Goal: Task Accomplishment & Management: Manage account settings

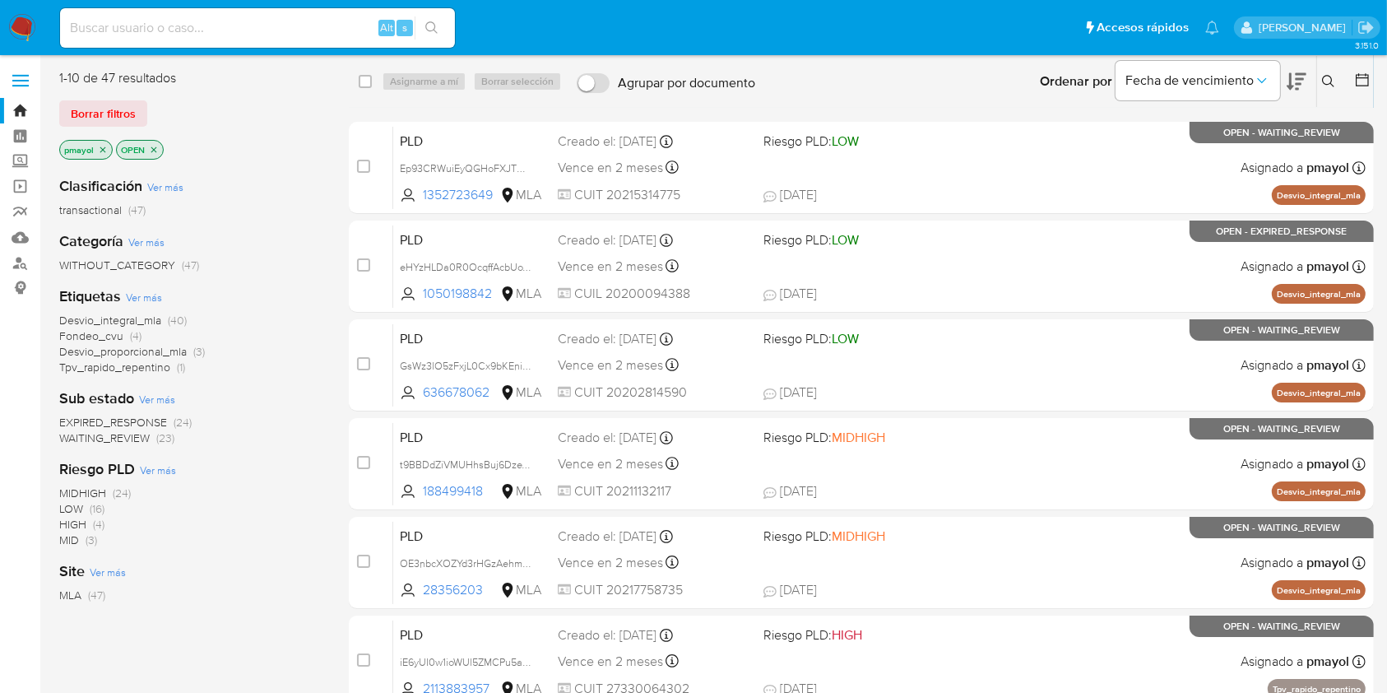
click at [248, 24] on input at bounding box center [257, 27] width 395 height 21
paste input "unn1jhFRP3vPOFWJyHRedvft"
type input "unn1jhFRP3vPOFWJyHRedvft"
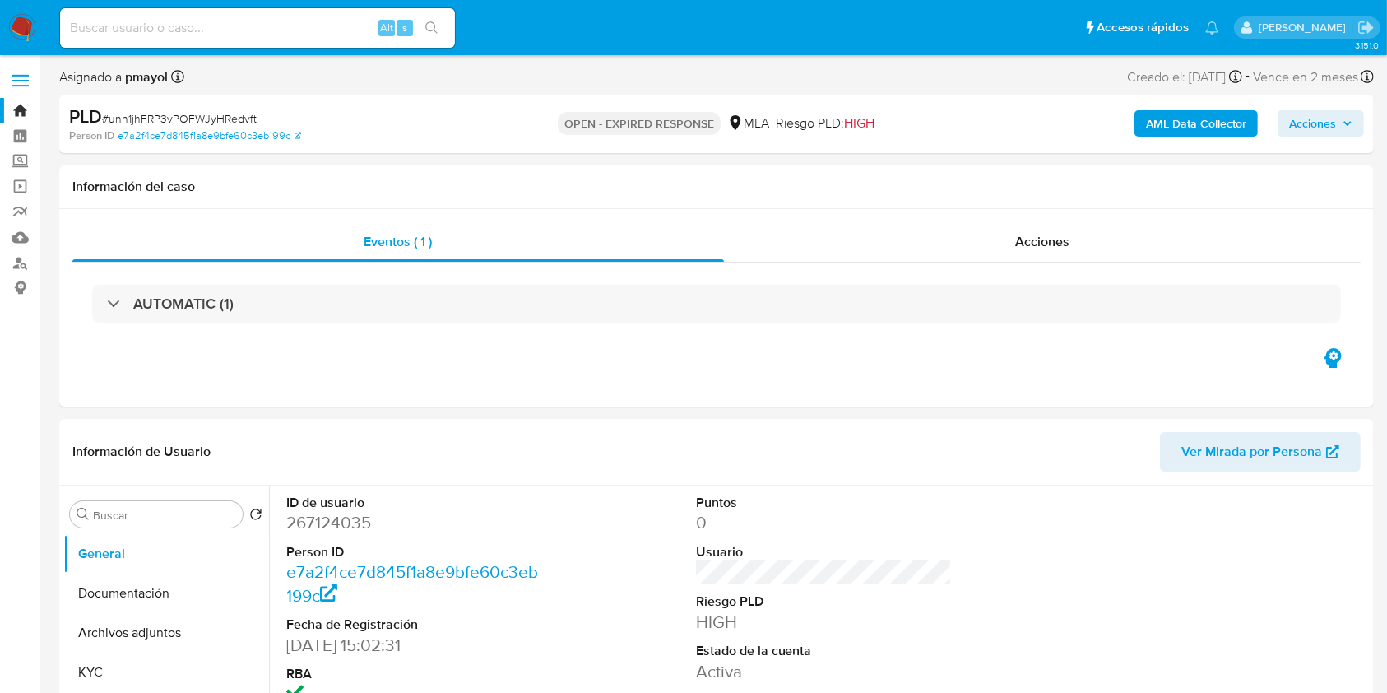
select select "10"
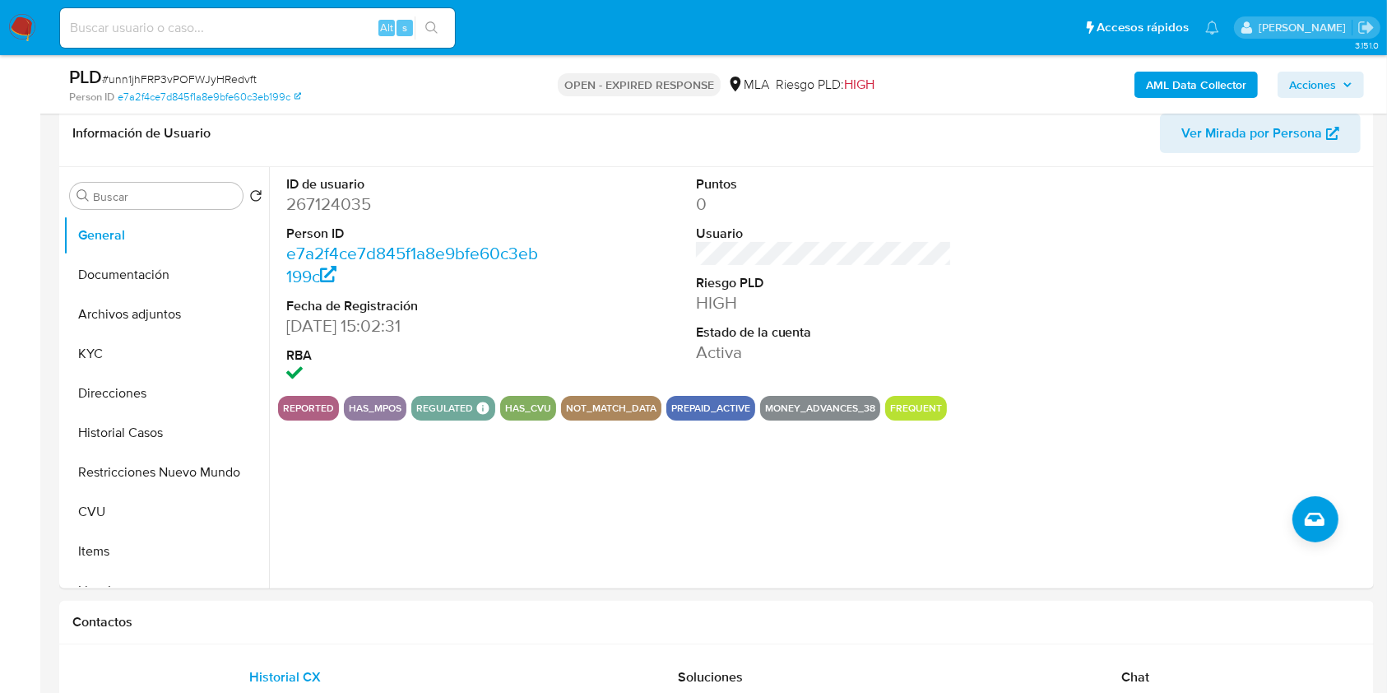
scroll to position [267, 0]
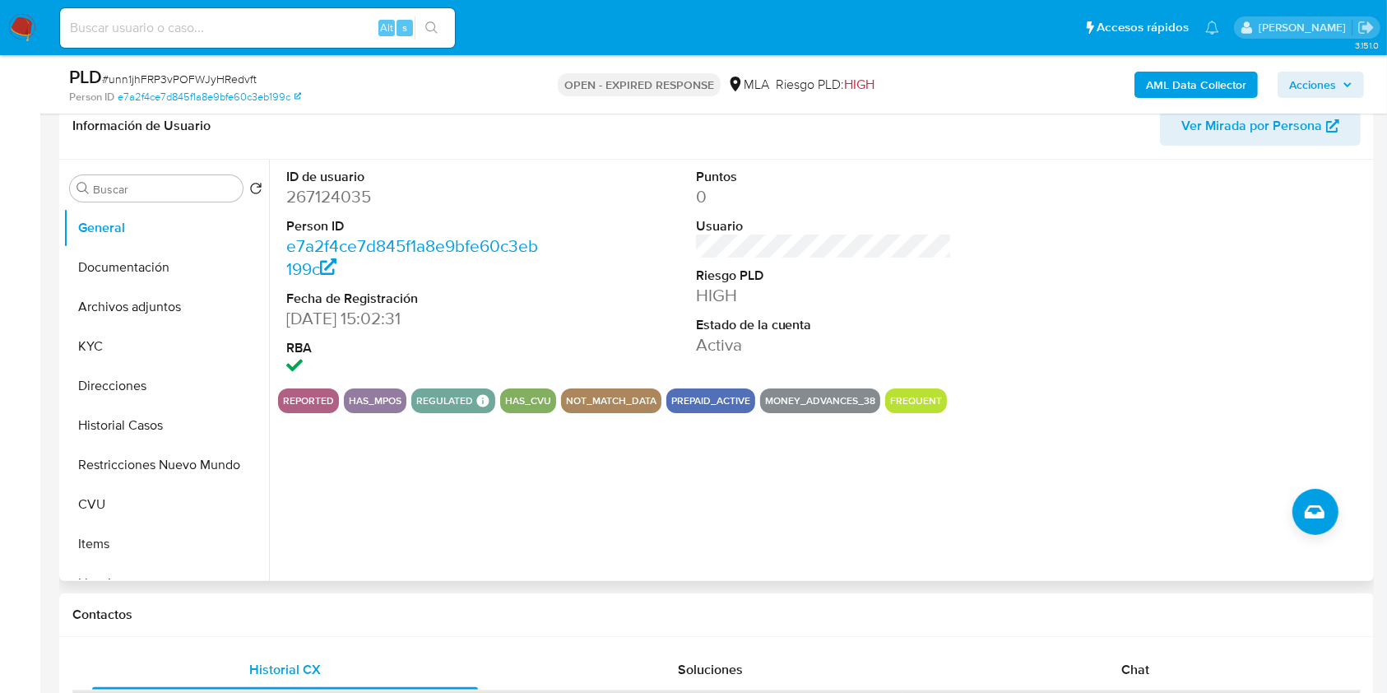
click at [348, 203] on dd "267124035" at bounding box center [414, 196] width 257 height 23
copy dd "267124035"
click at [99, 425] on button "Historial Casos" at bounding box center [159, 425] width 193 height 39
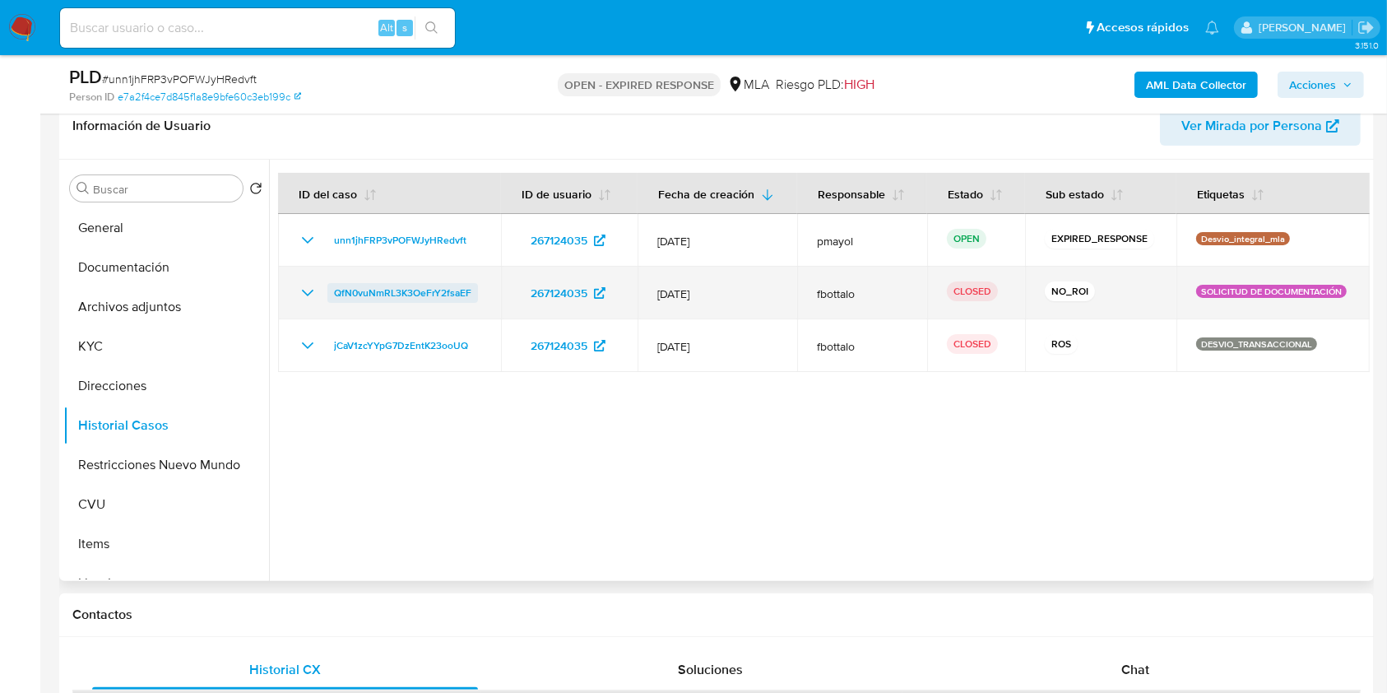
click at [372, 292] on span "QfN0vuNmRL3K3OeFrY2fsaEF" at bounding box center [402, 293] width 137 height 20
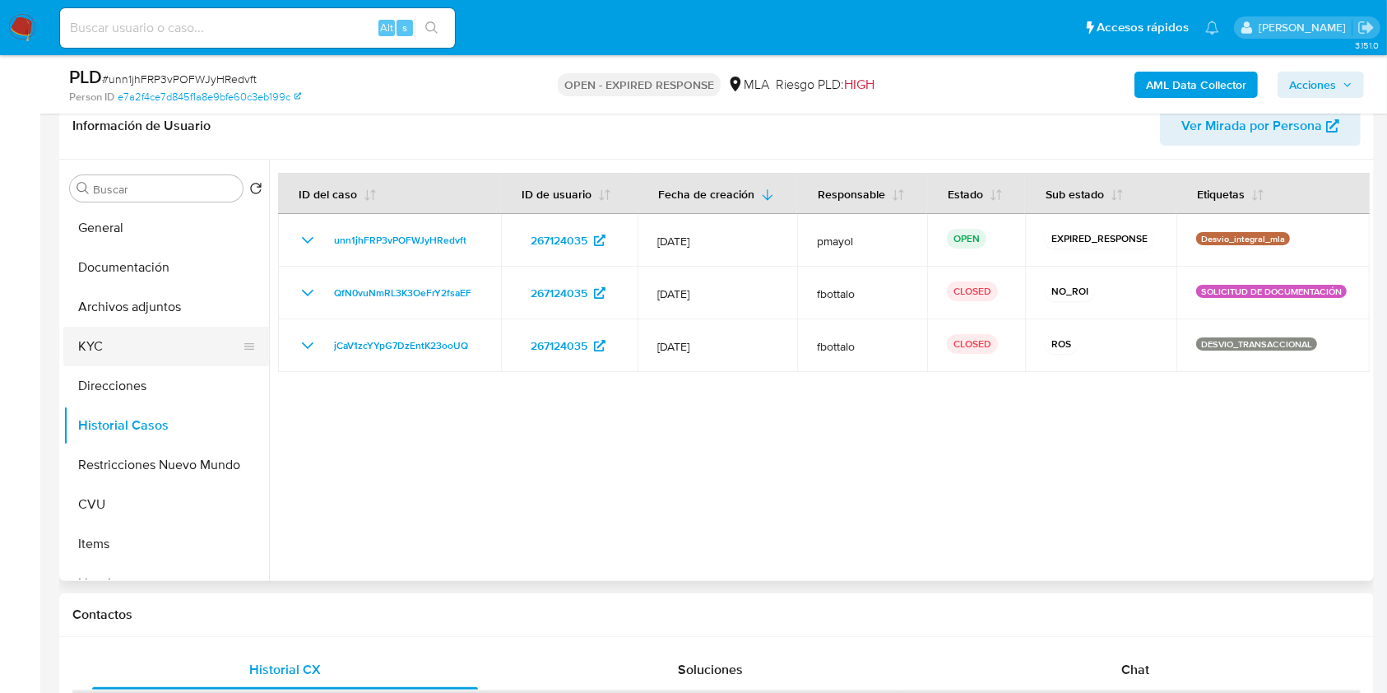
click at [102, 346] on button "KYC" at bounding box center [159, 346] width 193 height 39
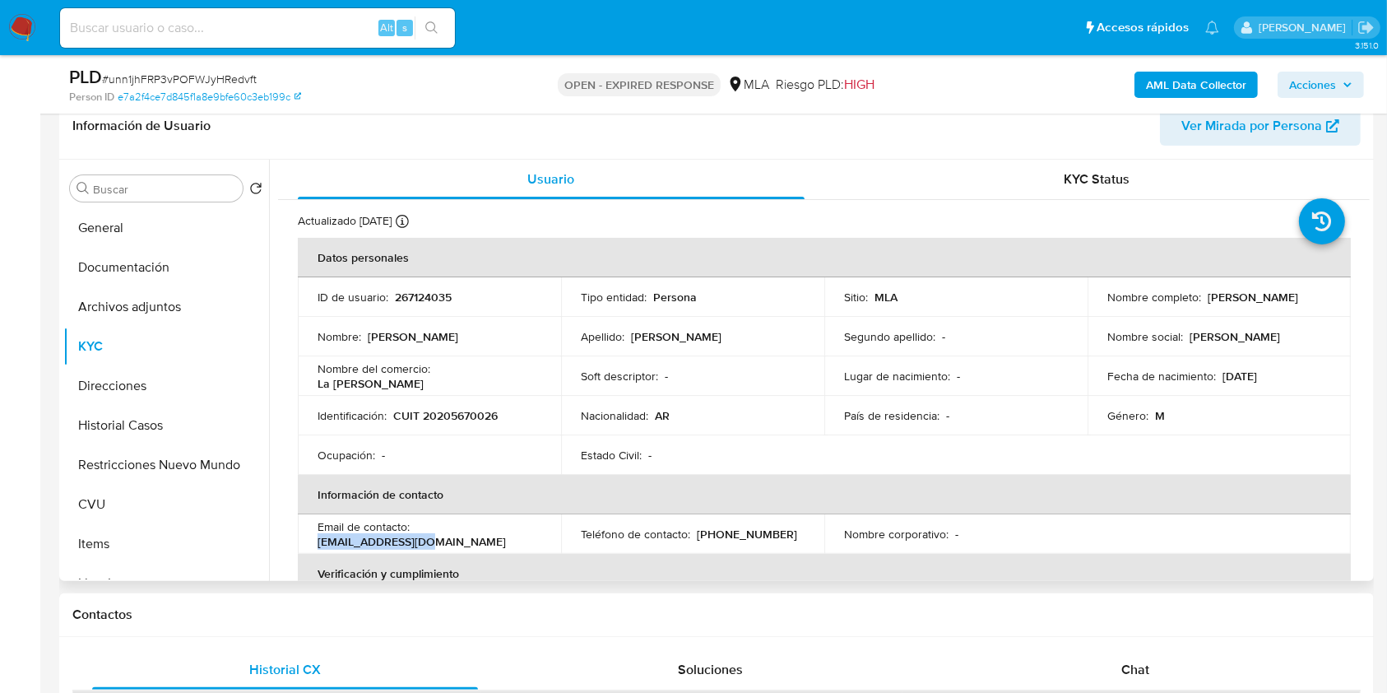
drag, startPoint x: 527, startPoint y: 534, endPoint x: 419, endPoint y: 533, distance: 107.8
click at [419, 533] on div "Email de contacto : pprosati@gmail.com" at bounding box center [430, 534] width 224 height 30
copy p "pprosati@gmail.com"
click at [132, 384] on button "Direcciones" at bounding box center [159, 385] width 193 height 39
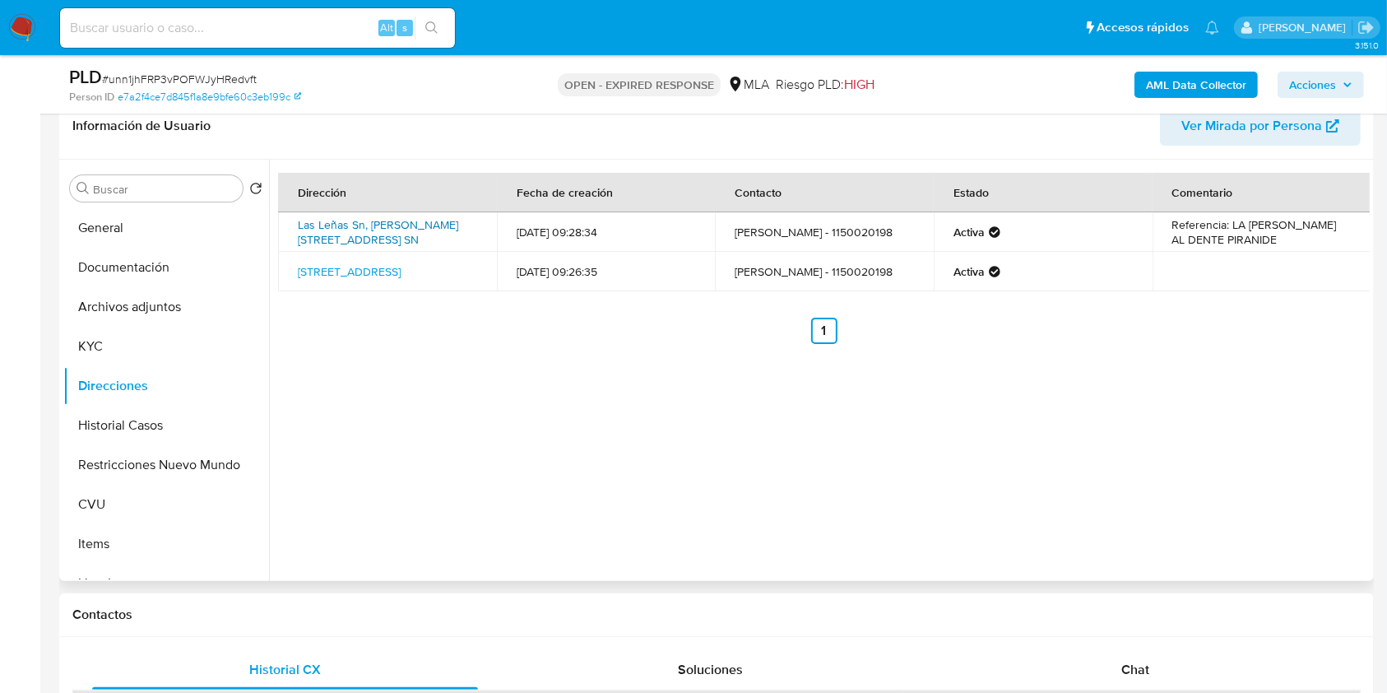
click at [363, 234] on link "Las Leñas Sn, Valle De Las Leñas, Mendoza, 5612, Argentina SN" at bounding box center [378, 231] width 160 height 31
click at [136, 300] on button "Archivos adjuntos" at bounding box center [159, 306] width 193 height 39
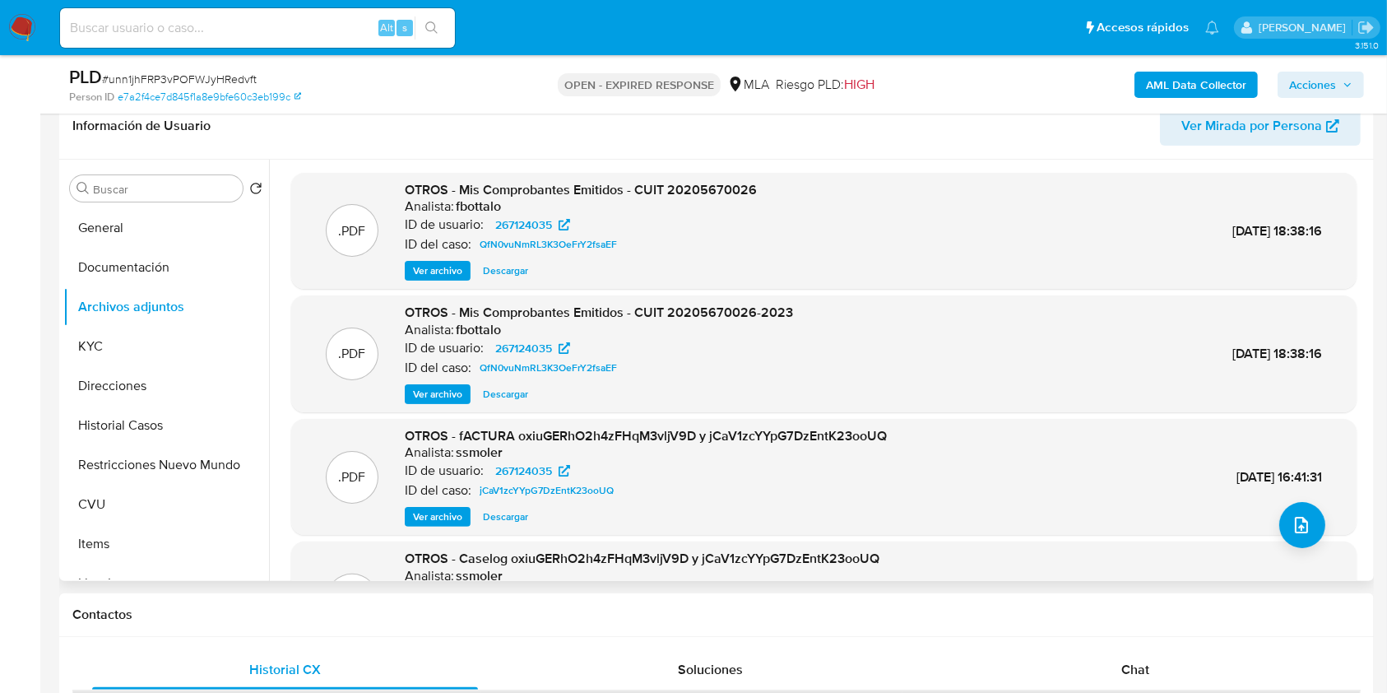
click at [429, 270] on span "Ver archivo" at bounding box center [437, 270] width 49 height 16
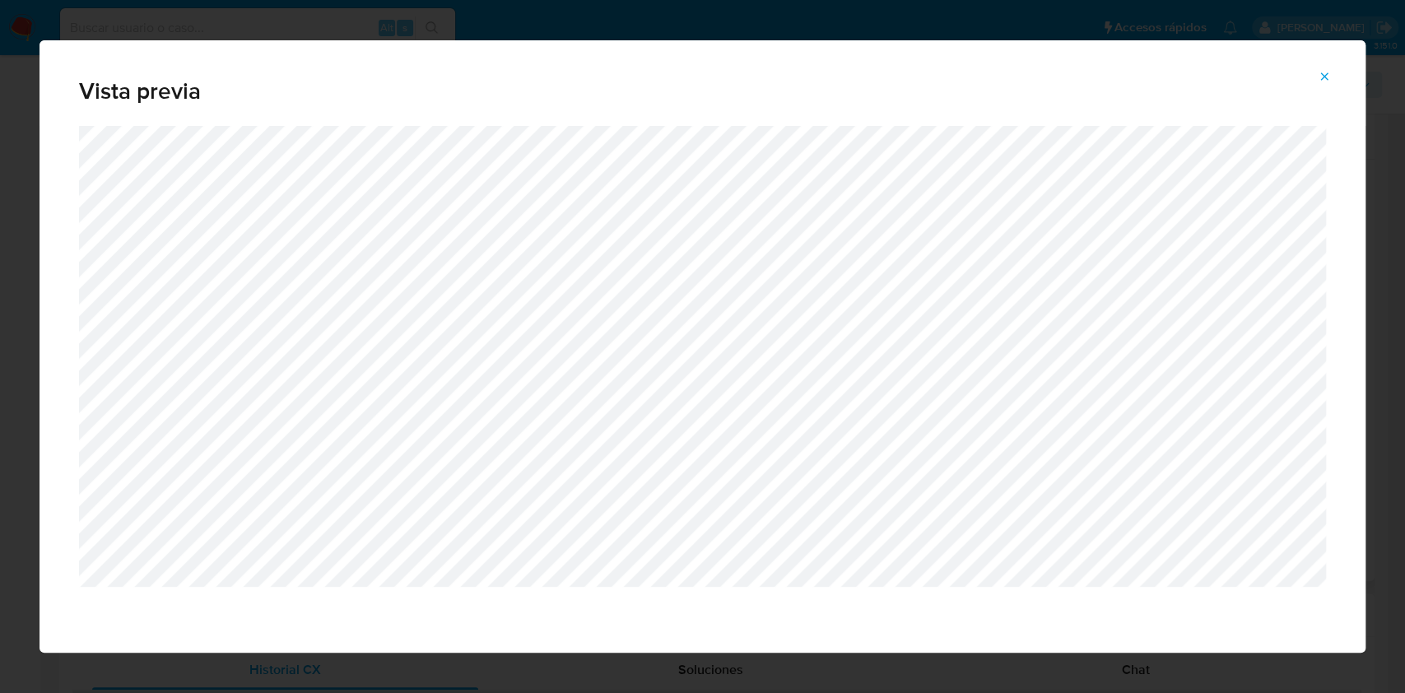
click at [1323, 70] on icon "Attachment preview" at bounding box center [1323, 76] width 13 height 13
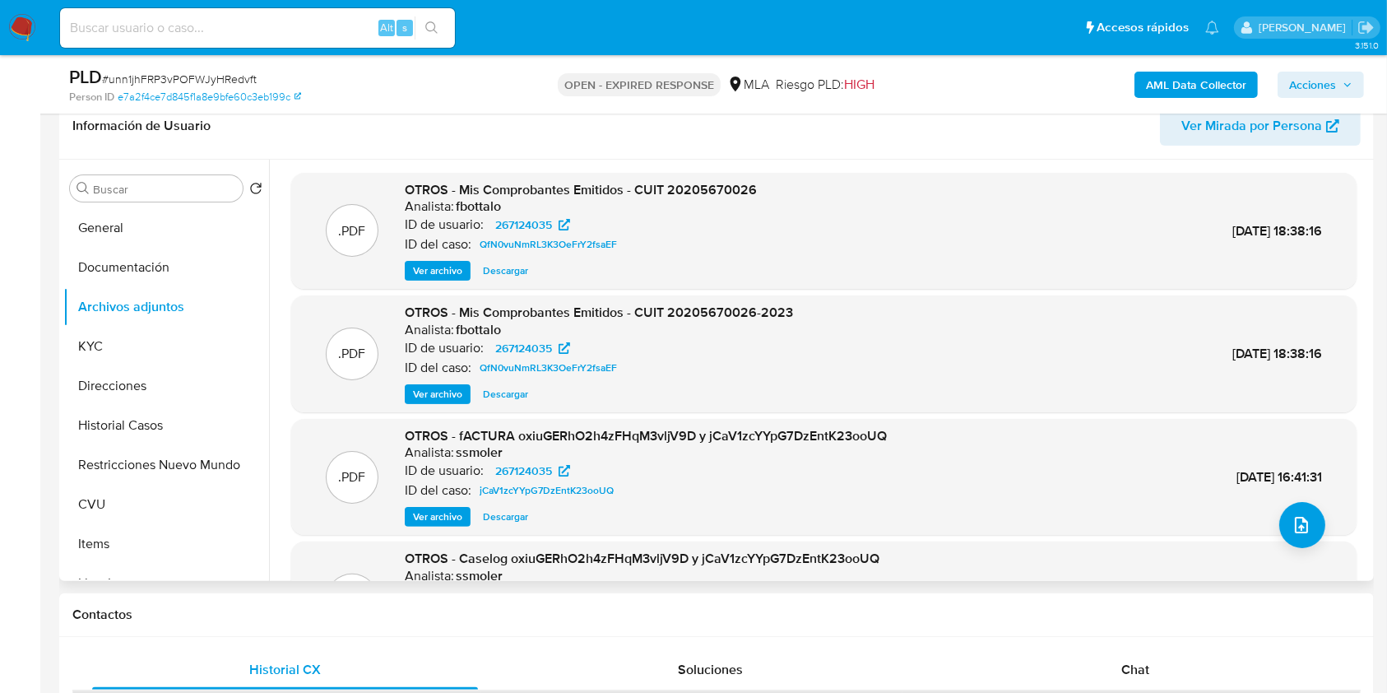
click at [443, 396] on span "Ver archivo" at bounding box center [437, 394] width 49 height 16
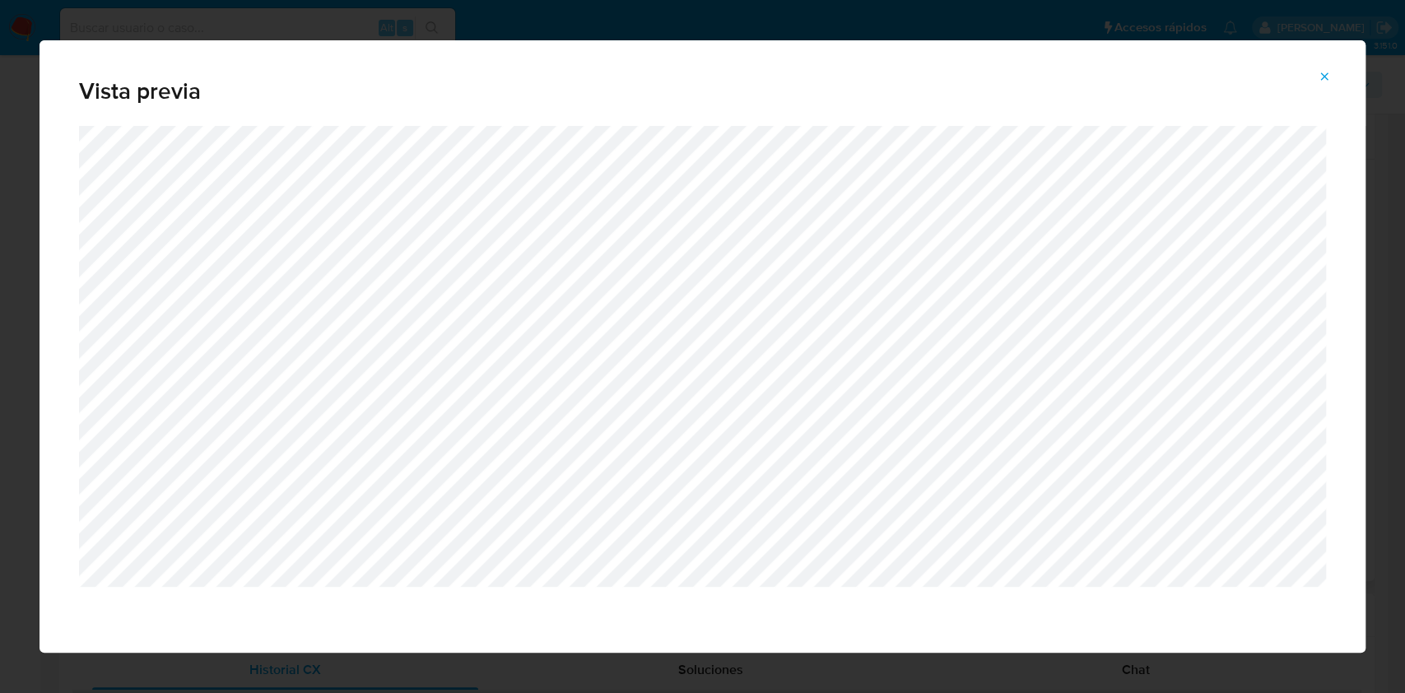
click at [1329, 73] on icon "Attachment preview" at bounding box center [1323, 76] width 13 height 13
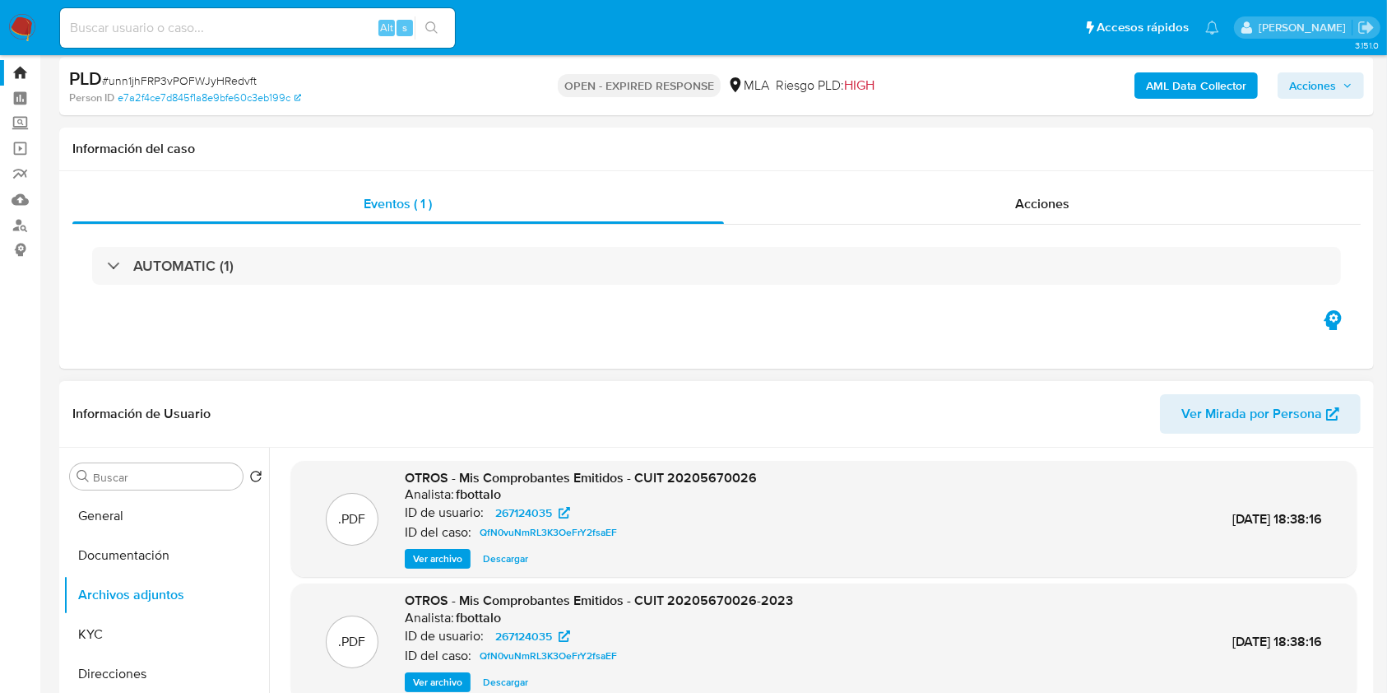
scroll to position [0, 0]
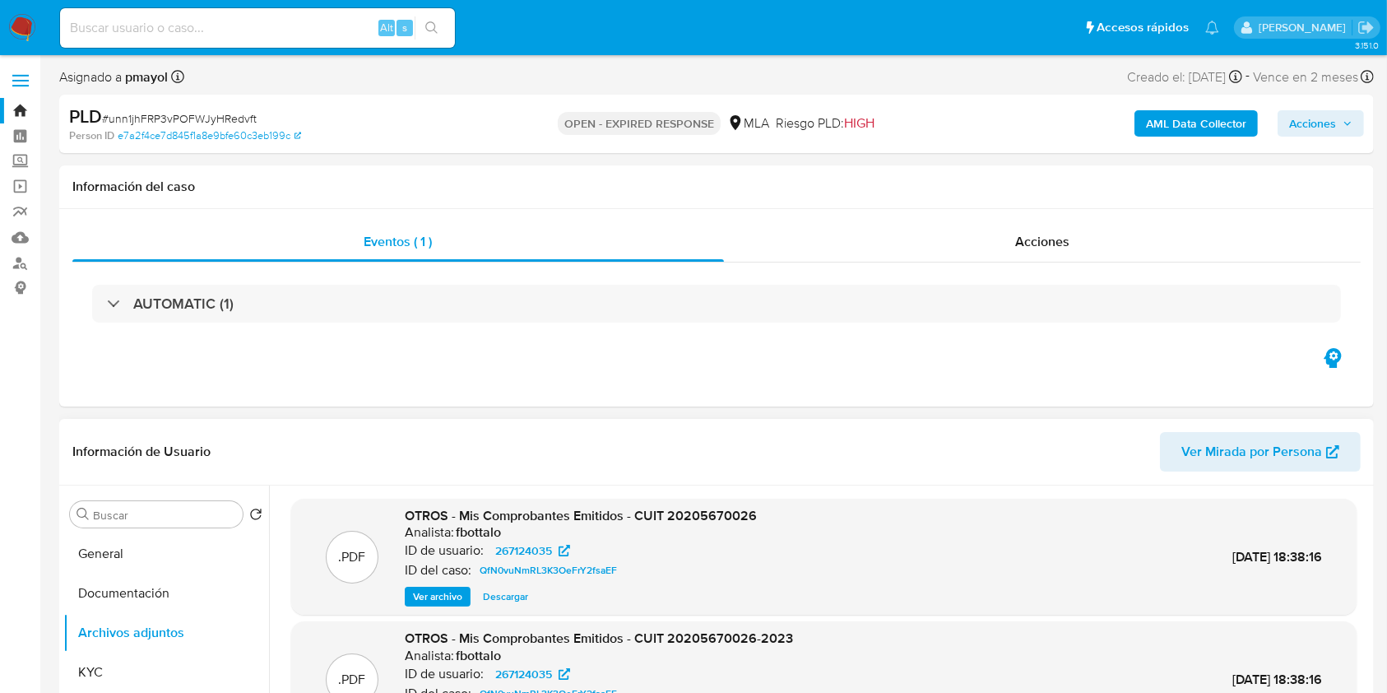
click at [1220, 457] on span "Ver Mirada por Persona" at bounding box center [1252, 451] width 141 height 39
click at [147, 123] on span "# unn1jhFRP3vPOFWJyHRedvft" at bounding box center [179, 118] width 155 height 16
copy span "unn1jhFRP3vPOFWJyHRedvft"
click at [15, 30] on img at bounding box center [22, 28] width 28 height 28
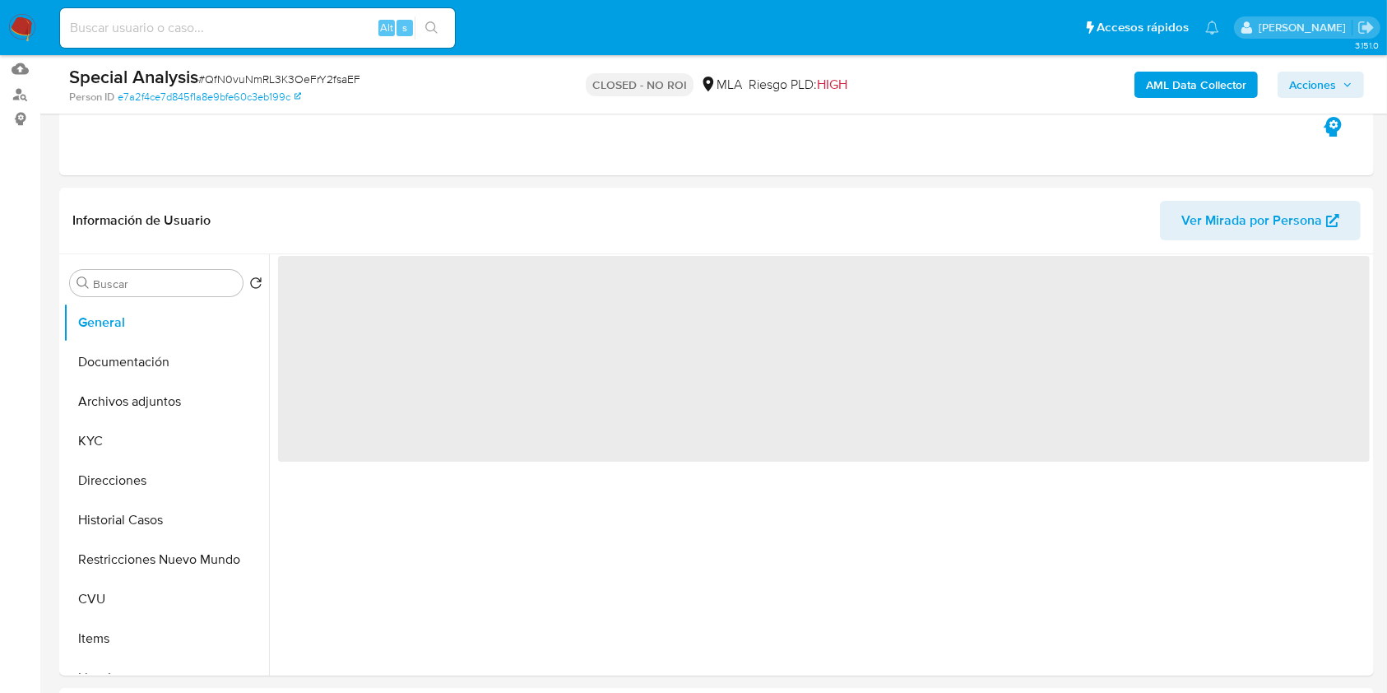
scroll to position [201, 0]
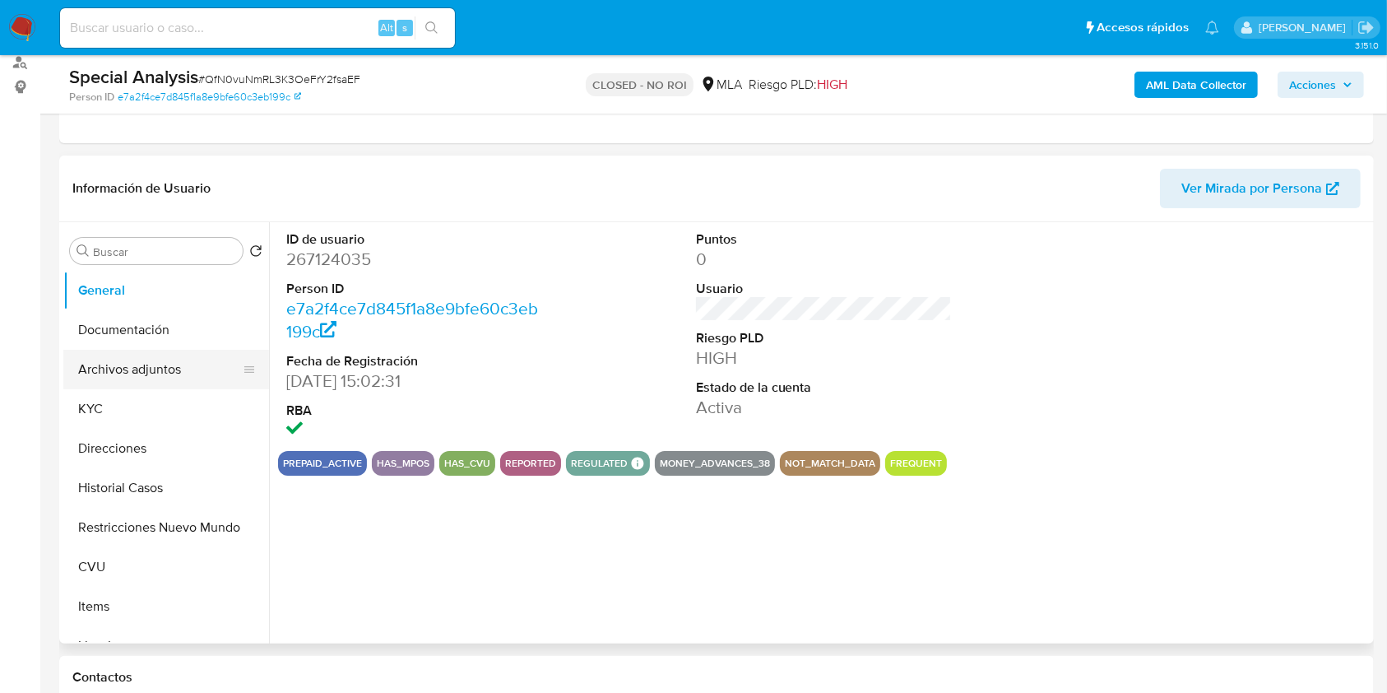
select select "10"
click at [152, 376] on button "Archivos adjuntos" at bounding box center [159, 369] width 193 height 39
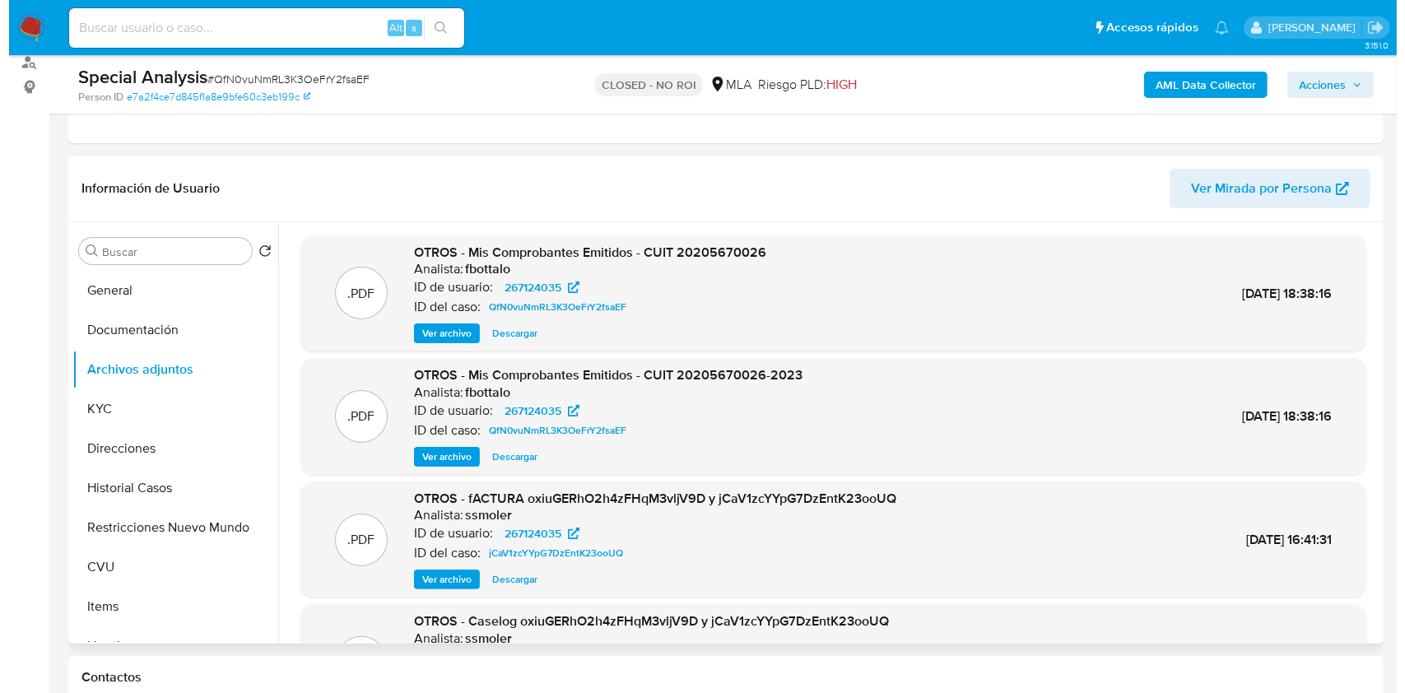
scroll to position [138, 0]
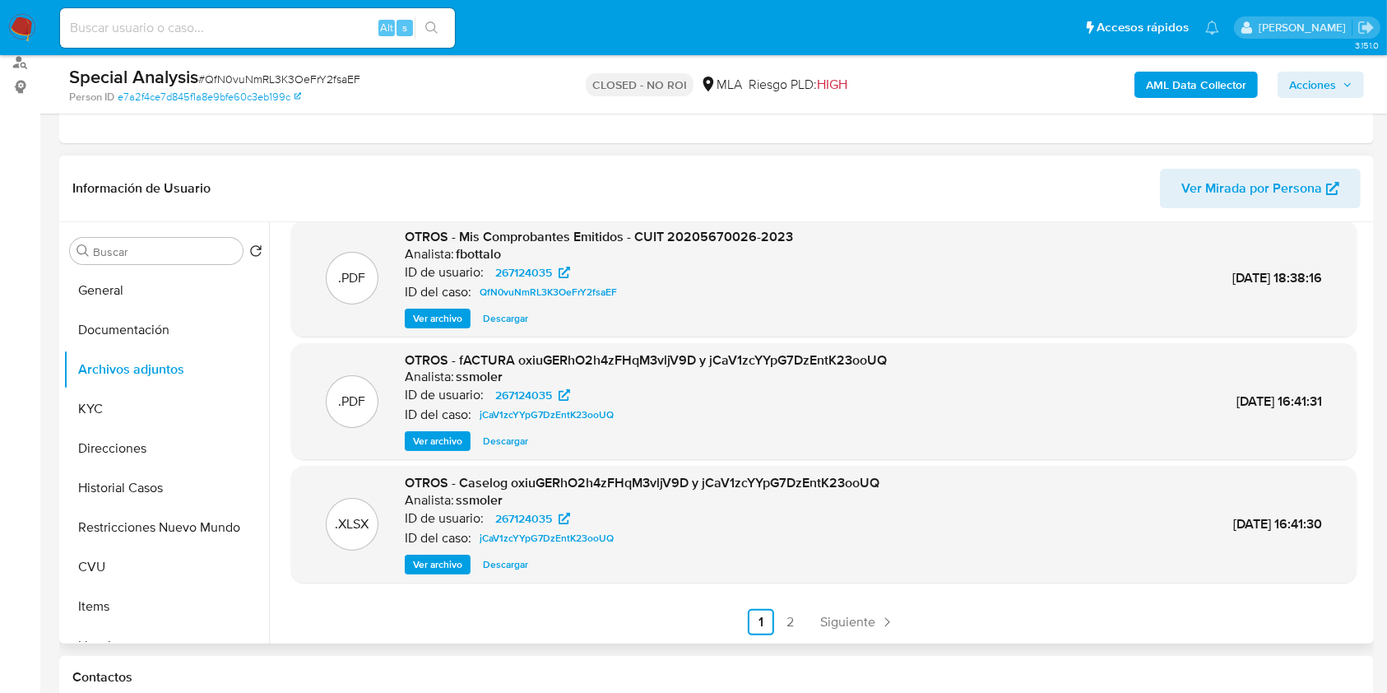
click at [433, 564] on span "Ver archivo" at bounding box center [437, 564] width 49 height 16
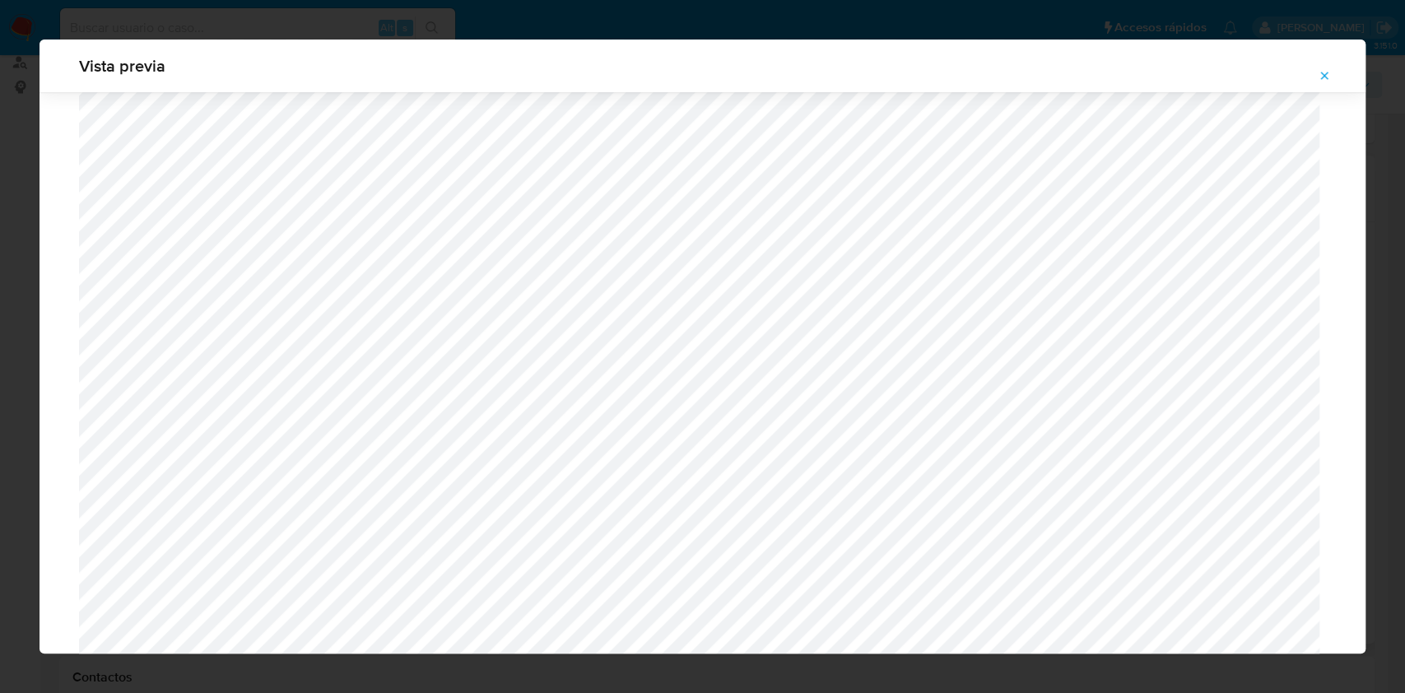
scroll to position [598, 0]
click at [1317, 86] on span "Attachment preview" at bounding box center [1323, 75] width 13 height 23
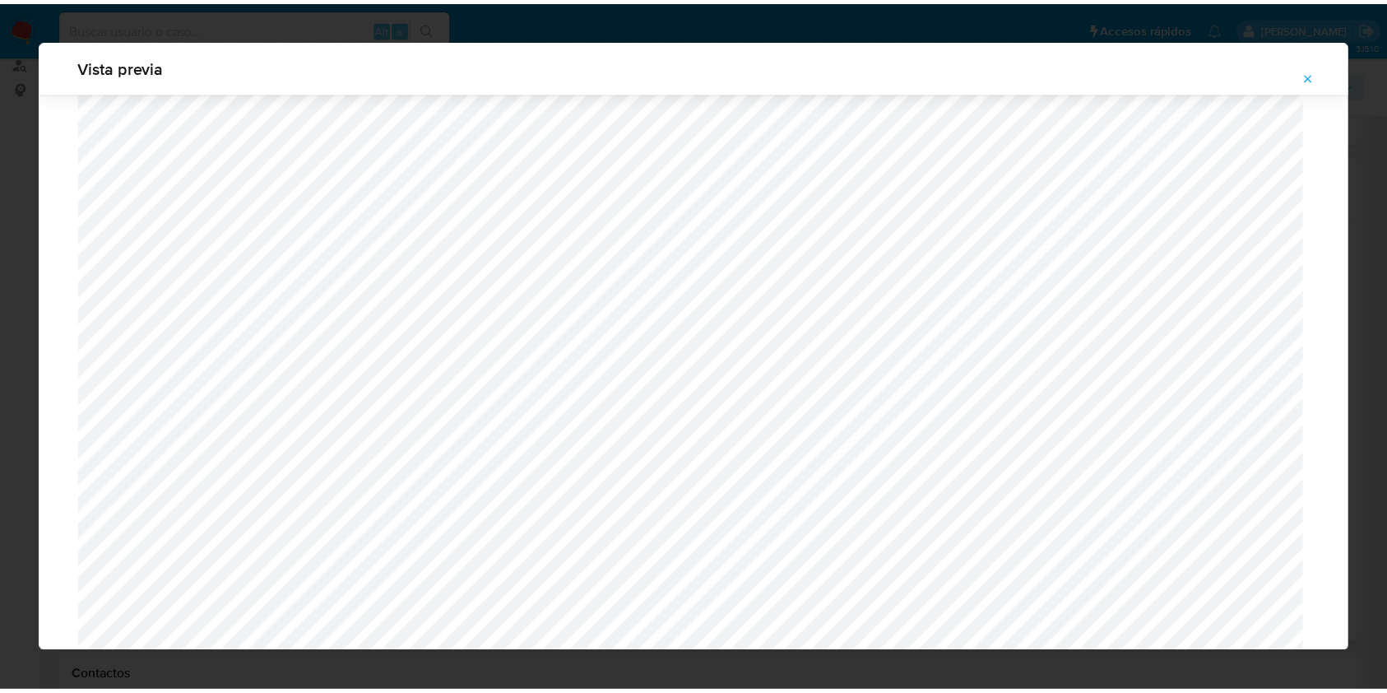
scroll to position [0, 0]
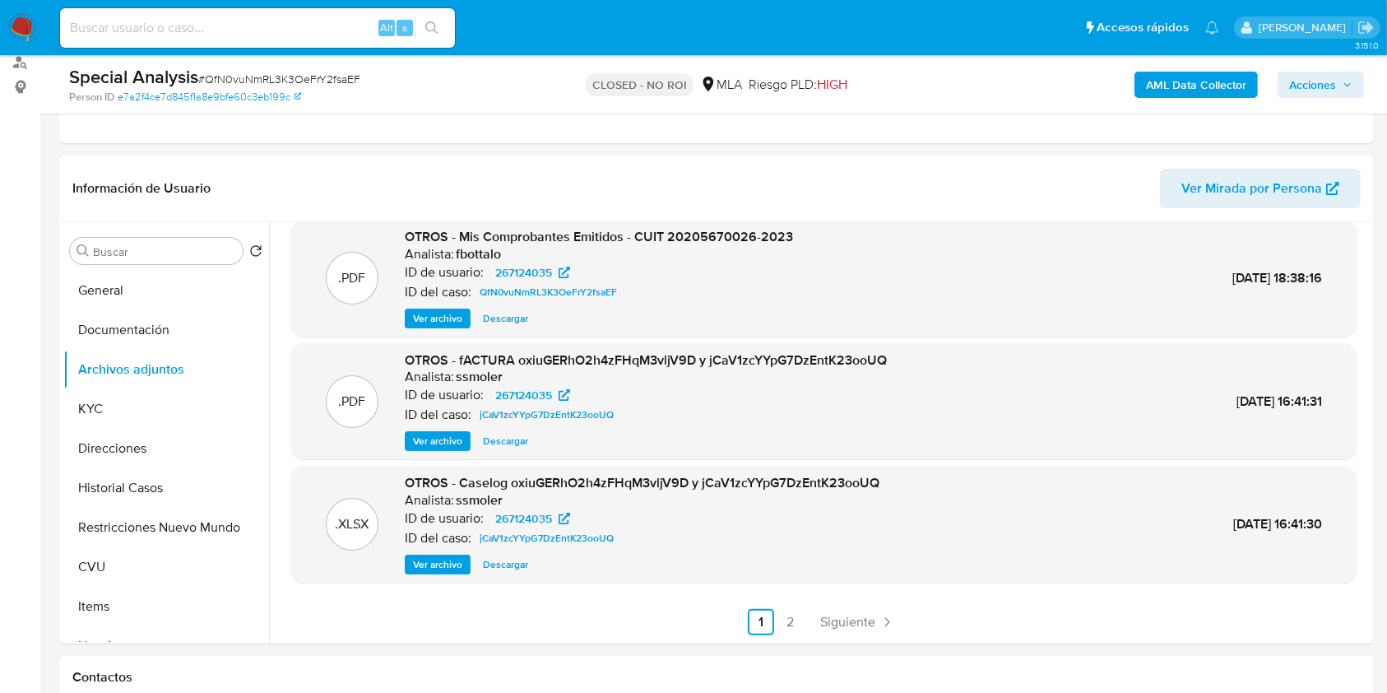
drag, startPoint x: 1371, startPoint y: 450, endPoint x: 1359, endPoint y: 374, distance: 76.6
click at [1359, 374] on div "Buscar Volver al orden por defecto General Documentación Archivos adjuntos KYC …" at bounding box center [716, 432] width 1315 height 421
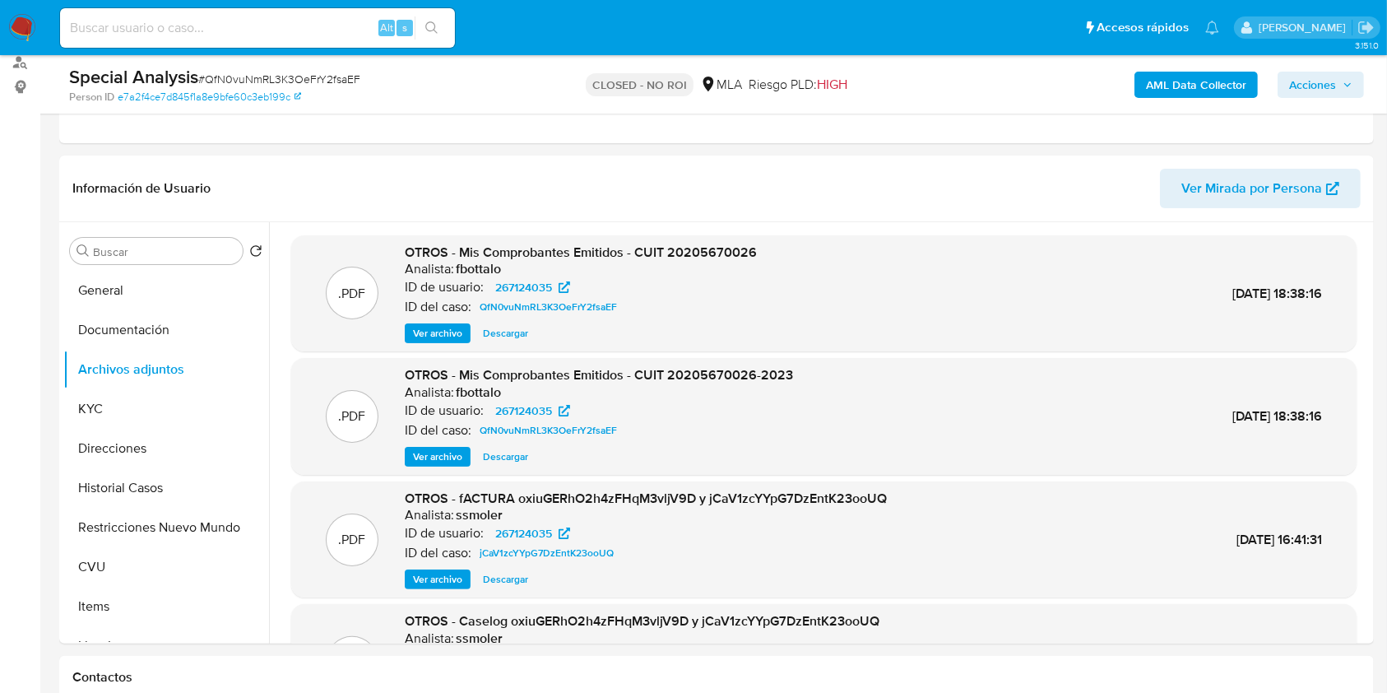
click at [1304, 92] on span "Acciones" at bounding box center [1312, 85] width 47 height 26
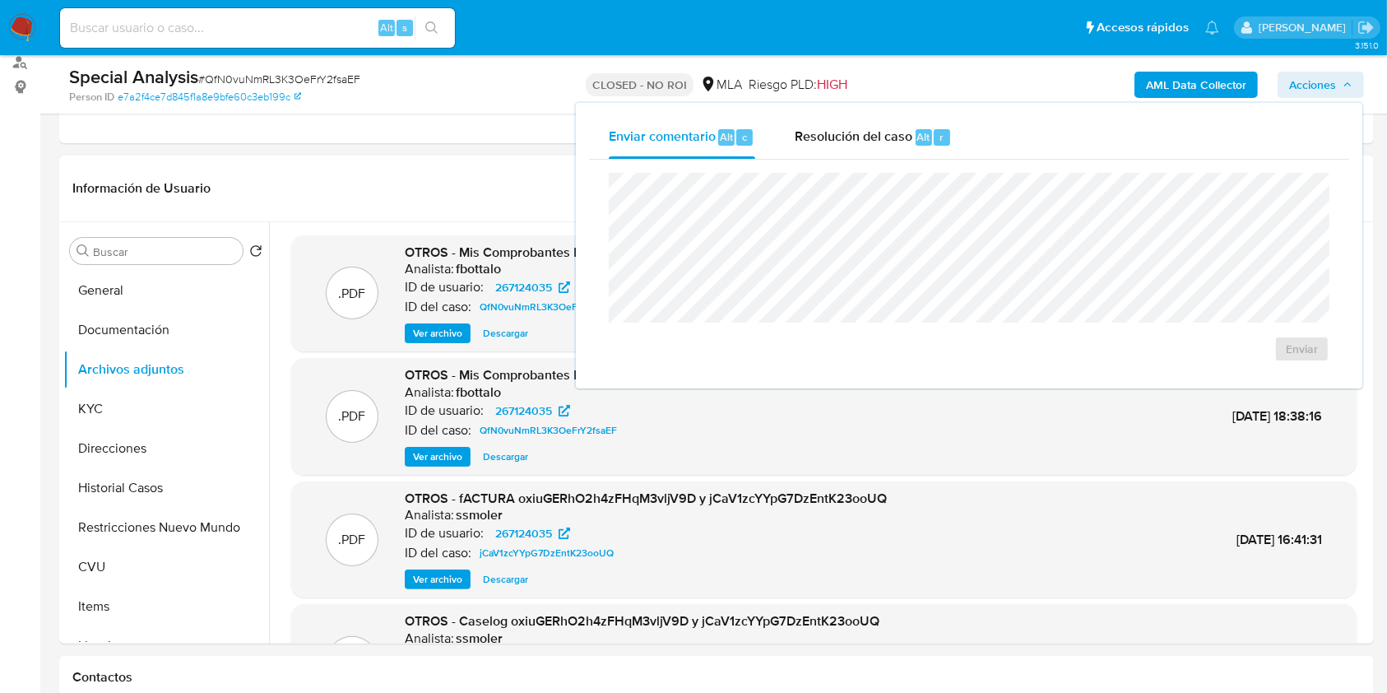
click at [1046, 43] on ul "Pausado Ver notificaciones Alt s Accesos rápidos Presiona las siguientes teclas…" at bounding box center [640, 27] width 1176 height 41
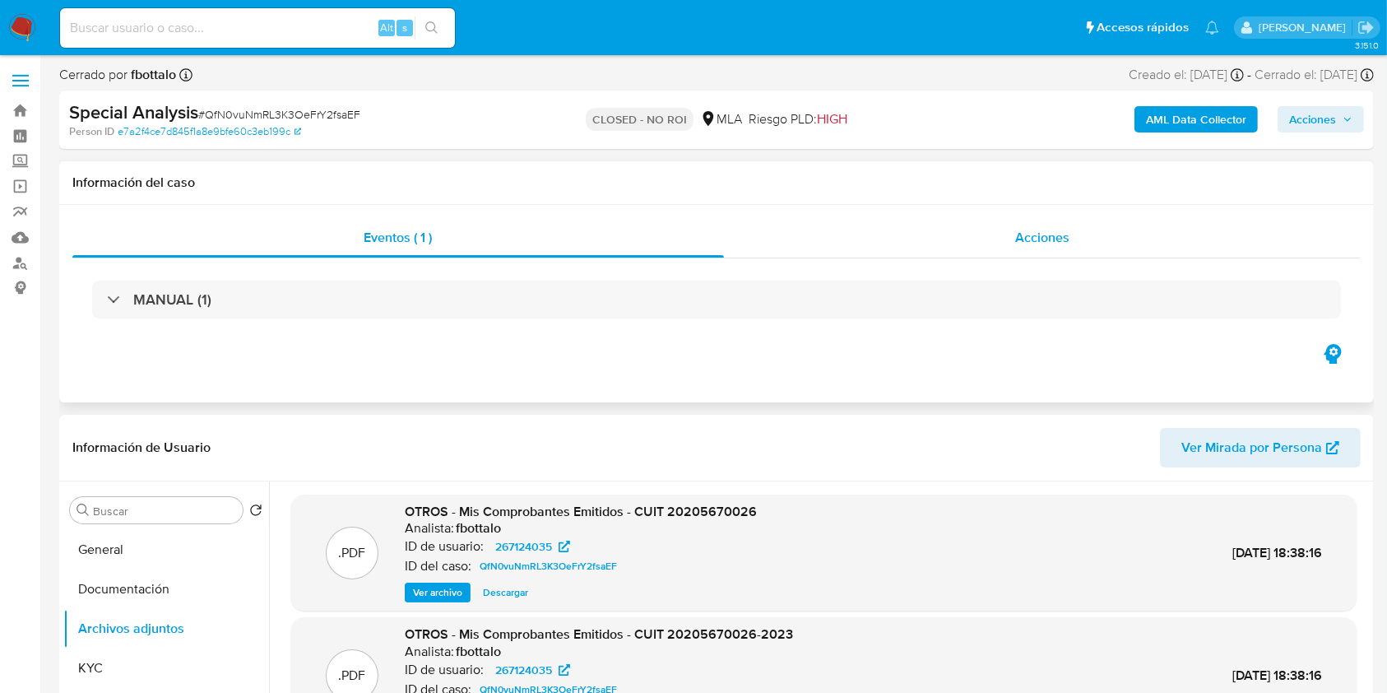
click at [1022, 220] on div "Acciones" at bounding box center [1043, 237] width 638 height 39
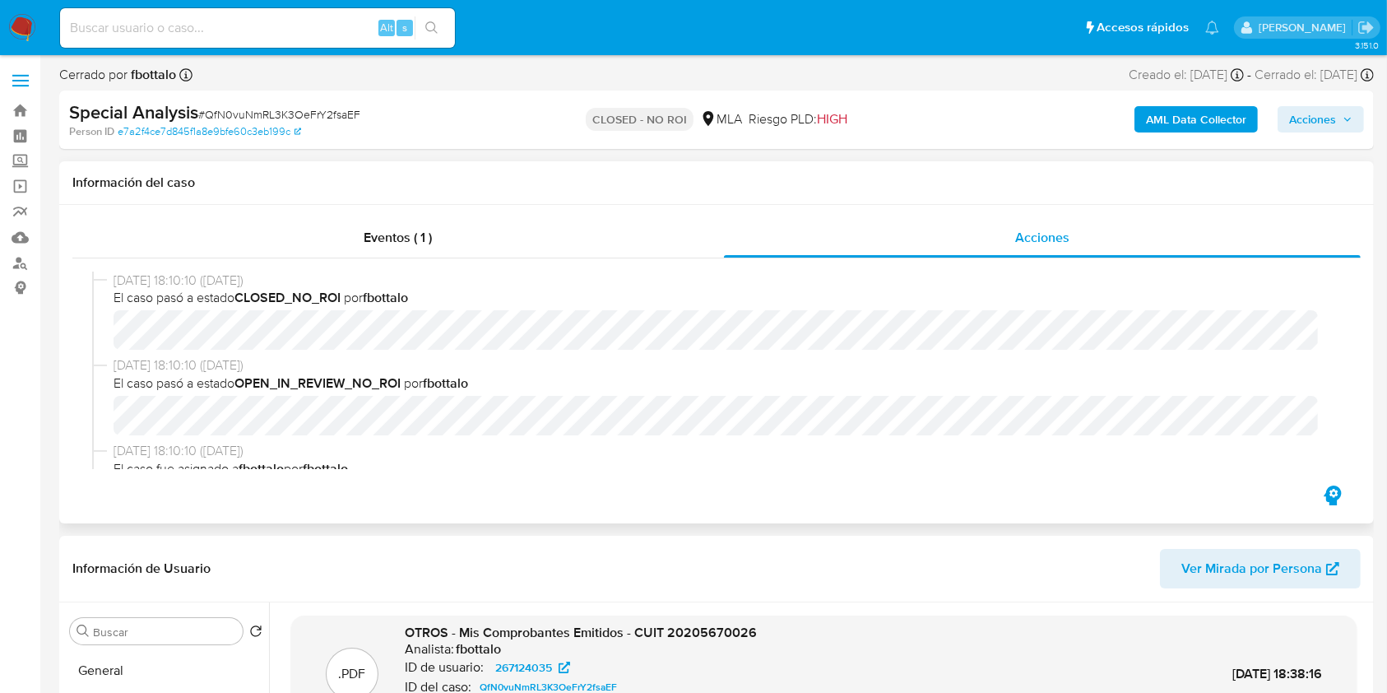
drag, startPoint x: 1340, startPoint y: 322, endPoint x: 1346, endPoint y: 360, distance: 38.3
click at [1346, 360] on div "29/05/2025 18:10:10 (hace 2 meses) El caso pasó a estado CLOSED_NO_ROI por fbot…" at bounding box center [716, 370] width 1289 height 224
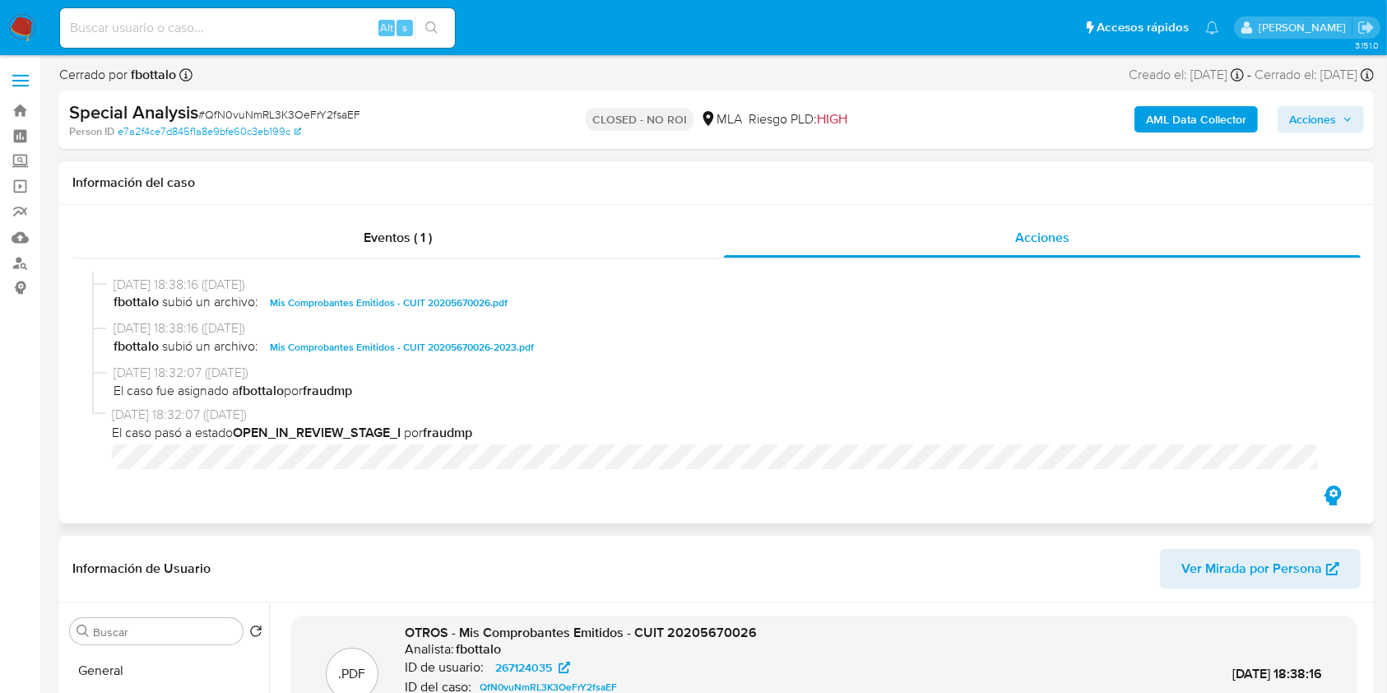
scroll to position [357, 0]
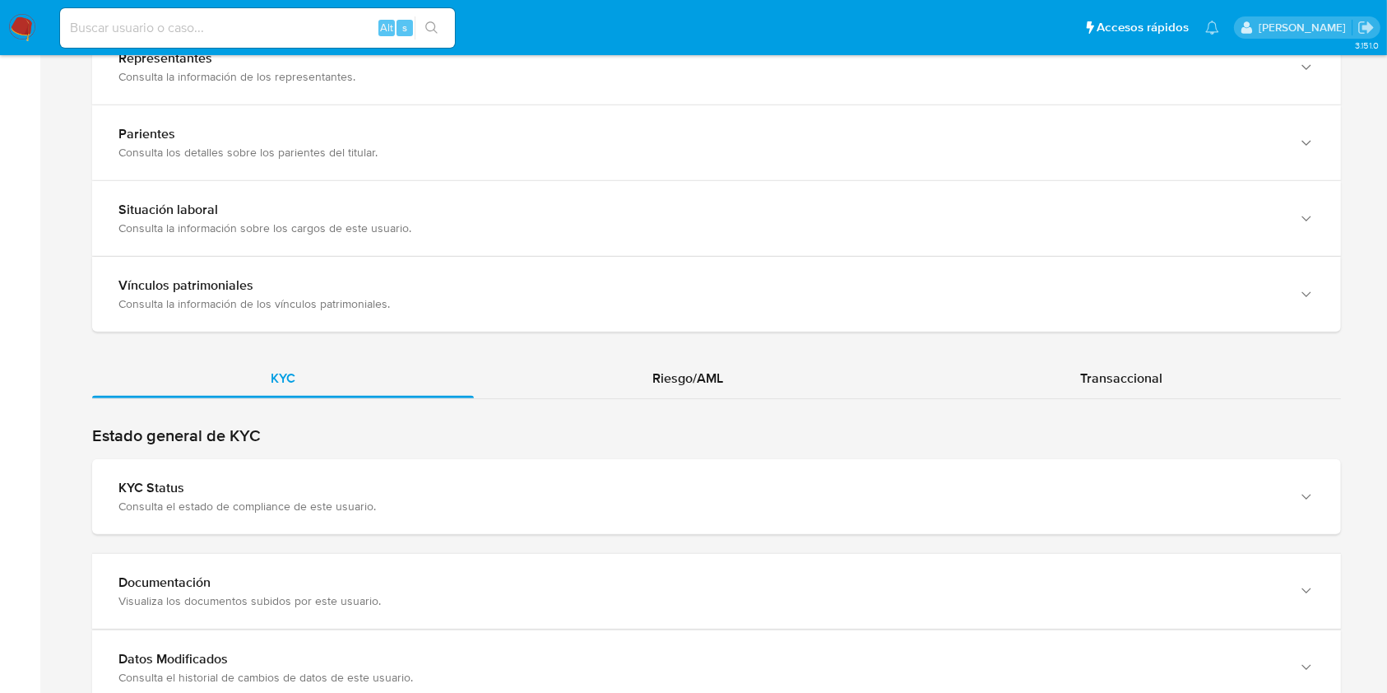
scroll to position [1304, 0]
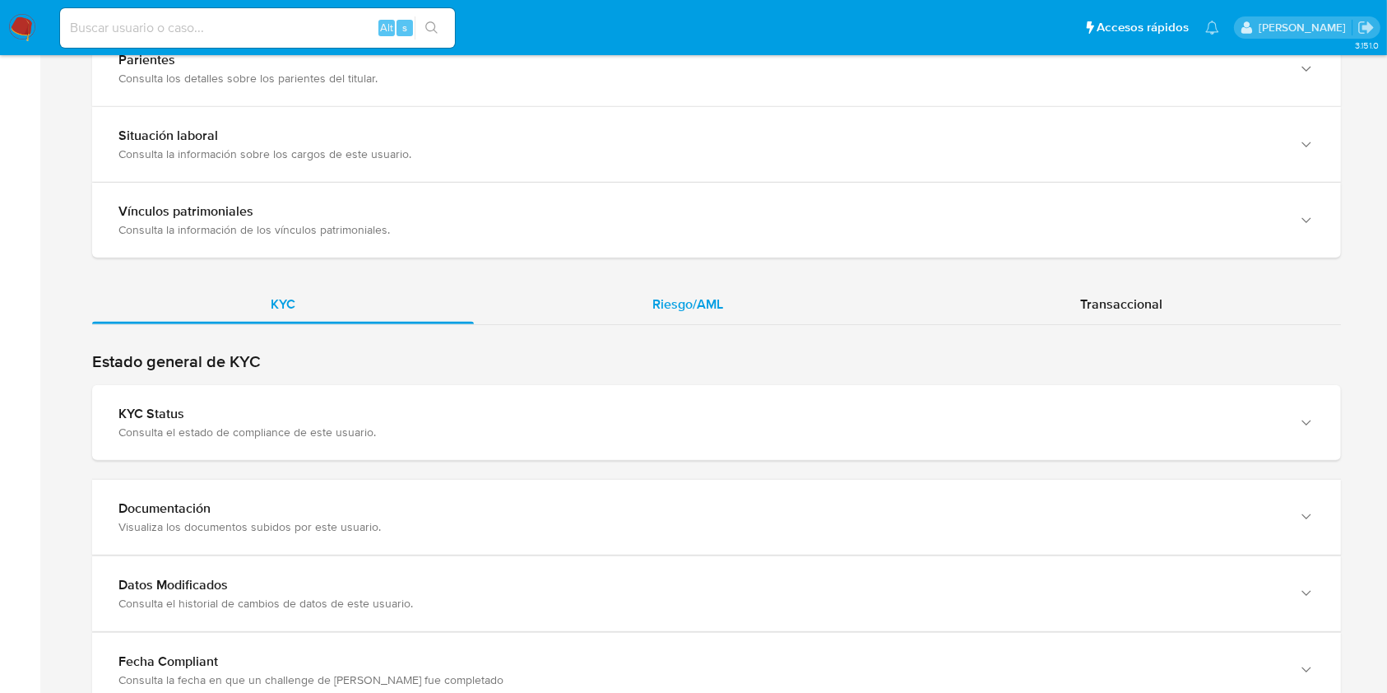
click at [670, 297] on span "Riesgo/AML" at bounding box center [687, 304] width 71 height 19
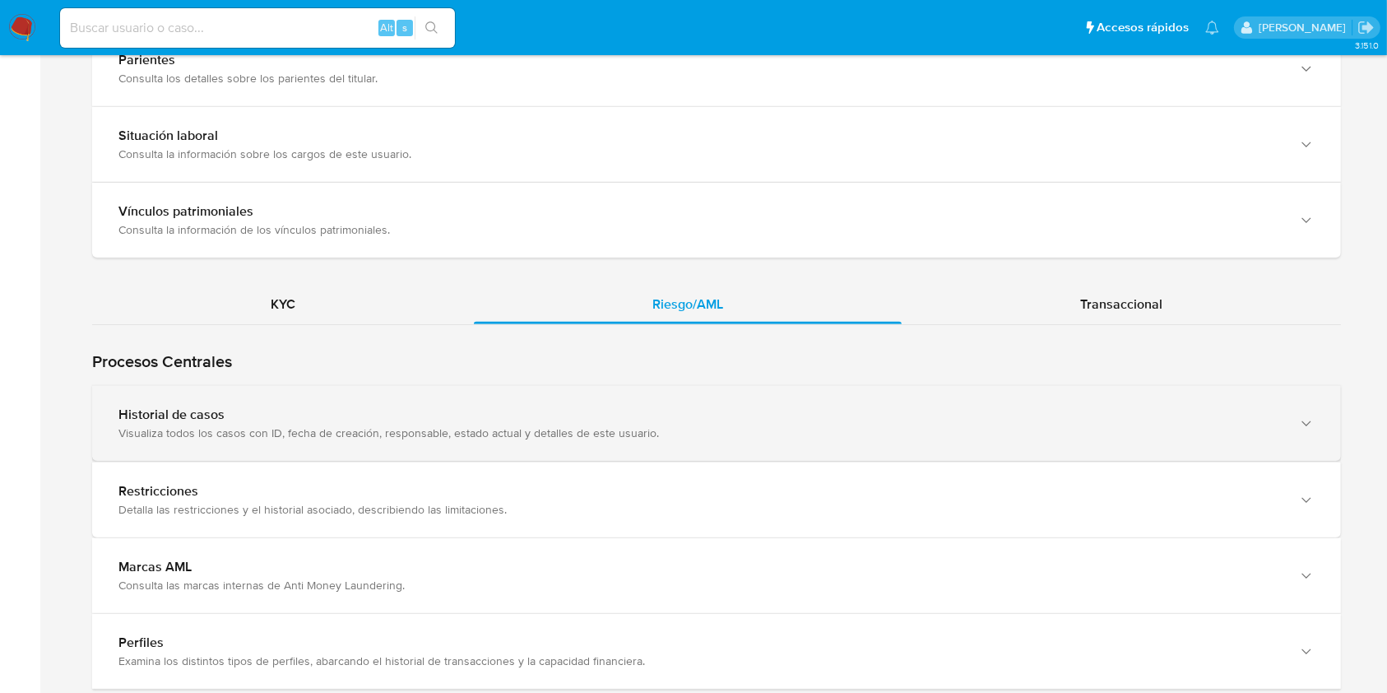
click at [680, 426] on div "Visualiza todos los casos con ID, fecha de creación, responsable, estado actual…" at bounding box center [699, 432] width 1163 height 15
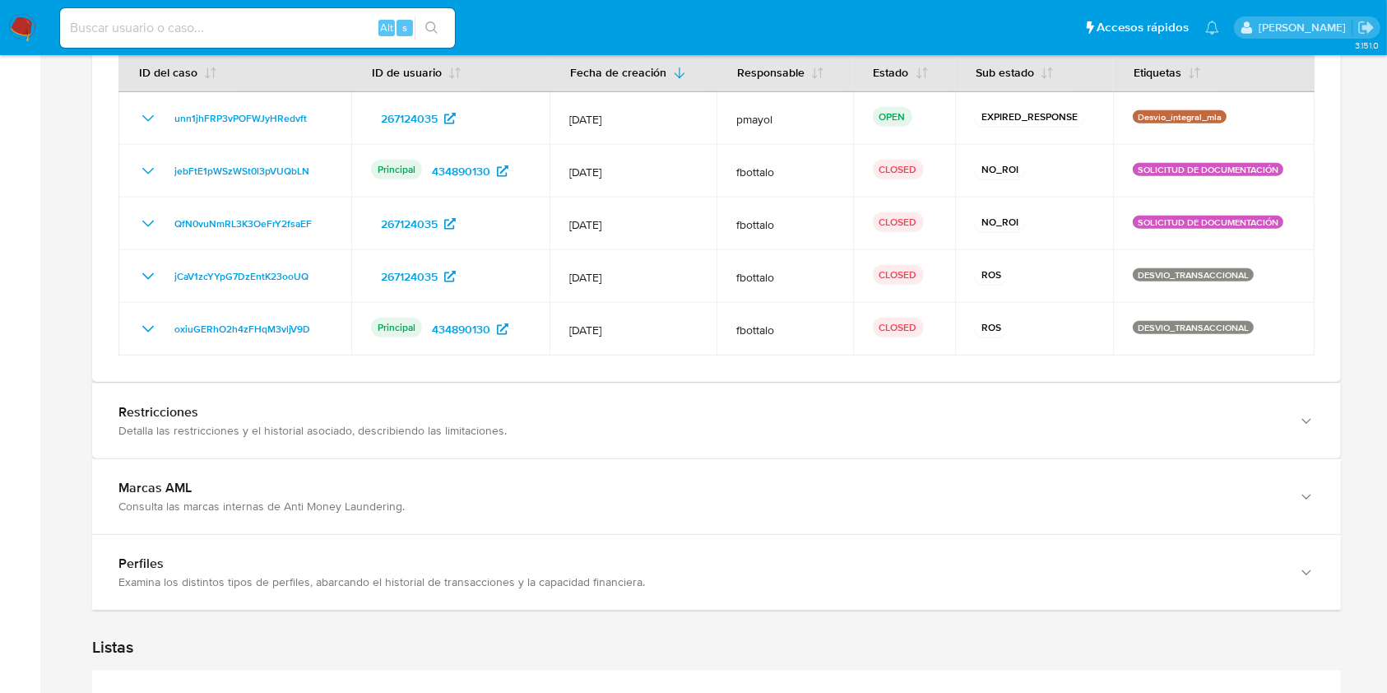
scroll to position [1447, 0]
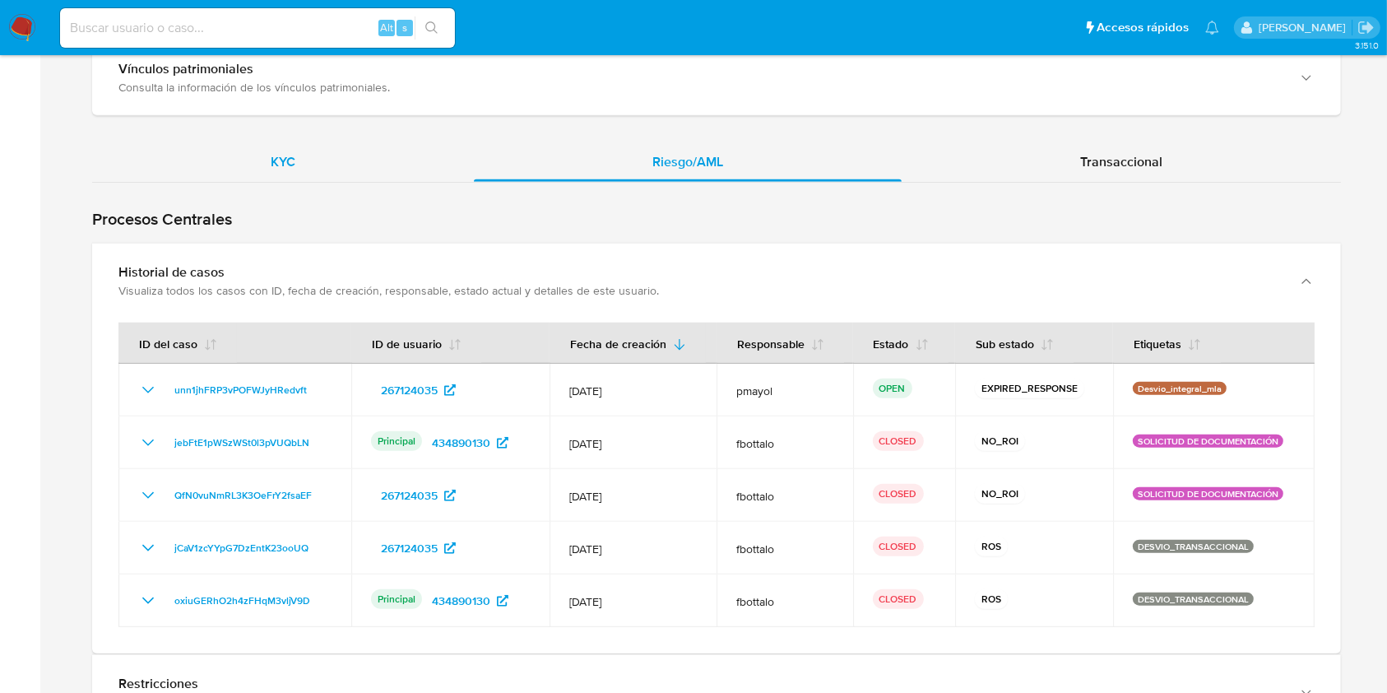
click at [302, 169] on div "KYC" at bounding box center [283, 161] width 382 height 39
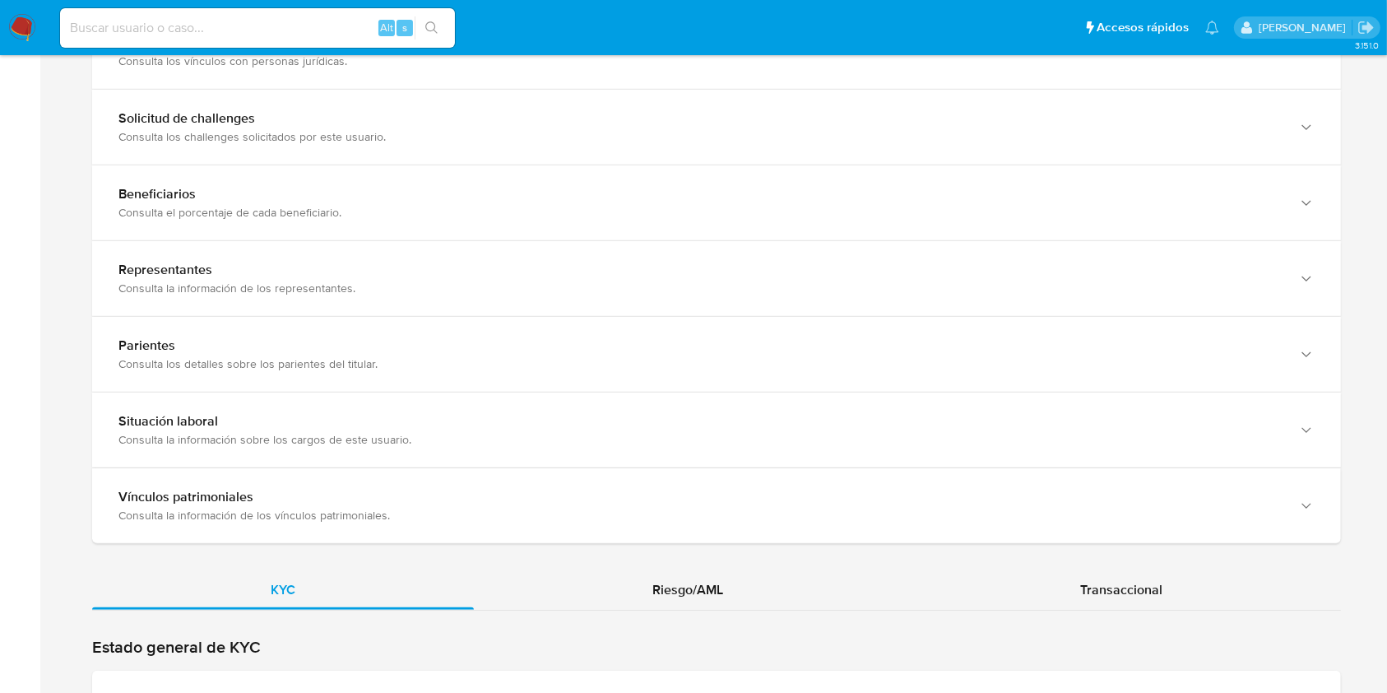
scroll to position [1444, 0]
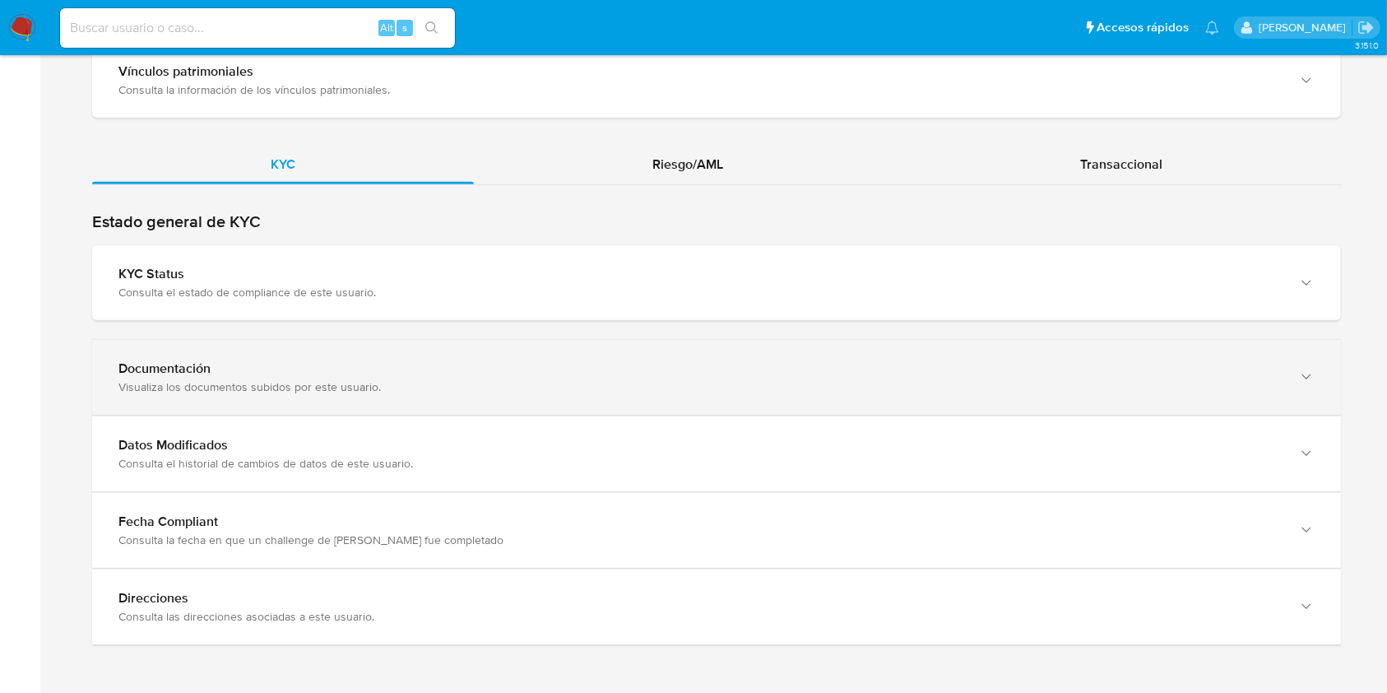
click at [1280, 353] on div "Documentación Visualiza los documentos subidos por este usuario." at bounding box center [716, 377] width 1249 height 75
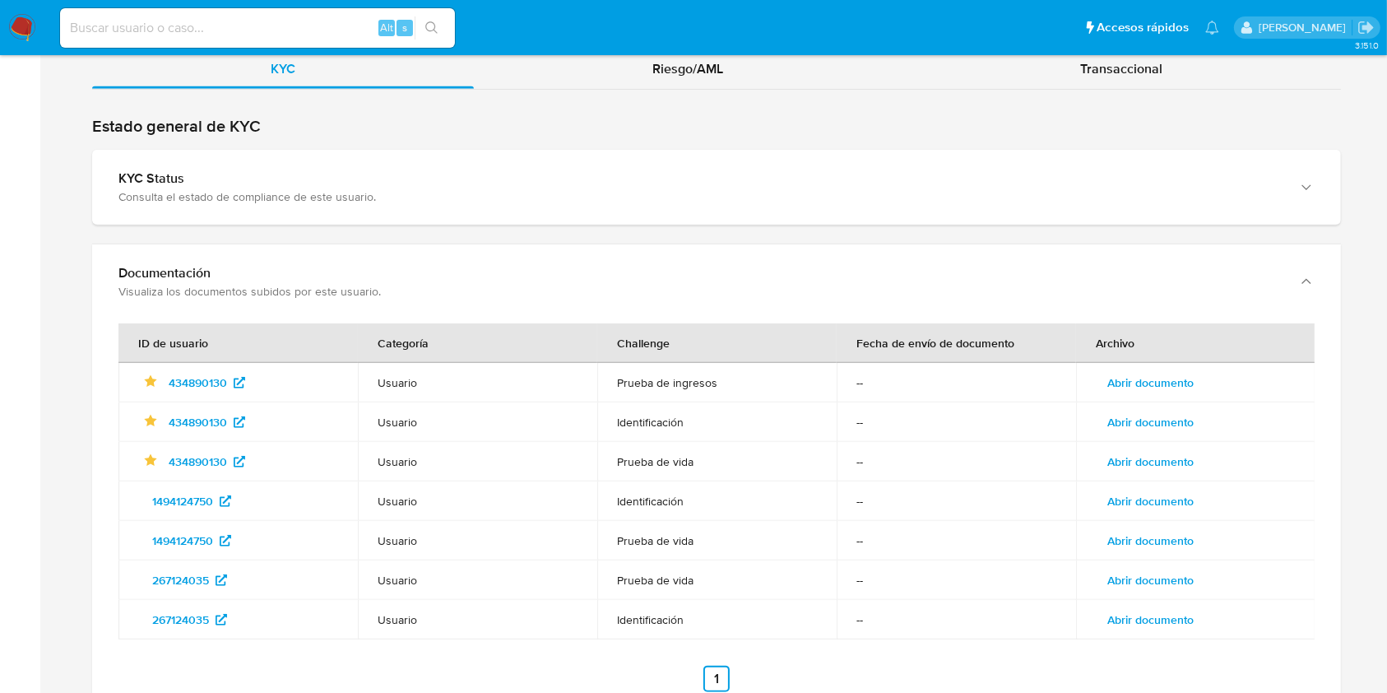
scroll to position [1602, 0]
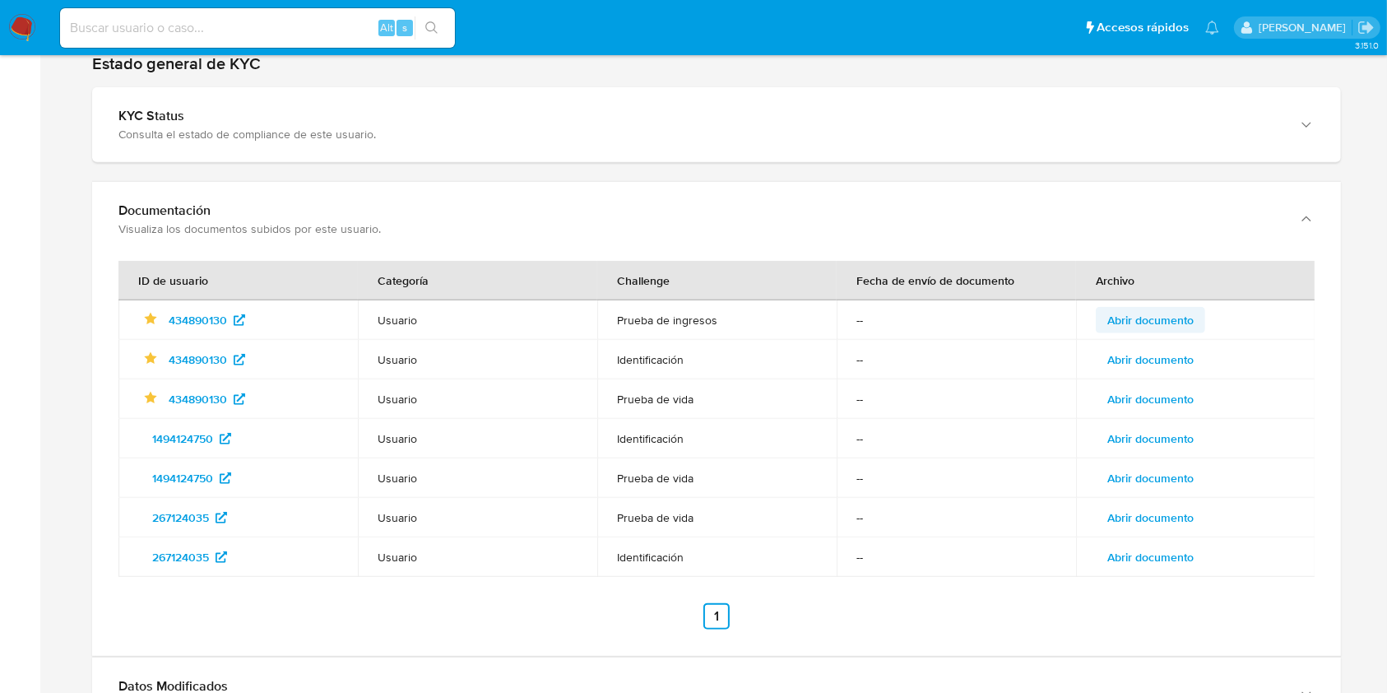
click at [1145, 317] on span "Abrir documento" at bounding box center [1151, 320] width 86 height 23
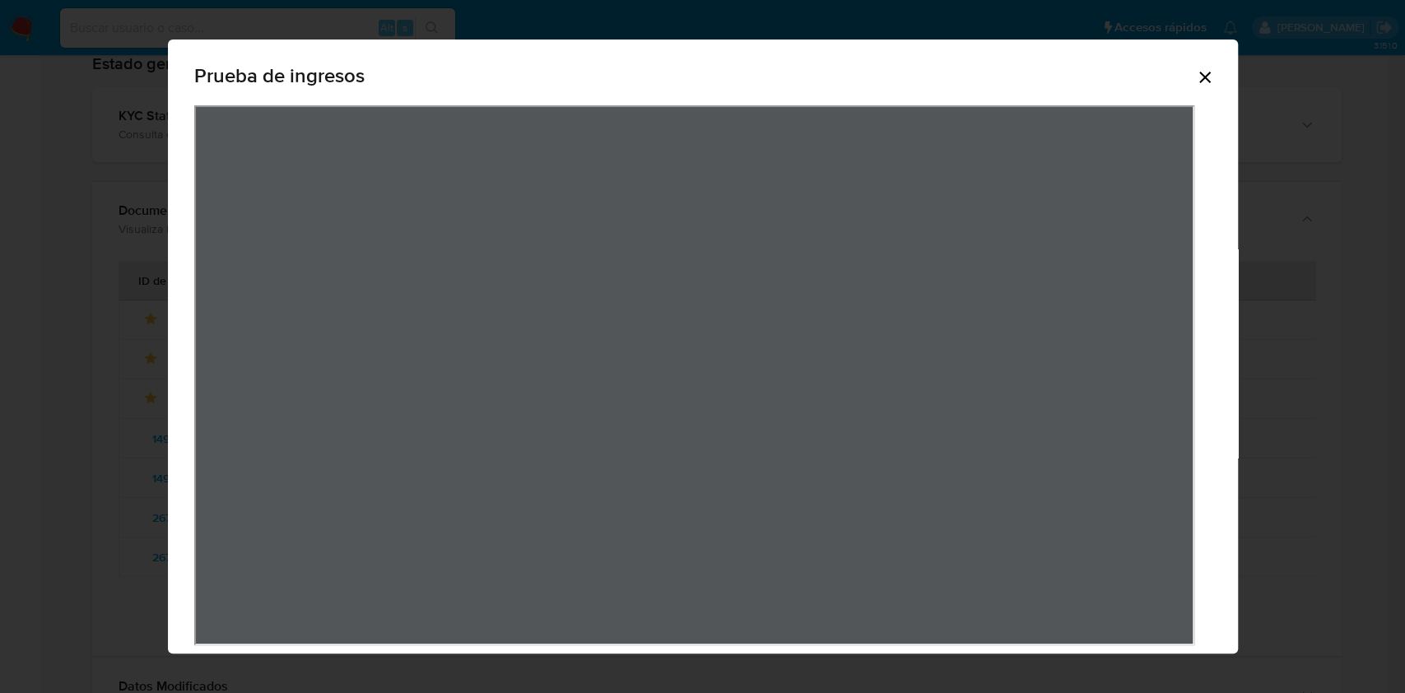
click at [1195, 81] on icon "Cerrar" at bounding box center [1205, 77] width 20 height 20
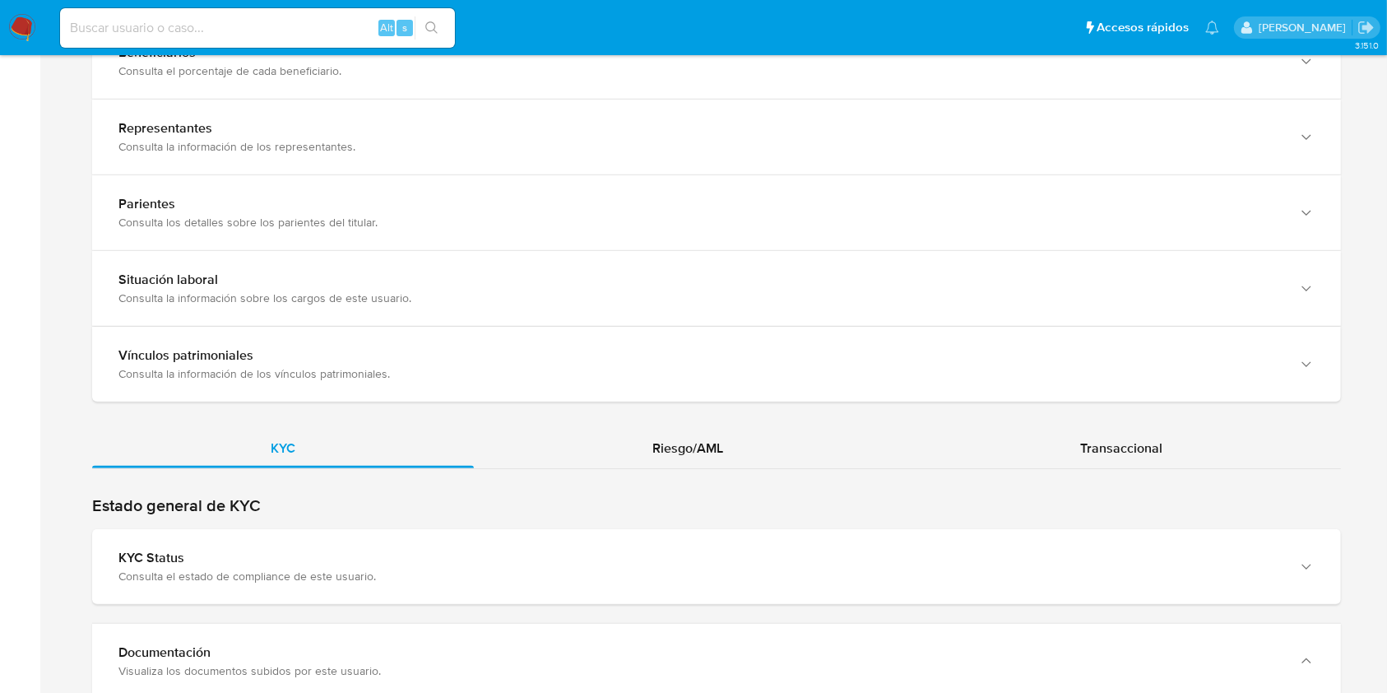
scroll to position [1047, 0]
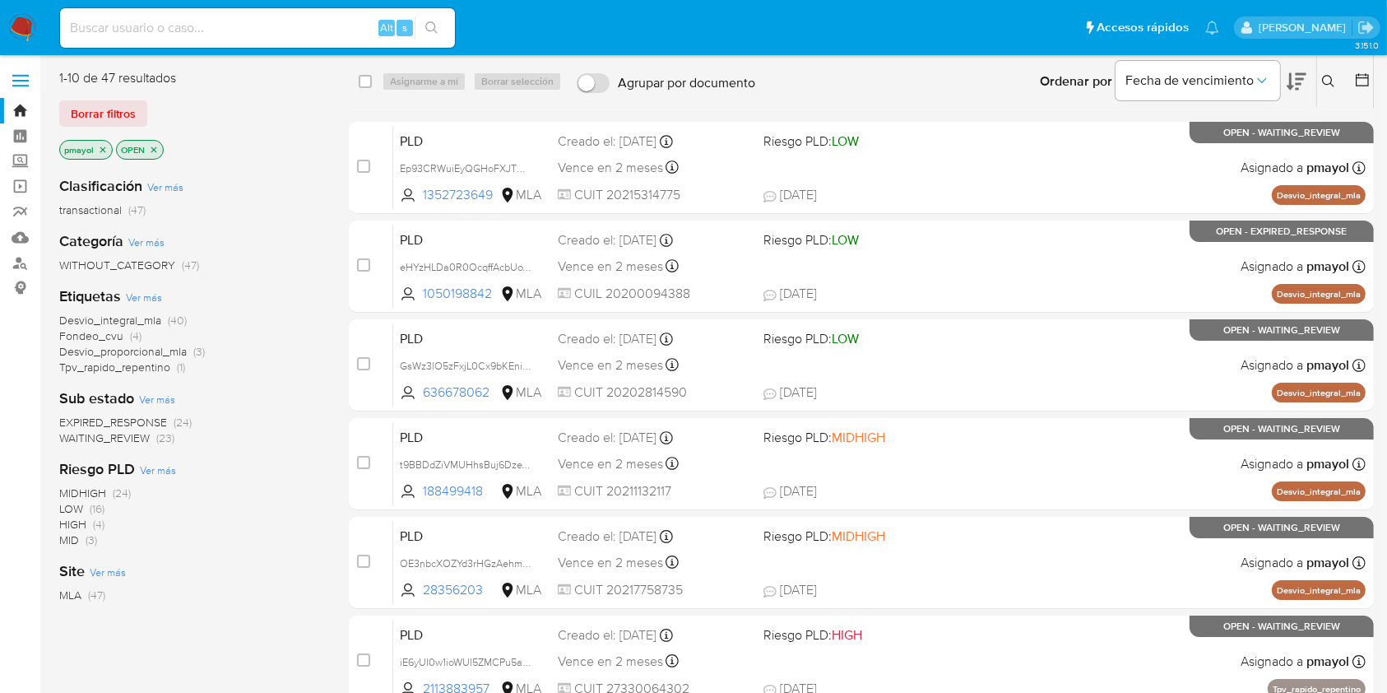
click at [1328, 82] on icon at bounding box center [1328, 81] width 13 height 13
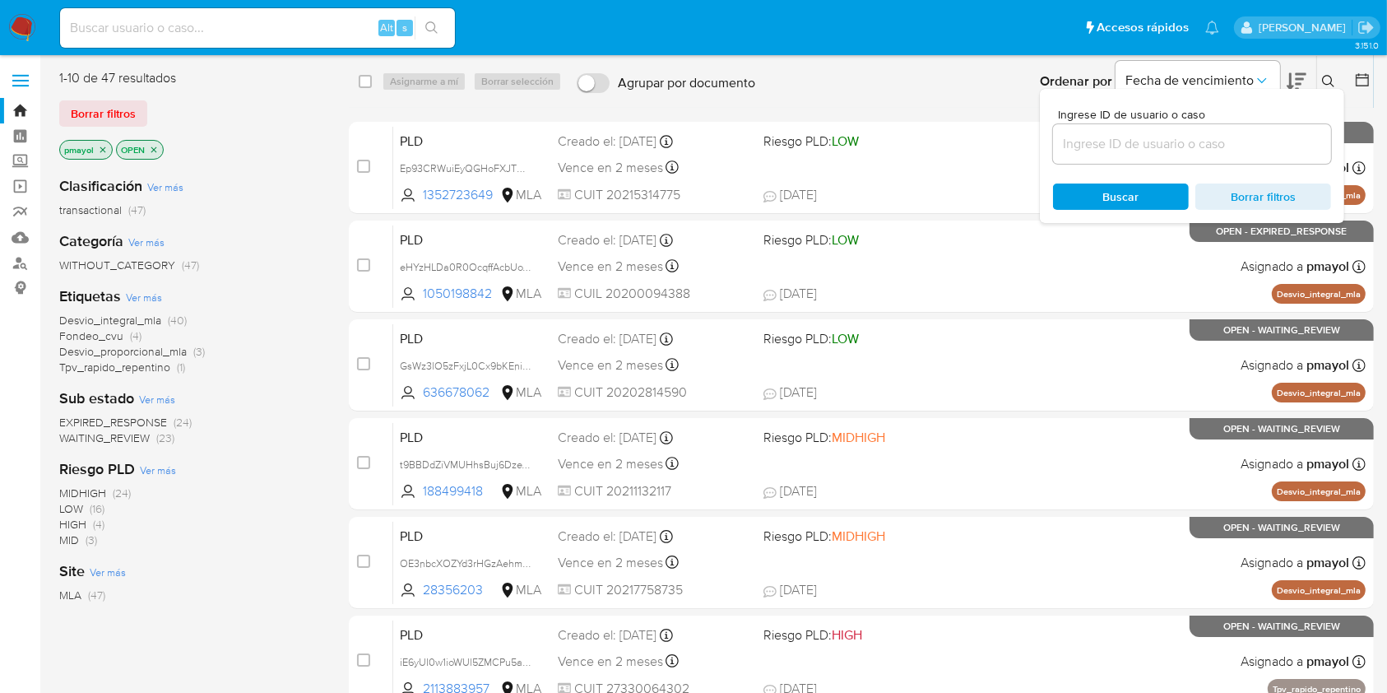
click at [1200, 155] on div at bounding box center [1192, 143] width 278 height 39
click at [1191, 146] on input at bounding box center [1192, 143] width 278 height 21
paste input "unn1jhFRP3vPOFWJyHRedvft"
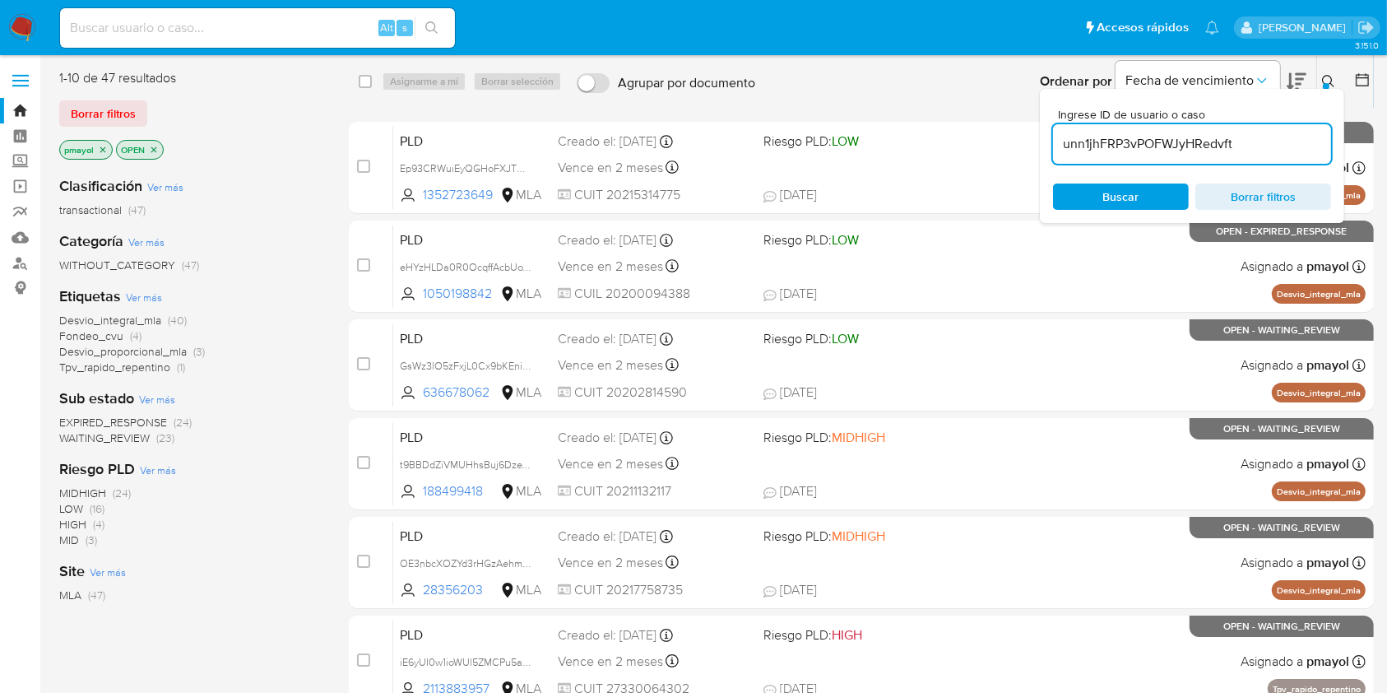
type input "unn1jhFRP3vPOFWJyHRedvft"
click at [1117, 214] on div "Ingrese ID de usuario o caso unn1jhFRP3vPOFWJyHRedvft Buscar Borrar filtros" at bounding box center [1192, 156] width 304 height 134
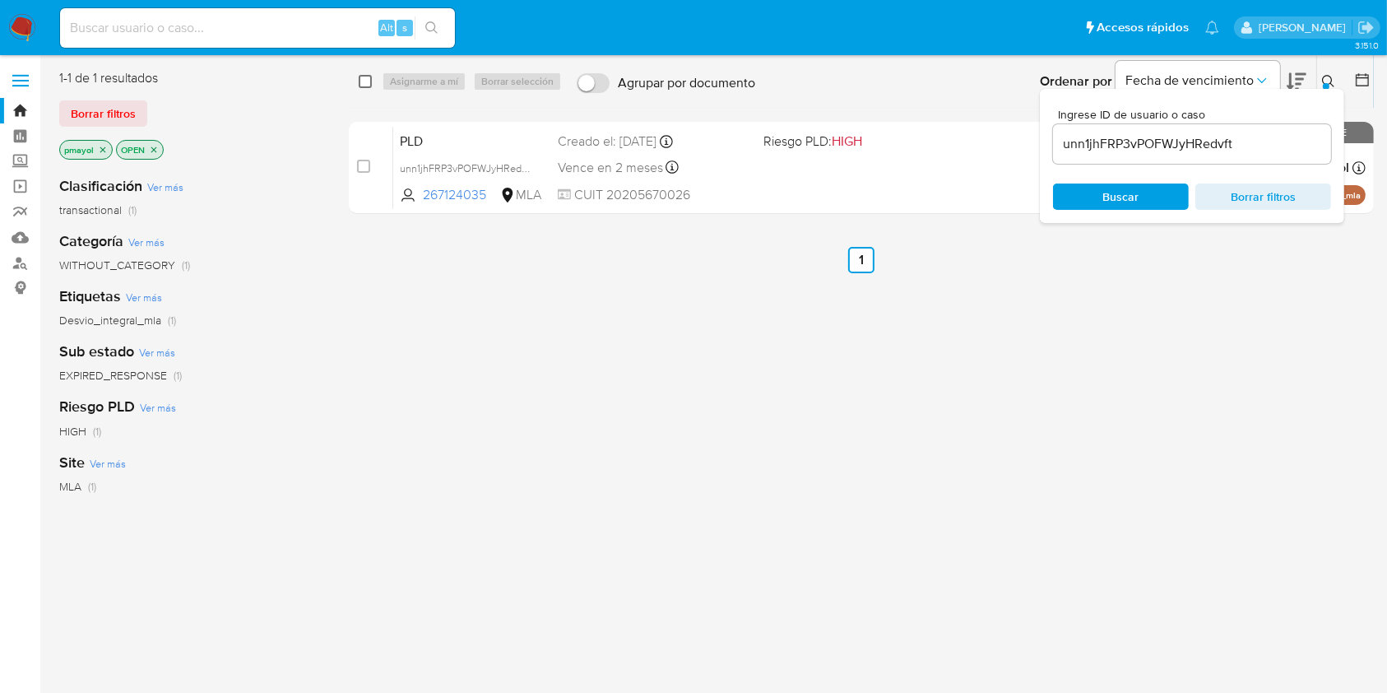
click at [365, 81] on input "checkbox" at bounding box center [365, 81] width 13 height 13
checkbox input "true"
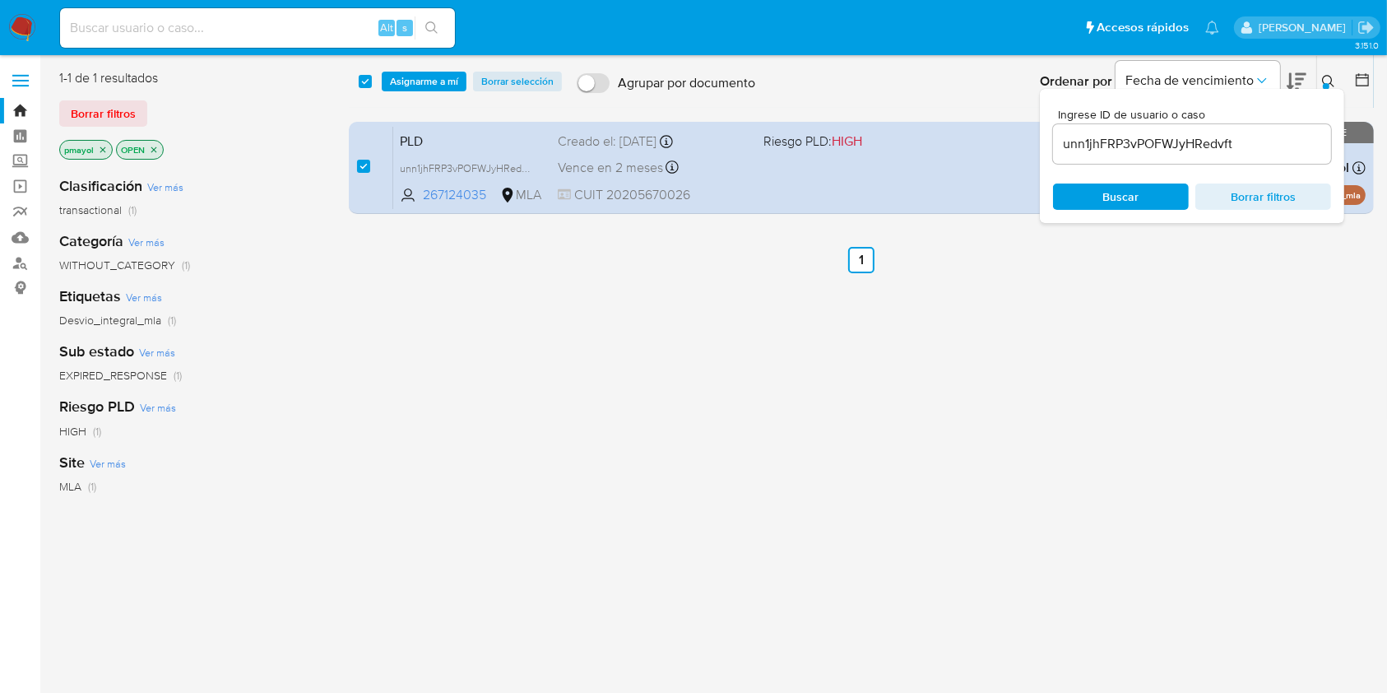
click at [425, 93] on div "select-all-cases-checkbox Asignarme a mí Borrar selección Agrupar por documento…" at bounding box center [861, 81] width 1025 height 51
click at [426, 73] on span "Asignarme a mí" at bounding box center [424, 81] width 68 height 16
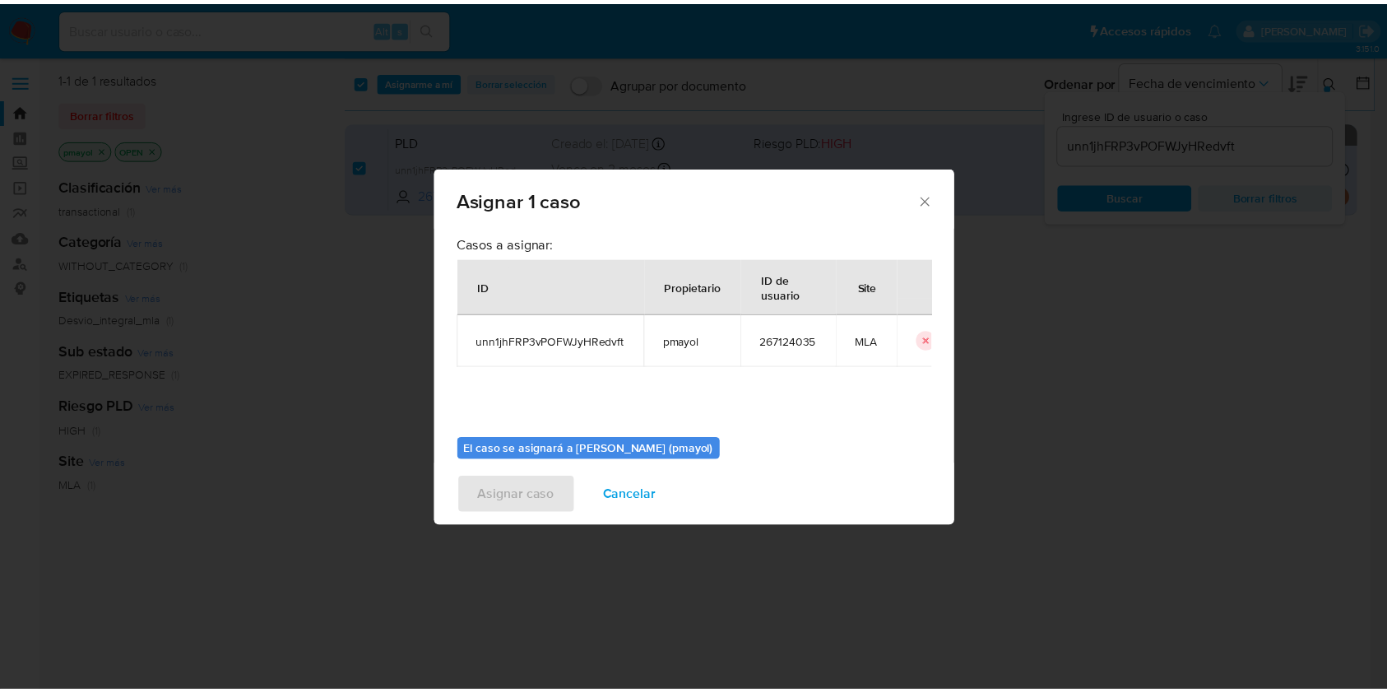
scroll to position [84, 0]
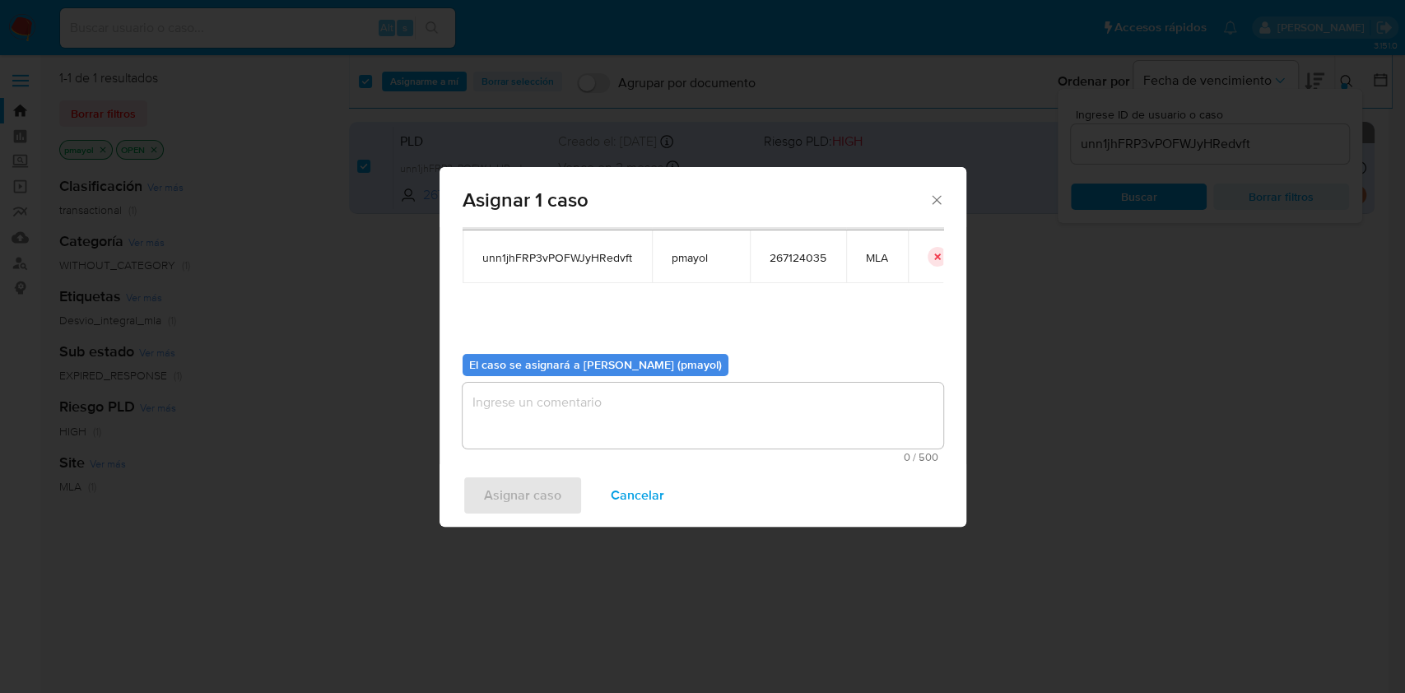
click at [524, 374] on div "El caso se asignará a Patricia Alejandra Mayol (pmayol)" at bounding box center [595, 365] width 266 height 23
click at [534, 431] on textarea "assign-modal" at bounding box center [702, 416] width 481 height 66
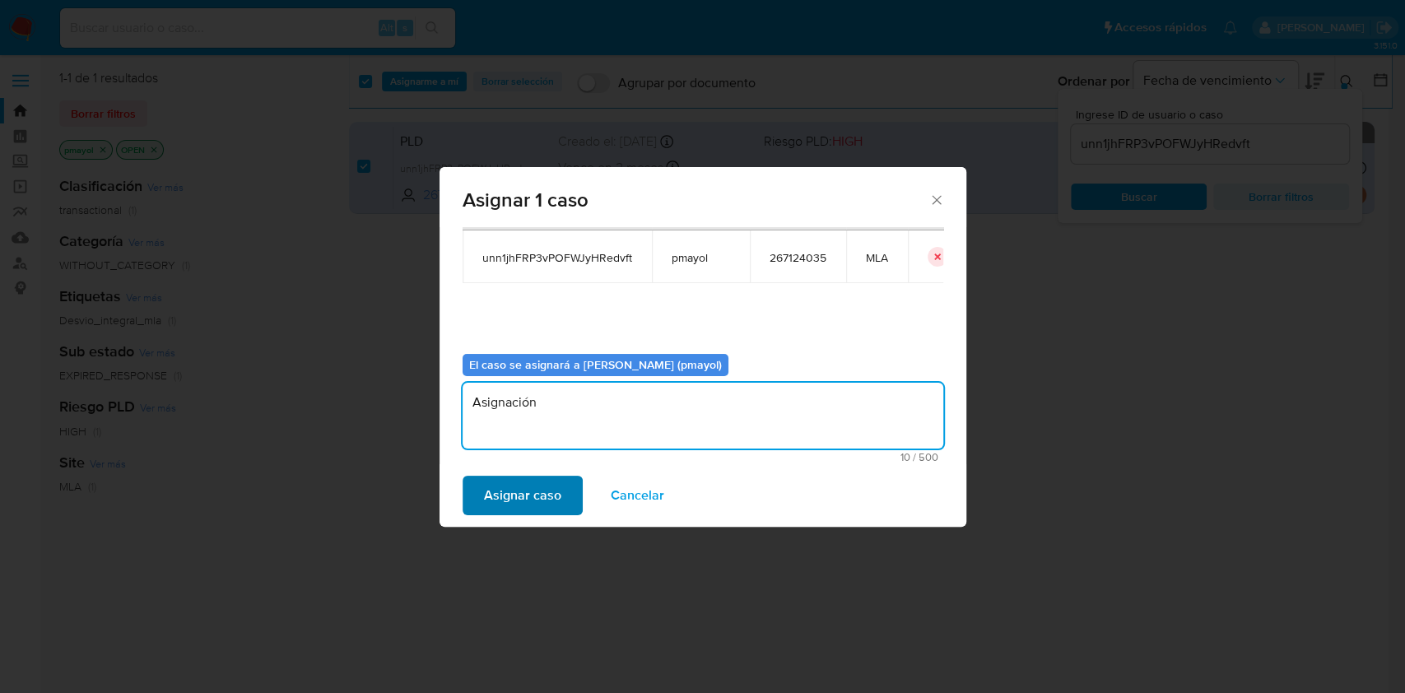
type textarea "Asignación"
click at [533, 484] on span "Asignar caso" at bounding box center [522, 495] width 77 height 36
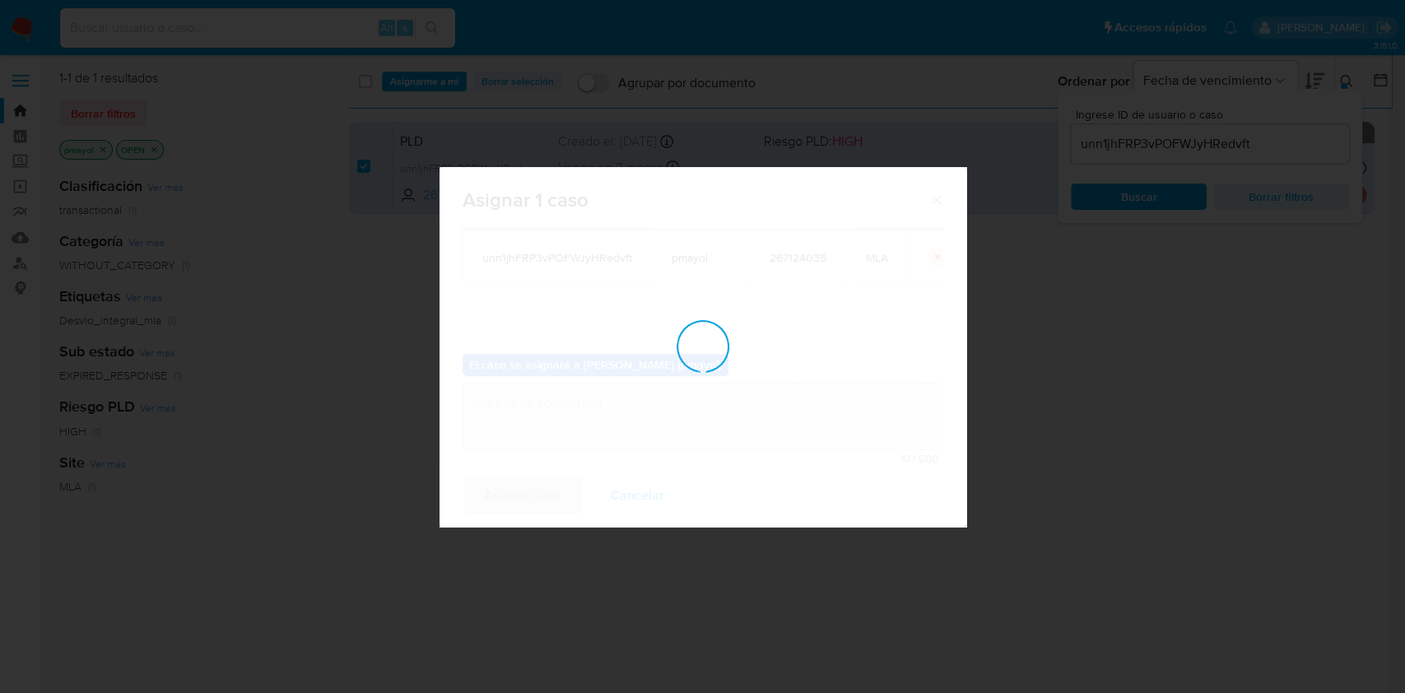
checkbox input "false"
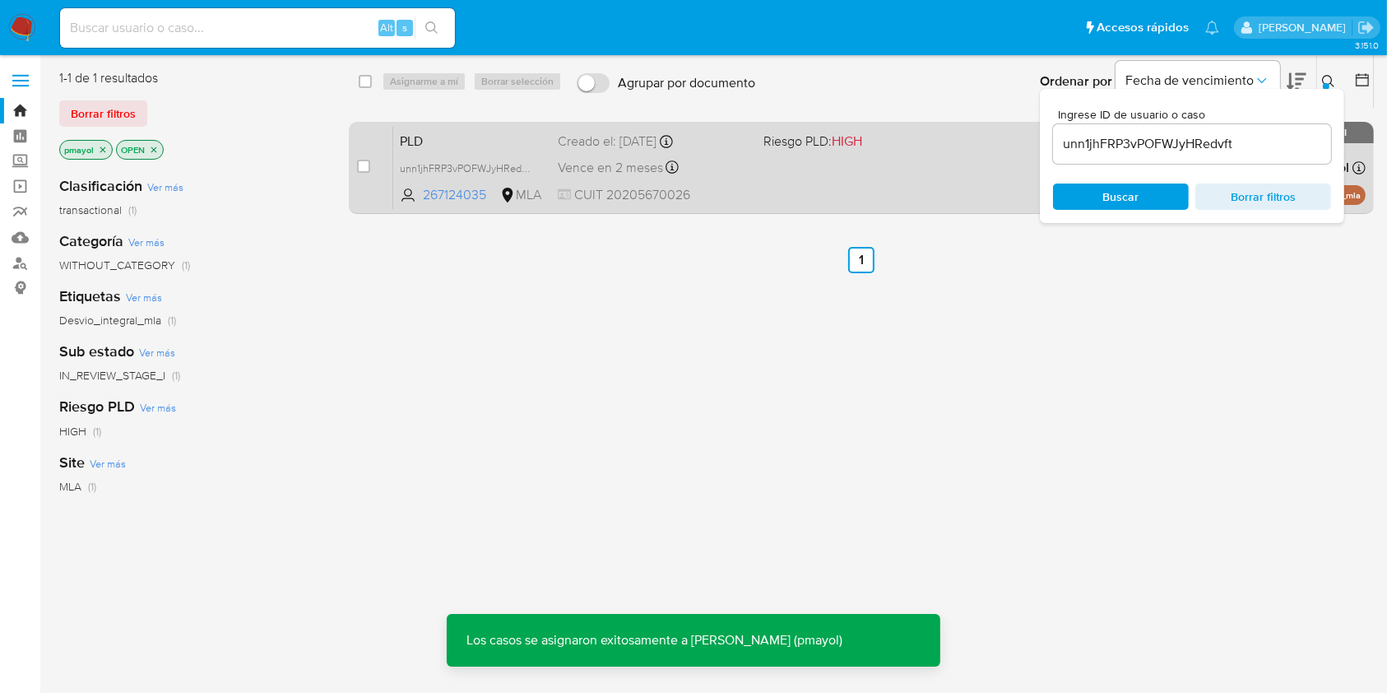
click at [969, 168] on div "PLD unn1jhFRP3vPOFWJyHRedvft 267124035 MLA Riesgo PLD: HIGH Creado el: 12/07/20…" at bounding box center [879, 167] width 973 height 83
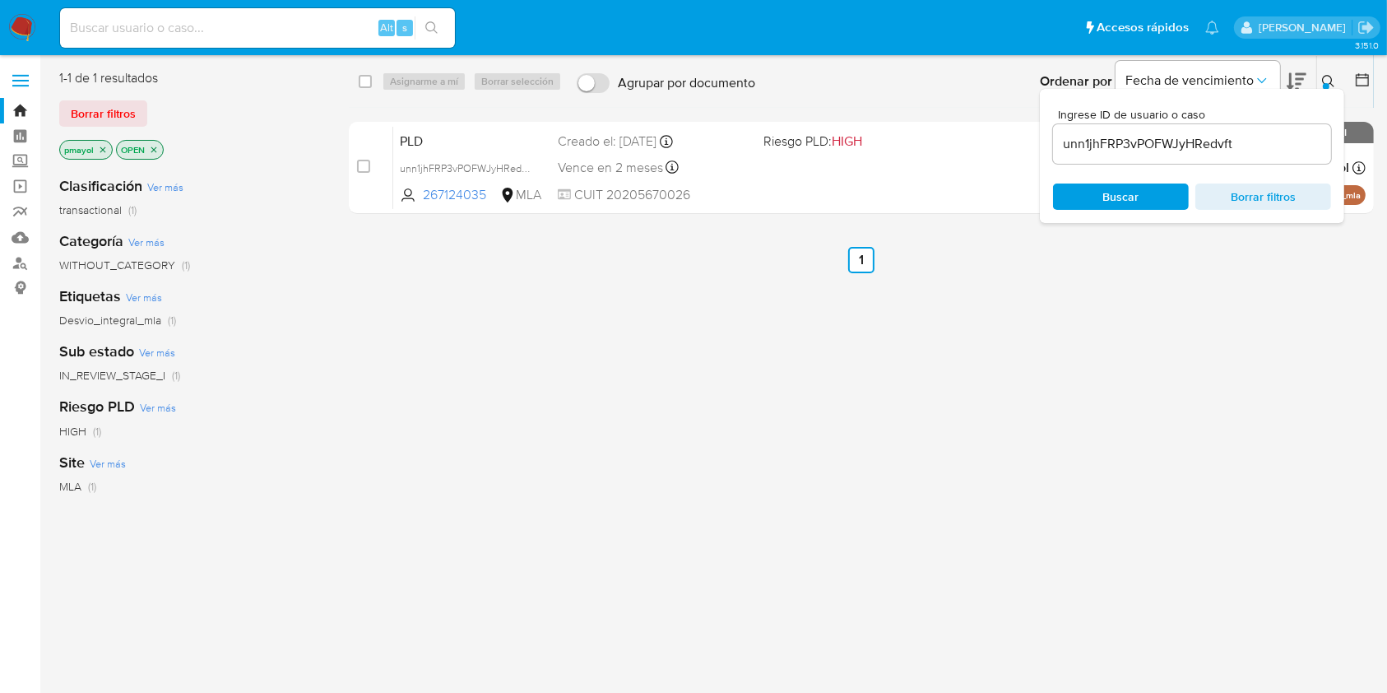
click at [332, 24] on input at bounding box center [257, 27] width 395 height 21
paste input "K9X5GVwOy47ZuViF50Stm4YO"
type input "K9X5GVwOy47ZuViF50Stm4YO"
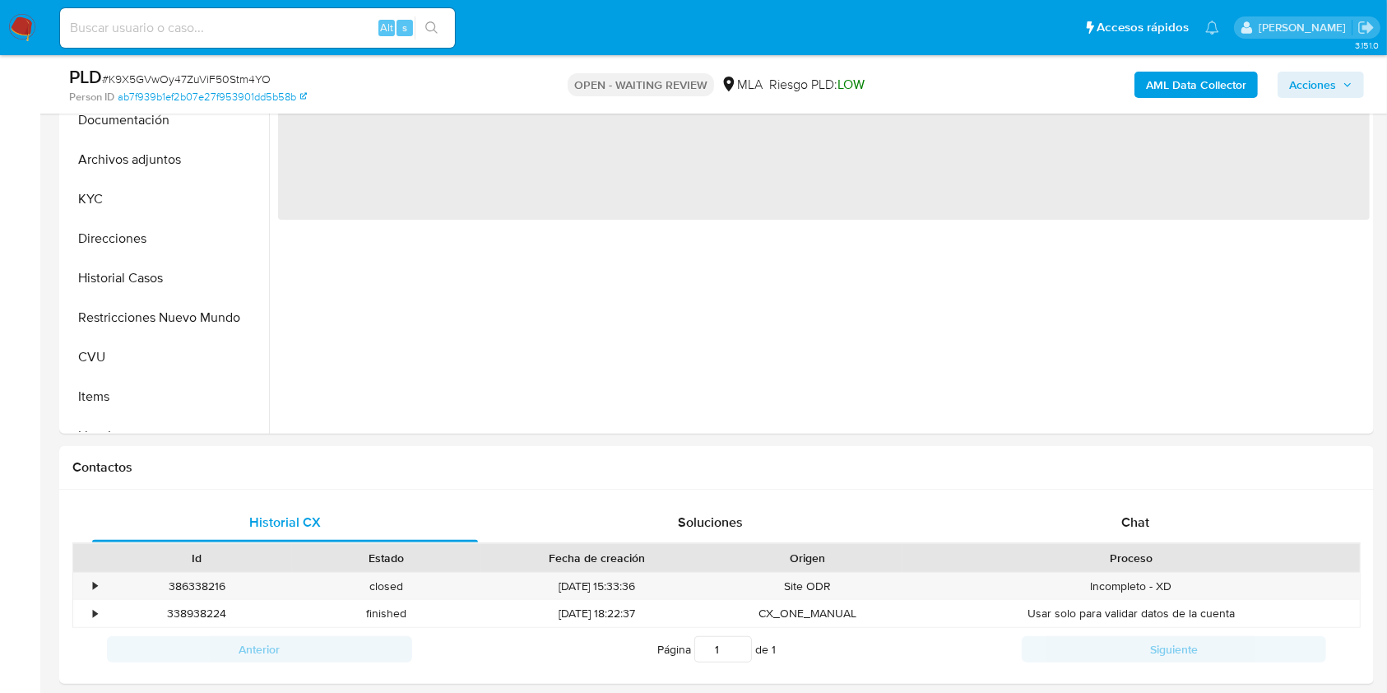
scroll to position [457, 0]
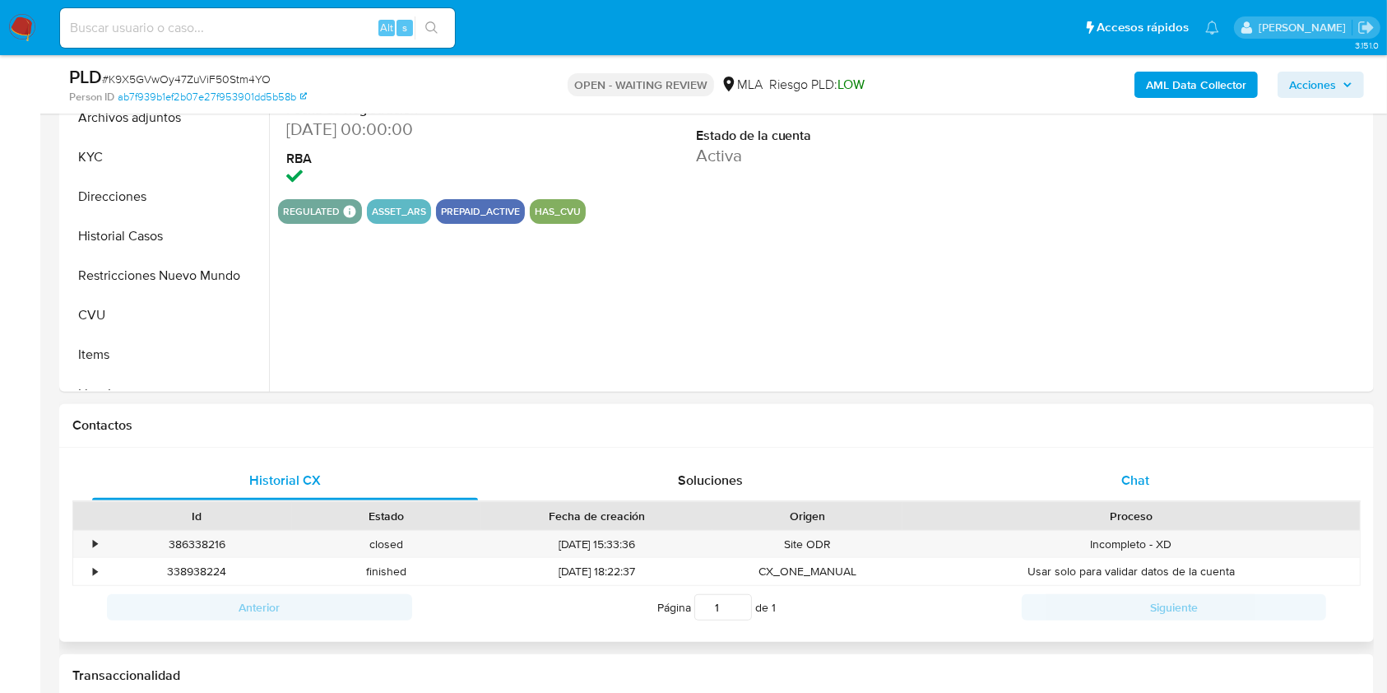
click at [1124, 471] on span "Chat" at bounding box center [1136, 480] width 28 height 19
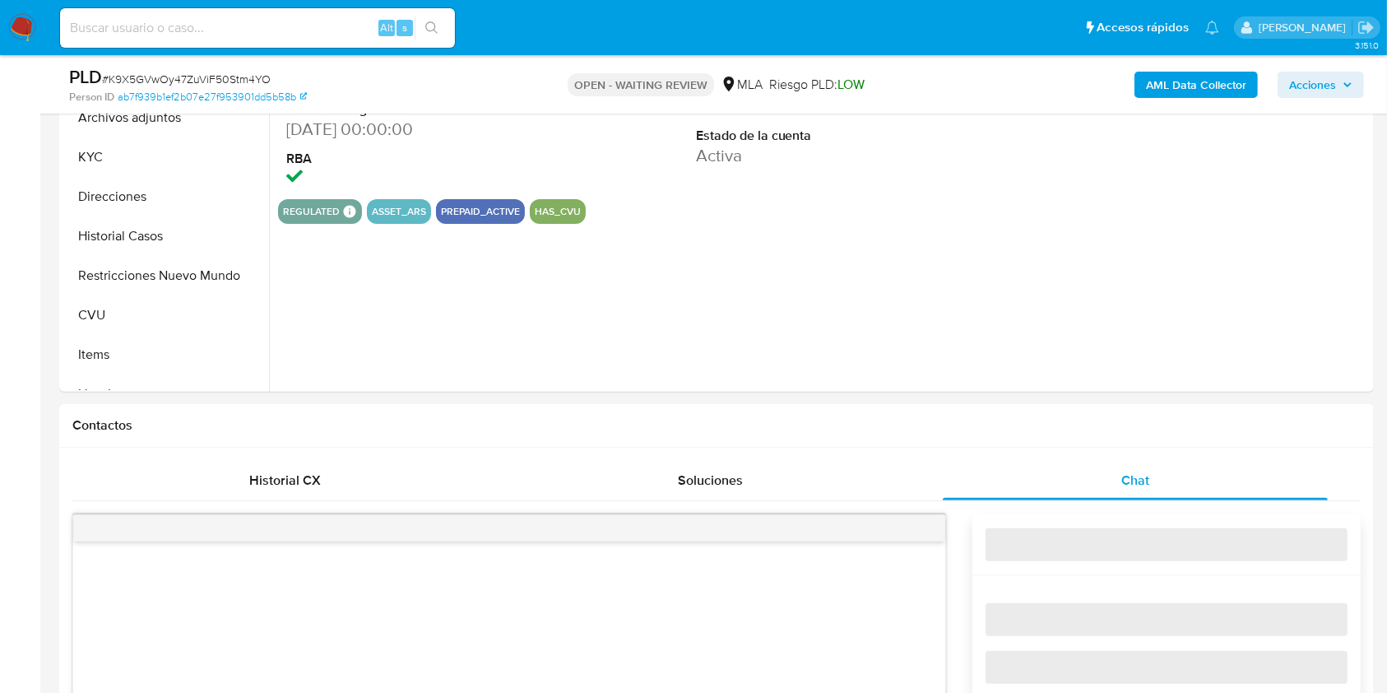
select select "10"
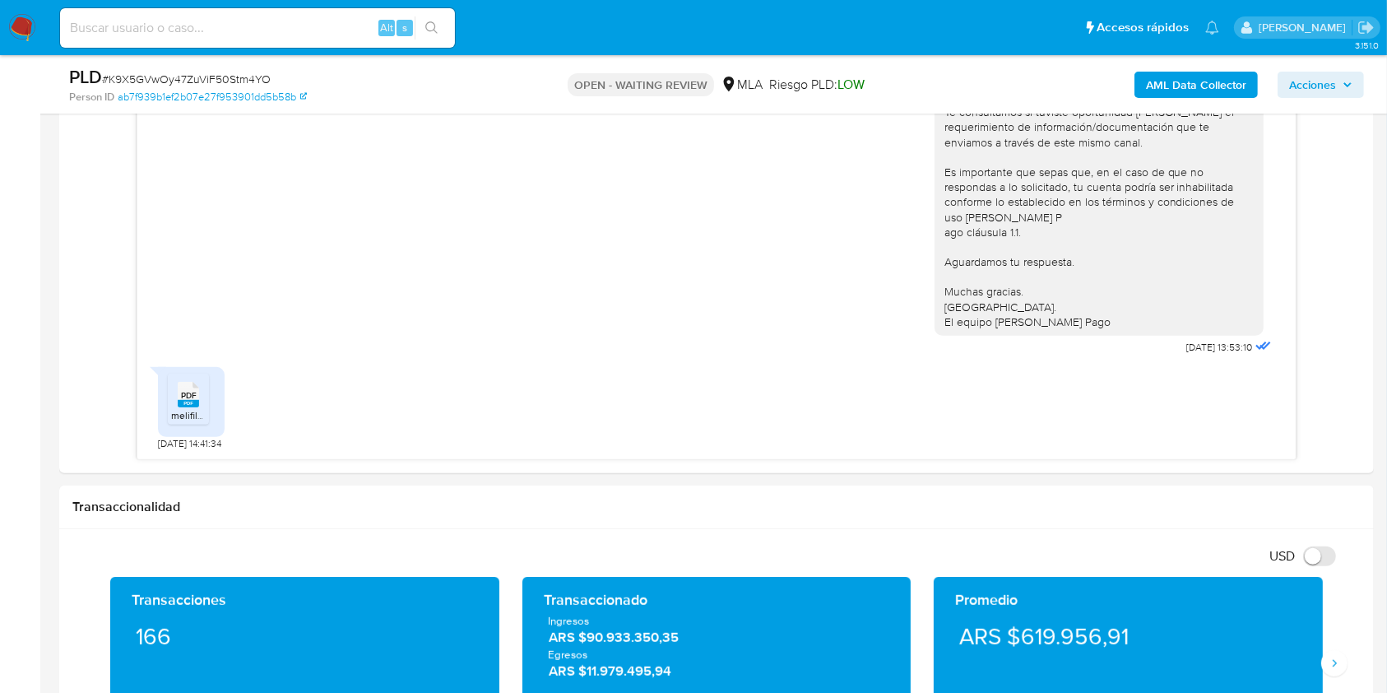
scroll to position [899, 0]
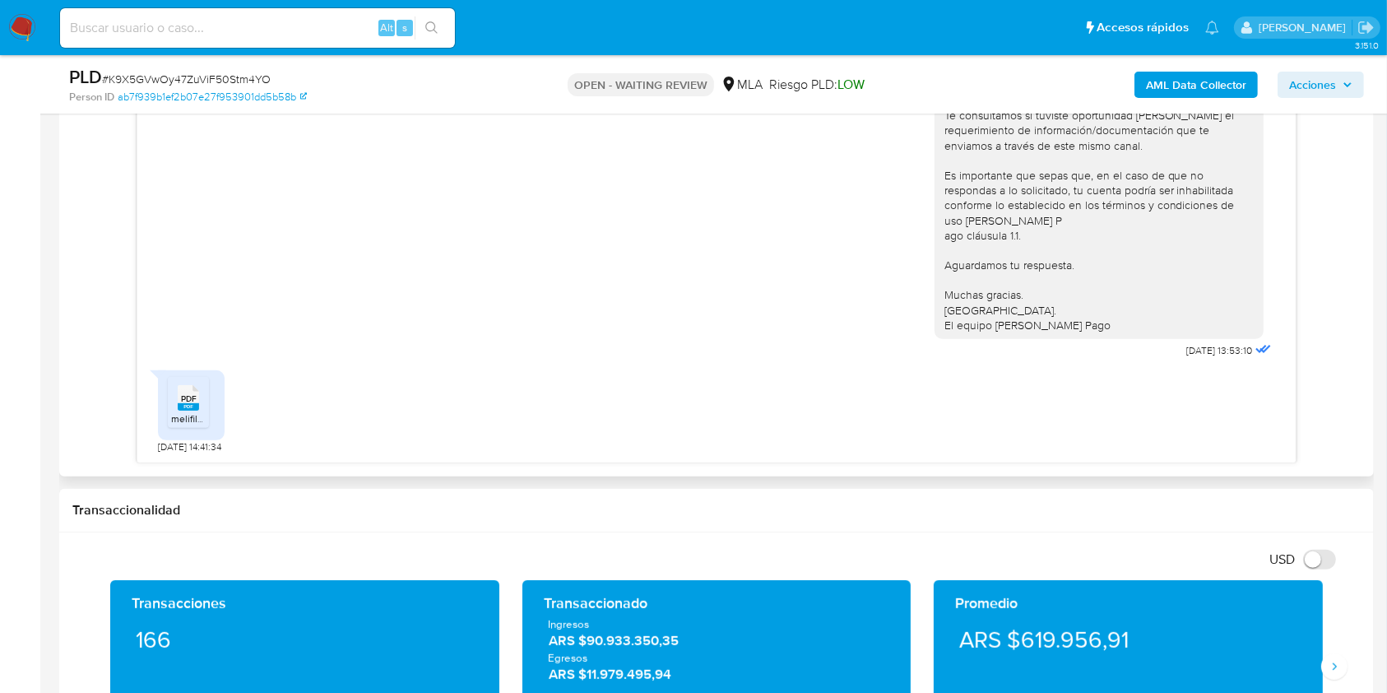
click at [187, 407] on rect at bounding box center [188, 406] width 21 height 7
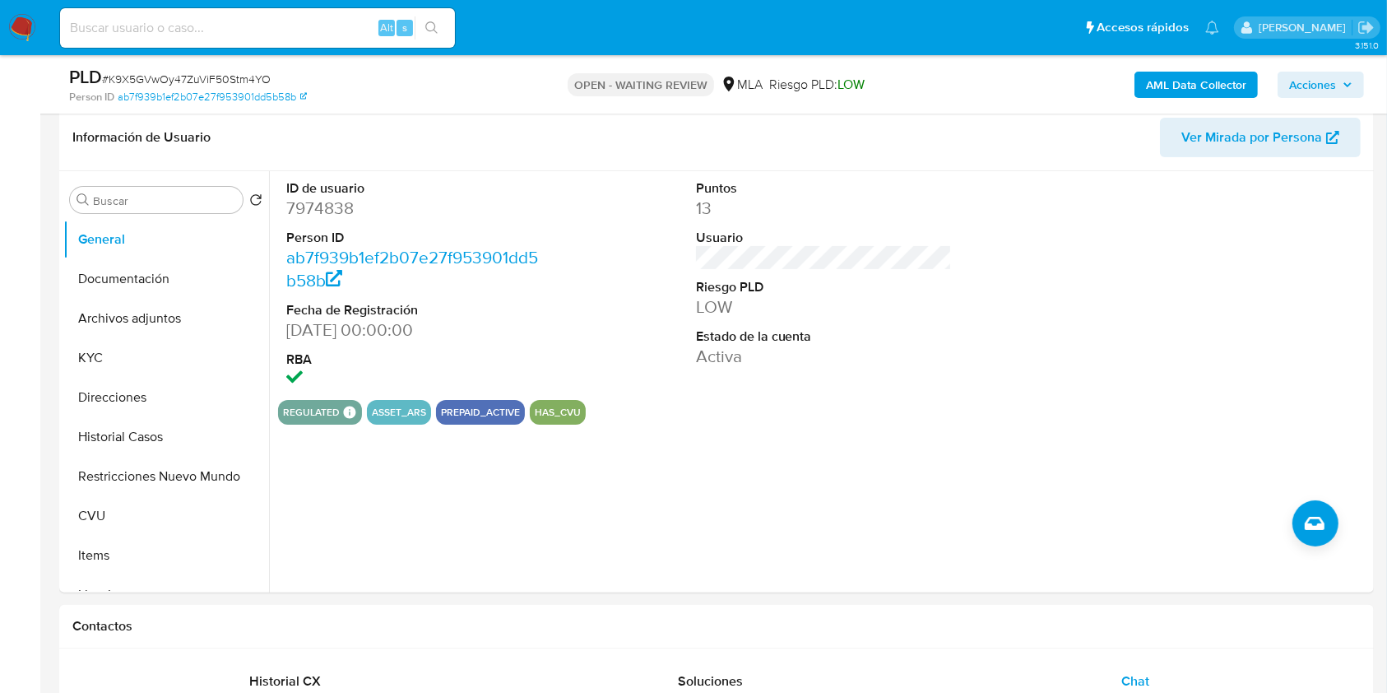
scroll to position [252, 0]
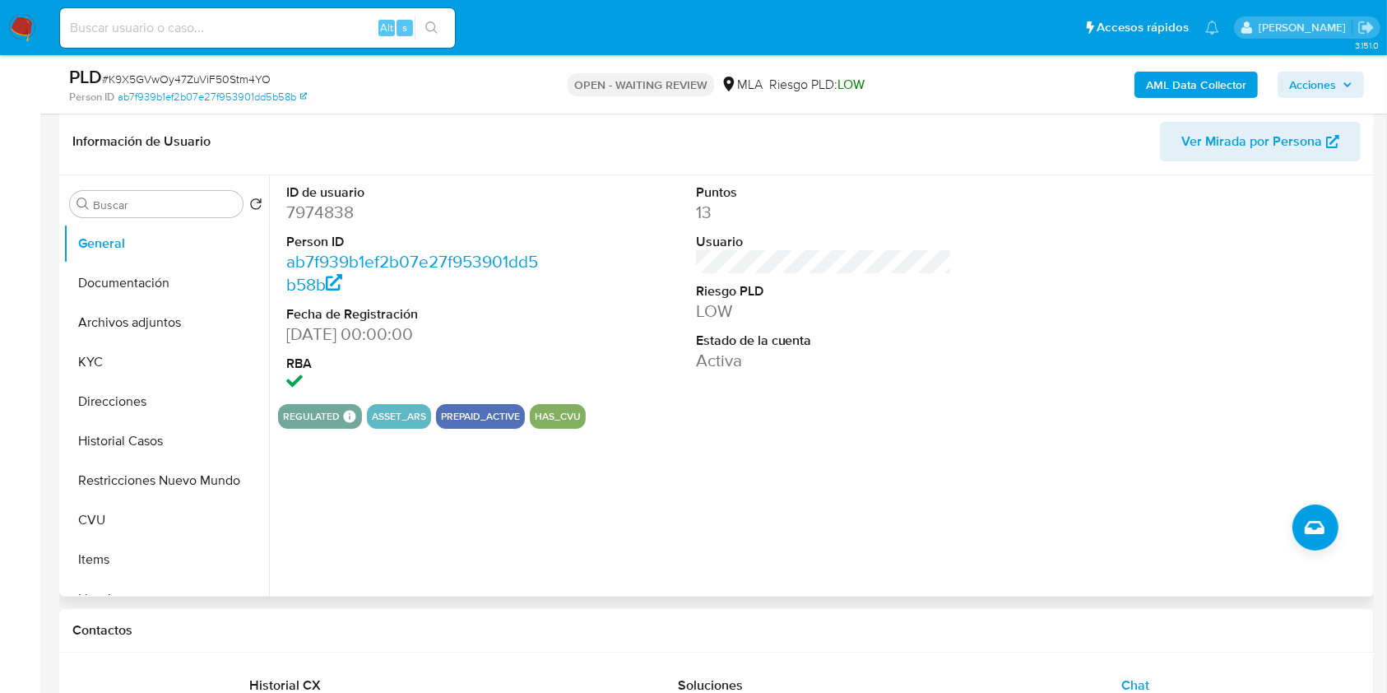
click at [326, 212] on dd "7974838" at bounding box center [414, 212] width 257 height 23
copy dd "7974838"
click at [133, 425] on button "Historial Casos" at bounding box center [159, 440] width 193 height 39
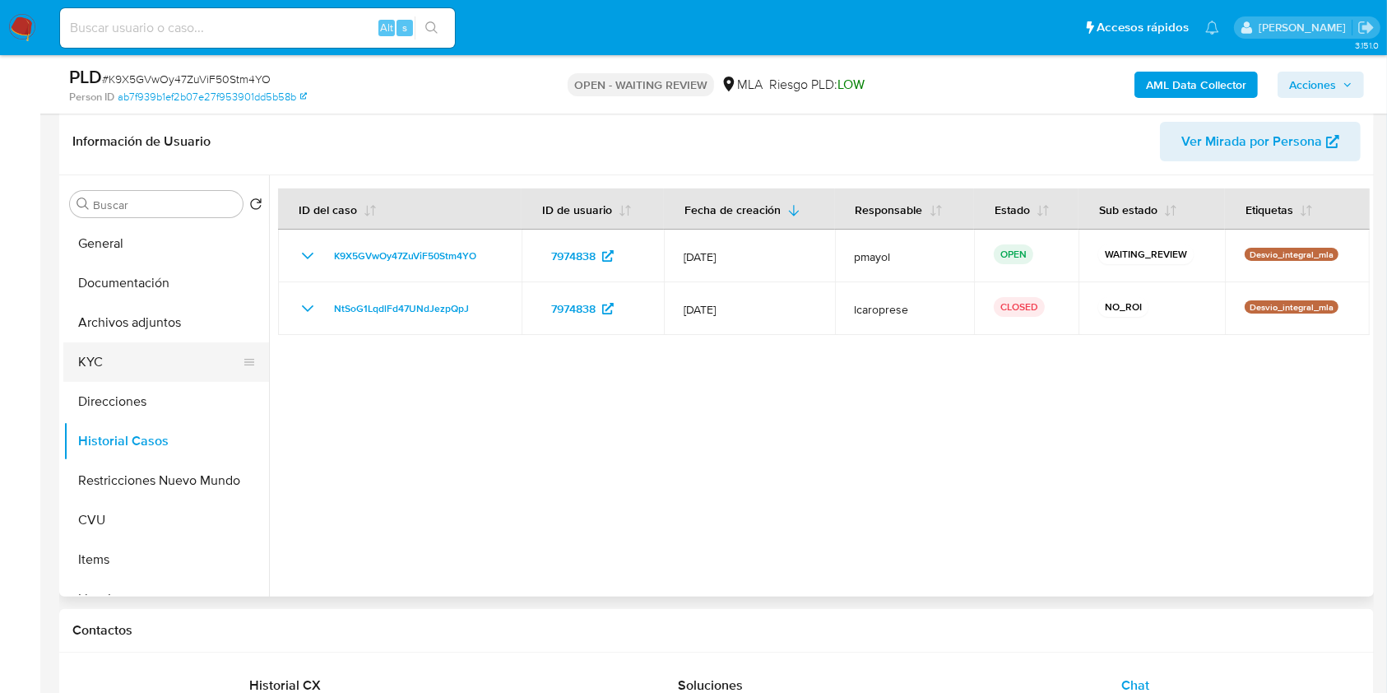
click at [149, 355] on button "KYC" at bounding box center [159, 361] width 193 height 39
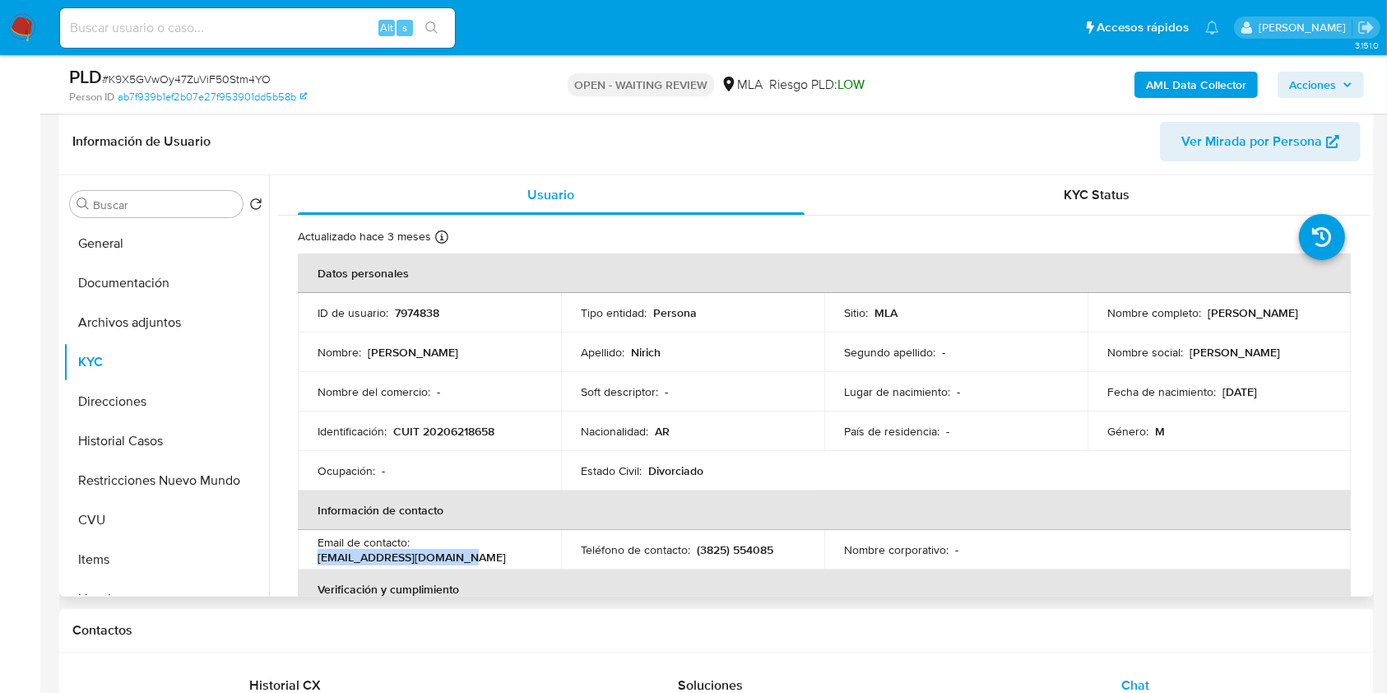
drag, startPoint x: 467, startPoint y: 554, endPoint x: 313, endPoint y: 556, distance: 154.7
click at [313, 556] on td "Email de contacto : adriannirich@hotmail.com" at bounding box center [429, 549] width 263 height 39
copy p "adriannirich@hotmail.com"
click at [143, 443] on button "Historial Casos" at bounding box center [159, 440] width 193 height 39
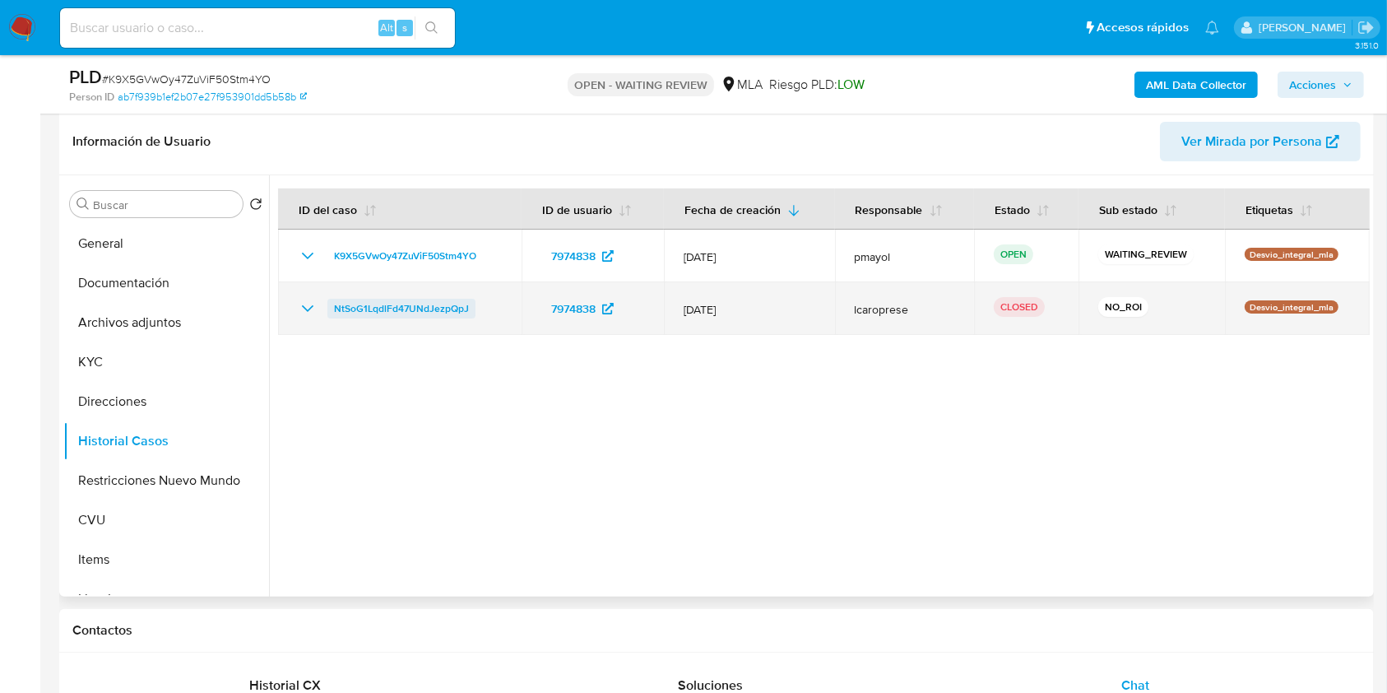
click at [378, 307] on span "NtSoG1LqdlFd47UNdJezpQpJ" at bounding box center [401, 309] width 135 height 20
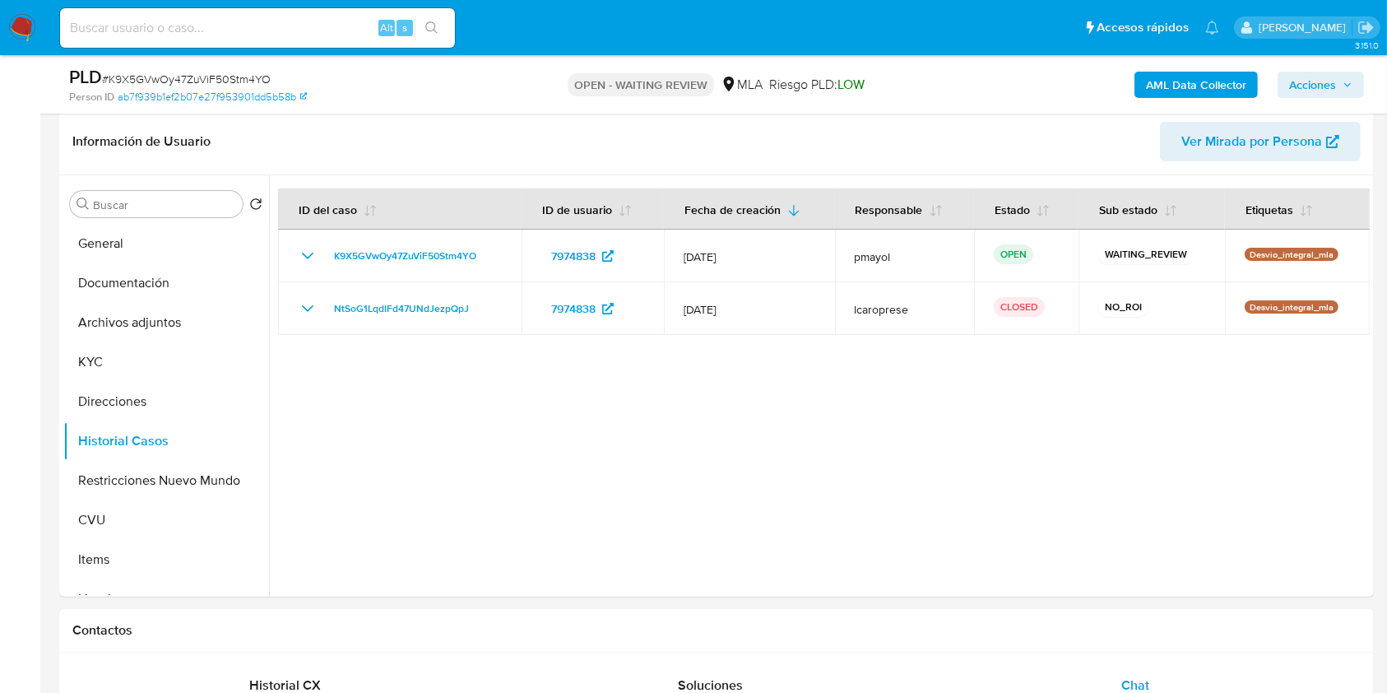
click at [216, 79] on span "# K9X5GVwOy47ZuViF50Stm4YO" at bounding box center [186, 79] width 169 height 16
copy span "K9X5GVwOy47ZuViF50Stm4YO"
click at [4, 23] on nav "Pausado Ver notificaciones Alt s Accesos rápidos Presiona las siguientes teclas…" at bounding box center [693, 27] width 1387 height 55
click at [17, 30] on img at bounding box center [22, 28] width 28 height 28
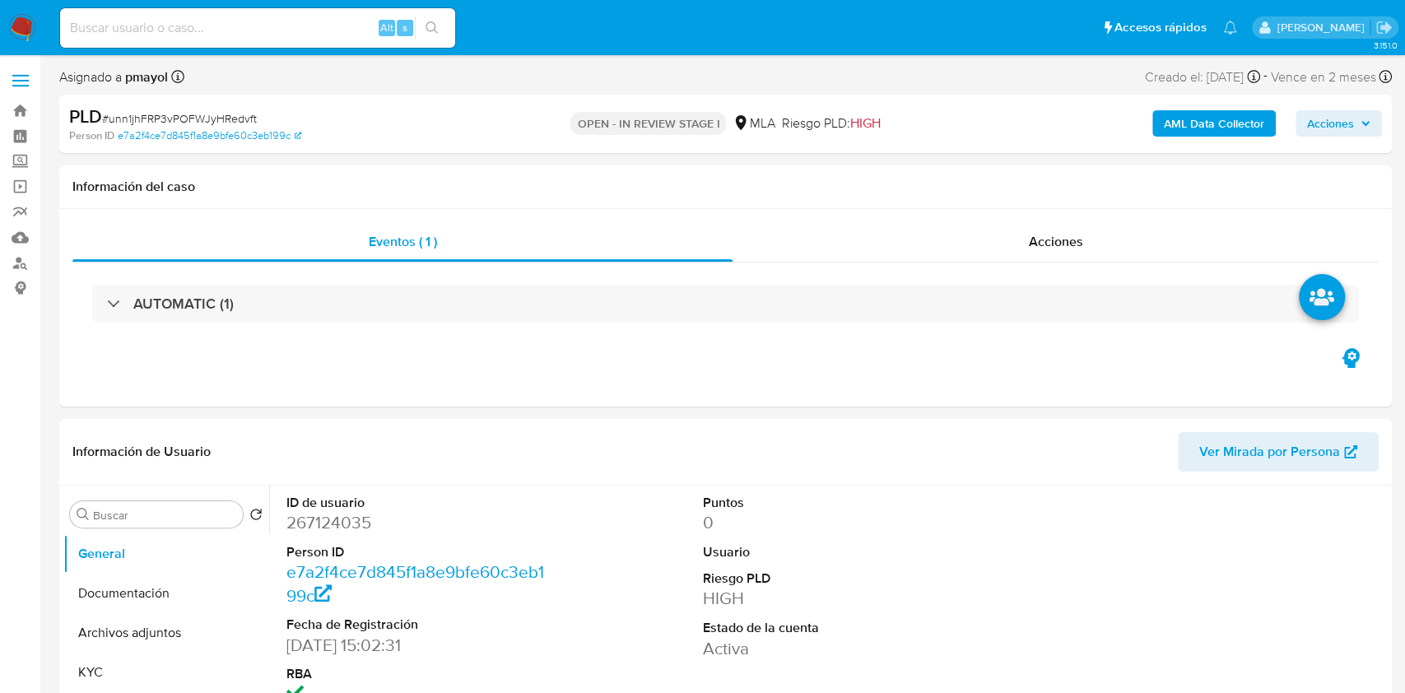
select select "10"
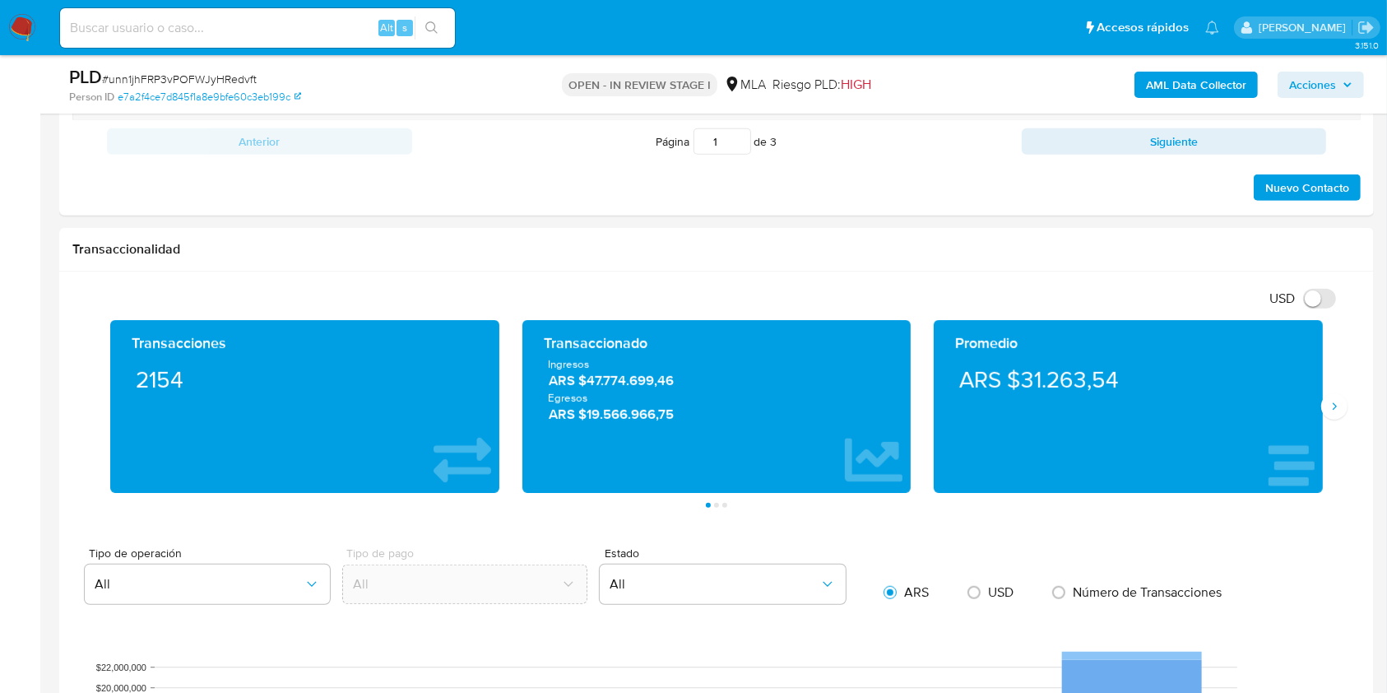
scroll to position [801, 0]
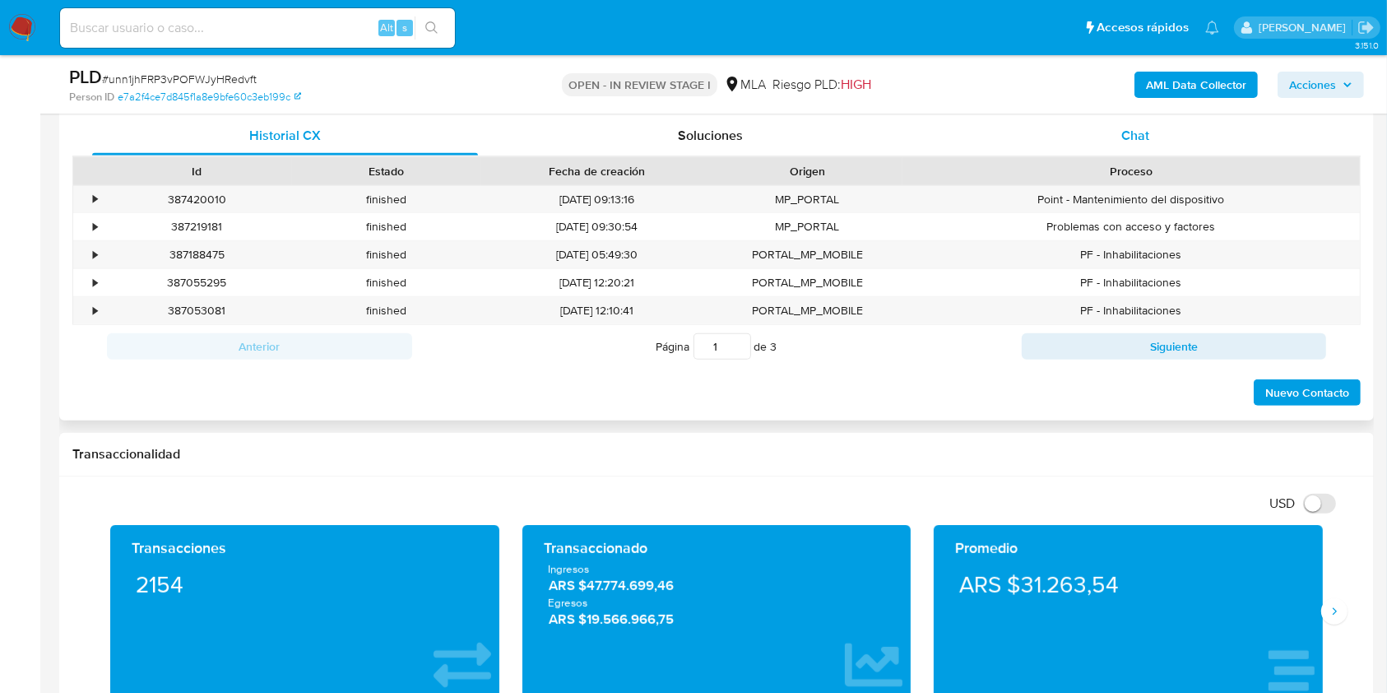
click at [1140, 124] on div "Chat" at bounding box center [1136, 135] width 386 height 39
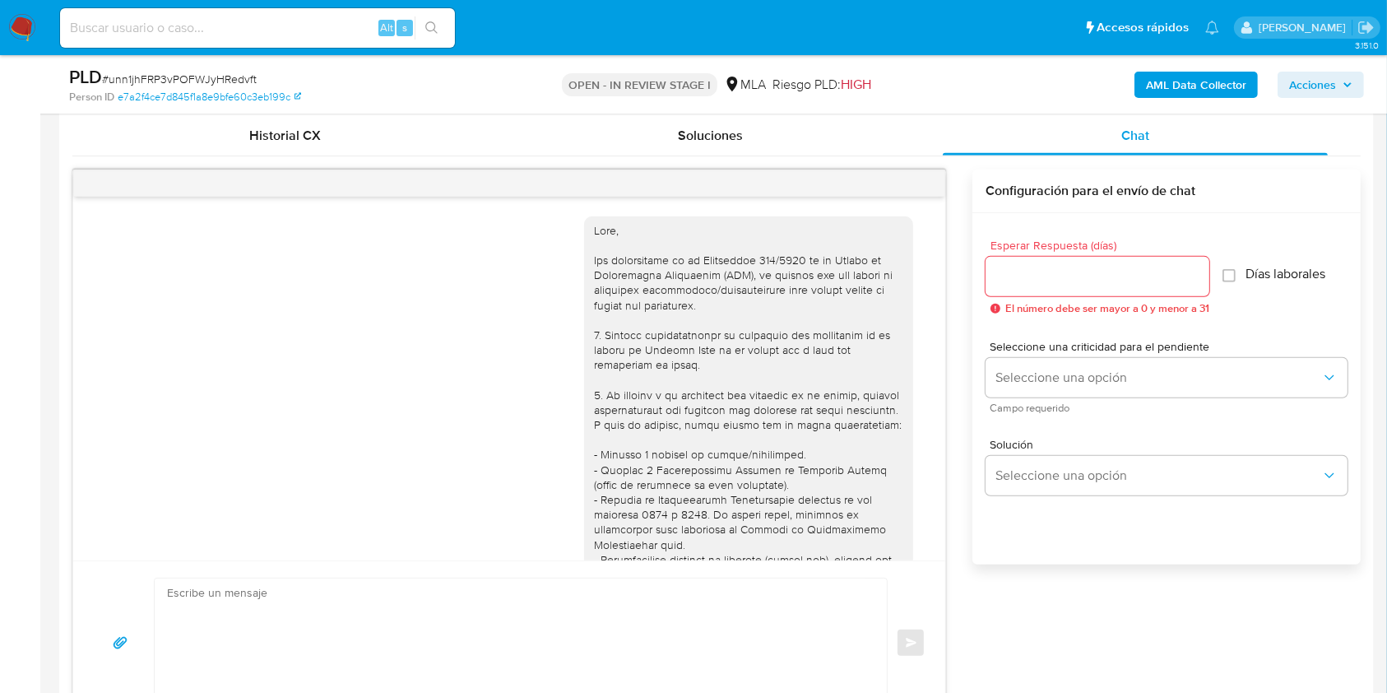
scroll to position [930, 0]
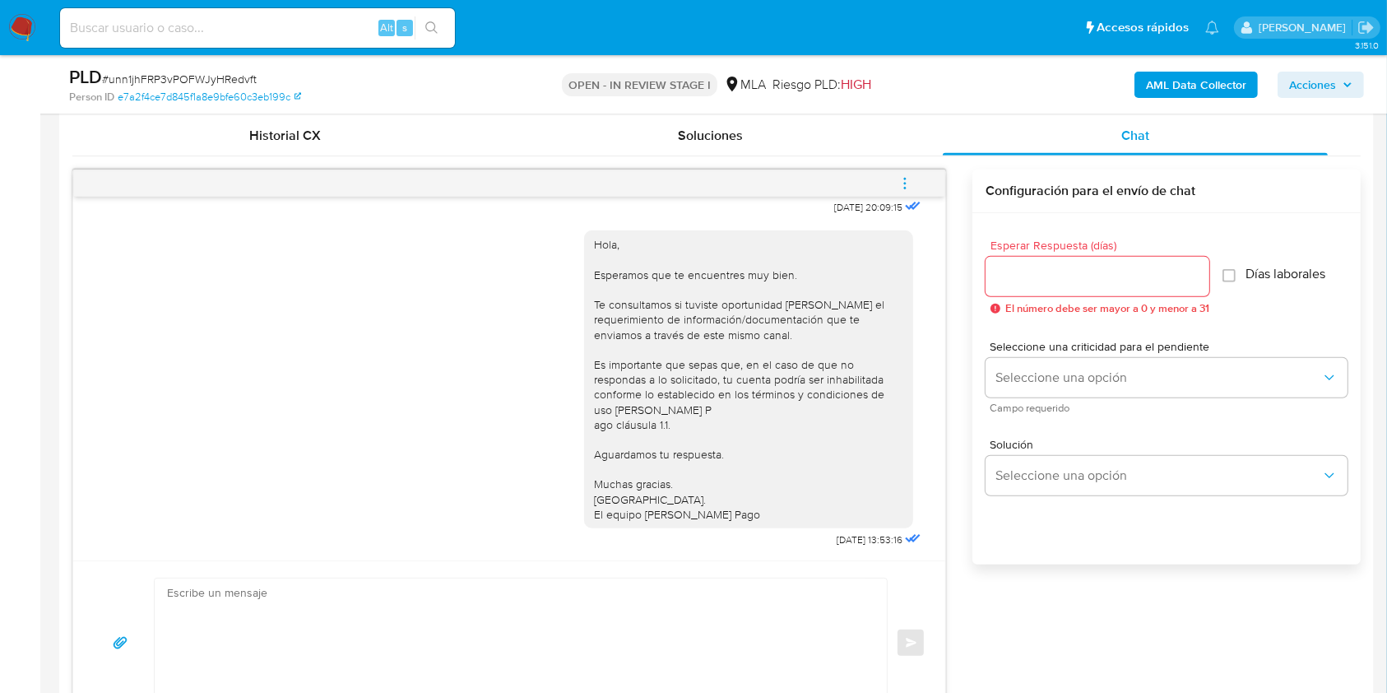
click at [895, 186] on button "menu-action" at bounding box center [905, 183] width 54 height 39
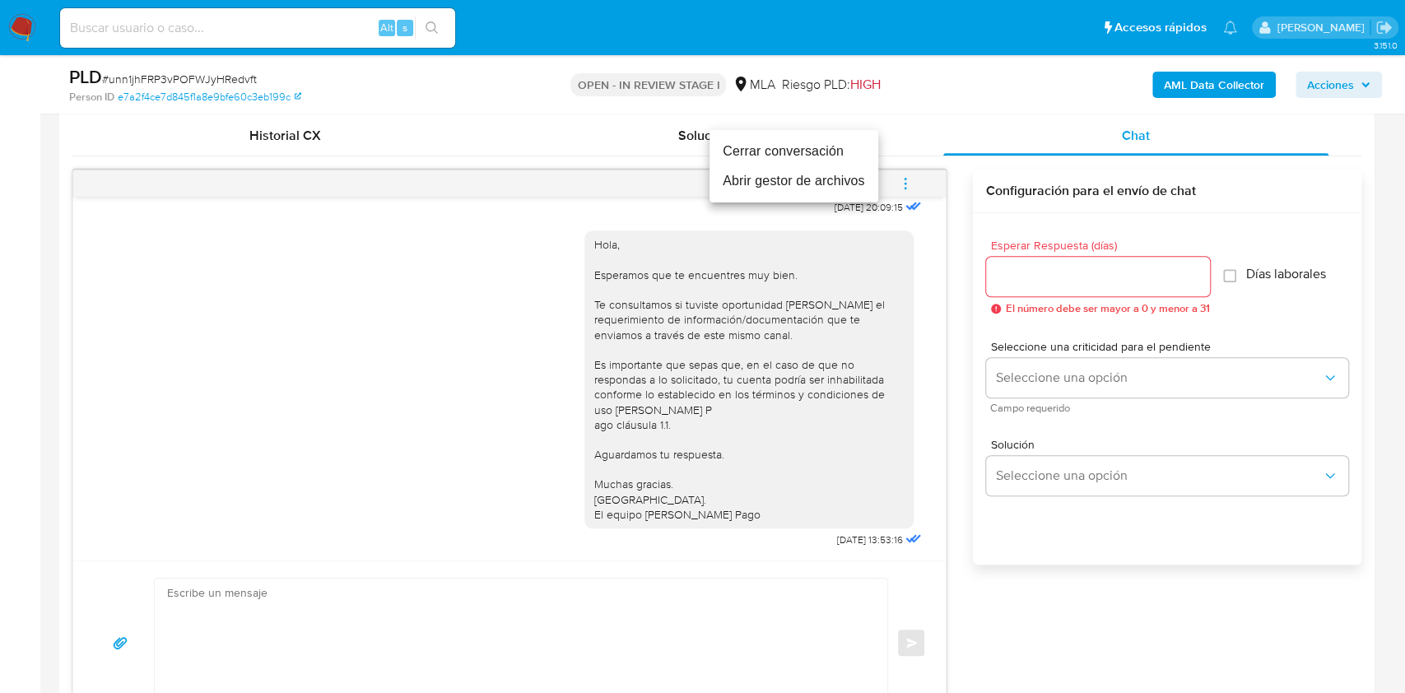
click at [796, 155] on li "Cerrar conversación" at bounding box center [793, 152] width 169 height 30
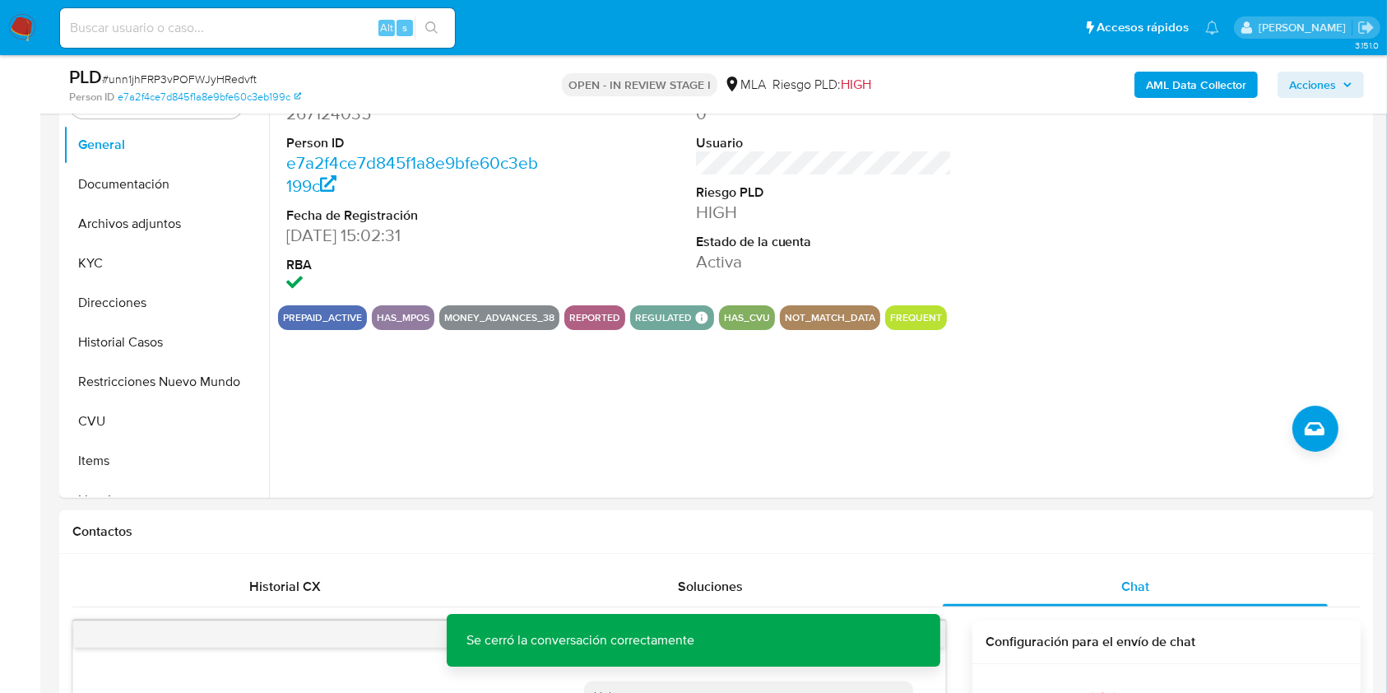
scroll to position [355, 0]
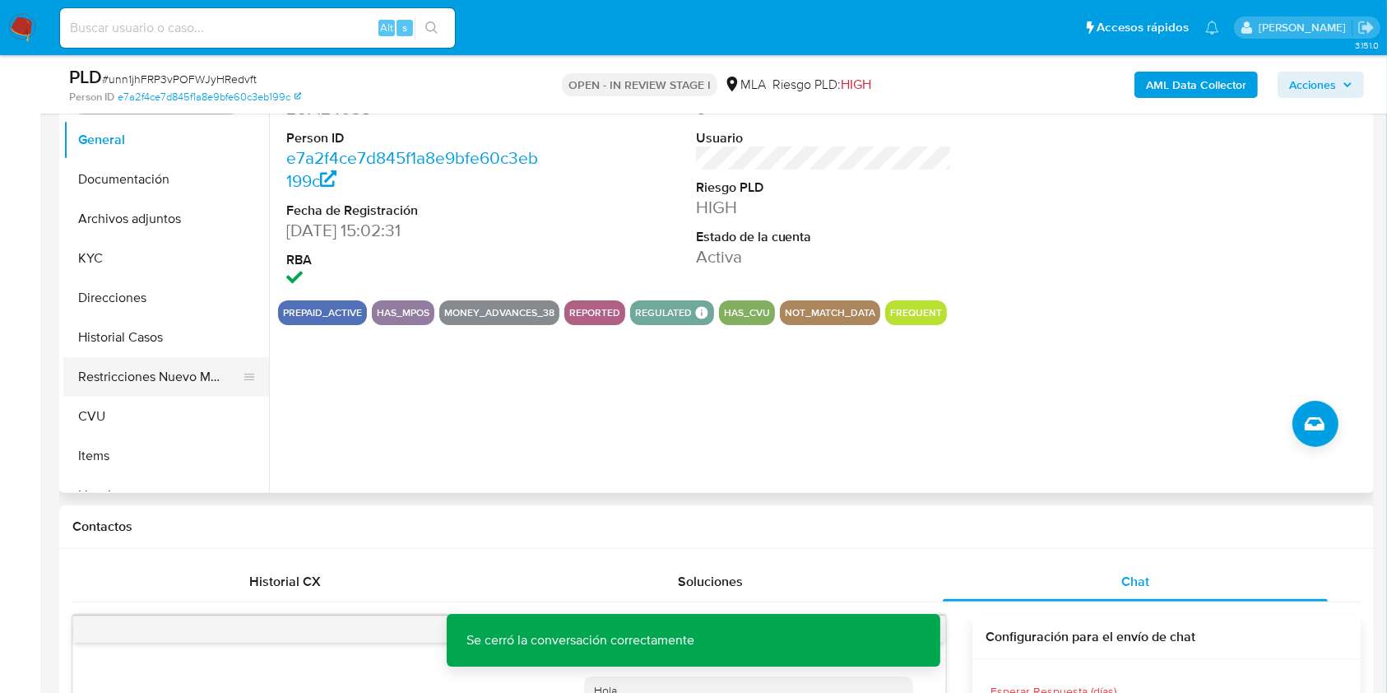
click at [213, 374] on button "Restricciones Nuevo Mundo" at bounding box center [159, 376] width 193 height 39
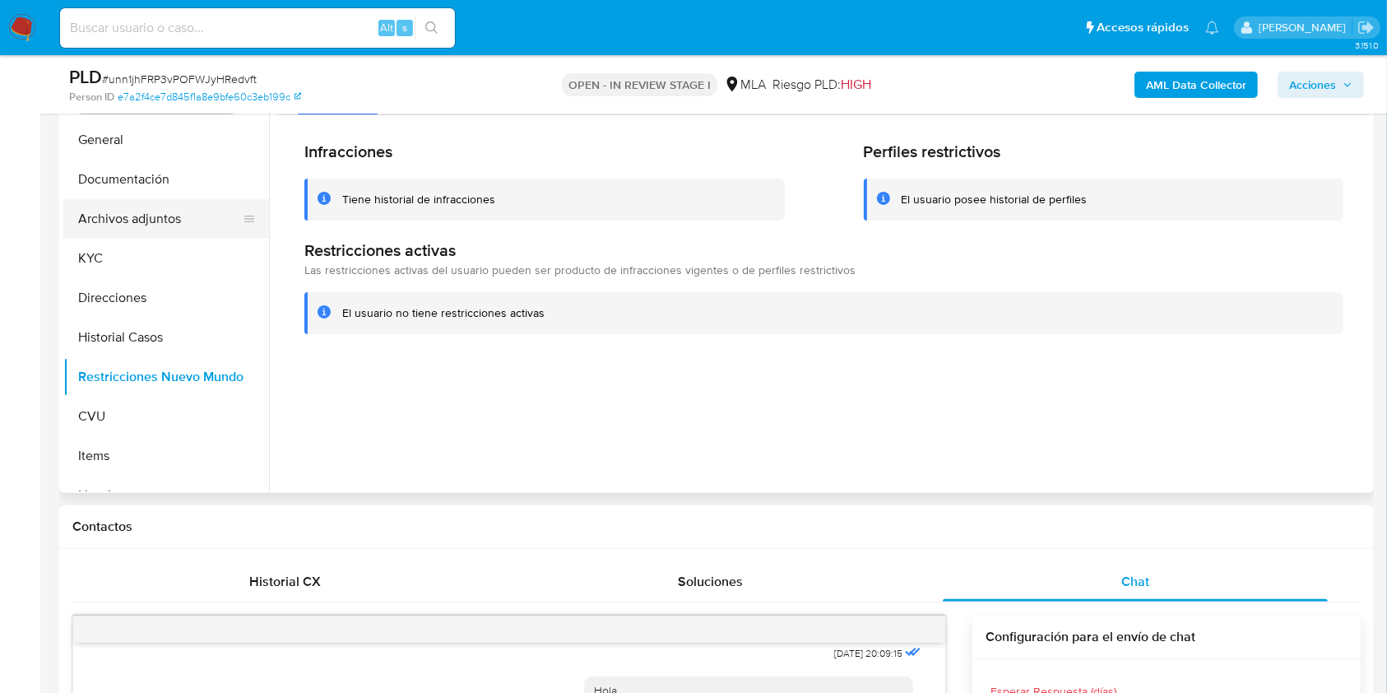
click at [173, 211] on button "Archivos adjuntos" at bounding box center [159, 218] width 193 height 39
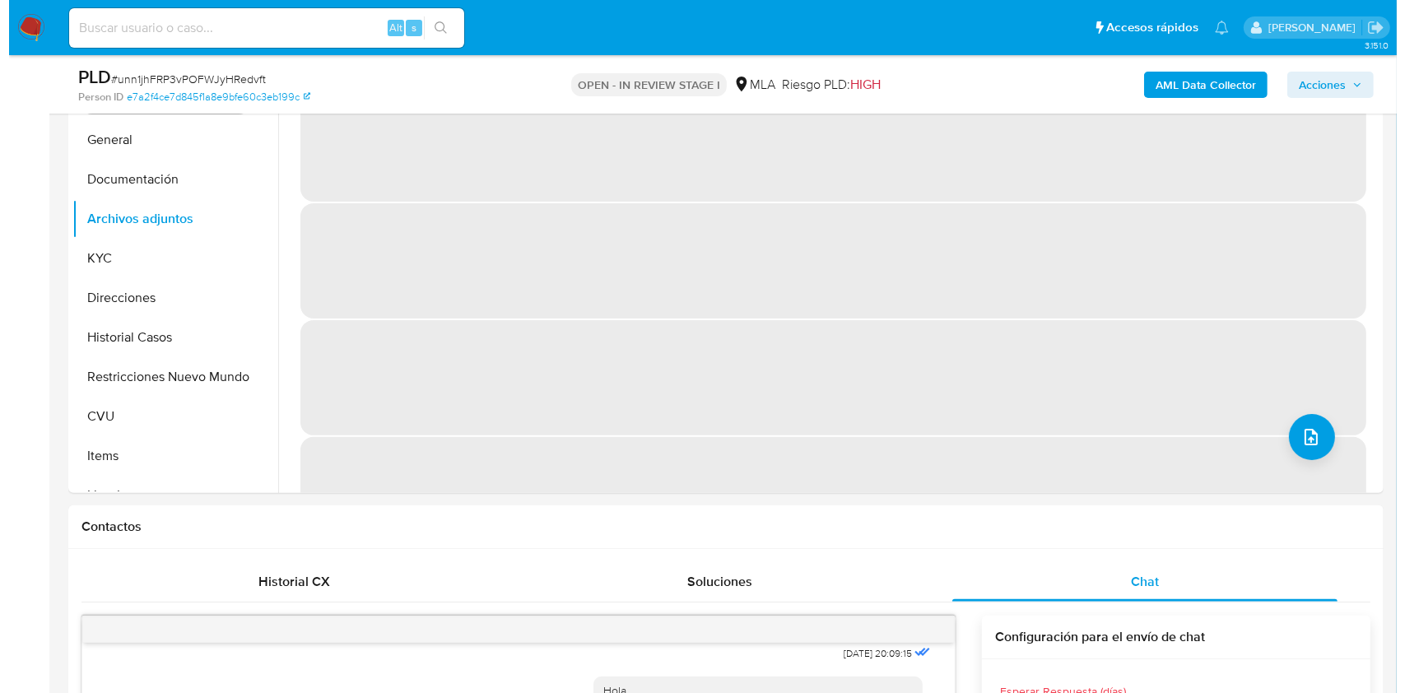
scroll to position [136, 0]
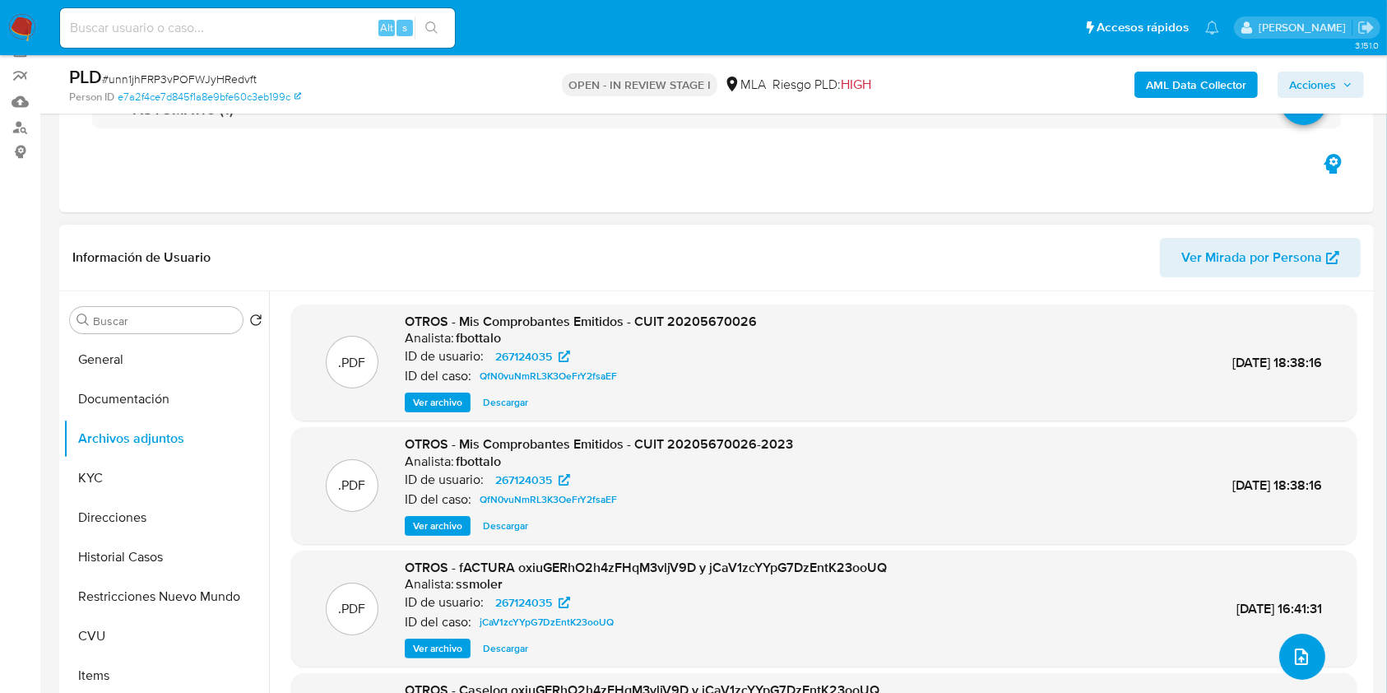
click at [1303, 643] on button "upload-file" at bounding box center [1302, 657] width 46 height 46
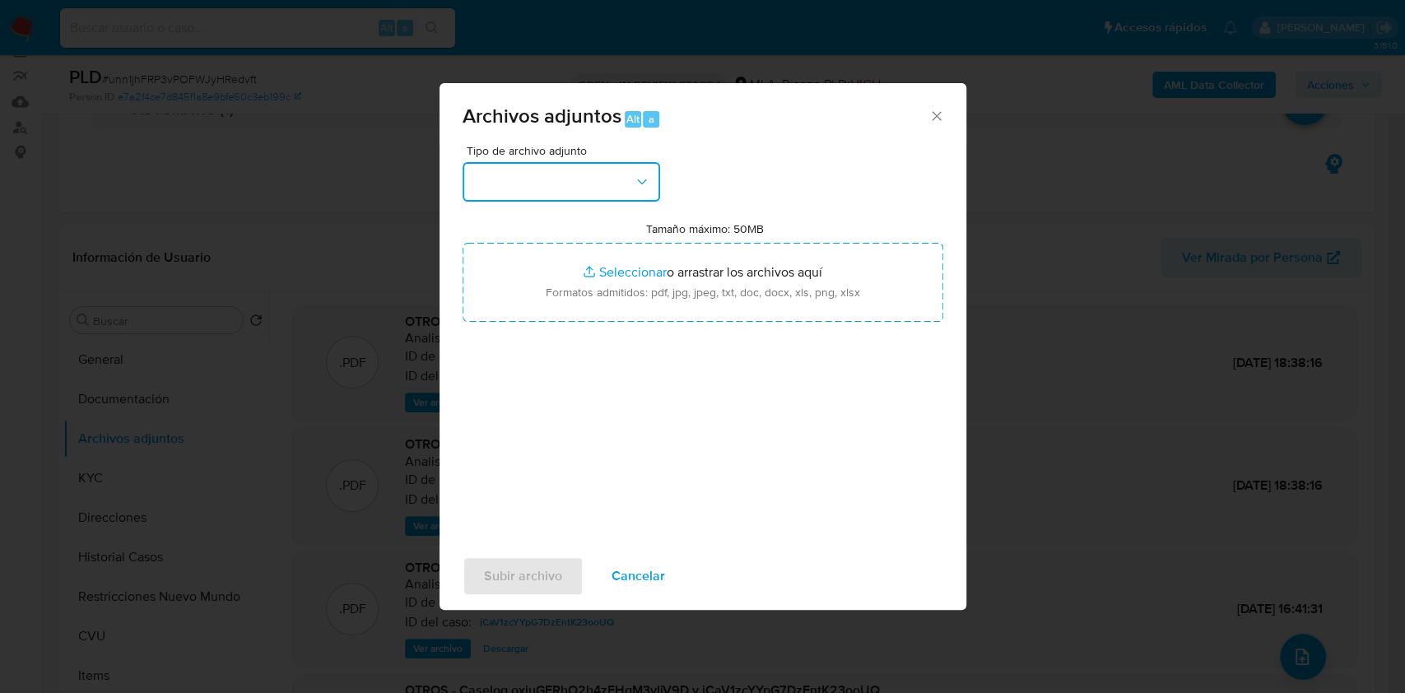
click at [592, 169] on button "button" at bounding box center [560, 181] width 197 height 39
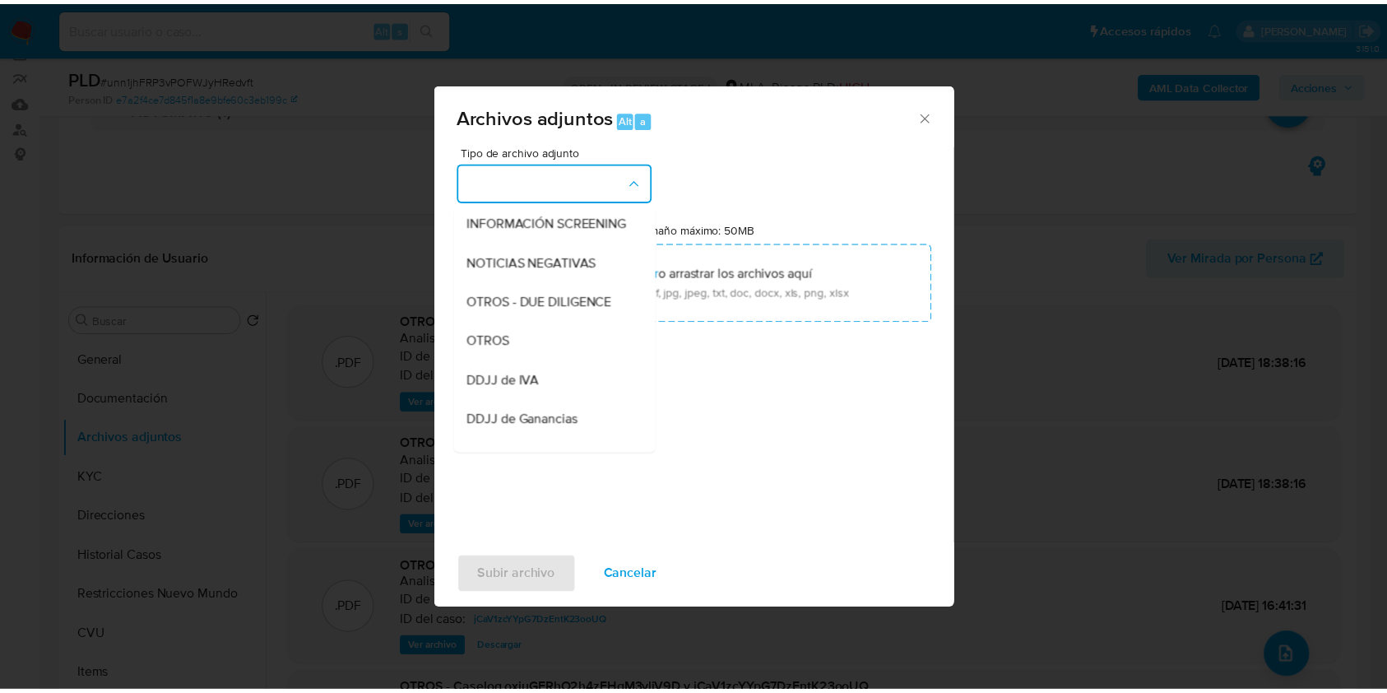
scroll to position [244, 0]
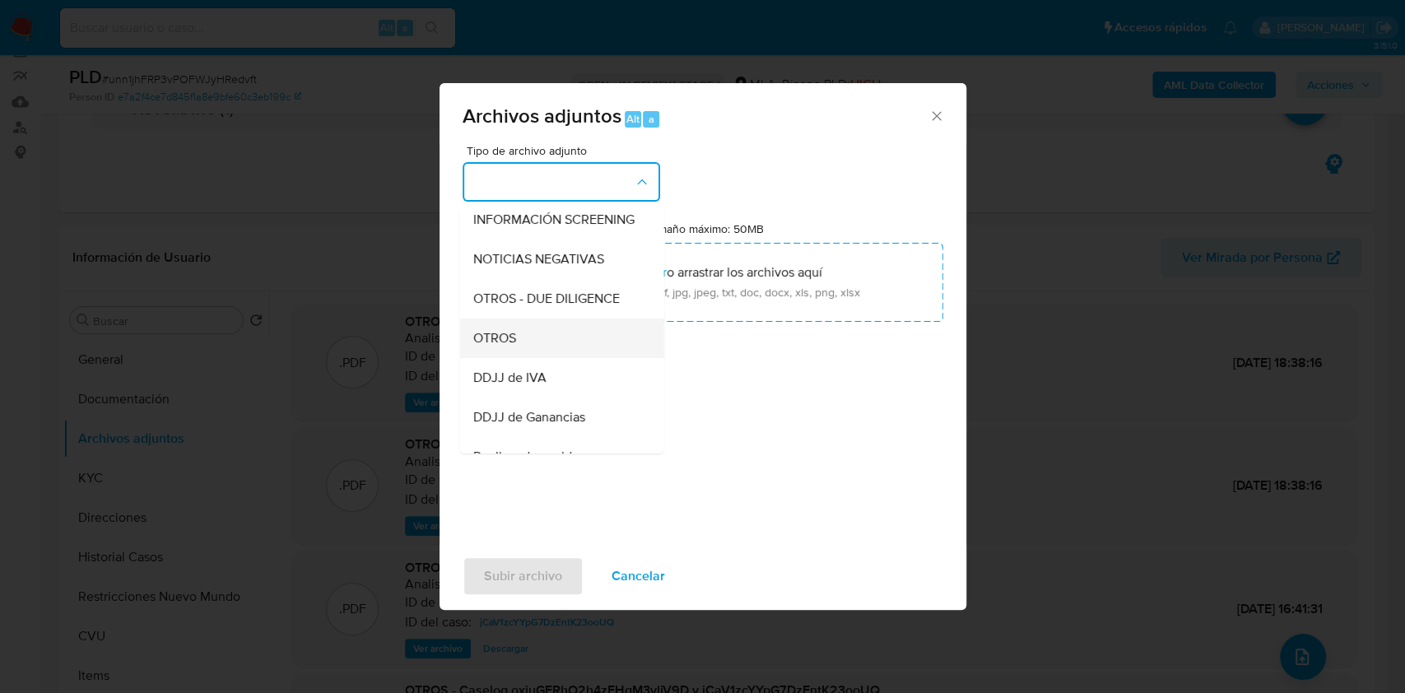
click at [534, 347] on div "OTROS" at bounding box center [556, 337] width 168 height 39
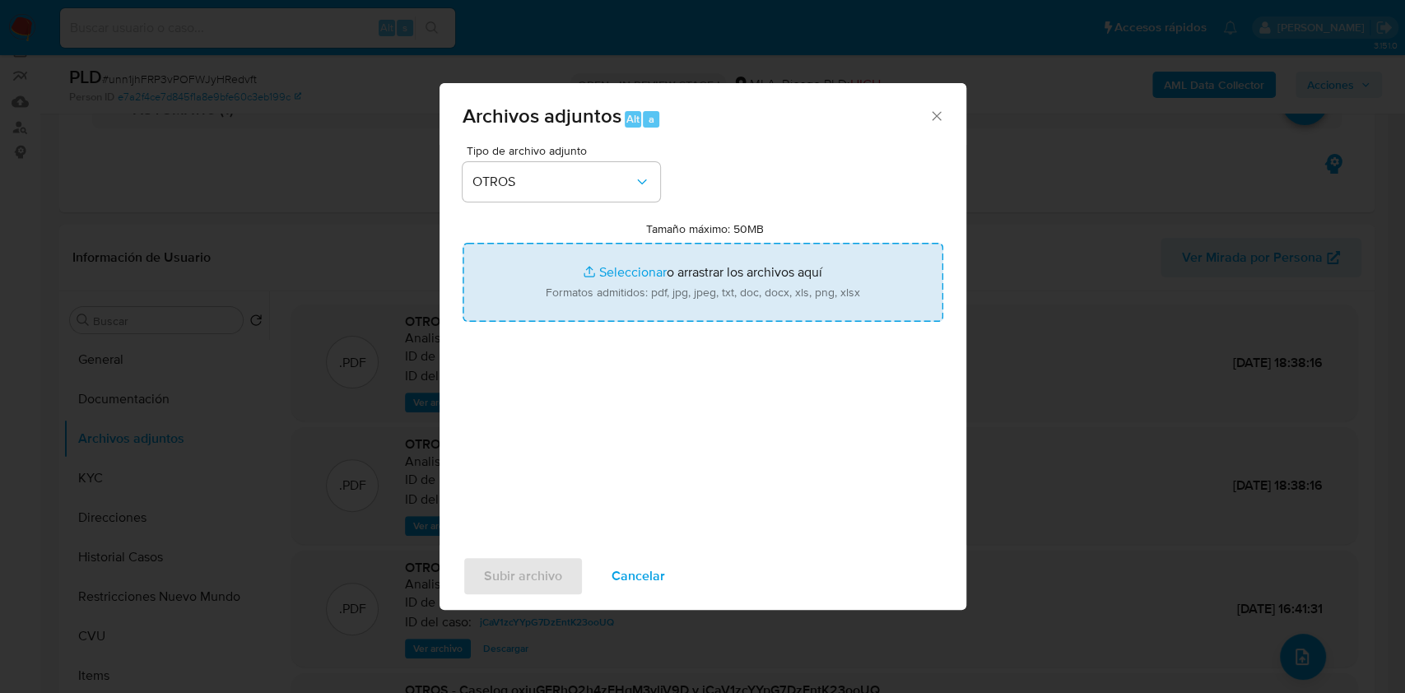
click at [599, 316] on input "Tamaño máximo: 50MB Seleccionar archivos" at bounding box center [702, 282] width 481 height 79
type input "C:\fakepath\Caselog unn1jhFRP3vPOFWJyHRedvft.docx"
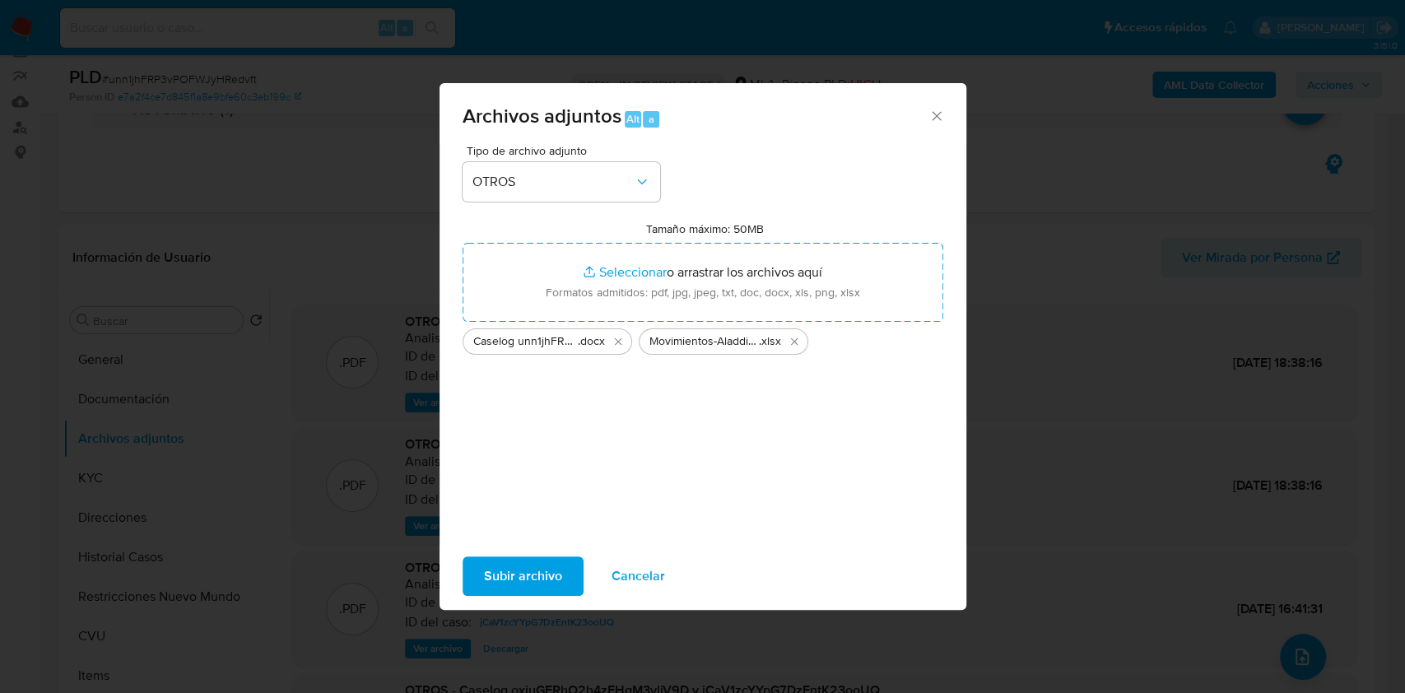
click at [537, 579] on span "Subir archivo" at bounding box center [523, 576] width 78 height 36
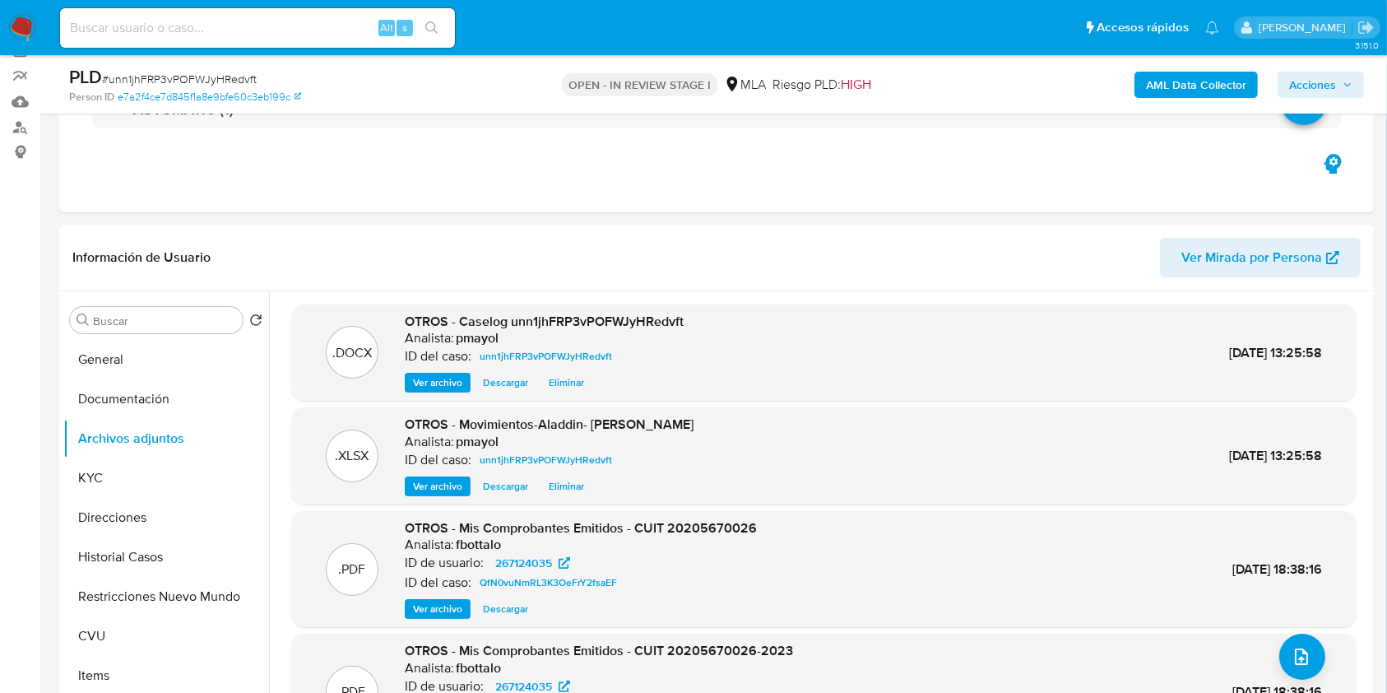
click at [1187, 83] on b "AML Data Collector" at bounding box center [1196, 85] width 100 height 26
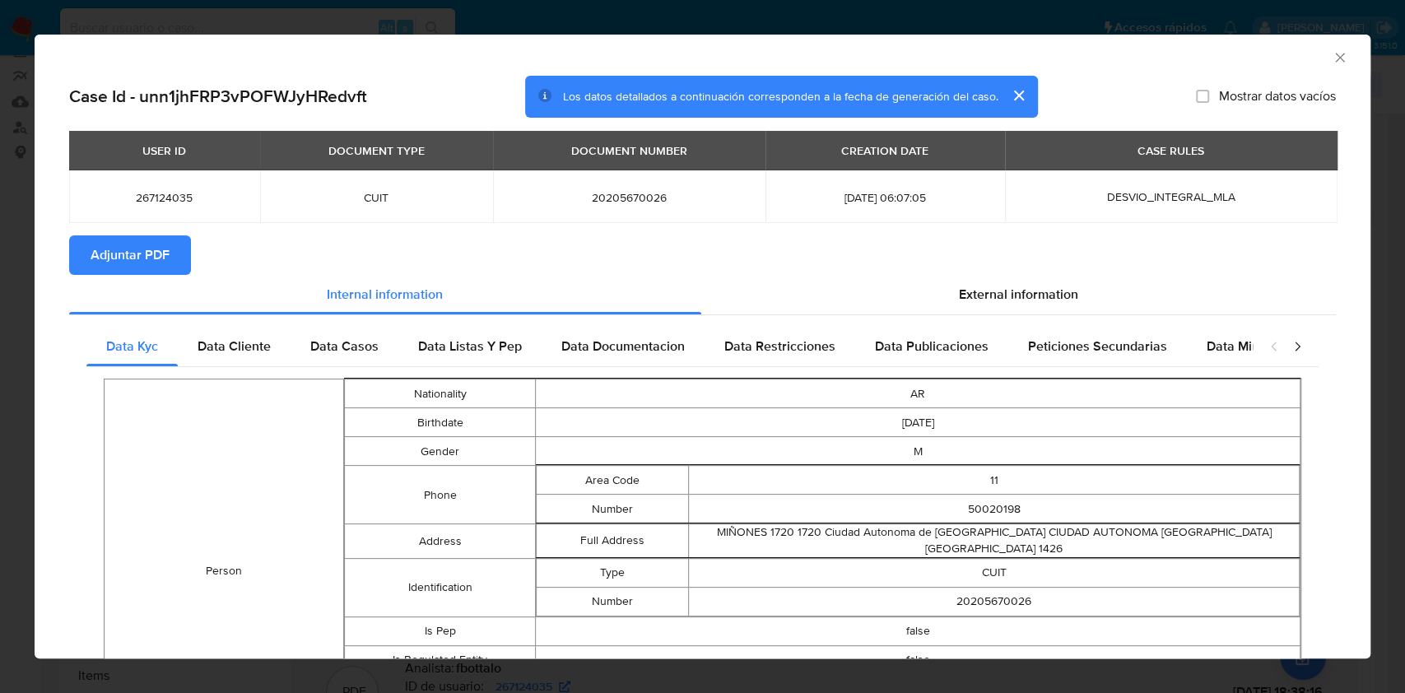
click at [153, 239] on span "Adjuntar PDF" at bounding box center [130, 255] width 79 height 36
click at [1331, 59] on icon "Cerrar ventana" at bounding box center [1339, 57] width 16 height 16
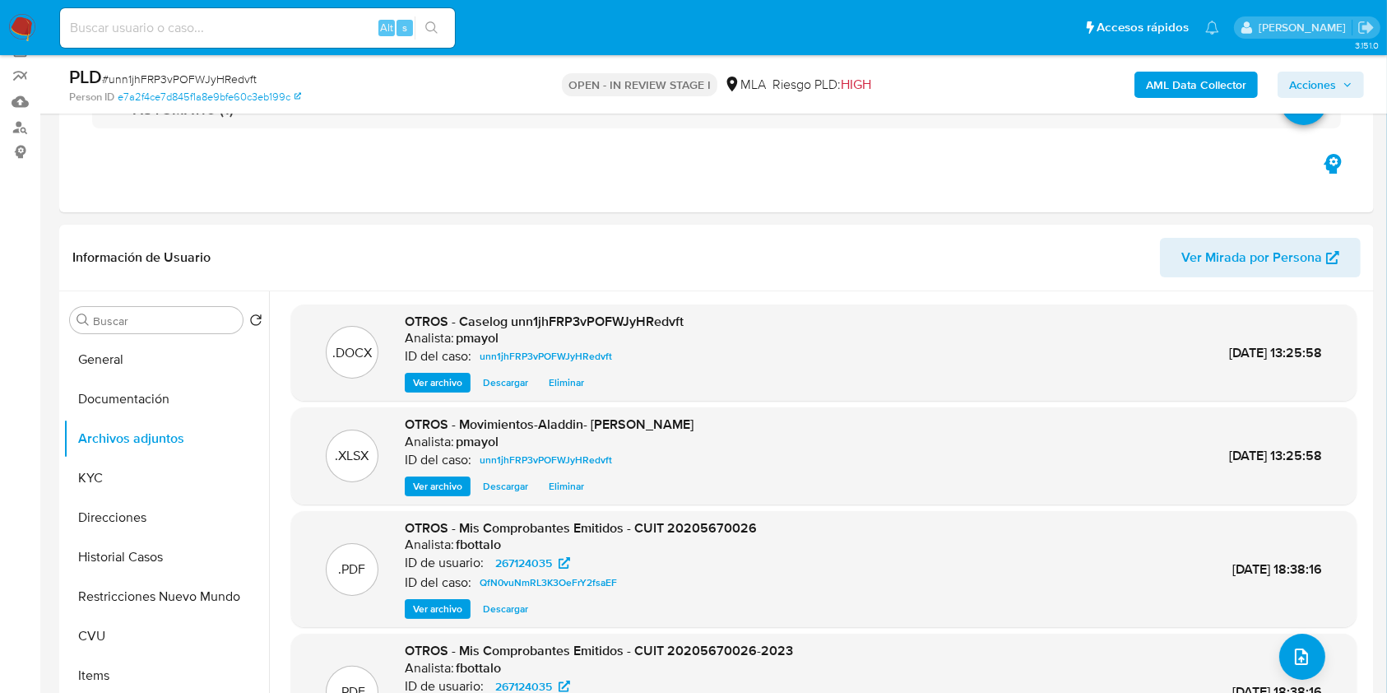
click at [1335, 78] on span "Acciones" at bounding box center [1312, 85] width 47 height 26
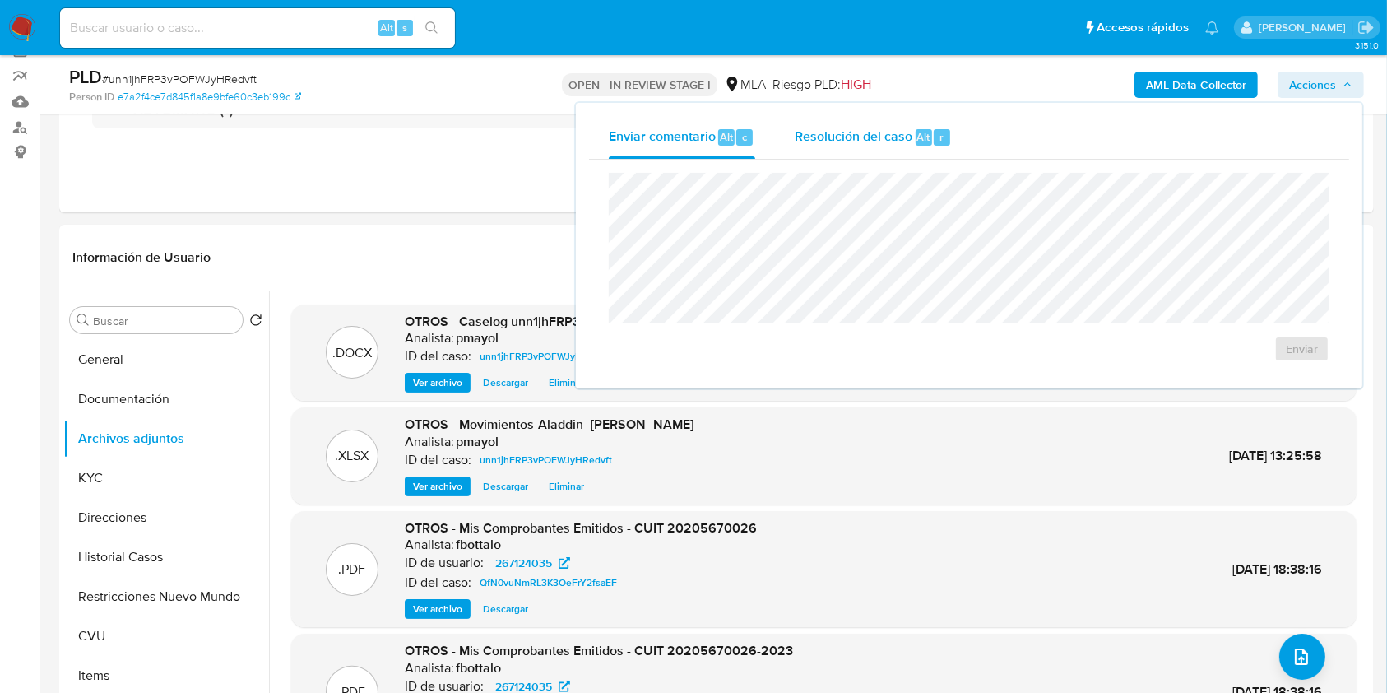
click at [836, 142] on span "Resolución del caso" at bounding box center [854, 136] width 118 height 19
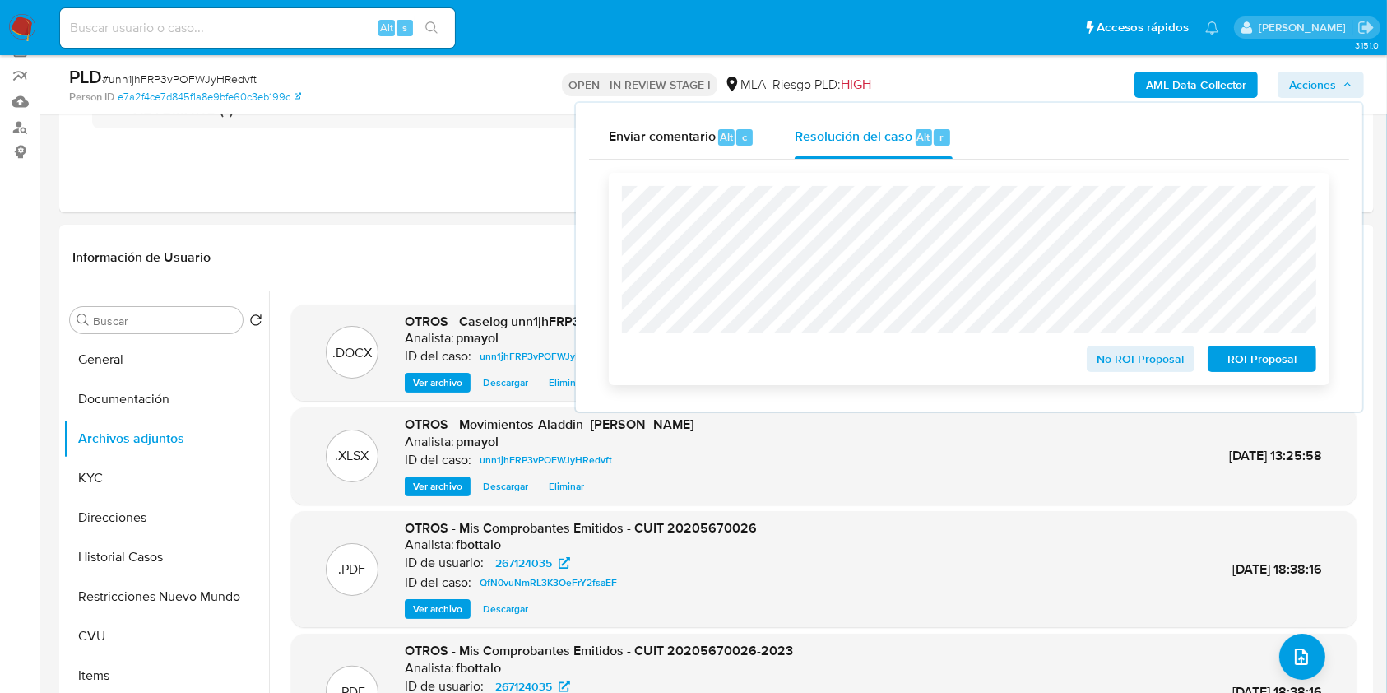
click at [1089, 352] on button "No ROI Proposal" at bounding box center [1141, 359] width 109 height 26
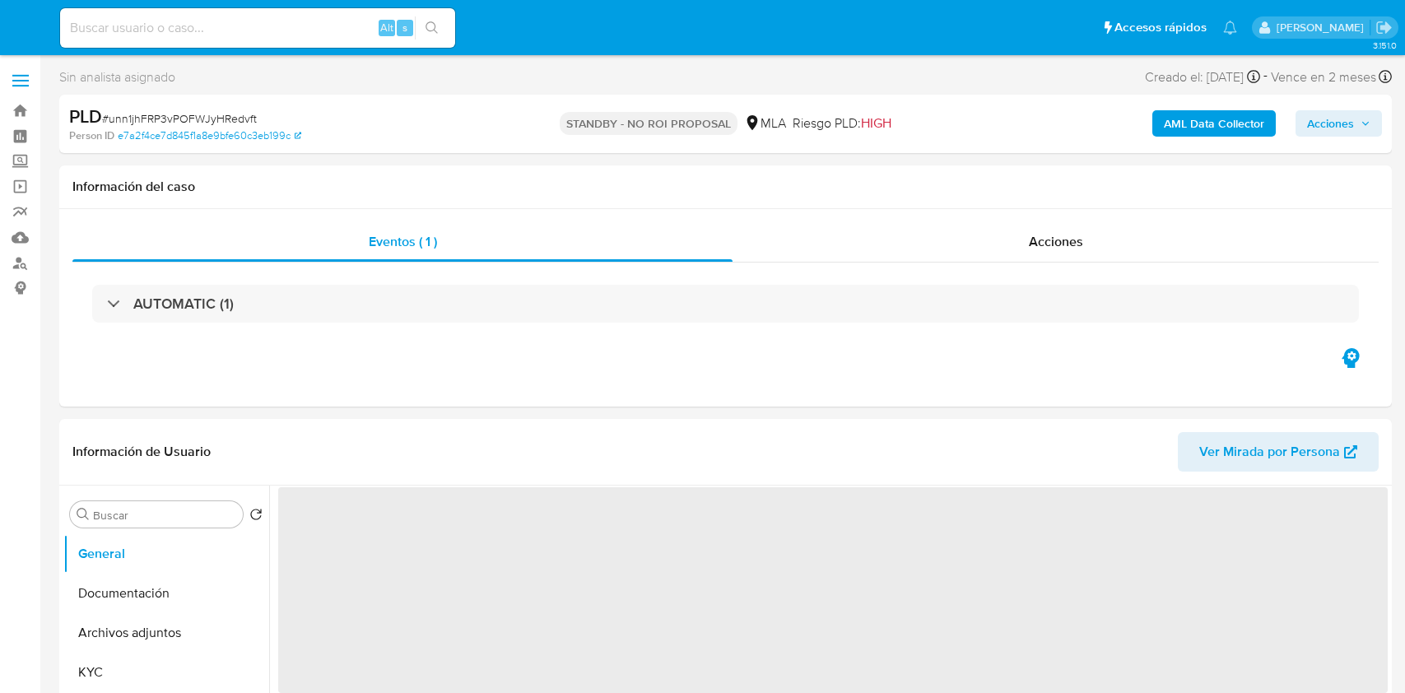
select select "10"
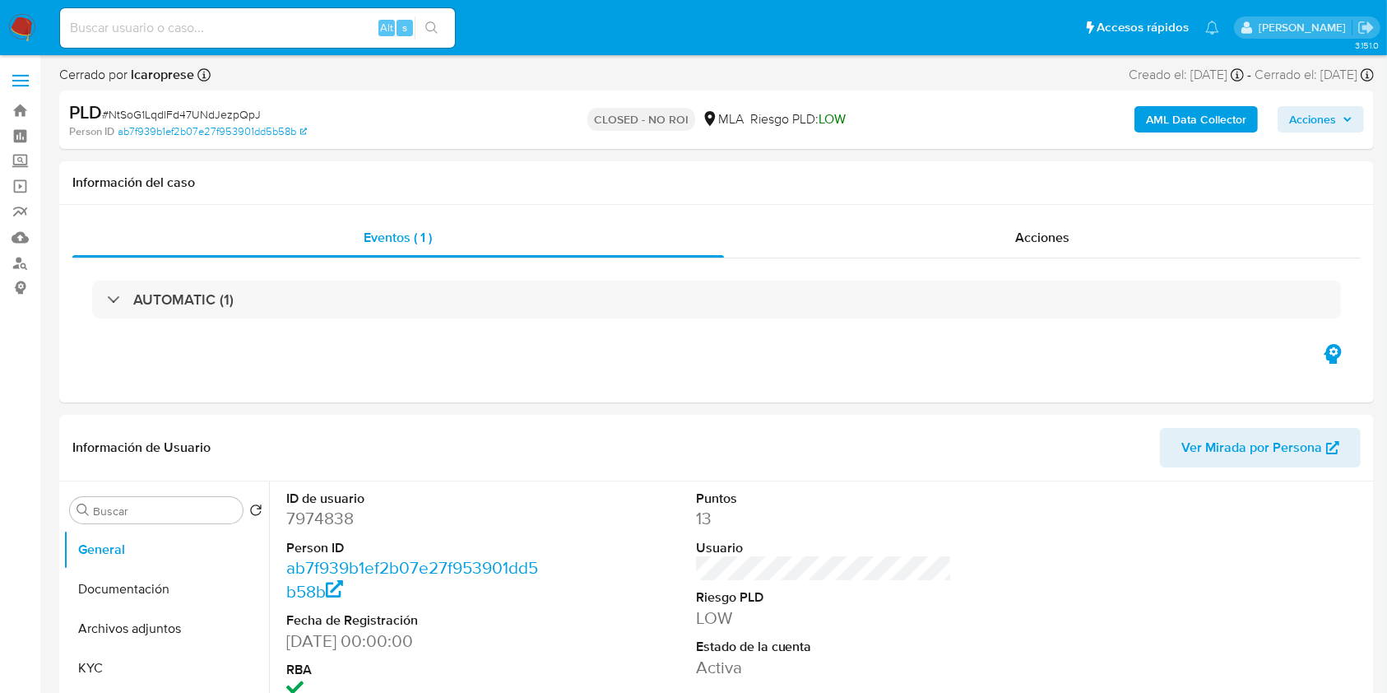
scroll to position [606, 0]
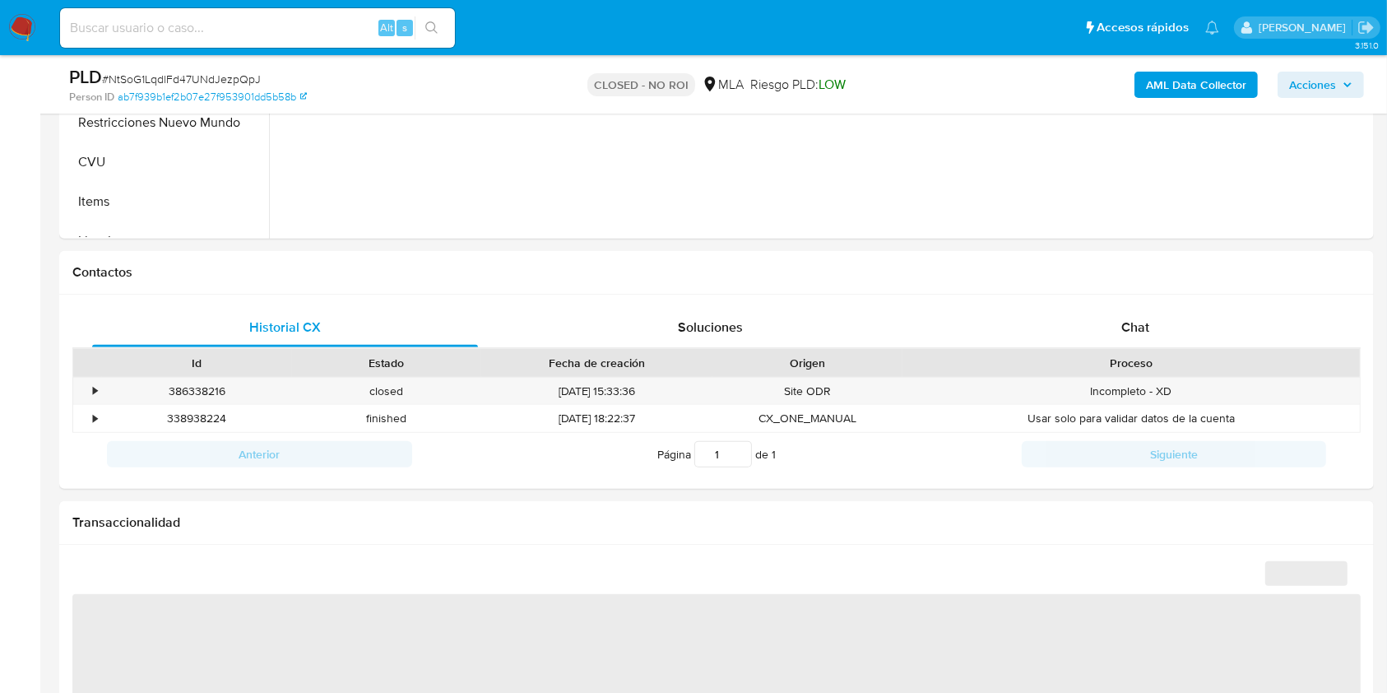
select select "10"
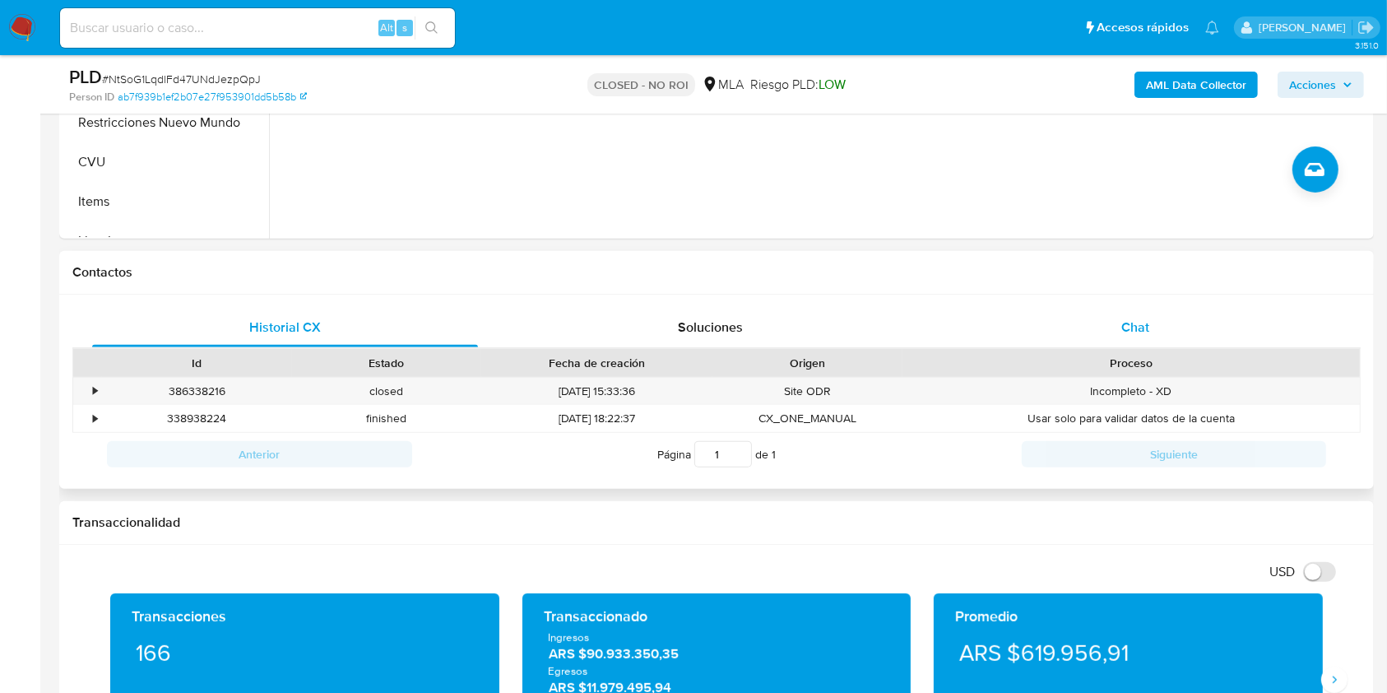
click at [1130, 314] on div "Chat" at bounding box center [1136, 327] width 386 height 39
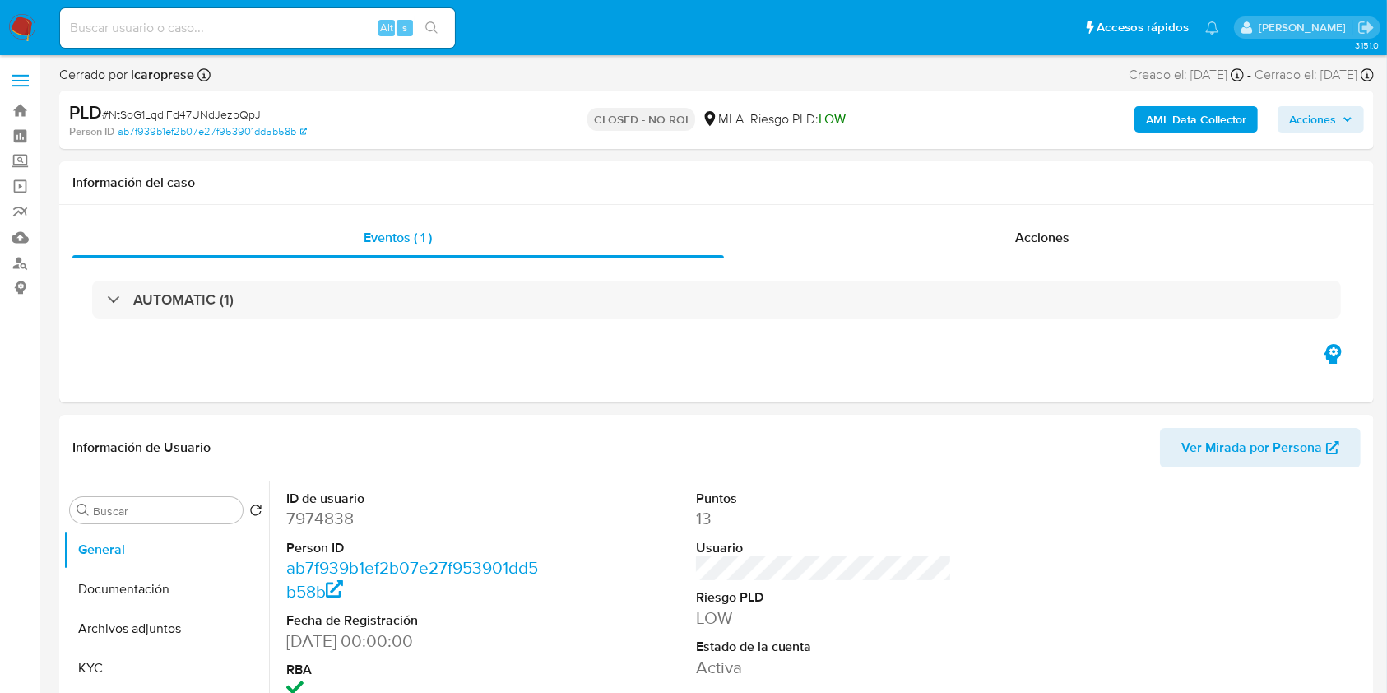
scroll to position [16, 0]
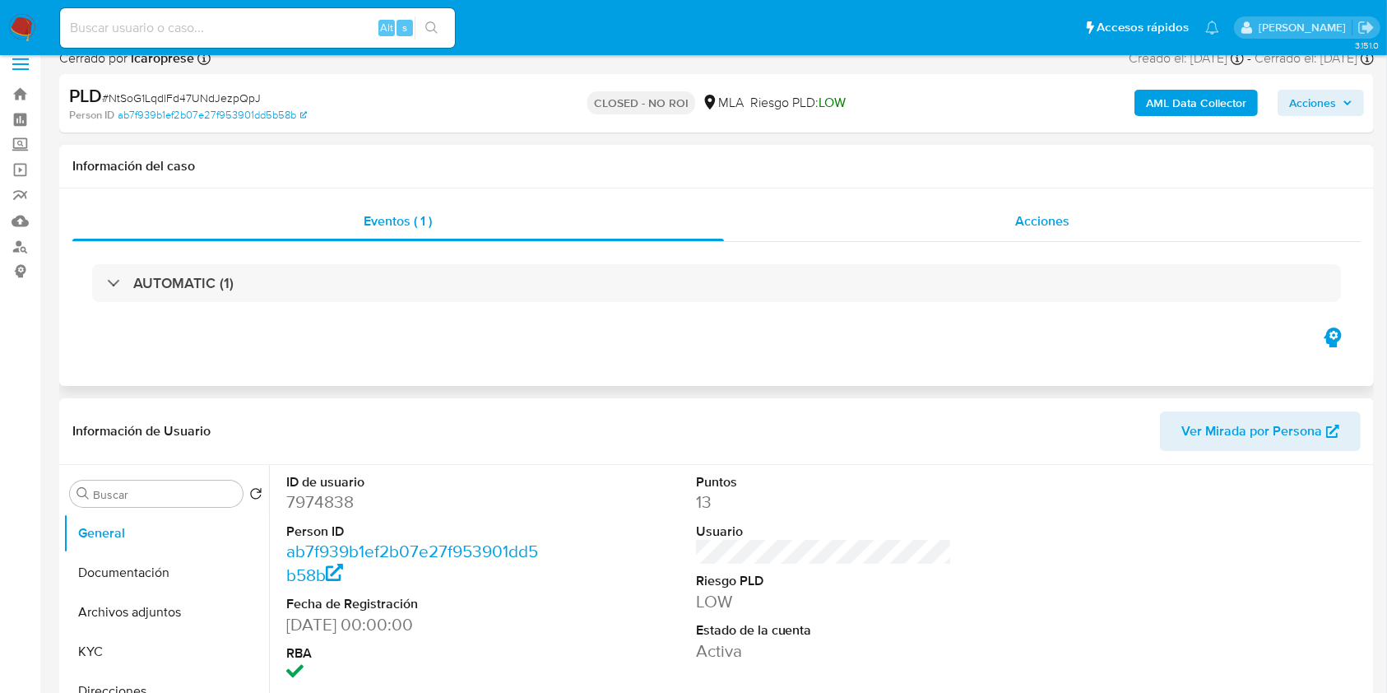
click at [996, 232] on div "Acciones" at bounding box center [1043, 221] width 638 height 39
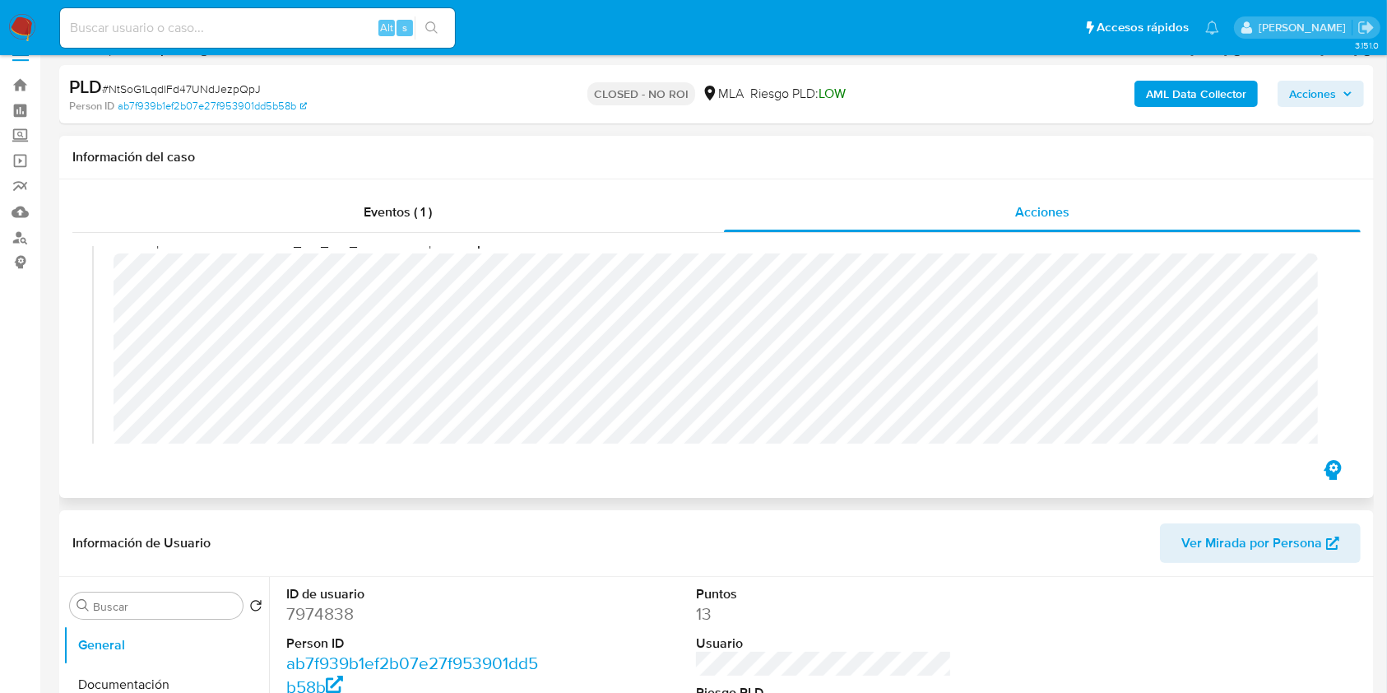
scroll to position [203, 0]
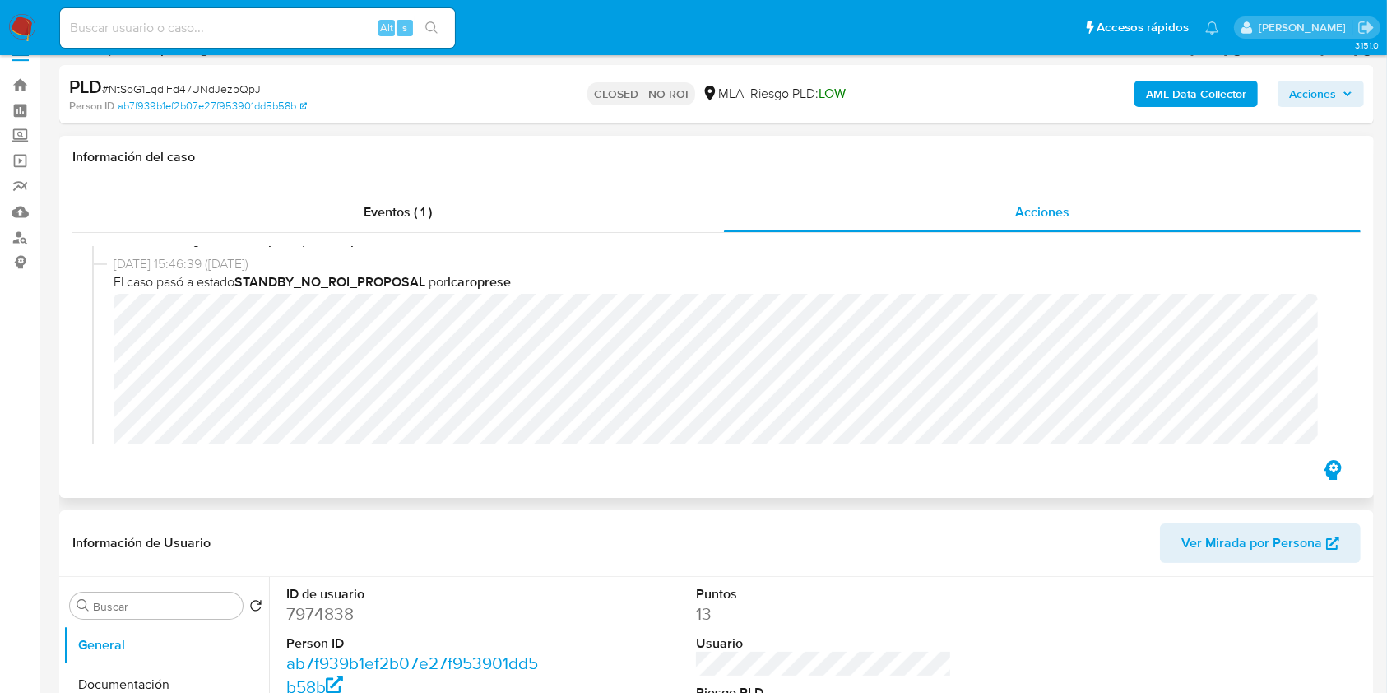
click at [111, 323] on div "26/08/2024 15:46:39 (hace un año) El caso pasó a estado STANDBY_NO_ROI_PROPOSAL…" at bounding box center [716, 397] width 1249 height 285
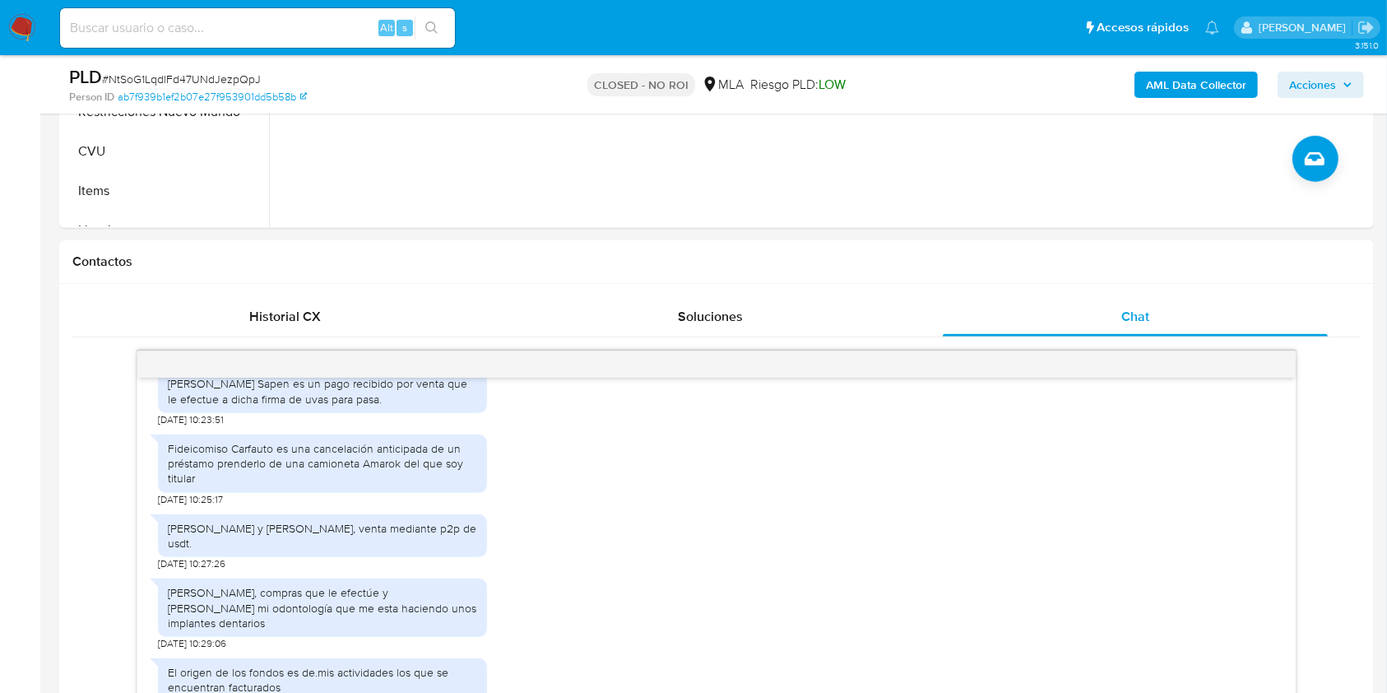
scroll to position [775, 0]
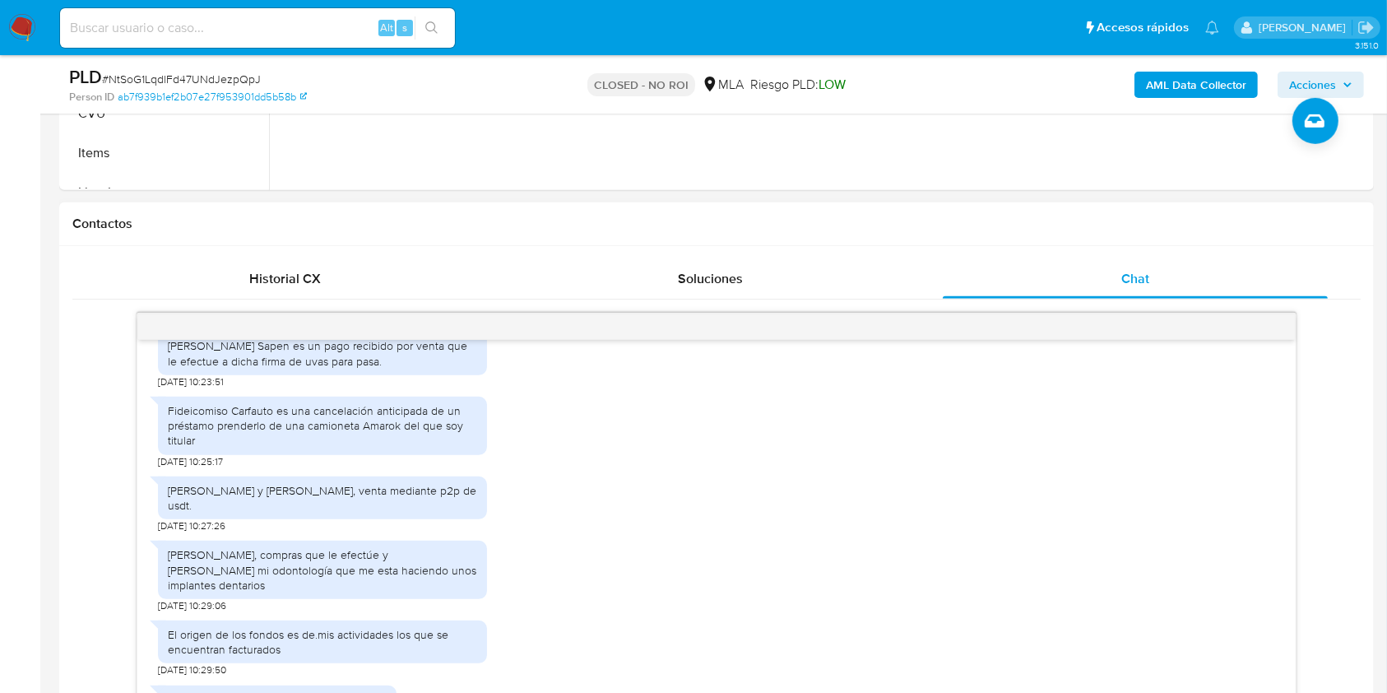
click at [407, 448] on div "Fideicomiso Carfauto es una cancelación anticipada de un préstamo prenderlo de …" at bounding box center [322, 425] width 309 height 45
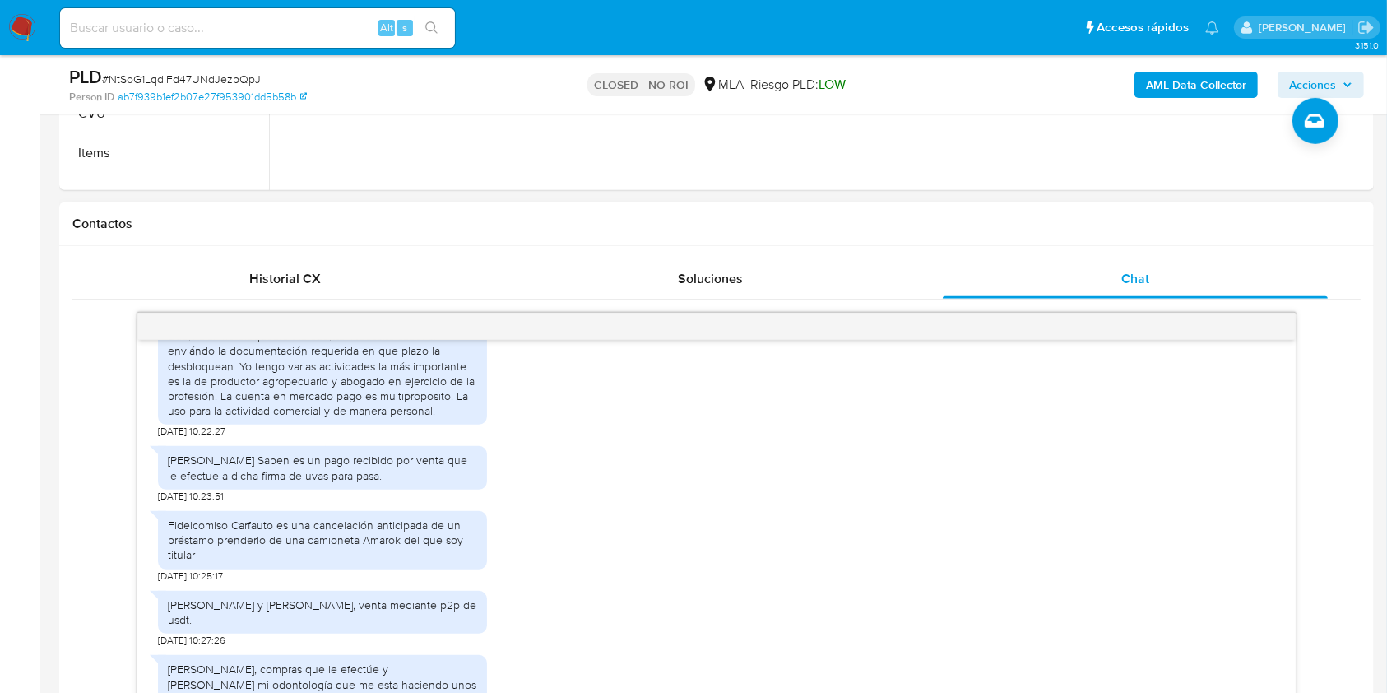
scroll to position [2065, 0]
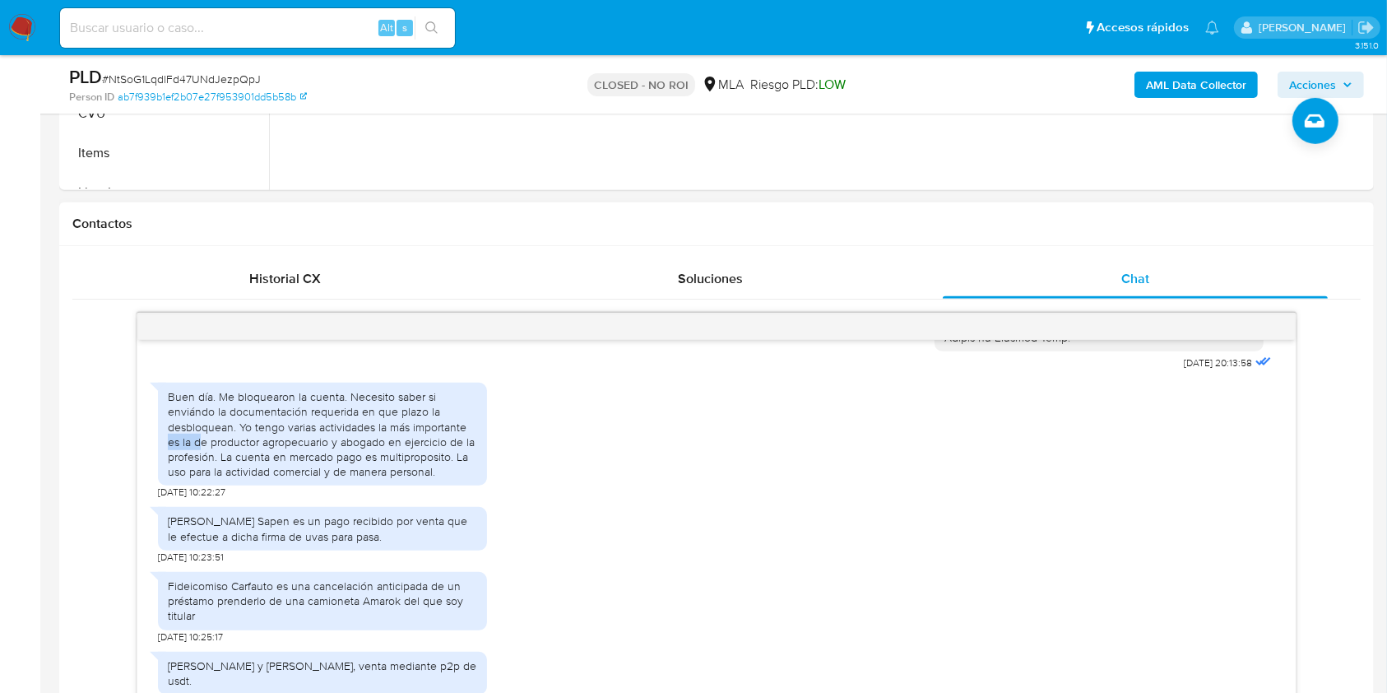
drag, startPoint x: 165, startPoint y: 471, endPoint x: 200, endPoint y: 471, distance: 34.6
click at [200, 471] on div "Buen día. Me bloquearon la cuenta. Necesito saber si enviándo la documentación …" at bounding box center [322, 434] width 329 height 103
click at [281, 479] on div "Buen día. Me bloquearon la cuenta. Necesito saber si enviándo la documentación …" at bounding box center [322, 434] width 309 height 90
drag, startPoint x: 393, startPoint y: 454, endPoint x: 214, endPoint y: 485, distance: 182.1
click at [214, 479] on div "Buen día. Me bloquearon la cuenta. Necesito saber si enviándo la documentación …" at bounding box center [322, 434] width 309 height 90
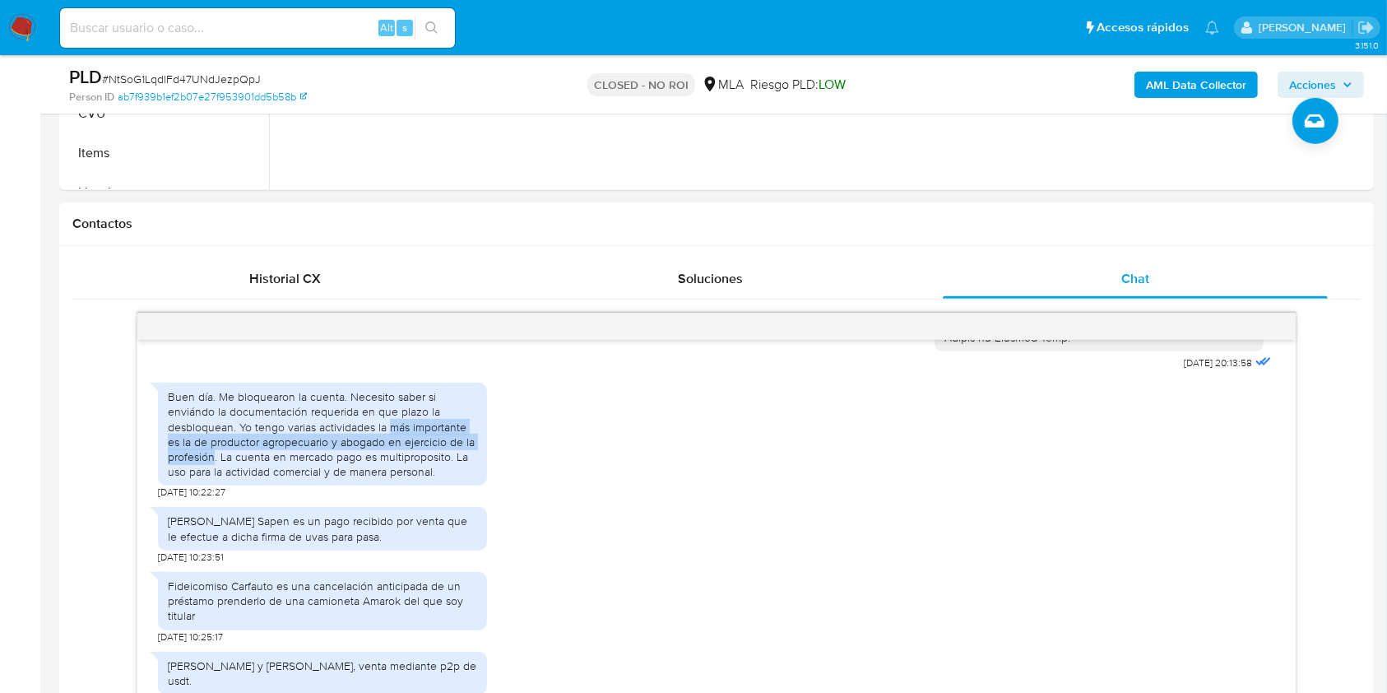
copy div "más importante es la de productor agropecuario y abogado en ejercicio de la pro…"
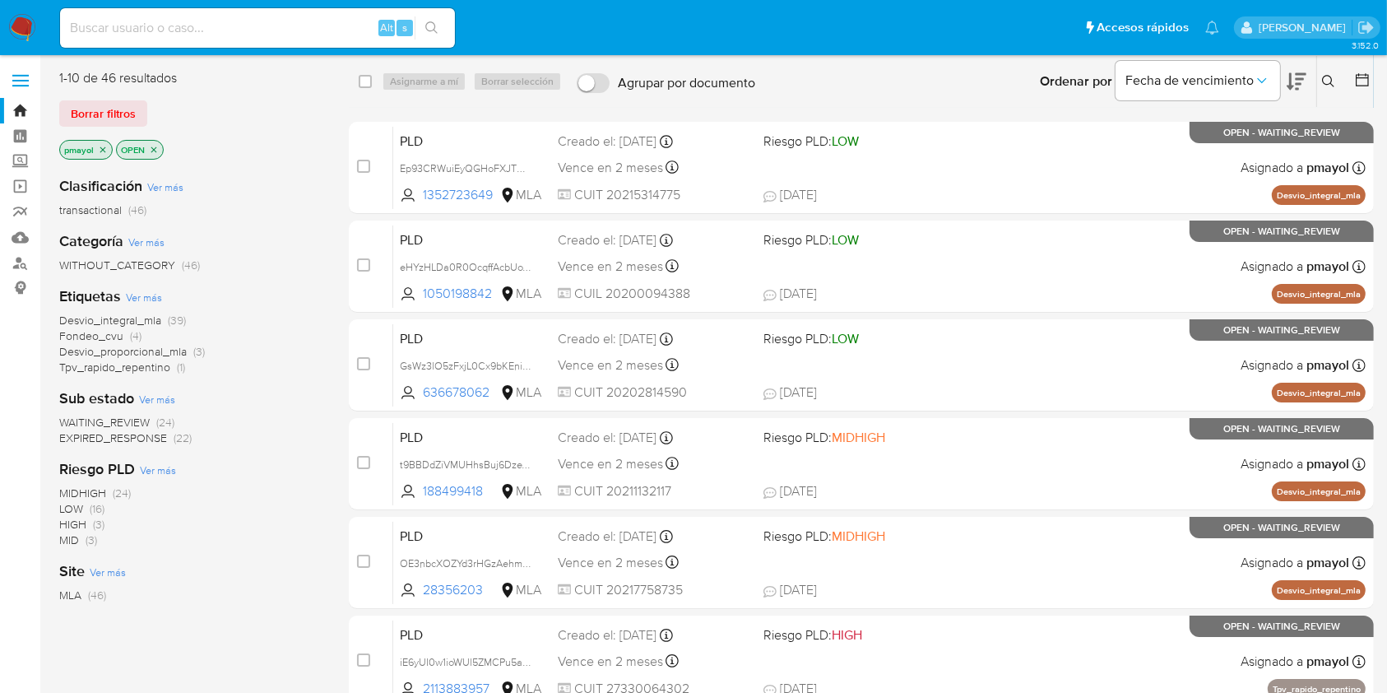
click at [1325, 81] on icon at bounding box center [1328, 81] width 13 height 13
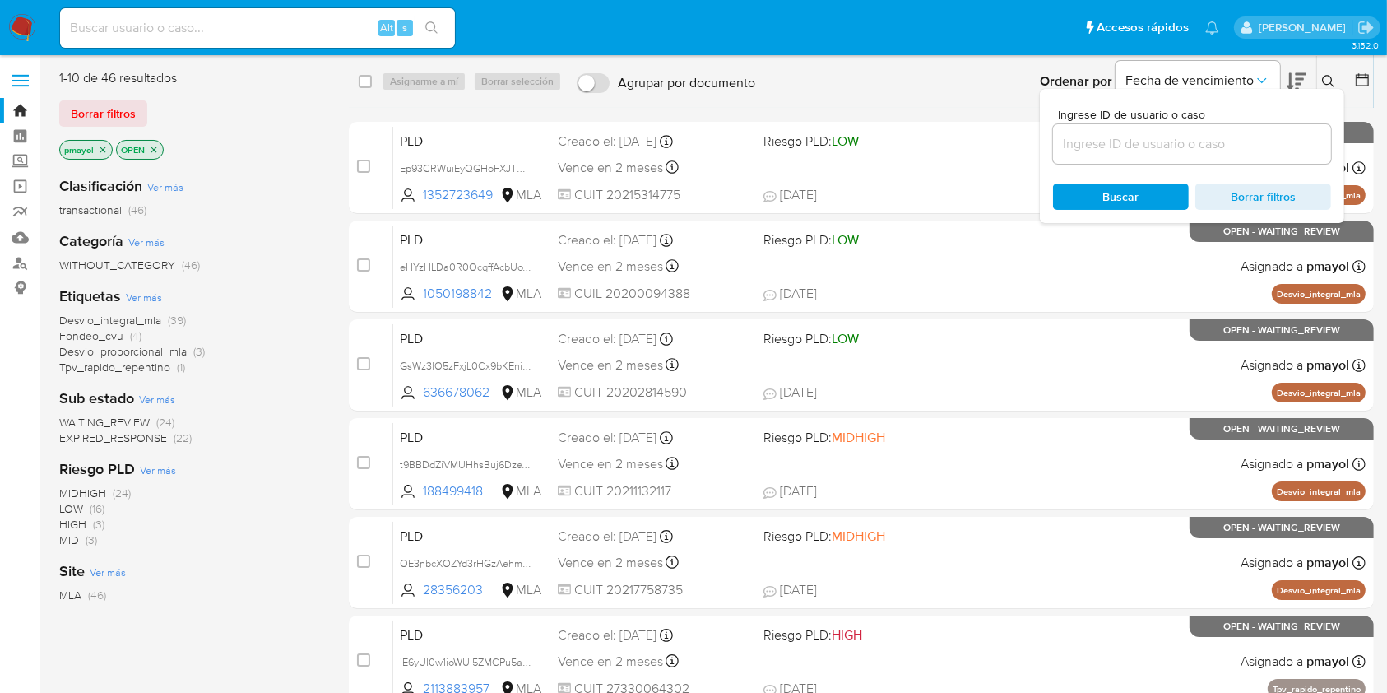
click at [1128, 137] on input at bounding box center [1192, 143] width 278 height 21
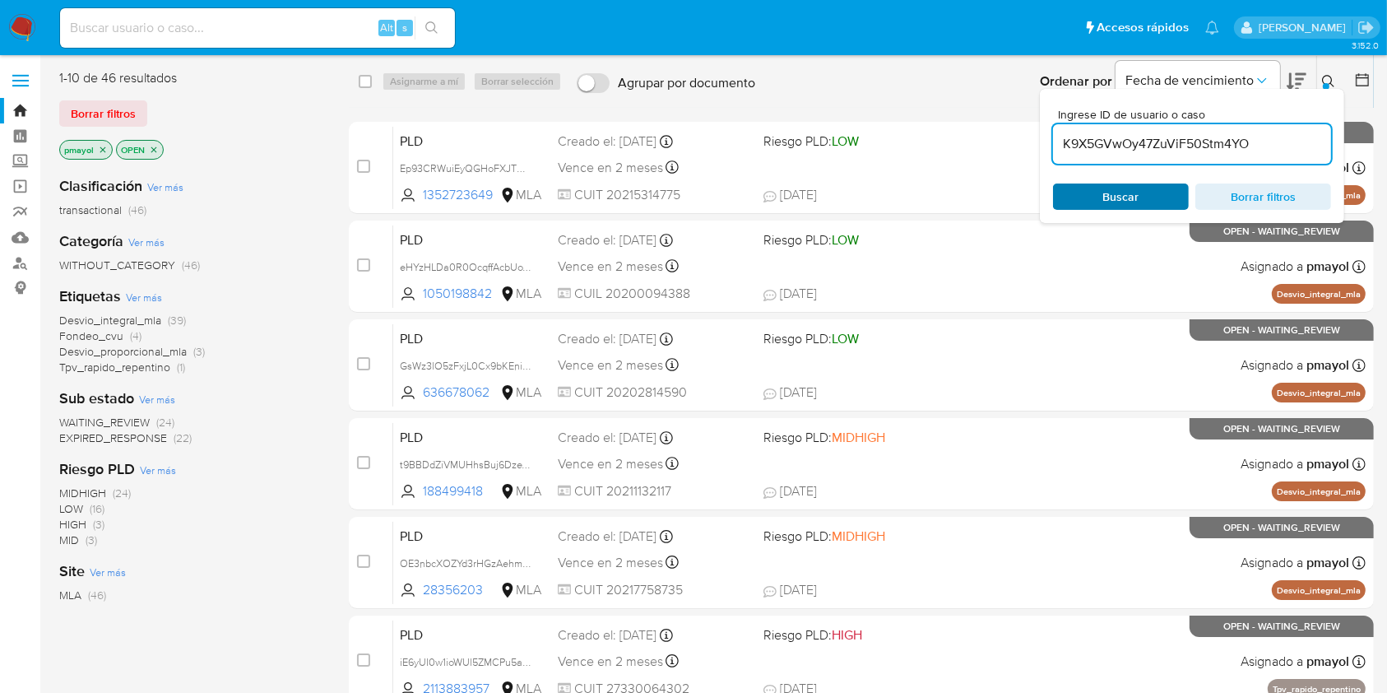
type input "K9X5GVwOy47ZuViF50Stm4YO"
click at [1108, 194] on span "Buscar" at bounding box center [1121, 196] width 36 height 26
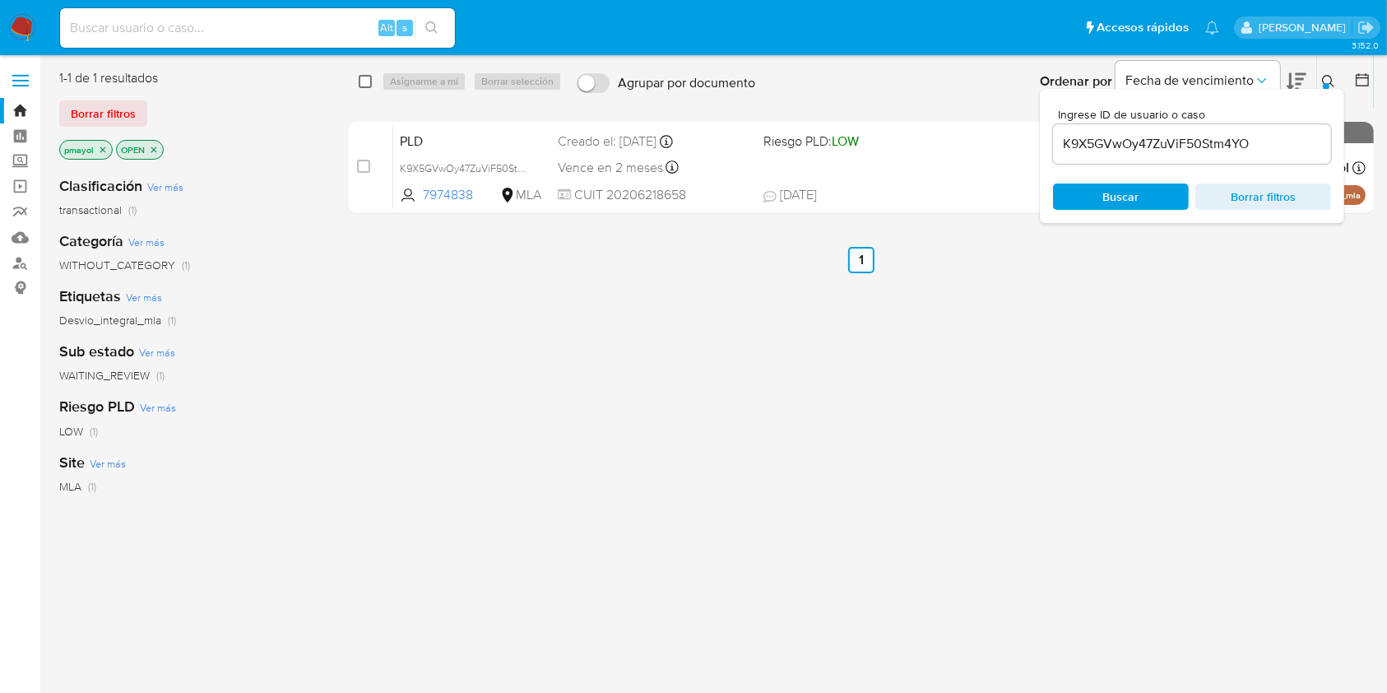
click at [364, 86] on input "checkbox" at bounding box center [365, 81] width 13 height 13
checkbox input "true"
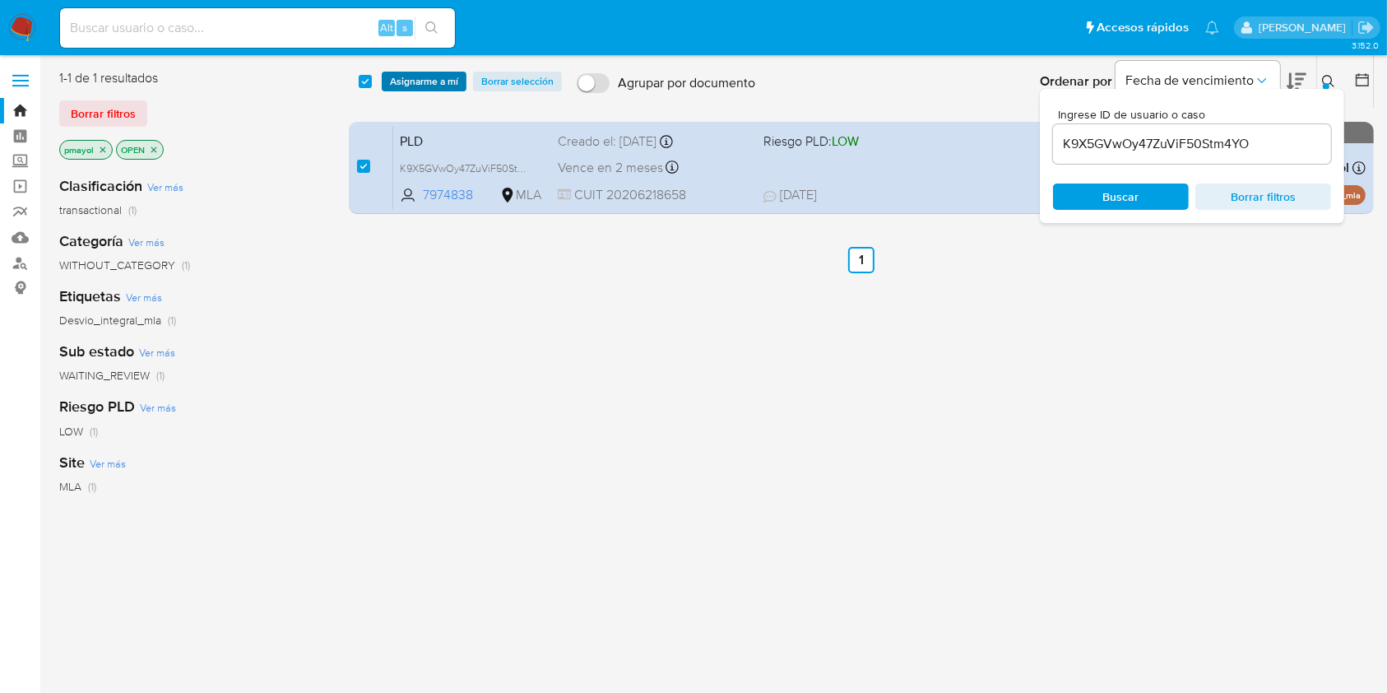
click at [427, 89] on span "Asignarme a mí" at bounding box center [424, 81] width 68 height 16
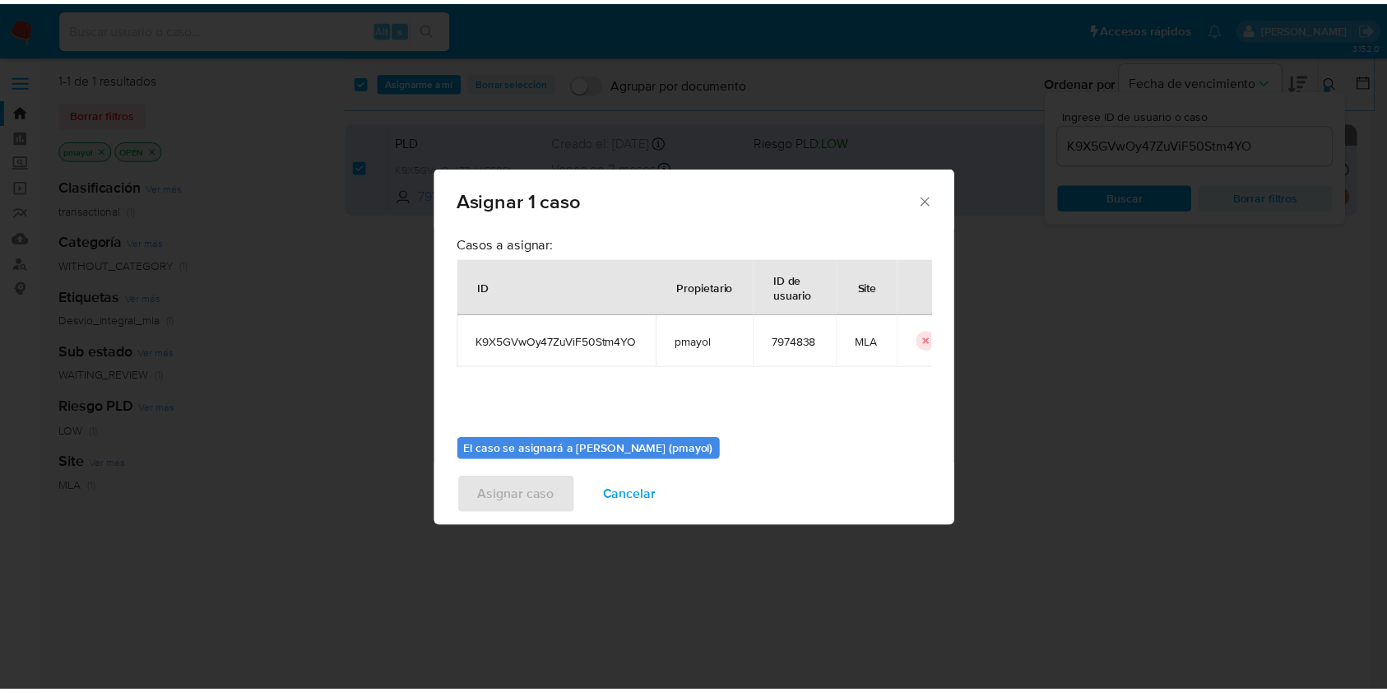
scroll to position [84, 0]
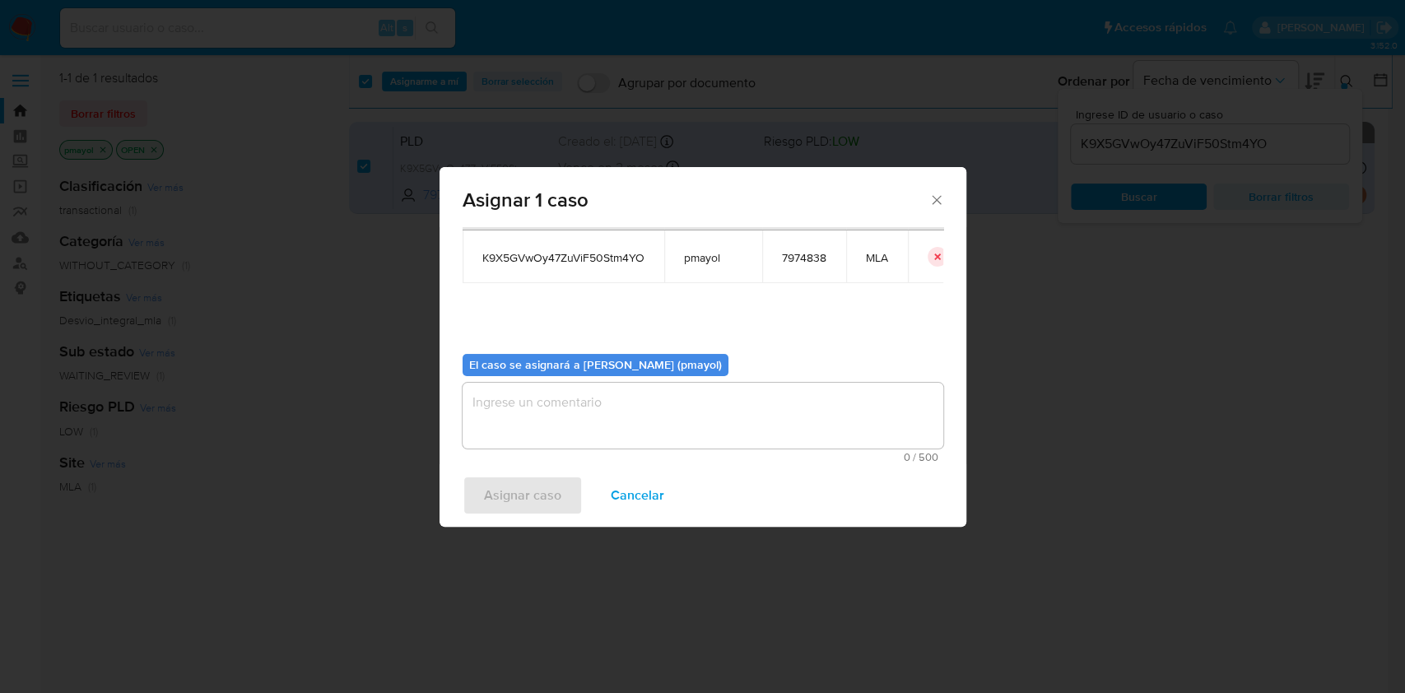
click at [783, 425] on textarea "assign-modal" at bounding box center [702, 416] width 481 height 66
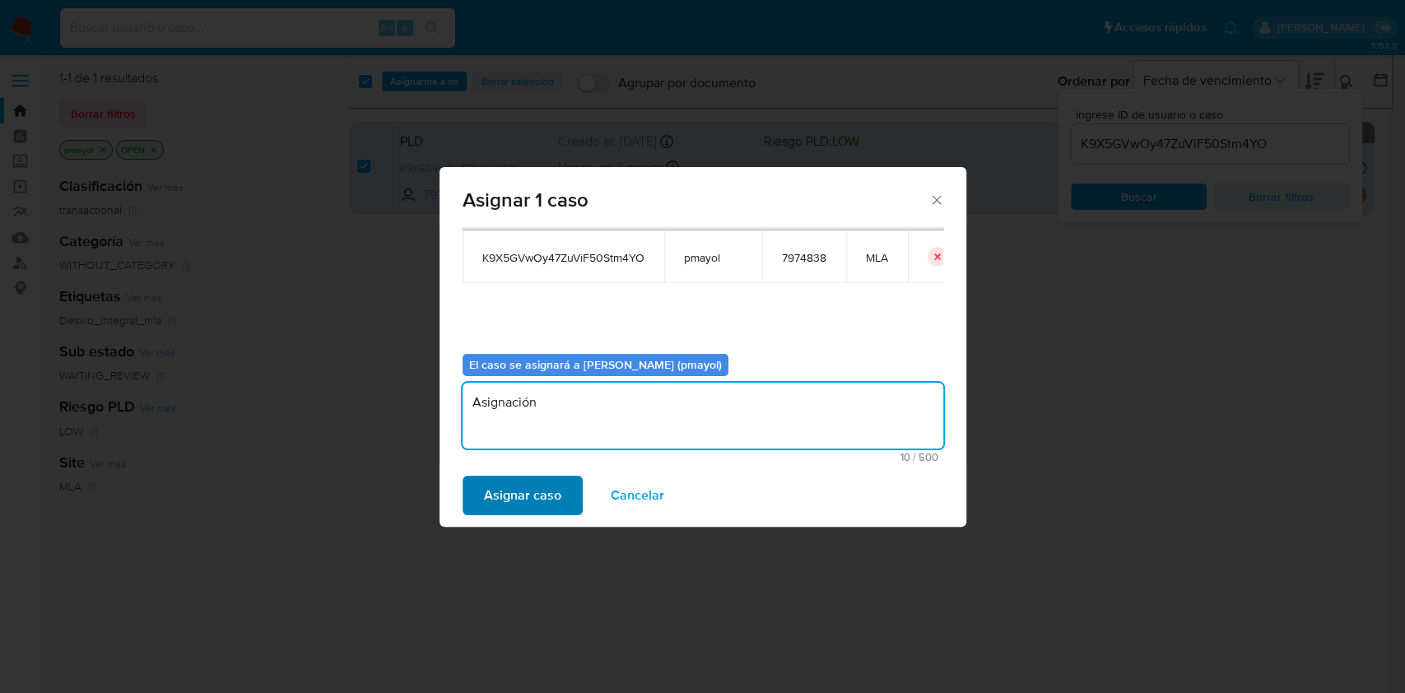
type textarea "Asignación"
click at [522, 495] on span "Asignar caso" at bounding box center [522, 495] width 77 height 36
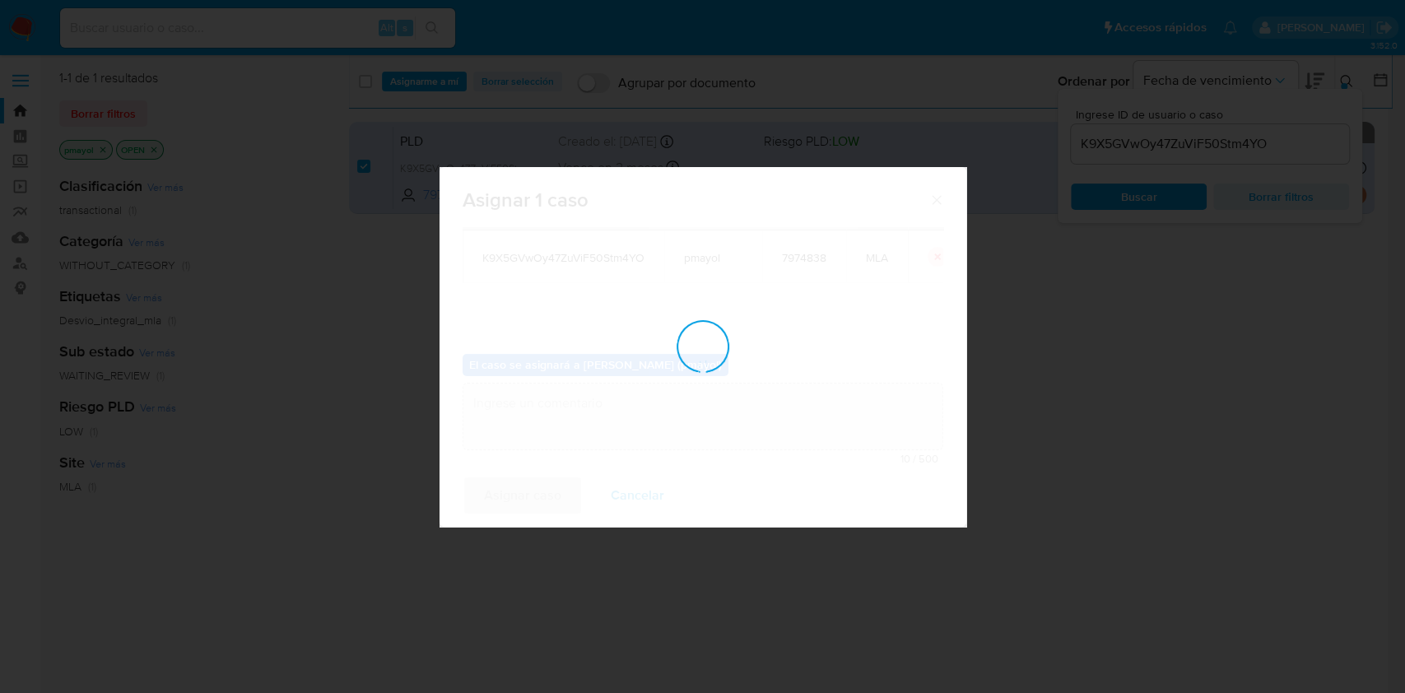
checkbox input "false"
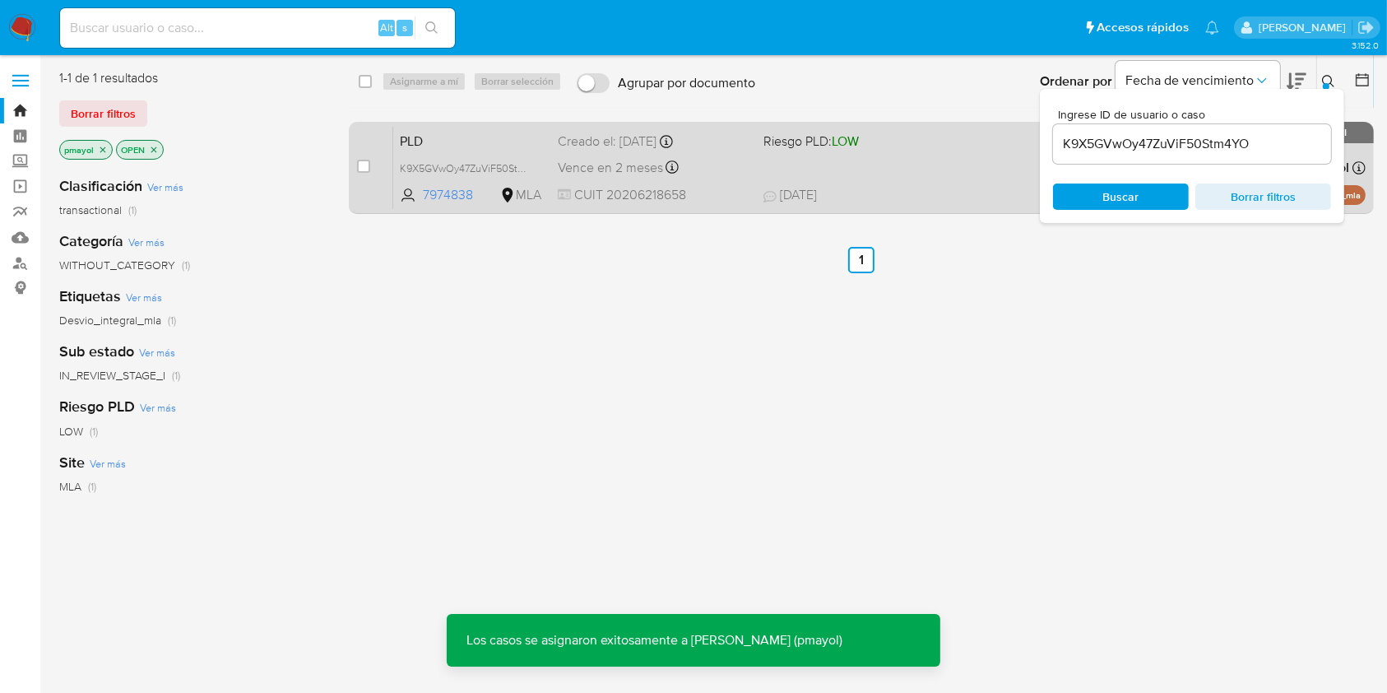
click at [717, 151] on div "PLD K9X5GVwOy47ZuViF50Stm4YO 7974838 MLA Riesgo PLD: LOW Creado el: 12/07/2025 …" at bounding box center [879, 167] width 973 height 83
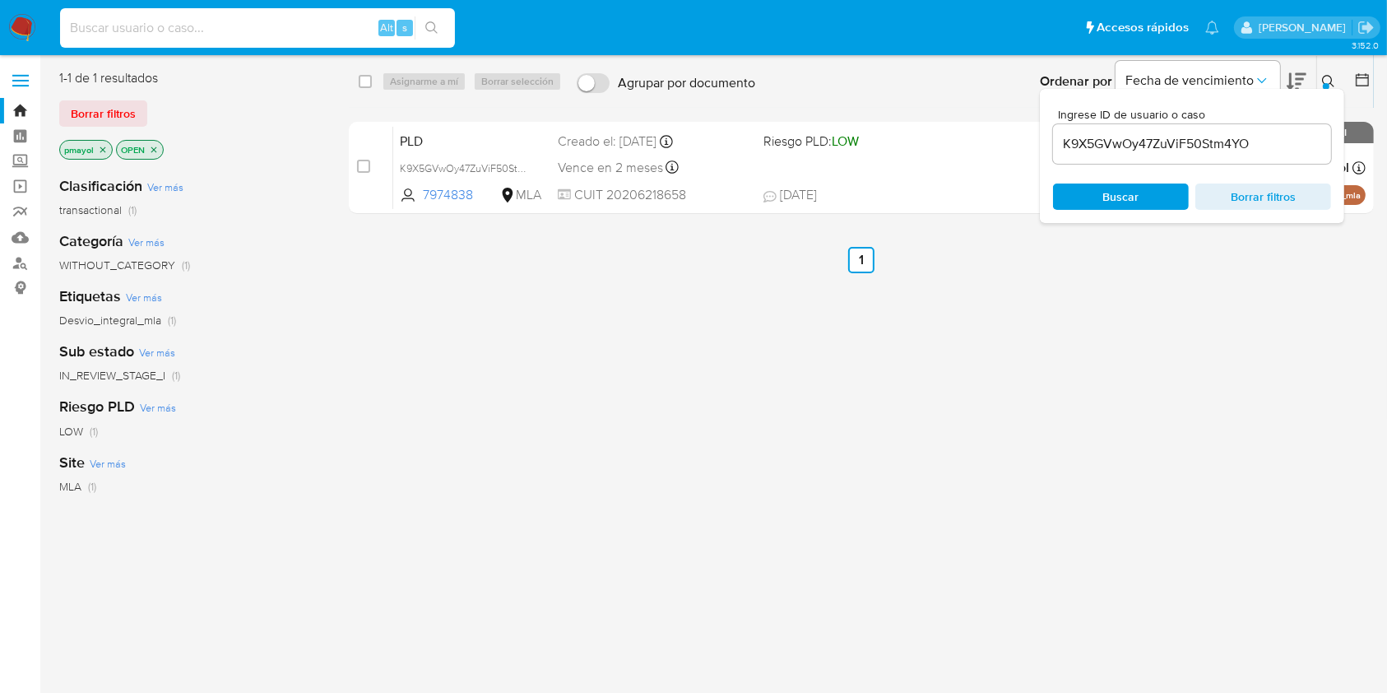
click at [322, 24] on input at bounding box center [257, 27] width 395 height 21
paste input "nXZNBqhd3RjFBrCbFiX18VCi"
type input "nXZNBqhd3RjFBrCbFiX18VCi"
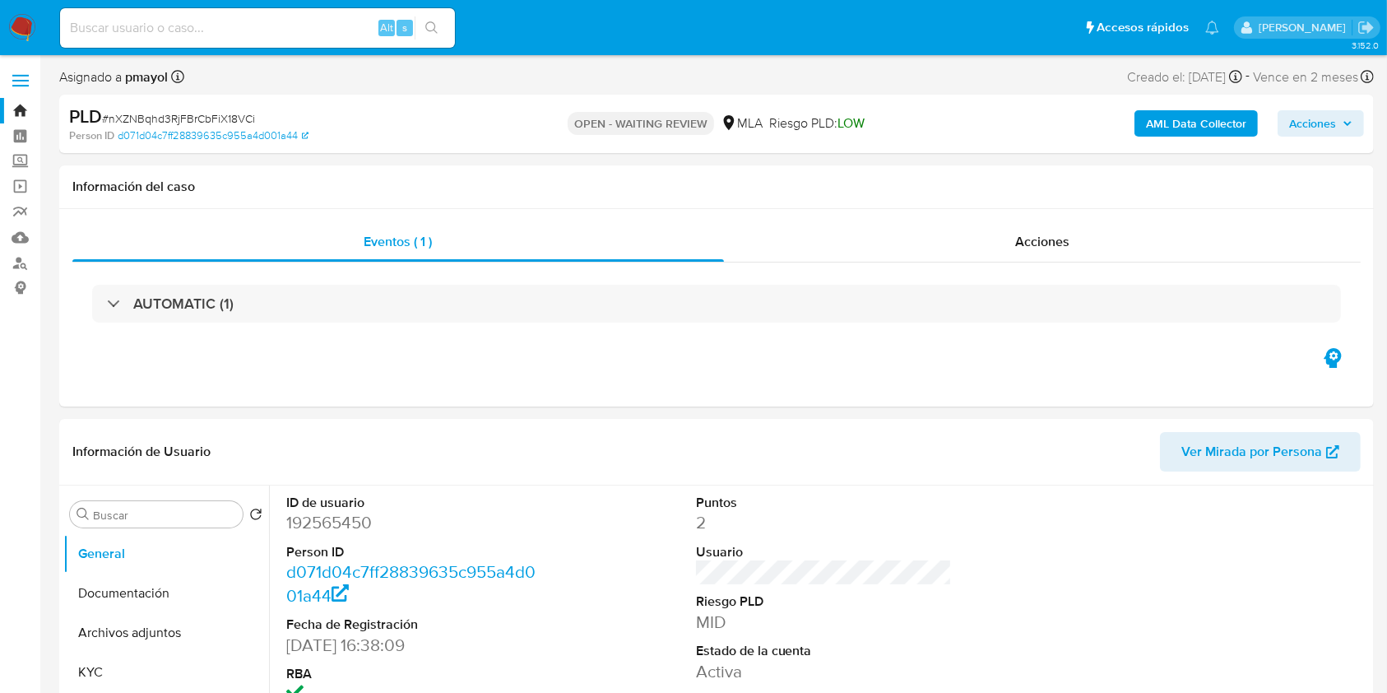
select select "10"
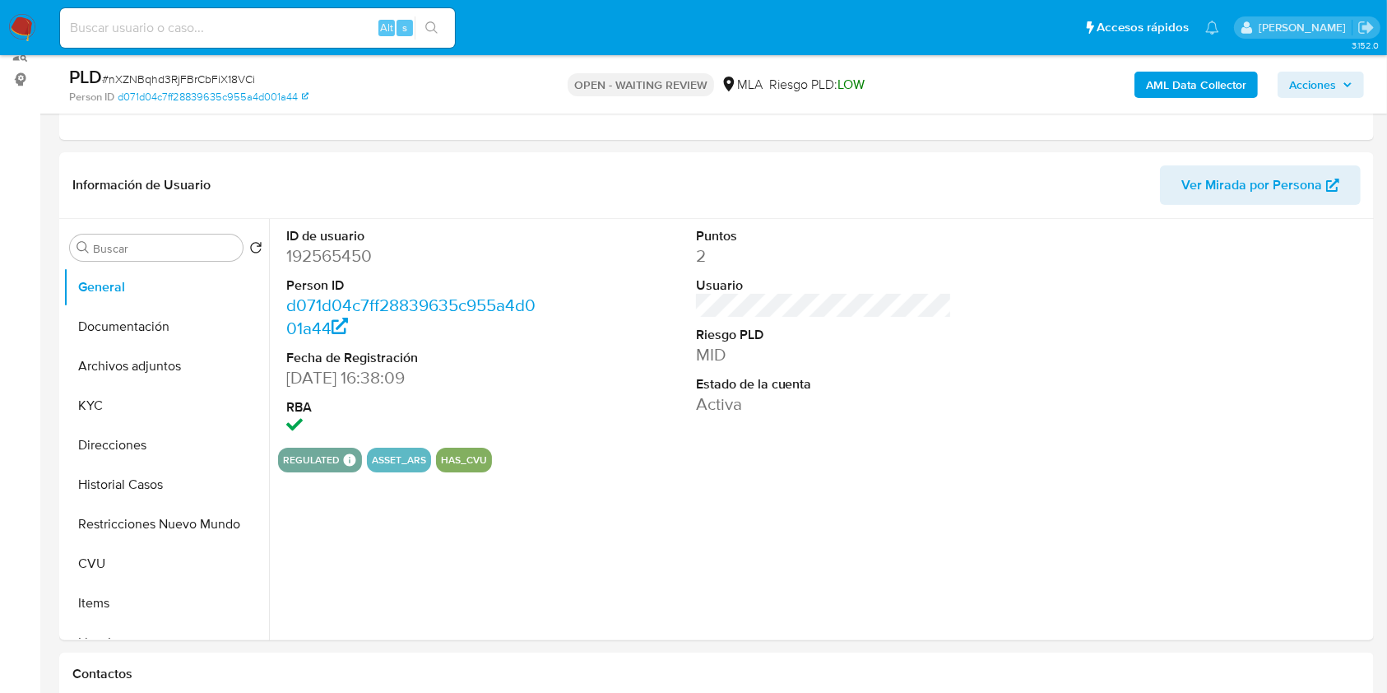
scroll to position [546, 0]
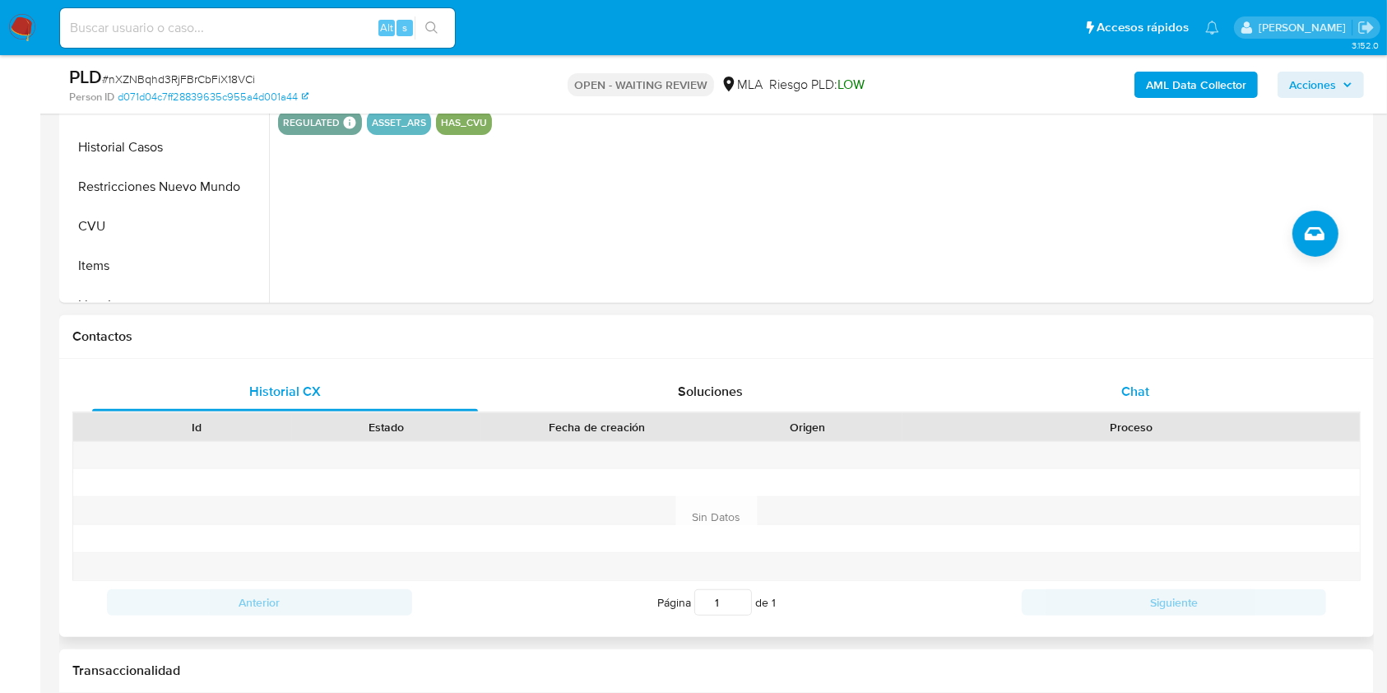
click at [1132, 401] on div "Chat" at bounding box center [1136, 391] width 386 height 39
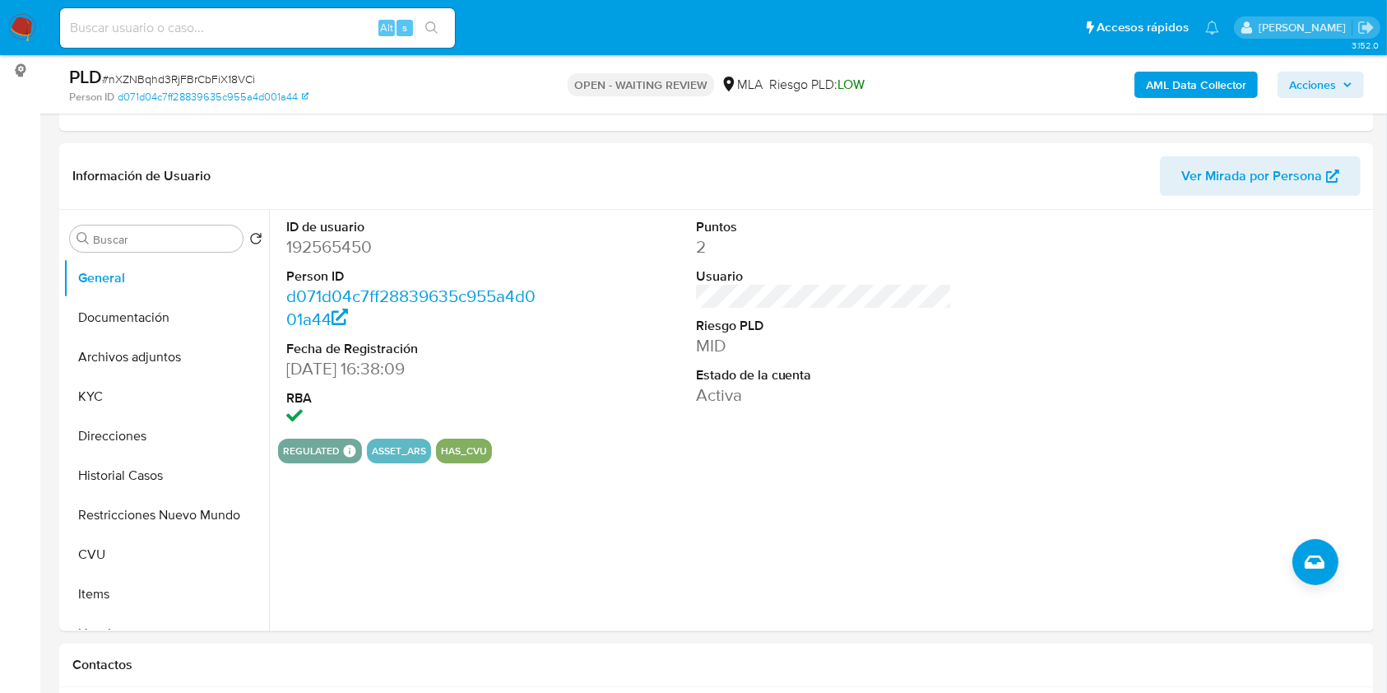
scroll to position [140, 0]
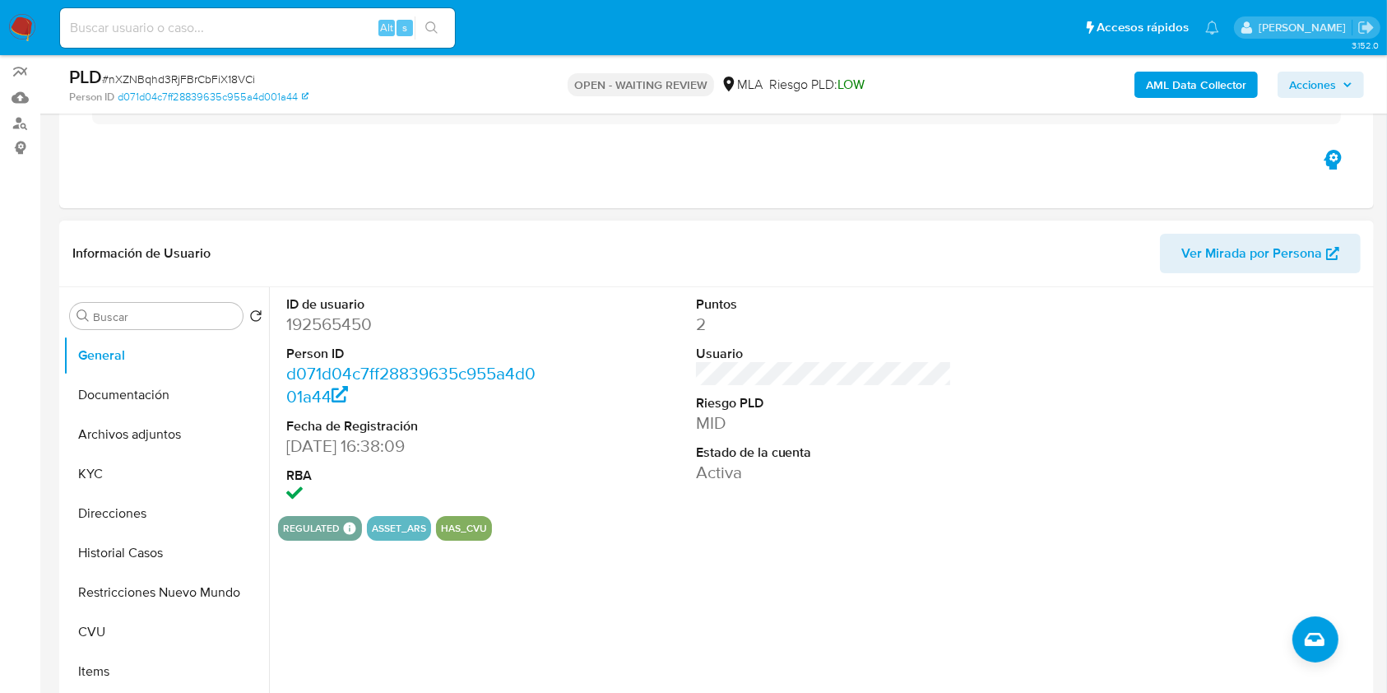
click at [336, 330] on dd "192565450" at bounding box center [414, 324] width 257 height 23
copy dd "192565450"
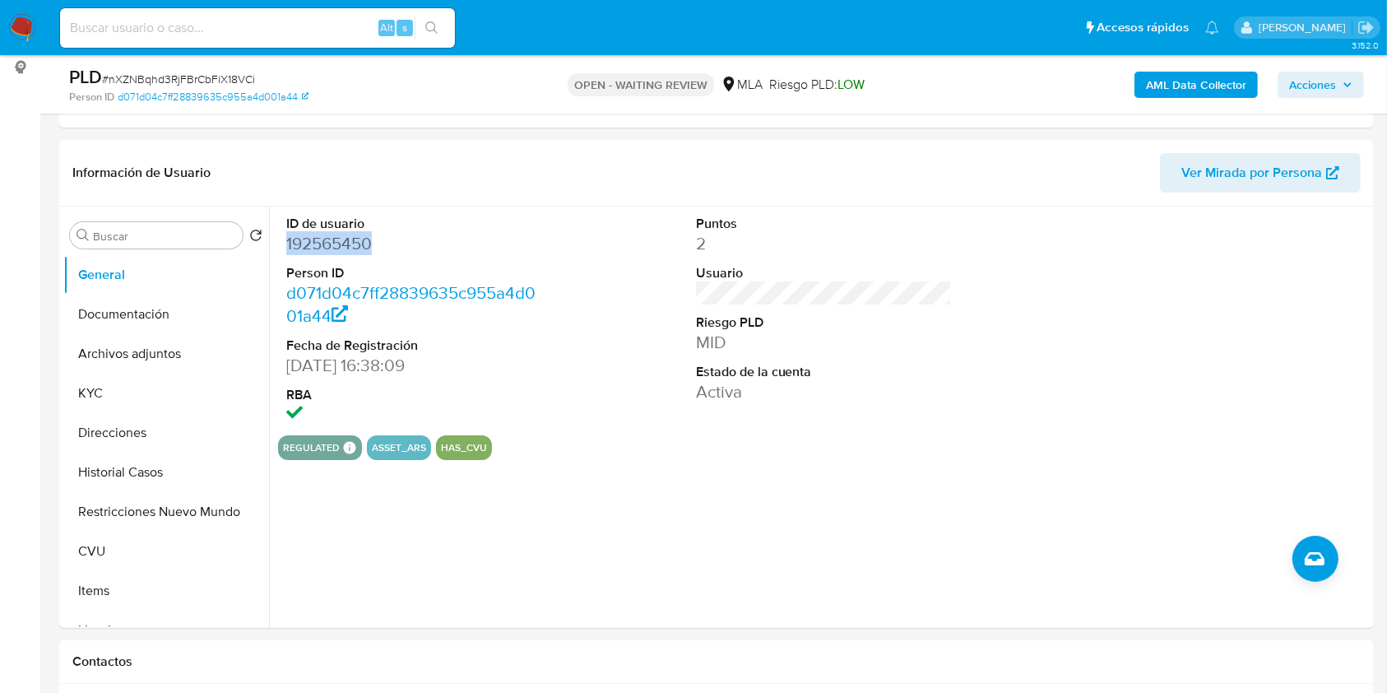
scroll to position [26, 0]
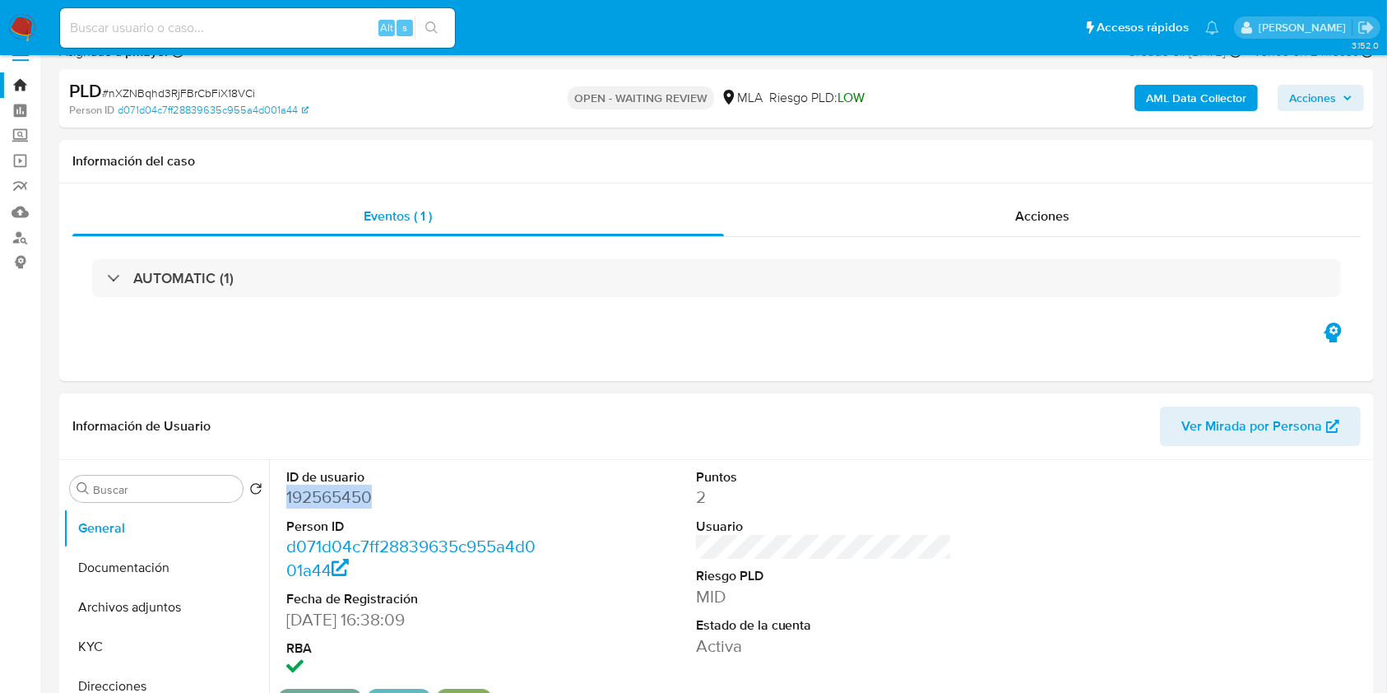
click at [1290, 418] on span "Ver Mirada por Persona" at bounding box center [1252, 425] width 141 height 39
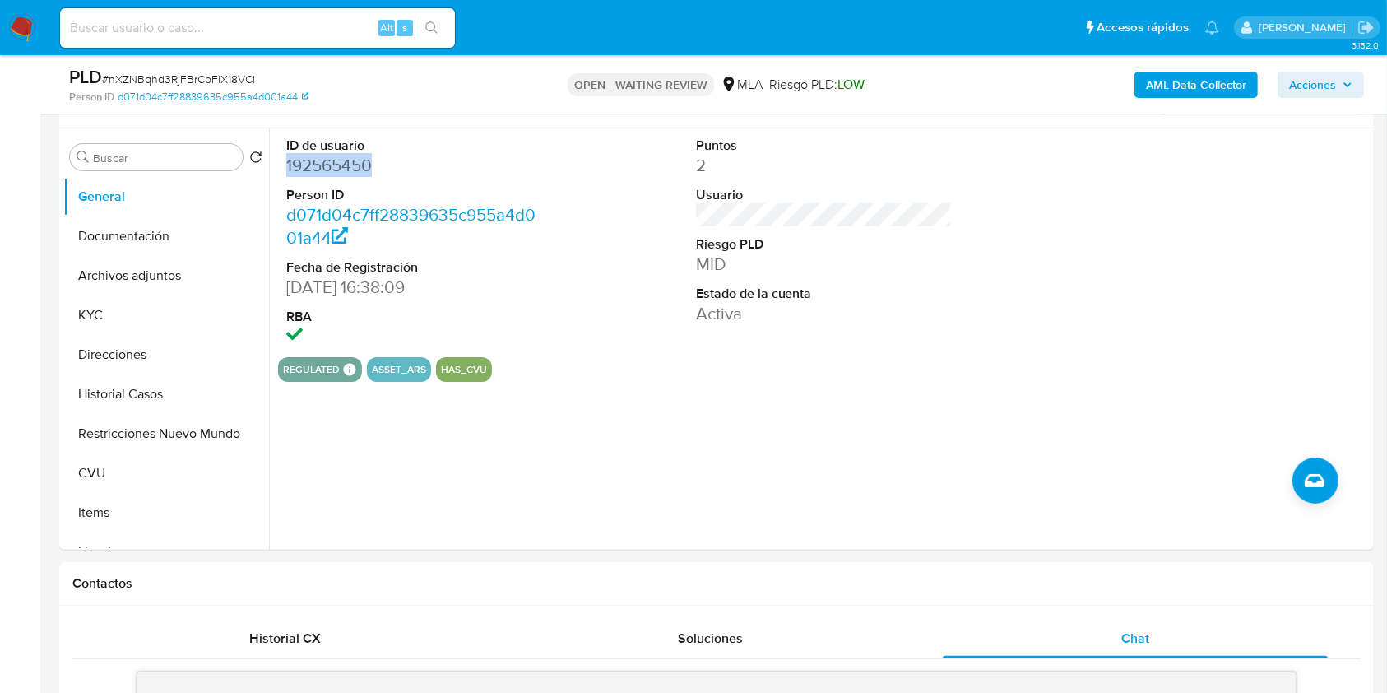
scroll to position [329, 0]
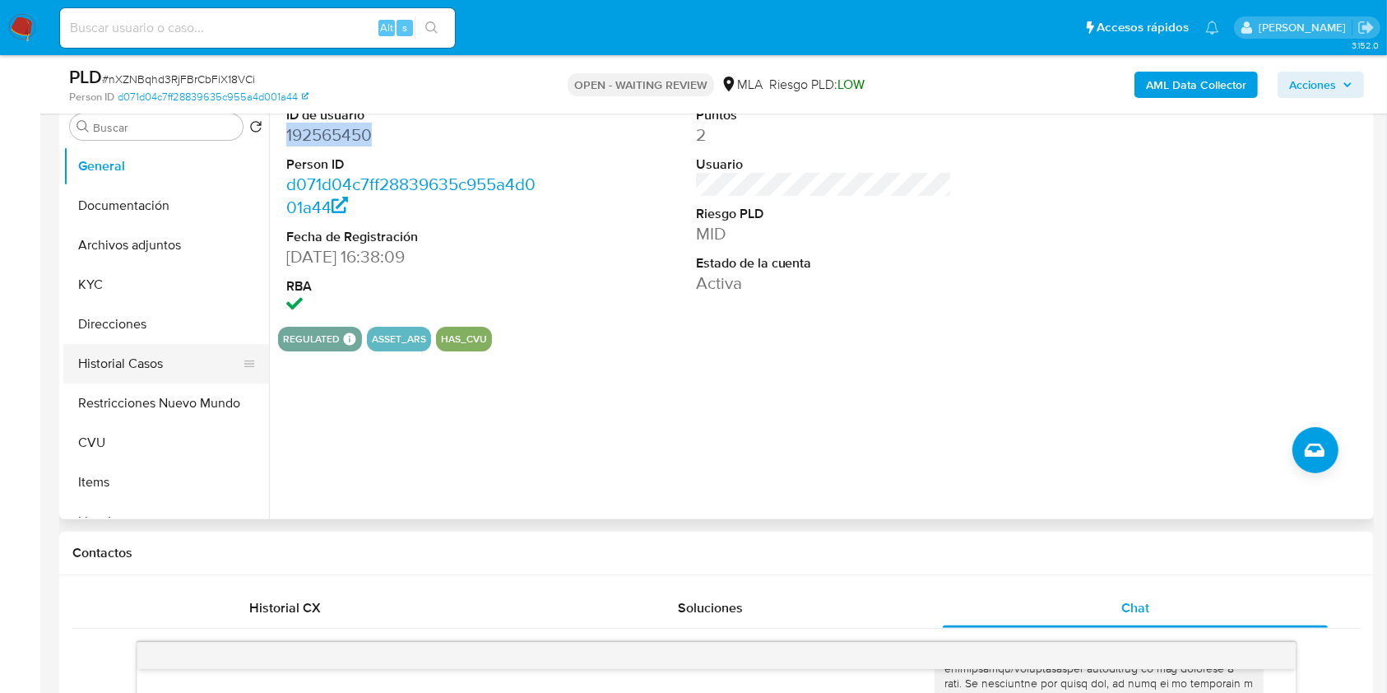
click at [151, 358] on button "Historial Casos" at bounding box center [159, 363] width 193 height 39
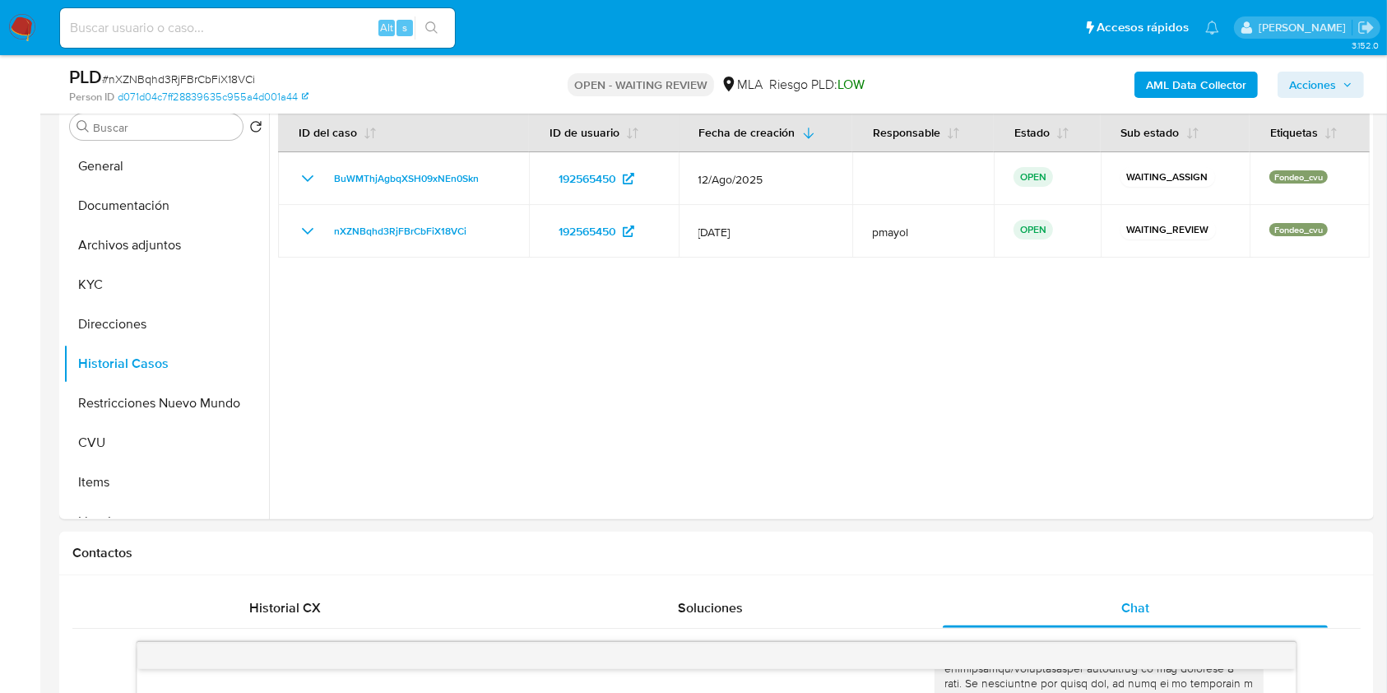
click at [156, 77] on span "# nXZNBqhd3RjFBrCbFiX18VCi" at bounding box center [178, 79] width 153 height 16
copy span "nXZNBqhd3RjFBrCbFiX18VCi"
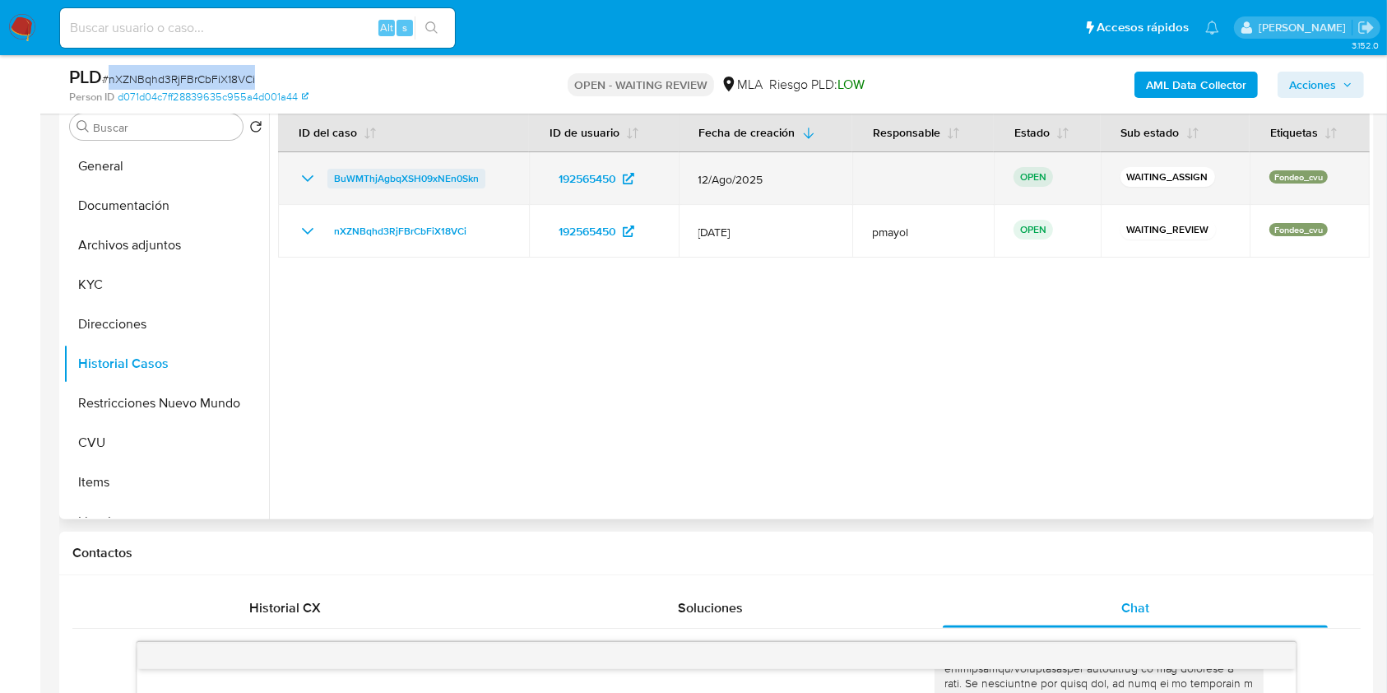
click at [439, 174] on span "BuWMThjAgbqXSH09xNEn0Skn" at bounding box center [406, 179] width 145 height 20
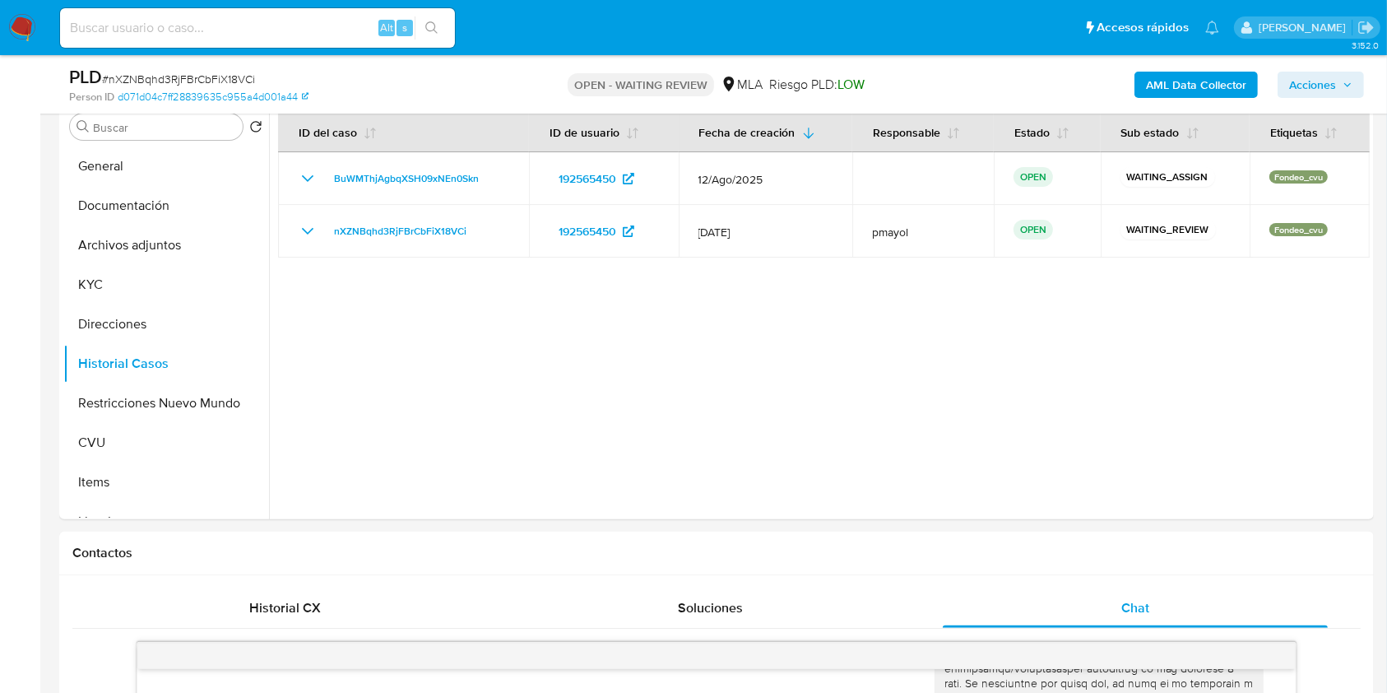
click at [314, 23] on input at bounding box center [257, 27] width 395 height 21
paste input "hifd6Ey1EztfbceeRmfVhSjz"
type input "hifd6Ey1EztfbceeRmfVhSjz"
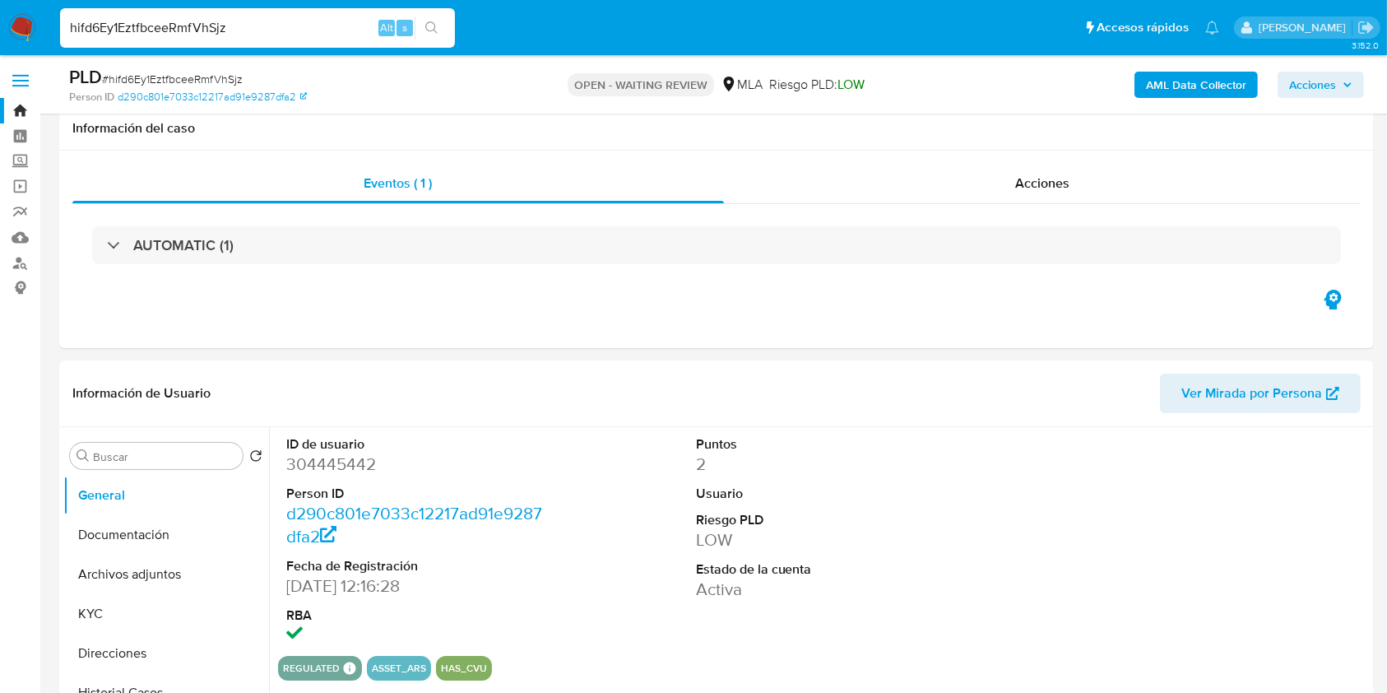
scroll to position [500, 0]
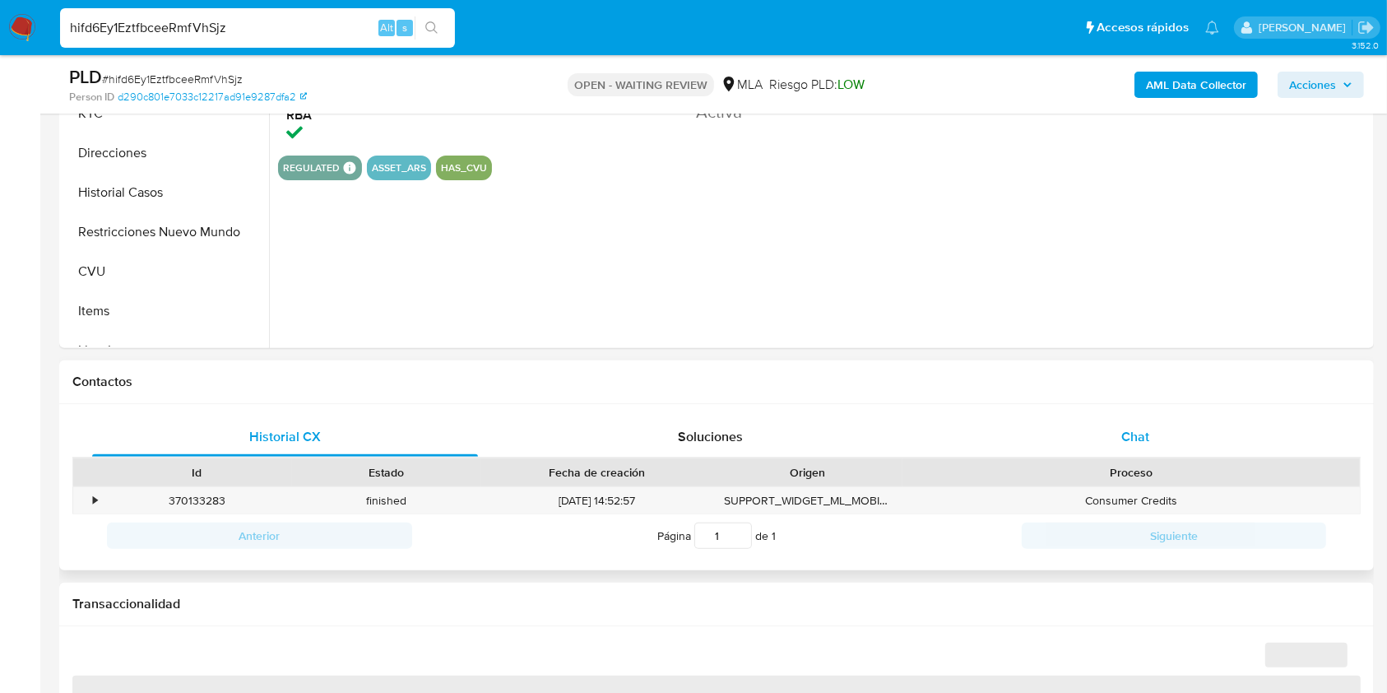
select select "10"
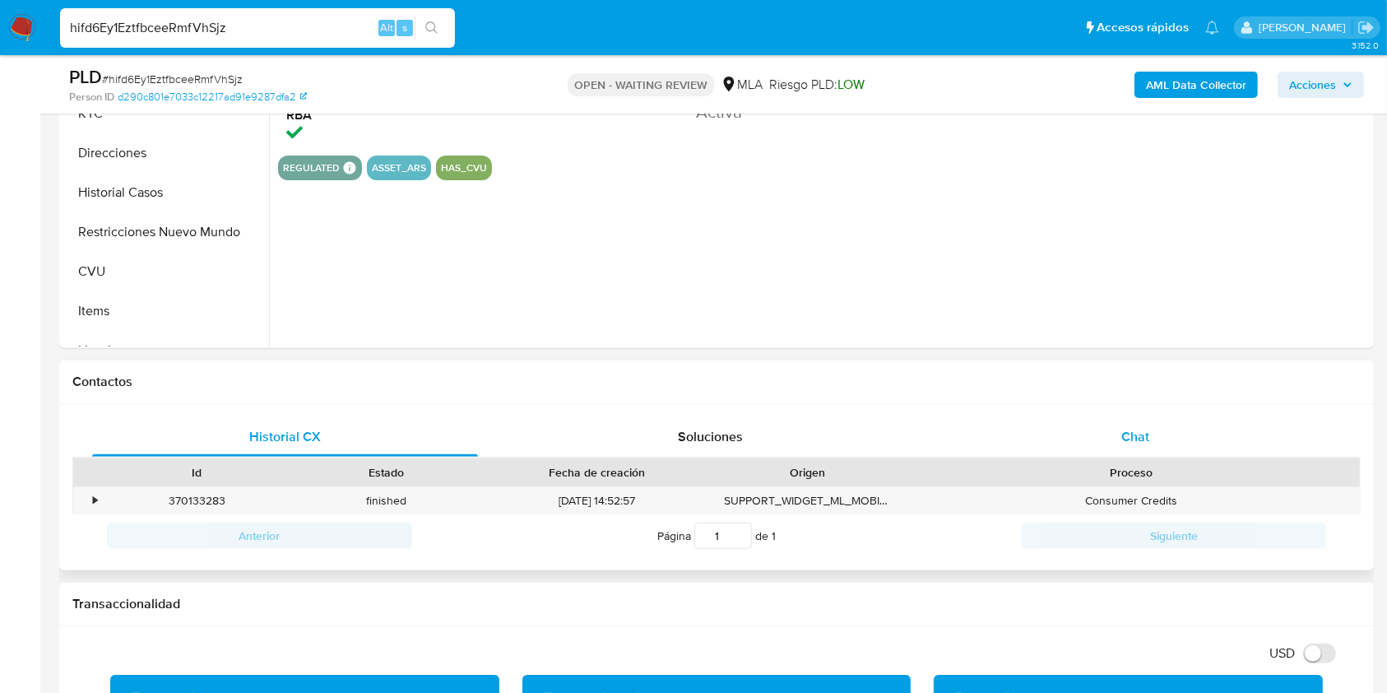
click at [1173, 442] on div "Chat" at bounding box center [1136, 436] width 386 height 39
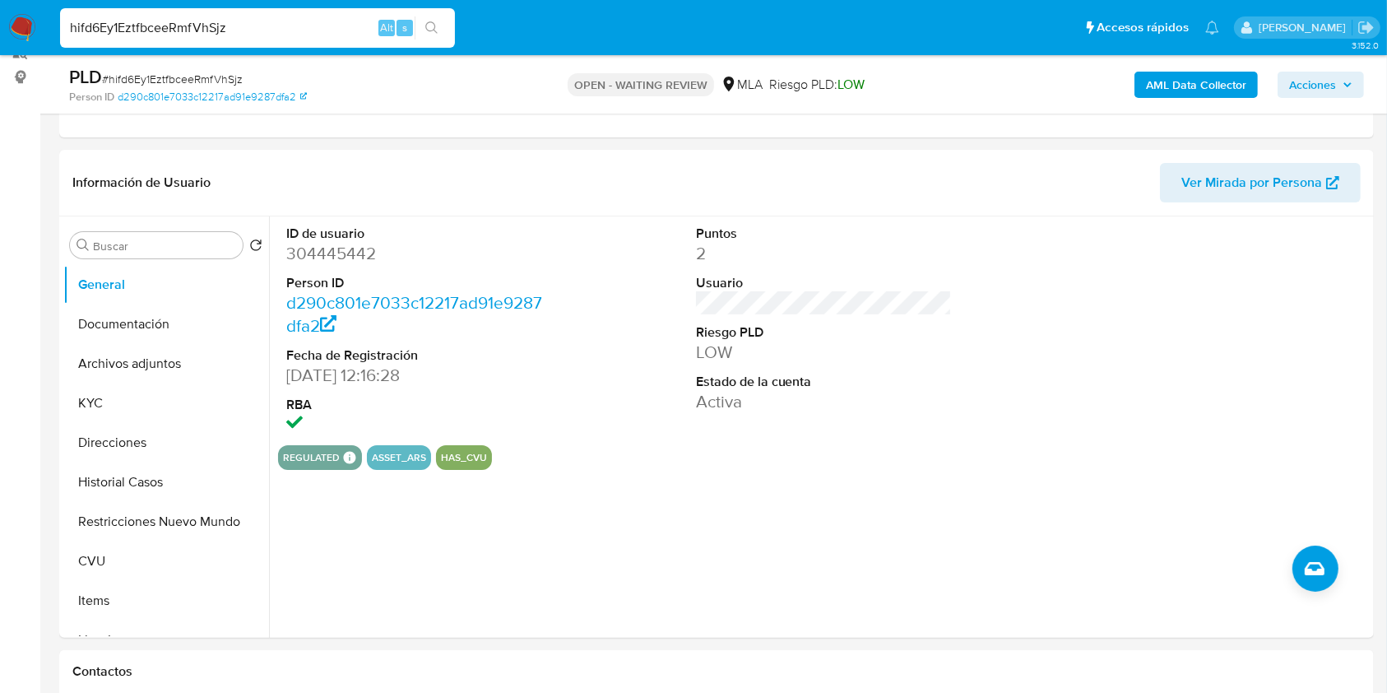
scroll to position [184, 0]
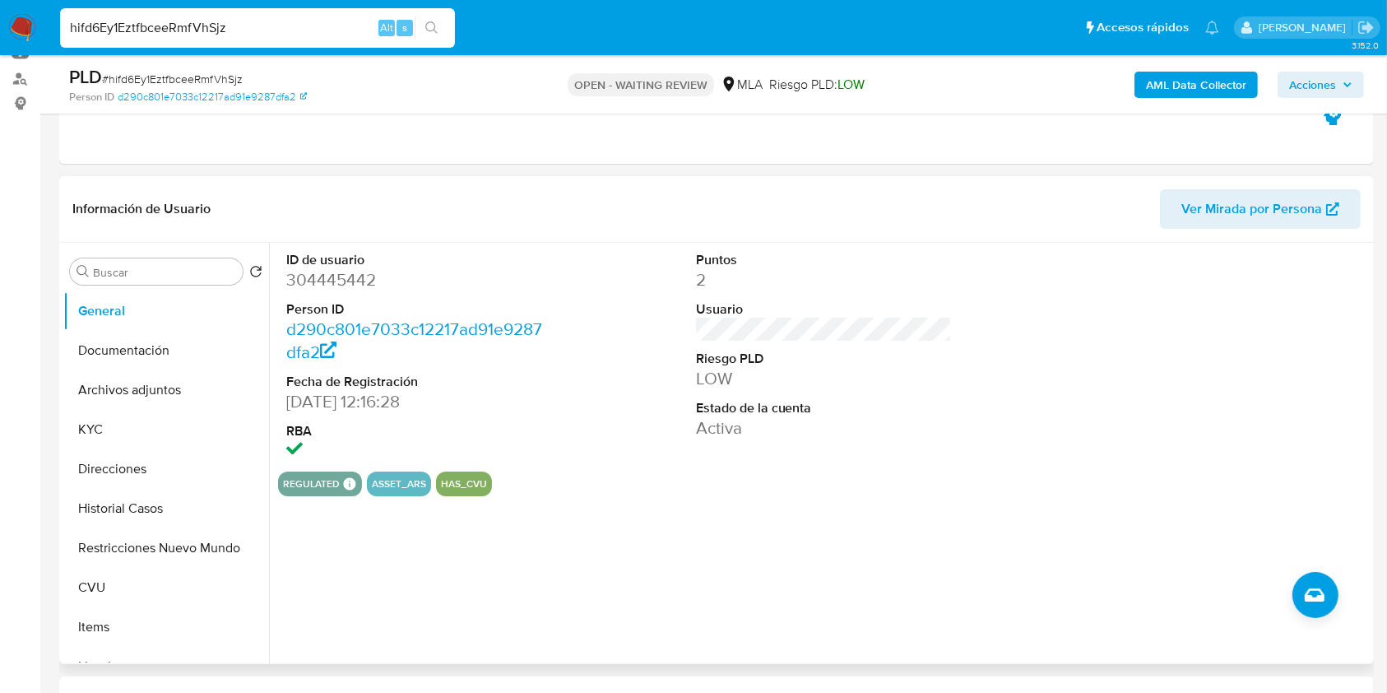
click at [303, 273] on dd "304445442" at bounding box center [414, 279] width 257 height 23
copy dd "304445442"
click at [184, 429] on button "KYC" at bounding box center [159, 429] width 193 height 39
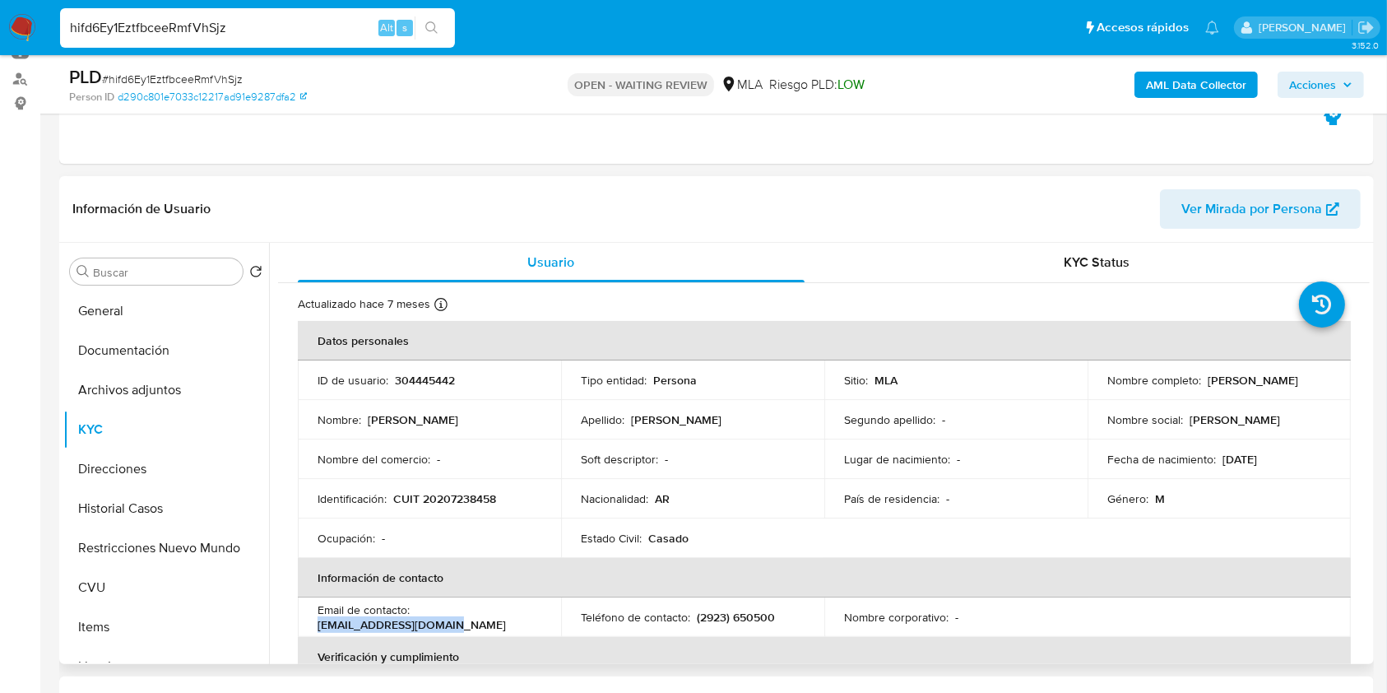
drag, startPoint x: 464, startPoint y: 628, endPoint x: 308, endPoint y: 624, distance: 156.4
click at [308, 624] on td "Email de contacto : diegoarroquy@gmail.com" at bounding box center [429, 616] width 263 height 39
copy p "[EMAIL_ADDRESS][DOMAIN_NAME]"
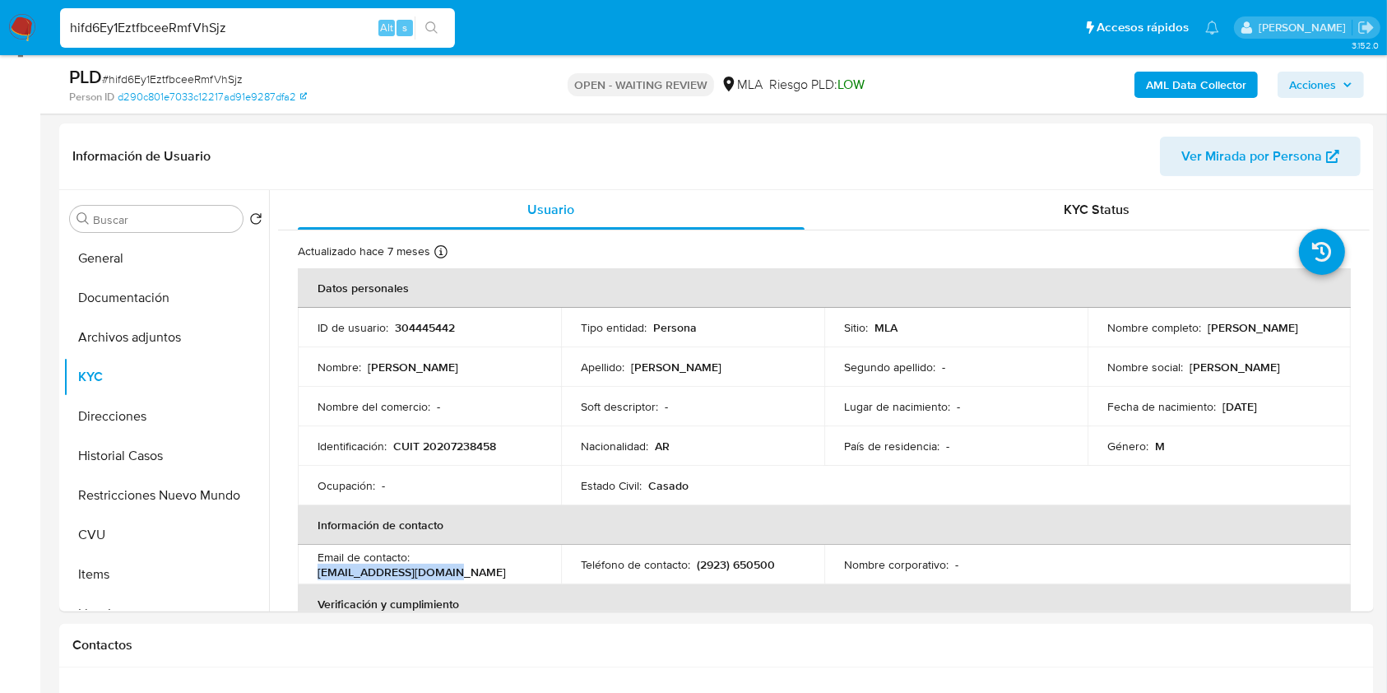
scroll to position [179, 0]
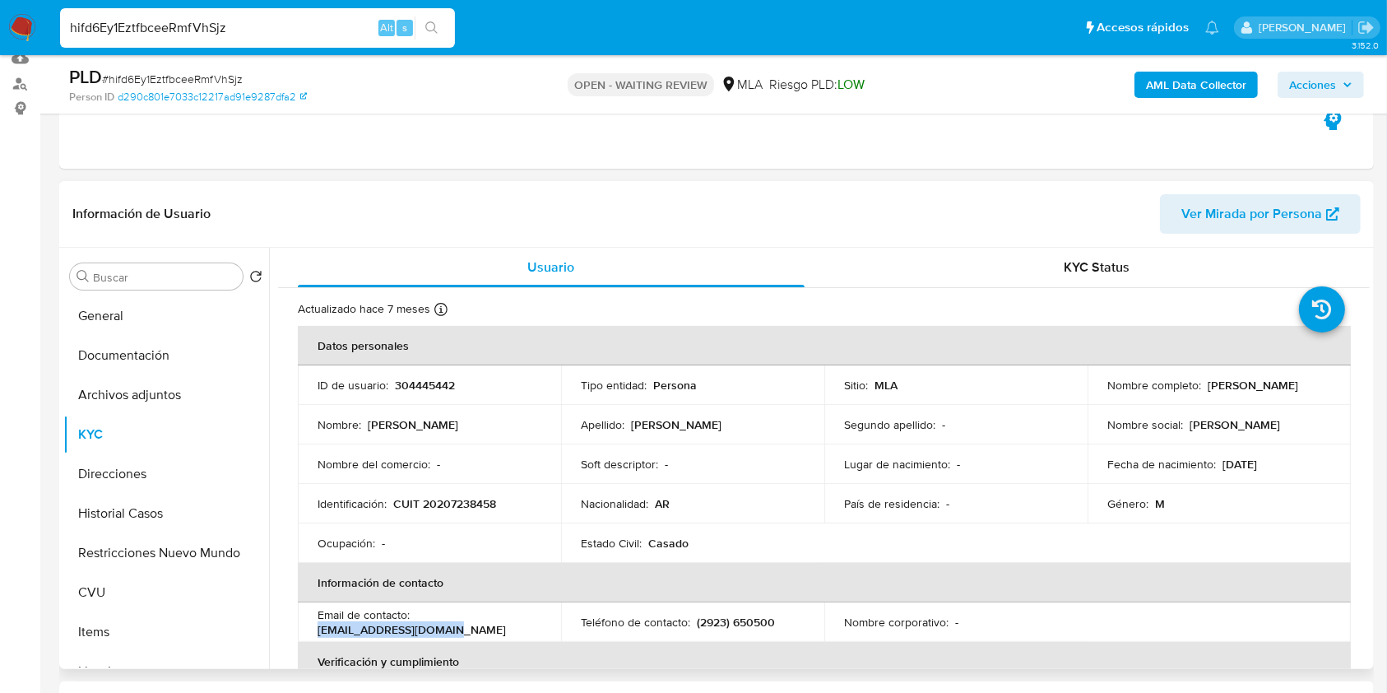
click at [1245, 207] on span "Ver Mirada por Persona" at bounding box center [1252, 213] width 141 height 39
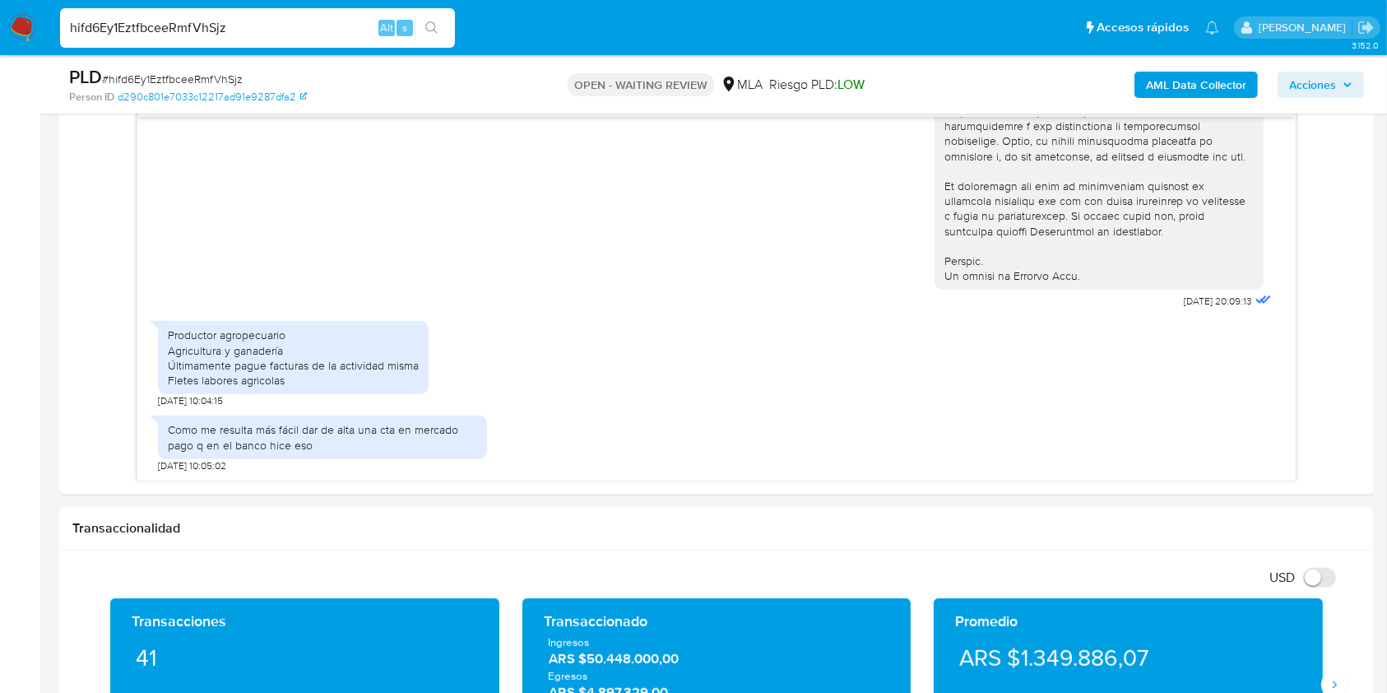
scroll to position [861, 0]
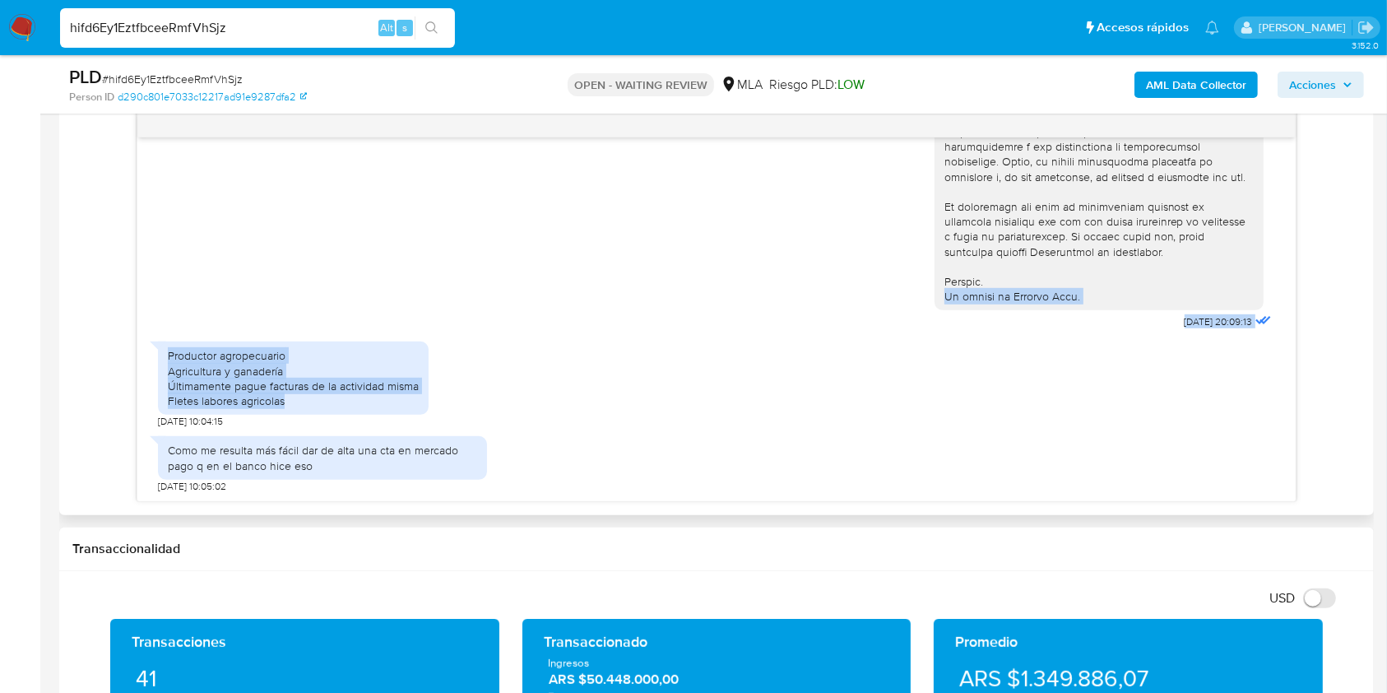
drag, startPoint x: 297, startPoint y: 400, endPoint x: 122, endPoint y: 327, distance: 189.9
click at [122, 327] on div "17/07/2025 20:09:13 Productor agropecuario Agricultura y ganadería Últimamente …" at bounding box center [716, 306] width 1289 height 392
click at [367, 394] on div "Productor agropecuario Agricultura y ganadería Últimamente pague facturas de la…" at bounding box center [293, 378] width 251 height 60
drag, startPoint x: 309, startPoint y: 395, endPoint x: 160, endPoint y: 352, distance: 155.7
click at [160, 352] on div "Productor agropecuario Agricultura y ganadería Últimamente pague facturas de la…" at bounding box center [293, 377] width 271 height 73
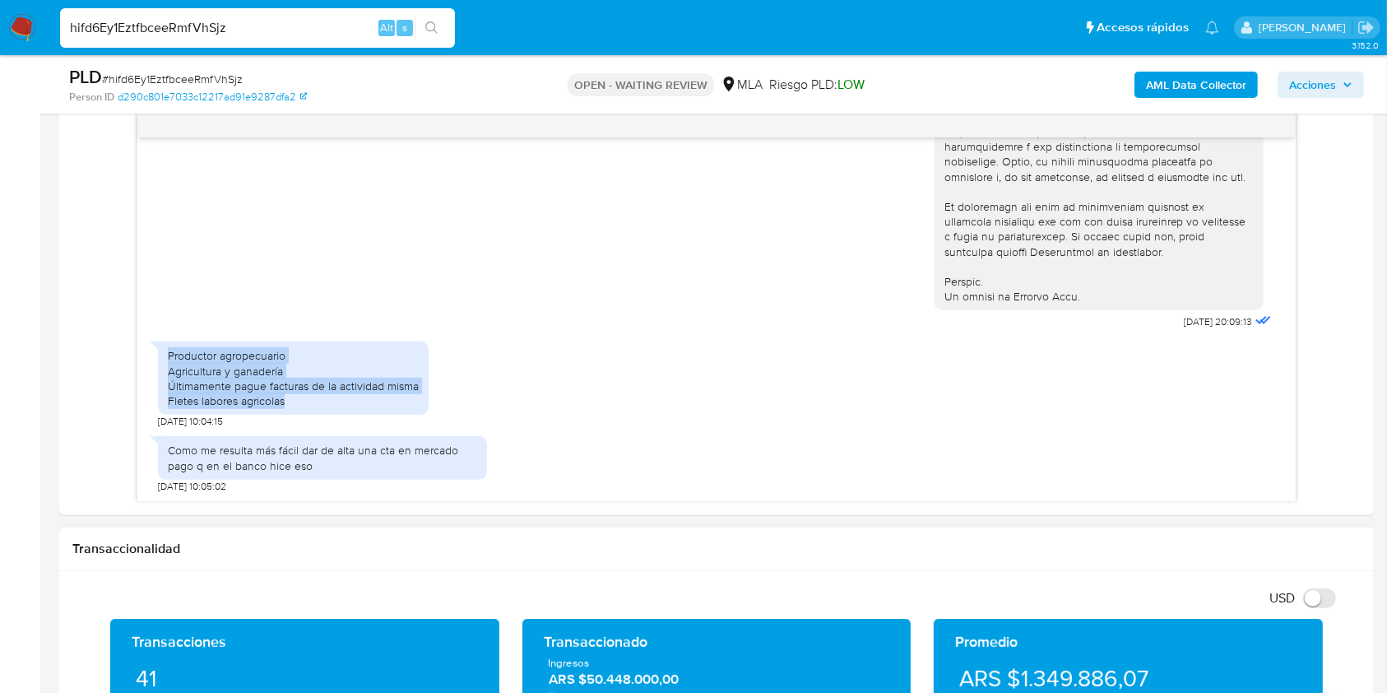
copy div "Productor agropecuario Agricultura y ganadería Últimamente pague facturas de la…"
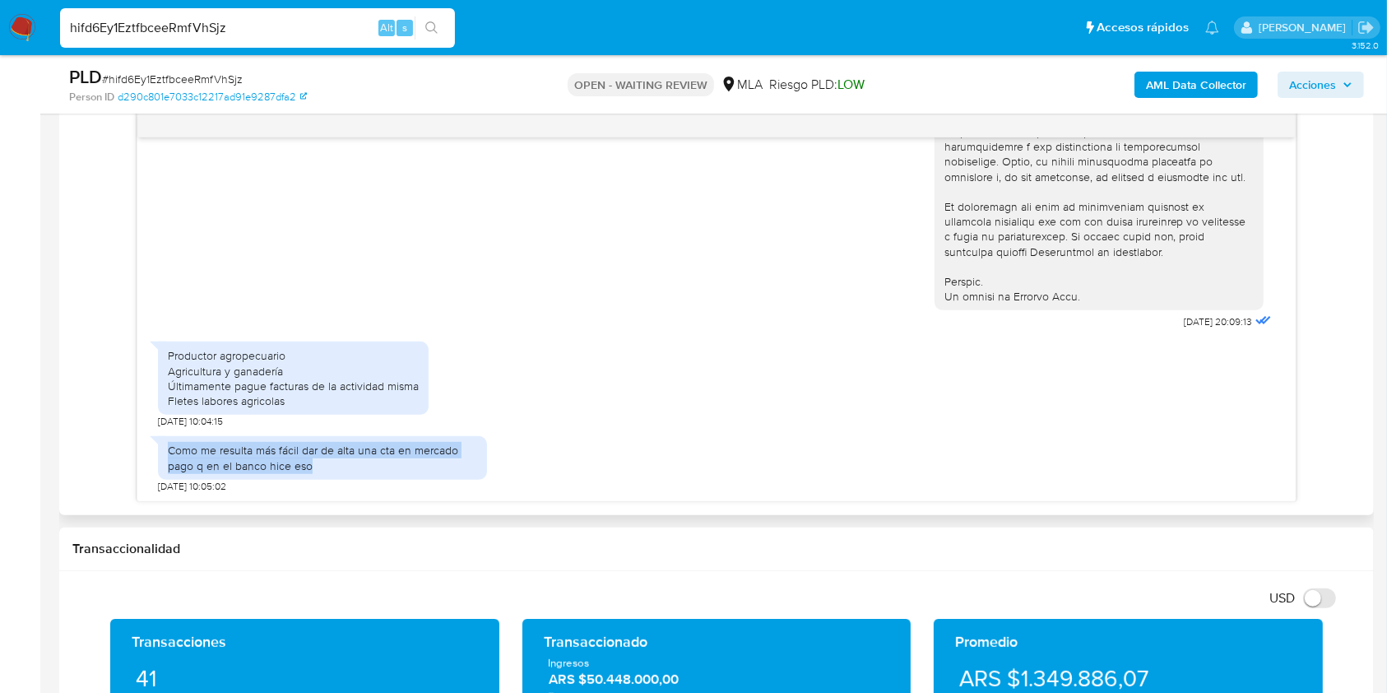
drag, startPoint x: 341, startPoint y: 459, endPoint x: 134, endPoint y: 451, distance: 206.7
click at [134, 451] on div "17/07/2025 20:09:13 Productor agropecuario Agricultura y ganadería Últimamente …" at bounding box center [716, 306] width 1289 height 392
copy div "Como me resulta más fácil dar de alta una cta en mercado pago q en el banco hic…"
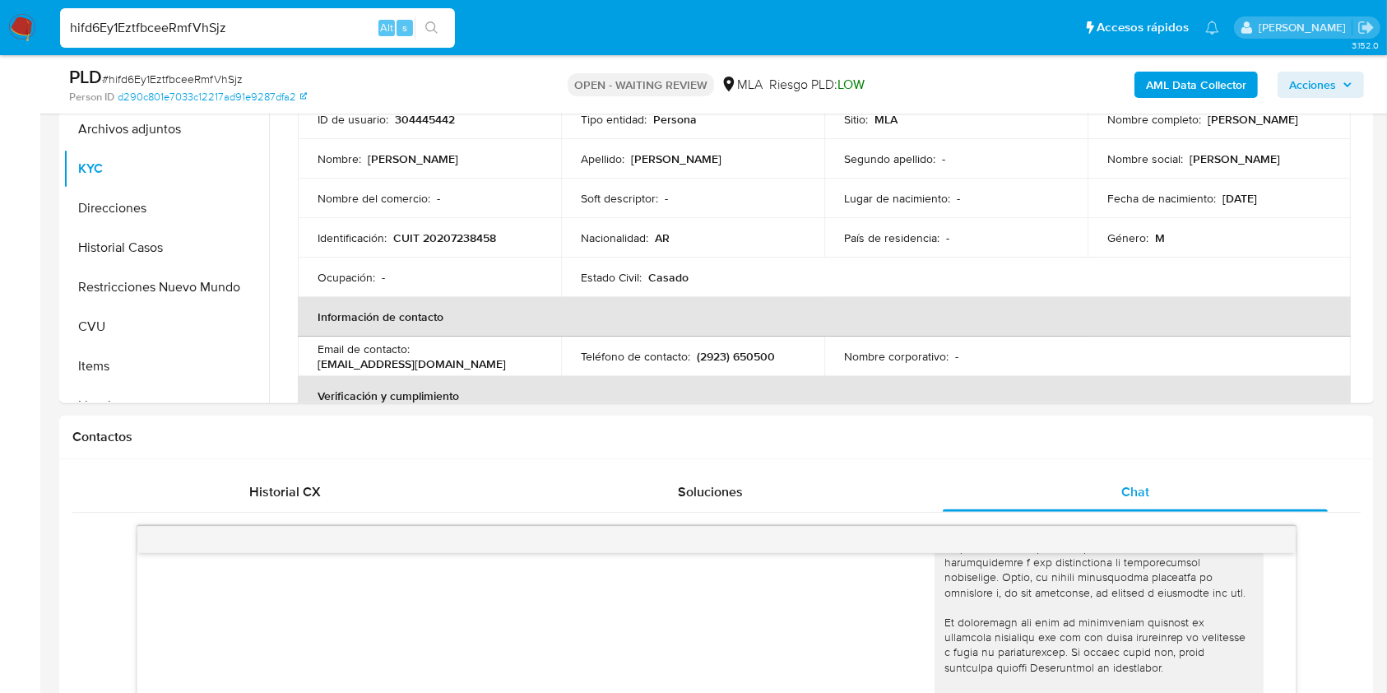
scroll to position [287, 0]
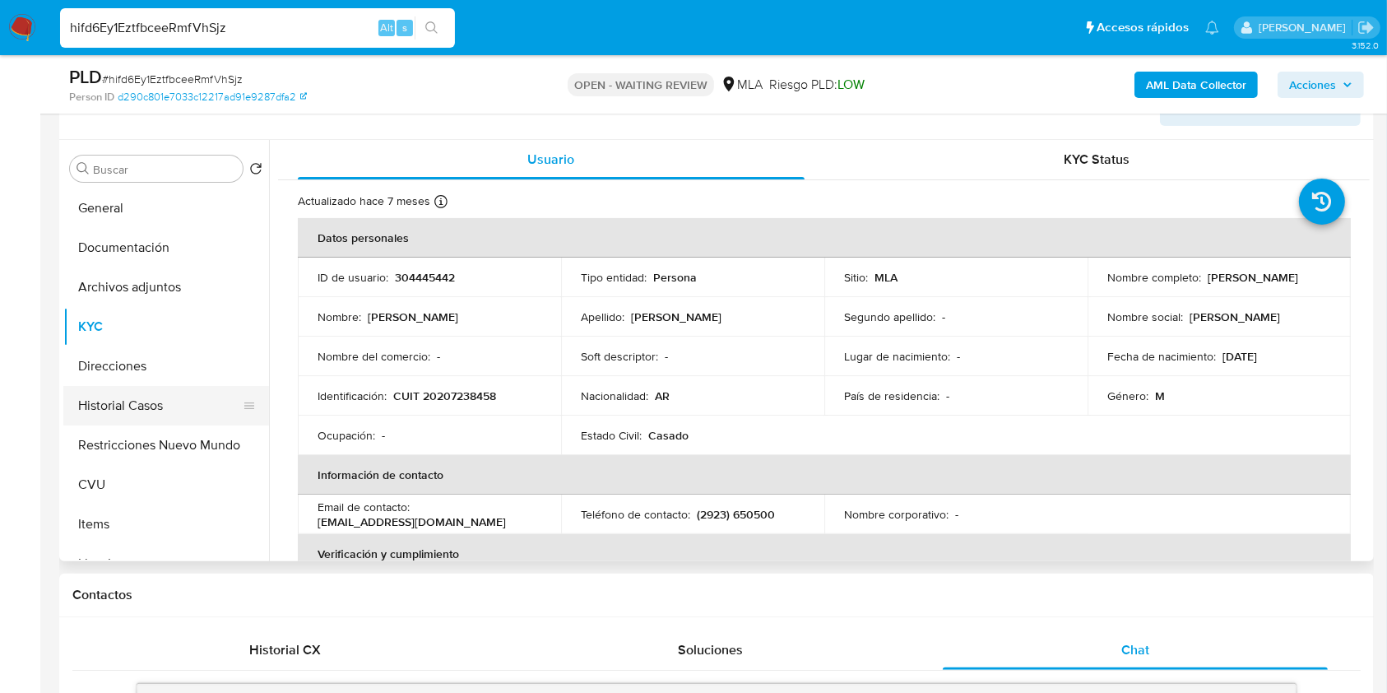
click at [124, 401] on button "Historial Casos" at bounding box center [159, 405] width 193 height 39
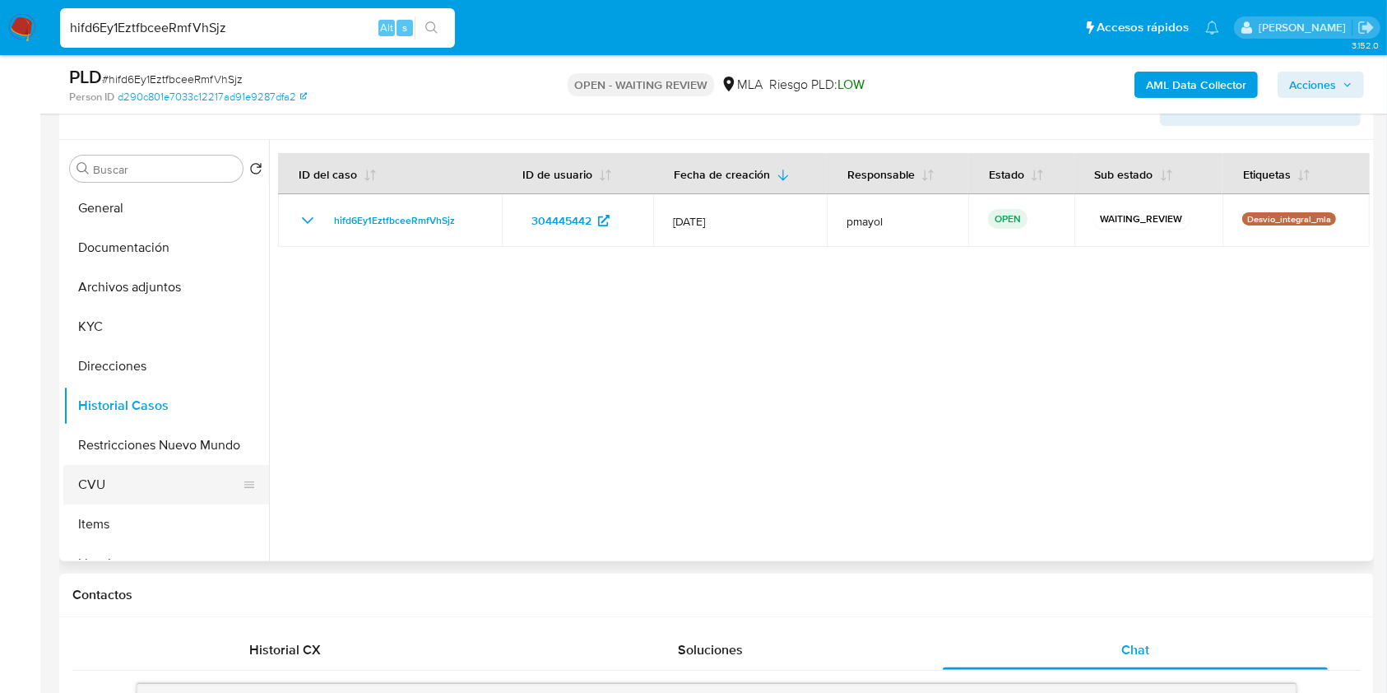
click at [127, 481] on button "CVU" at bounding box center [159, 484] width 193 height 39
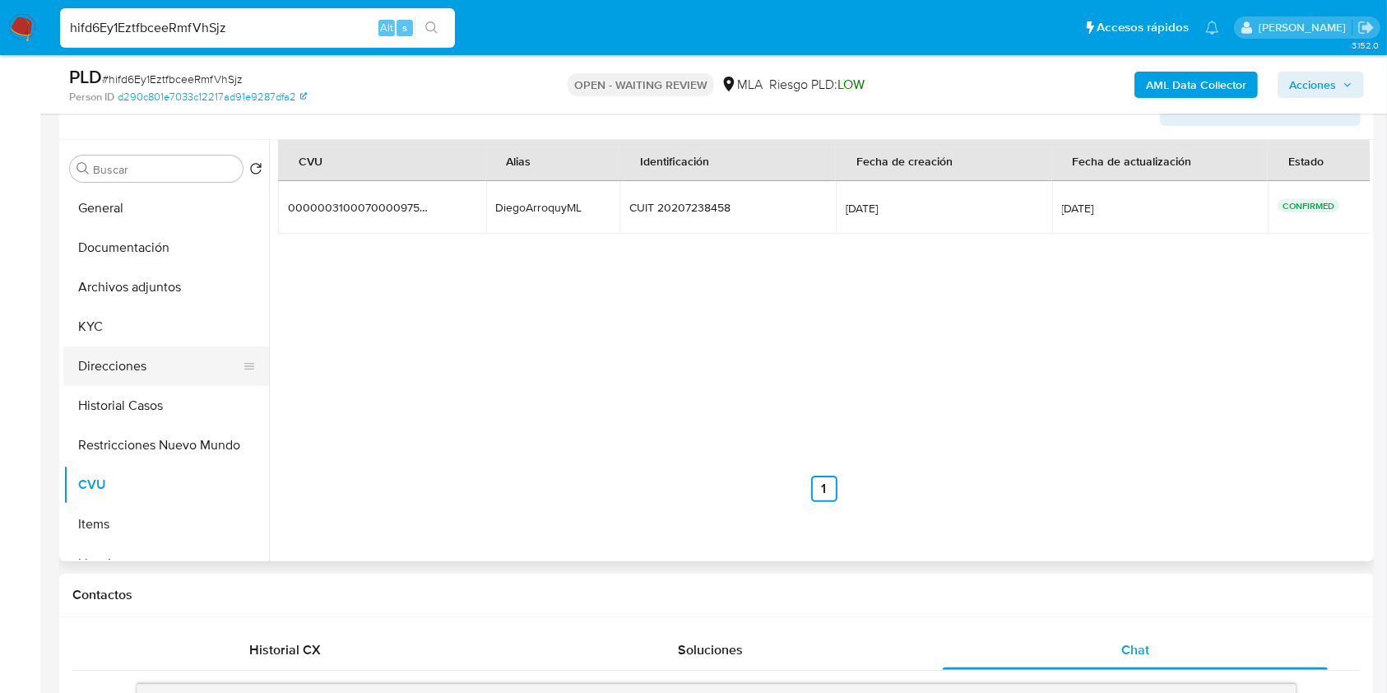
click at [151, 363] on button "Direcciones" at bounding box center [159, 365] width 193 height 39
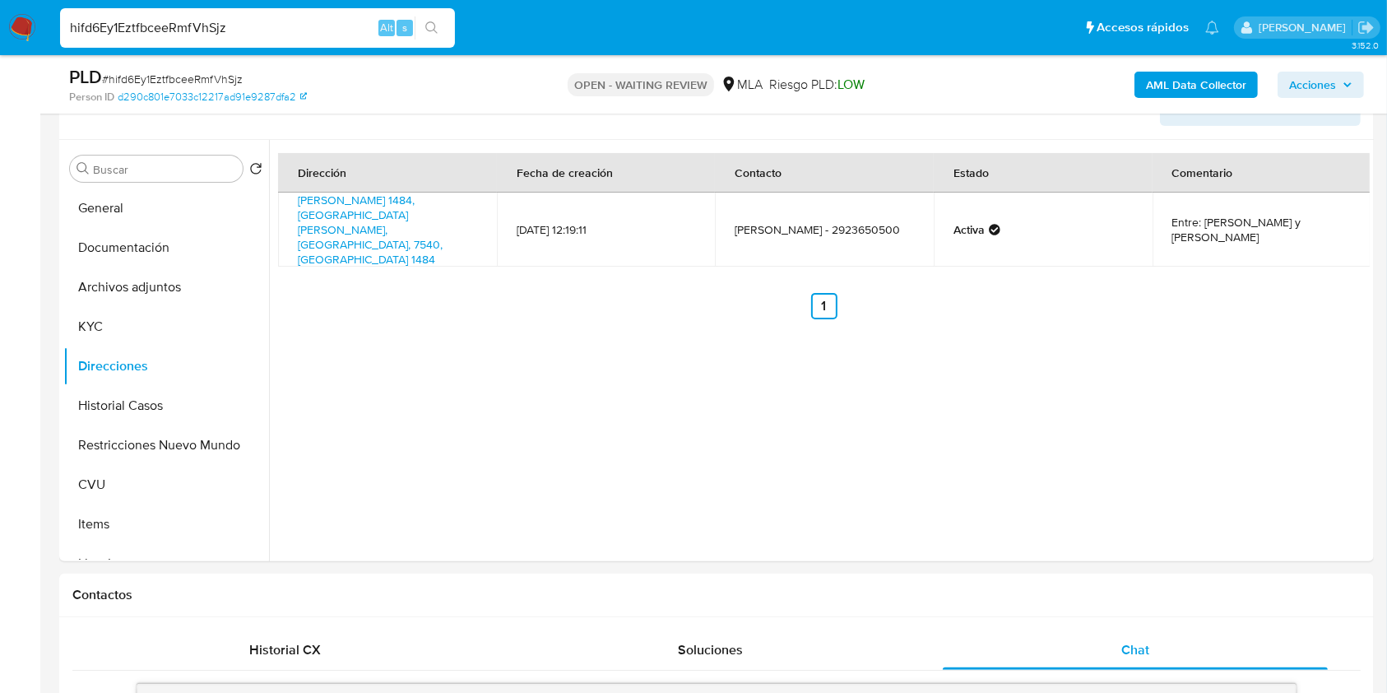
click at [162, 80] on span "# hifd6Ey1EztfbceeRmfVhSjz" at bounding box center [172, 79] width 141 height 16
copy span "hifd6Ey1EztfbceeRmfVhSjz"
click at [26, 18] on img at bounding box center [22, 28] width 28 height 28
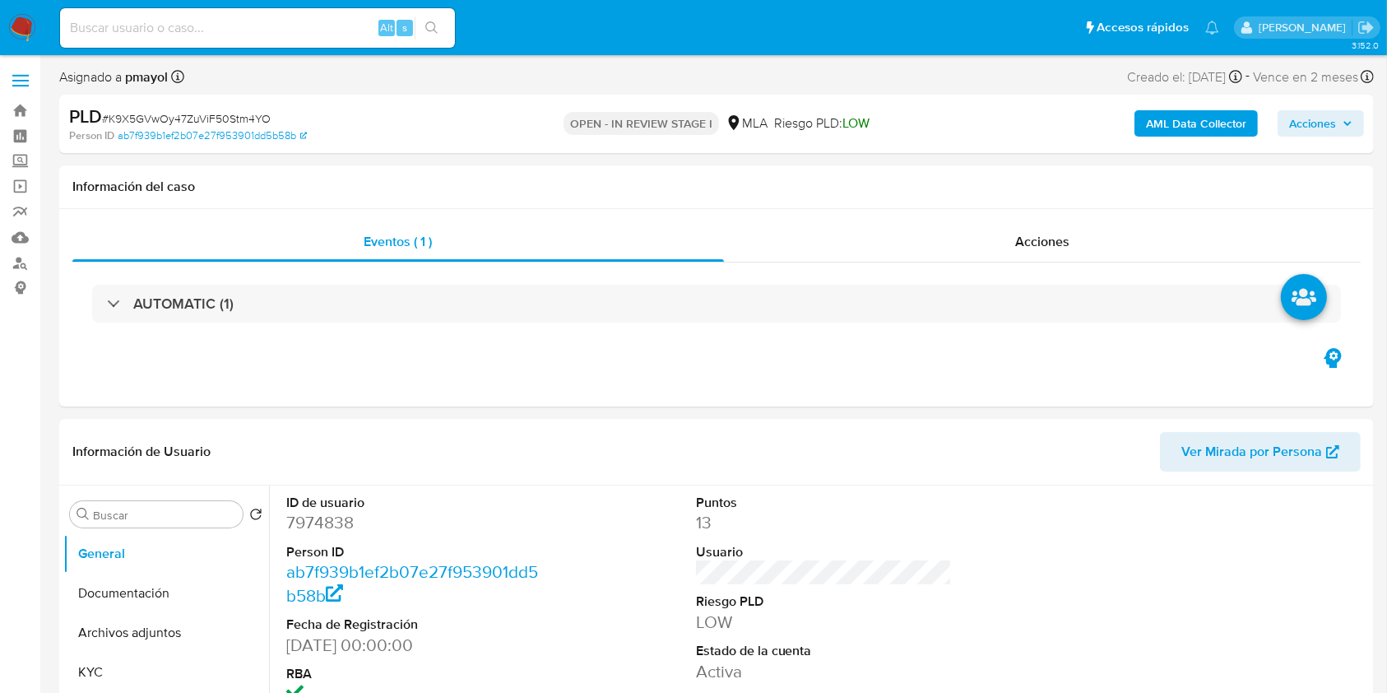
select select "10"
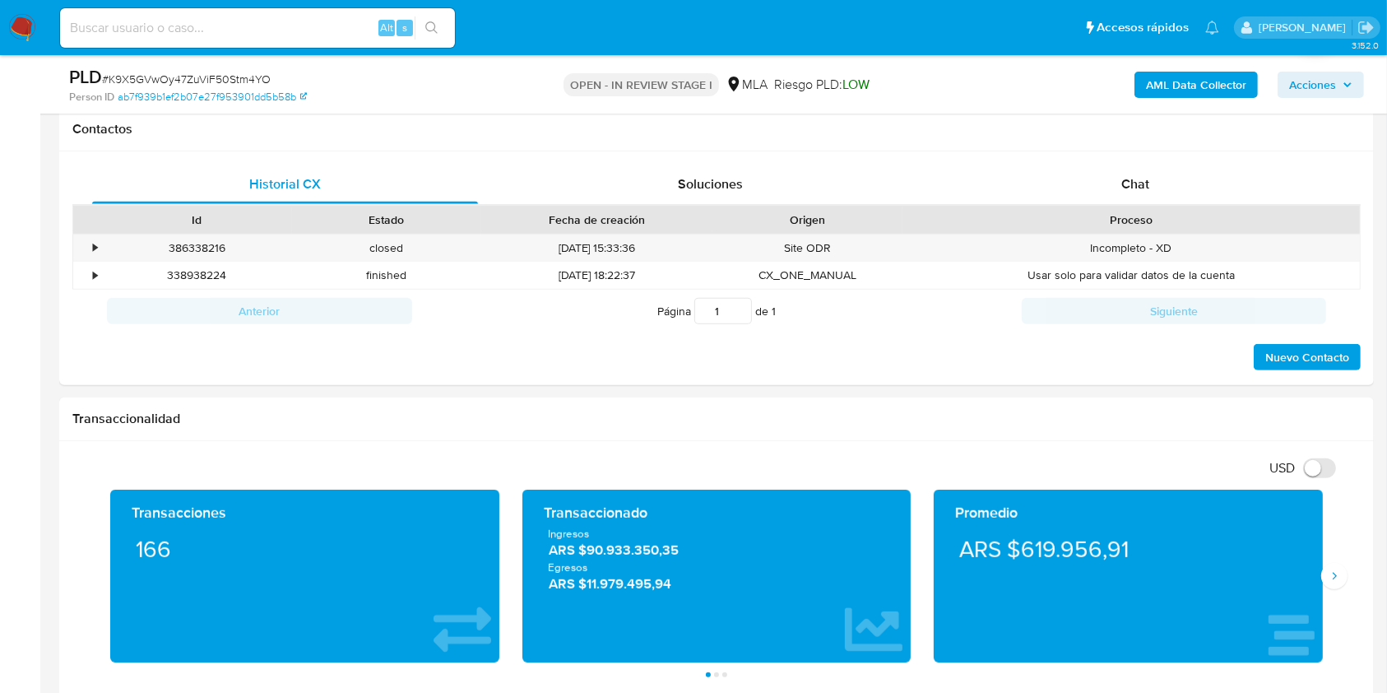
scroll to position [796, 0]
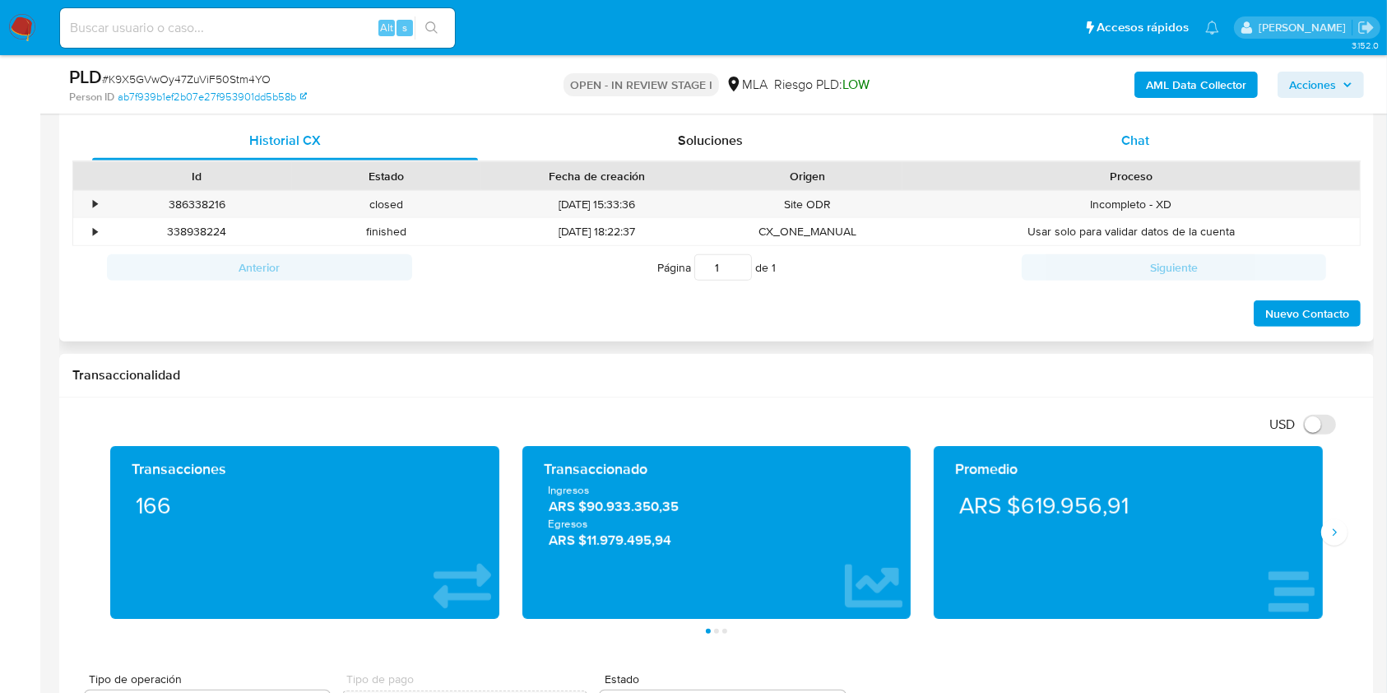
click at [1127, 142] on span "Chat" at bounding box center [1136, 140] width 28 height 19
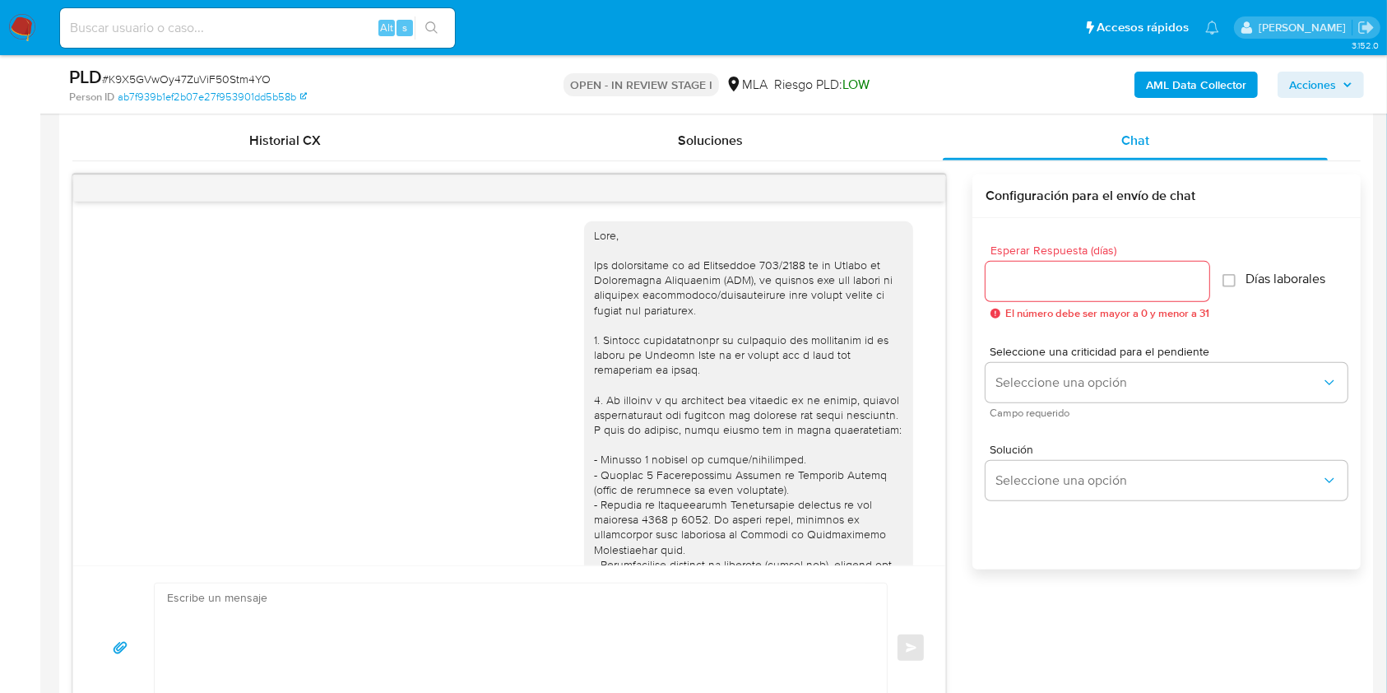
scroll to position [1022, 0]
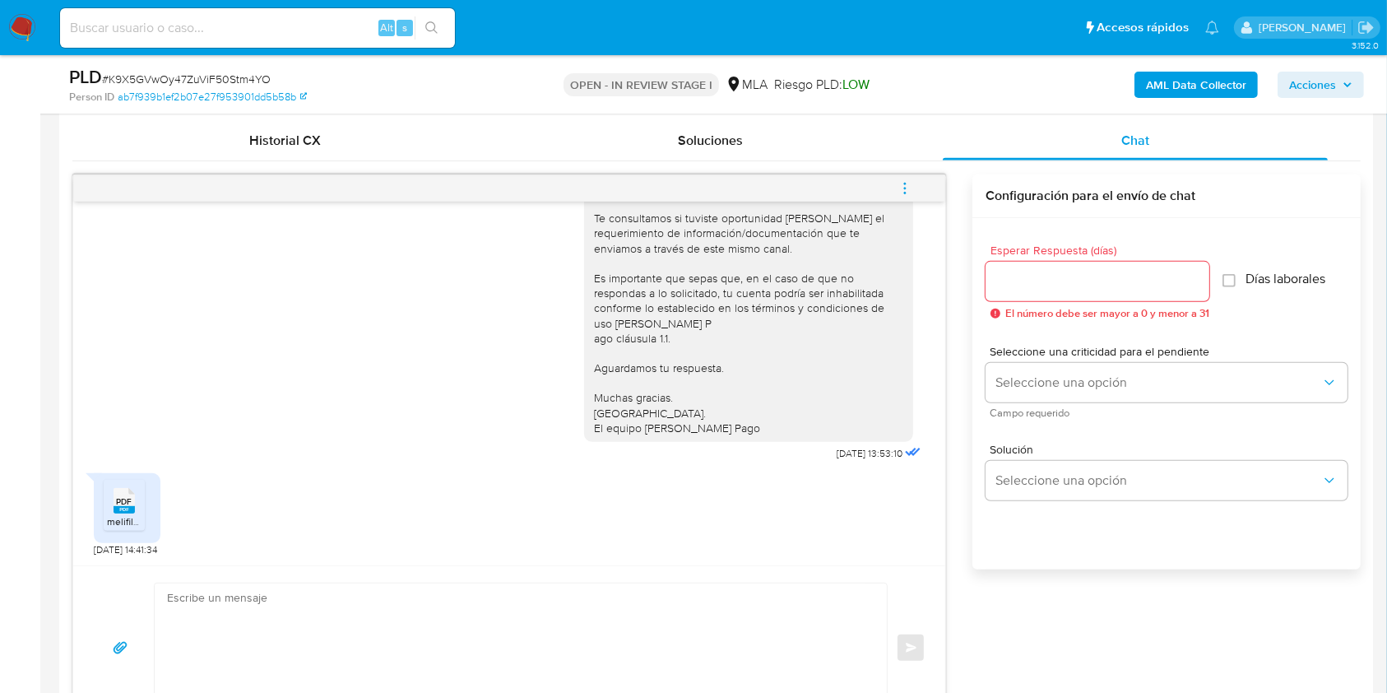
click at [562, 559] on div "[DATE] 20:09:15 Hola, Esperamos que te encuentres muy bien. Te consultamos si t…" at bounding box center [509, 384] width 872 height 364
click at [499, 671] on textarea at bounding box center [516, 647] width 699 height 129
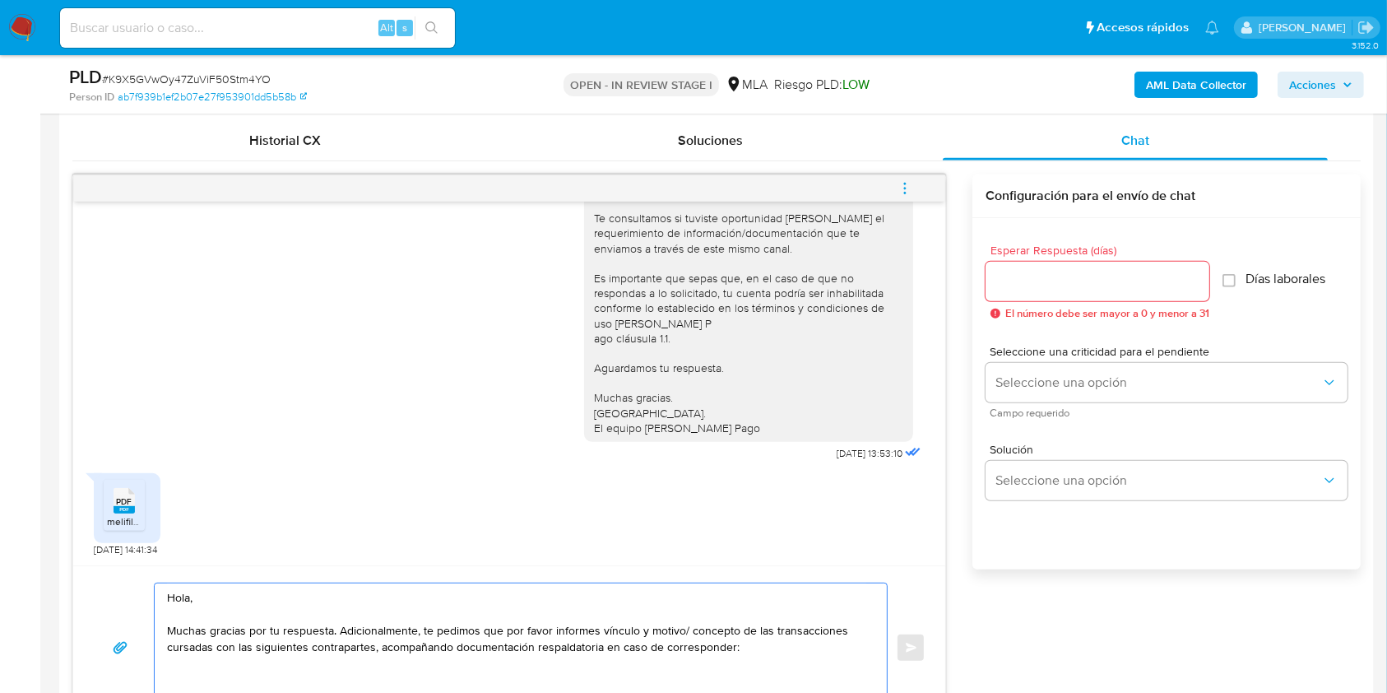
paste textarea "- [PERSON_NAME] - CUIT 20358408924"
paste textarea "- [PERSON_NAME] - CUIT 20372692678 (ACTIVIDAD: Venta al por menor de partes, pi…"
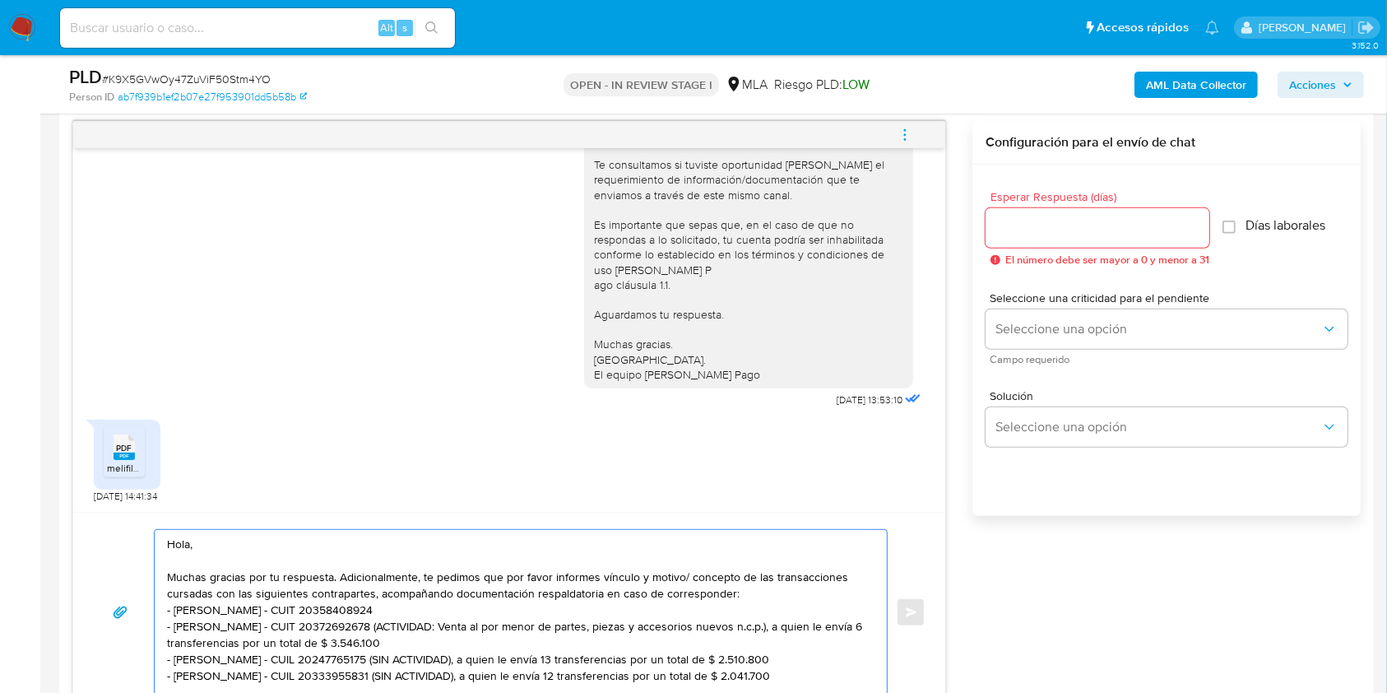
scroll to position [860, 0]
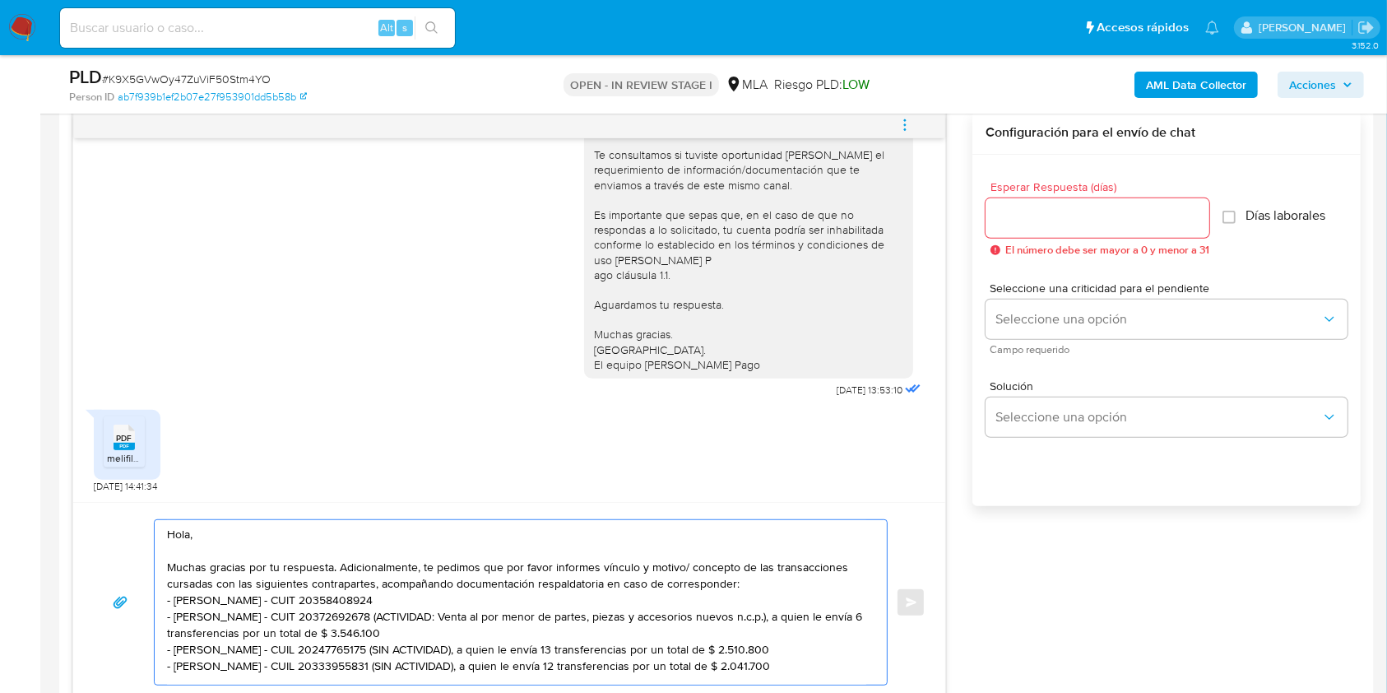
drag, startPoint x: 789, startPoint y: 667, endPoint x: 382, endPoint y: 653, distance: 407.5
click at [382, 653] on textarea "Hola, Muchas gracias por tu respuesta. Adicionalmente, te pedimos que por favor…" at bounding box center [516, 602] width 699 height 165
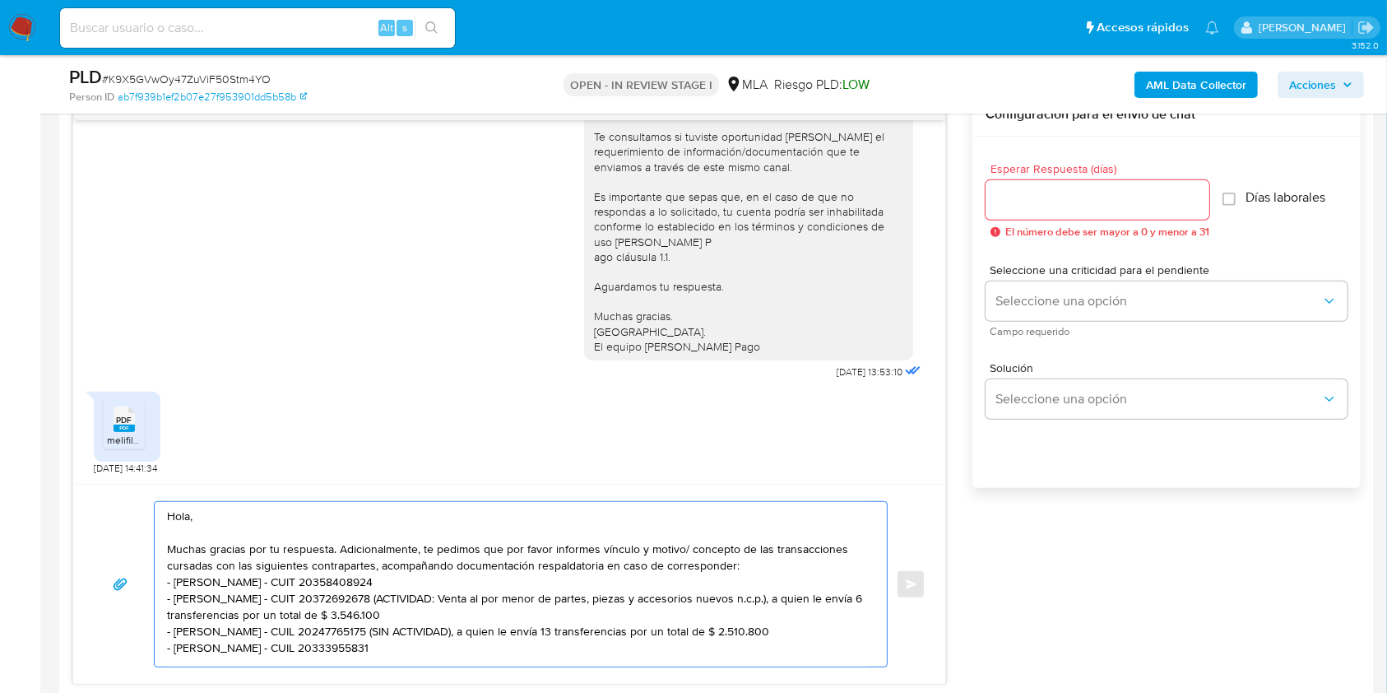
scroll to position [977, 0]
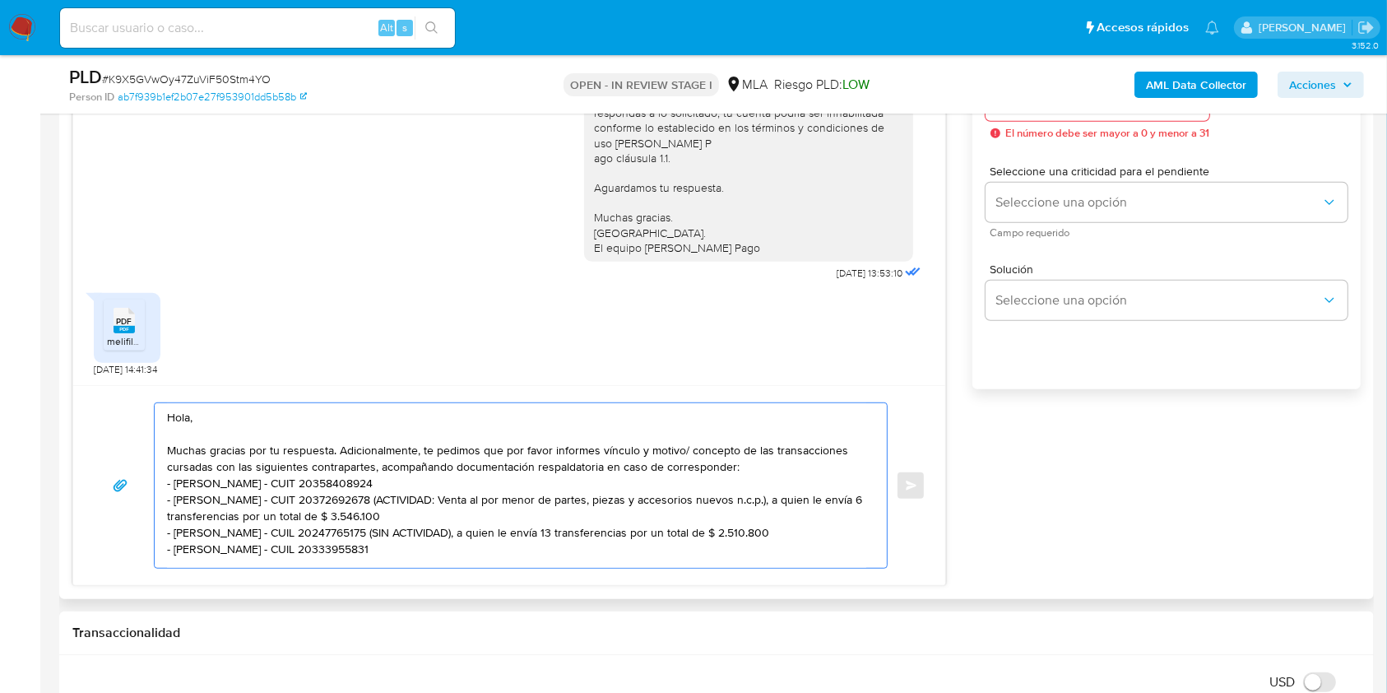
drag, startPoint x: 810, startPoint y: 633, endPoint x: 394, endPoint y: 521, distance: 430.3
click at [394, 521] on textarea "Hola, Muchas gracias por tu respuesta. Adicionalmente, te pedimos que por favor…" at bounding box center [516, 485] width 699 height 165
drag, startPoint x: 456, startPoint y: 497, endPoint x: 399, endPoint y: 486, distance: 57.8
click at [399, 486] on textarea "Hola, Muchas gracias por tu respuesta. Adicionalmente, te pedimos que por favor…" at bounding box center [516, 485] width 699 height 165
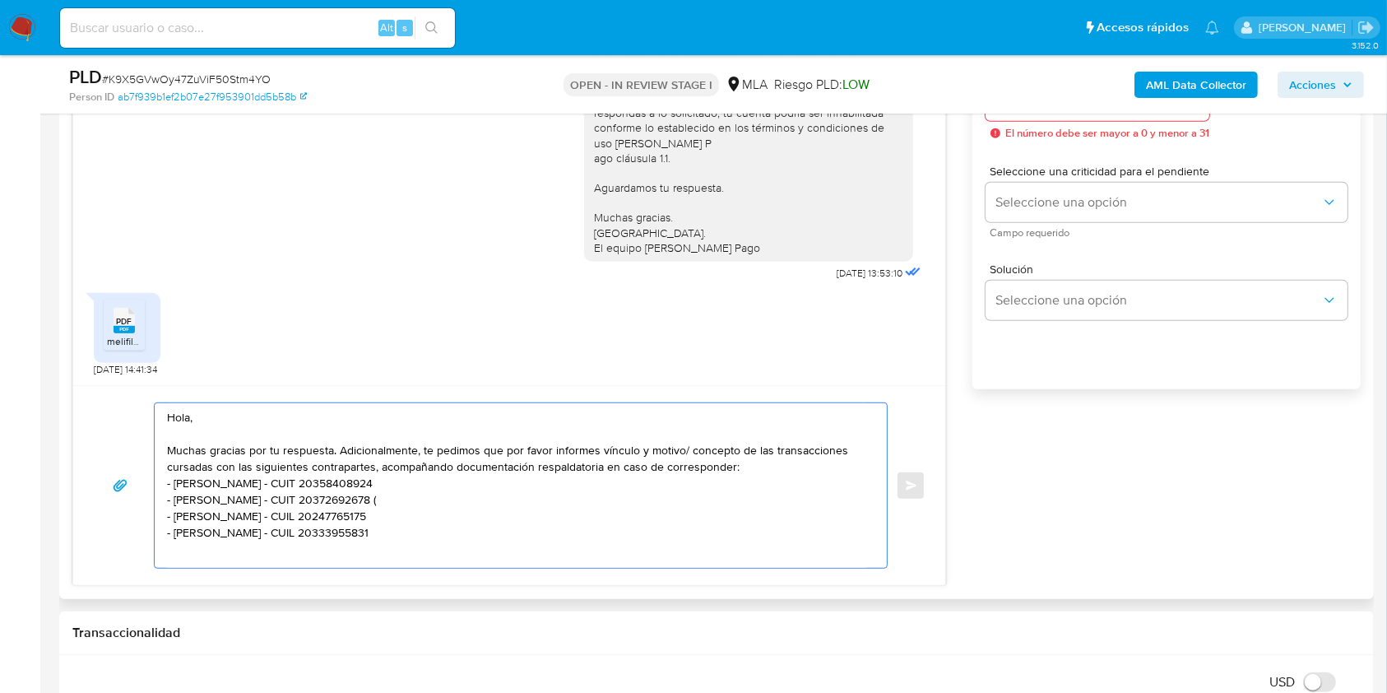
scroll to position [0, 0]
click at [441, 523] on textarea "Hola, Muchas gracias por tu respuesta. Adicionalmente, te pedimos que por favor…" at bounding box center [516, 484] width 699 height 163
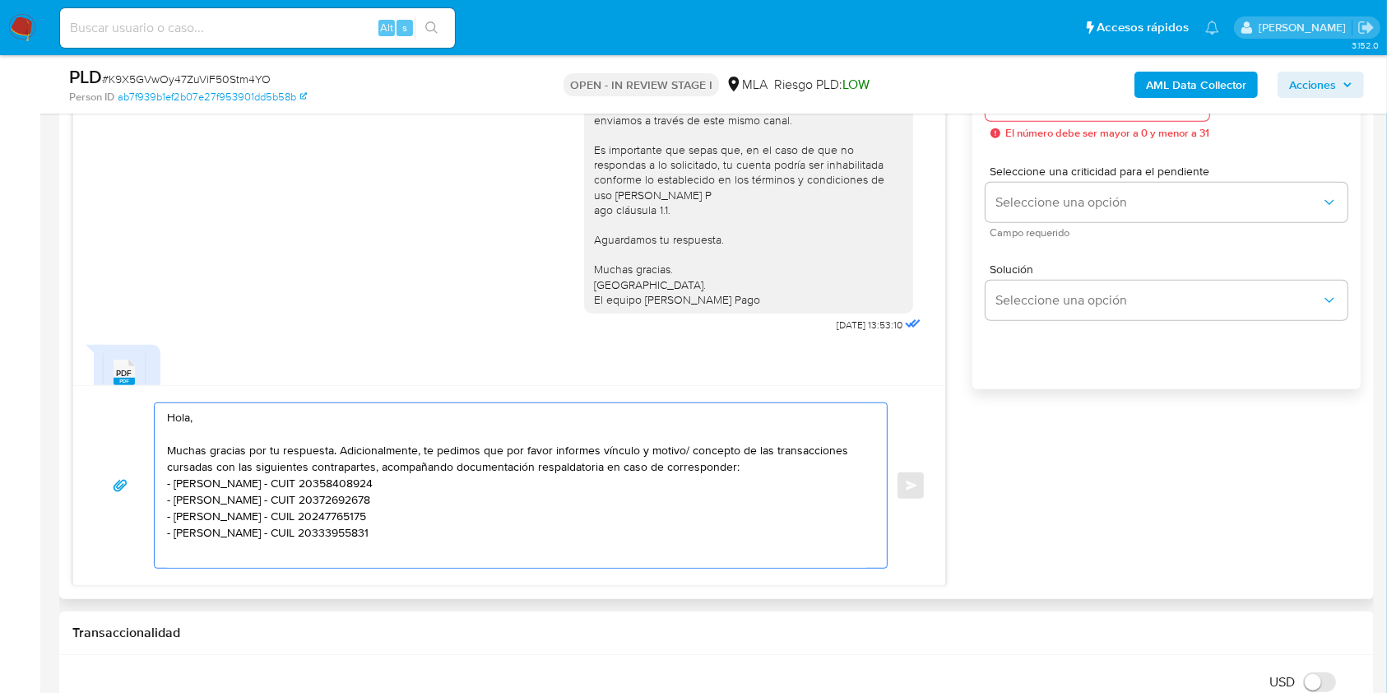
scroll to position [922, 0]
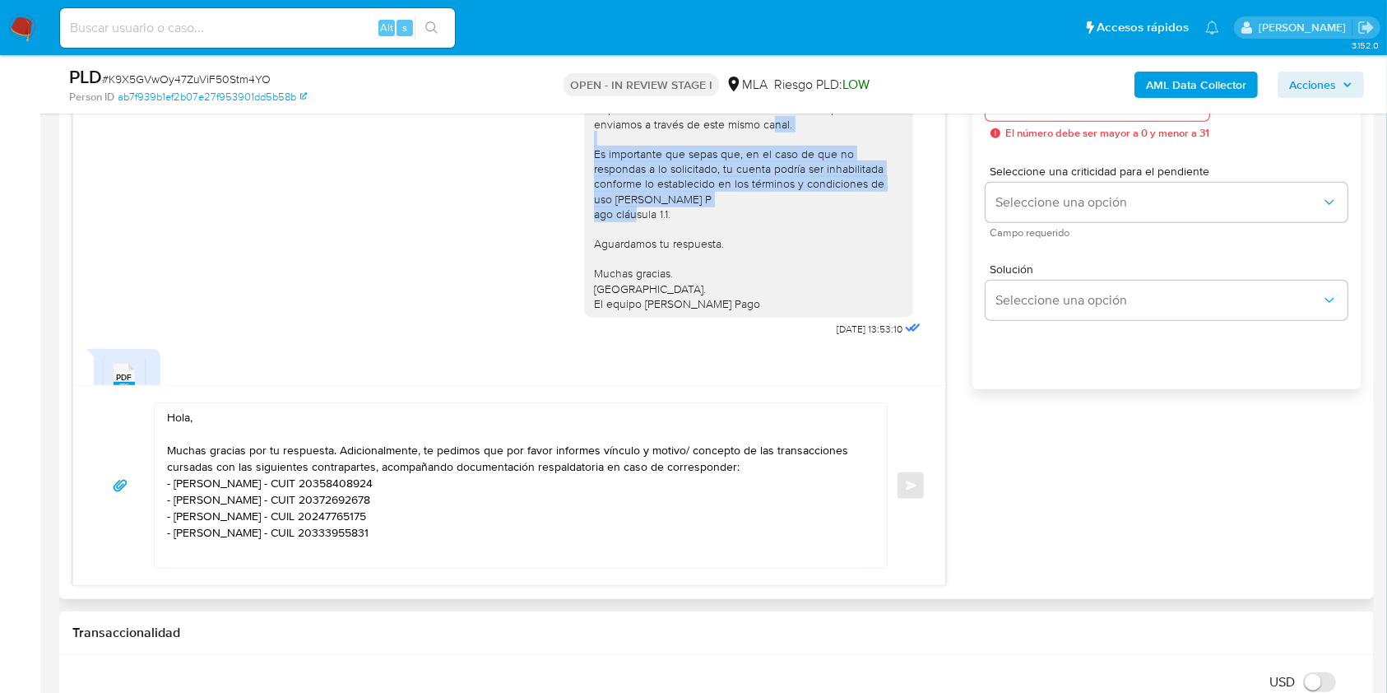
drag, startPoint x: 664, startPoint y: 245, endPoint x: 574, endPoint y: 188, distance: 106.6
click at [584, 188] on div "Hola, Esperamos que te encuentres muy bien. Te consultamos si tuviste oportunid…" at bounding box center [748, 169] width 329 height 298
copy div "Es importante que sepas que, en el caso de que no respondas a lo solicitado, tu…"
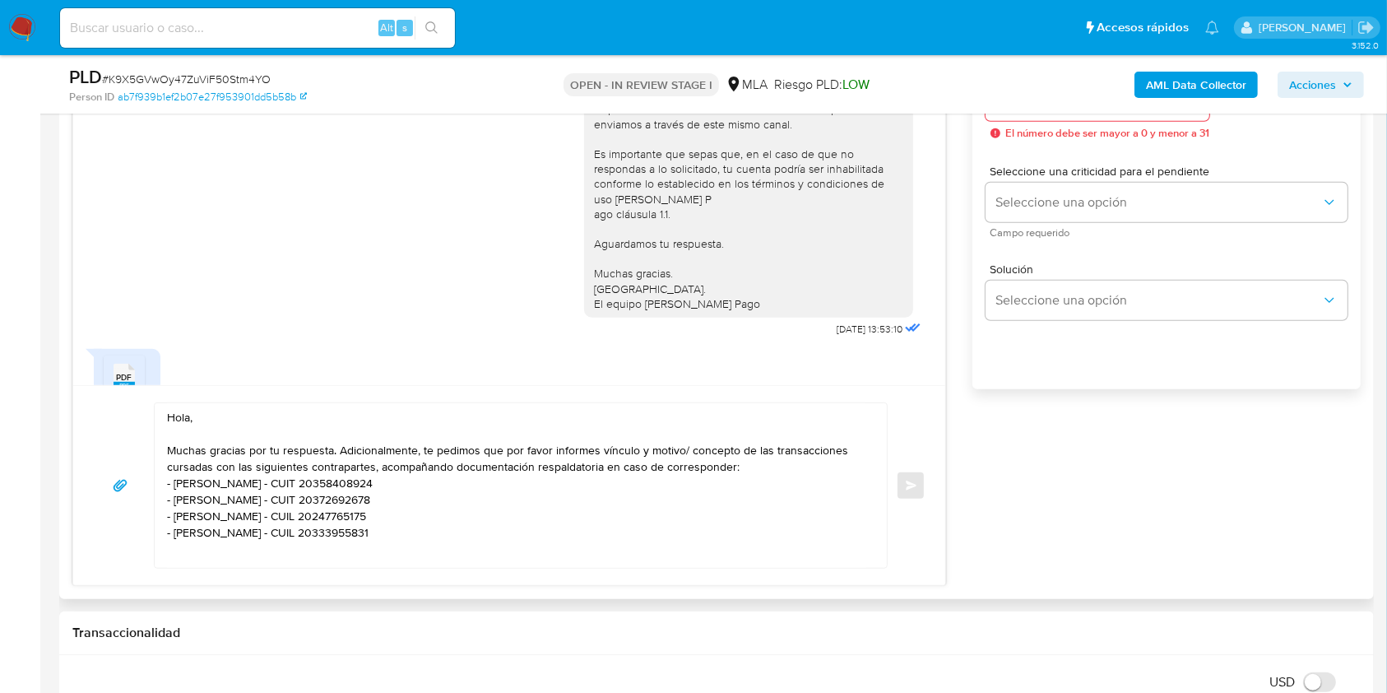
click at [434, 574] on div "Hola, Muchas gracias por tu respuesta. Adicionalmente, te pedimos que por favor…" at bounding box center [509, 485] width 872 height 200
click at [432, 562] on textarea "Hola, Muchas gracias por tu respuesta. Adicionalmente, te pedimos que por favor…" at bounding box center [516, 485] width 699 height 165
paste textarea "Es importante que sepas que, en el caso de que no respondas a lo solicitado, tu…"
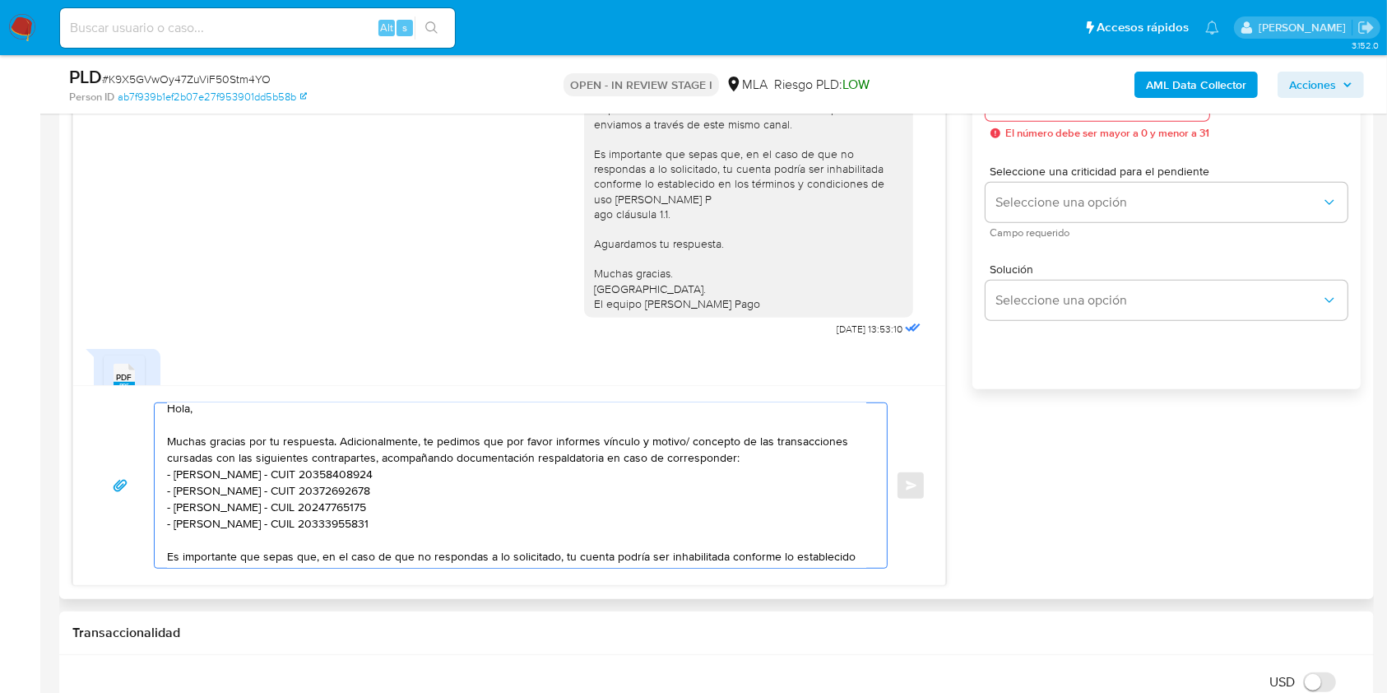
scroll to position [43, 0]
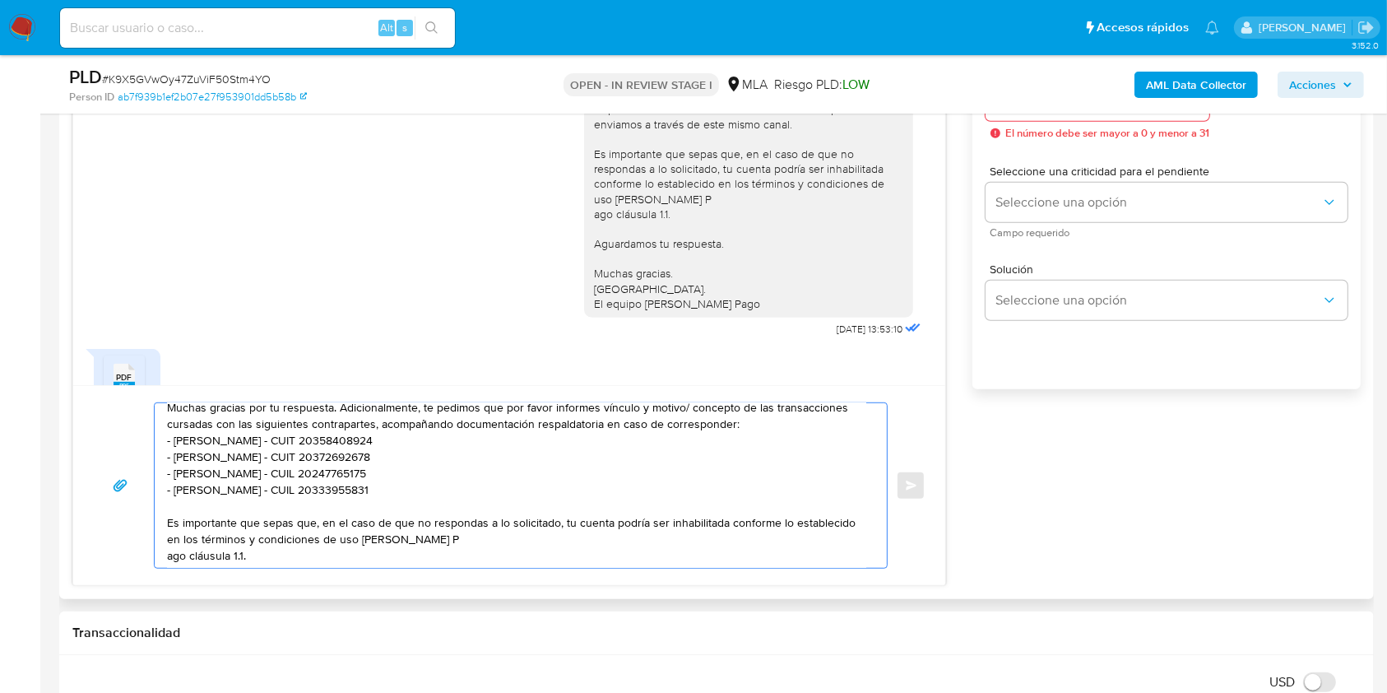
click at [174, 560] on textarea "Hola, Muchas gracias por tu respuesta. Adicionalmente, te pedimos que por favor…" at bounding box center [516, 485] width 699 height 165
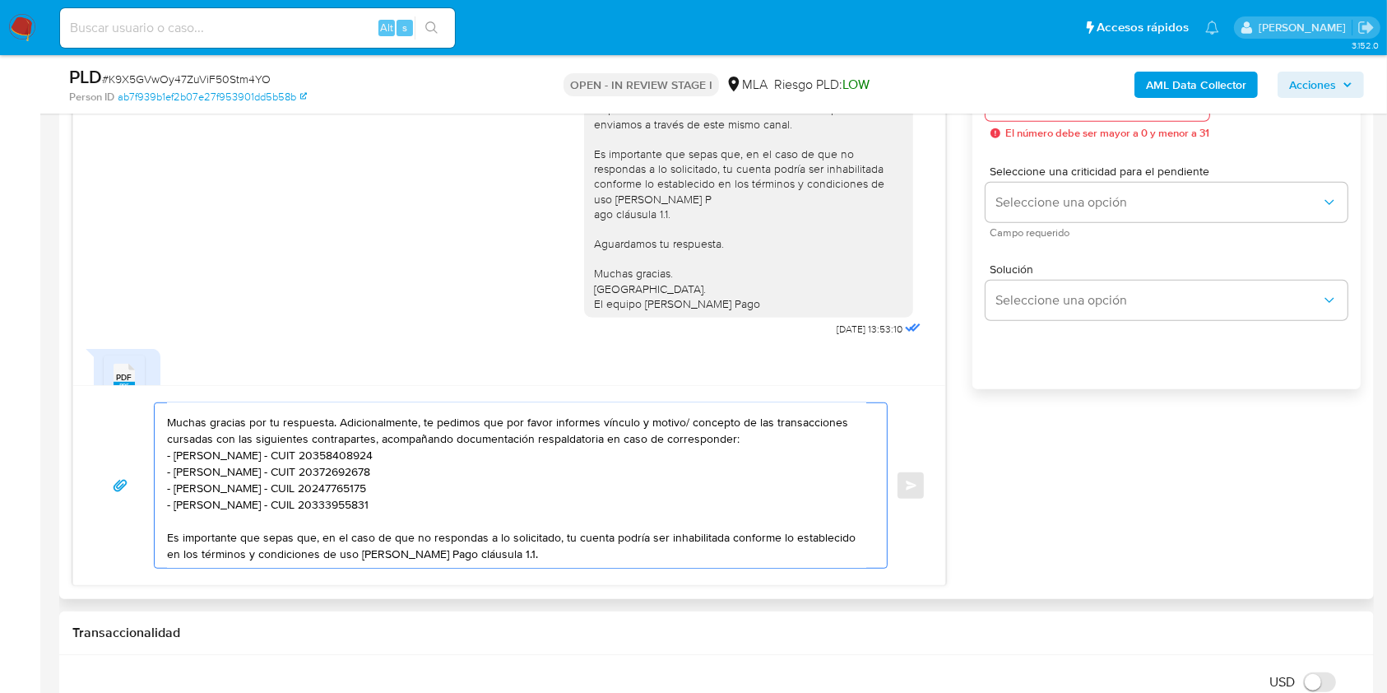
click at [536, 538] on textarea "Hola, Muchas gracias por tu respuesta. Adicionalmente, te pedimos que por favor…" at bounding box center [516, 485] width 699 height 165
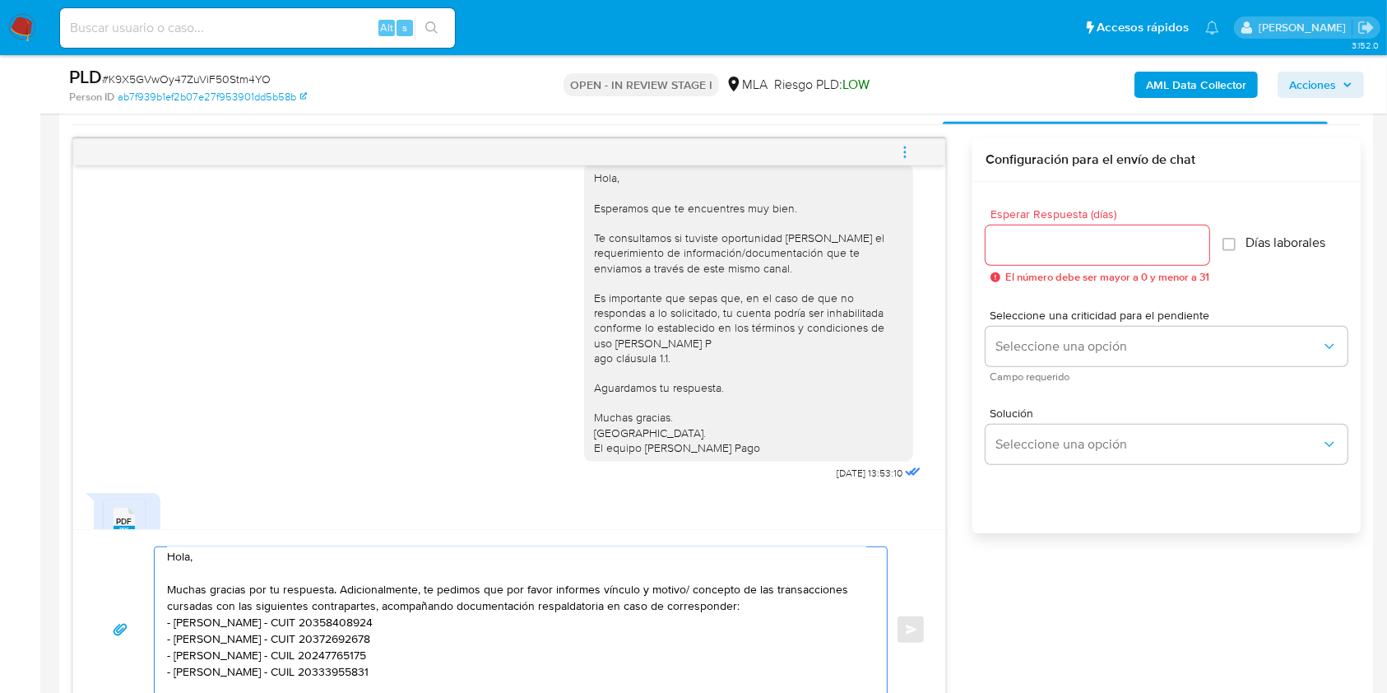
scroll to position [820, 0]
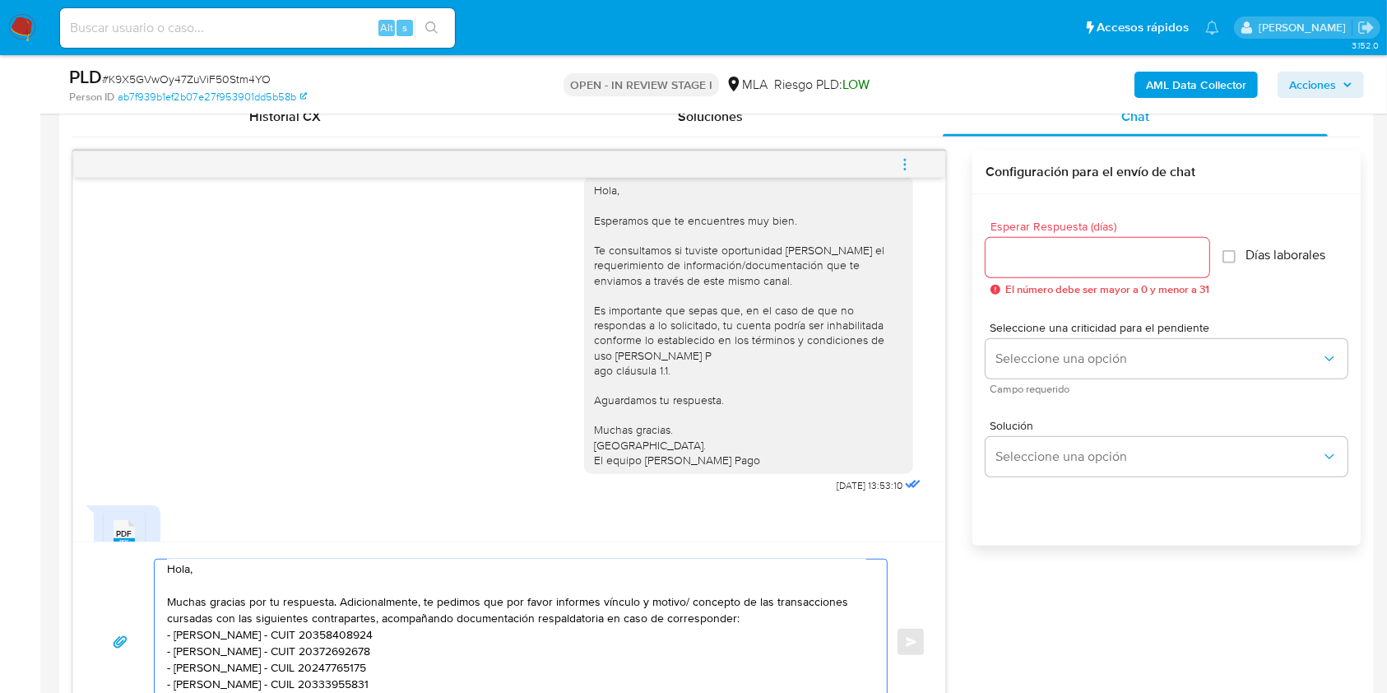
type textarea "Hola, Muchas gracias por tu respuesta. Adicionalmente, te pedimos que por favor…"
click at [1044, 267] on input "Esperar Respuesta (días)" at bounding box center [1098, 257] width 224 height 21
type input "1"
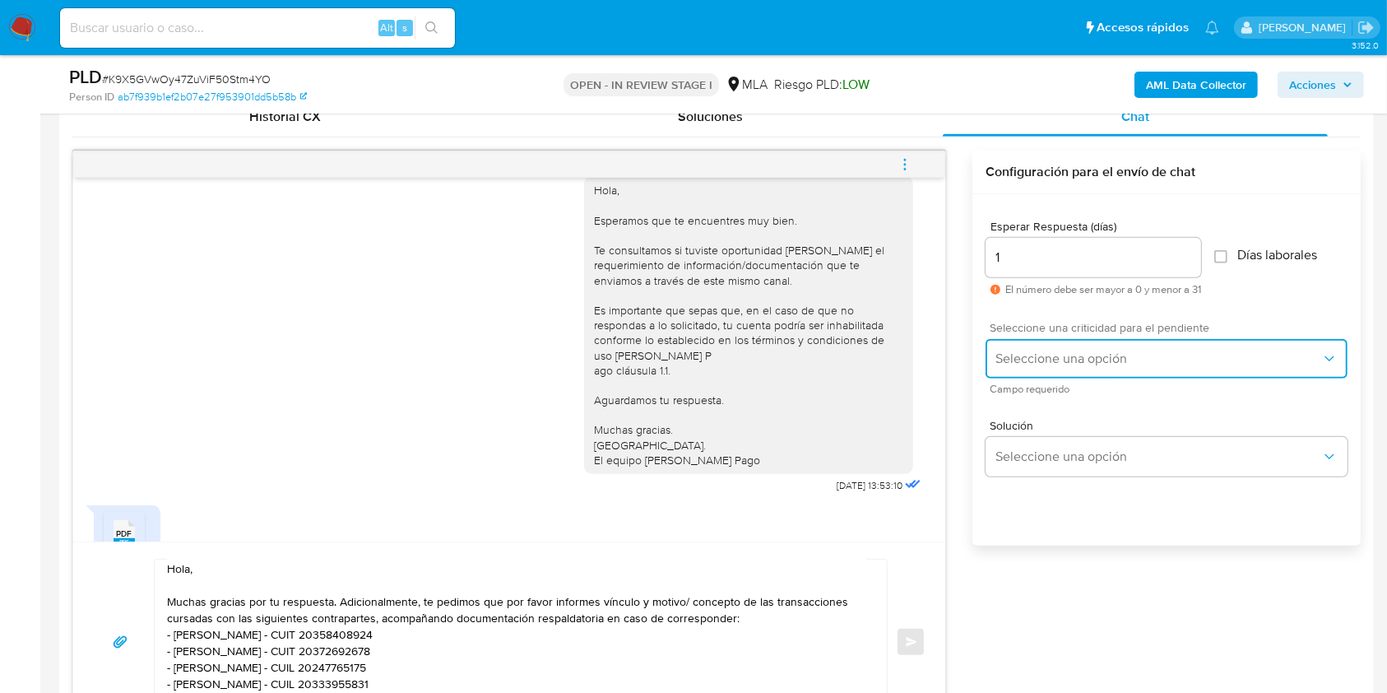
click at [1044, 339] on button "Seleccione una opción" at bounding box center [1167, 358] width 362 height 39
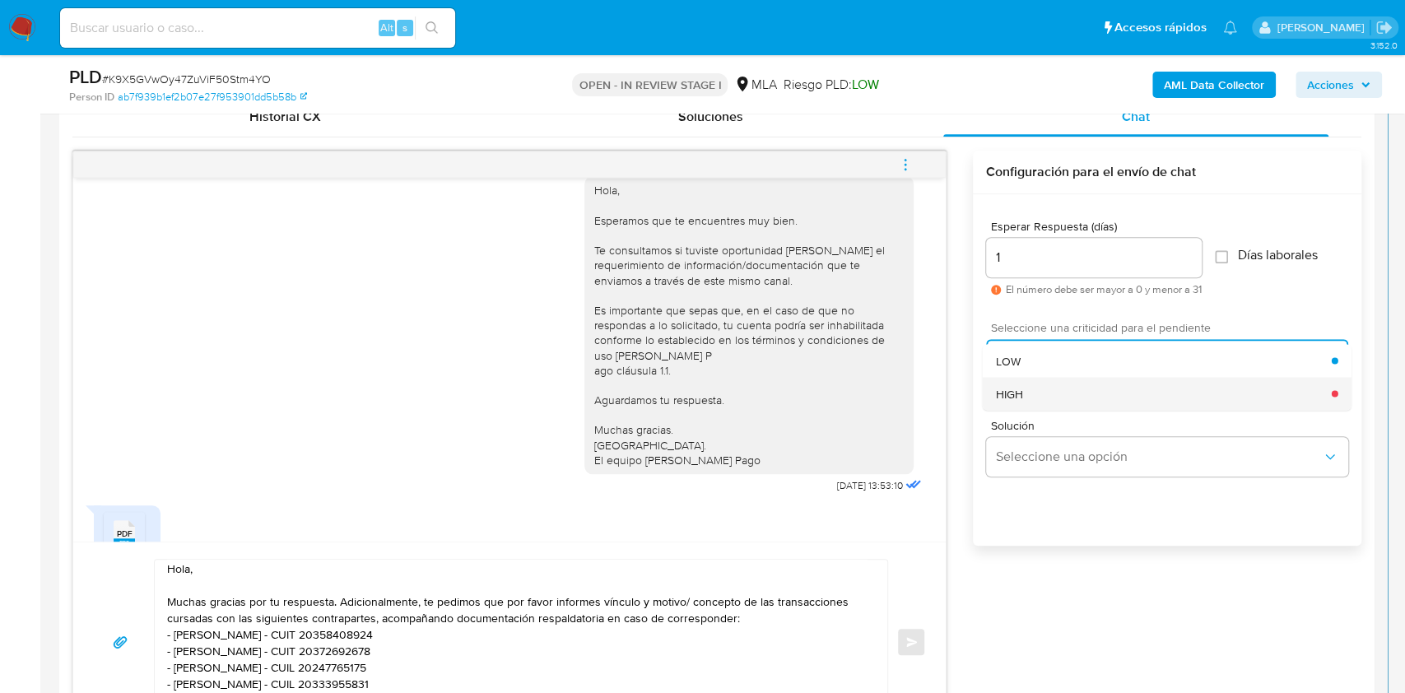
click at [1048, 392] on div "HIGH" at bounding box center [1164, 393] width 336 height 33
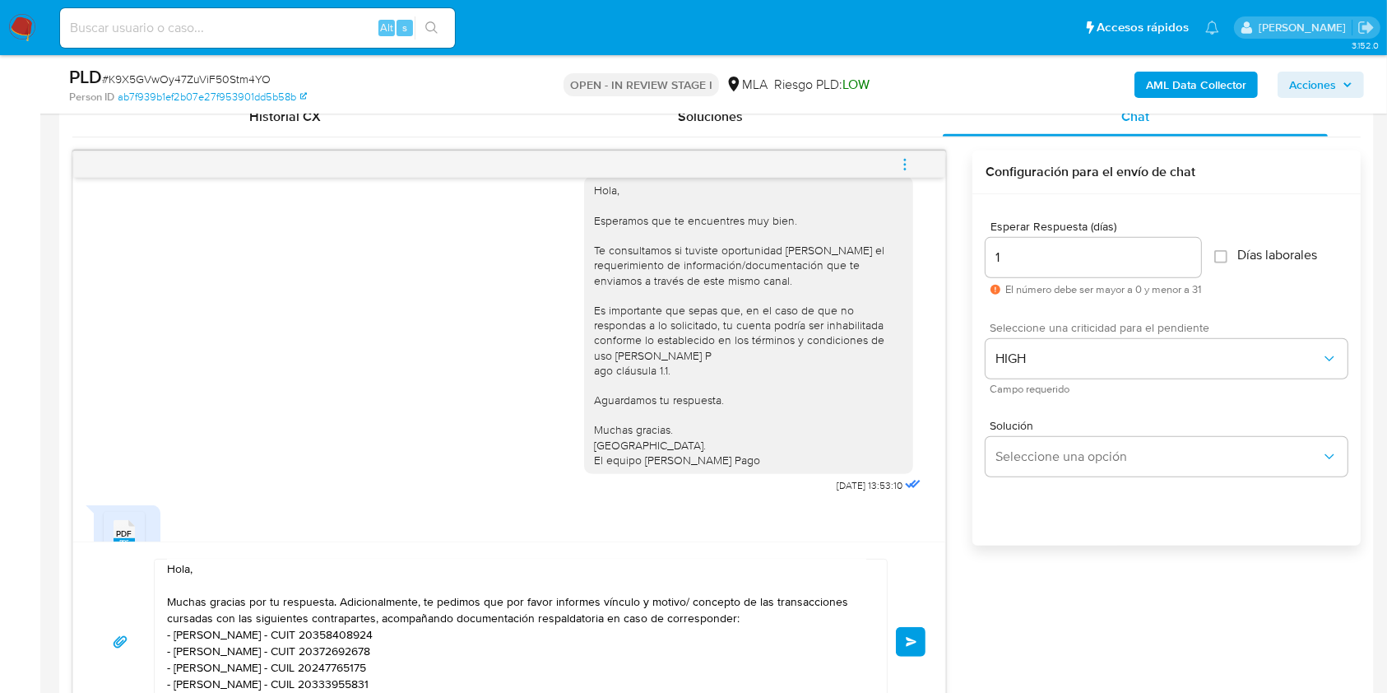
click at [908, 639] on span "Enviar" at bounding box center [912, 642] width 12 height 10
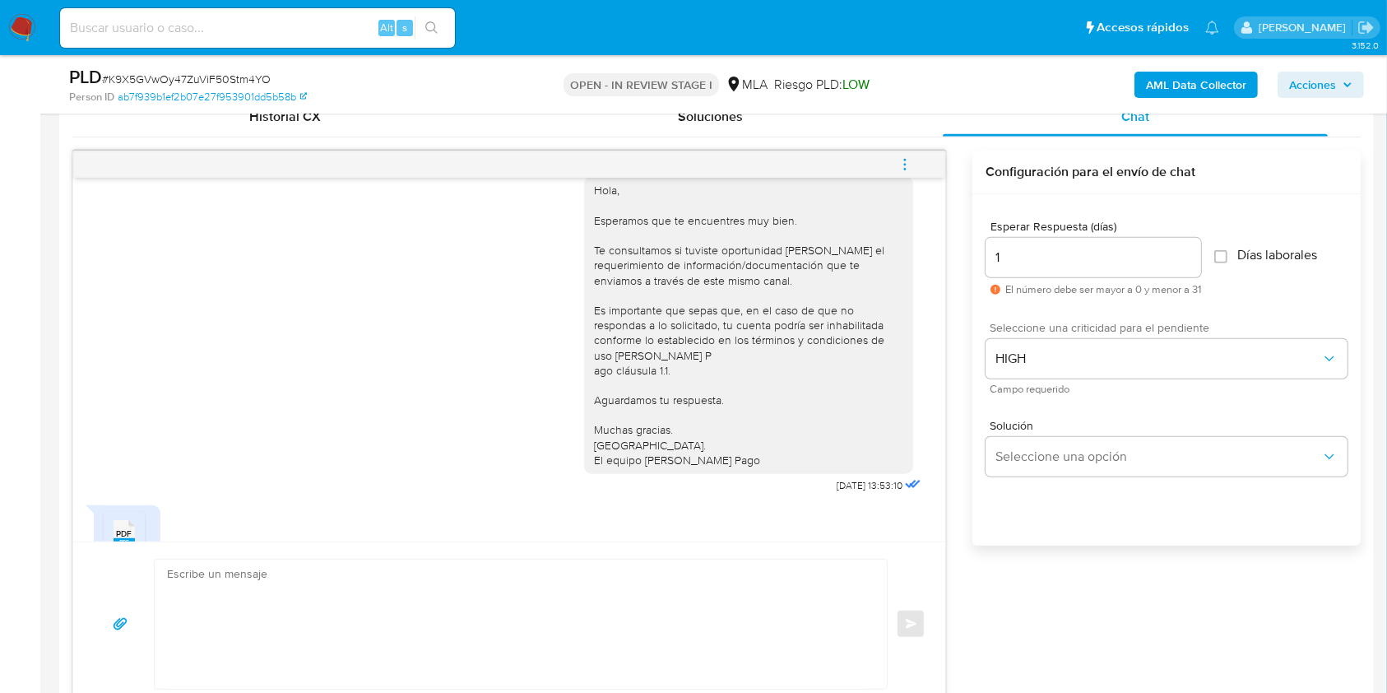
scroll to position [0, 0]
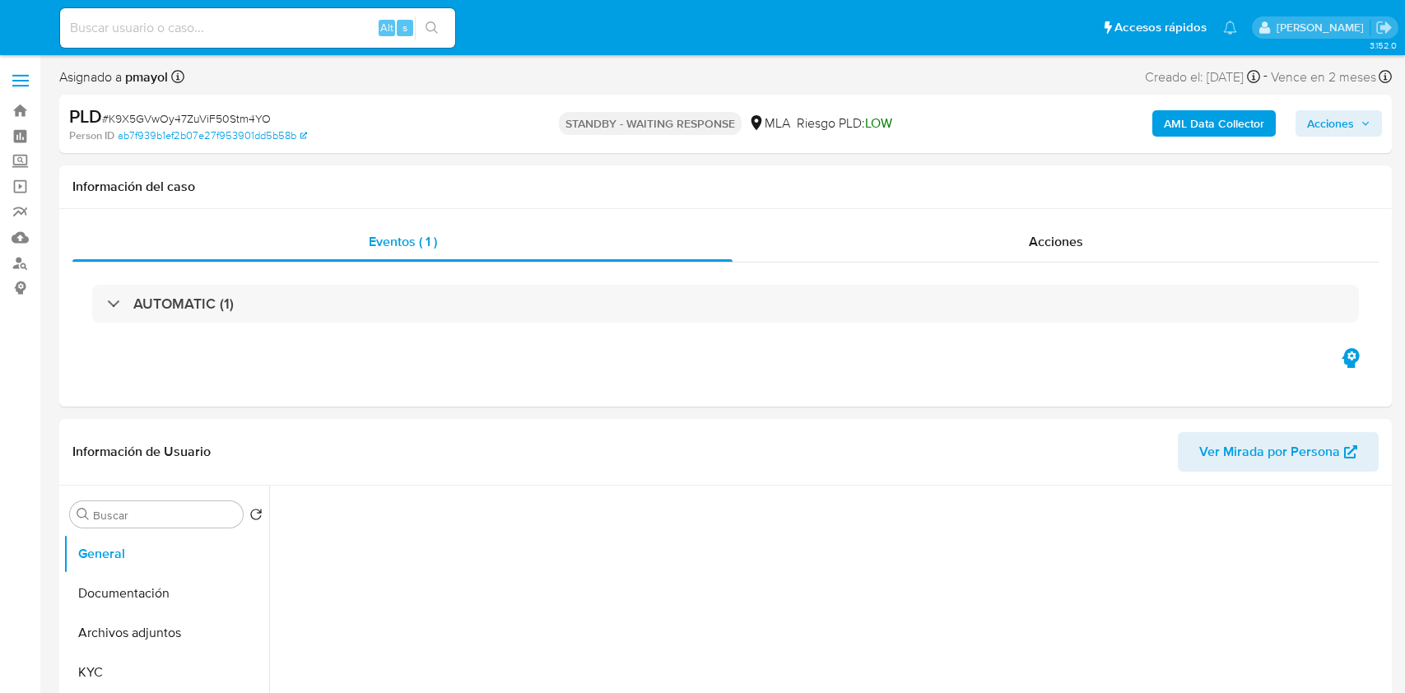
select select "10"
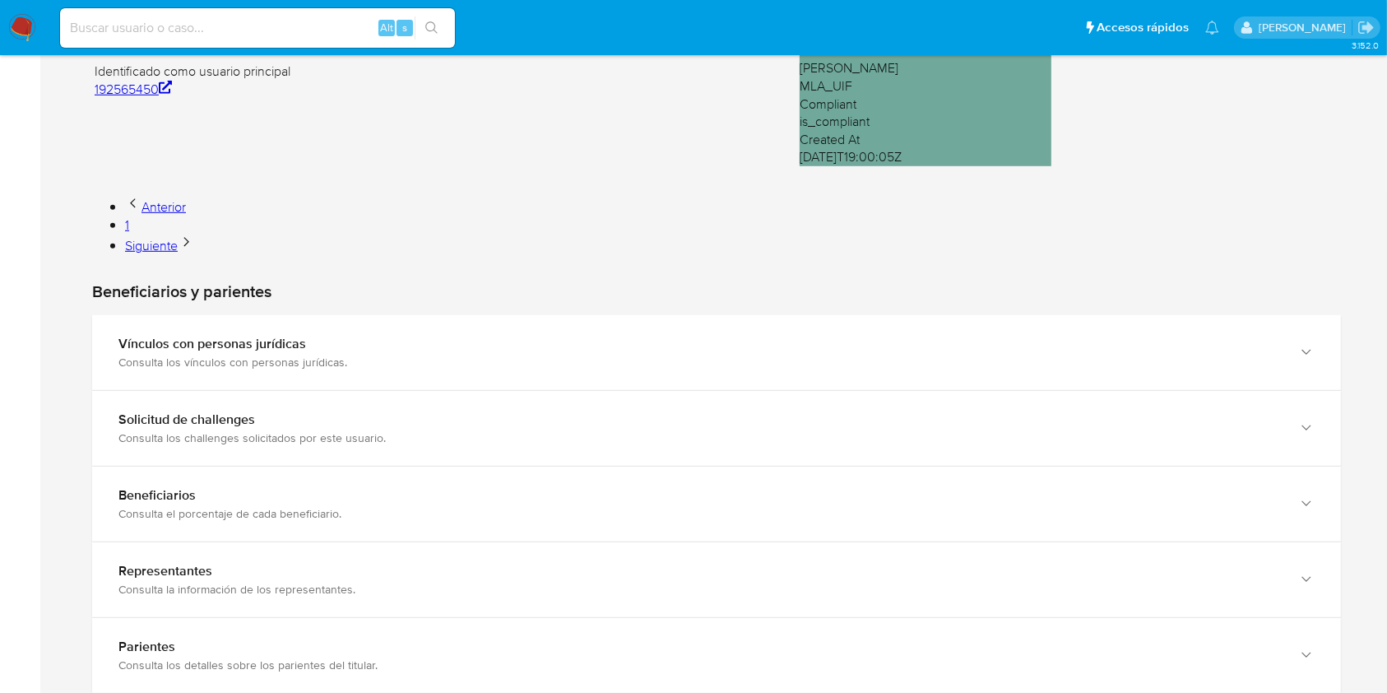
scroll to position [1122, 0]
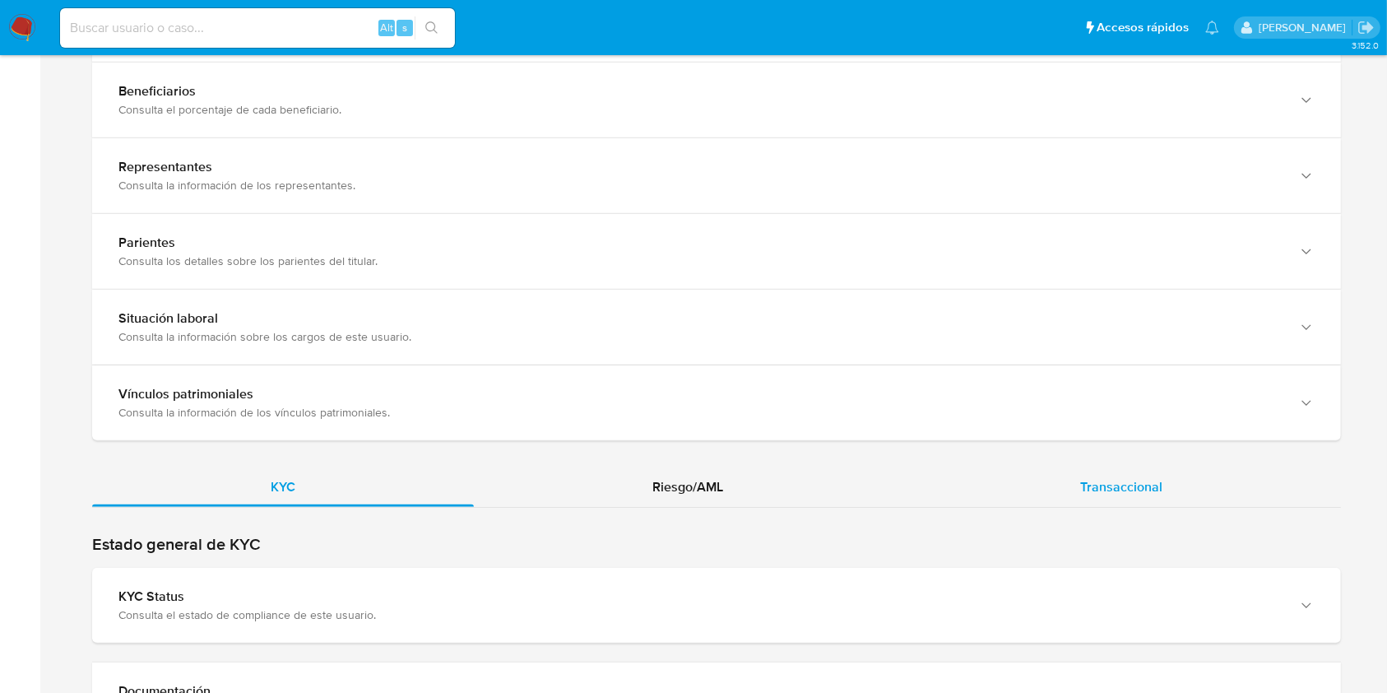
click at [1165, 497] on div "Transaccional" at bounding box center [1121, 486] width 439 height 39
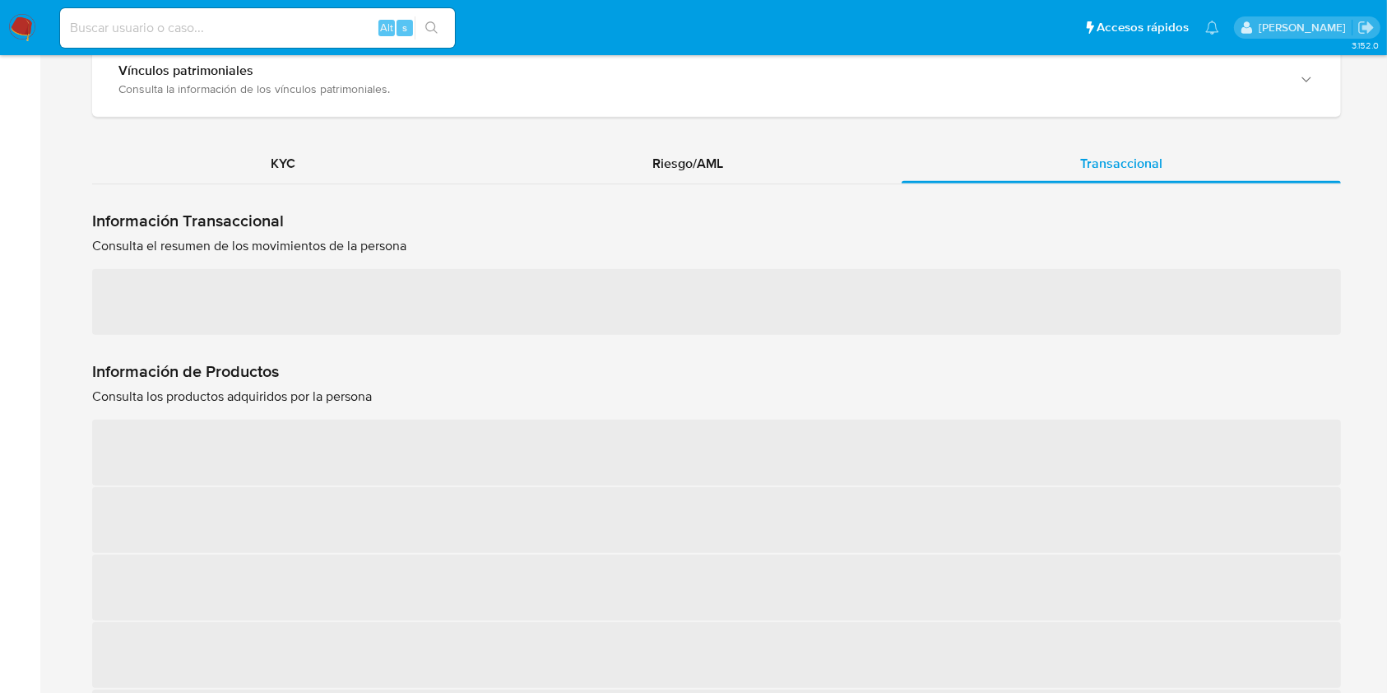
scroll to position [1448, 0]
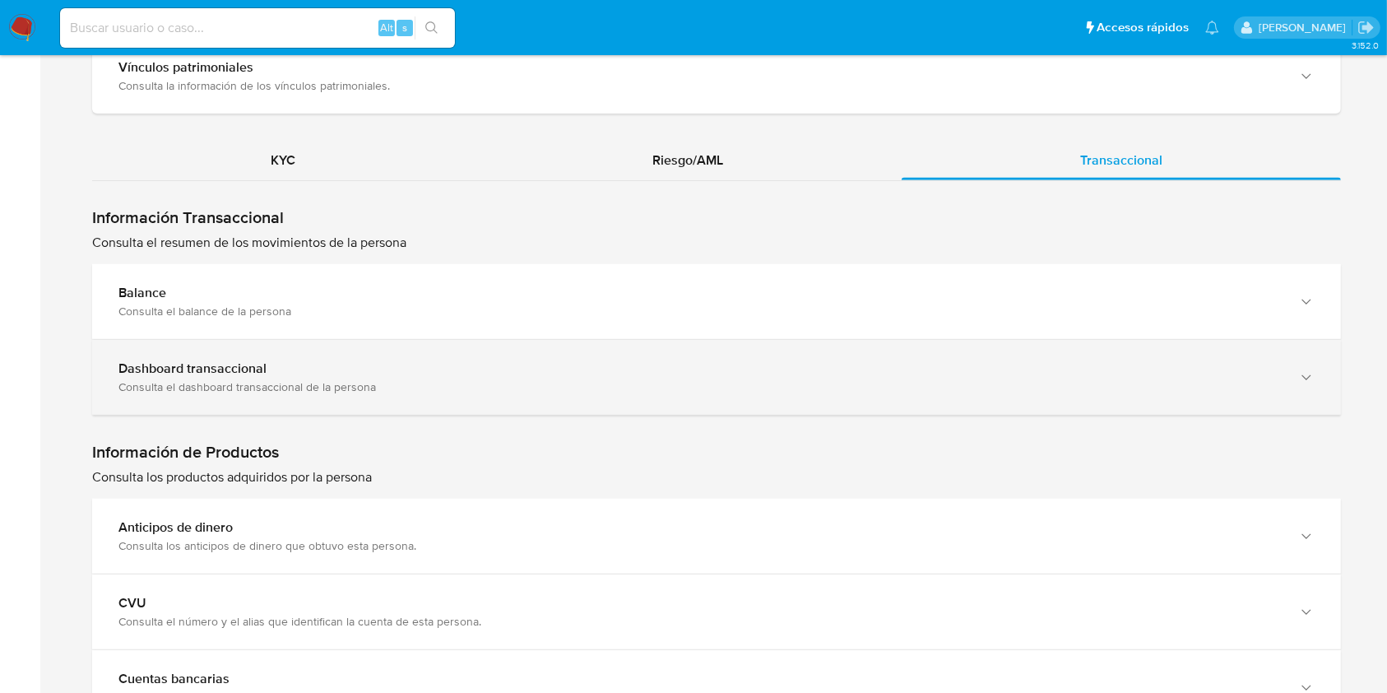
click at [403, 379] on div "Consulta el dashboard transaccional de la persona" at bounding box center [699, 386] width 1163 height 15
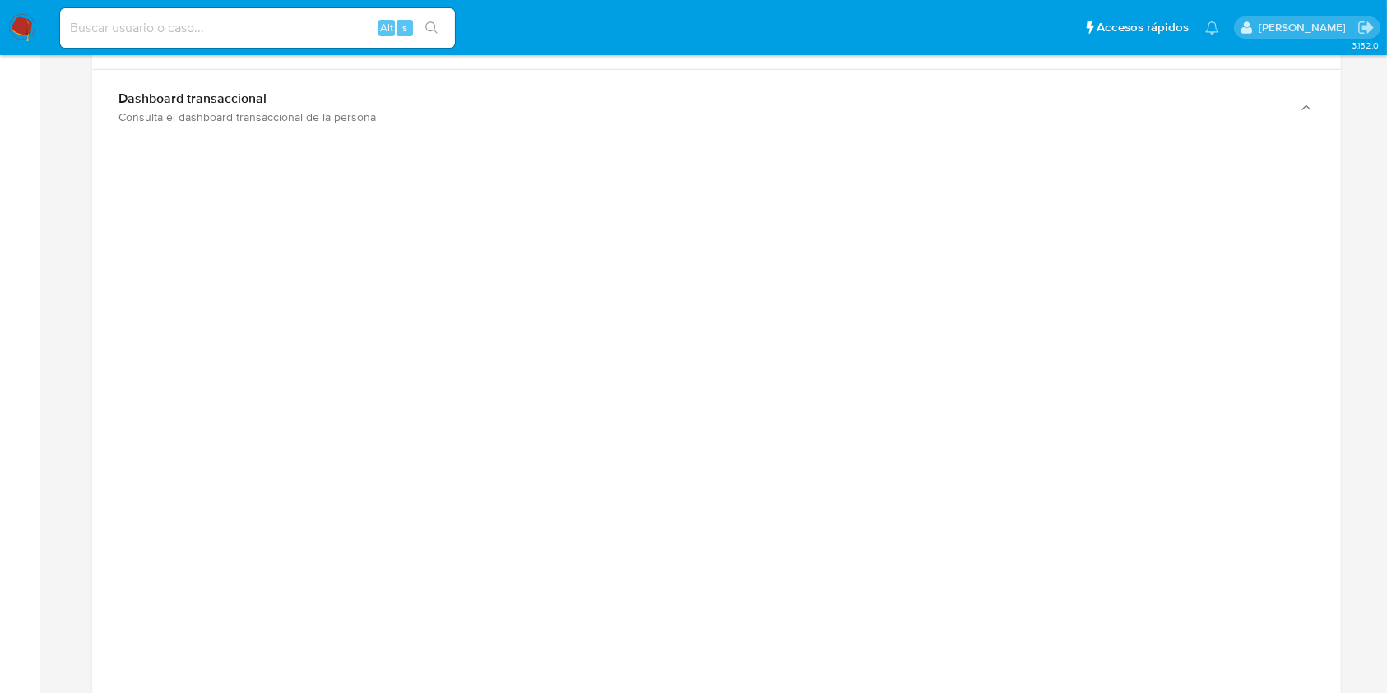
scroll to position [1726, 0]
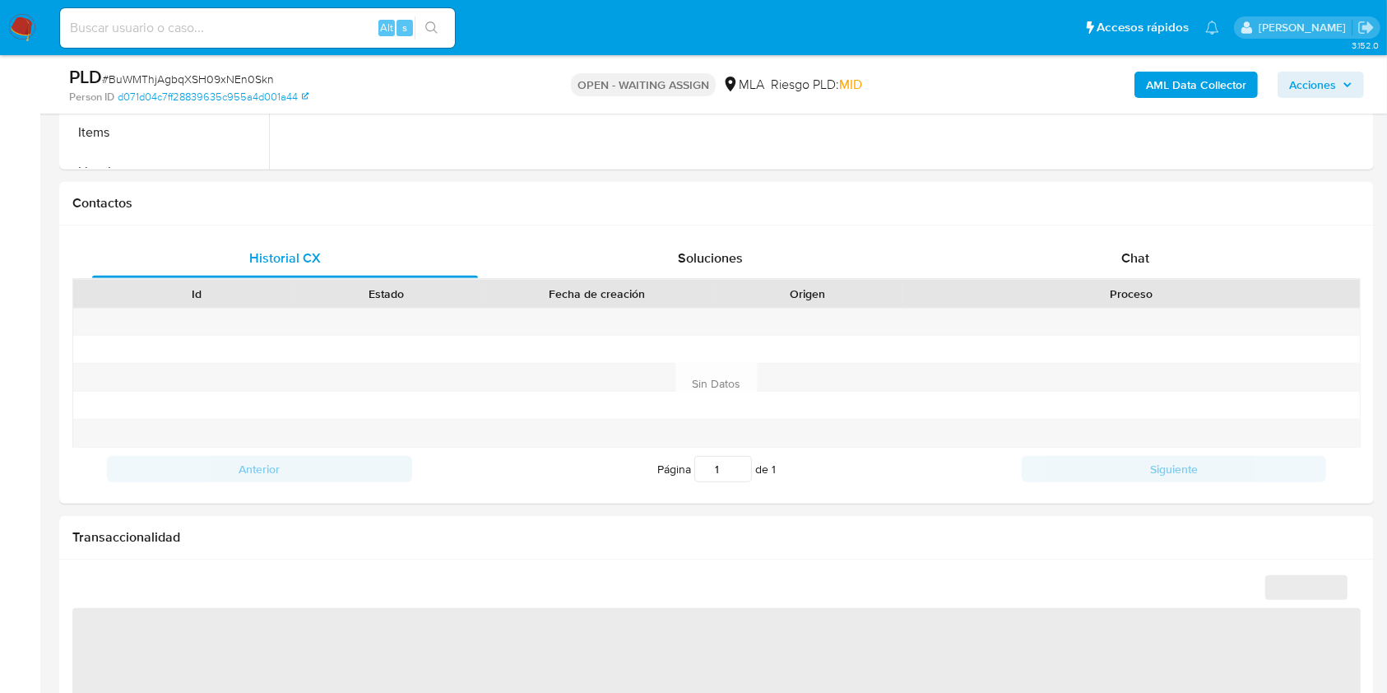
select select "10"
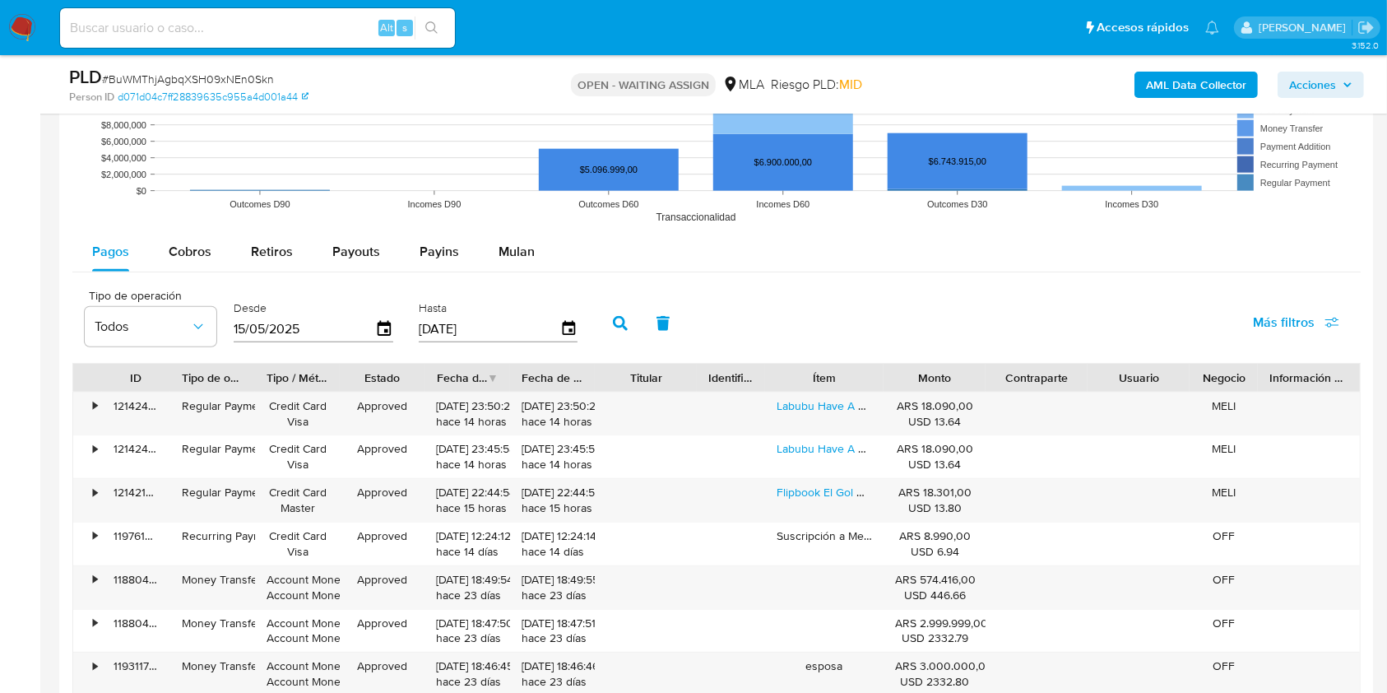
scroll to position [1678, 0]
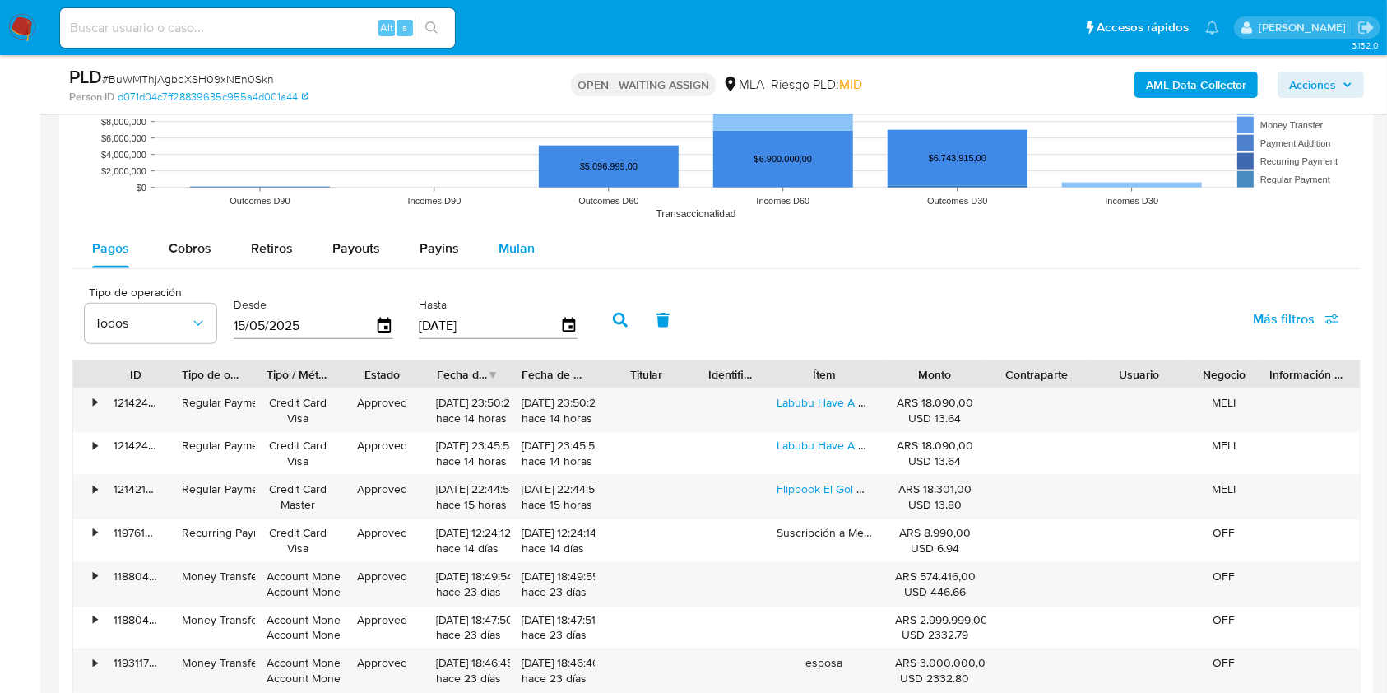
click at [532, 238] on button "Mulan" at bounding box center [517, 248] width 76 height 39
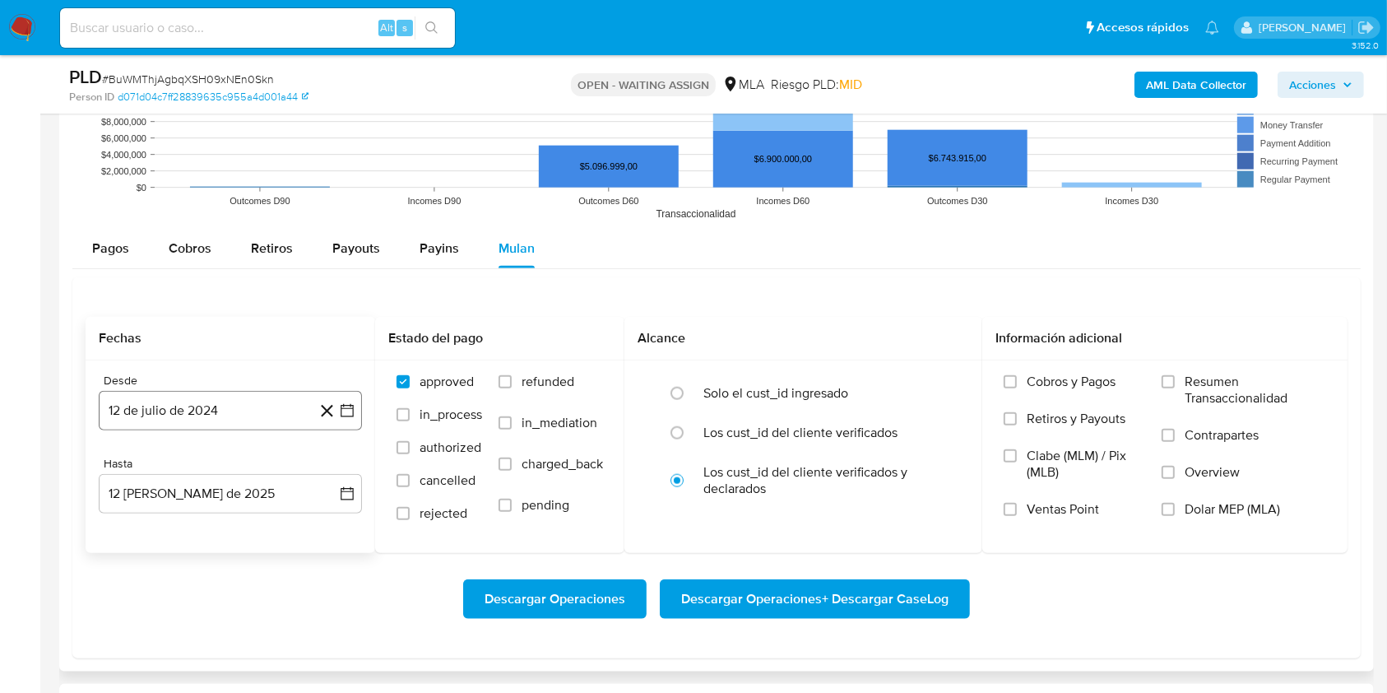
click at [266, 411] on button "12 de julio de 2024" at bounding box center [230, 410] width 263 height 39
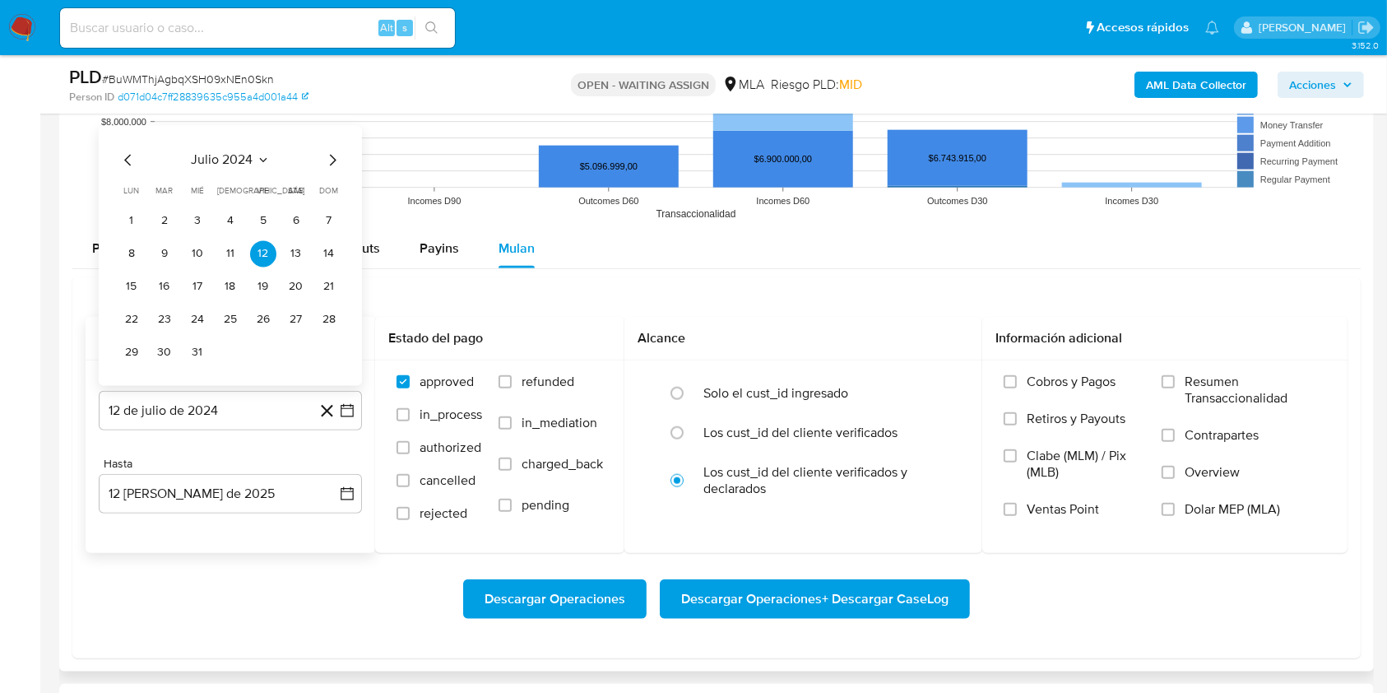
click at [221, 156] on span "julio 2024" at bounding box center [223, 159] width 62 height 16
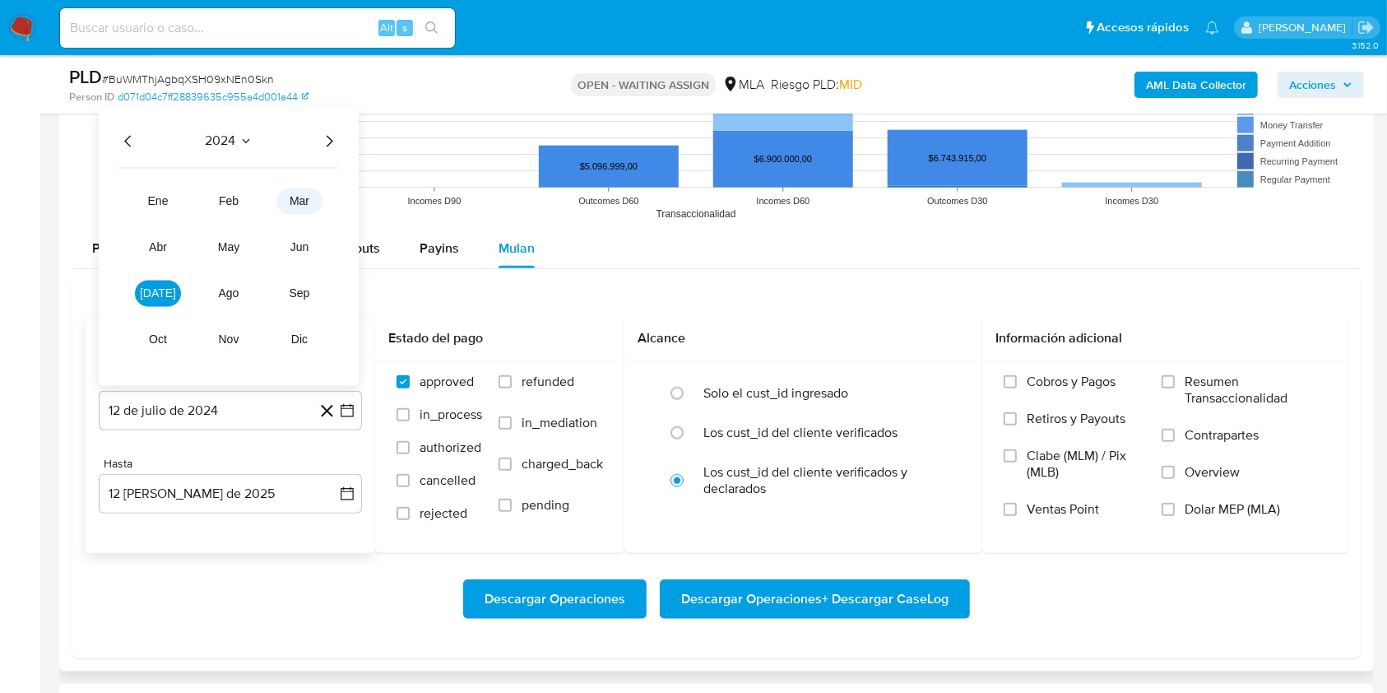
click at [303, 203] on span "mar" at bounding box center [300, 200] width 20 height 13
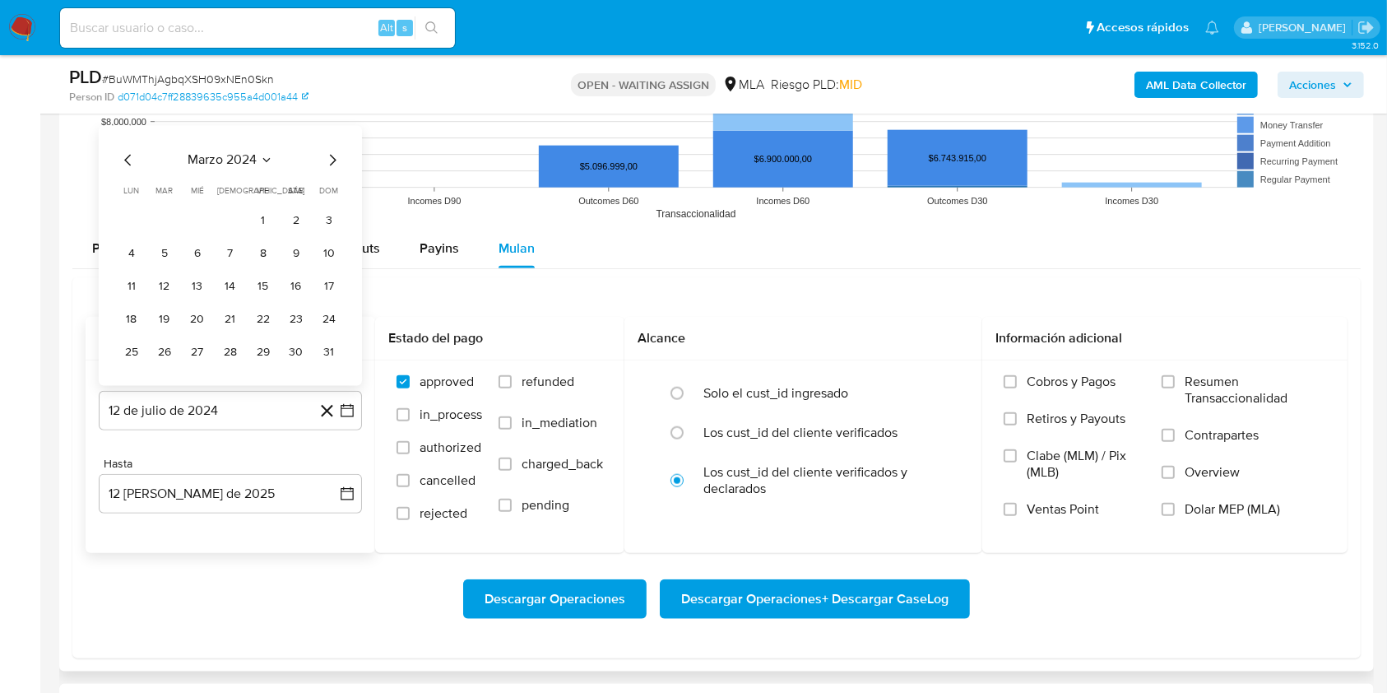
click at [270, 156] on icon "Seleccionar mes y año" at bounding box center [266, 159] width 13 height 13
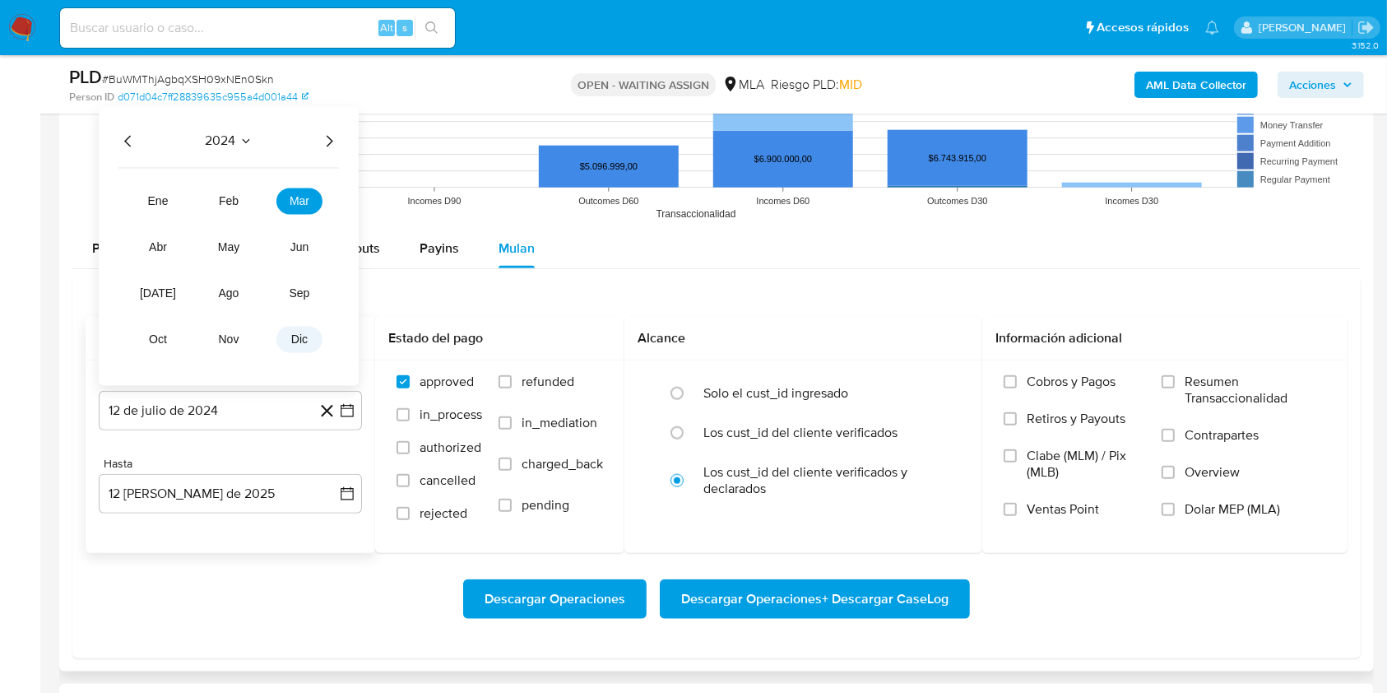
click at [292, 346] on button "dic" at bounding box center [299, 339] width 46 height 26
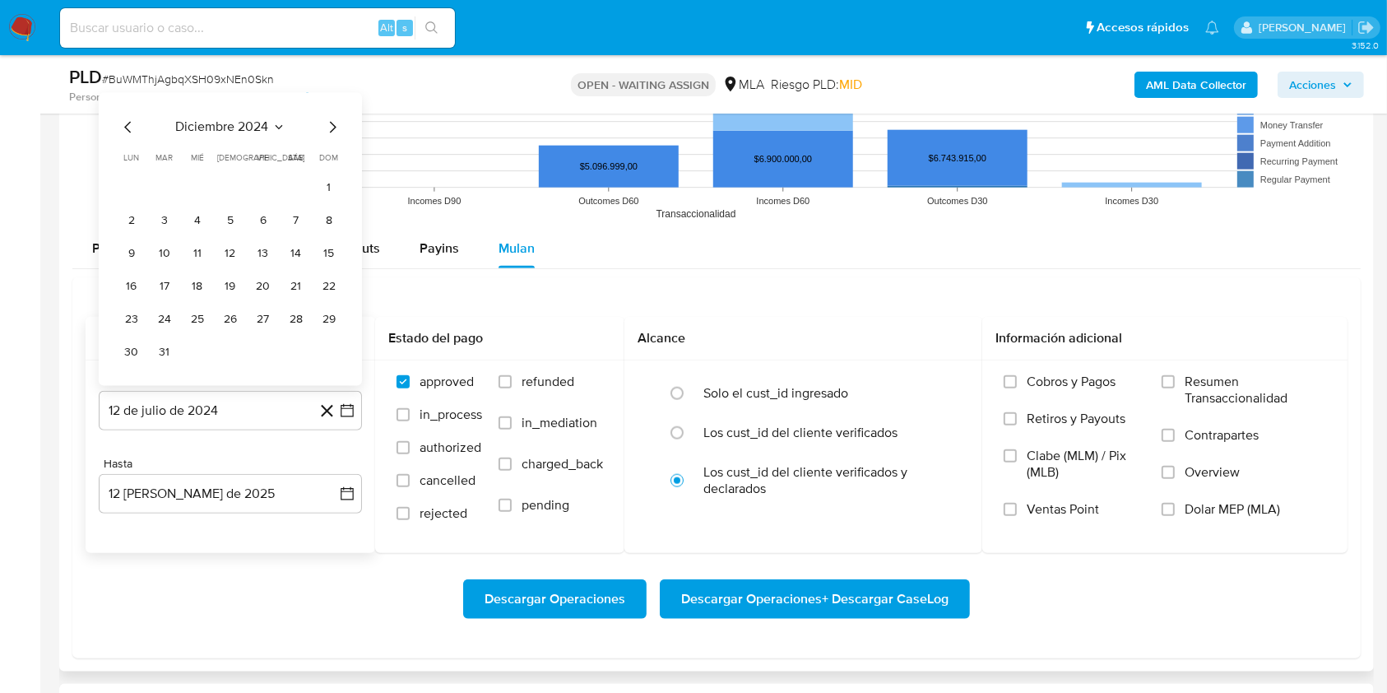
click at [332, 123] on icon "Mes siguiente" at bounding box center [333, 127] width 7 height 12
click at [332, 123] on rect at bounding box center [716, 64] width 1289 height 329
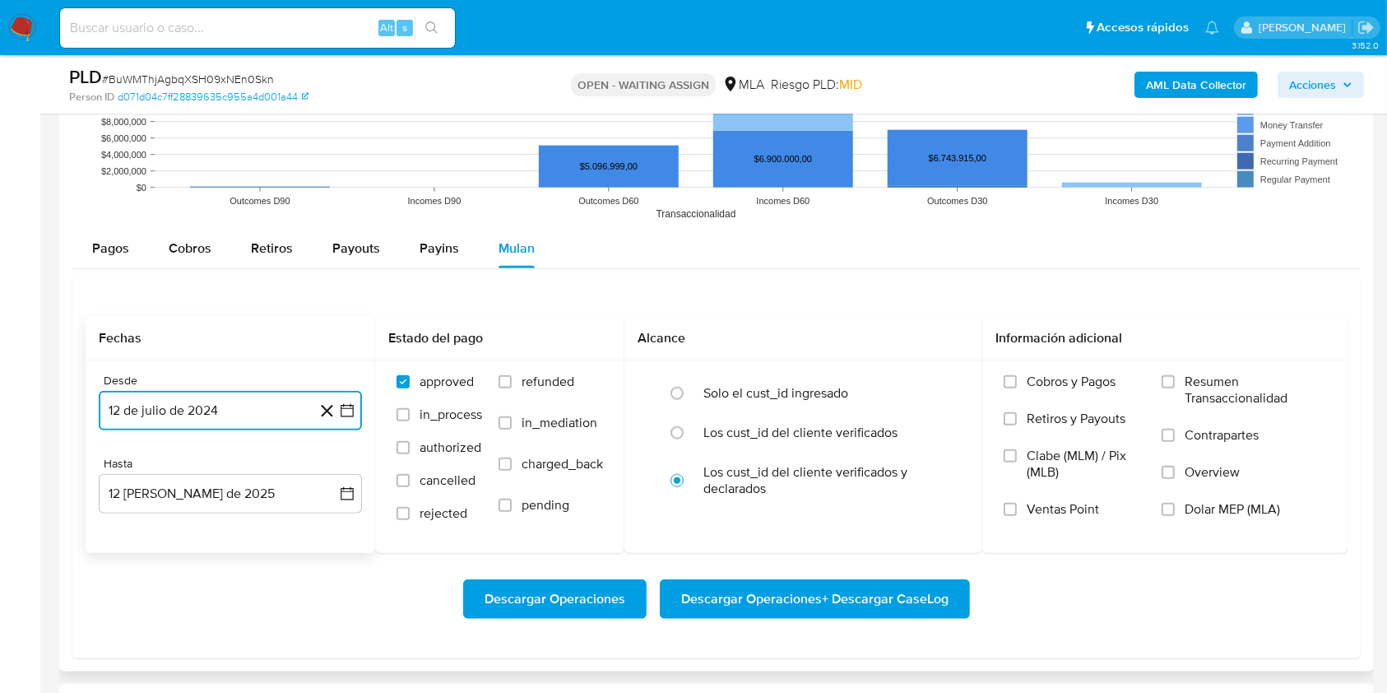
click at [296, 405] on button "12 de julio de 2024" at bounding box center [230, 410] width 263 height 39
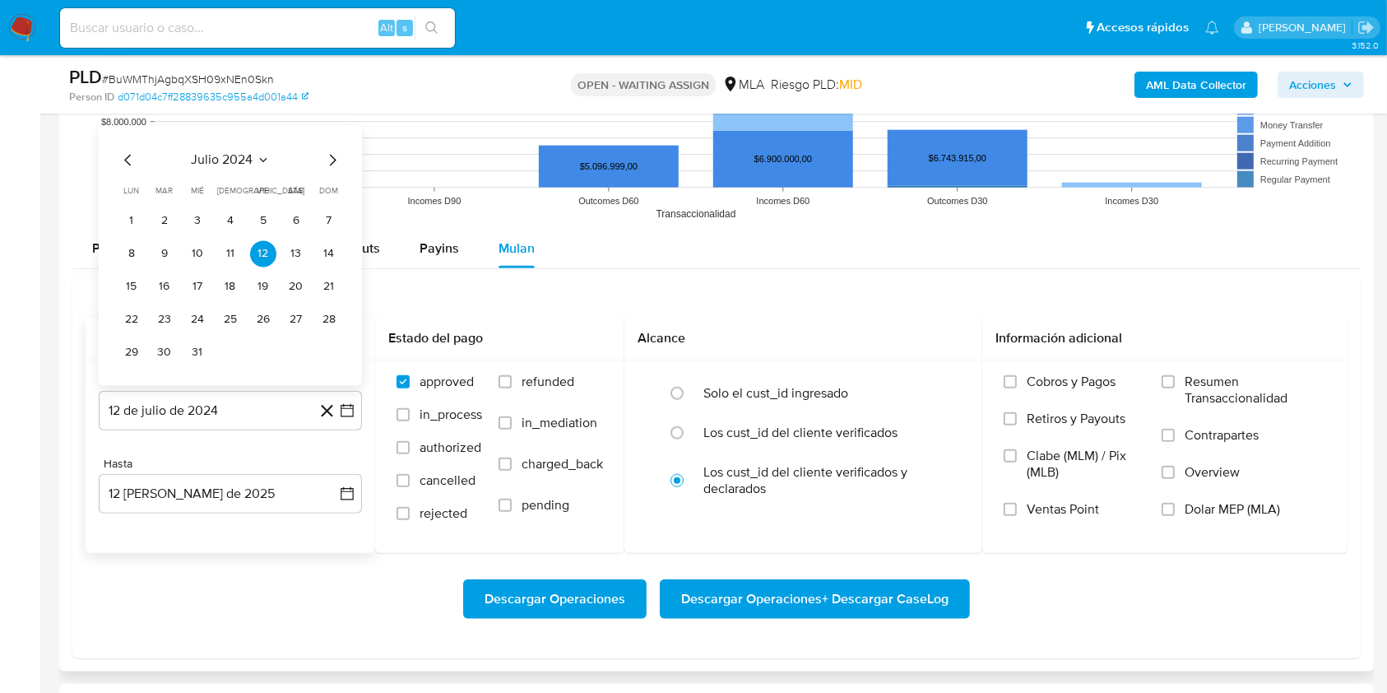
click at [271, 161] on div "julio 2024" at bounding box center [230, 160] width 224 height 20
click at [263, 162] on icon "Seleccionar mes y año" at bounding box center [263, 159] width 13 height 13
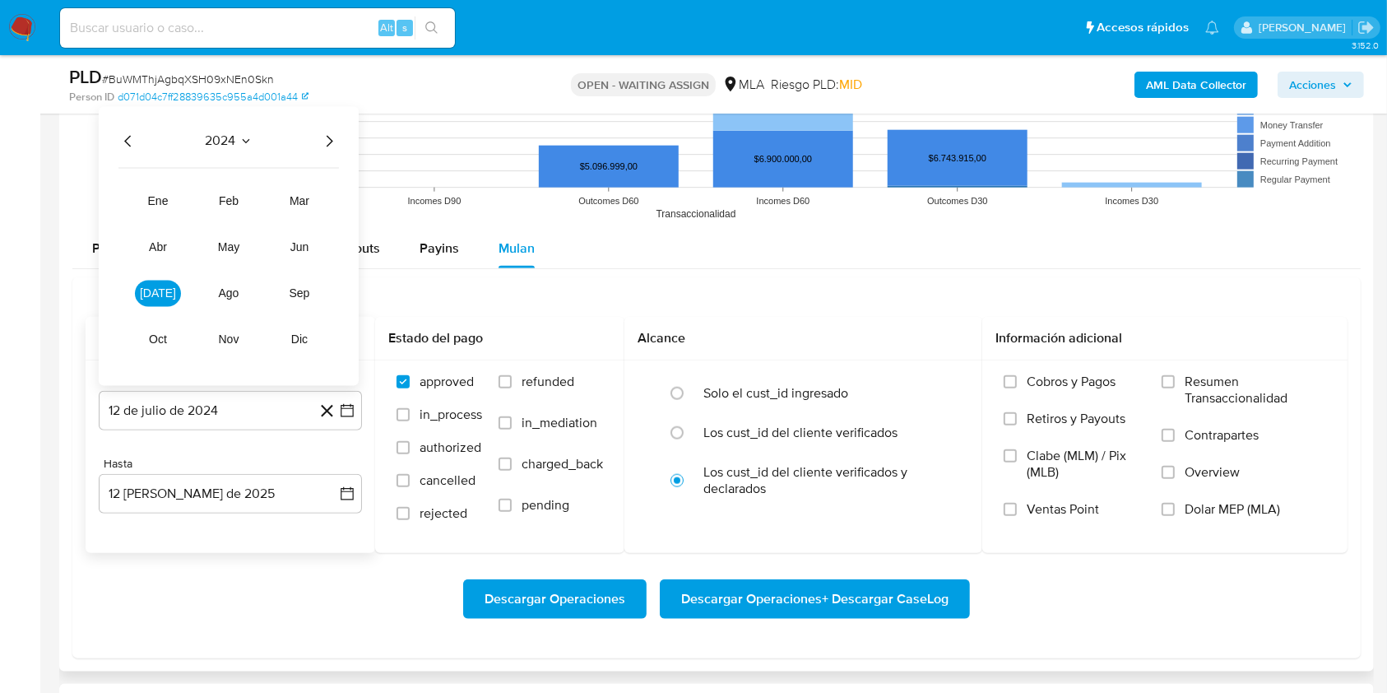
click at [336, 141] on icon "Año siguiente" at bounding box center [329, 141] width 20 height 20
click at [309, 197] on span "mar" at bounding box center [300, 200] width 20 height 13
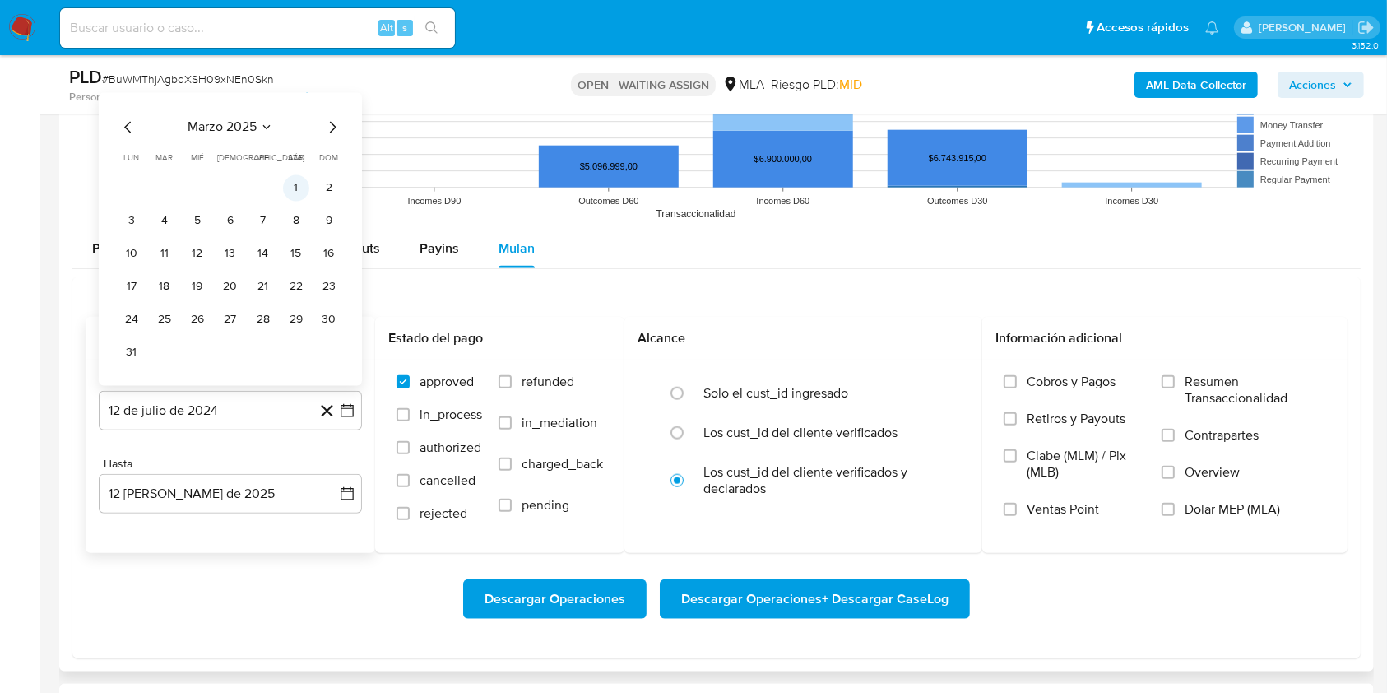
click at [294, 186] on button "1" at bounding box center [296, 187] width 26 height 26
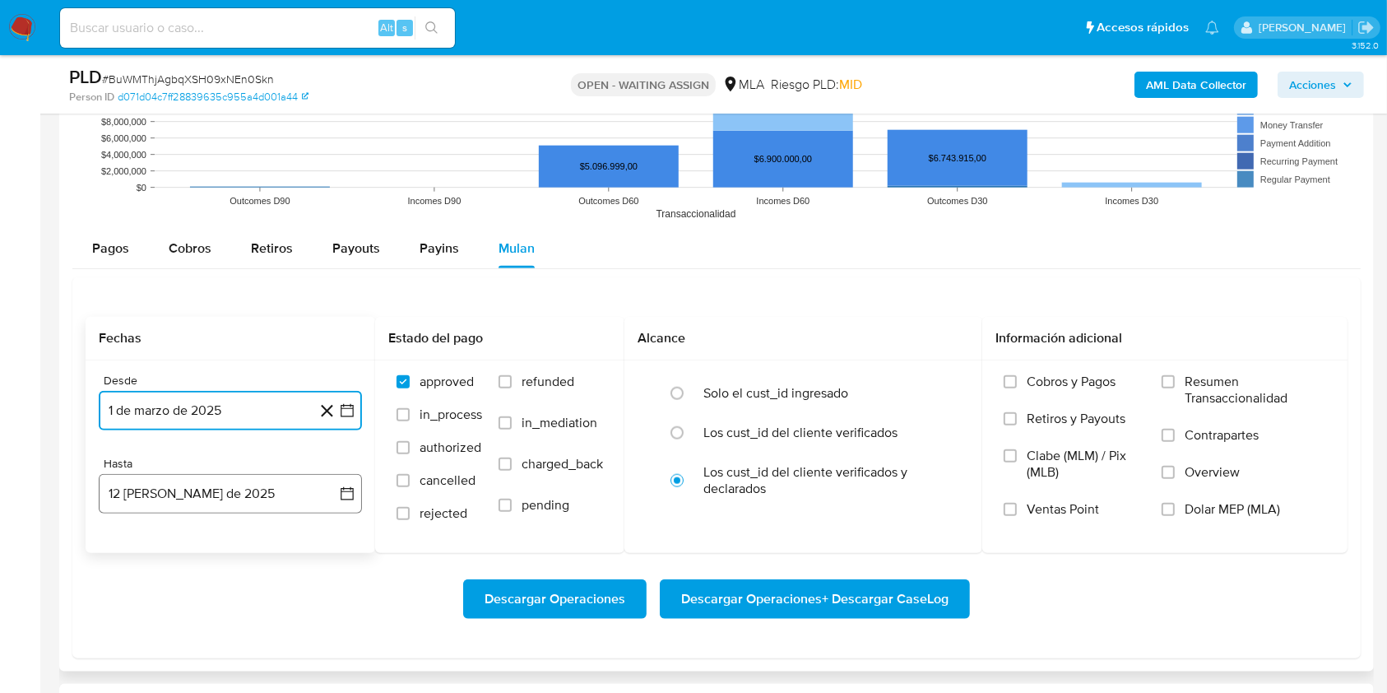
click at [224, 501] on button "12 de agosto de 2025" at bounding box center [230, 493] width 263 height 39
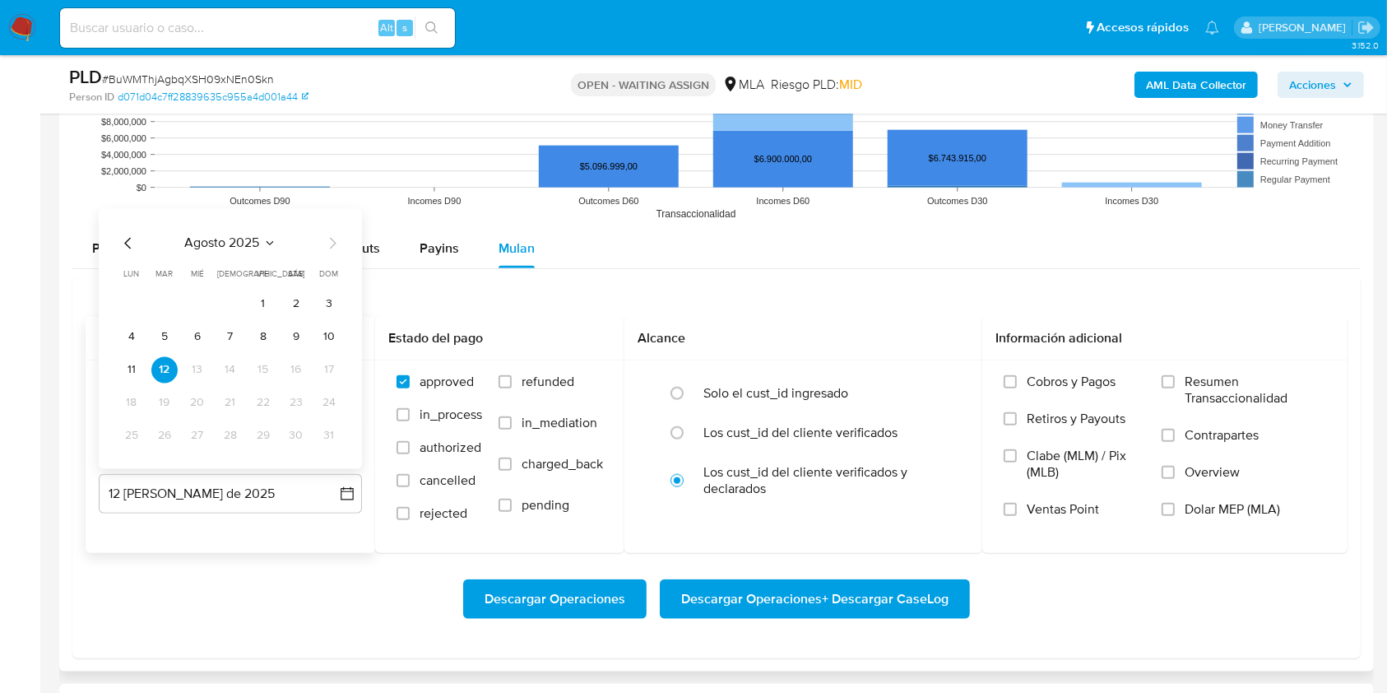
click at [151, 257] on div "agosto 2025 agosto 2025 lun lunes mar martes mié miércoles jue jueves vie viern…" at bounding box center [230, 341] width 224 height 216
click at [130, 247] on icon "Mes anterior" at bounding box center [127, 243] width 7 height 12
click at [239, 431] on button "31" at bounding box center [230, 435] width 26 height 26
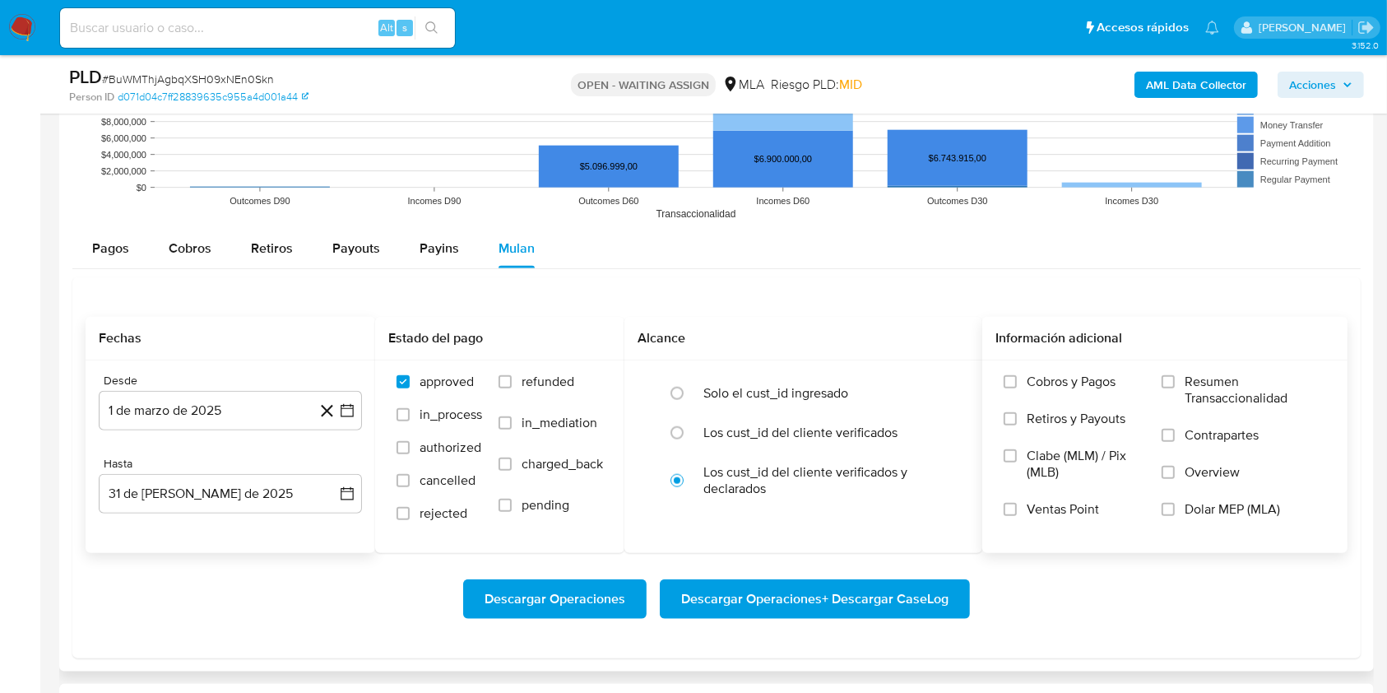
click at [1209, 507] on span "Dolar MEP (MLA)" at bounding box center [1232, 509] width 95 height 16
click at [1175, 507] on input "Dolar MEP (MLA)" at bounding box center [1168, 509] width 13 height 13
click at [899, 586] on span "Descargar Operaciones + Descargar CaseLog" at bounding box center [814, 599] width 267 height 36
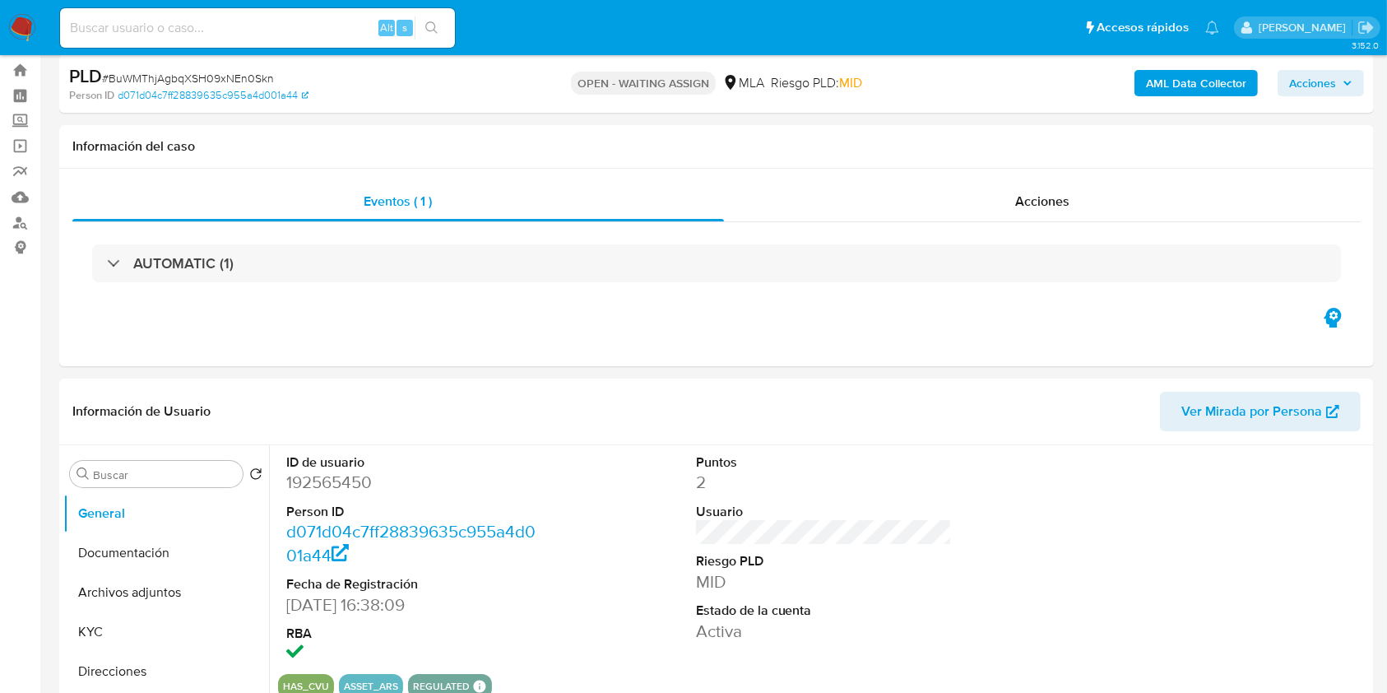
scroll to position [0, 0]
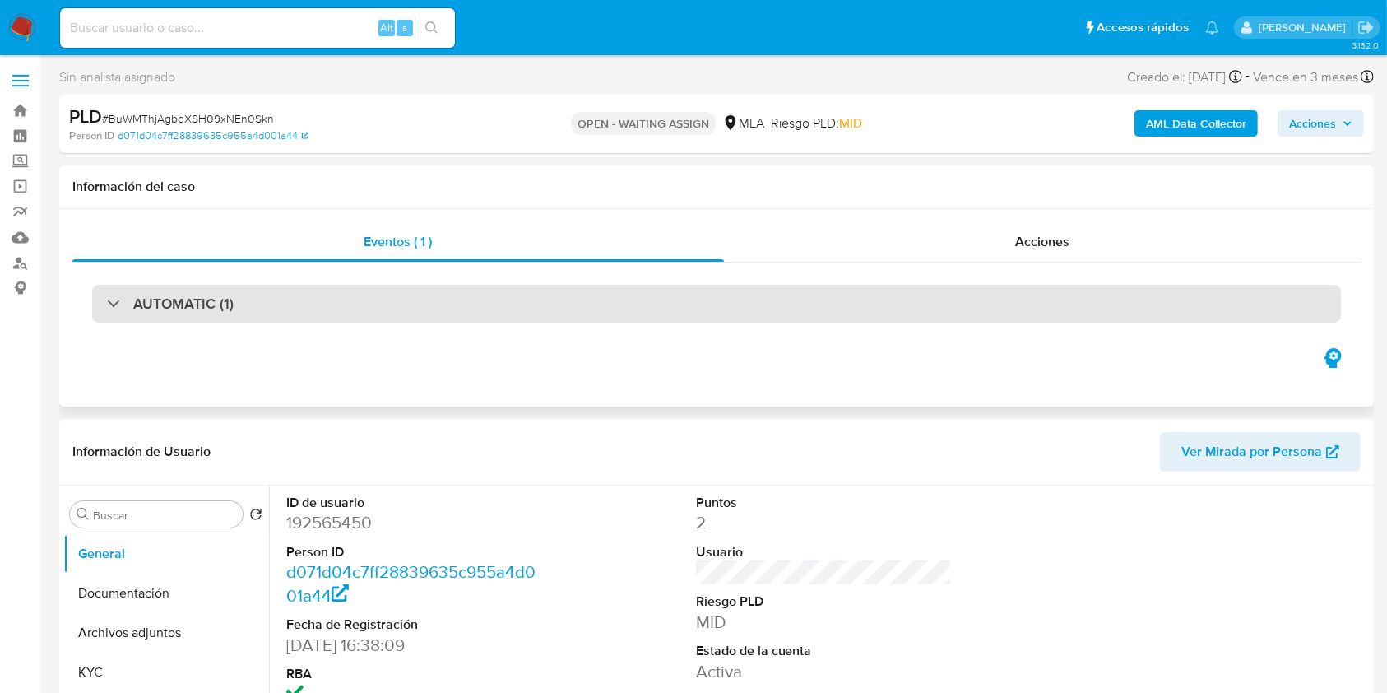
click at [1159, 292] on div "AUTOMATIC (1)" at bounding box center [716, 304] width 1249 height 38
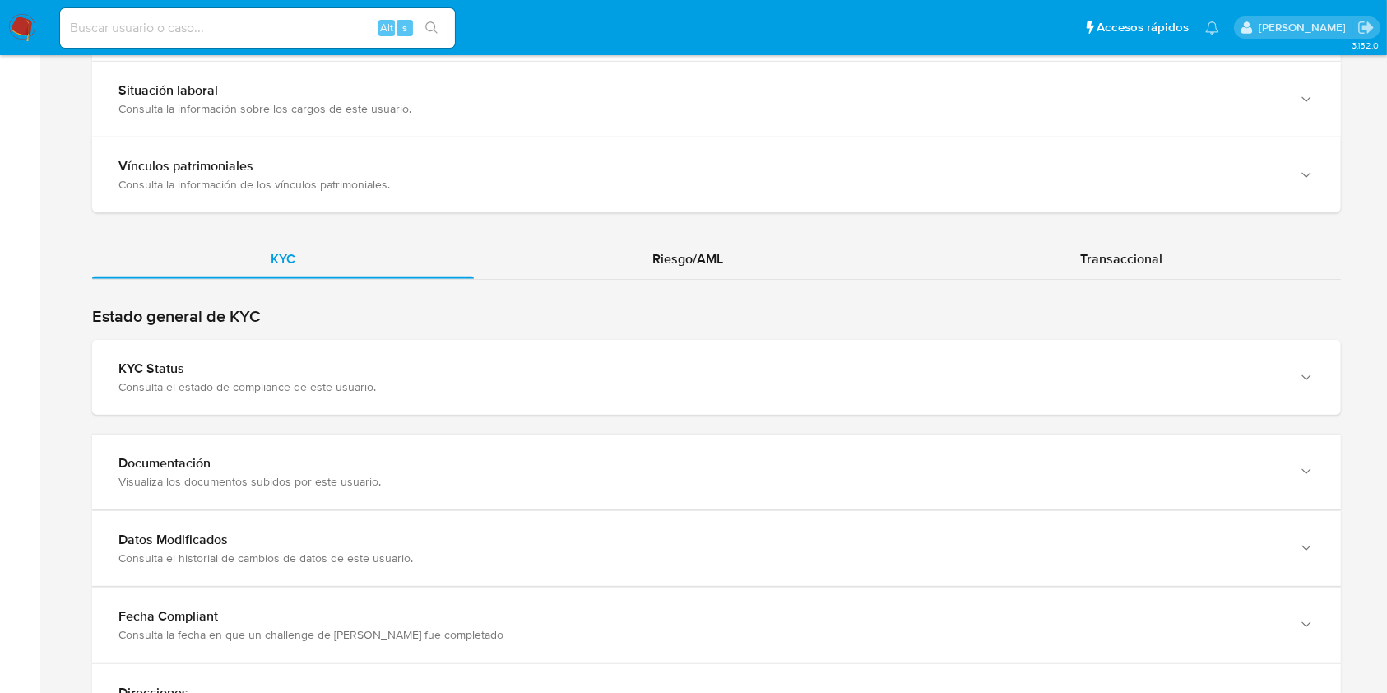
scroll to position [1444, 0]
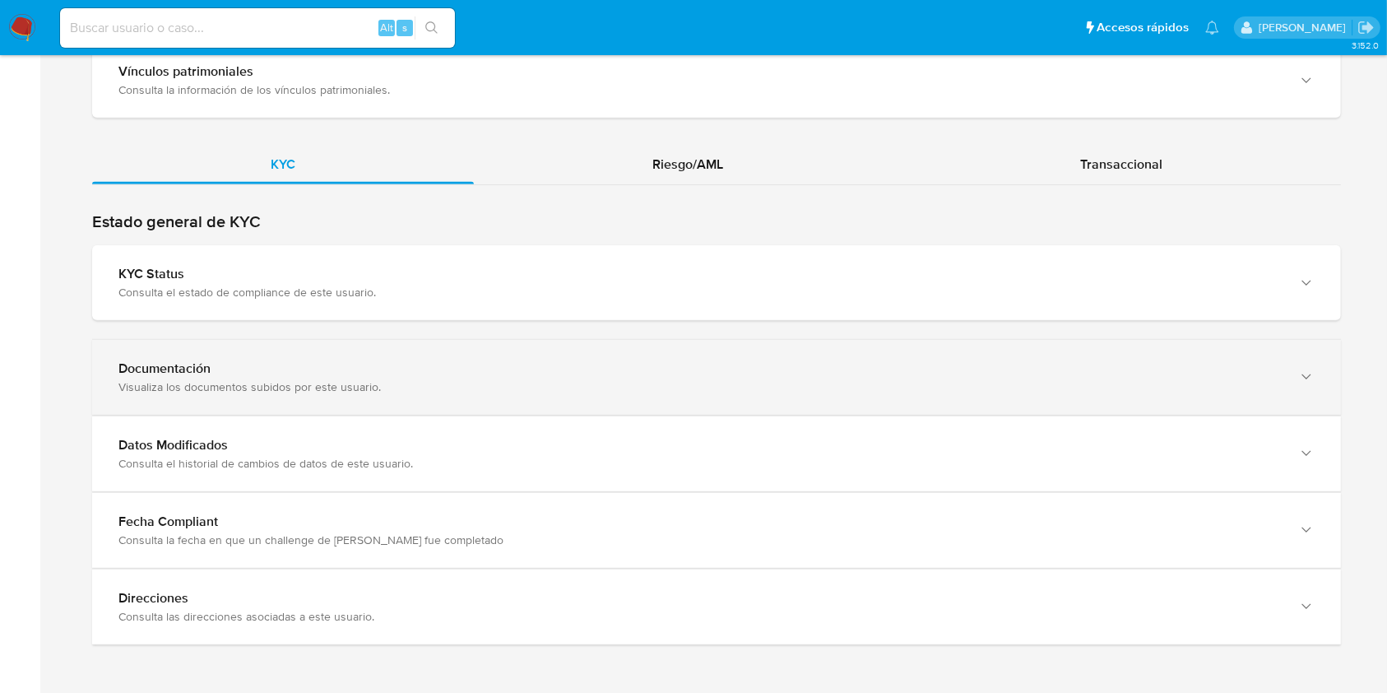
click at [1228, 365] on div "Documentación" at bounding box center [699, 368] width 1163 height 16
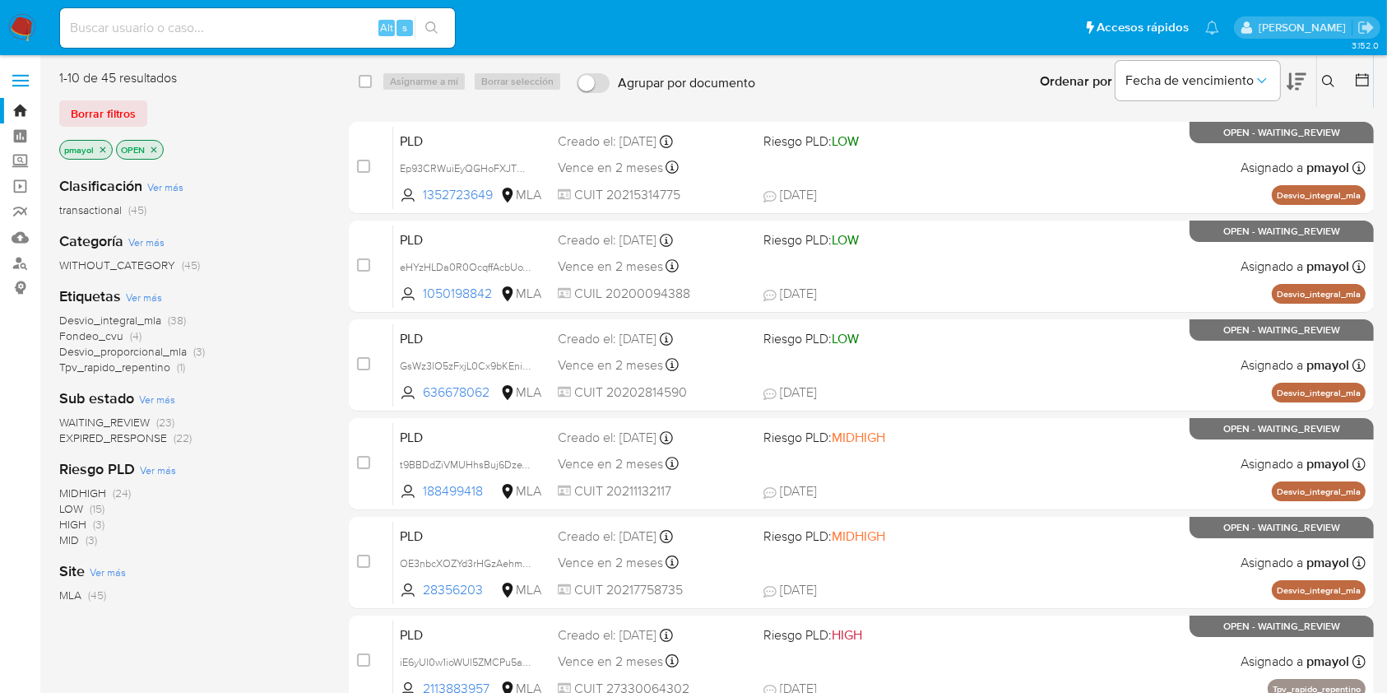
click at [1321, 76] on button at bounding box center [1330, 82] width 27 height 20
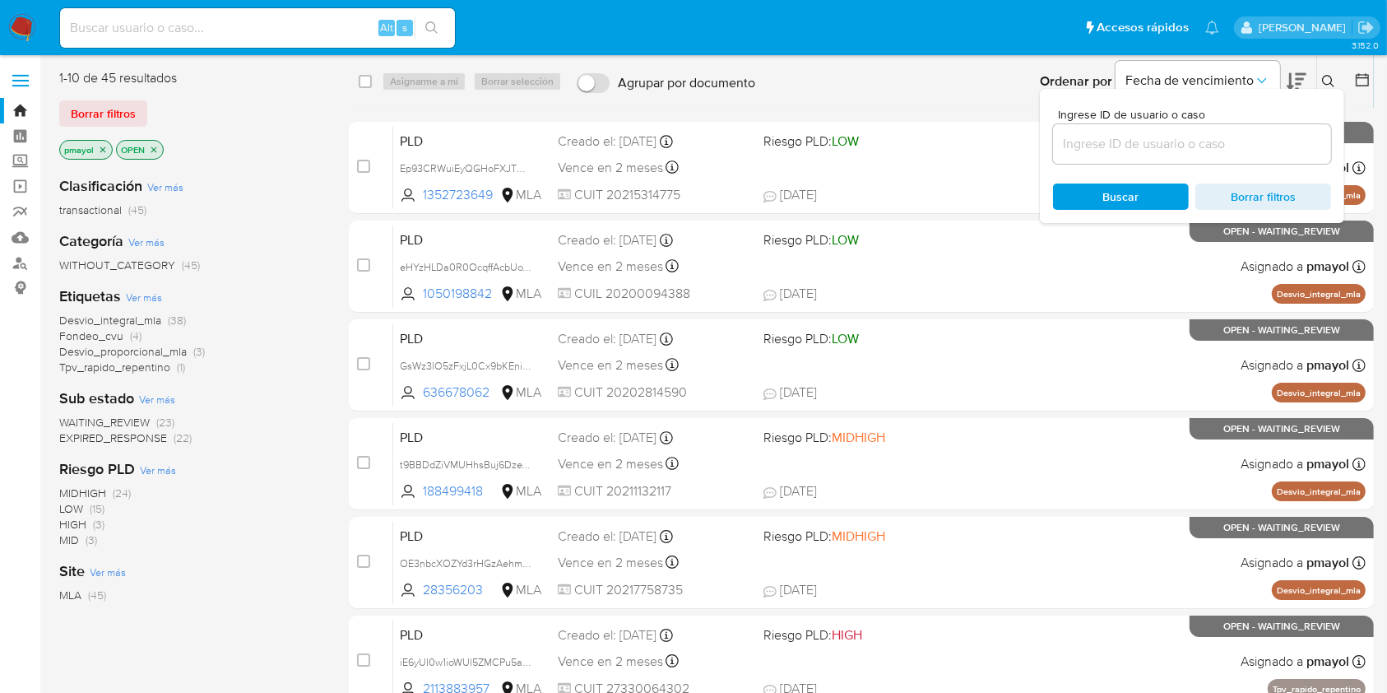
click at [1220, 140] on input at bounding box center [1192, 143] width 278 height 21
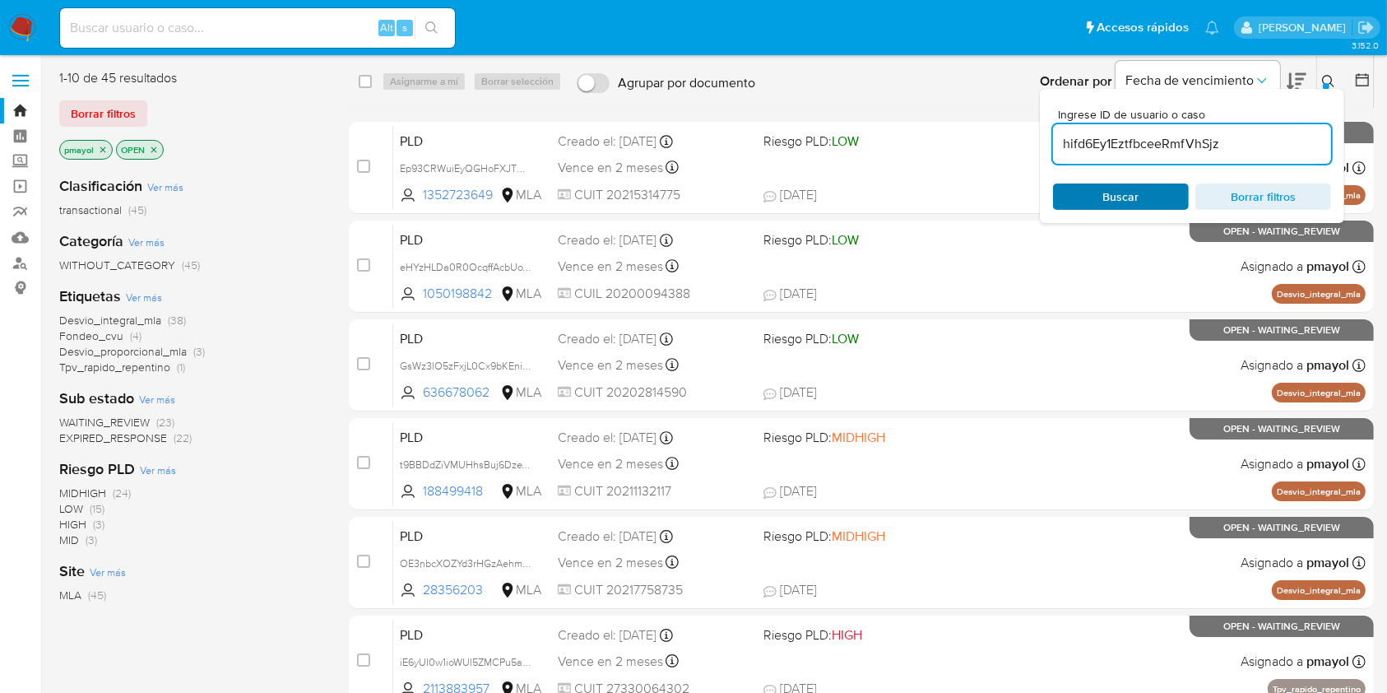
type input "hifd6Ey1EztfbceeRmfVhSjz"
click at [1099, 196] on div "Buscar Borrar filtros" at bounding box center [1192, 196] width 278 height 26
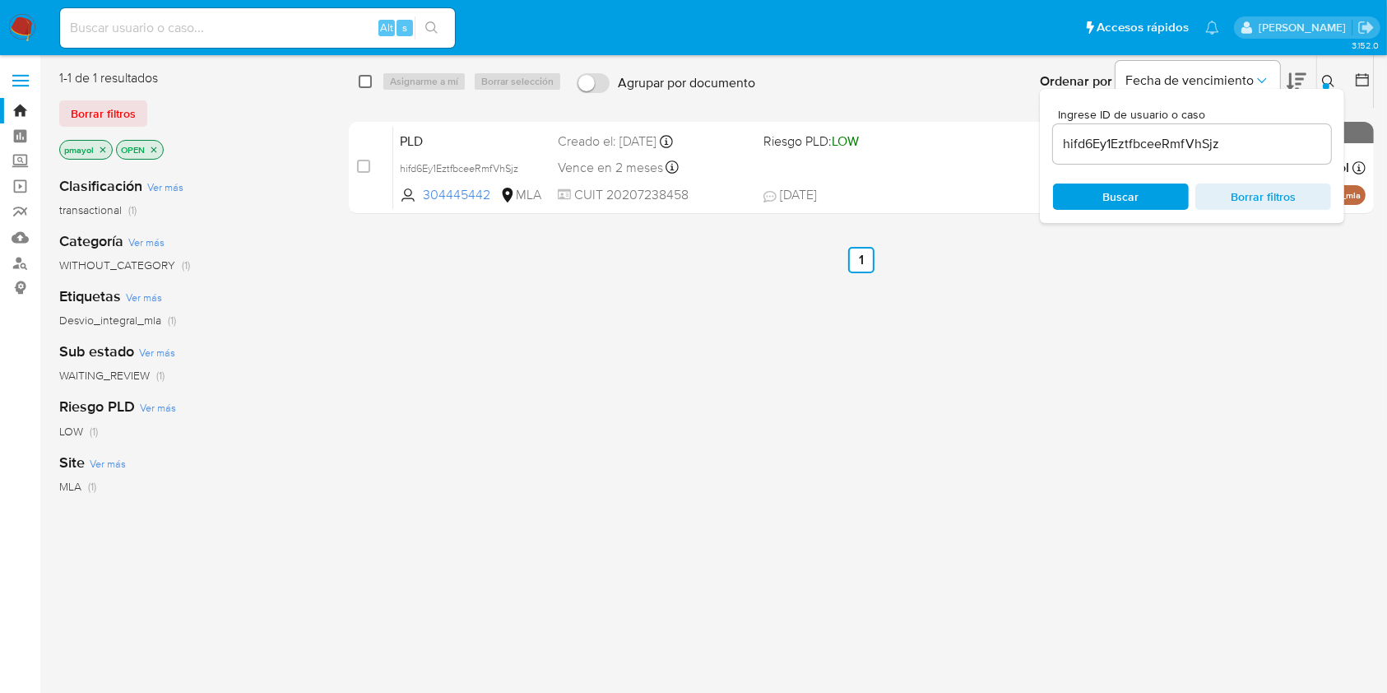
click at [366, 78] on input "checkbox" at bounding box center [365, 81] width 13 height 13
checkbox input "true"
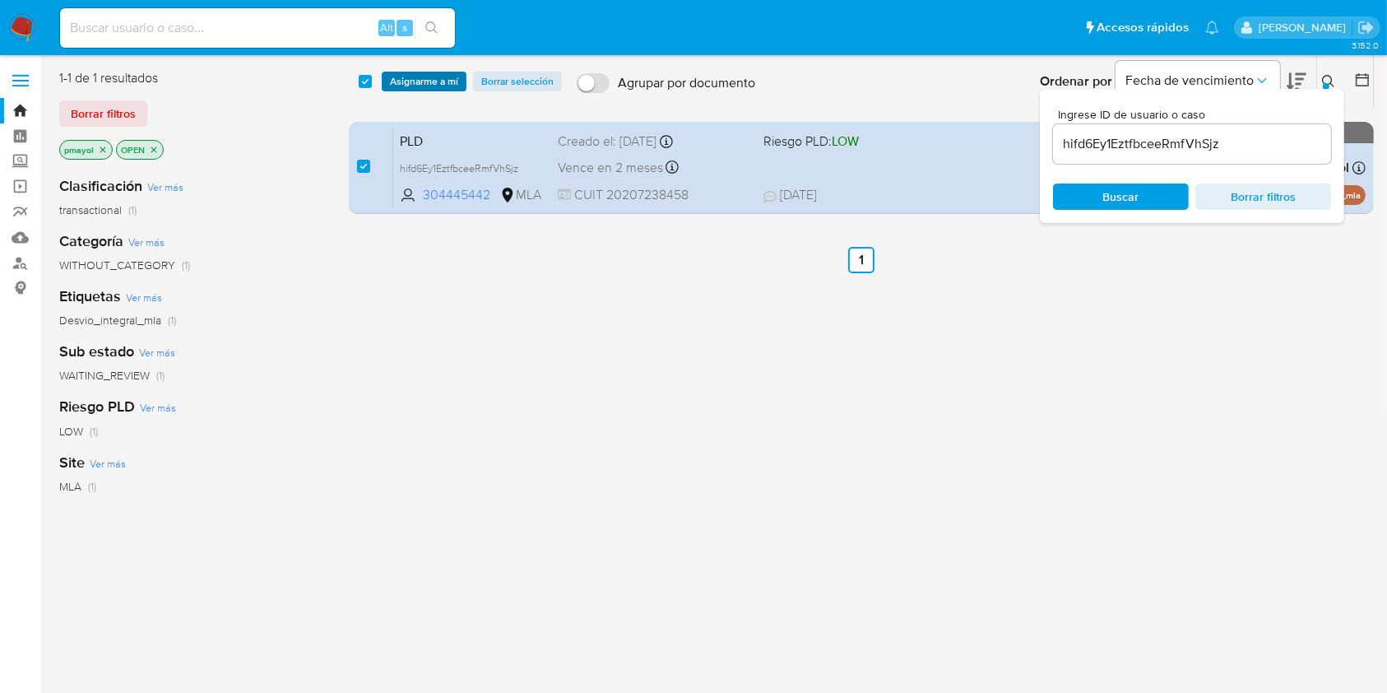
click at [420, 83] on span "Asignarme a mí" at bounding box center [424, 81] width 68 height 16
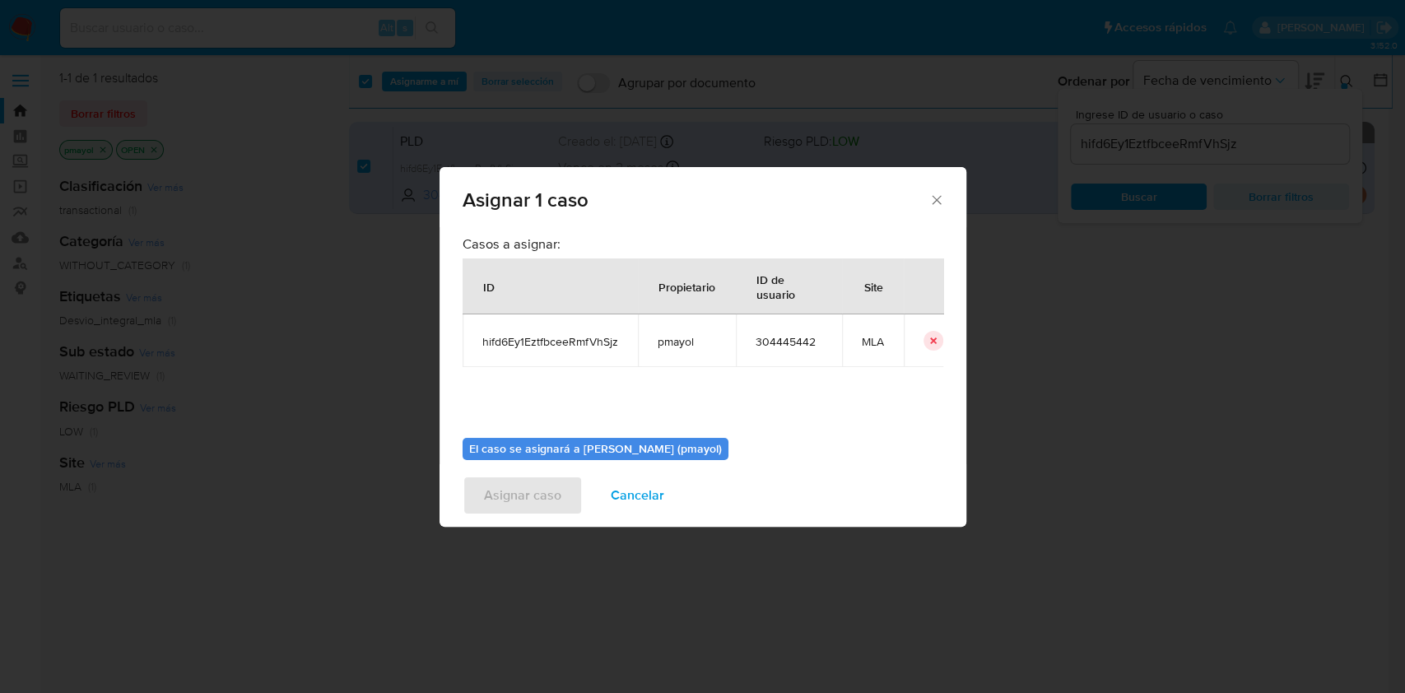
scroll to position [84, 0]
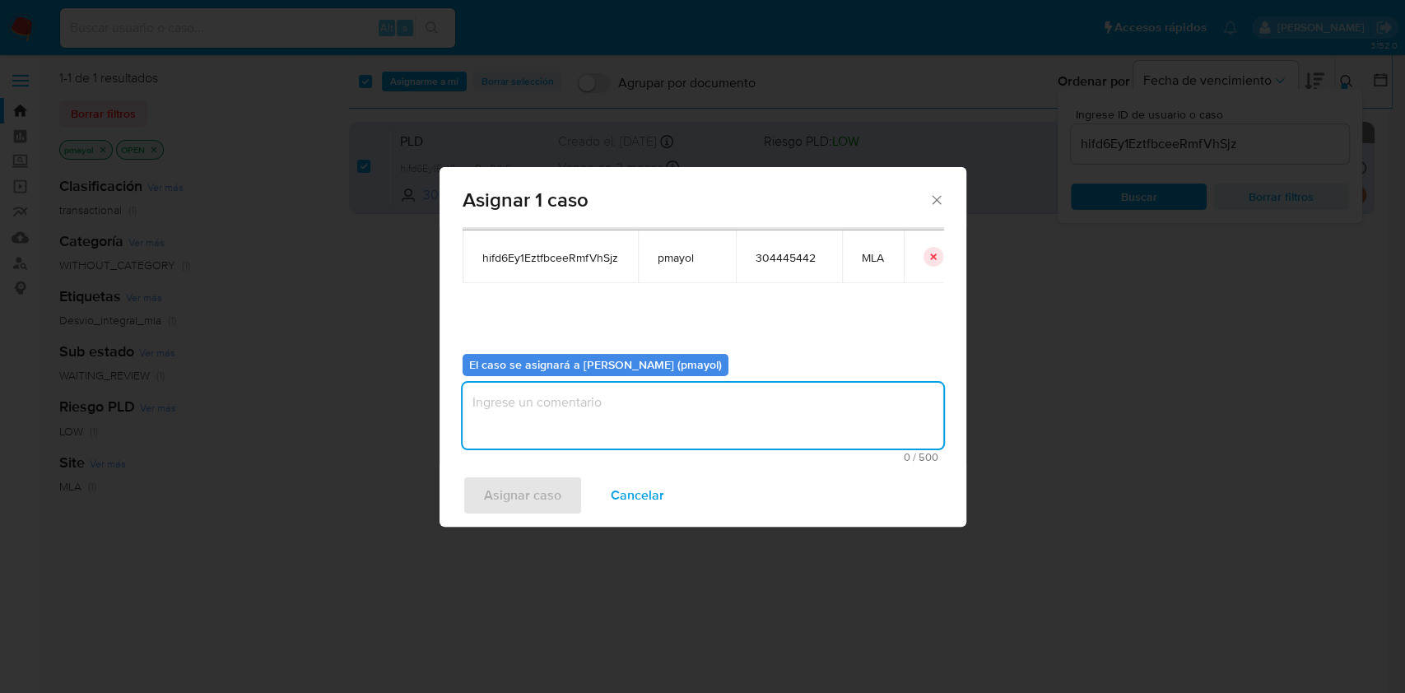
click at [773, 444] on textarea "assign-modal" at bounding box center [702, 416] width 481 height 66
click at [522, 406] on textarea "Asignación" at bounding box center [702, 416] width 481 height 66
type textarea "Asignación"
click at [527, 487] on span "Asignar caso" at bounding box center [522, 495] width 77 height 36
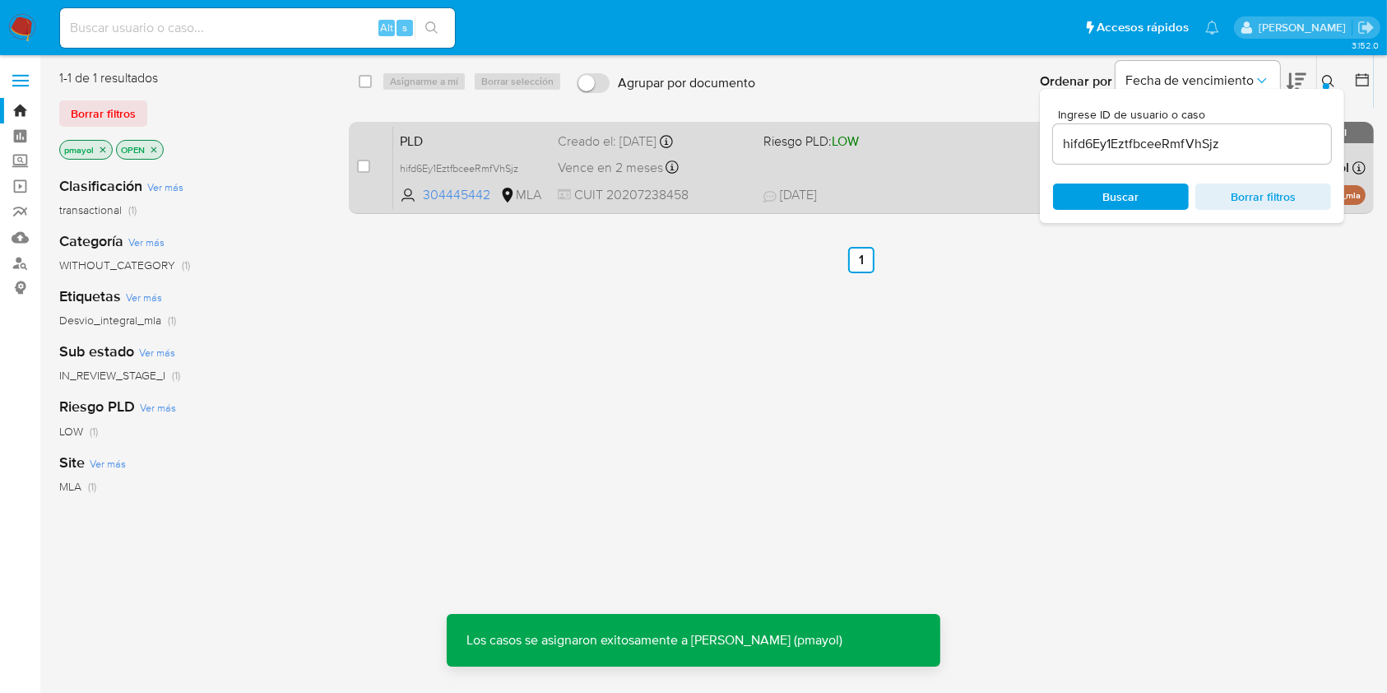
click at [883, 188] on span "19/07/2025 19/07/2025 07:05" at bounding box center [962, 195] width 397 height 18
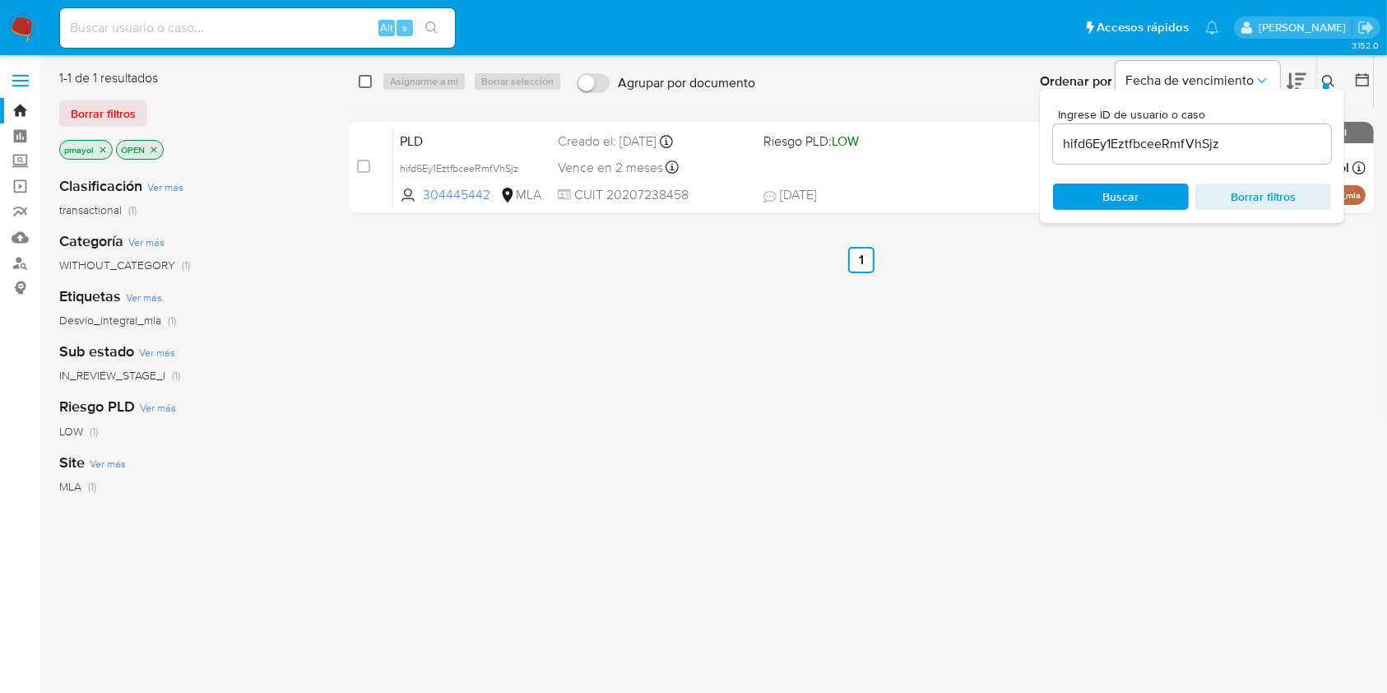
click at [366, 82] on input "checkbox" at bounding box center [365, 81] width 13 height 13
checkbox input "true"
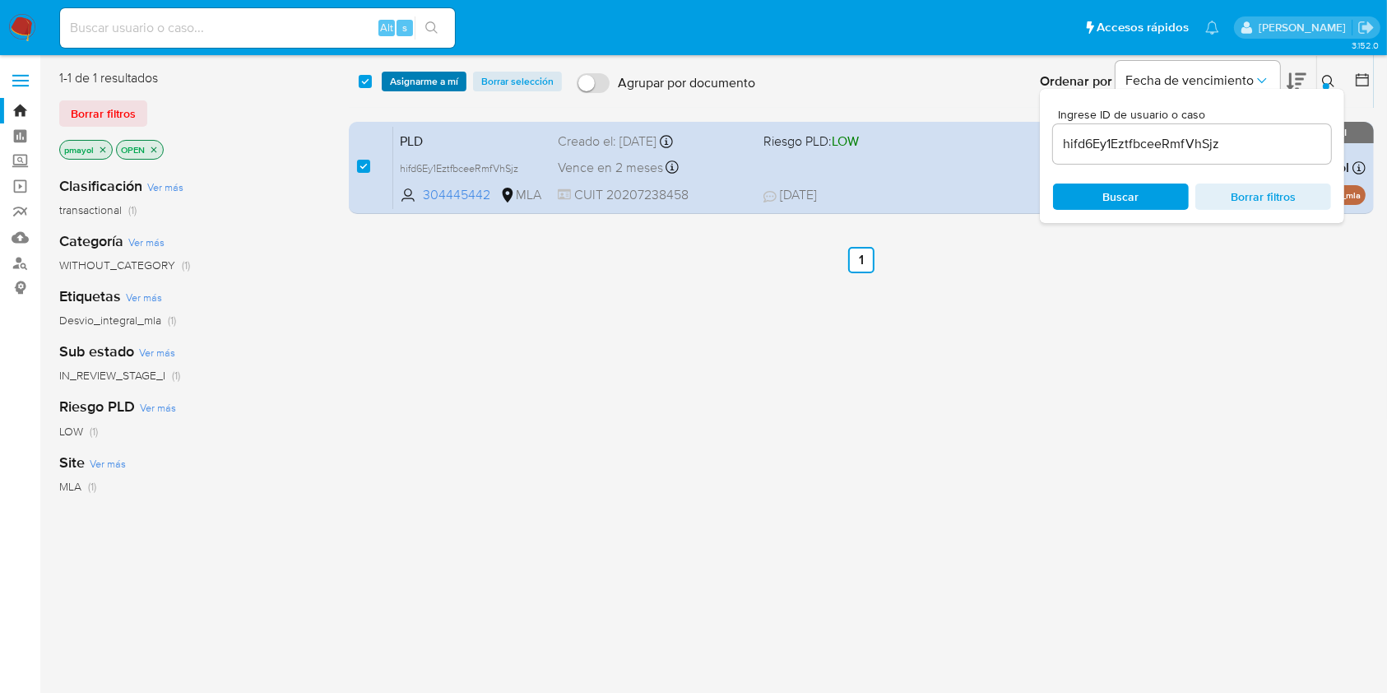
click at [386, 81] on button "Asignarme a mí" at bounding box center [424, 82] width 85 height 20
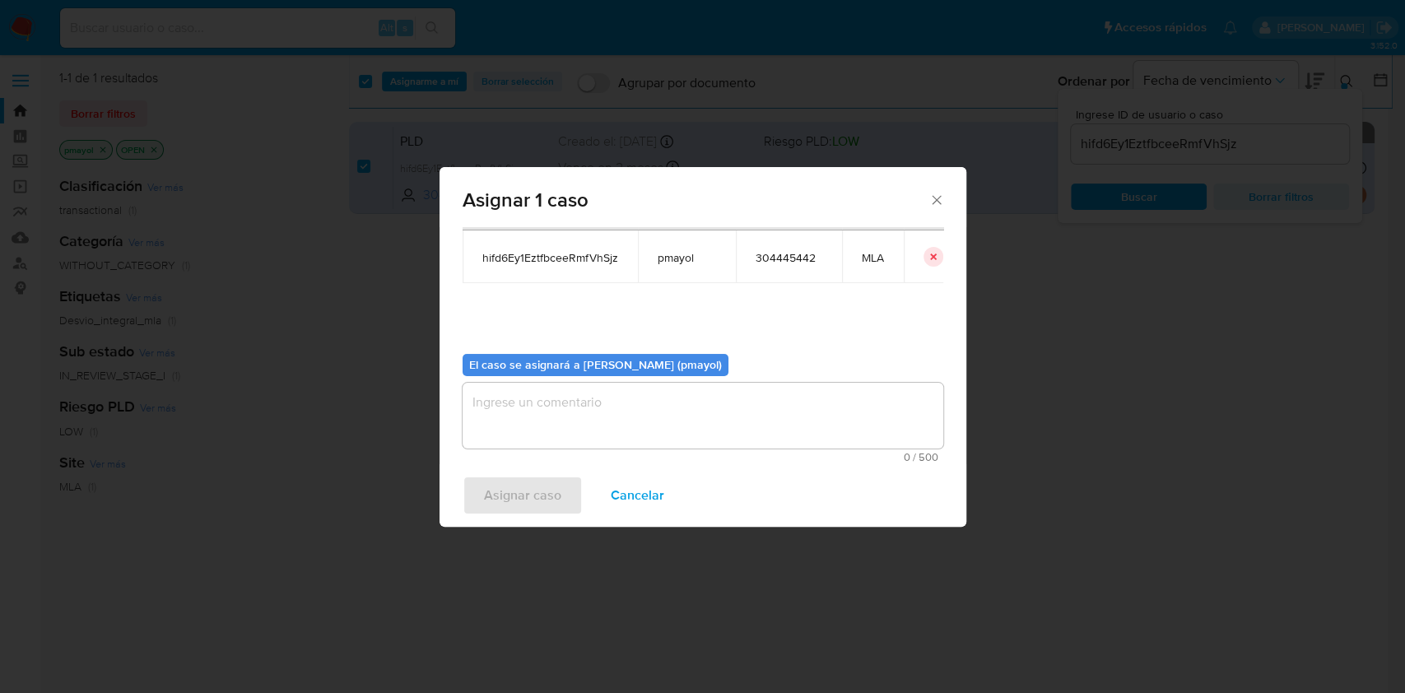
click at [814, 415] on textarea "assign-modal" at bounding box center [702, 416] width 481 height 66
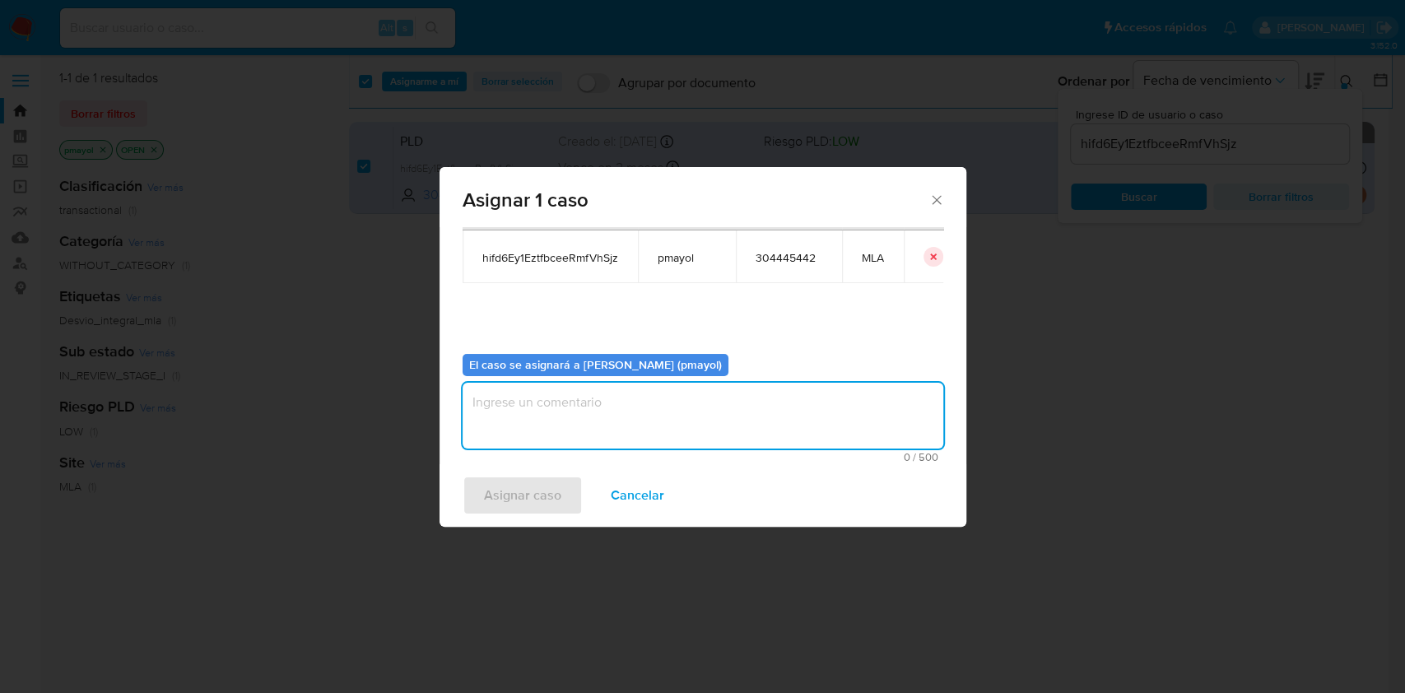
paste textarea "Asignación"
type textarea "Asignación"
click at [538, 491] on span "Asignar caso" at bounding box center [522, 495] width 77 height 36
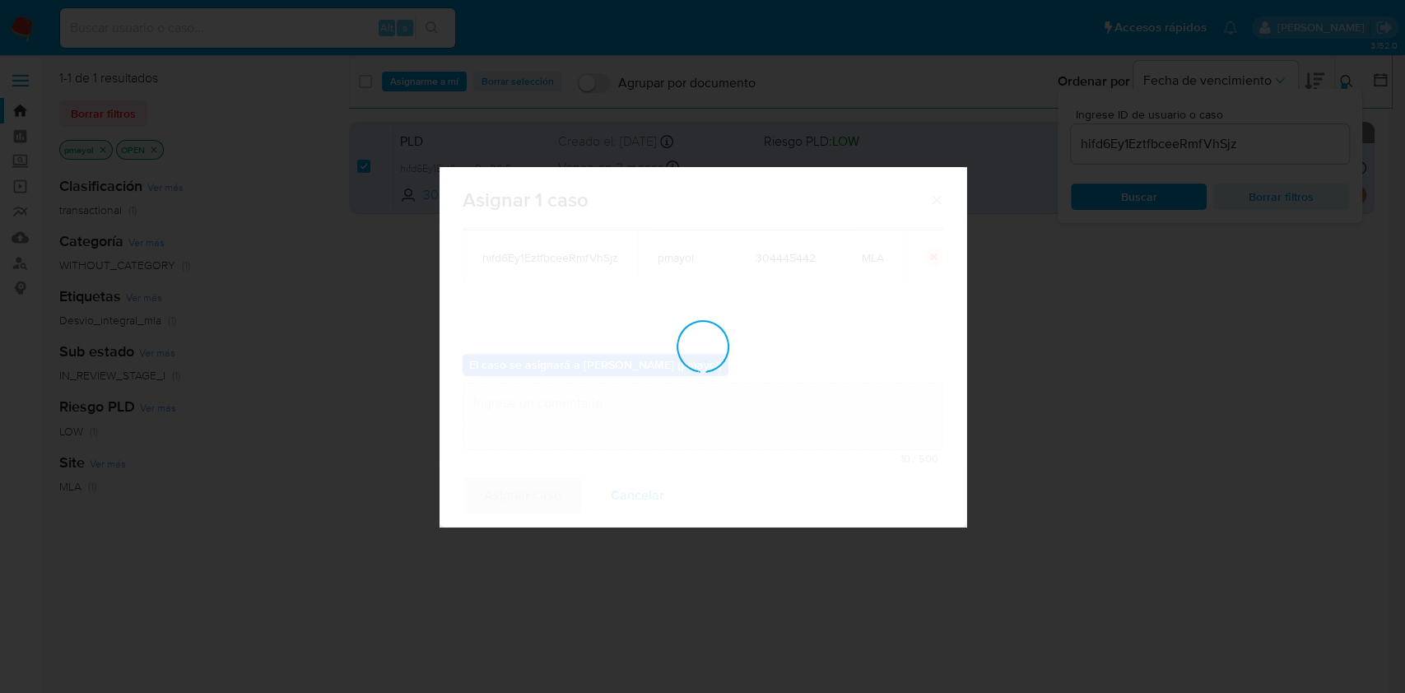
checkbox input "false"
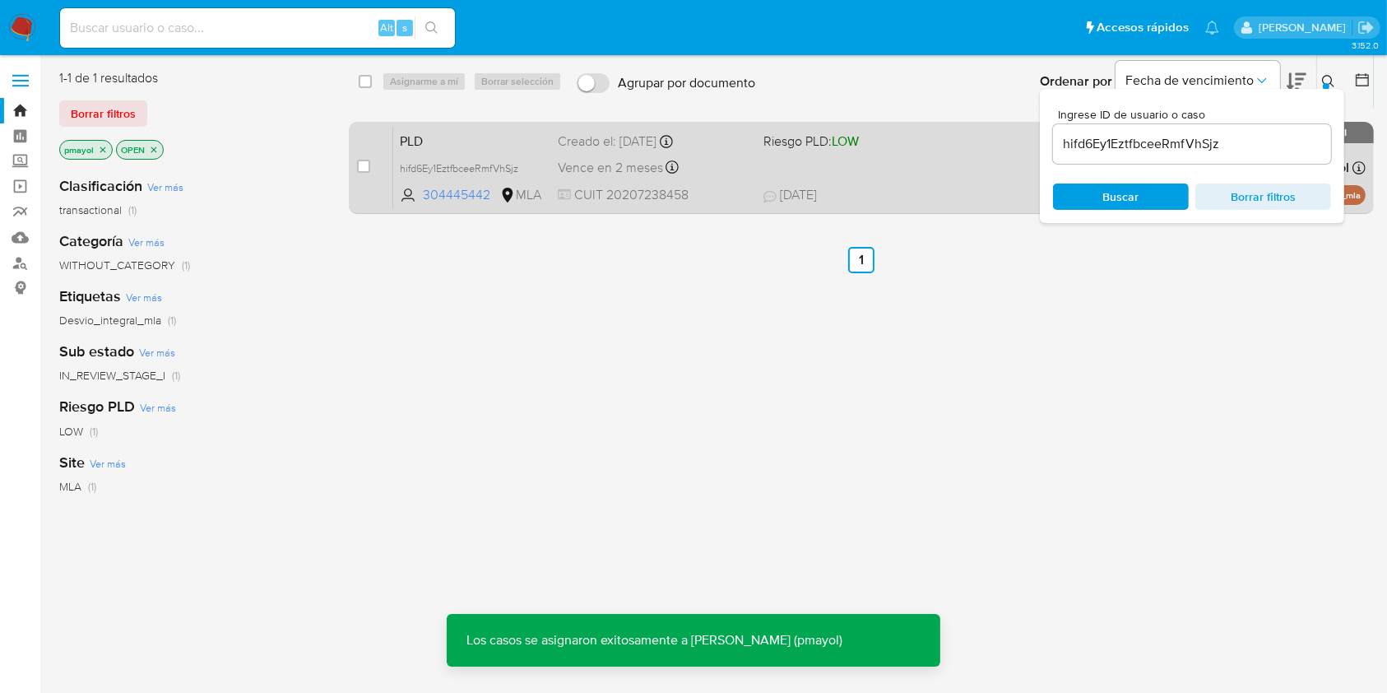
click at [906, 190] on span "19/07/2025 19/07/2025 07:05" at bounding box center [962, 195] width 397 height 18
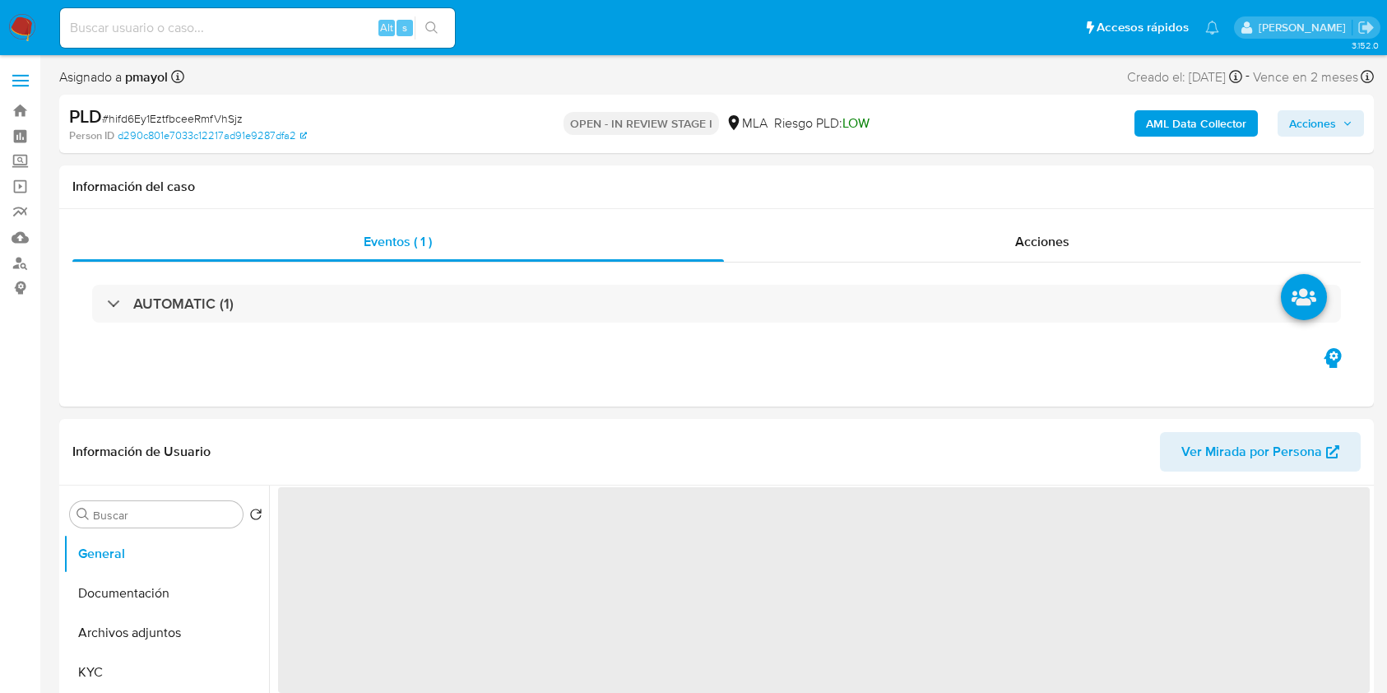
select select "10"
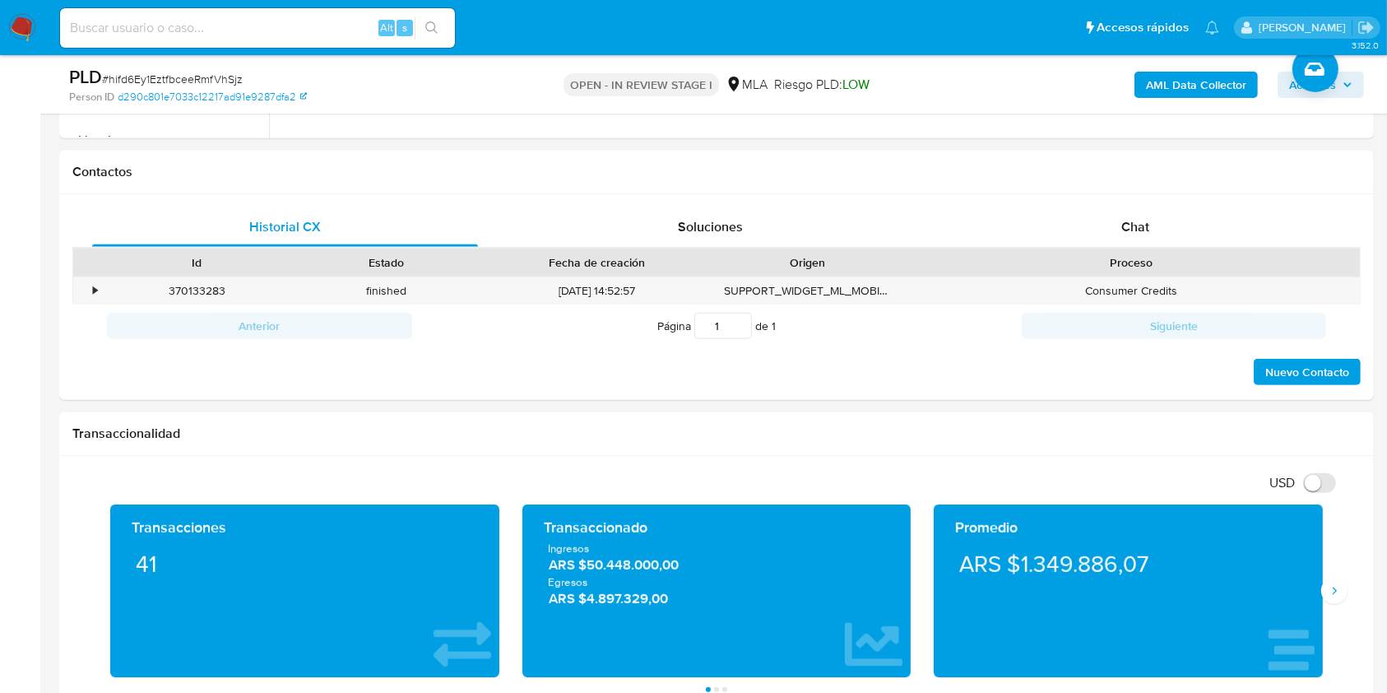
scroll to position [735, 0]
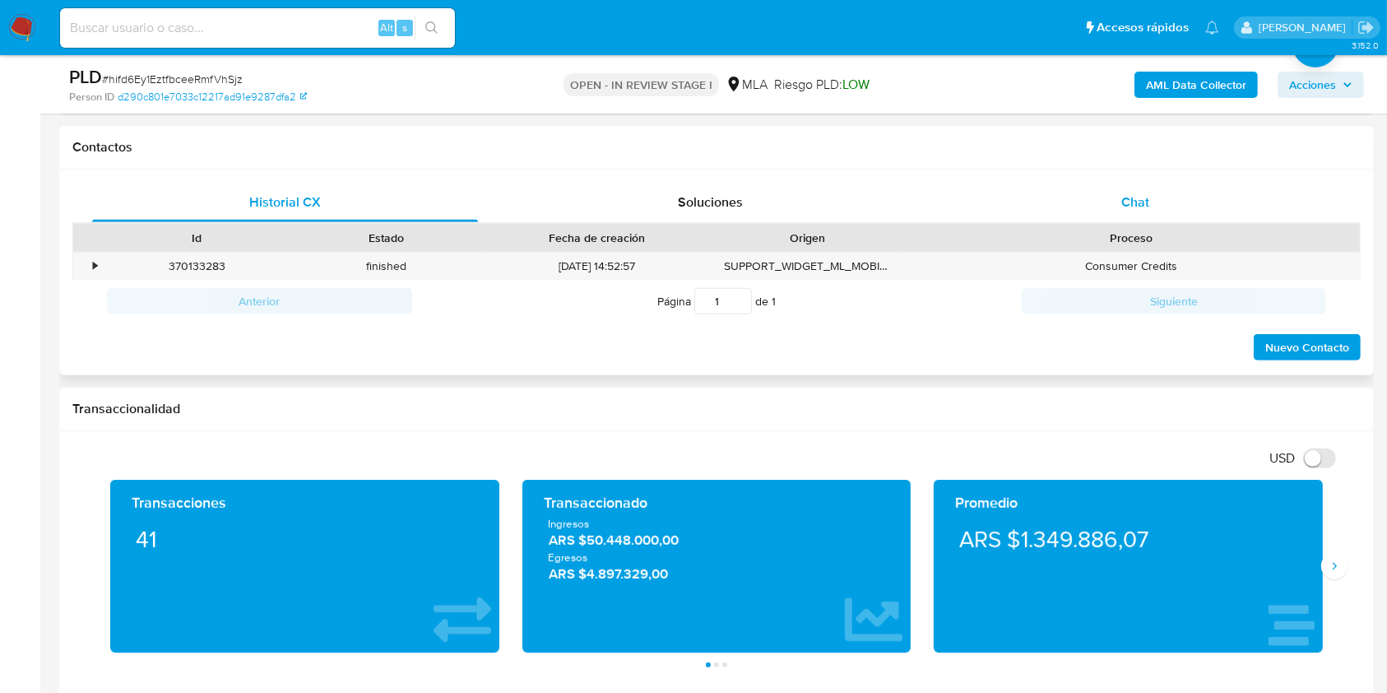
click at [1136, 198] on span "Chat" at bounding box center [1136, 202] width 28 height 19
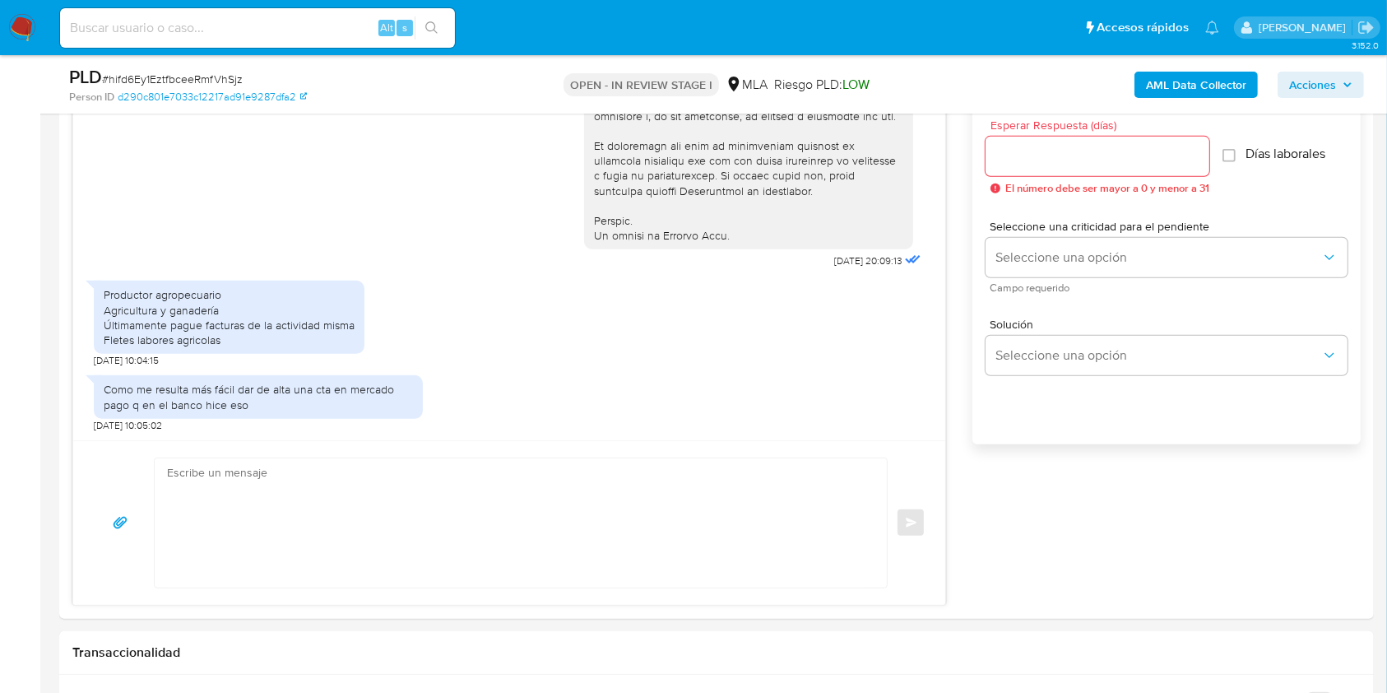
scroll to position [950, 0]
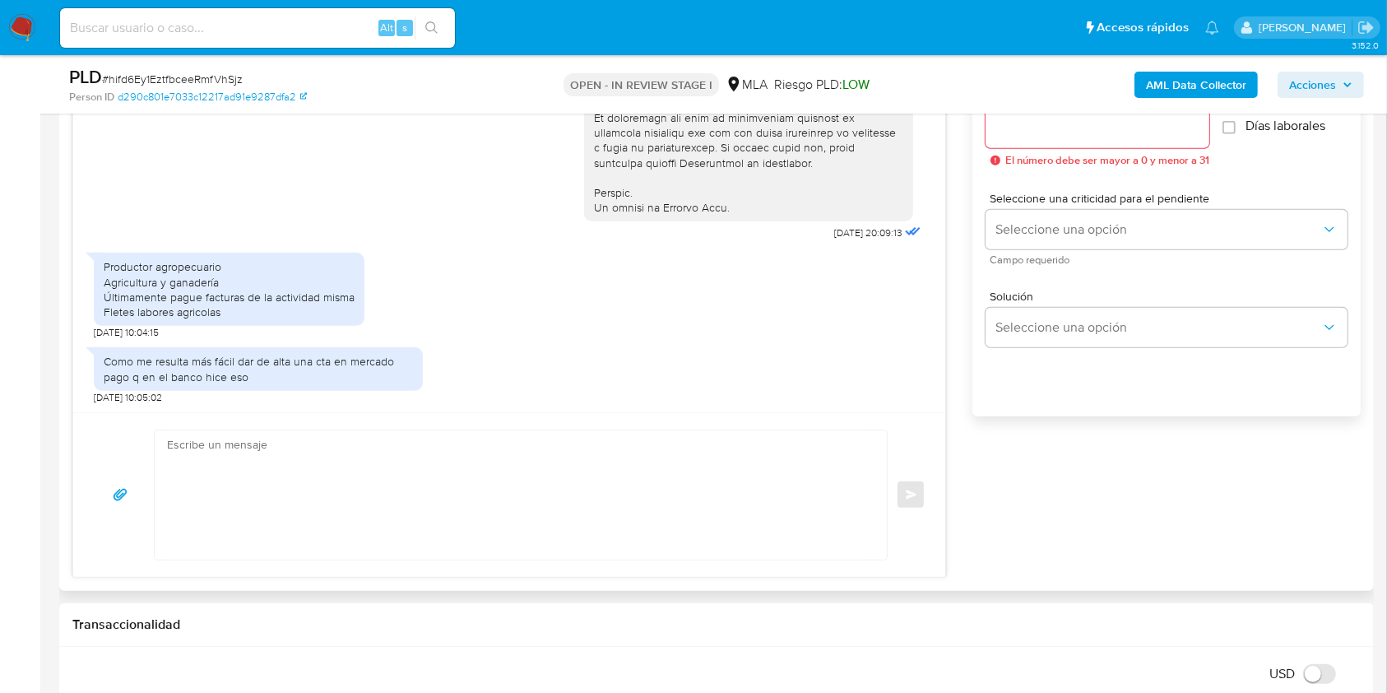
click at [573, 509] on textarea at bounding box center [516, 494] width 699 height 129
paste textarea "Hola, ¡Muchas gracias por tu respuesta! Confirmamos la recepción de la document…"
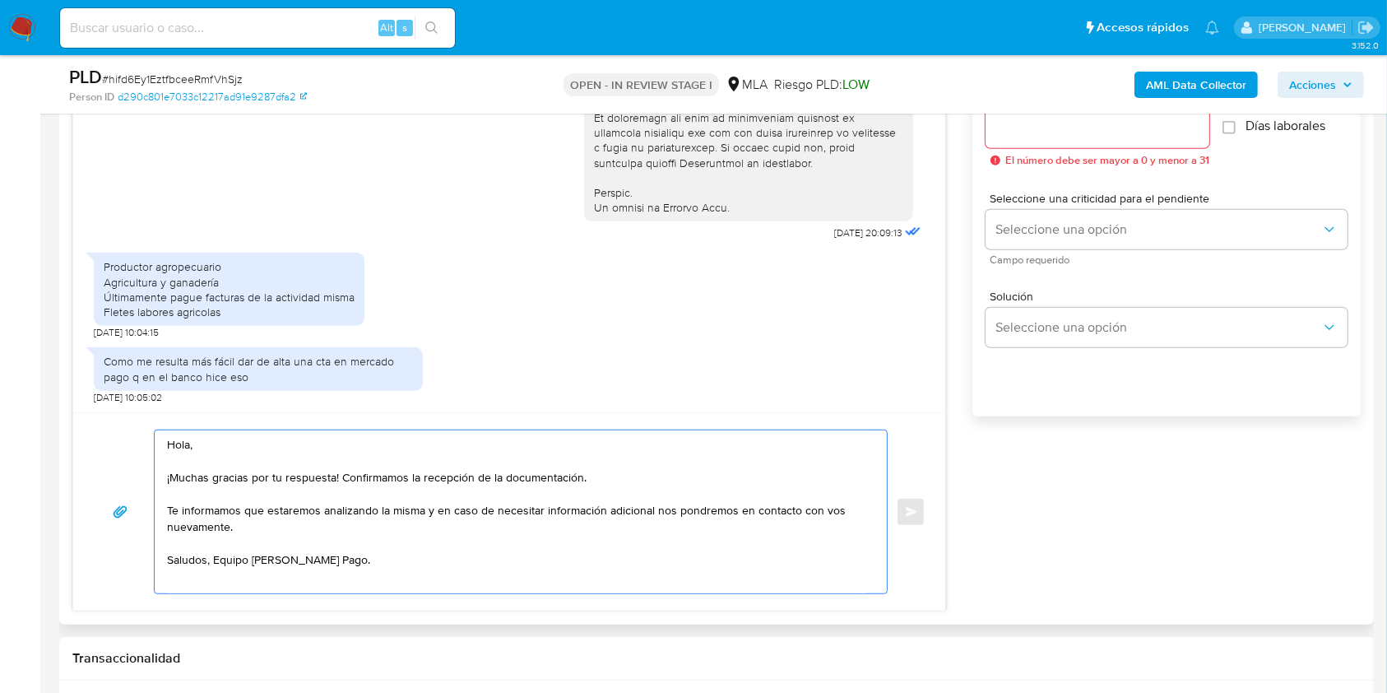
drag, startPoint x: 618, startPoint y: 478, endPoint x: 341, endPoint y: 482, distance: 276.5
click at [341, 482] on textarea "Hola, ¡Muchas gracias por tu respuesta! Confirmamos la recepción de la document…" at bounding box center [516, 511] width 699 height 163
click at [215, 556] on textarea "Hola, ¡Muchas gracias por tu respuesta! ¿ Te informamos que estaremos analizand…" at bounding box center [516, 511] width 699 height 163
type textarea "Hola, ¡Muchas gracias por tu respuesta! ¿ Te informamos que estaremos analizand…"
click at [1059, 139] on div at bounding box center [1098, 128] width 224 height 39
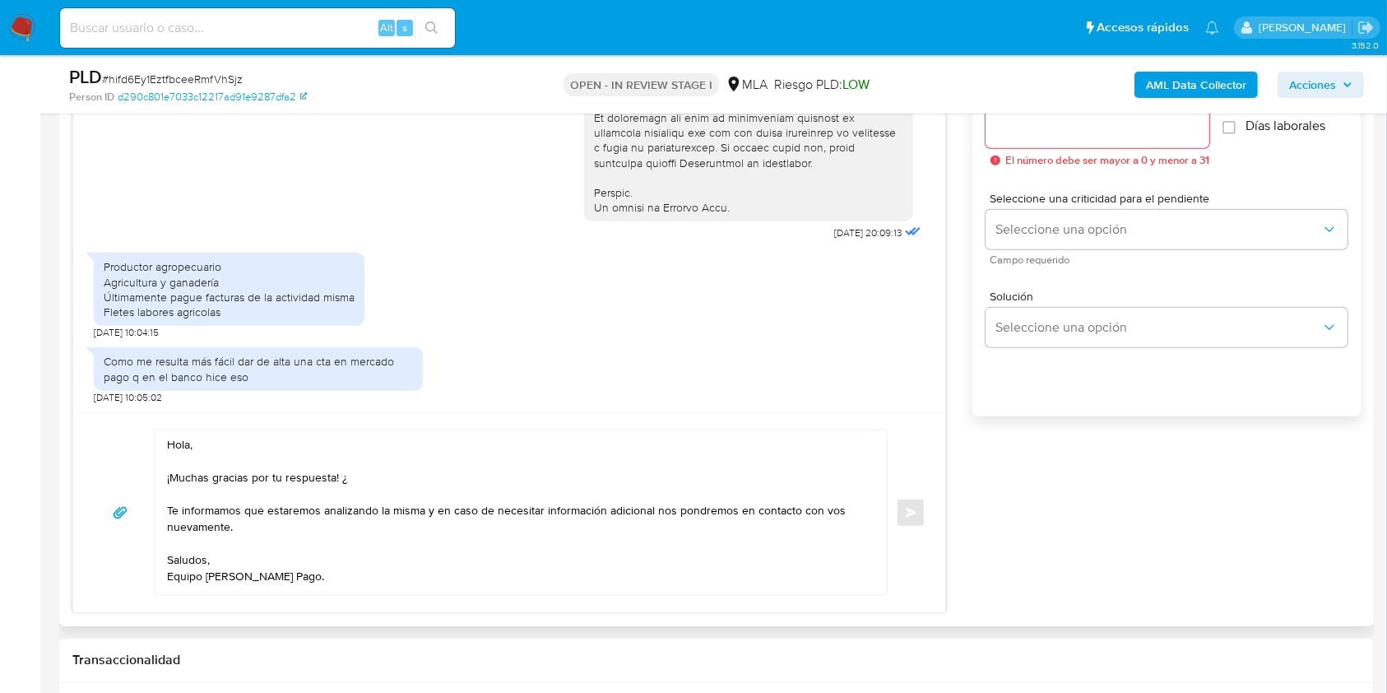
click at [1053, 131] on input "Esperar Respuesta (días)" at bounding box center [1098, 128] width 224 height 21
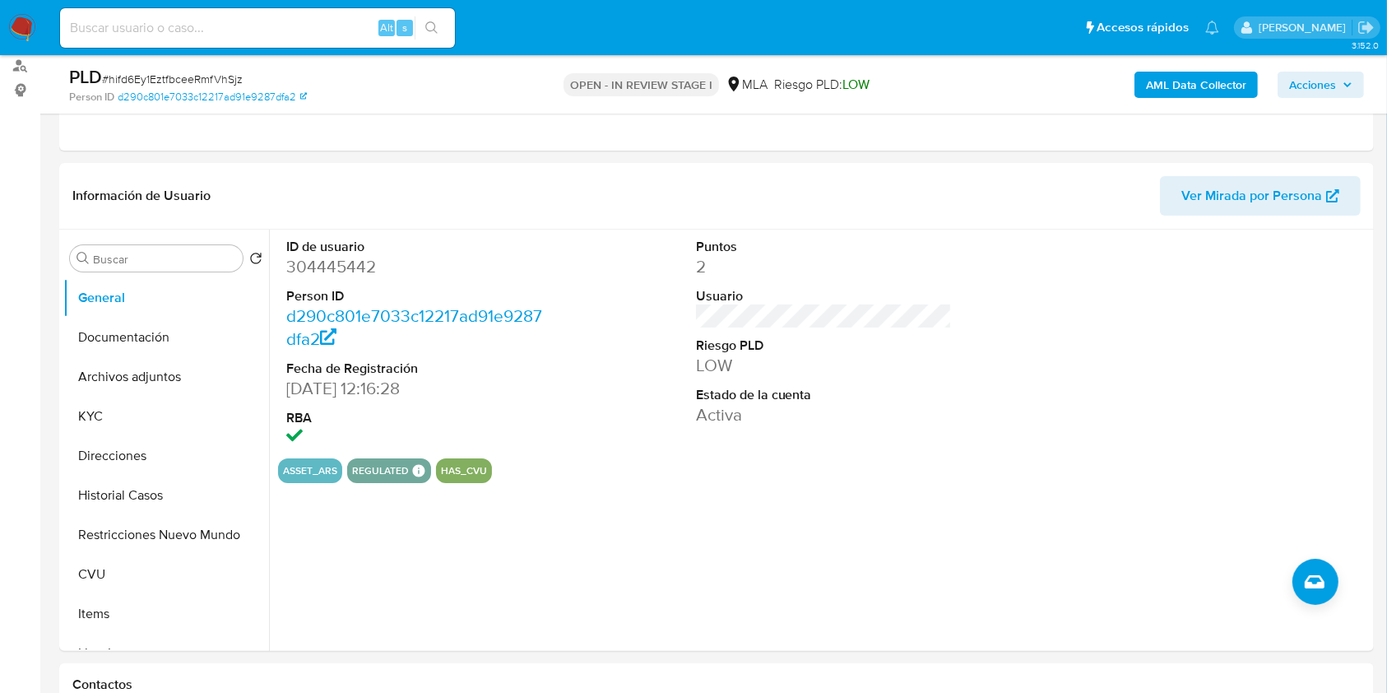
scroll to position [267, 0]
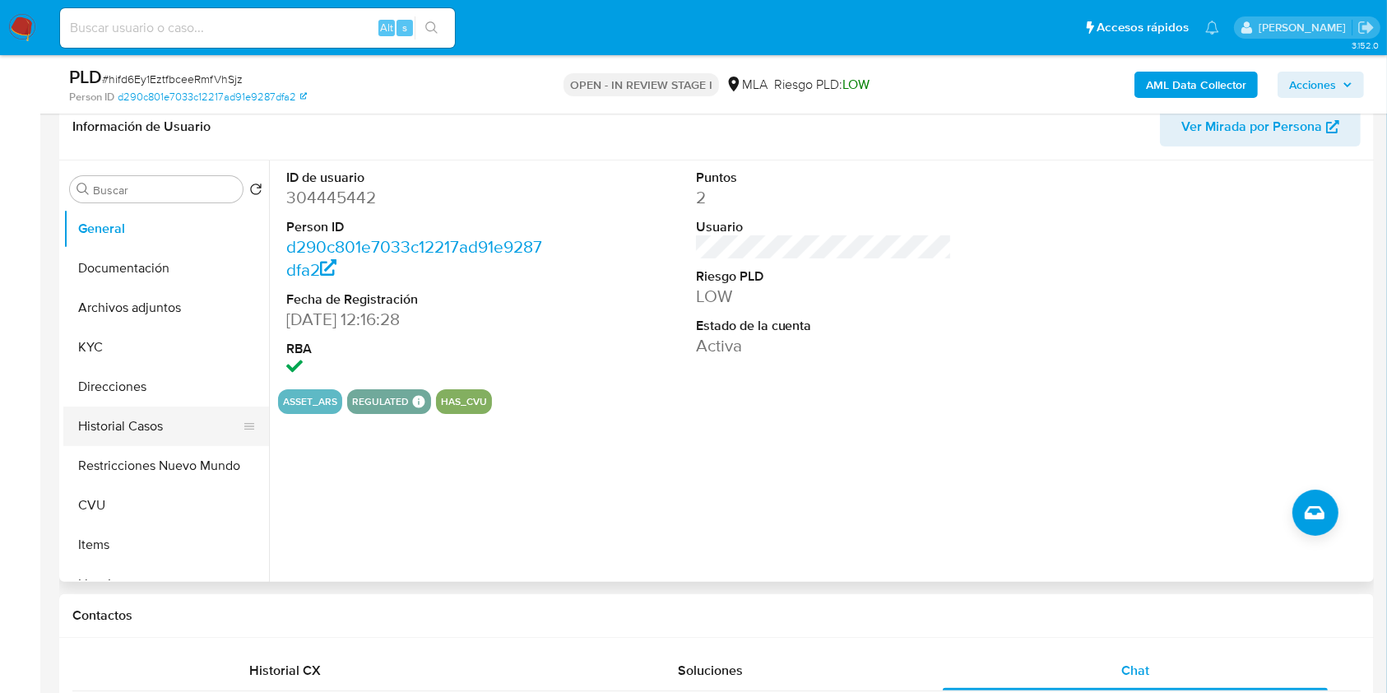
type input "0"
click at [108, 436] on button "Historial Casos" at bounding box center [159, 425] width 193 height 39
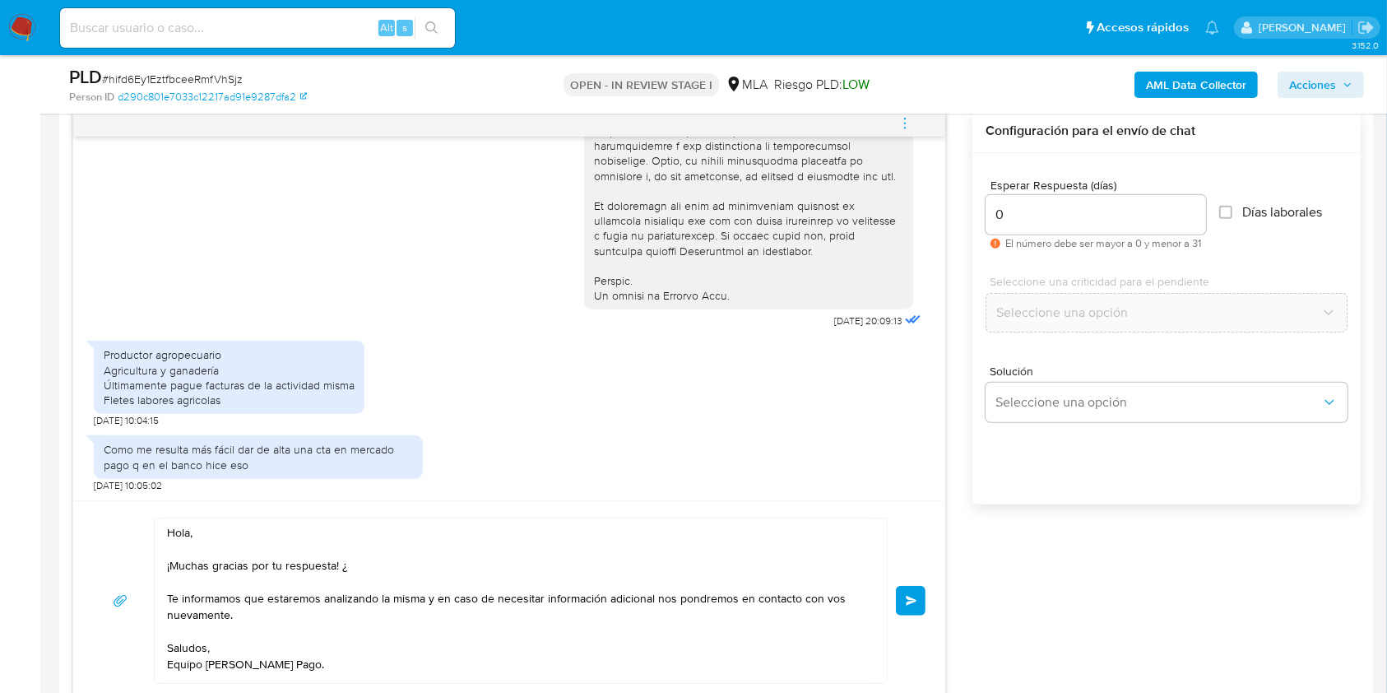
scroll to position [866, 0]
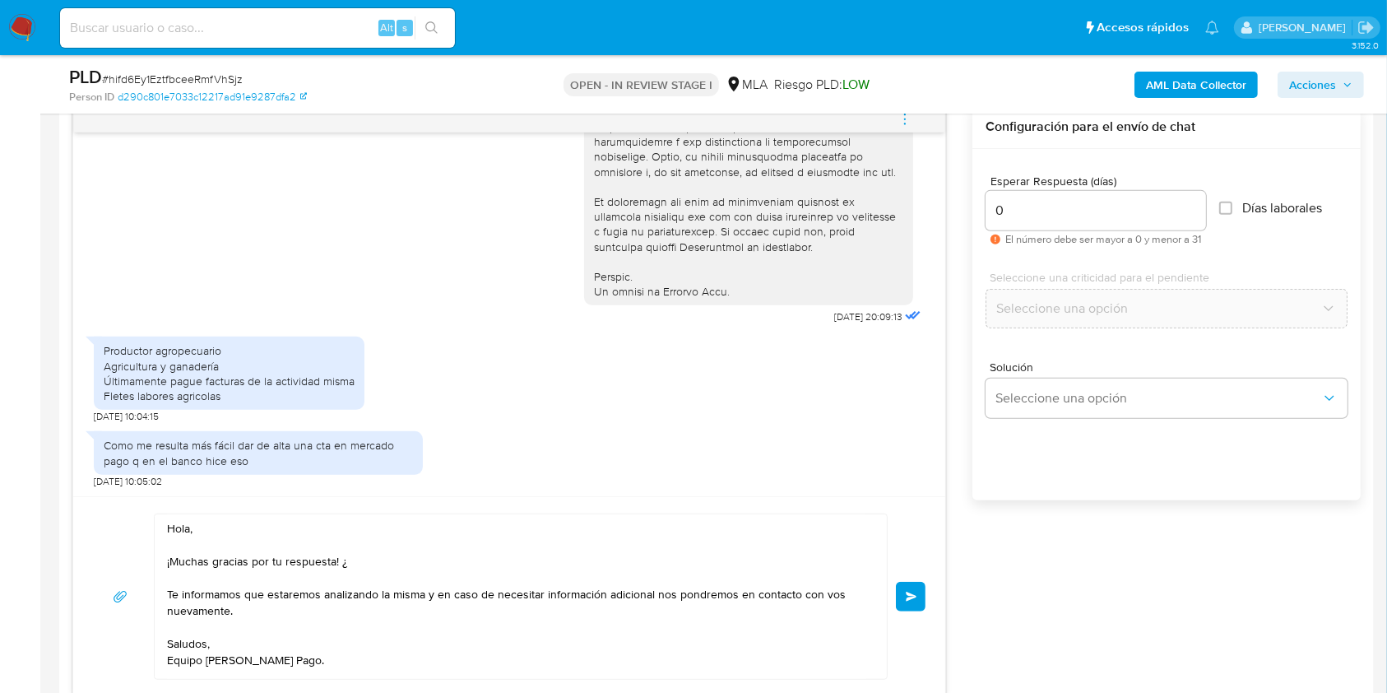
click at [903, 591] on button "Enviar" at bounding box center [911, 597] width 30 height 30
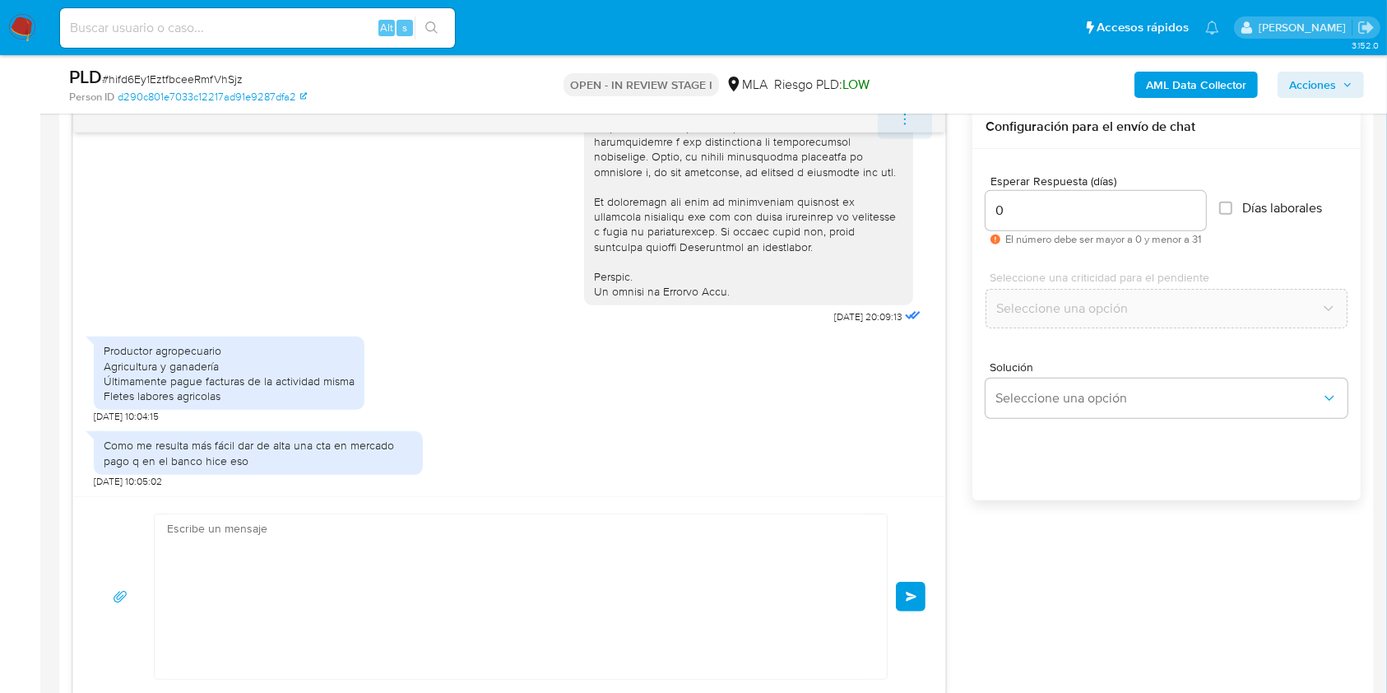
scroll to position [940, 0]
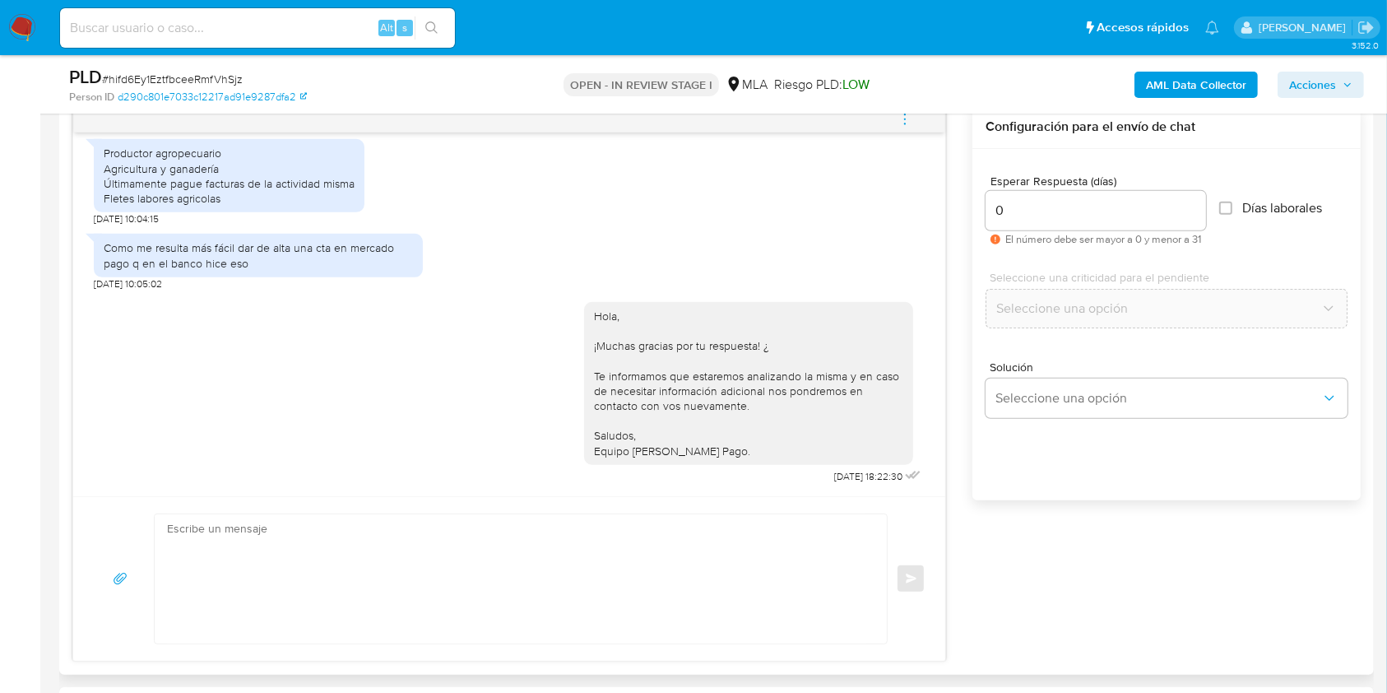
click at [903, 120] on icon "menu-action" at bounding box center [905, 119] width 15 height 15
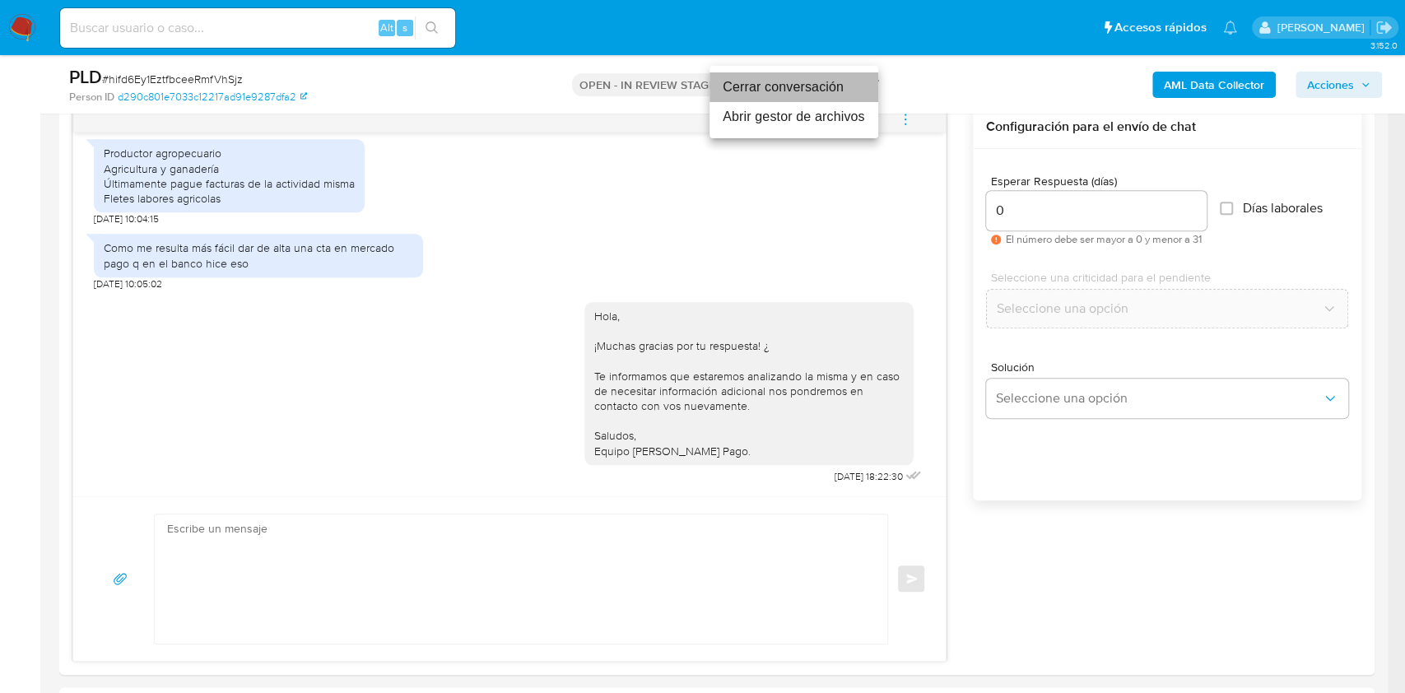
click at [775, 83] on li "Cerrar conversación" at bounding box center [793, 87] width 169 height 30
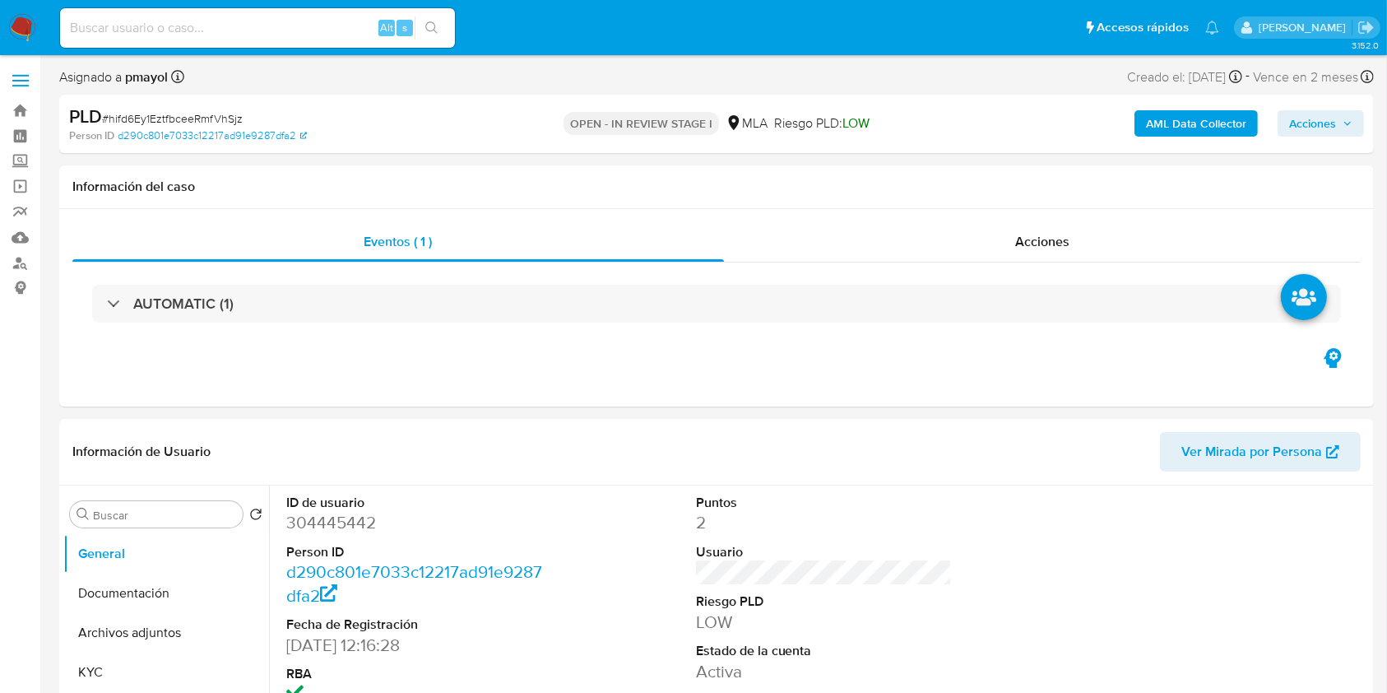
select select "10"
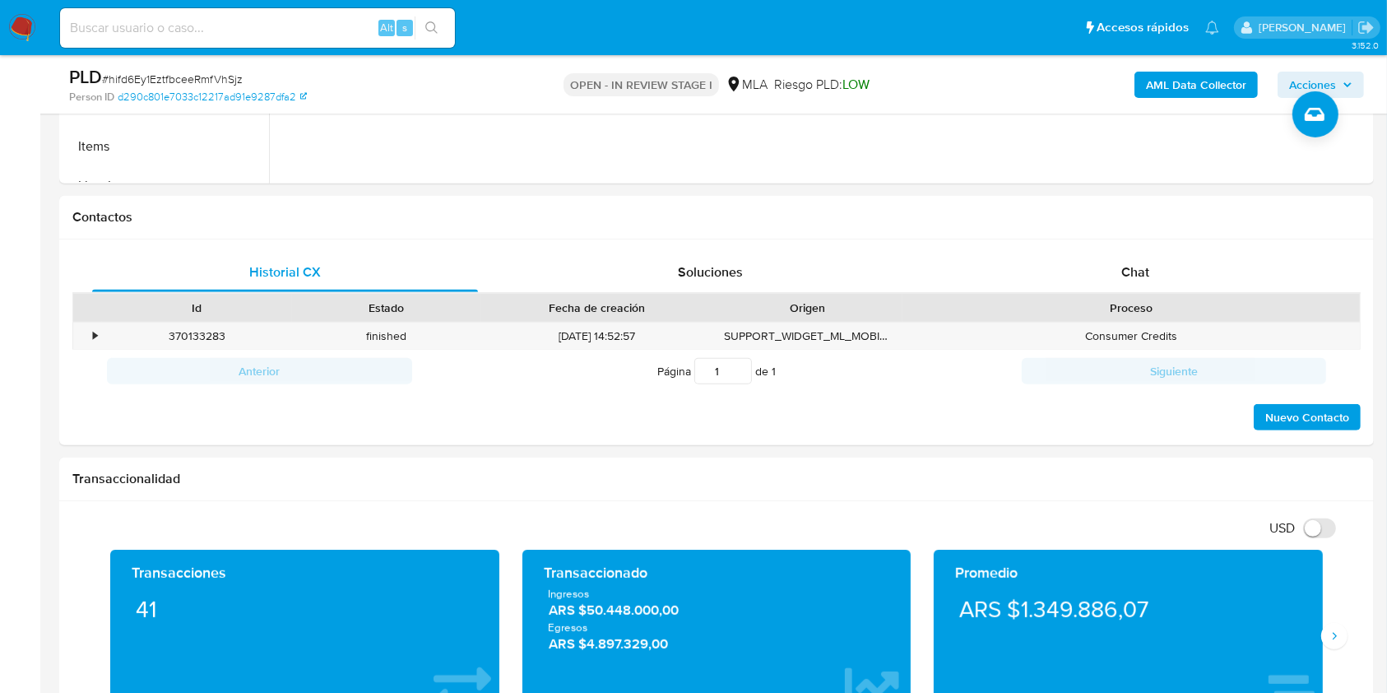
scroll to position [700, 0]
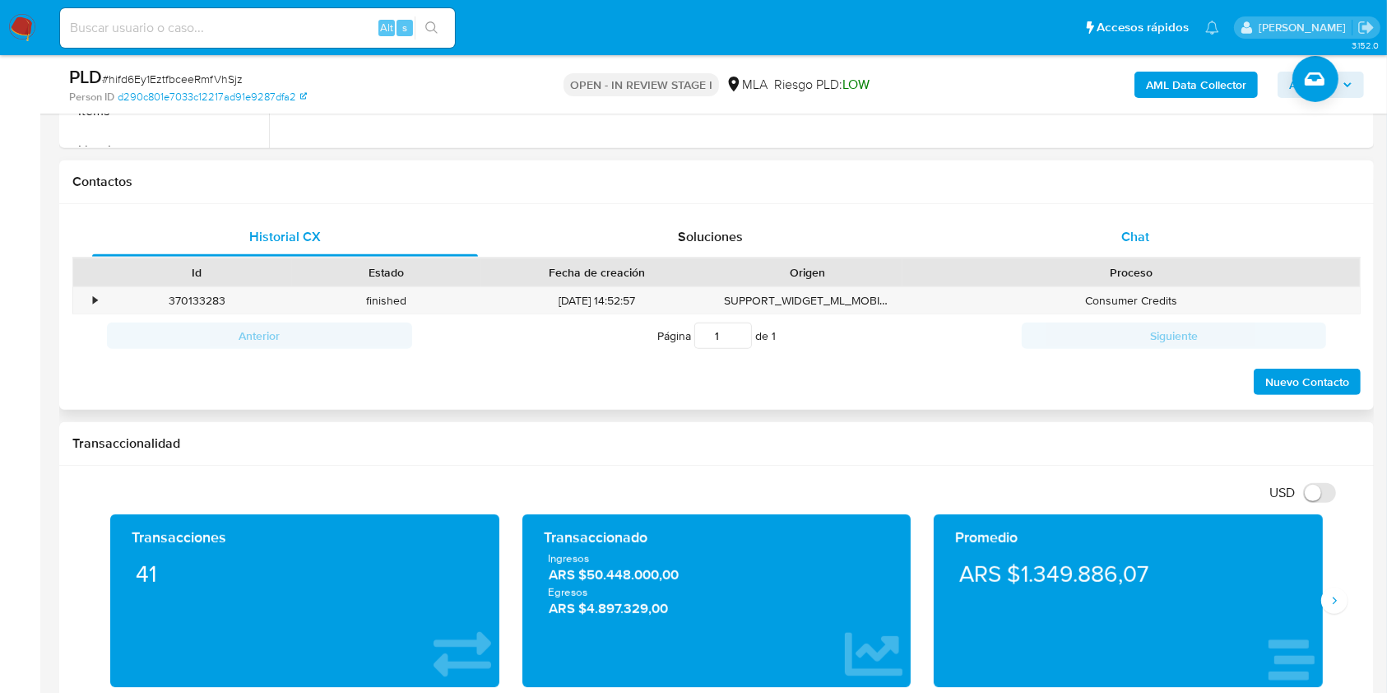
click at [1122, 230] on span "Chat" at bounding box center [1136, 236] width 28 height 19
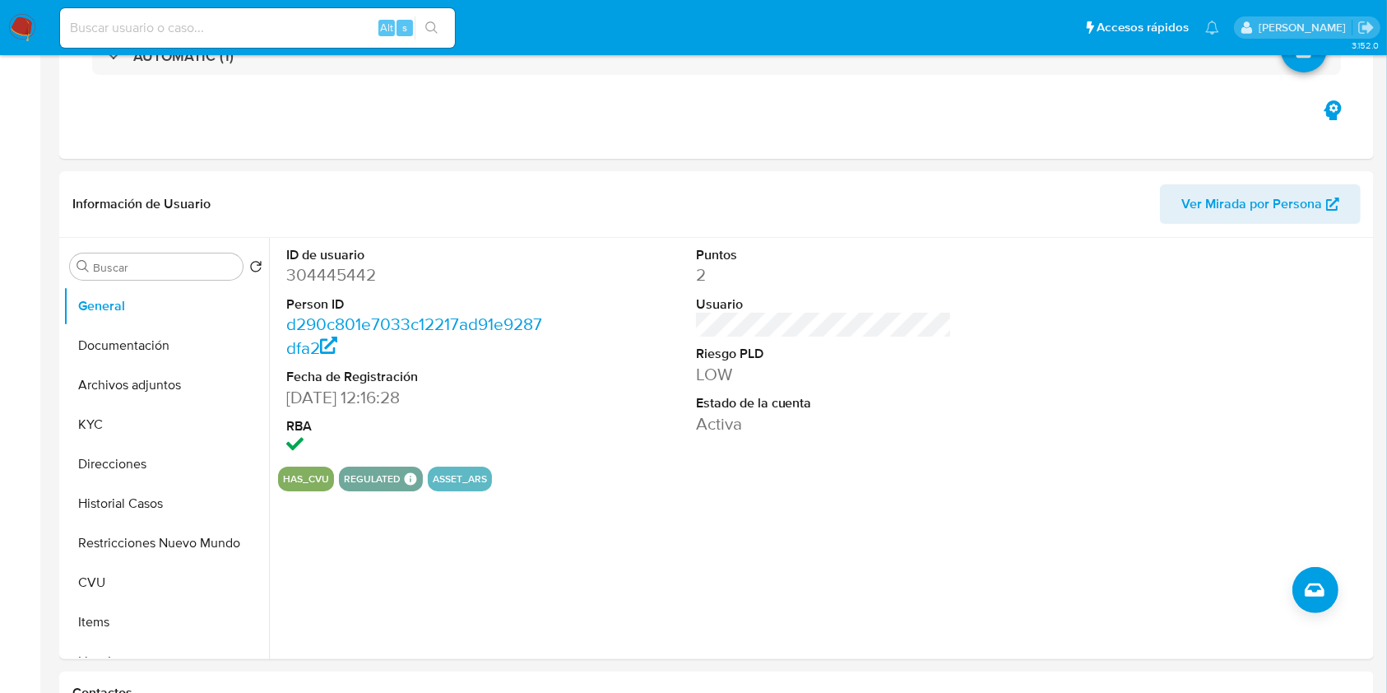
scroll to position [0, 0]
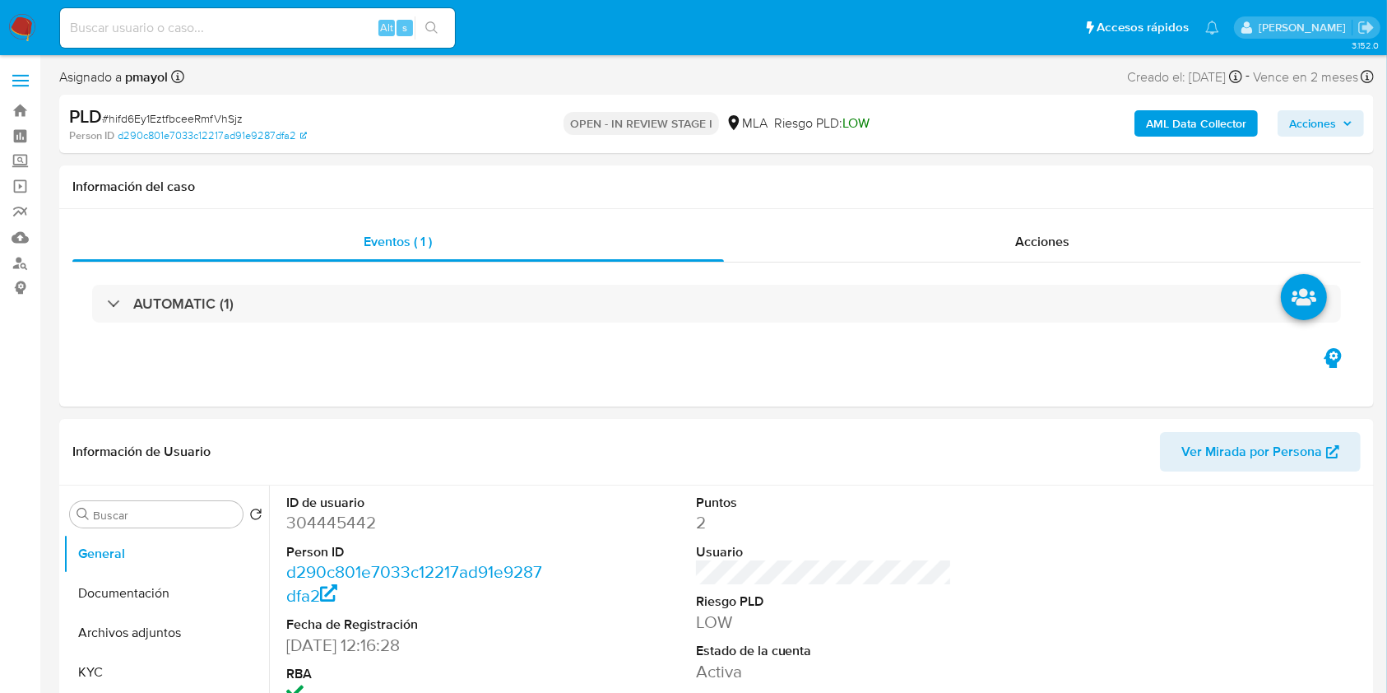
click at [1185, 129] on b "AML Data Collector" at bounding box center [1196, 123] width 100 height 26
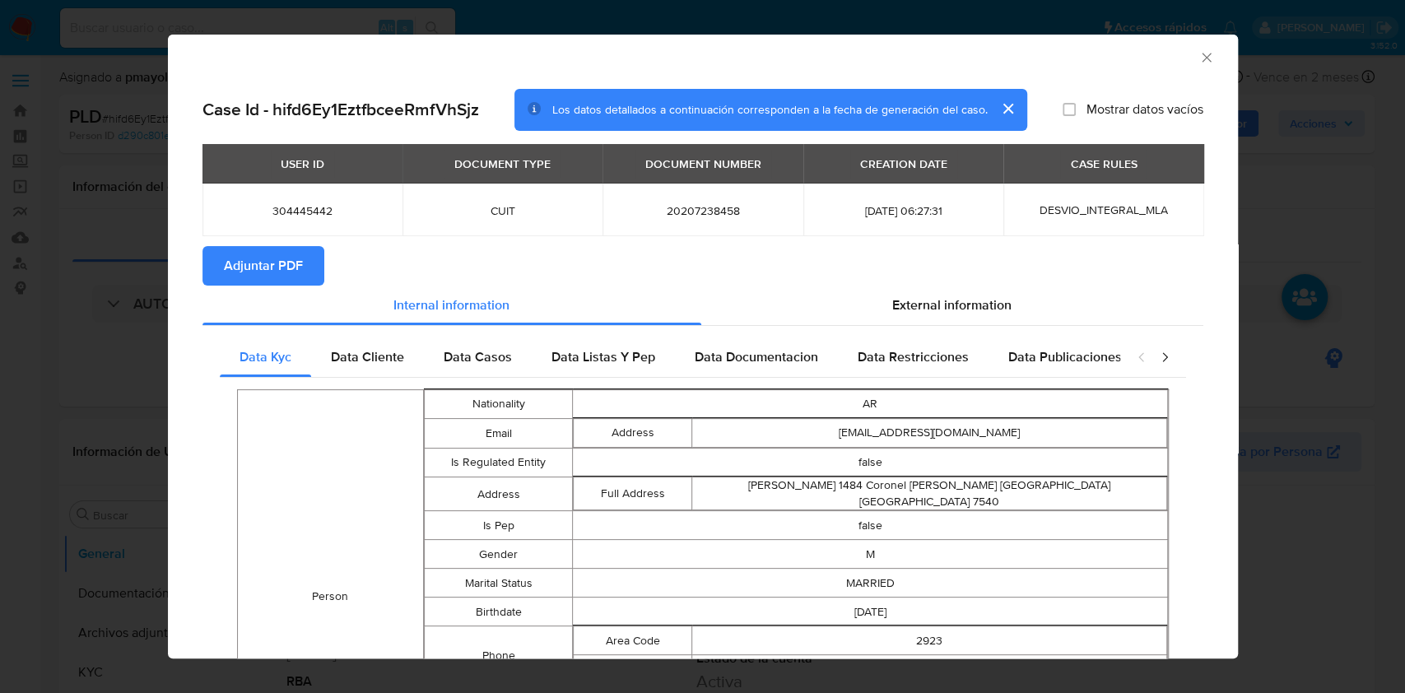
click at [286, 253] on span "Adjuntar PDF" at bounding box center [263, 266] width 79 height 36
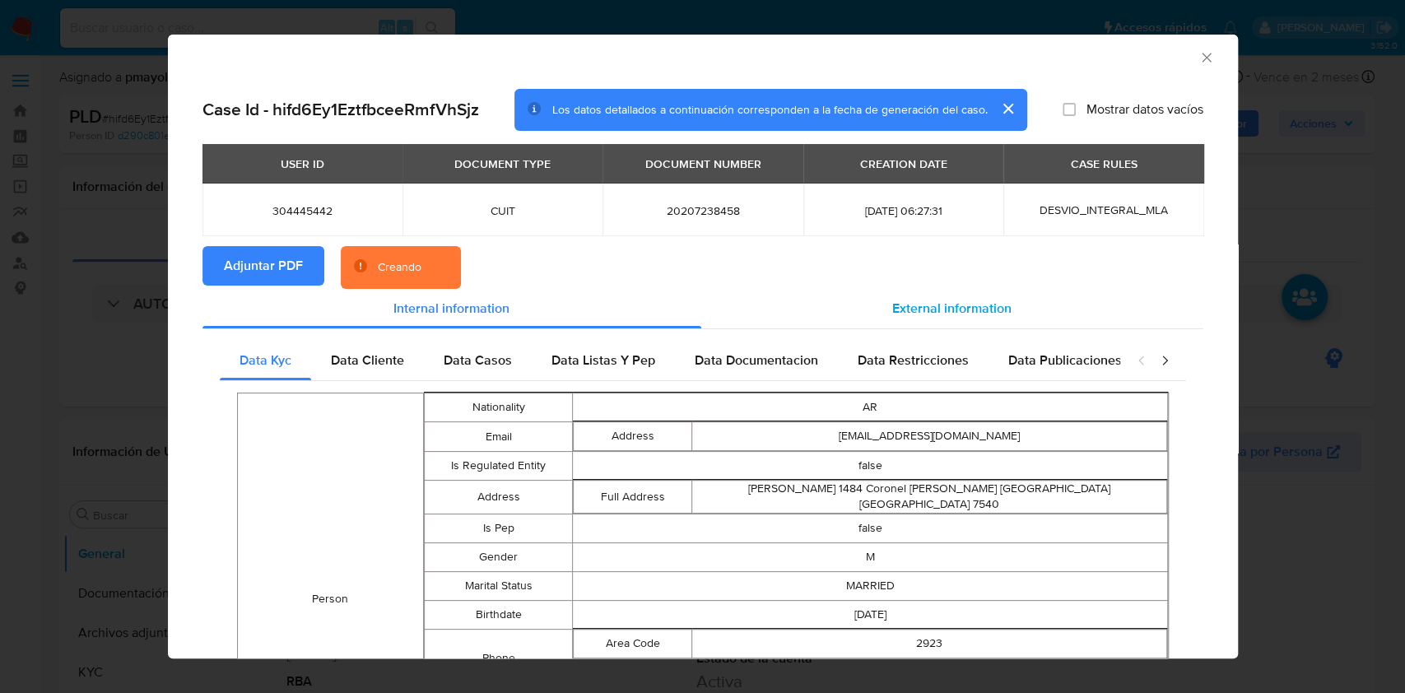
click at [891, 318] on div "External information" at bounding box center [952, 308] width 502 height 39
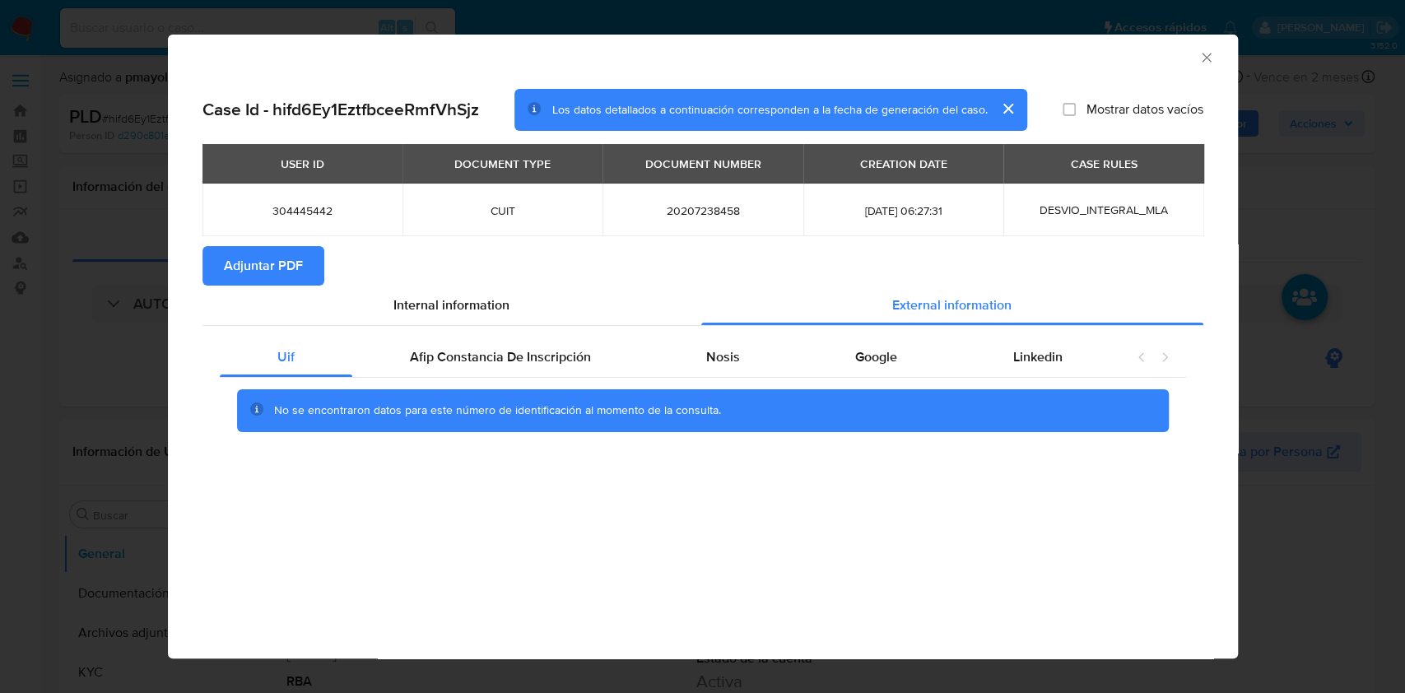
click at [1205, 53] on icon "Cerrar ventana" at bounding box center [1206, 57] width 16 height 16
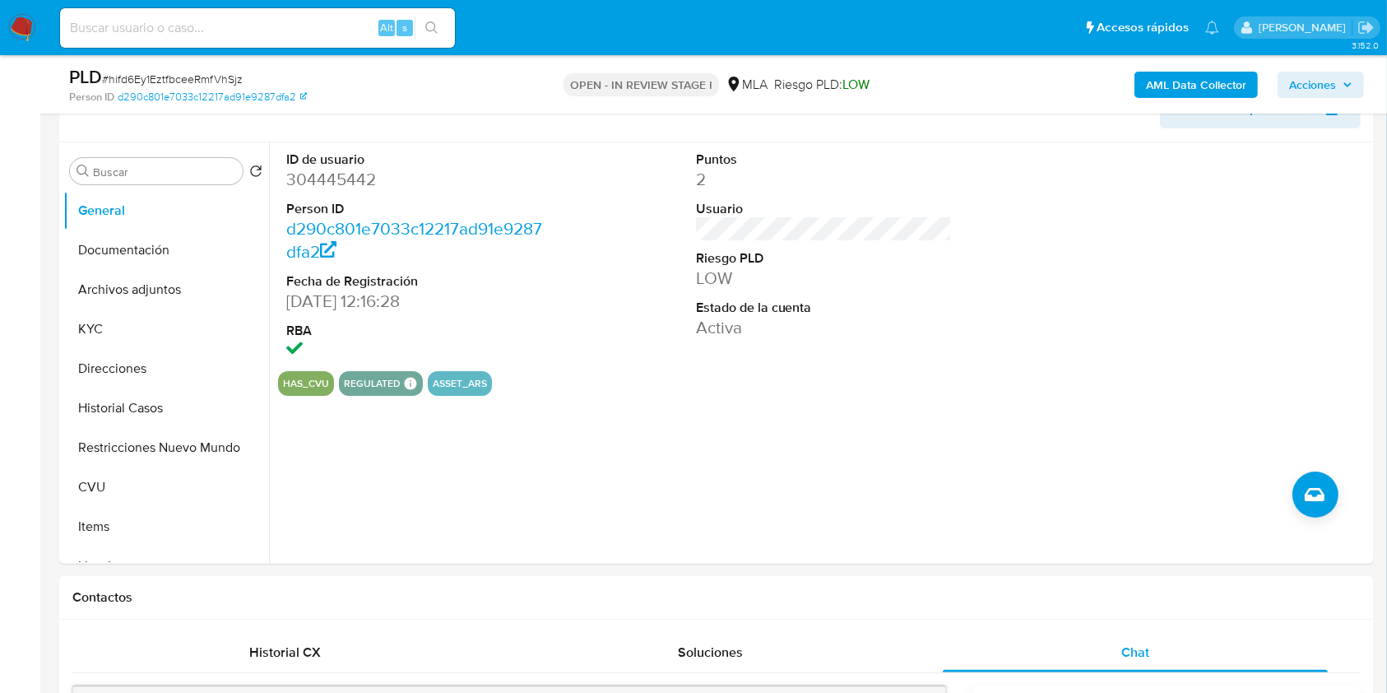
scroll to position [365, 0]
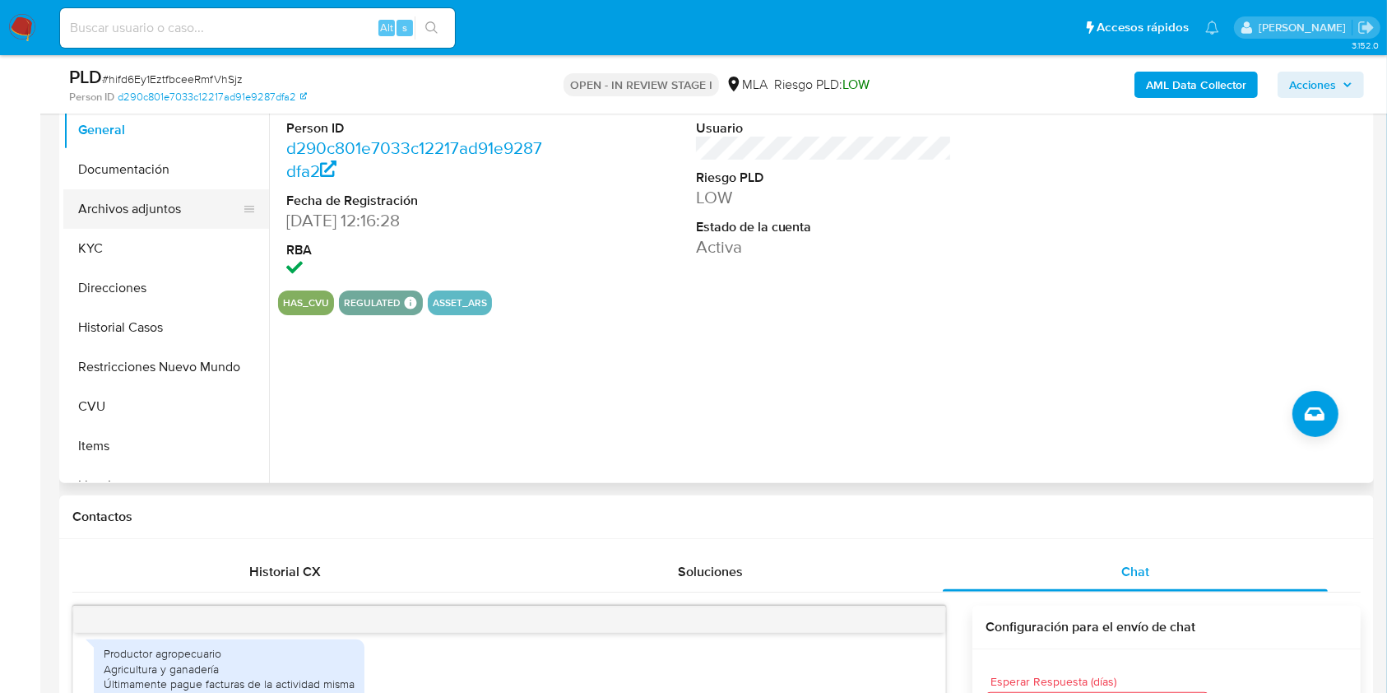
click at [195, 212] on button "Archivos adjuntos" at bounding box center [159, 208] width 193 height 39
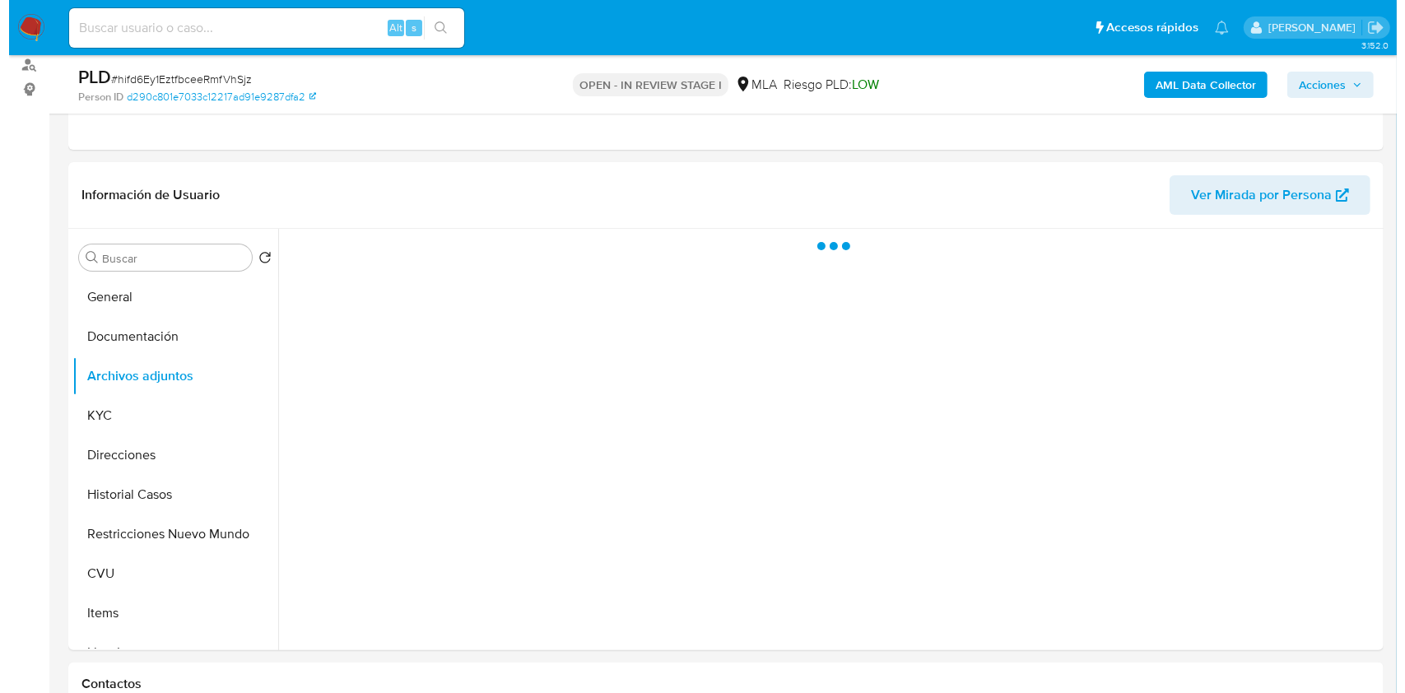
scroll to position [195, 0]
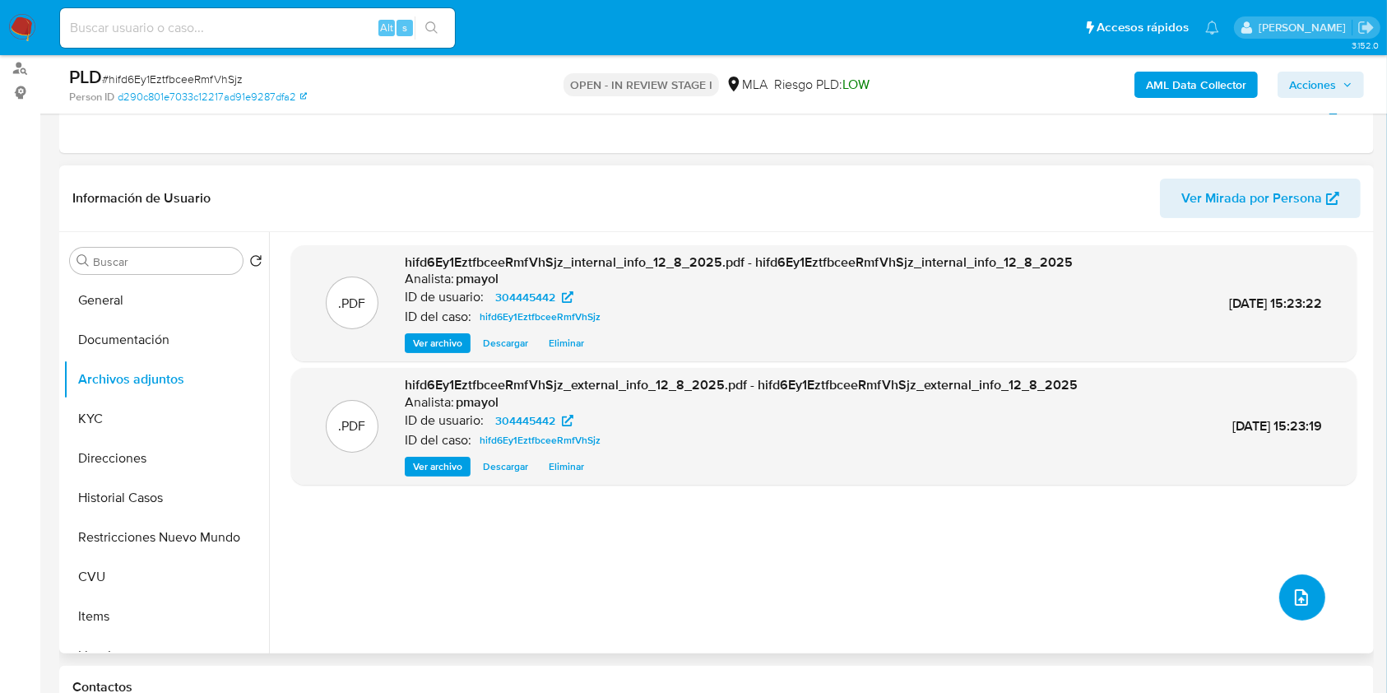
click at [1298, 601] on icon "upload-file" at bounding box center [1301, 597] width 13 height 16
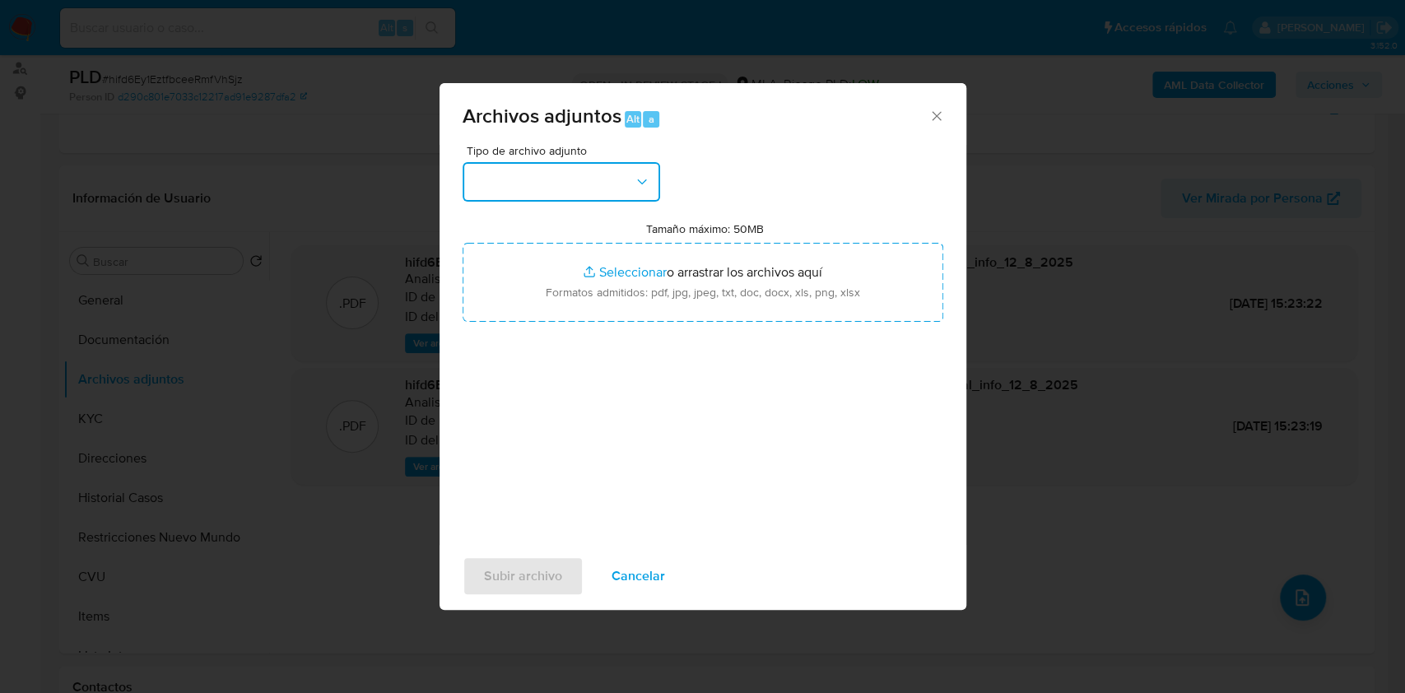
click at [537, 171] on button "button" at bounding box center [560, 181] width 197 height 39
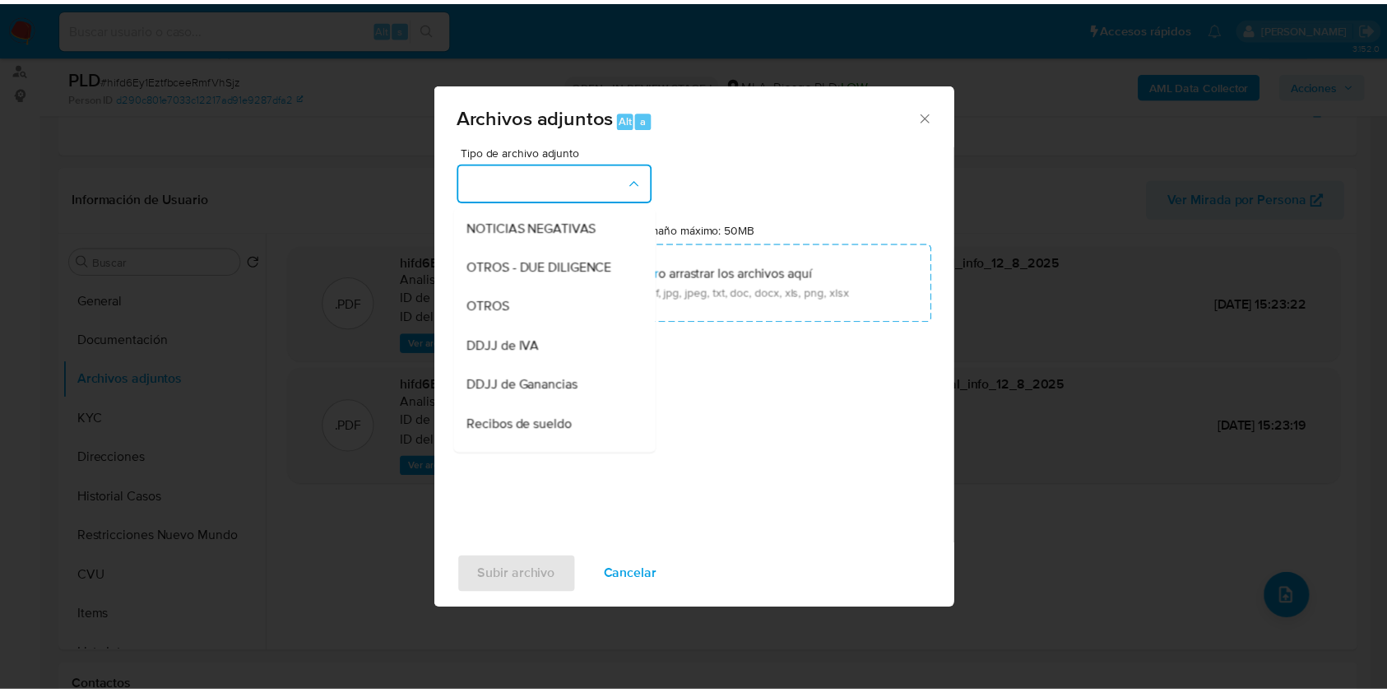
scroll to position [330, 0]
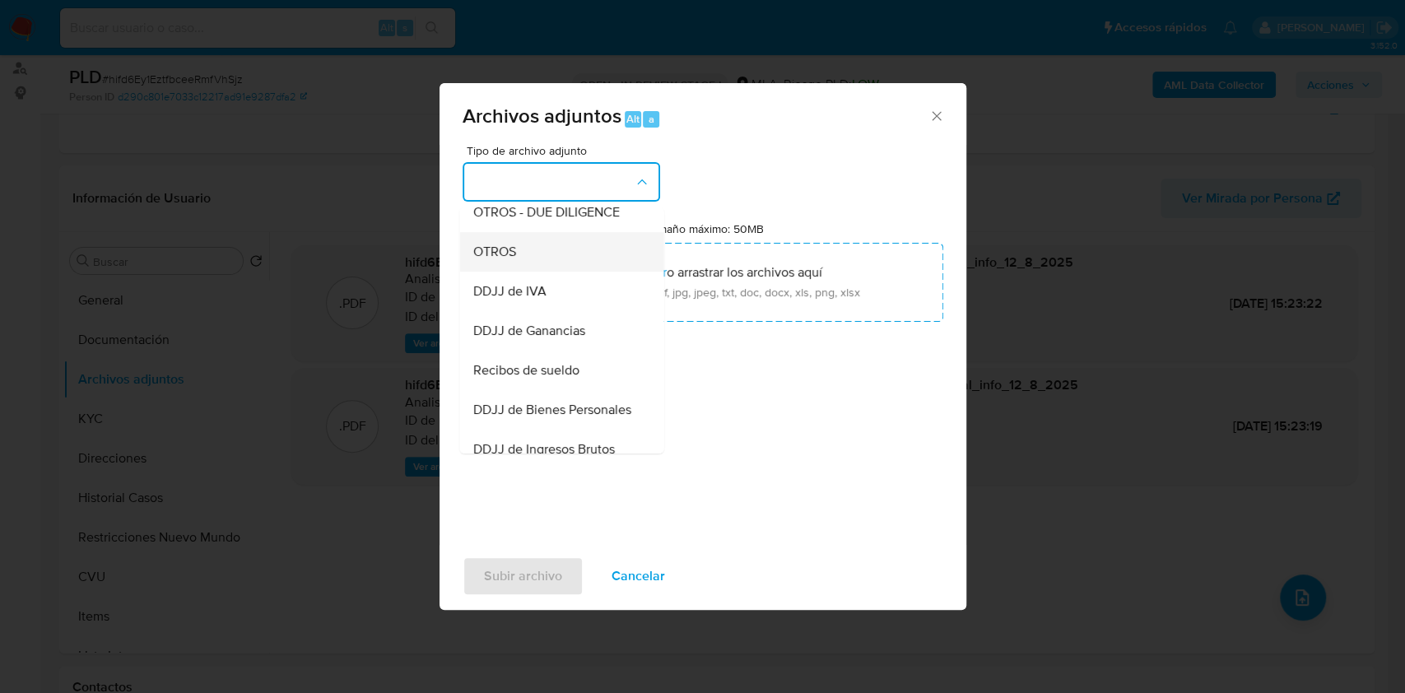
click at [546, 272] on div "OTROS" at bounding box center [556, 251] width 168 height 39
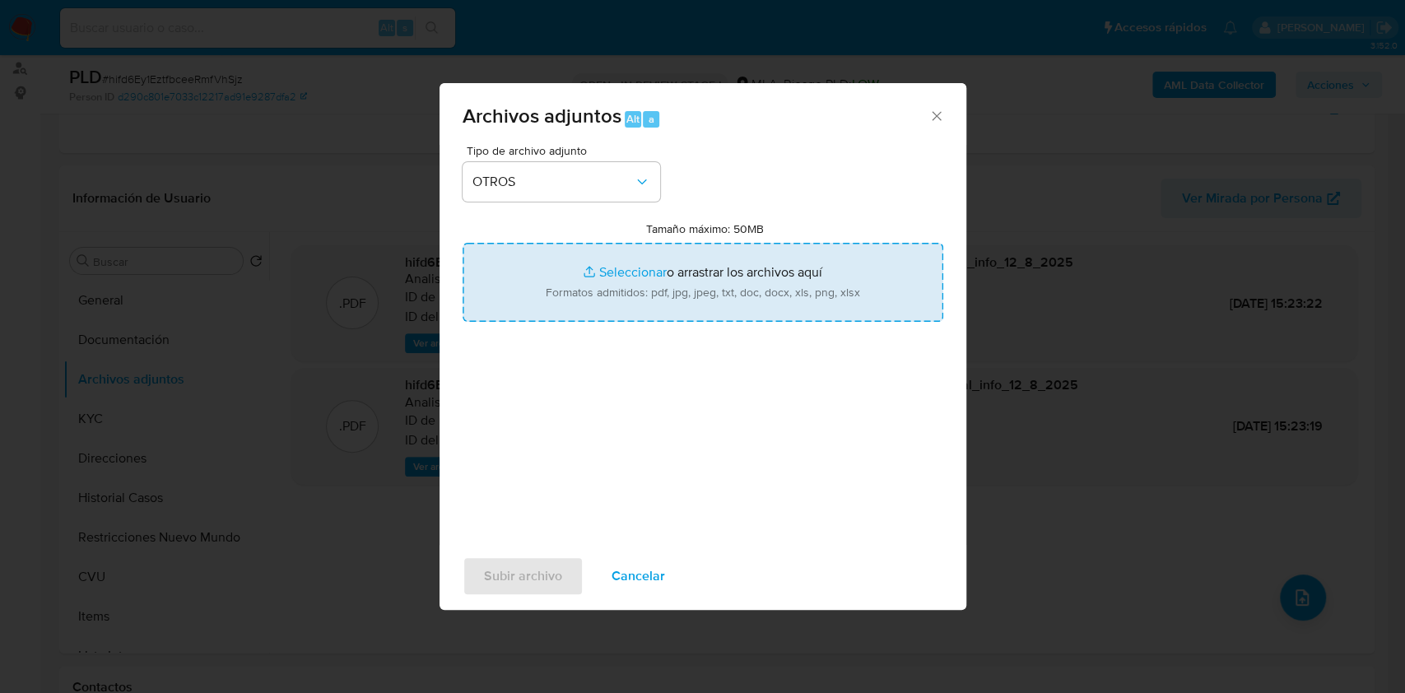
click at [647, 267] on input "Tamaño máximo: 50MB Seleccionar archivos" at bounding box center [702, 282] width 481 height 79
type input "C:\fakepath\Caselog hifd6Ey1EztfbceeRmfVhSjz.docx"
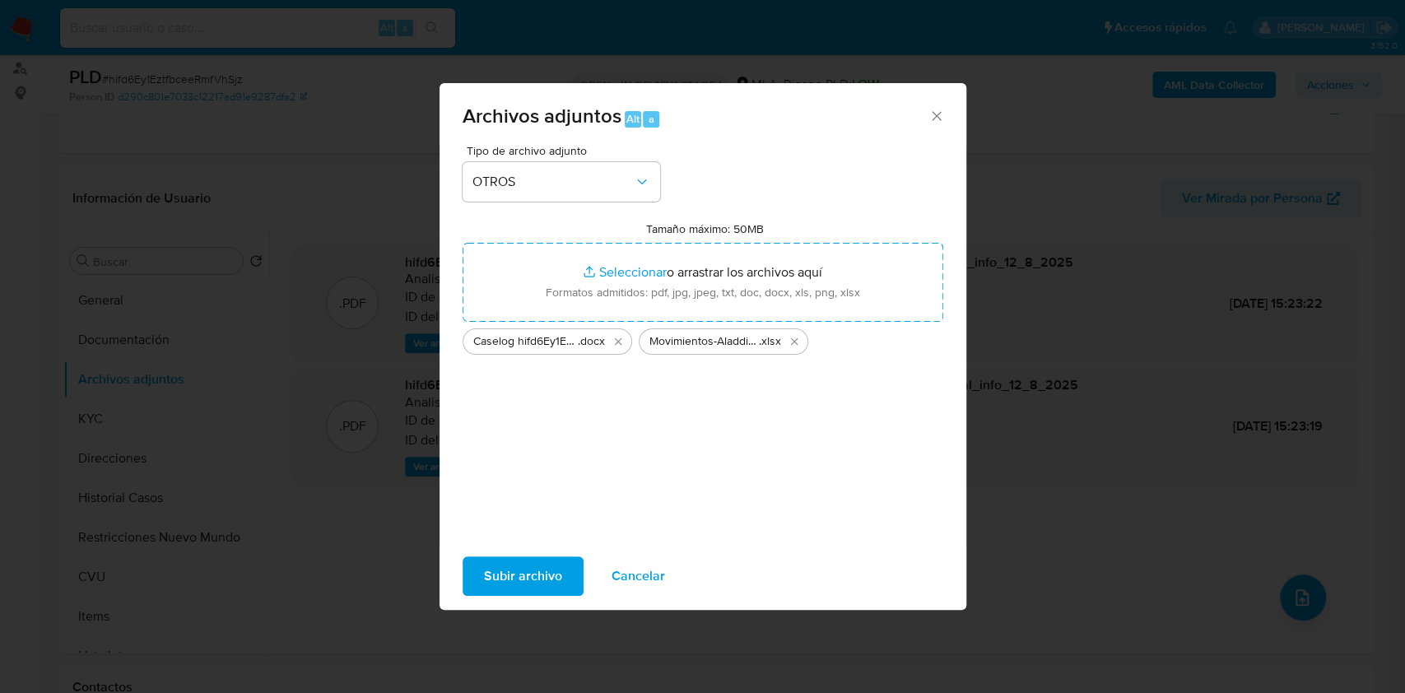
click at [513, 582] on span "Subir archivo" at bounding box center [523, 576] width 78 height 36
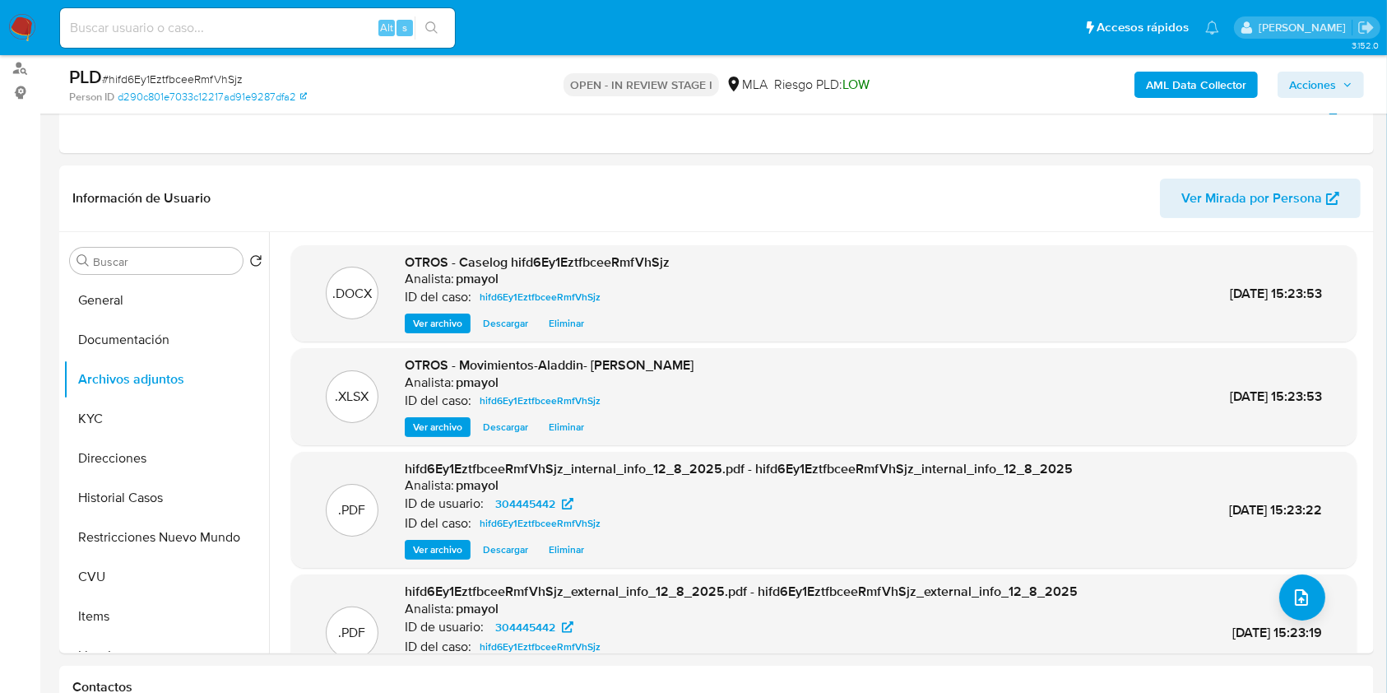
click at [1288, 86] on button "Acciones" at bounding box center [1321, 85] width 86 height 26
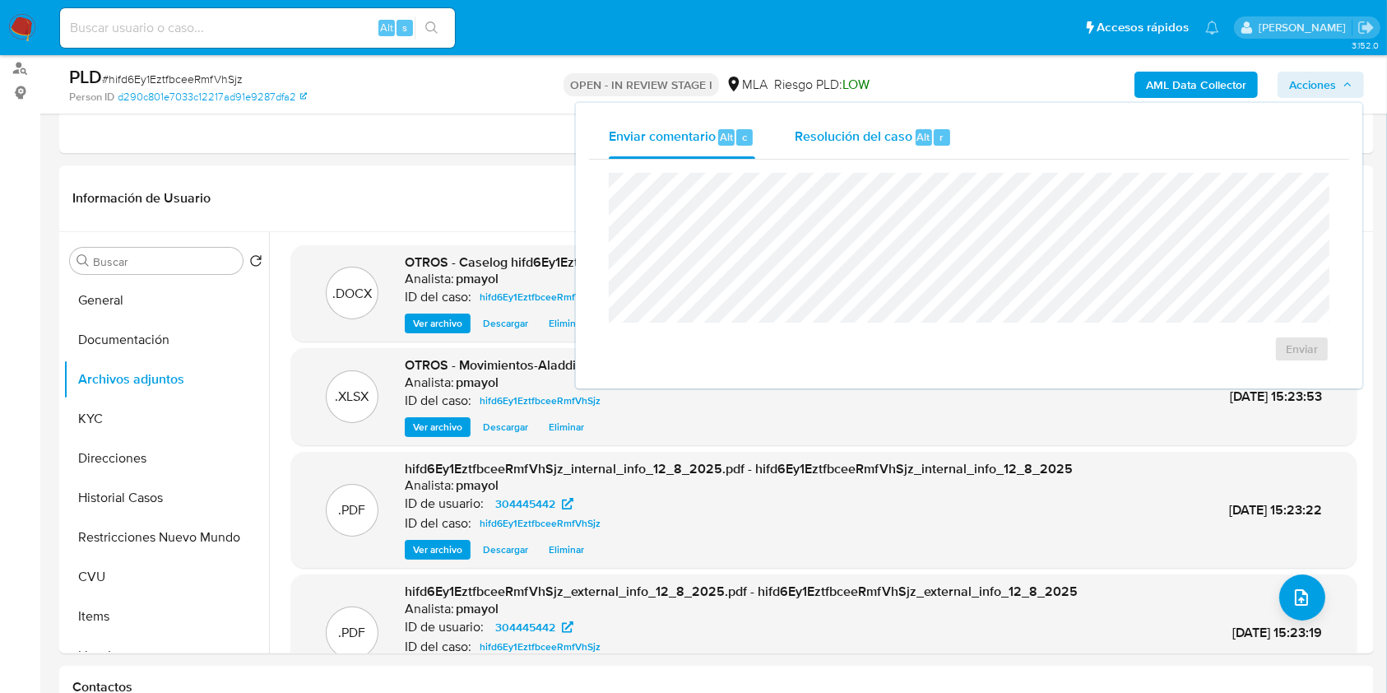
click at [879, 122] on div "Resolución del caso Alt r" at bounding box center [873, 137] width 157 height 43
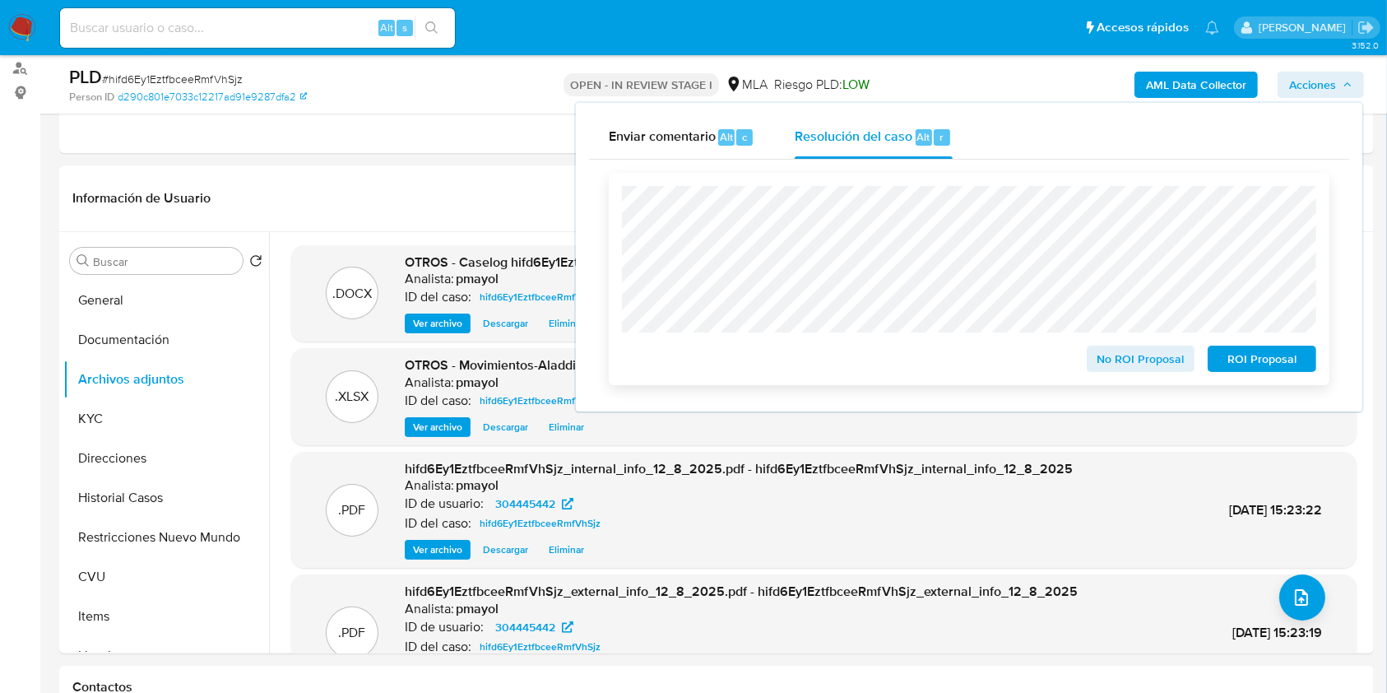
click at [1148, 362] on span "No ROI Proposal" at bounding box center [1141, 358] width 86 height 23
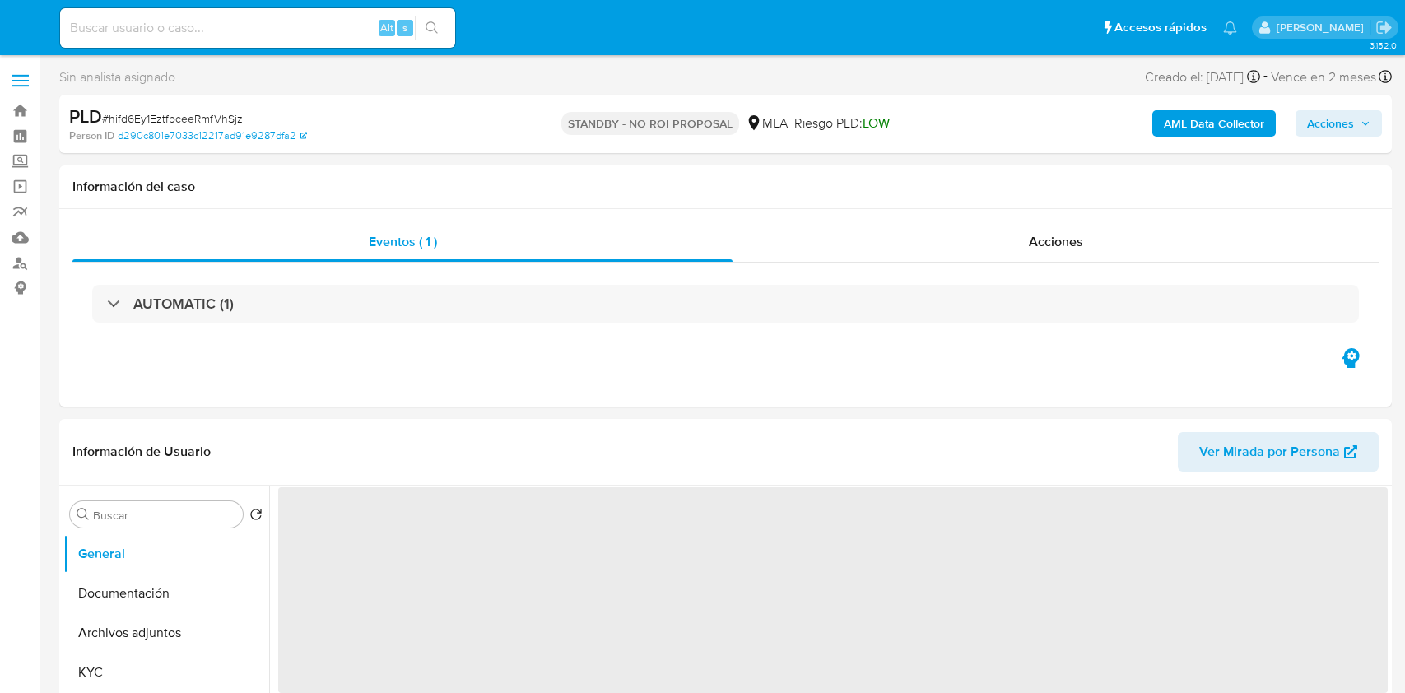
select select "10"
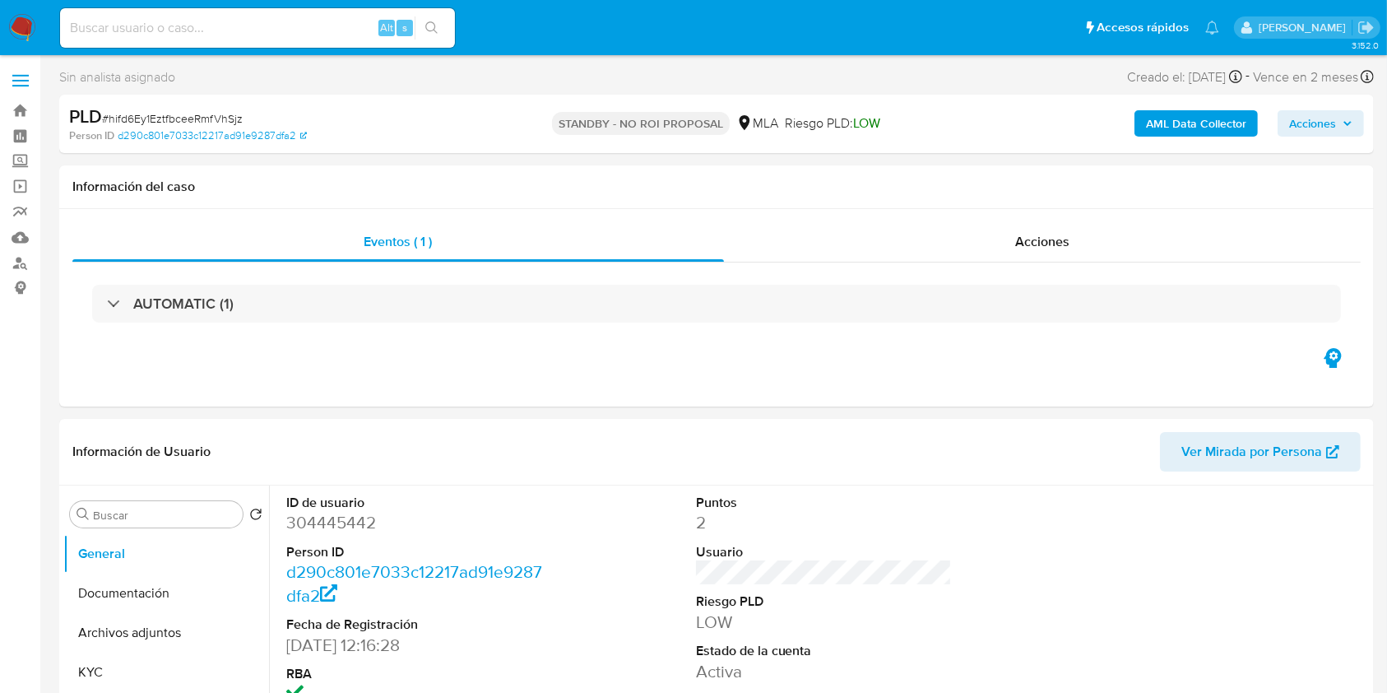
click at [319, 22] on input at bounding box center [257, 27] width 395 height 21
paste input "nXZNBqhd3RjFBrCbFiX18VCi"
type input "nXZNBqhd3RjFBrCbFiX18VCi"
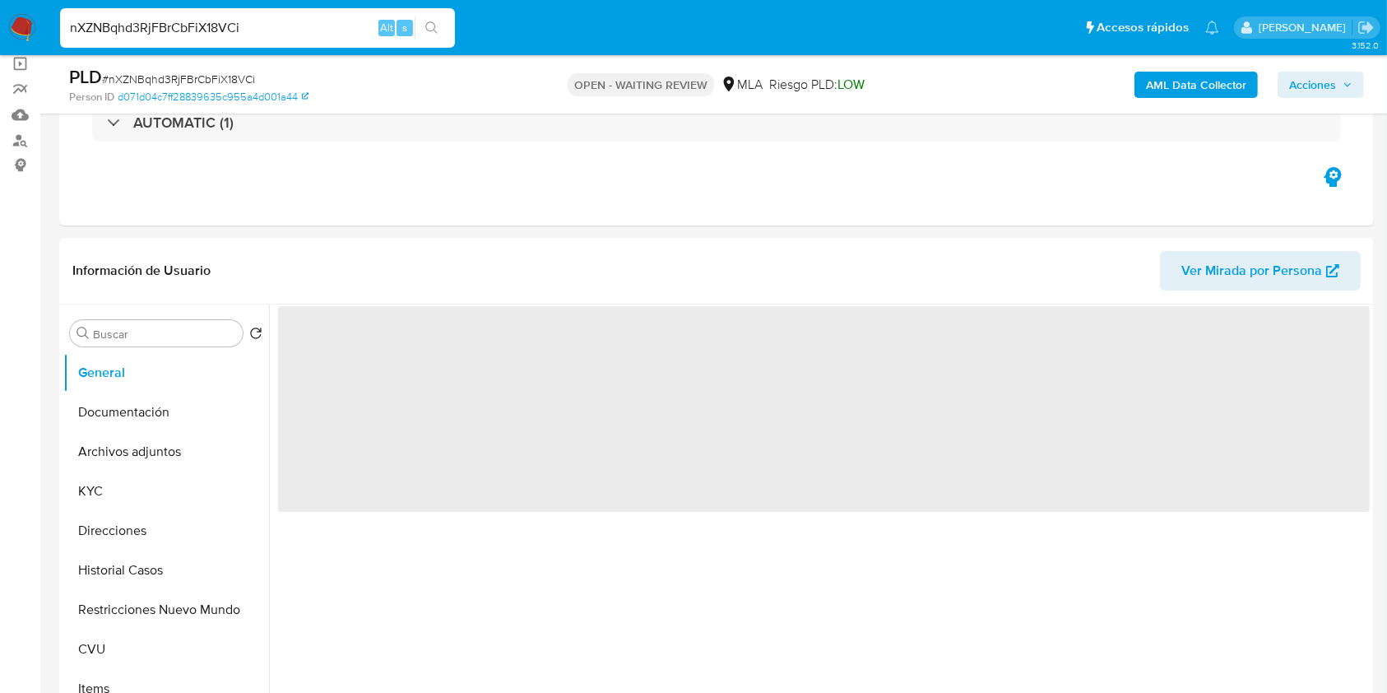
scroll to position [125, 0]
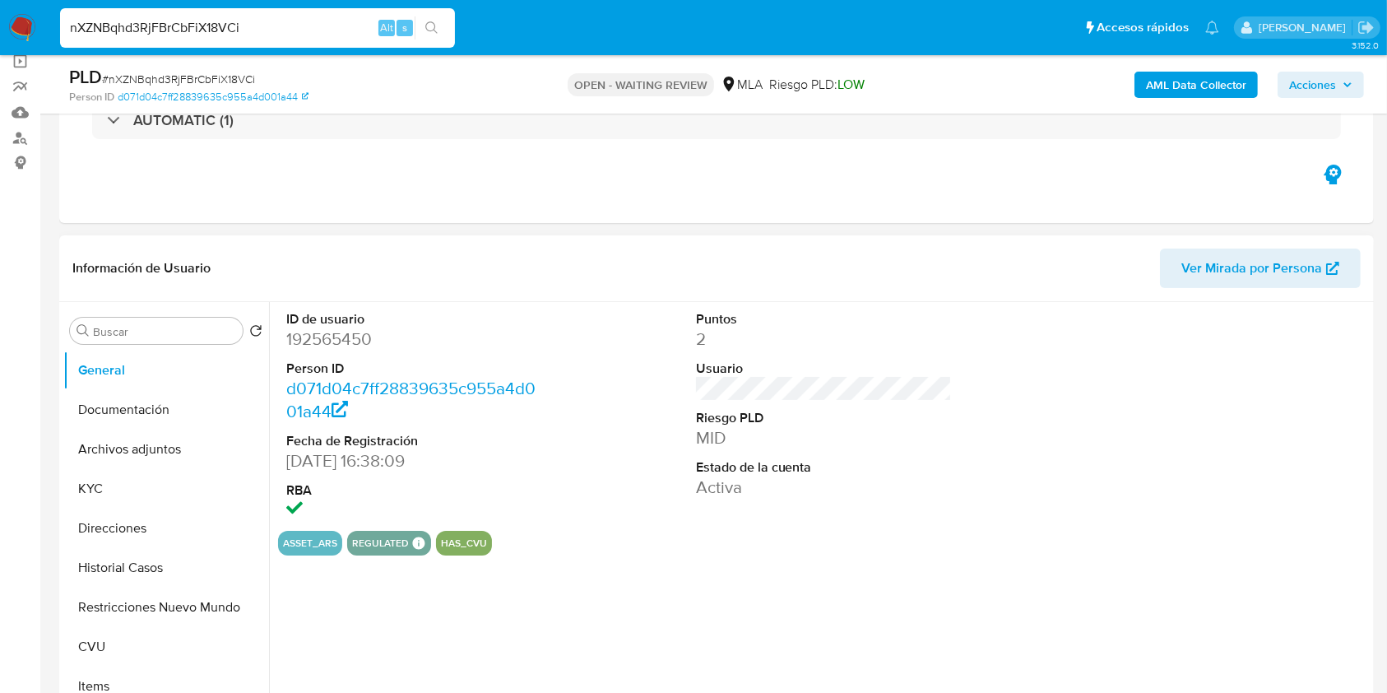
select select "10"
click at [304, 345] on dd "192565450" at bounding box center [414, 338] width 257 height 23
copy dd "192565450"
click at [167, 576] on button "Historial Casos" at bounding box center [159, 567] width 193 height 39
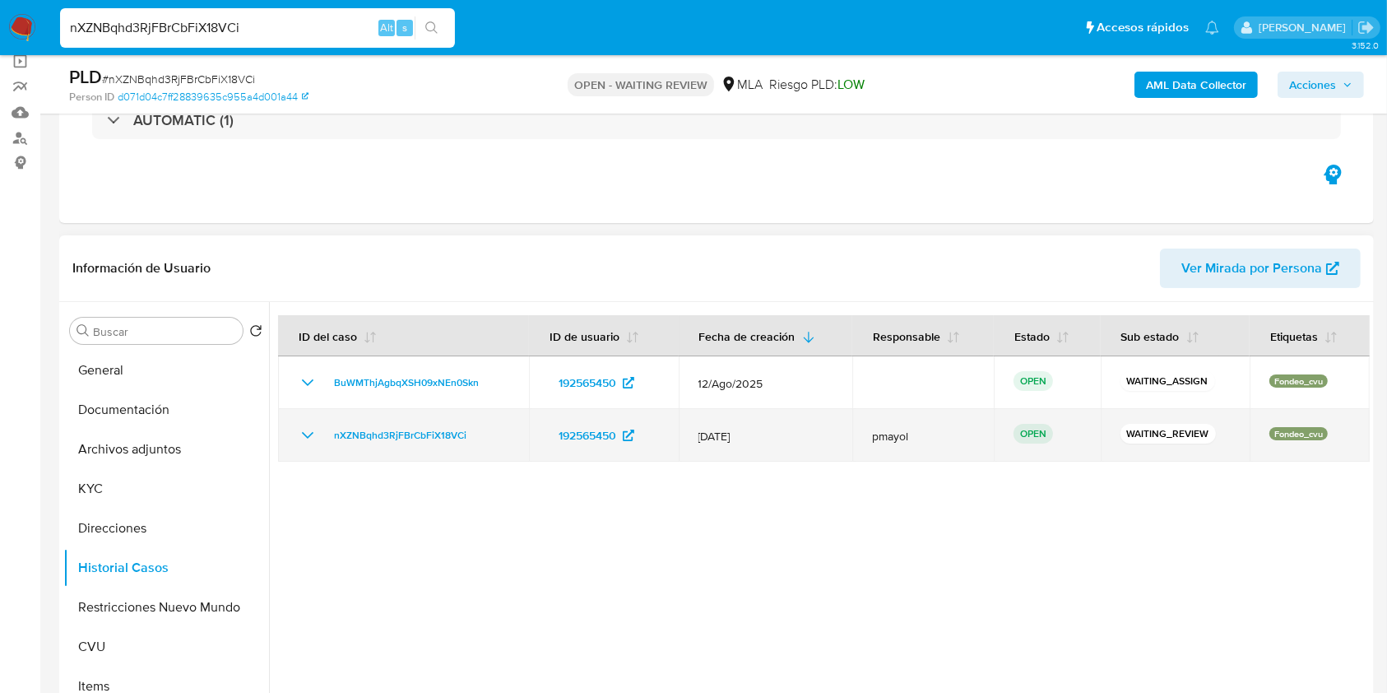
drag, startPoint x: 499, startPoint y: 438, endPoint x: 326, endPoint y: 438, distance: 172.8
click at [326, 438] on div "nXZNBqhd3RjFBrCbFiX18VCi" at bounding box center [403, 435] width 211 height 20
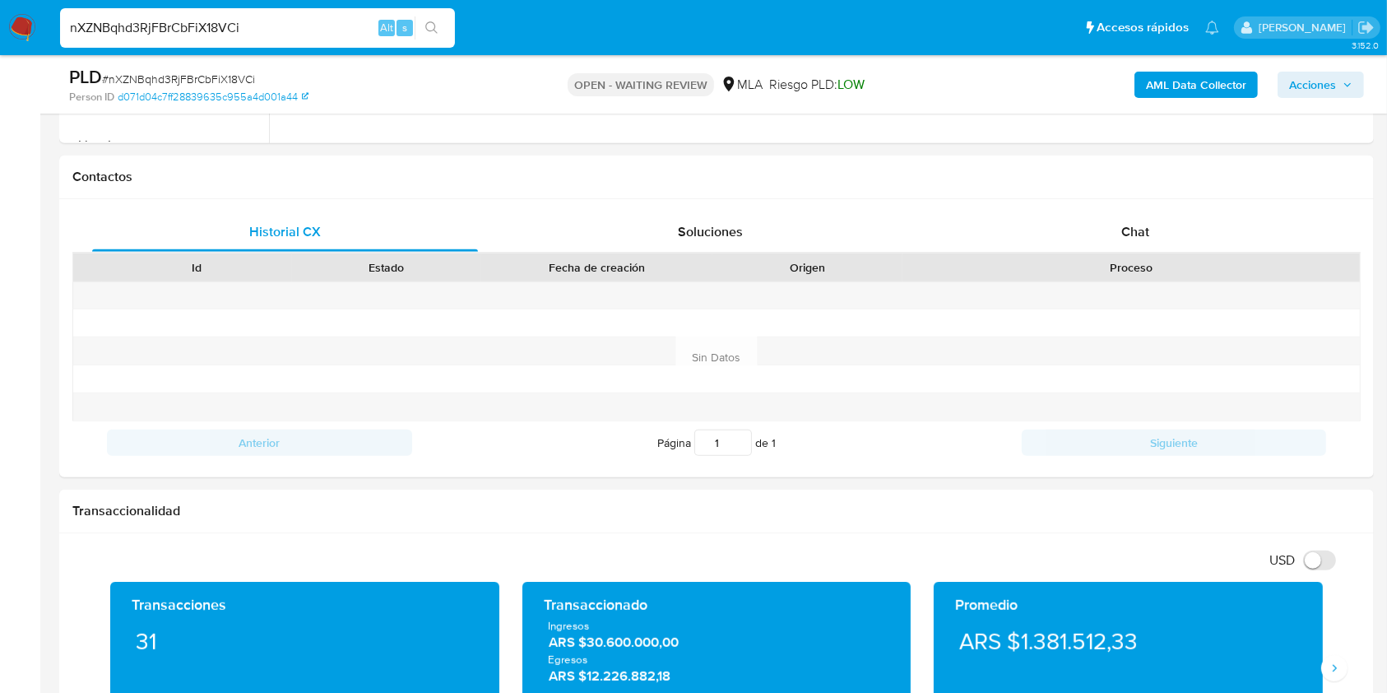
scroll to position [819, 0]
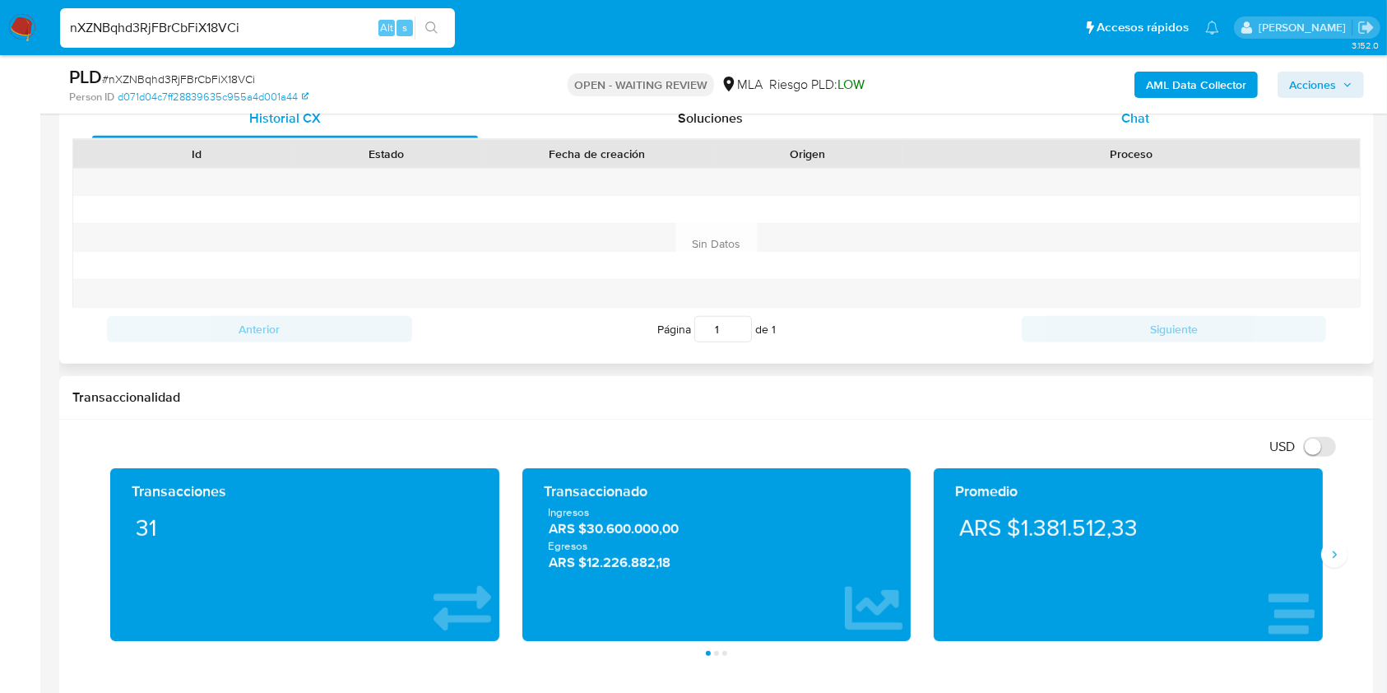
click at [1159, 123] on div "Chat" at bounding box center [1136, 118] width 386 height 39
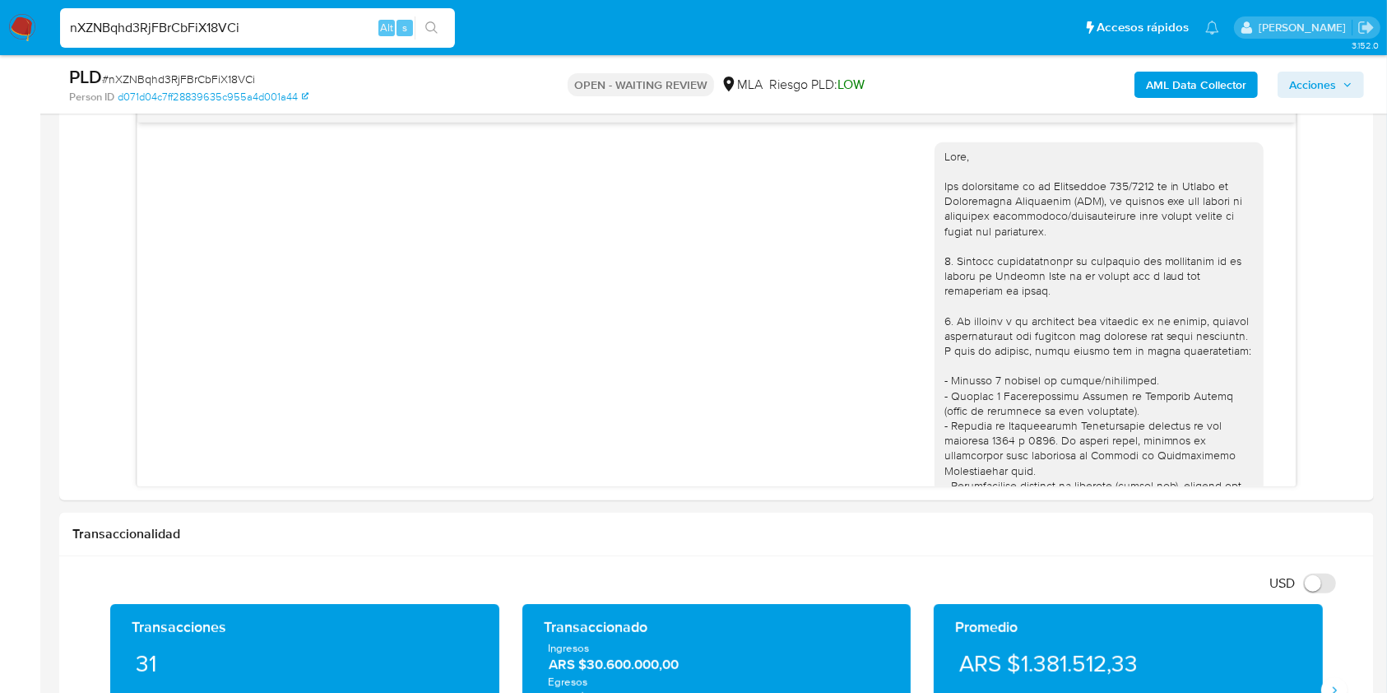
scroll to position [633, 0]
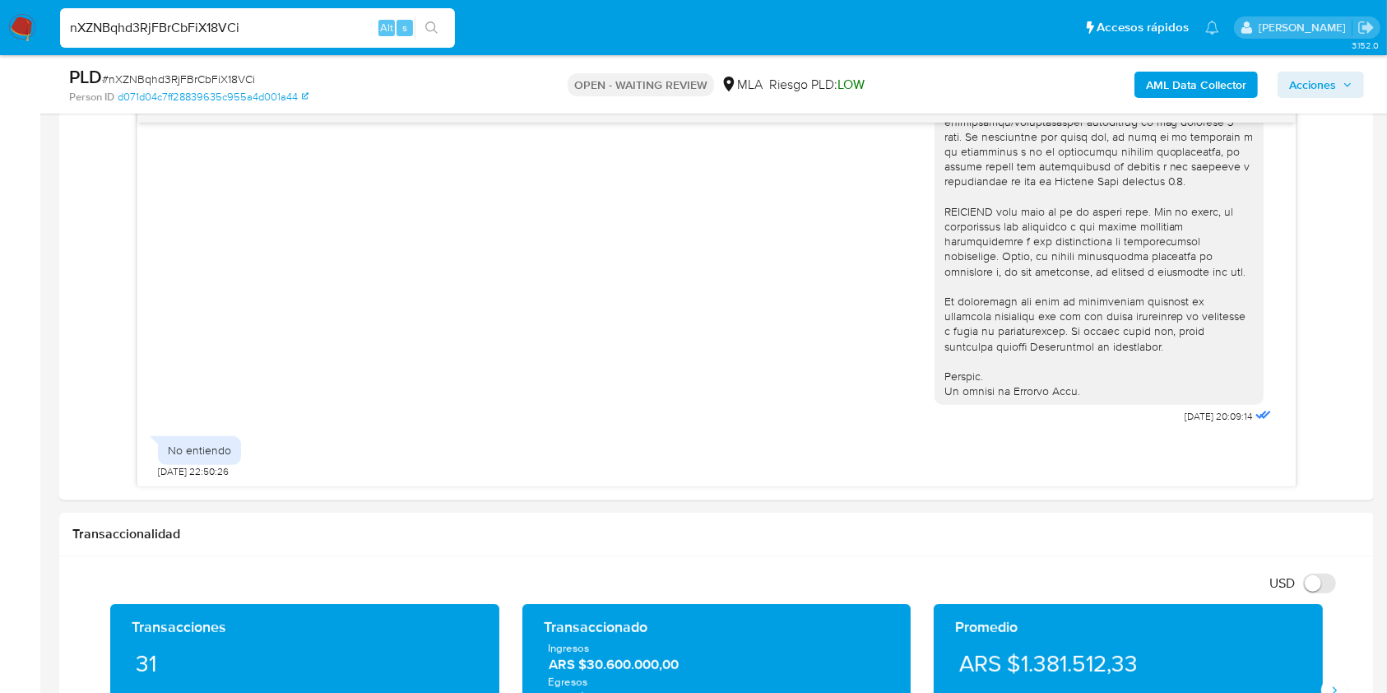
click at [186, 73] on span "# nXZNBqhd3RjFBrCbFiX18VCi" at bounding box center [178, 79] width 153 height 16
copy span "nXZNBqhd3RjFBrCbFiX18VCi"
click at [25, 30] on img at bounding box center [22, 28] width 28 height 28
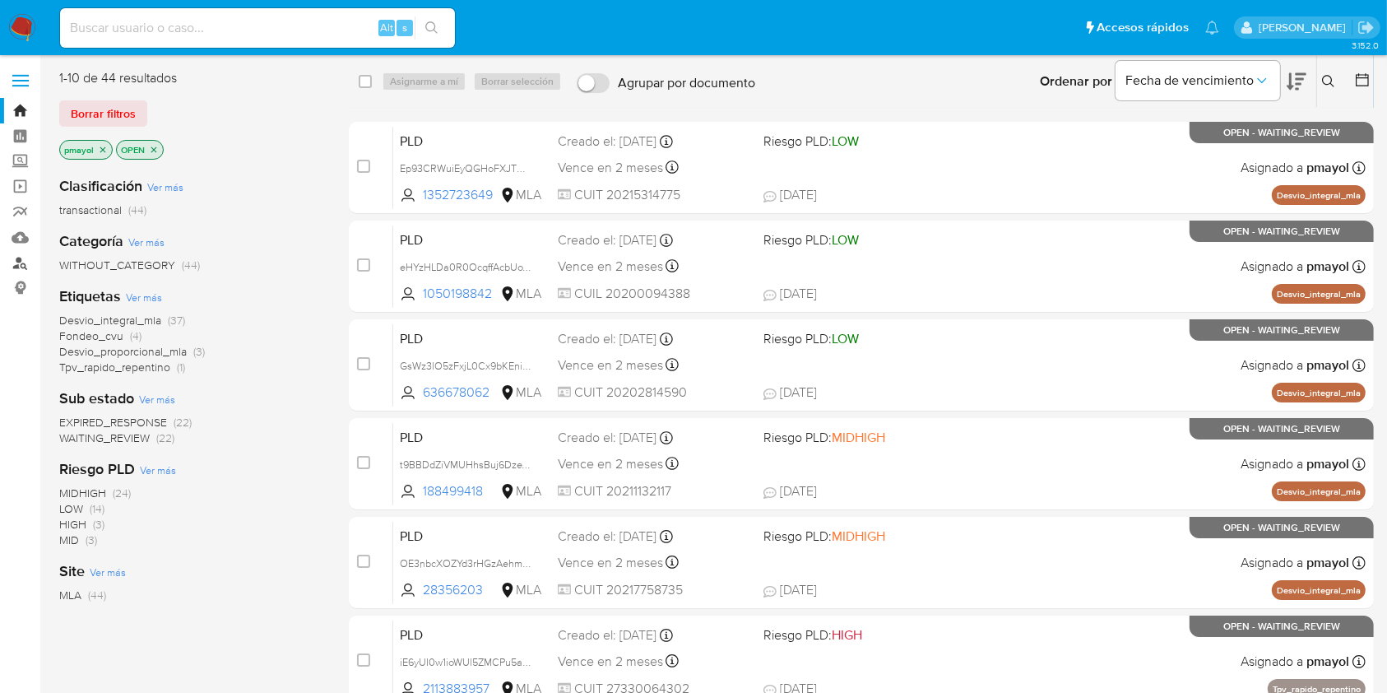
click at [21, 263] on link "Buscador de personas" at bounding box center [98, 263] width 196 height 26
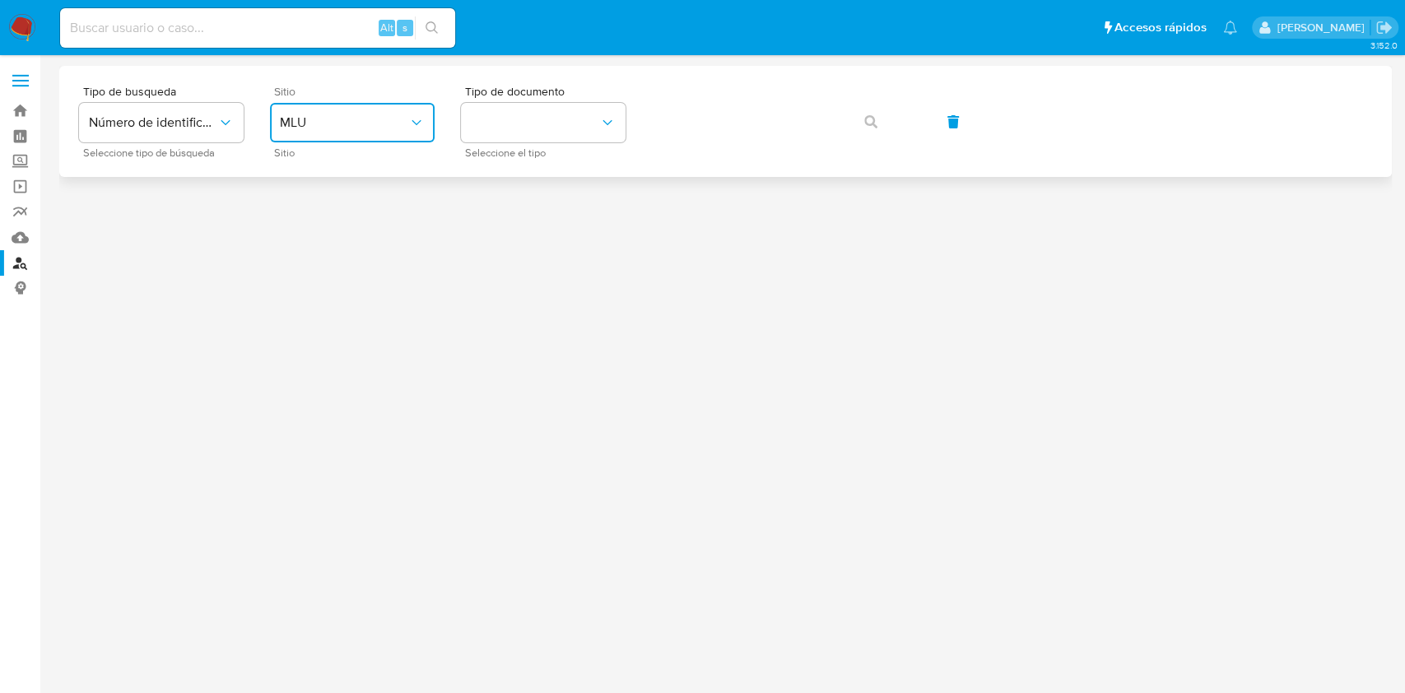
click at [355, 108] on button "MLU" at bounding box center [352, 122] width 165 height 39
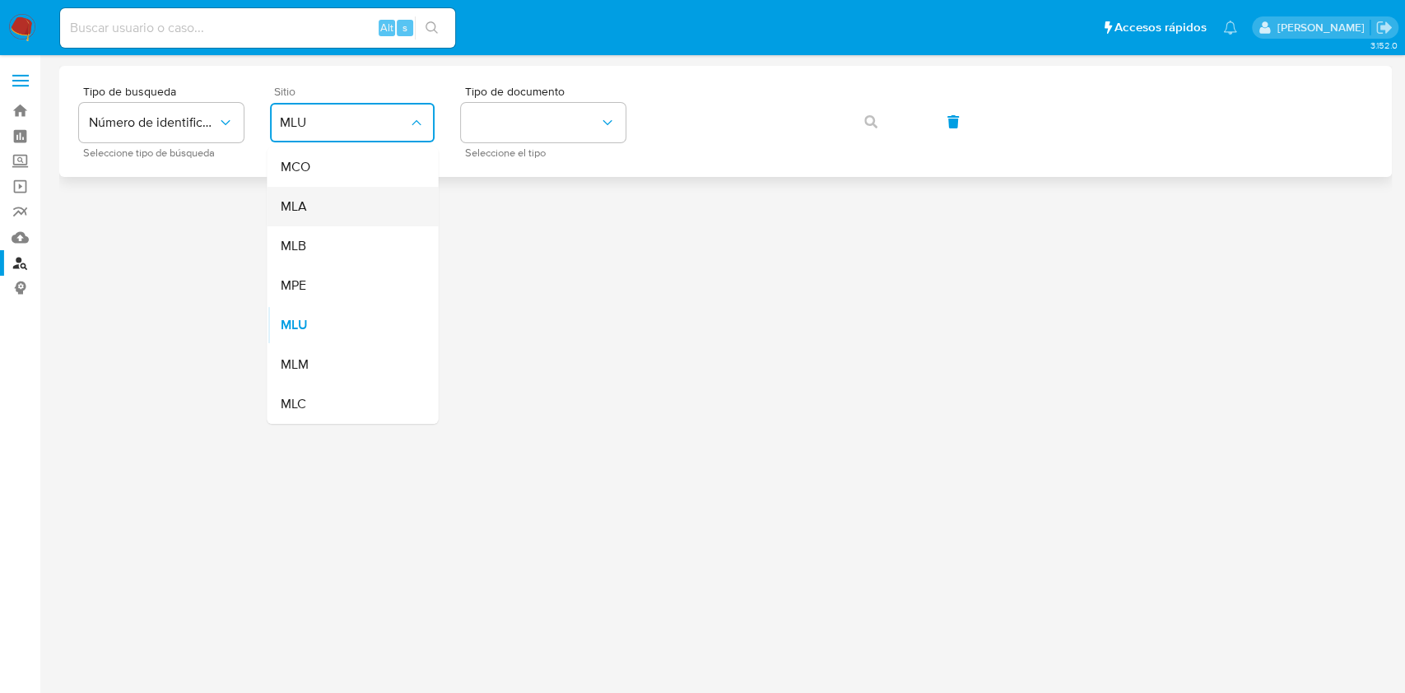
click at [362, 204] on div "MLA" at bounding box center [347, 206] width 135 height 39
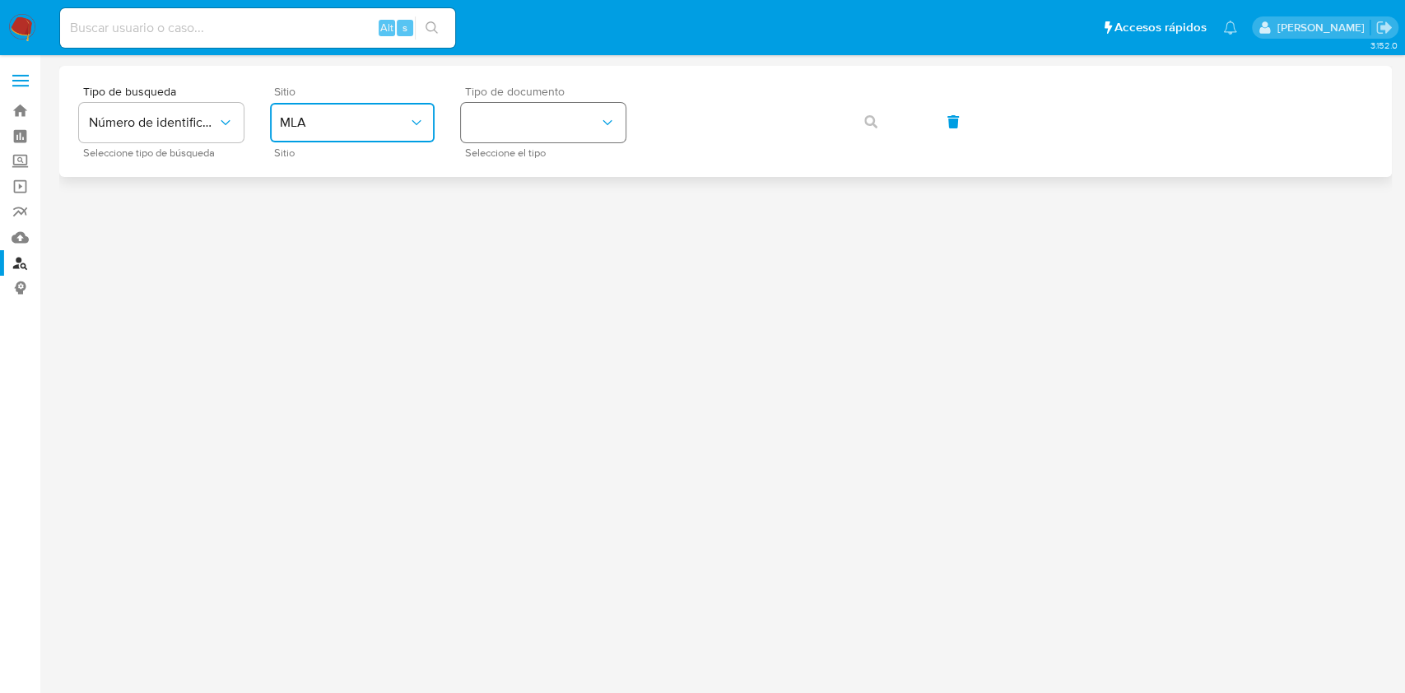
click at [554, 128] on button "identificationType" at bounding box center [543, 122] width 165 height 39
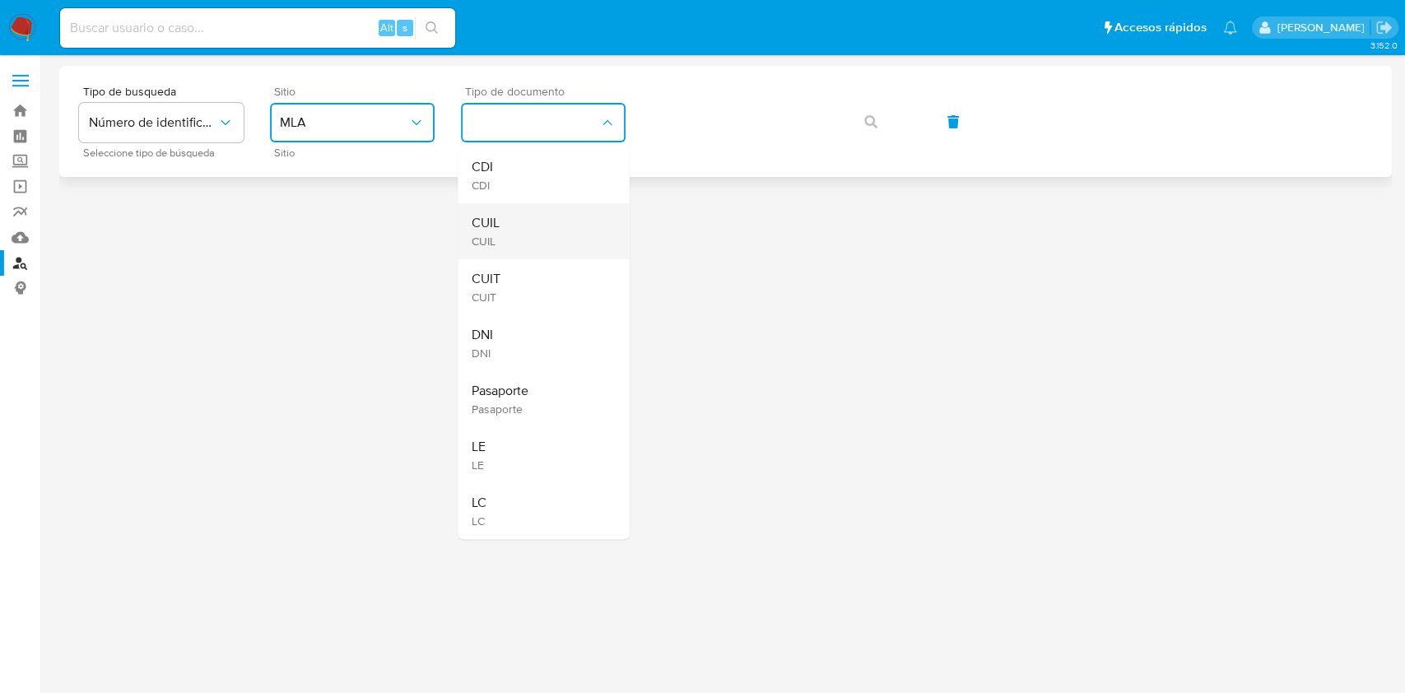
click at [536, 215] on div "CUIL CUIL" at bounding box center [538, 231] width 135 height 56
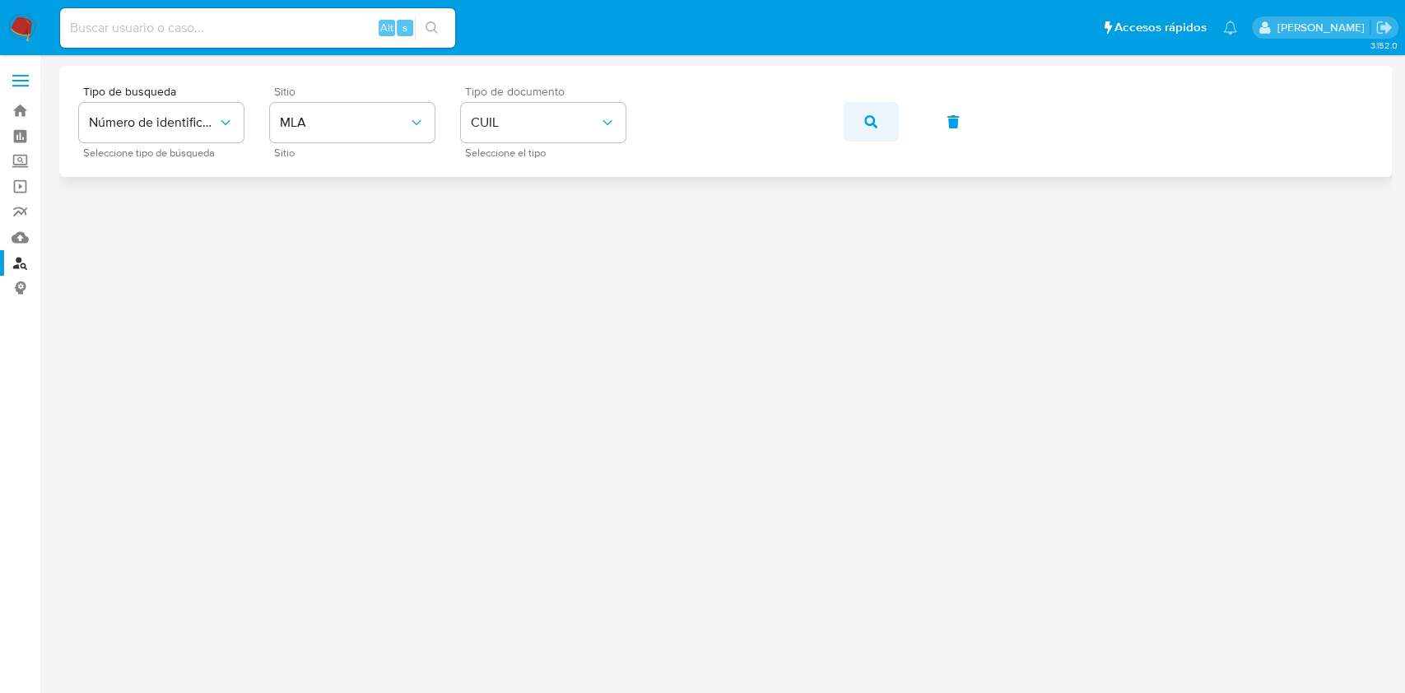
click at [872, 128] on span "button" at bounding box center [870, 122] width 13 height 36
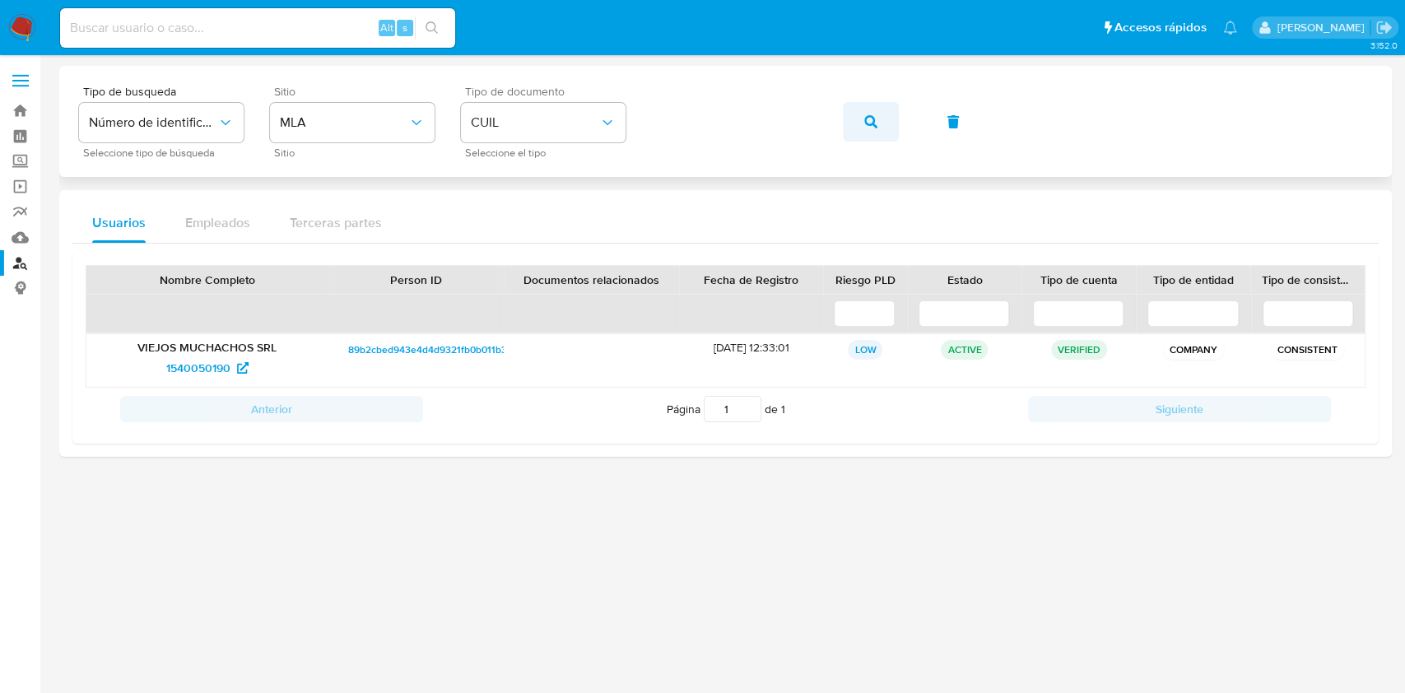
click at [866, 118] on icon "button" at bounding box center [870, 121] width 13 height 13
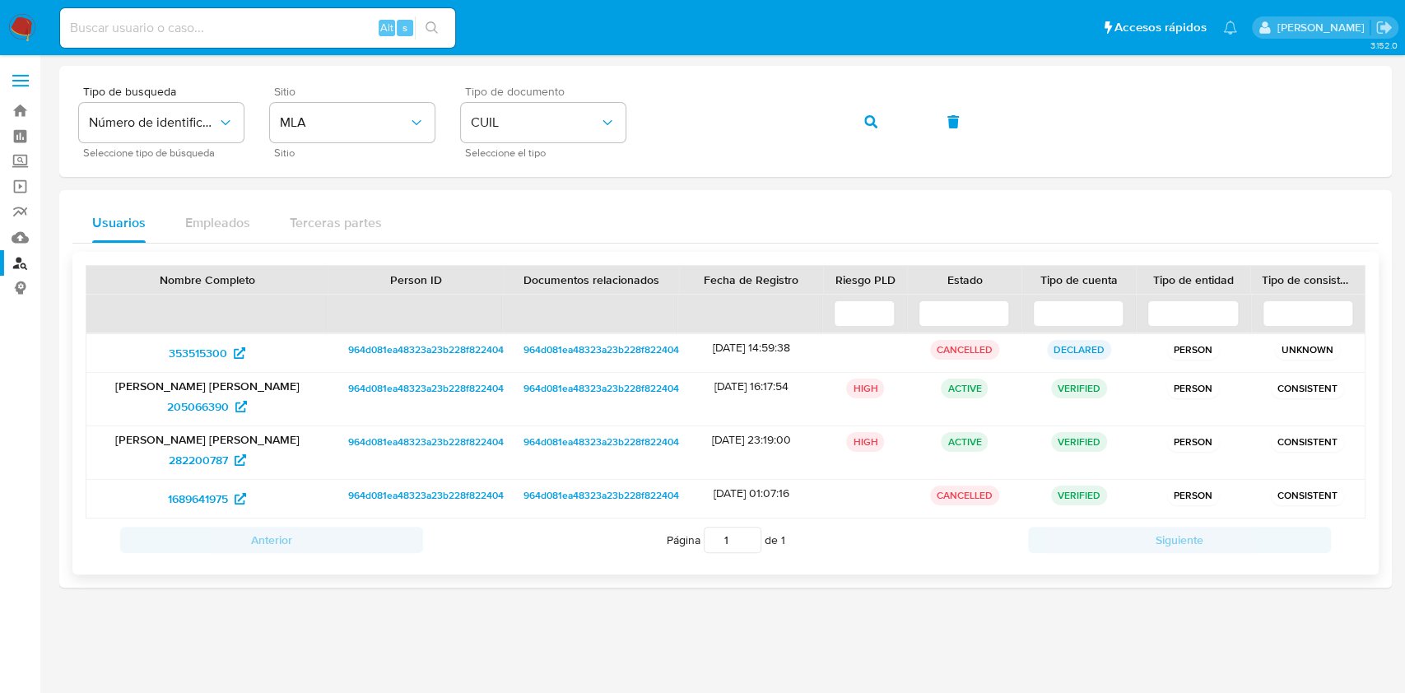
click at [376, 386] on span "964d081ea48323a23b228f8224041400" at bounding box center [436, 388] width 177 height 20
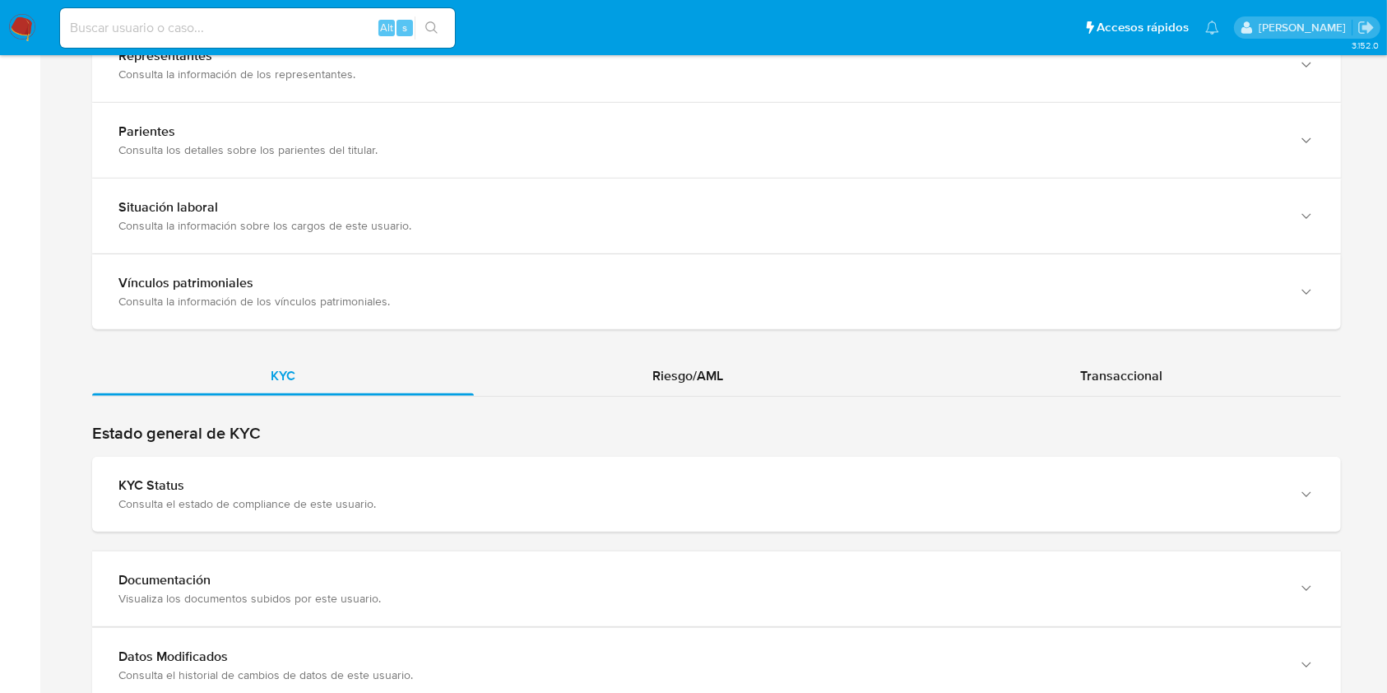
scroll to position [1230, 0]
click at [731, 380] on div "Riesgo/AML" at bounding box center [688, 378] width 428 height 39
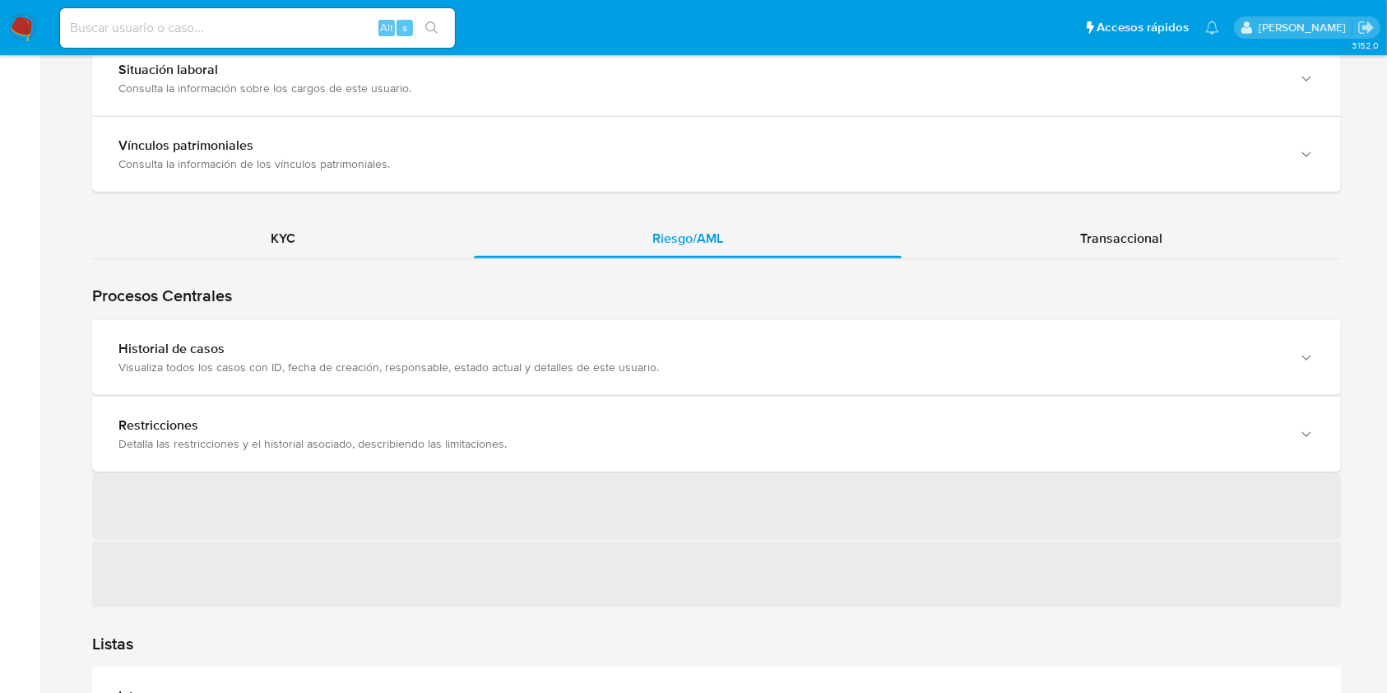
scroll to position [1376, 0]
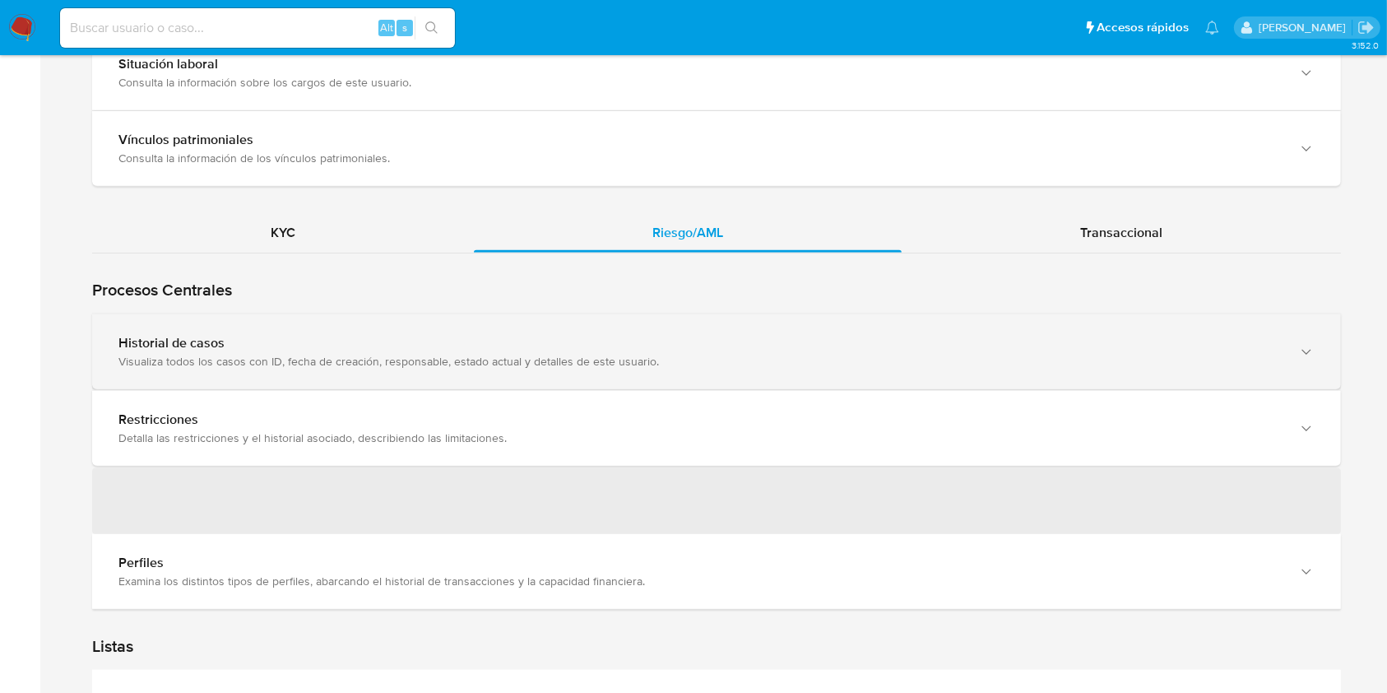
click at [1169, 358] on div "Visualiza todos los casos con ID, fecha de creación, responsable, estado actual…" at bounding box center [699, 361] width 1163 height 15
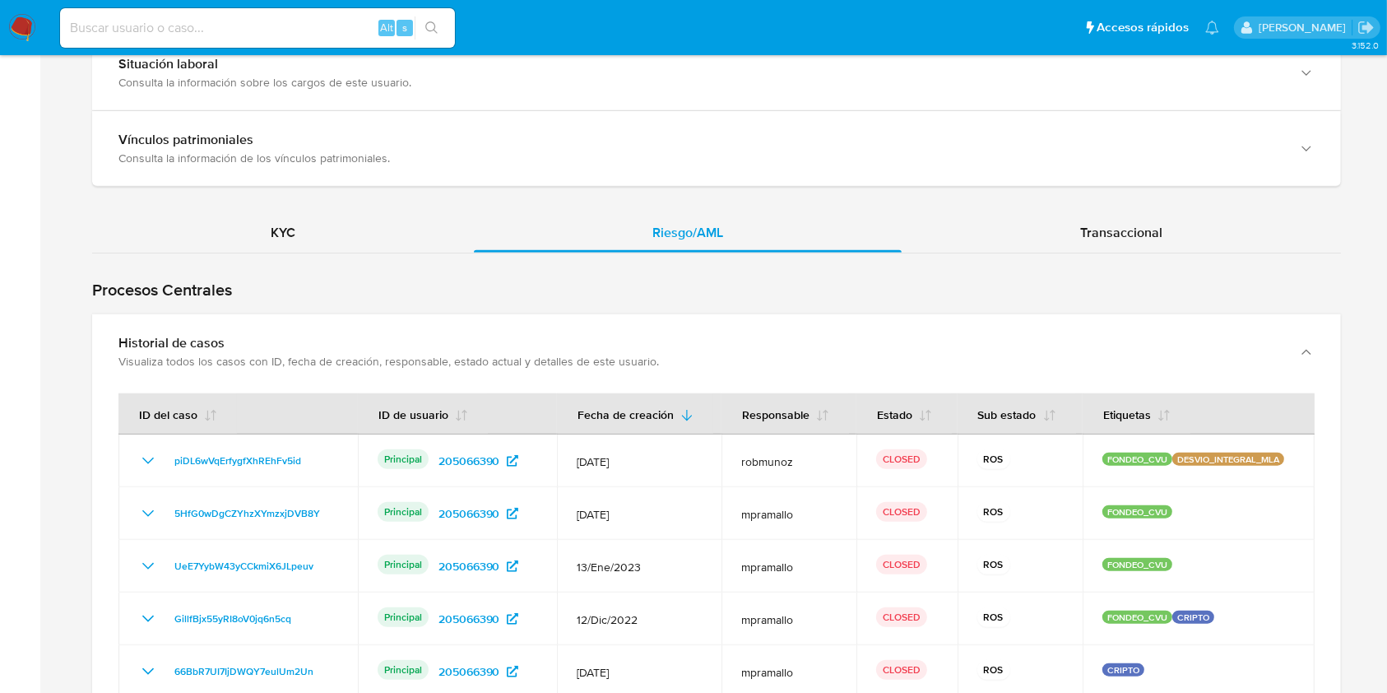
click at [27, 24] on img at bounding box center [22, 28] width 28 height 28
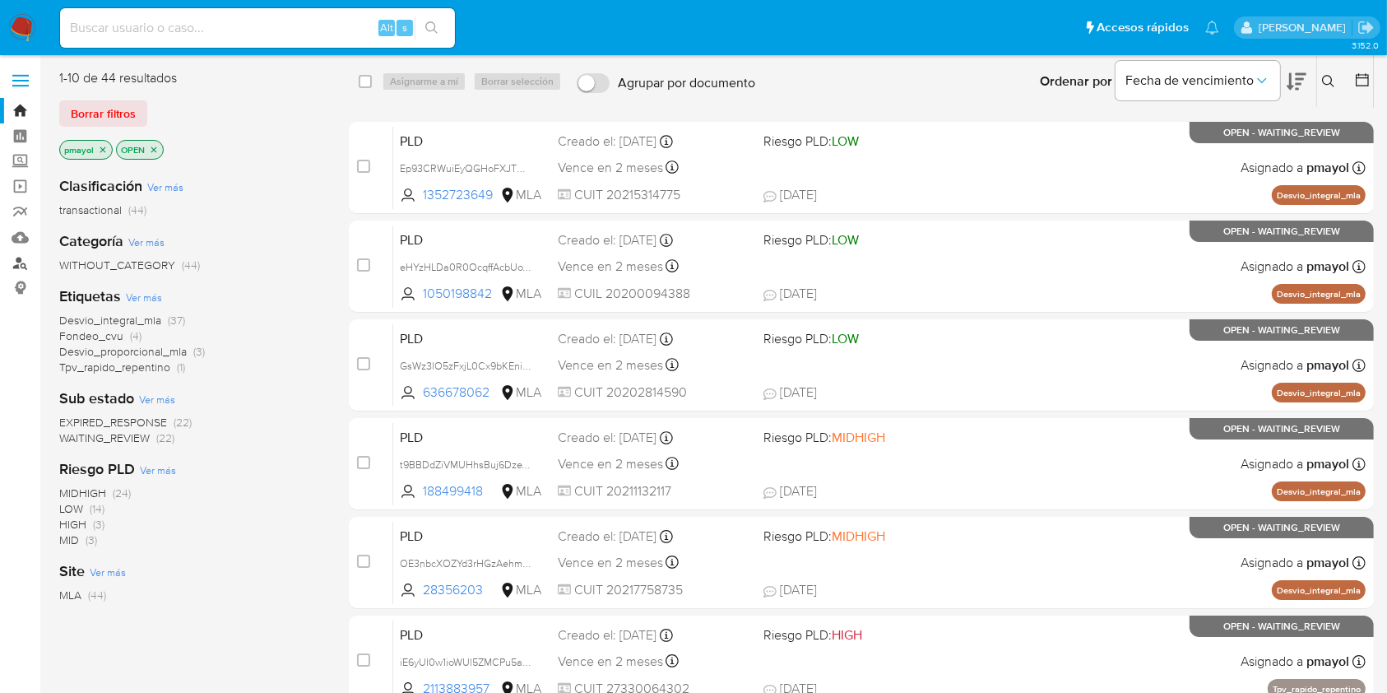
click at [20, 259] on link "Buscador de personas" at bounding box center [98, 263] width 196 height 26
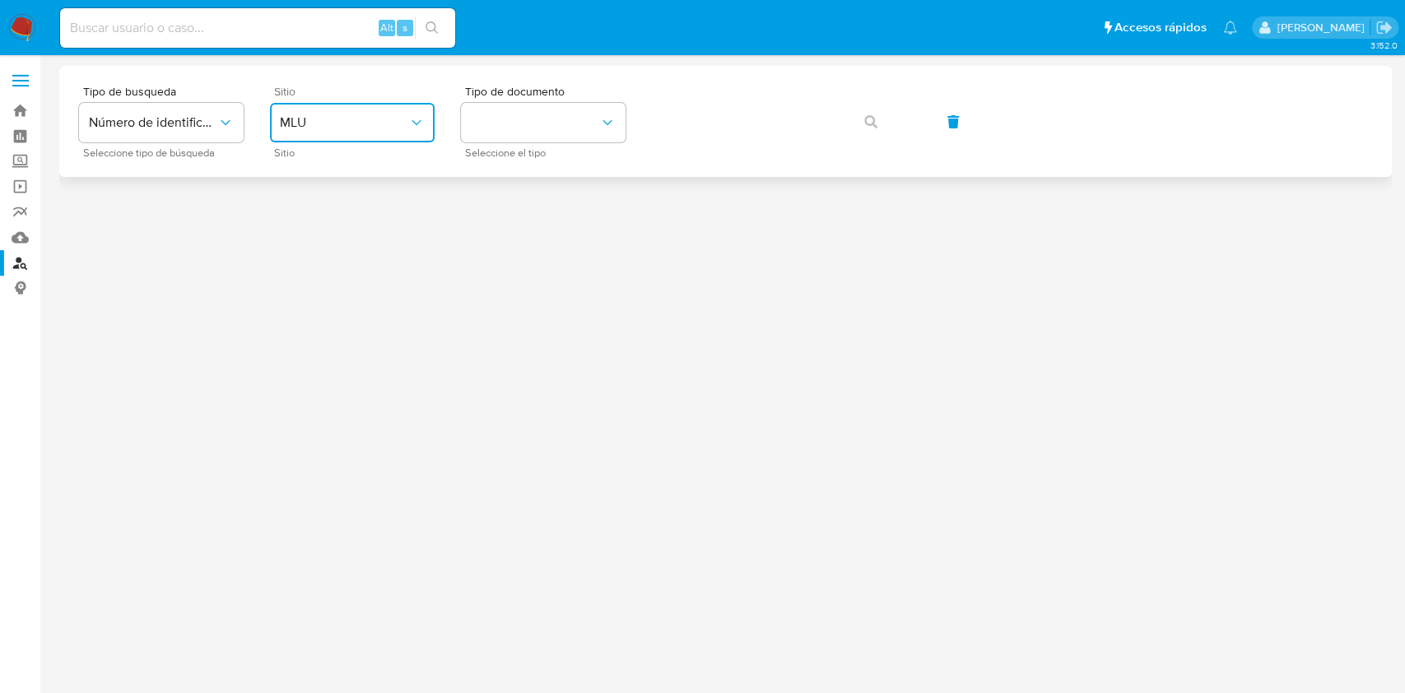
click at [392, 111] on button "MLU" at bounding box center [352, 122] width 165 height 39
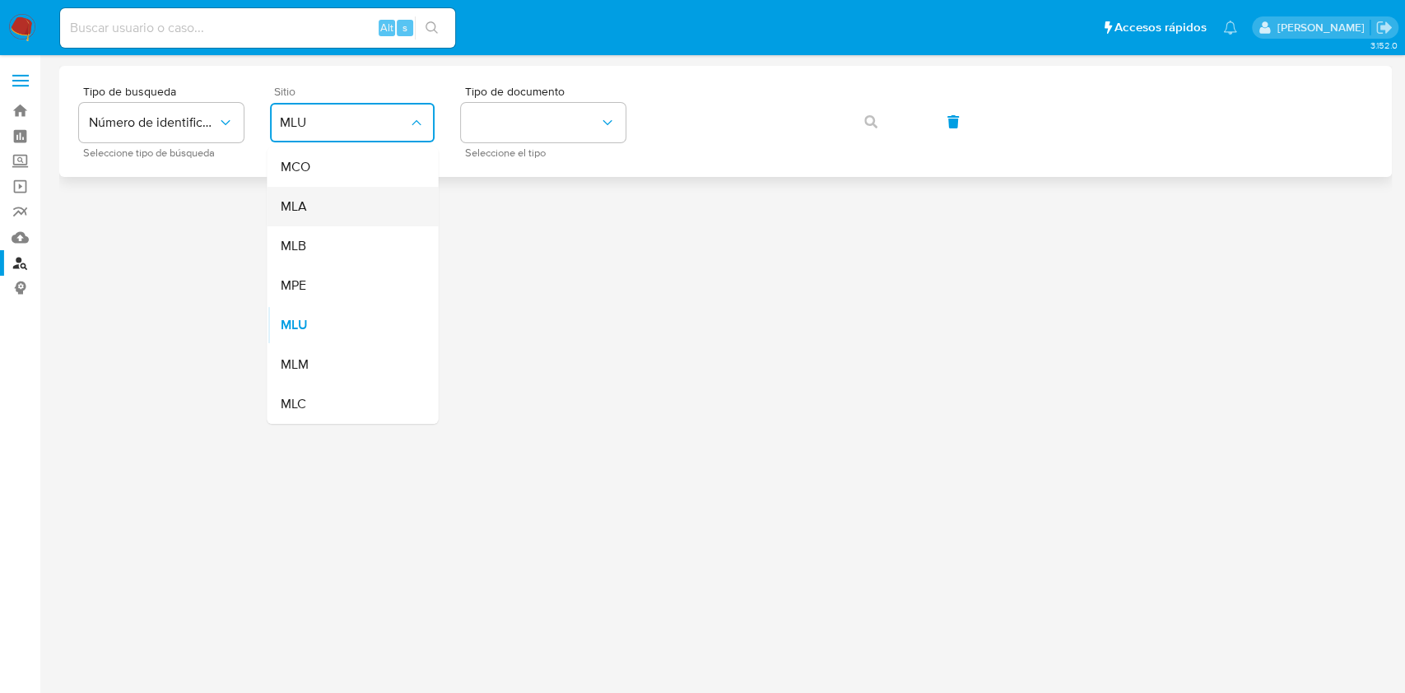
click at [347, 203] on div "MLA" at bounding box center [347, 206] width 135 height 39
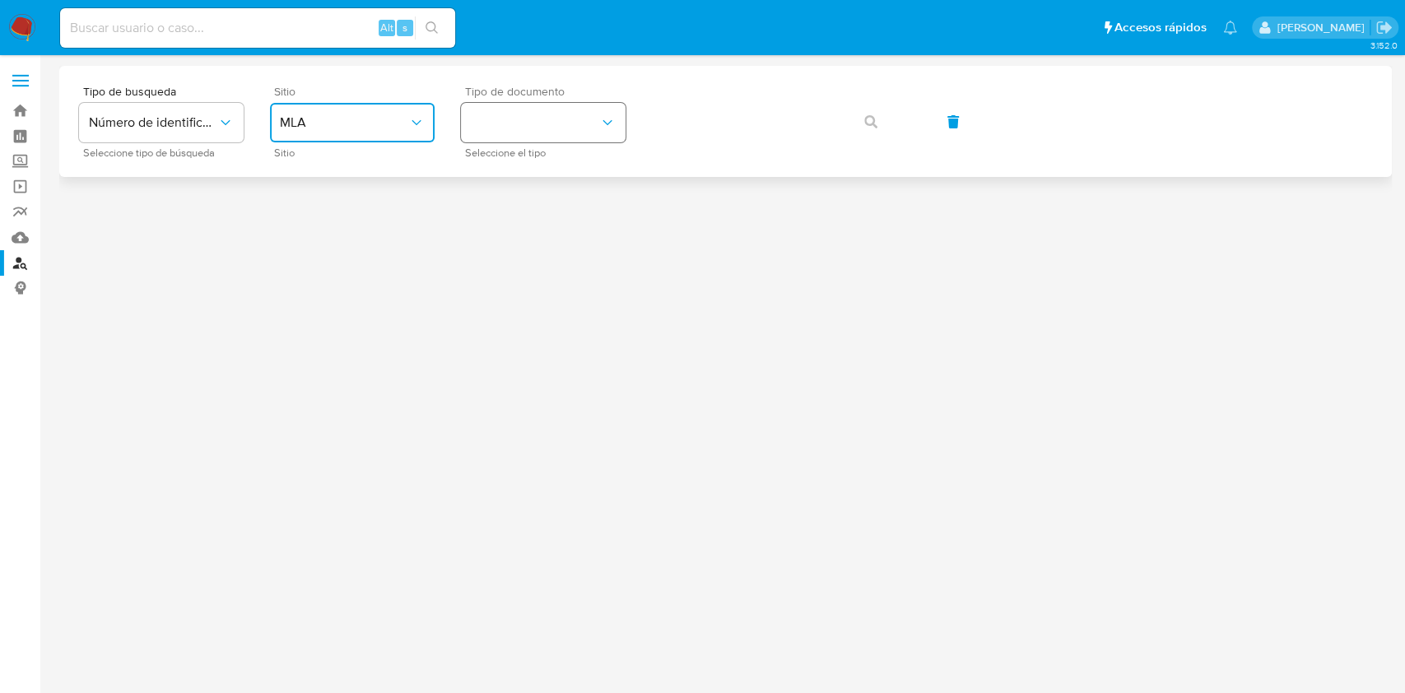
click at [513, 122] on button "identificationType" at bounding box center [543, 122] width 165 height 39
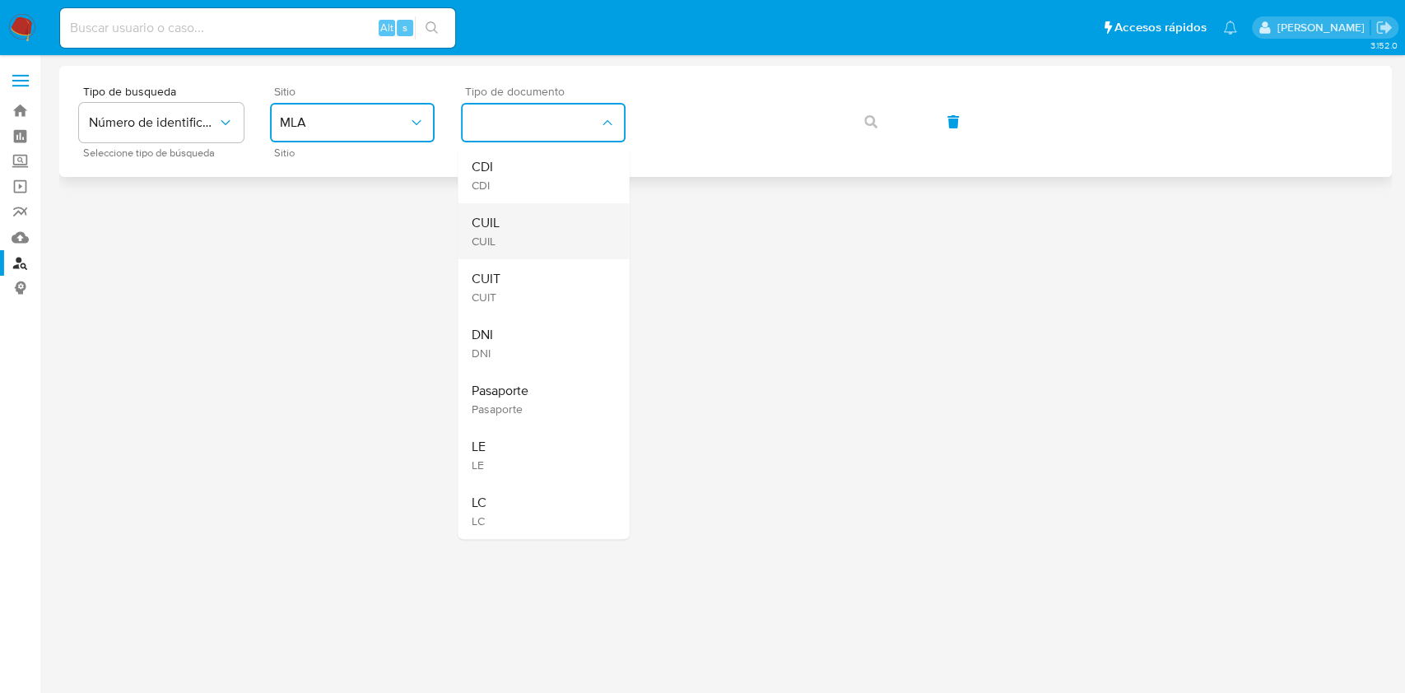
click at [512, 216] on div "CUIL CUIL" at bounding box center [538, 231] width 135 height 56
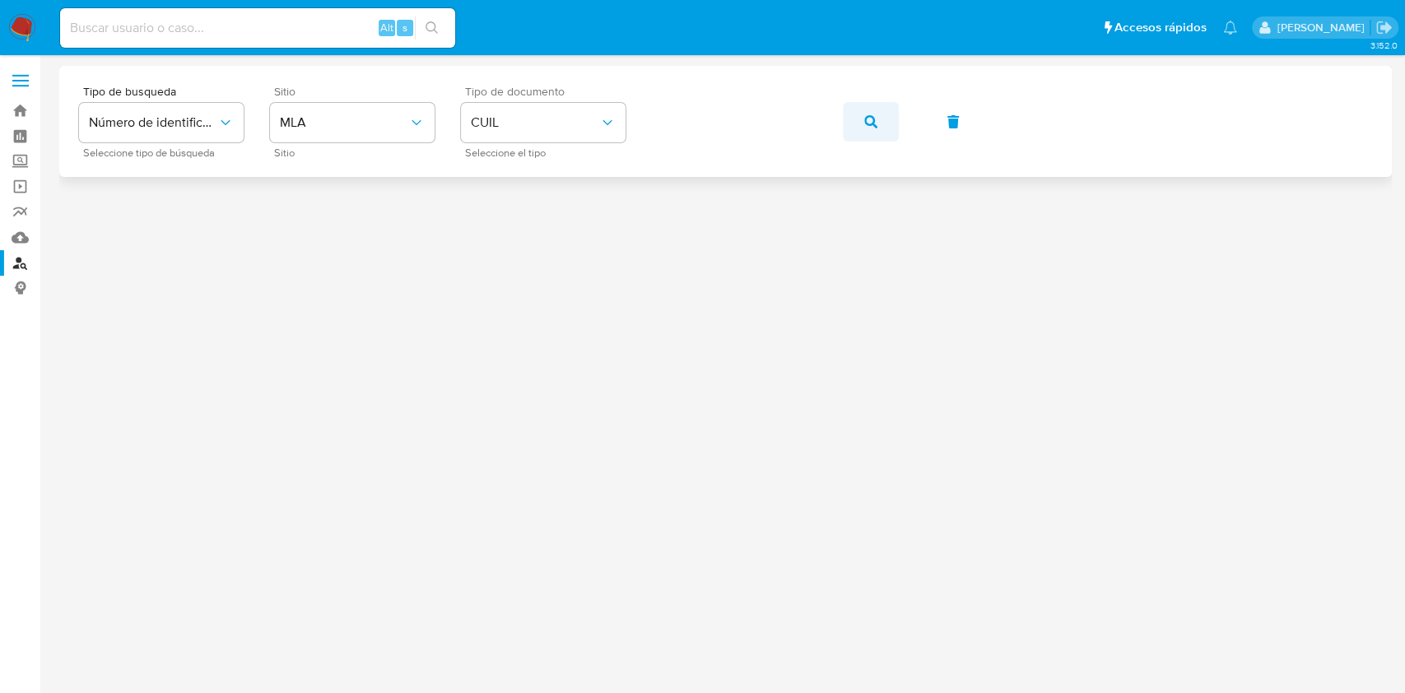
click at [849, 120] on button "button" at bounding box center [871, 121] width 56 height 39
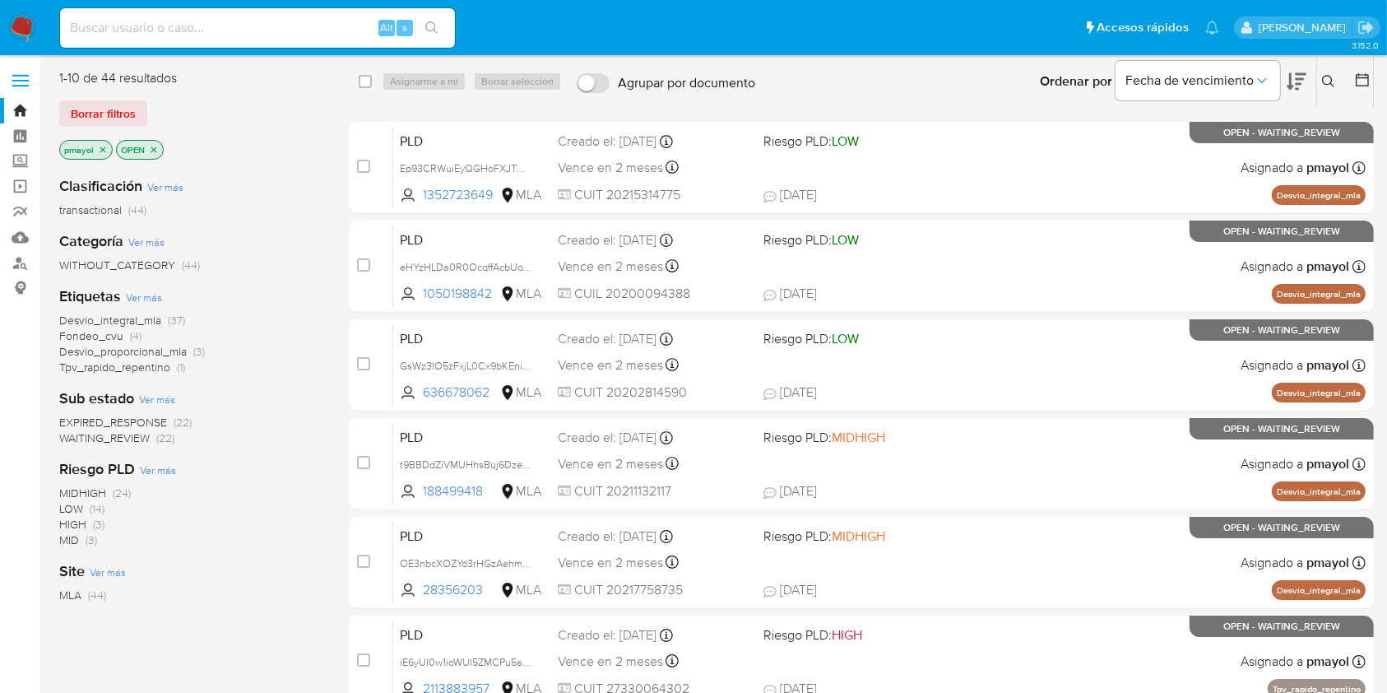
click at [1326, 75] on icon at bounding box center [1328, 81] width 13 height 13
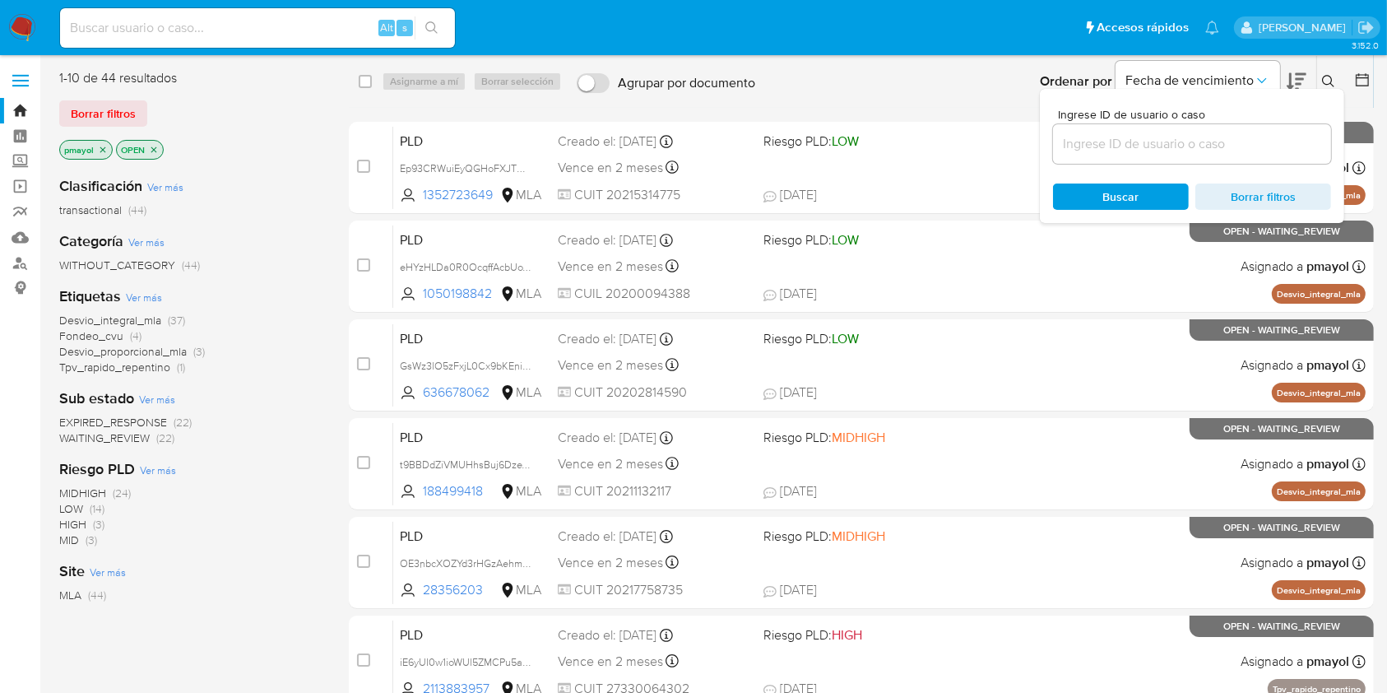
click at [1176, 130] on div at bounding box center [1192, 143] width 278 height 39
click at [1167, 146] on input at bounding box center [1192, 143] width 278 height 21
paste input "nXZNBqhd3RjFBrCbFiX18VCi"
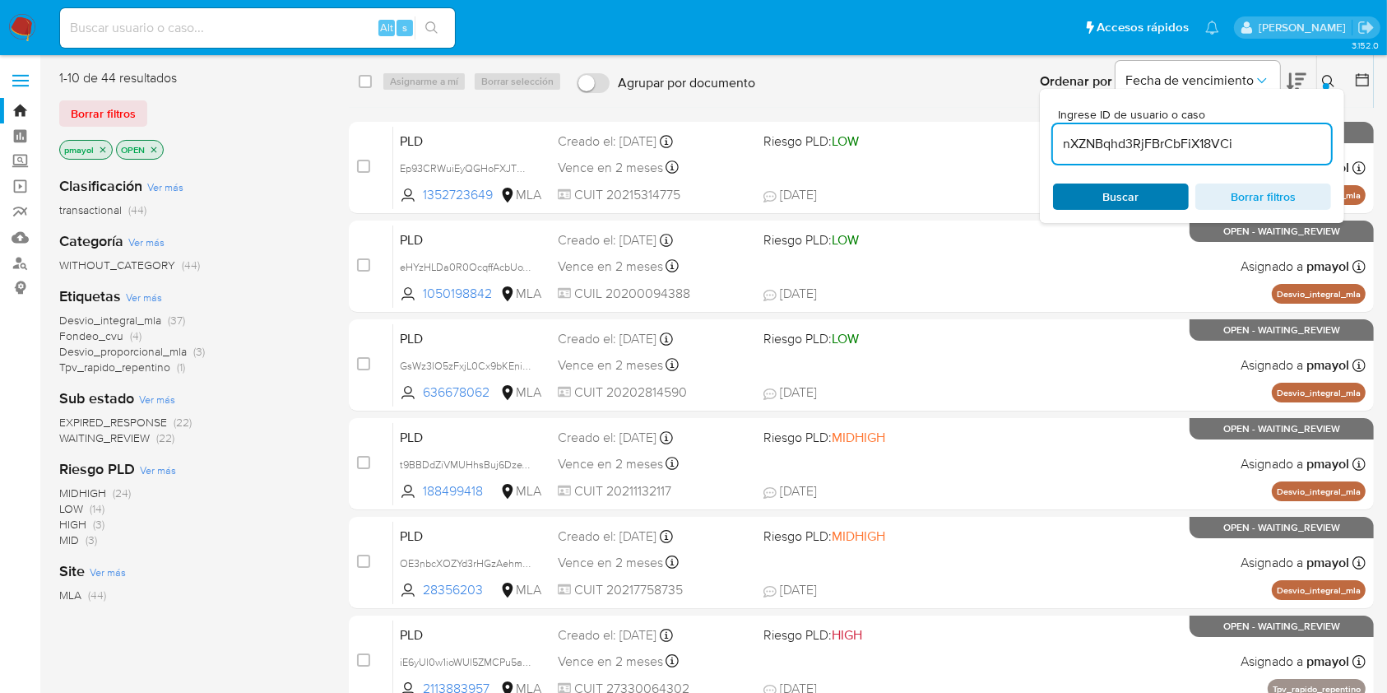
type input "nXZNBqhd3RjFBrCbFiX18VCi"
click at [1118, 207] on span "Buscar" at bounding box center [1121, 196] width 36 height 26
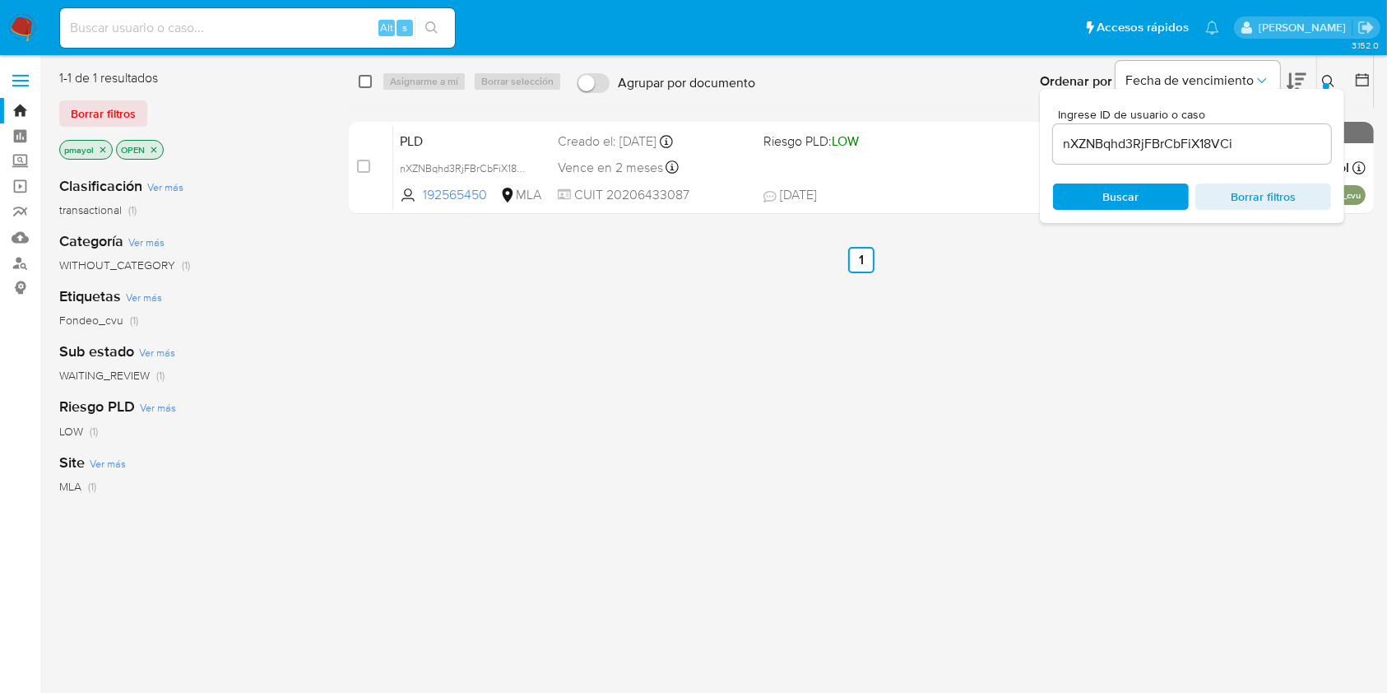
click at [362, 86] on input "checkbox" at bounding box center [365, 81] width 13 height 13
checkbox input "true"
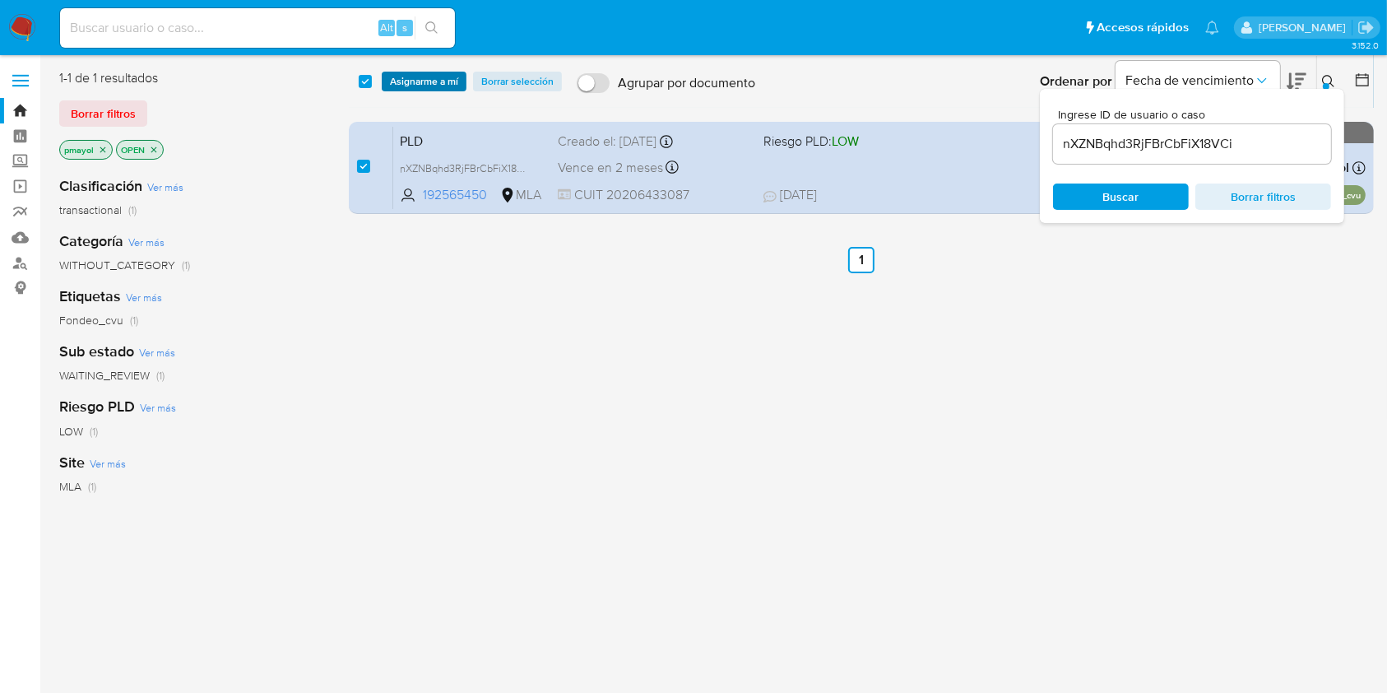
click at [388, 82] on button "Asignarme a mí" at bounding box center [424, 82] width 85 height 20
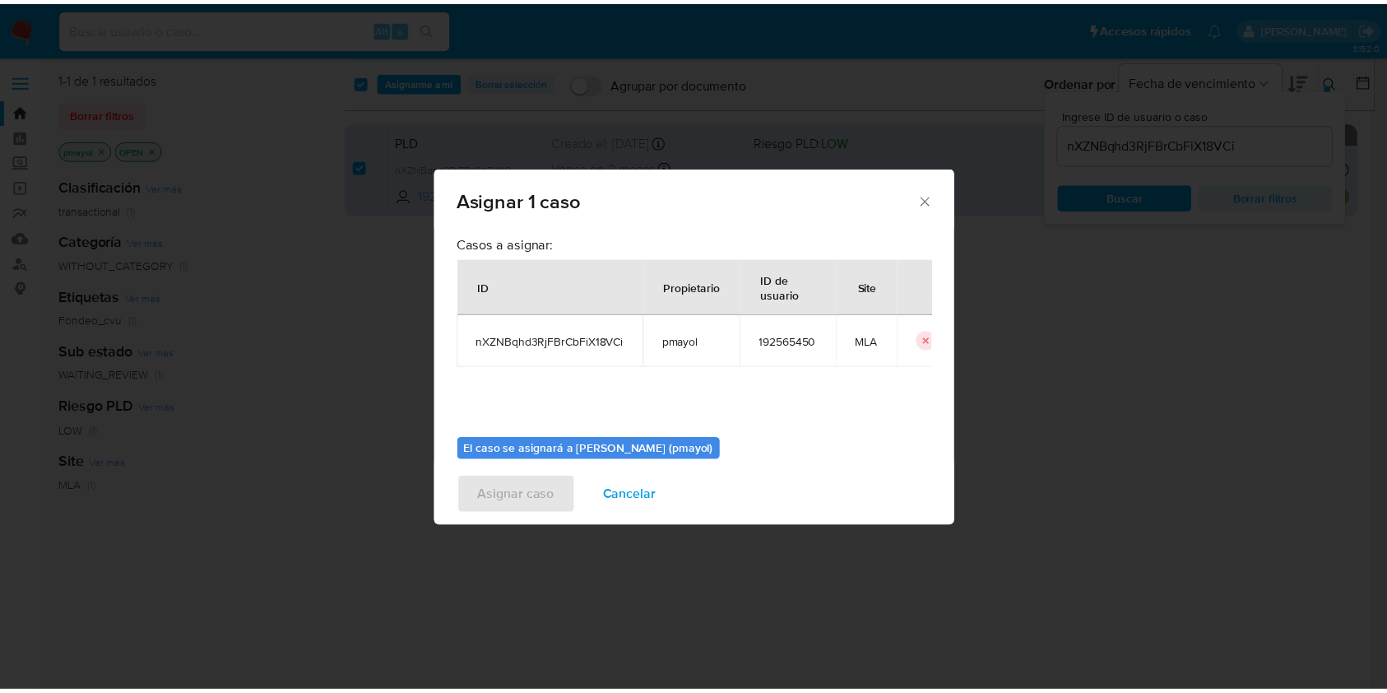
scroll to position [84, 0]
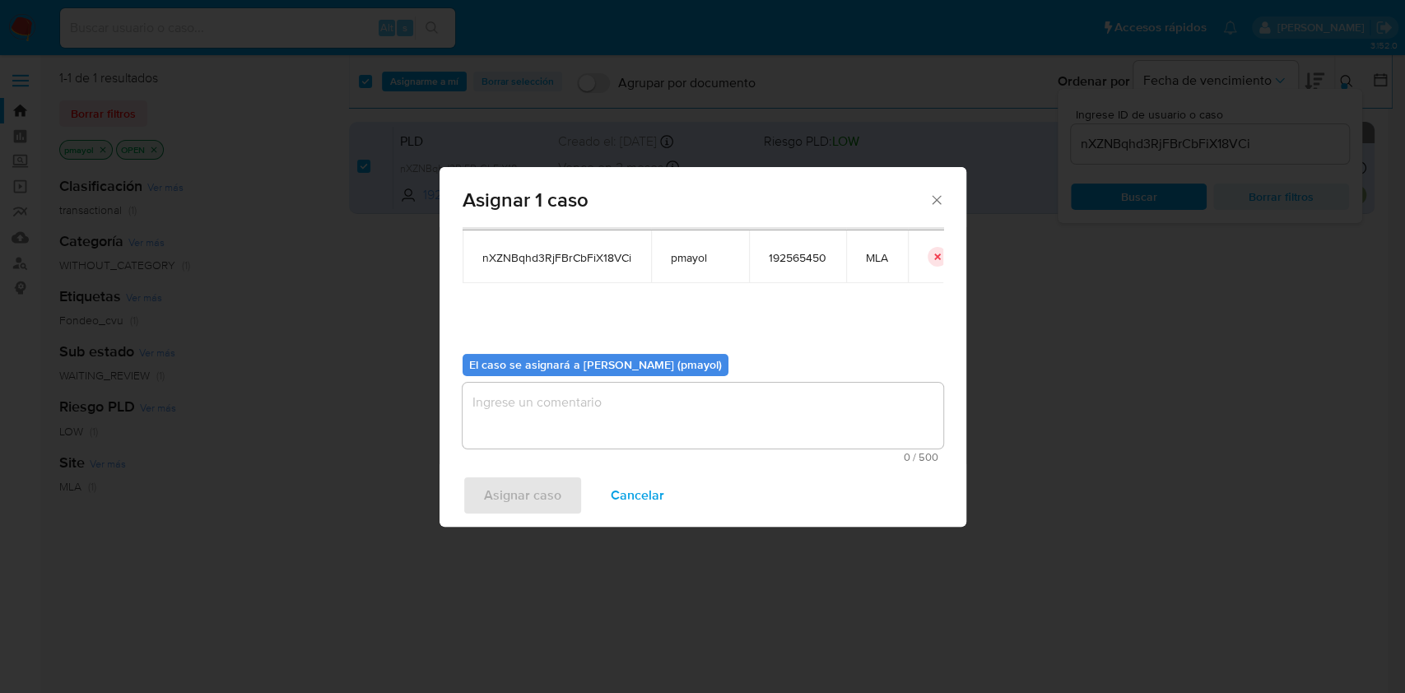
click at [831, 426] on textarea "assign-modal" at bounding box center [702, 416] width 481 height 66
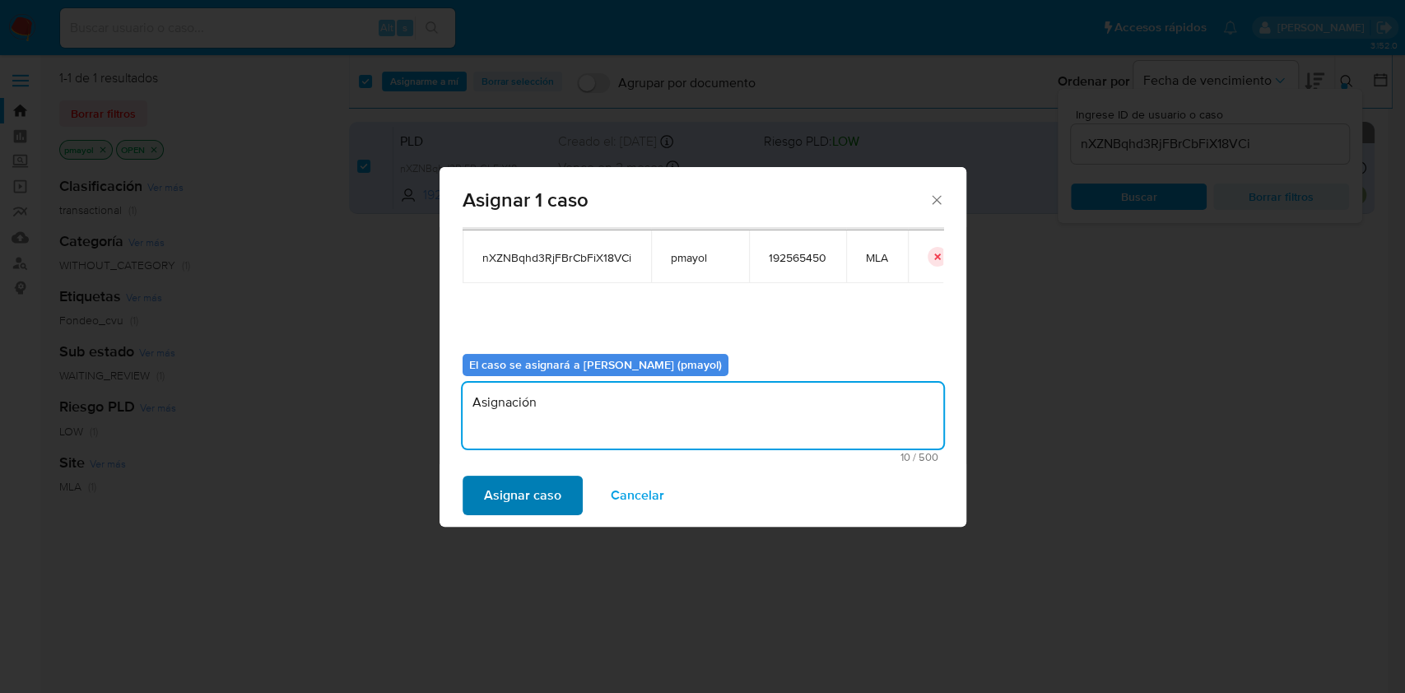
type textarea "Asignación"
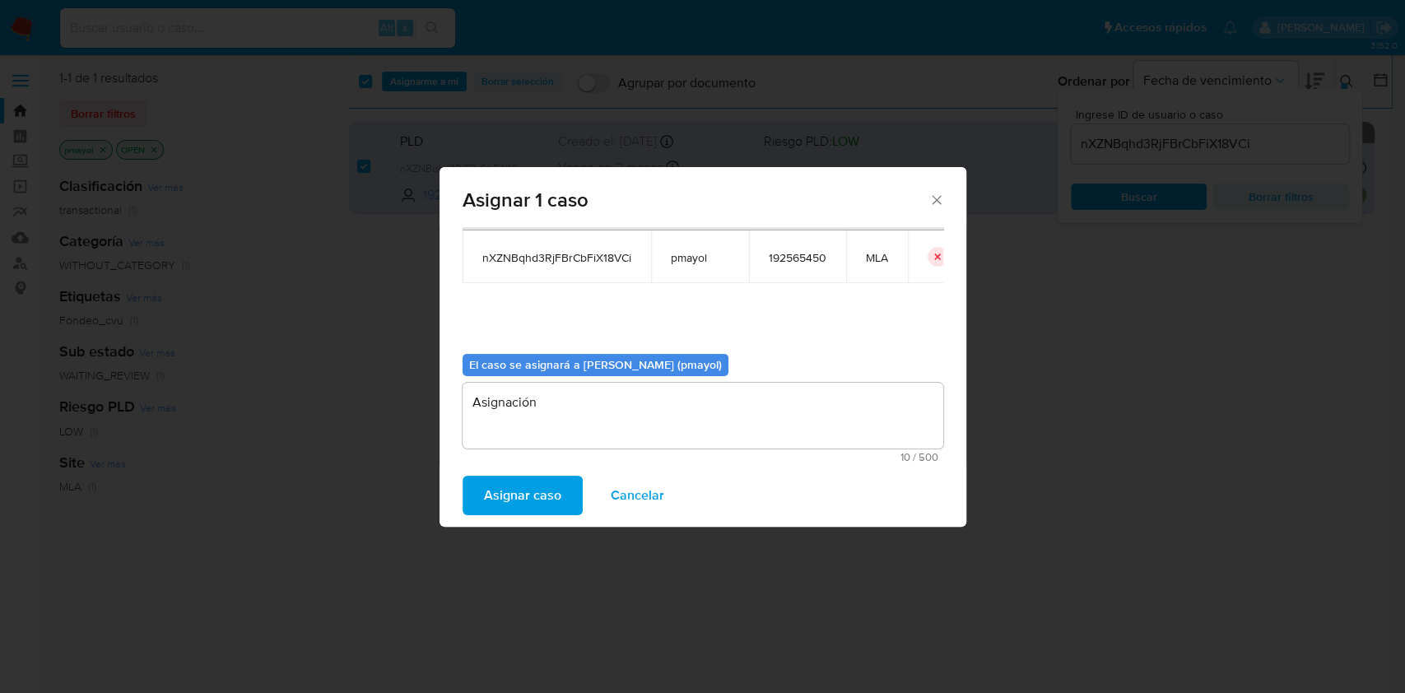
click at [530, 490] on span "Asignar caso" at bounding box center [522, 495] width 77 height 36
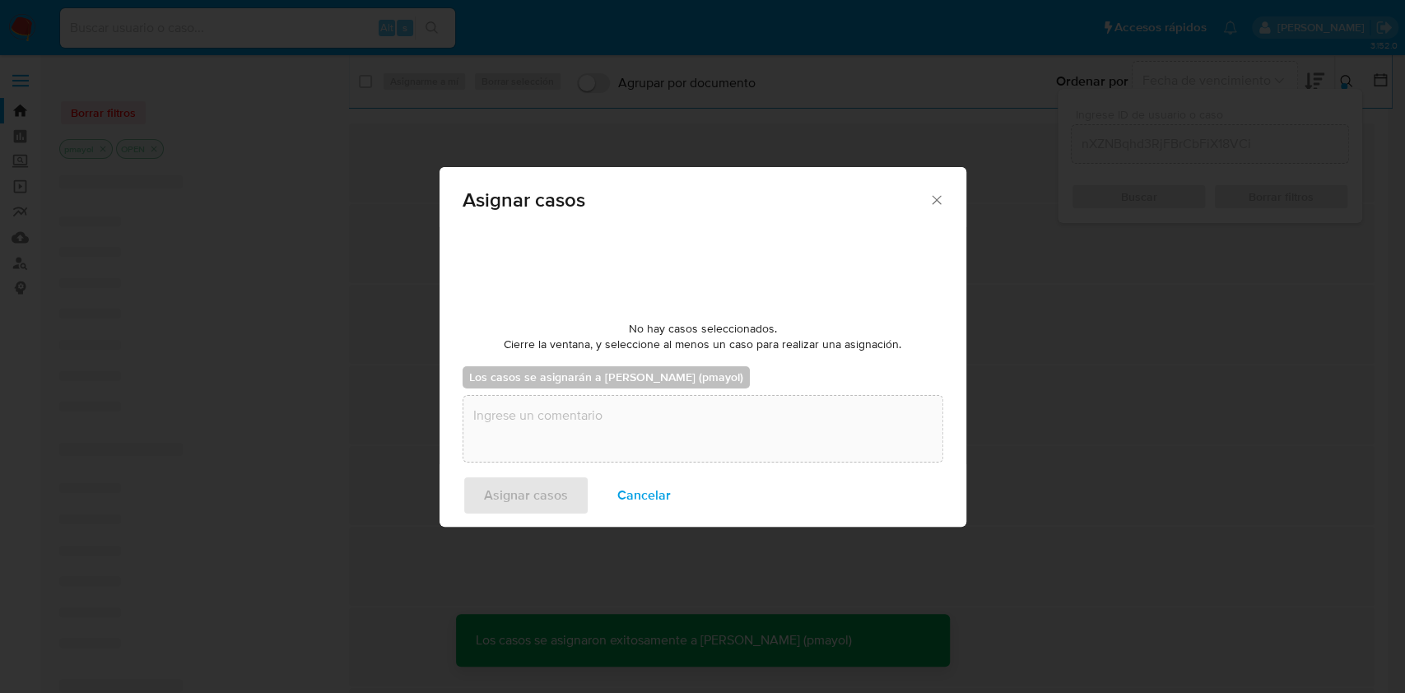
checkbox input "false"
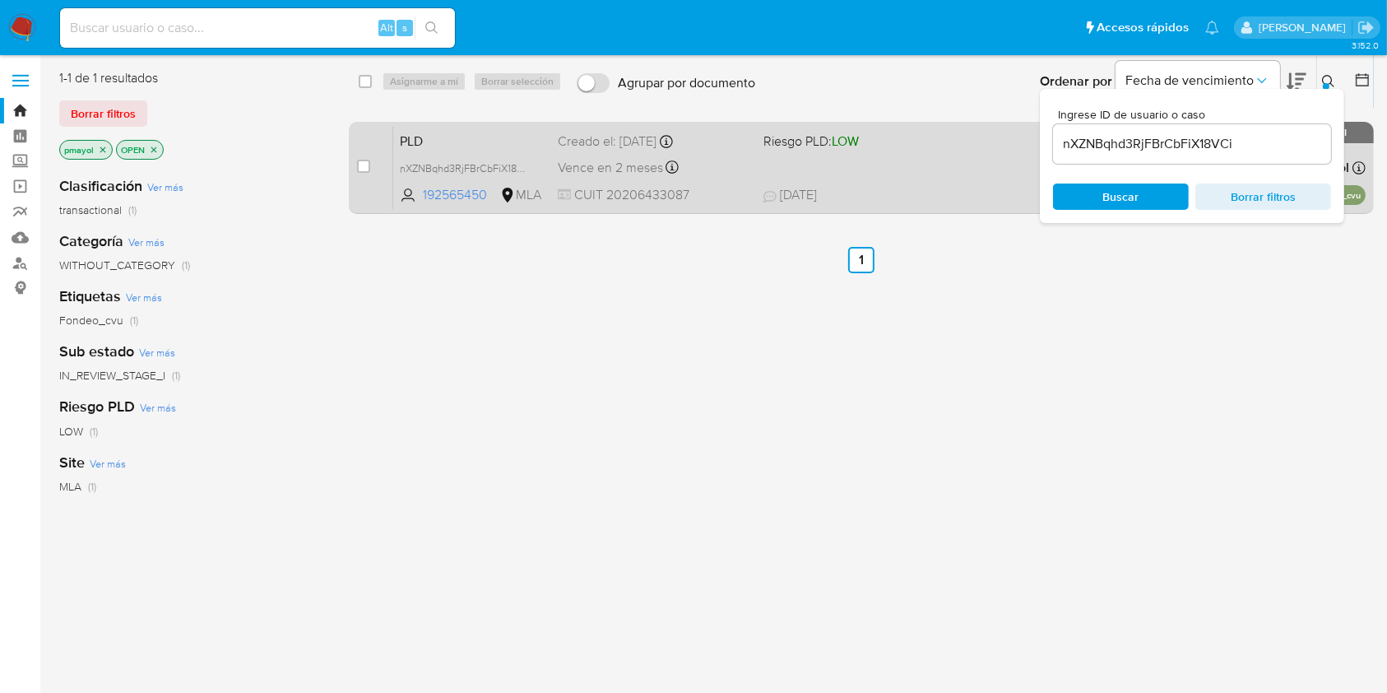
click at [929, 205] on div "PLD nXZNBqhd3RjFBrCbFiX18VCi 192565450 MLA Riesgo PLD: LOW Creado el: 12/07/202…" at bounding box center [879, 167] width 973 height 83
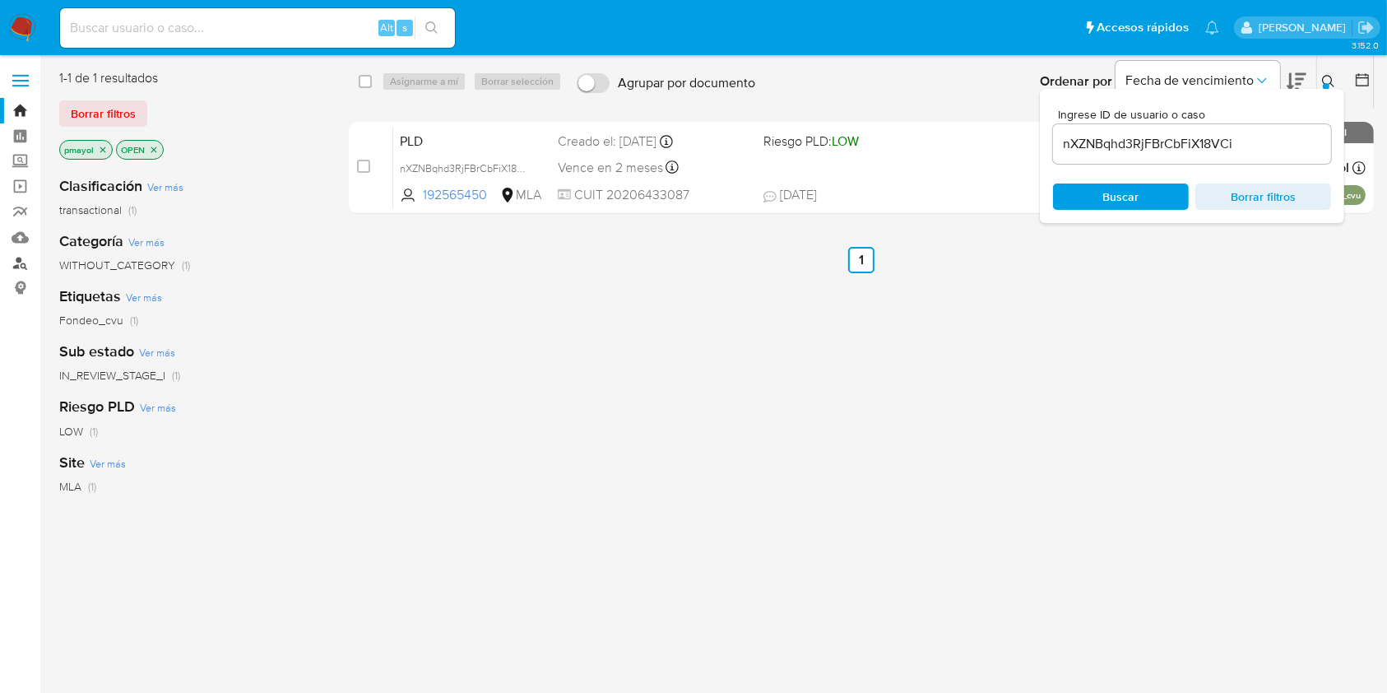
click at [25, 266] on link "Buscador de personas" at bounding box center [98, 263] width 196 height 26
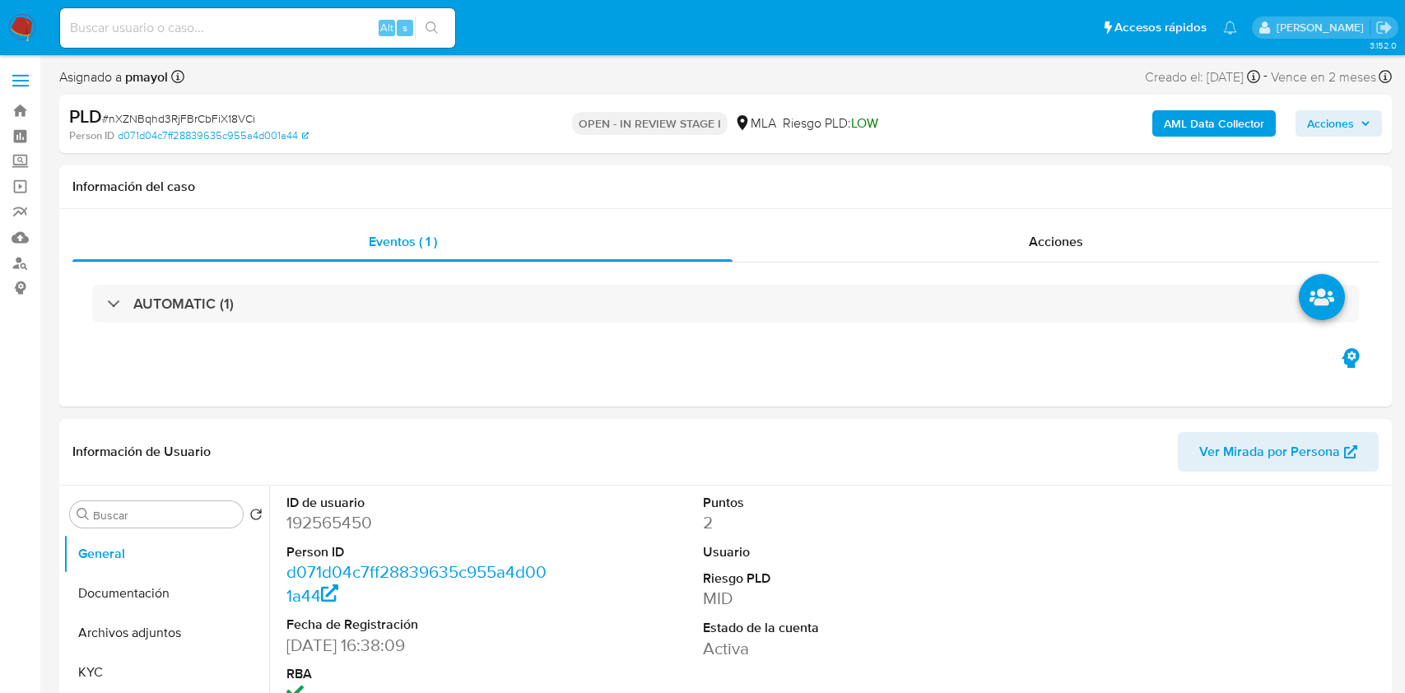
select select "10"
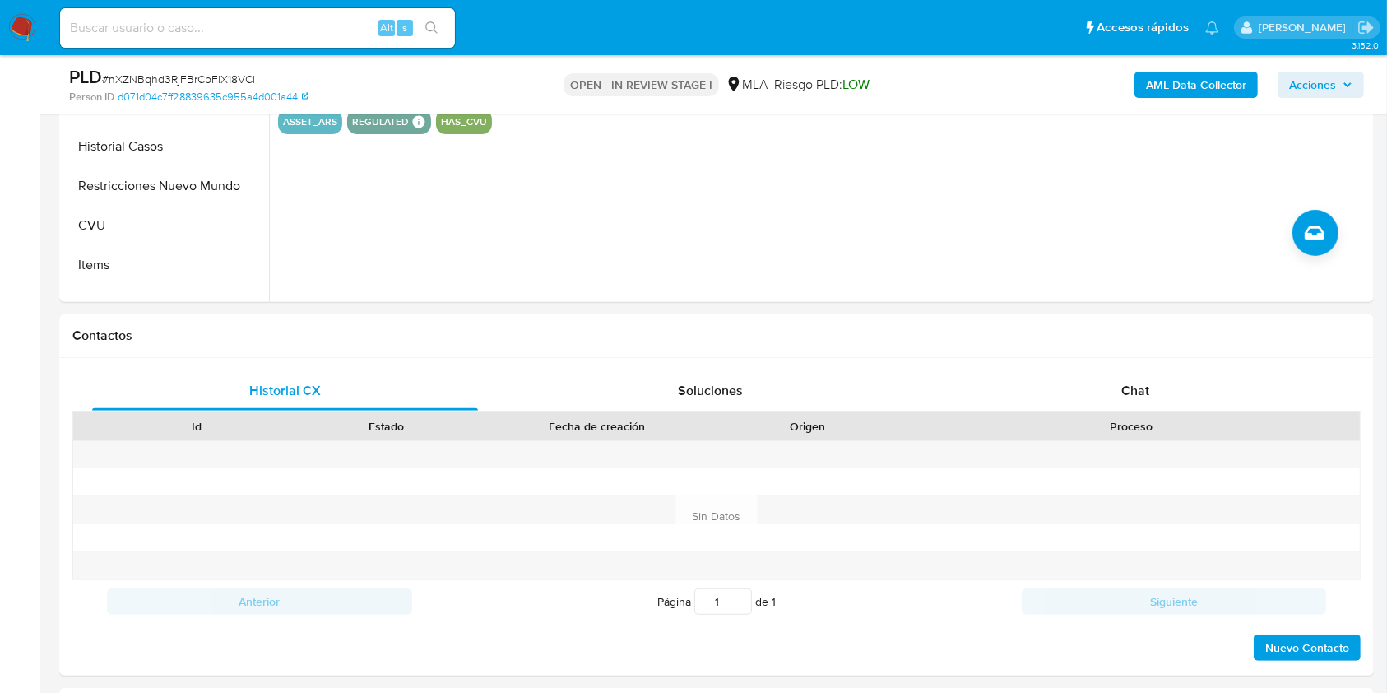
scroll to position [575, 0]
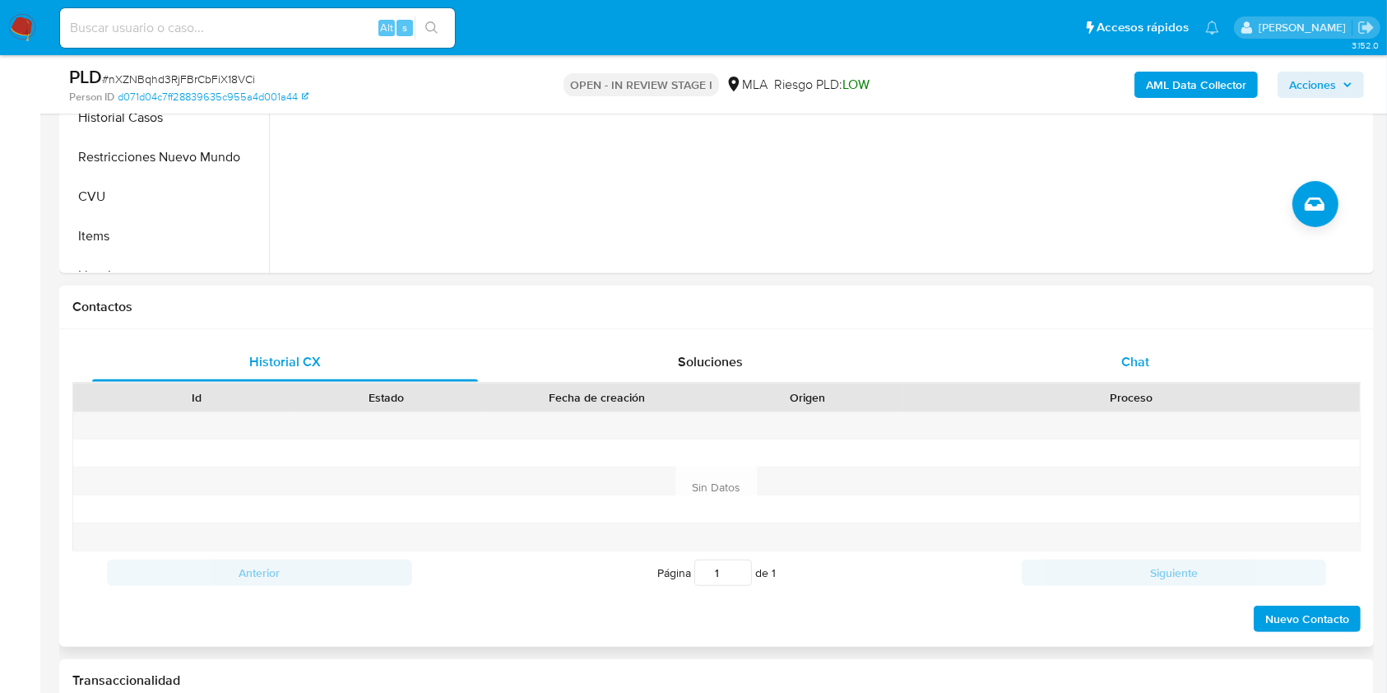
click at [1151, 368] on div "Chat" at bounding box center [1136, 361] width 386 height 39
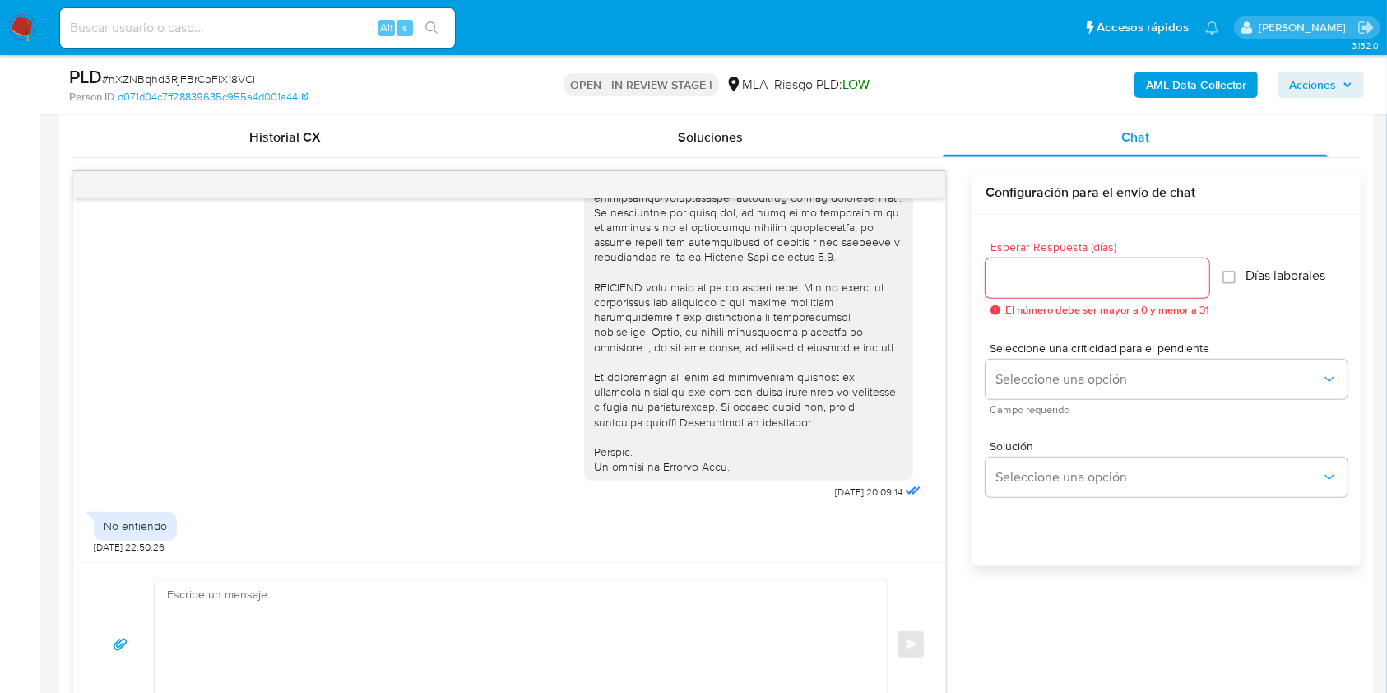
scroll to position [875, 0]
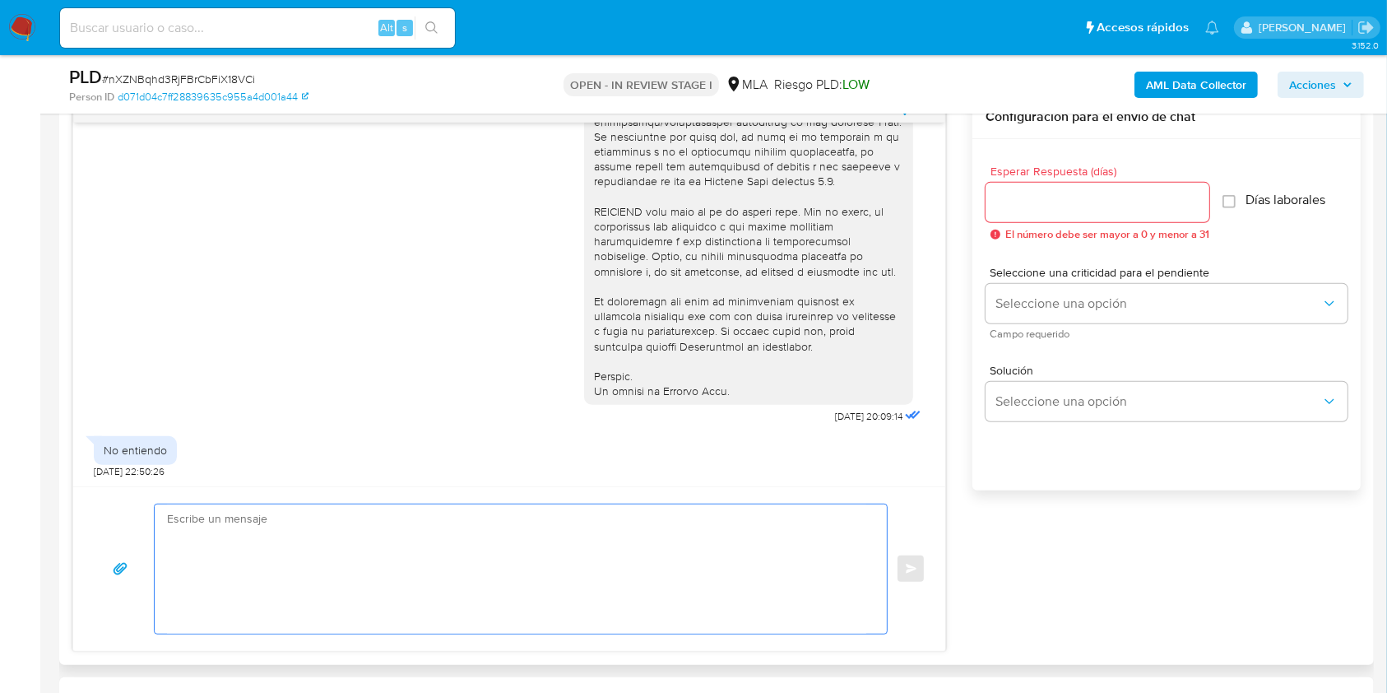
click at [317, 543] on textarea at bounding box center [516, 568] width 699 height 129
paste textarea "Hola , En función de las operaciones registradas en tu cuenta de Mercado Pago, …"
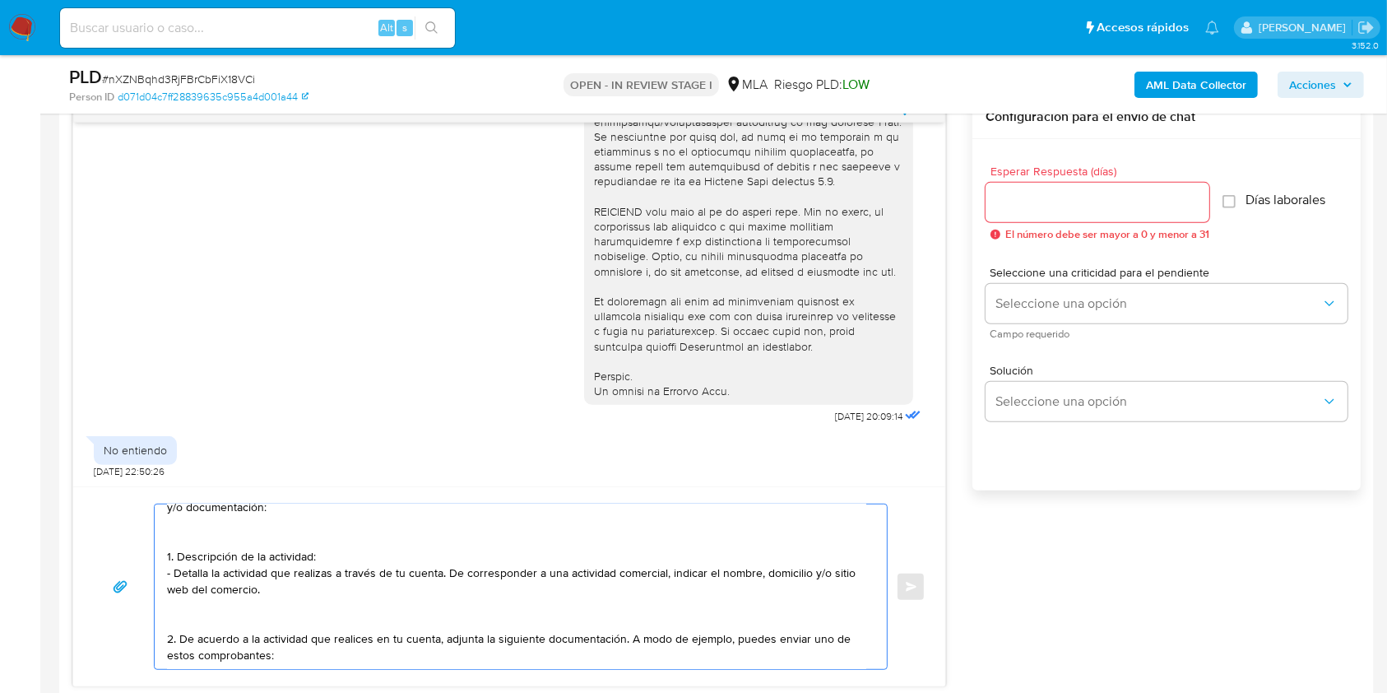
click at [305, 543] on textarea "Hola , En función de las operaciones registradas en tu cuenta de Mercado Pago, …" at bounding box center [516, 586] width 699 height 165
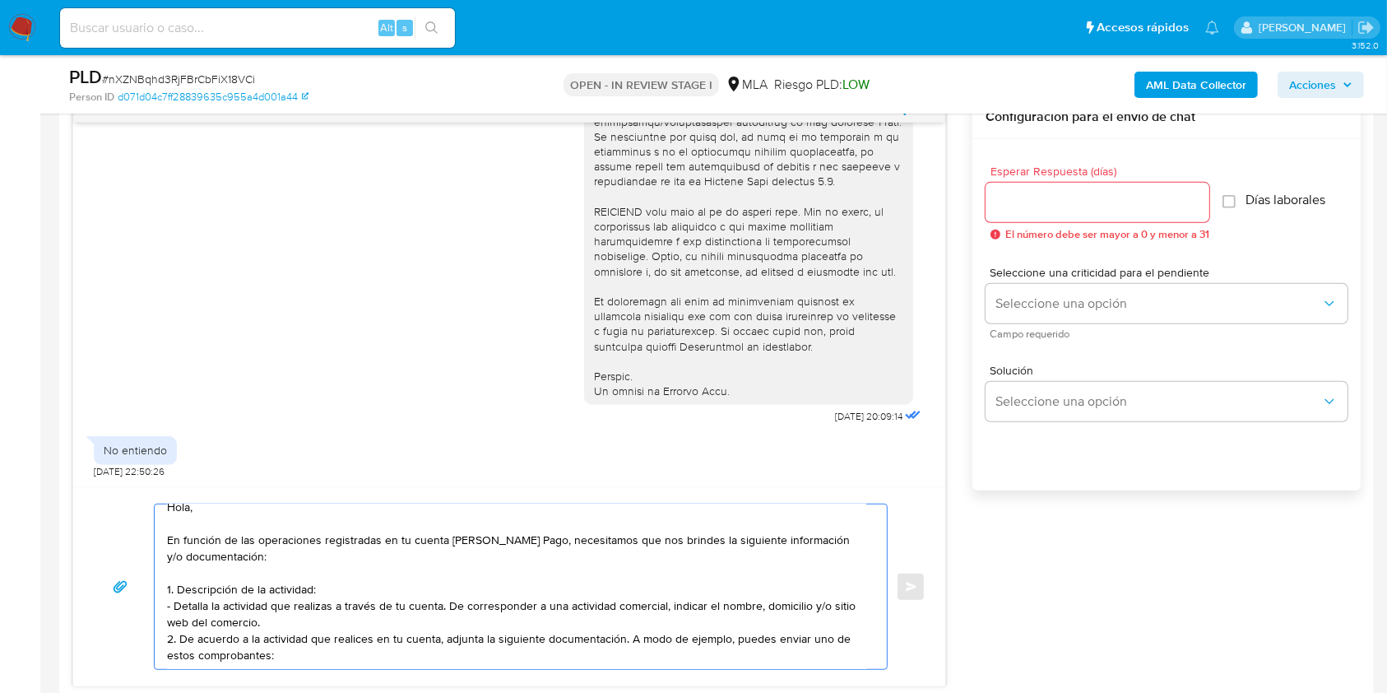
scroll to position [32, 0]
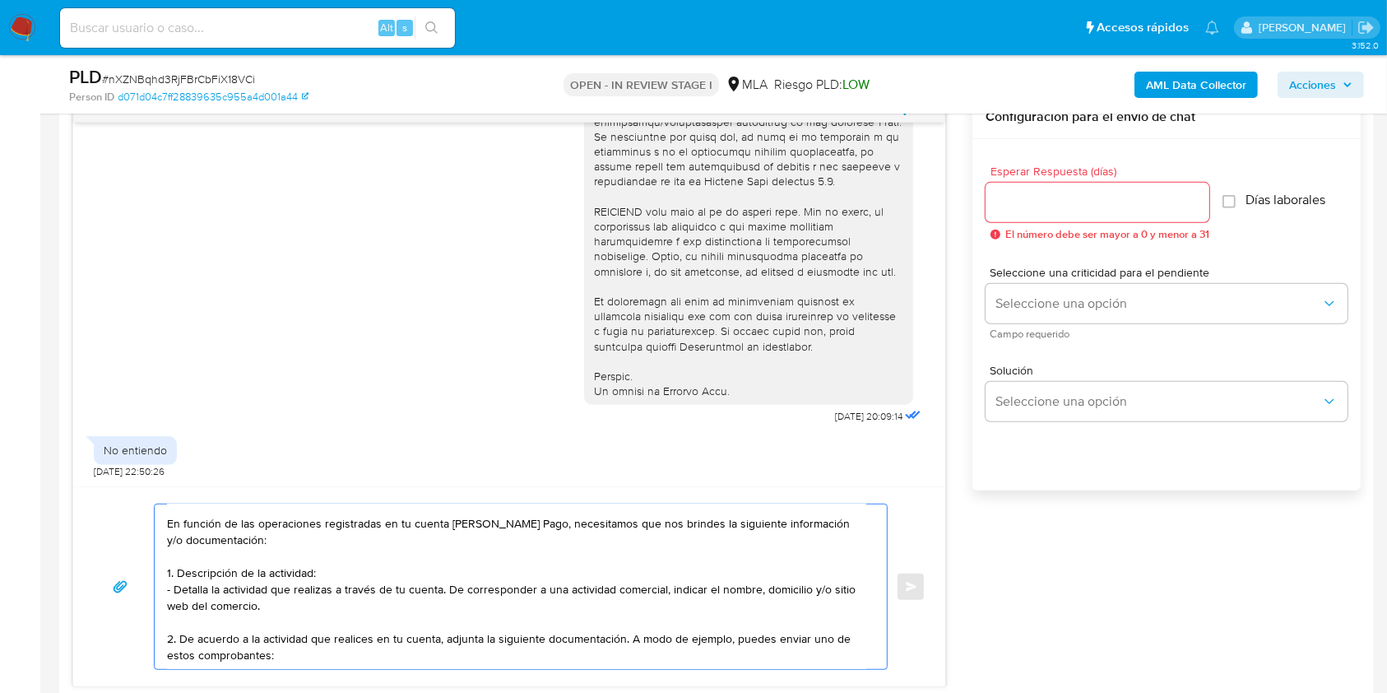
drag, startPoint x: 625, startPoint y: 637, endPoint x: 485, endPoint y: 635, distance: 140.7
click at [485, 635] on textarea "Hola, En función de las operaciones registradas en tu cuenta de Mercado Pago, n…" at bounding box center [516, 586] width 699 height 165
paste textarea "- Últimas 6 Declaraciones Juradas de Ingresos Brutos (donde se visualice la bas…"
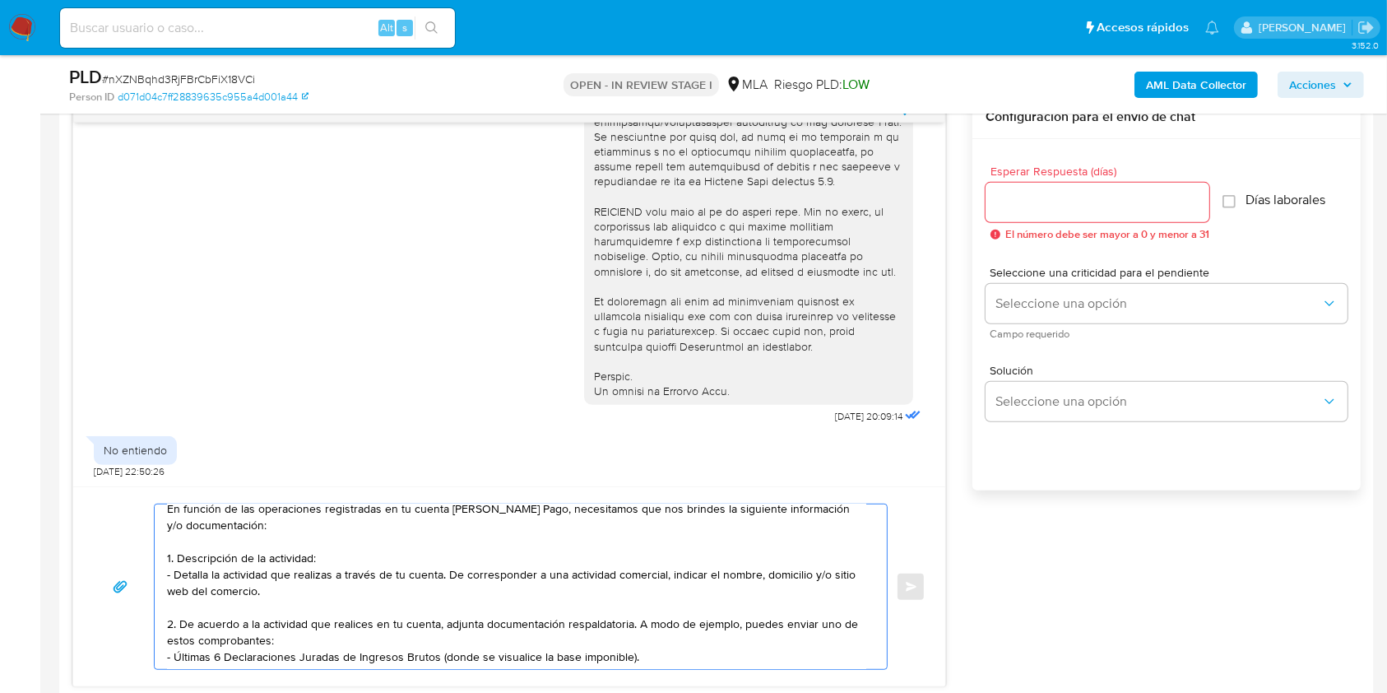
scroll to position [127, 0]
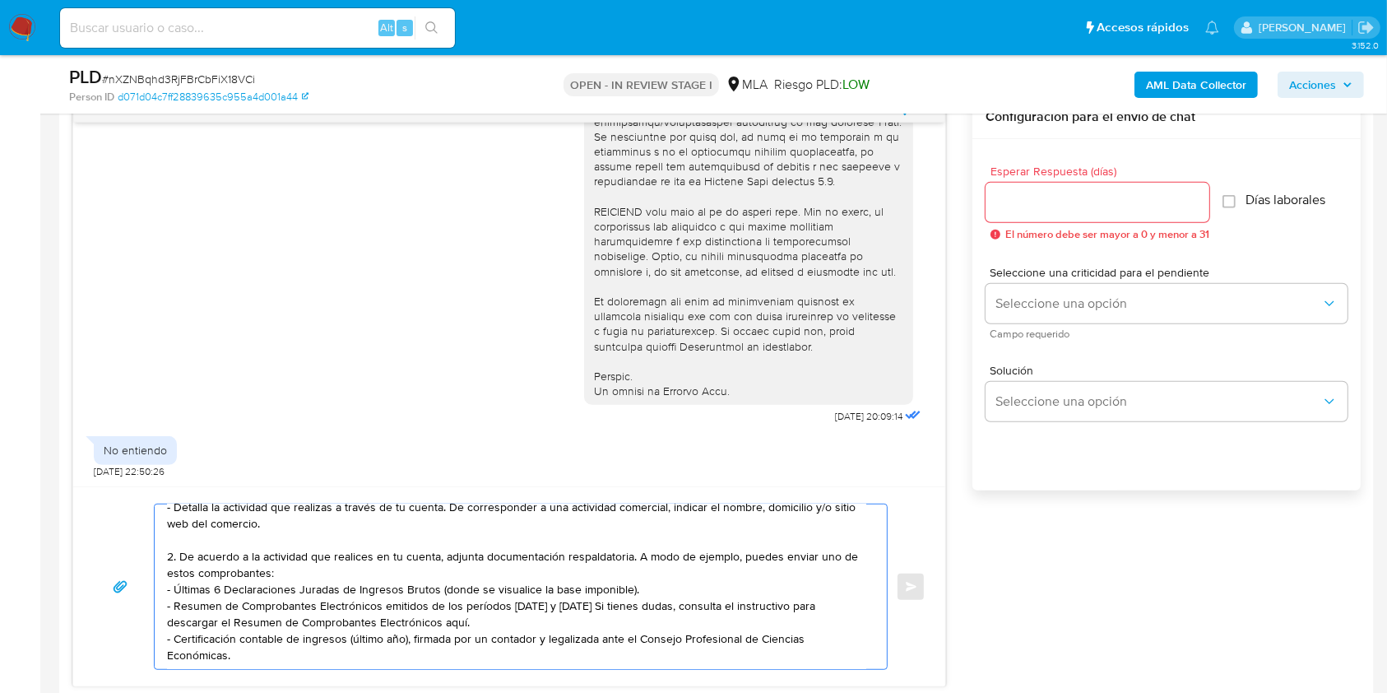
paste textarea "3. Proporciona el vínculo con las siguientes contrapartes con las que operaste,…"
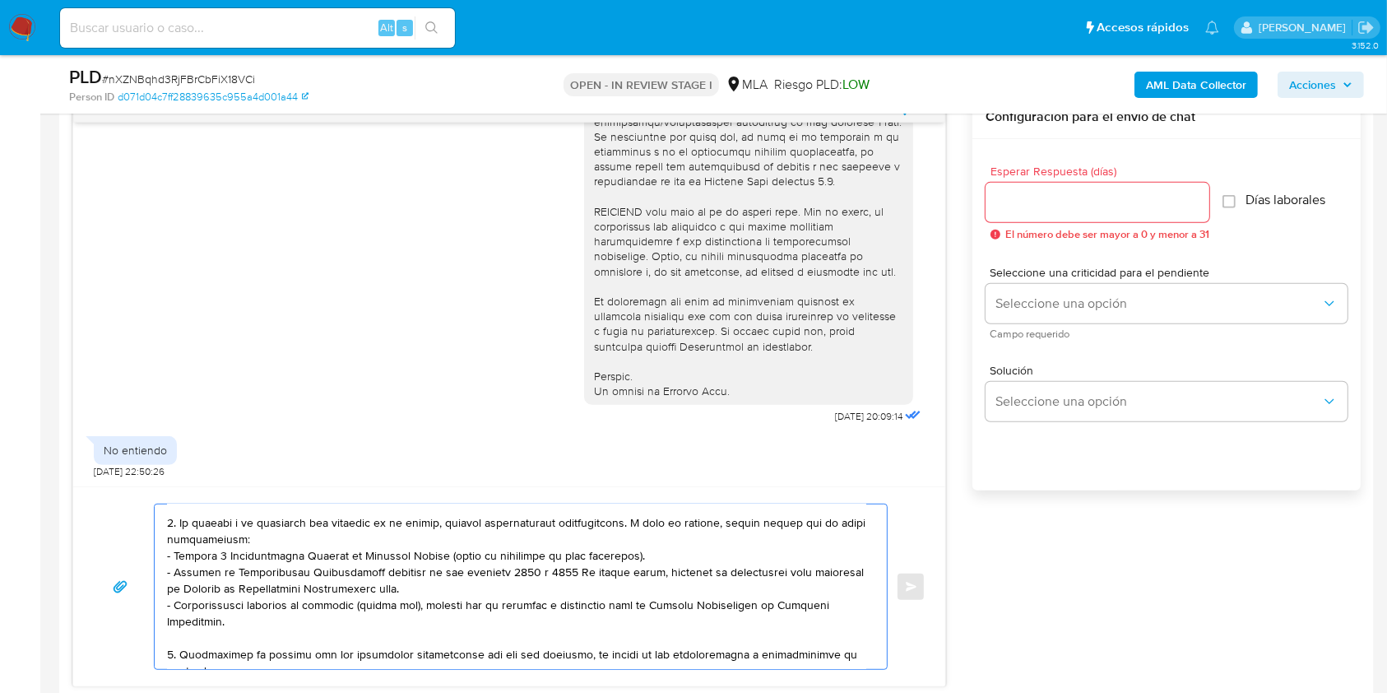
scroll to position [160, 0]
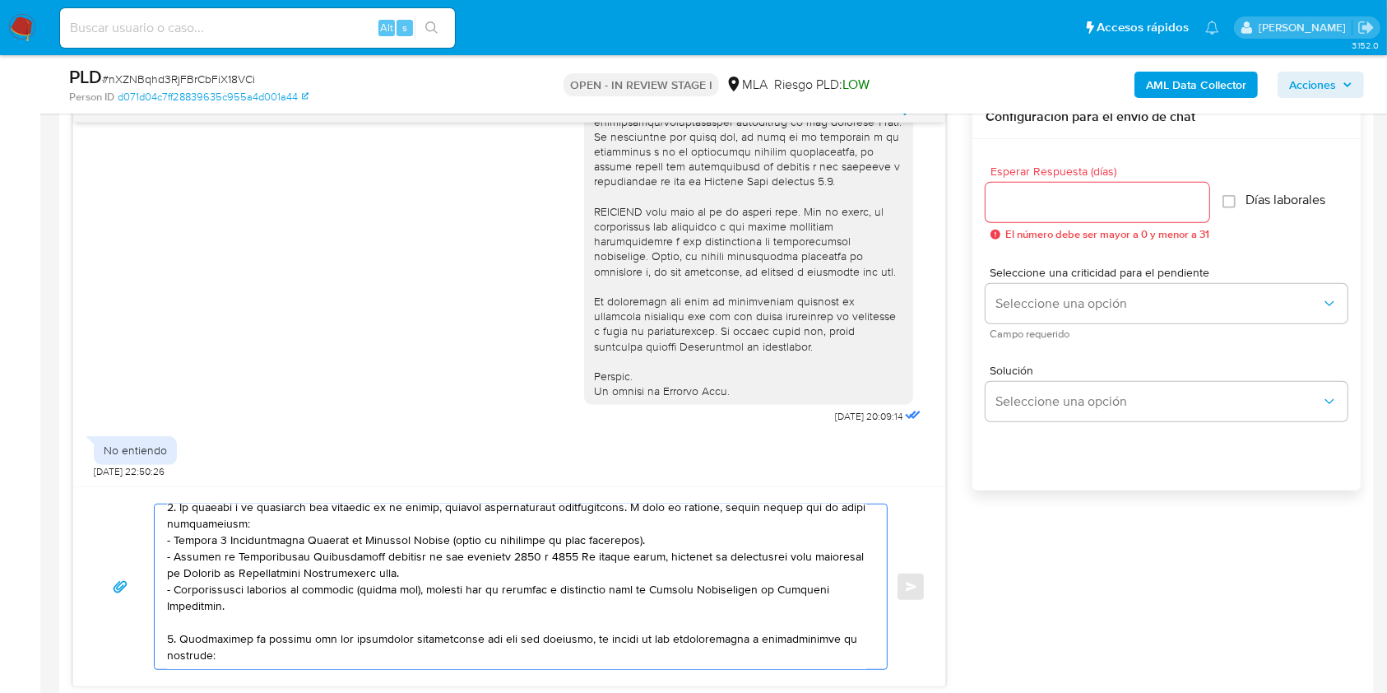
paste textarea "- Kevin Yair Antonelli - CUIT 23449744519 (ACTIVIDAD: Servicios de financiación…"
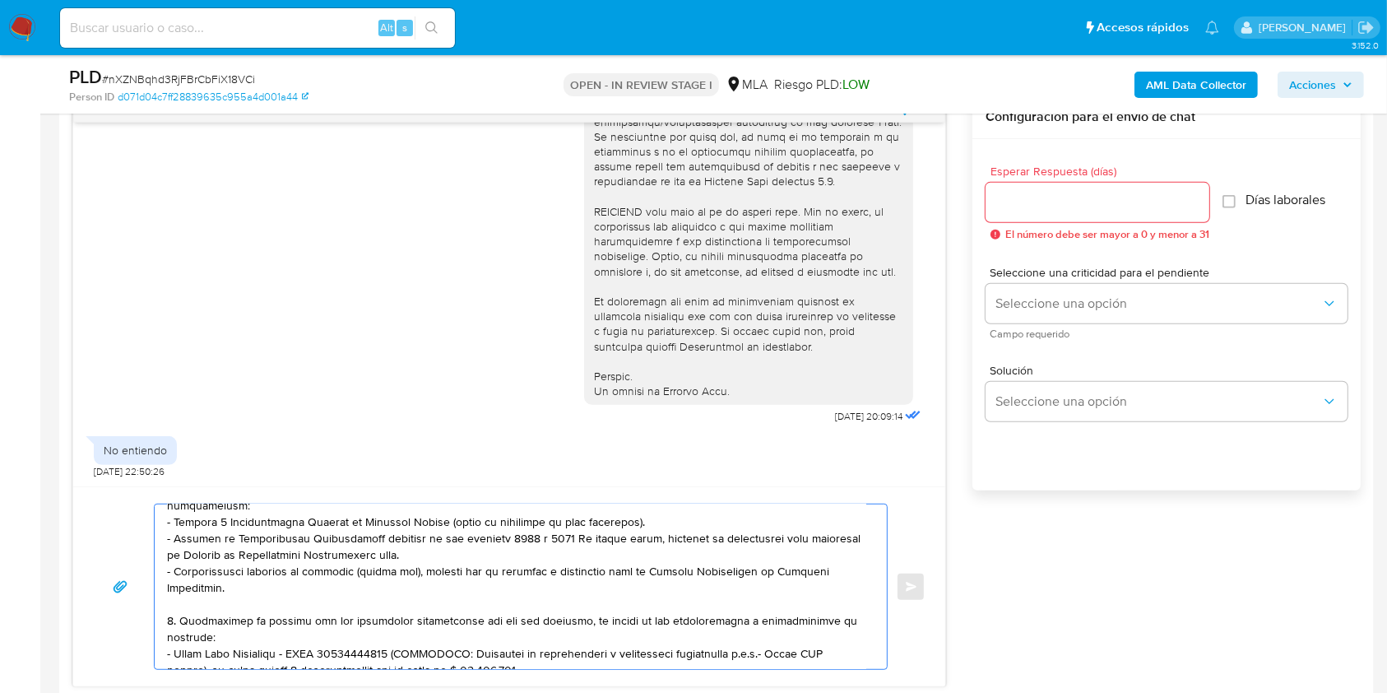
scroll to position [295, 0]
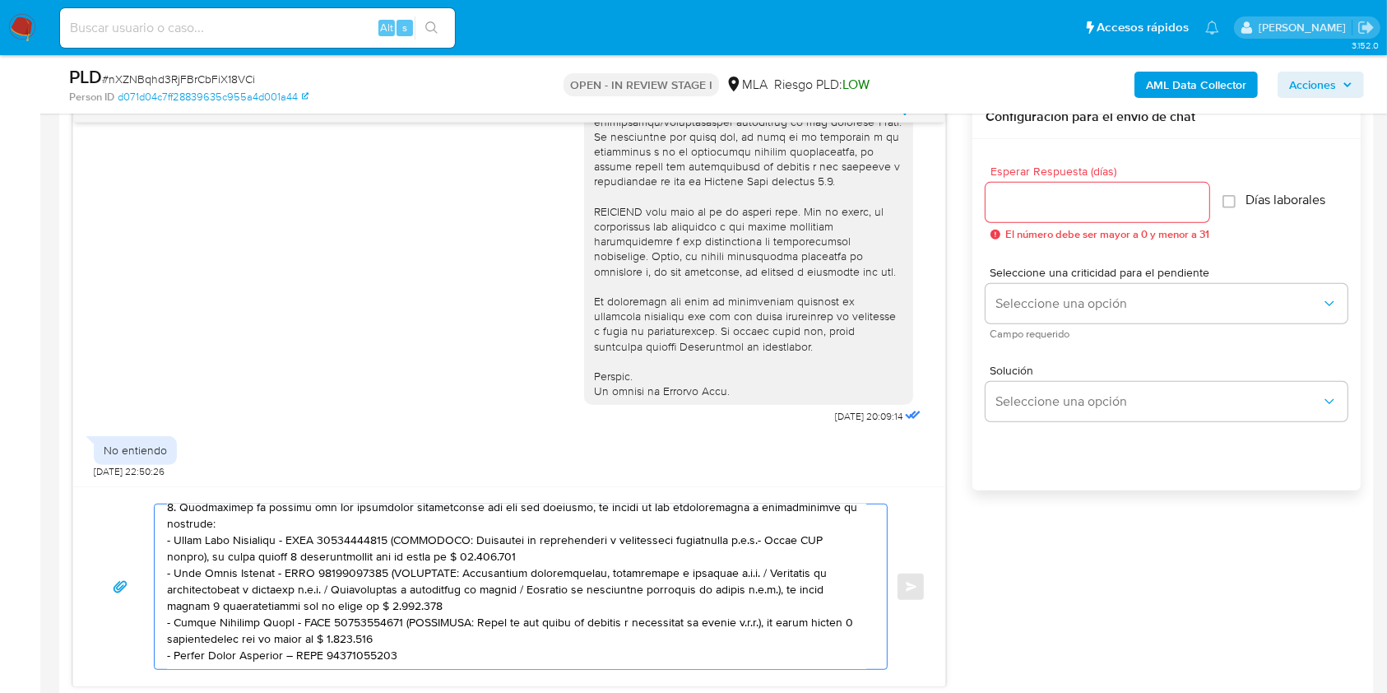
drag, startPoint x: 412, startPoint y: 633, endPoint x: 397, endPoint y: 626, distance: 16.2
click at [397, 626] on textarea at bounding box center [516, 586] width 699 height 165
drag, startPoint x: 395, startPoint y: 639, endPoint x: 395, endPoint y: 626, distance: 13.2
click at [395, 626] on textarea at bounding box center [516, 586] width 699 height 165
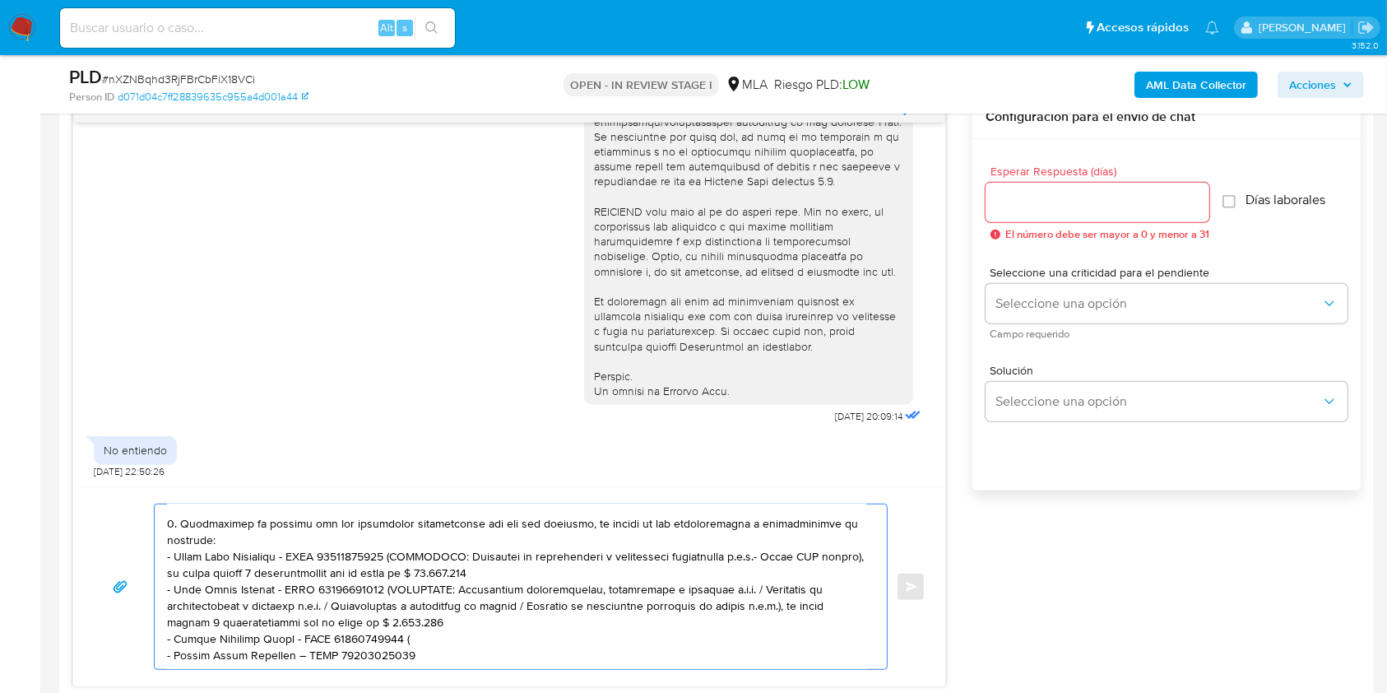
scroll to position [284, 0]
drag, startPoint x: 448, startPoint y: 615, endPoint x: 375, endPoint y: 585, distance: 78.5
click at [375, 585] on textarea at bounding box center [516, 586] width 699 height 165
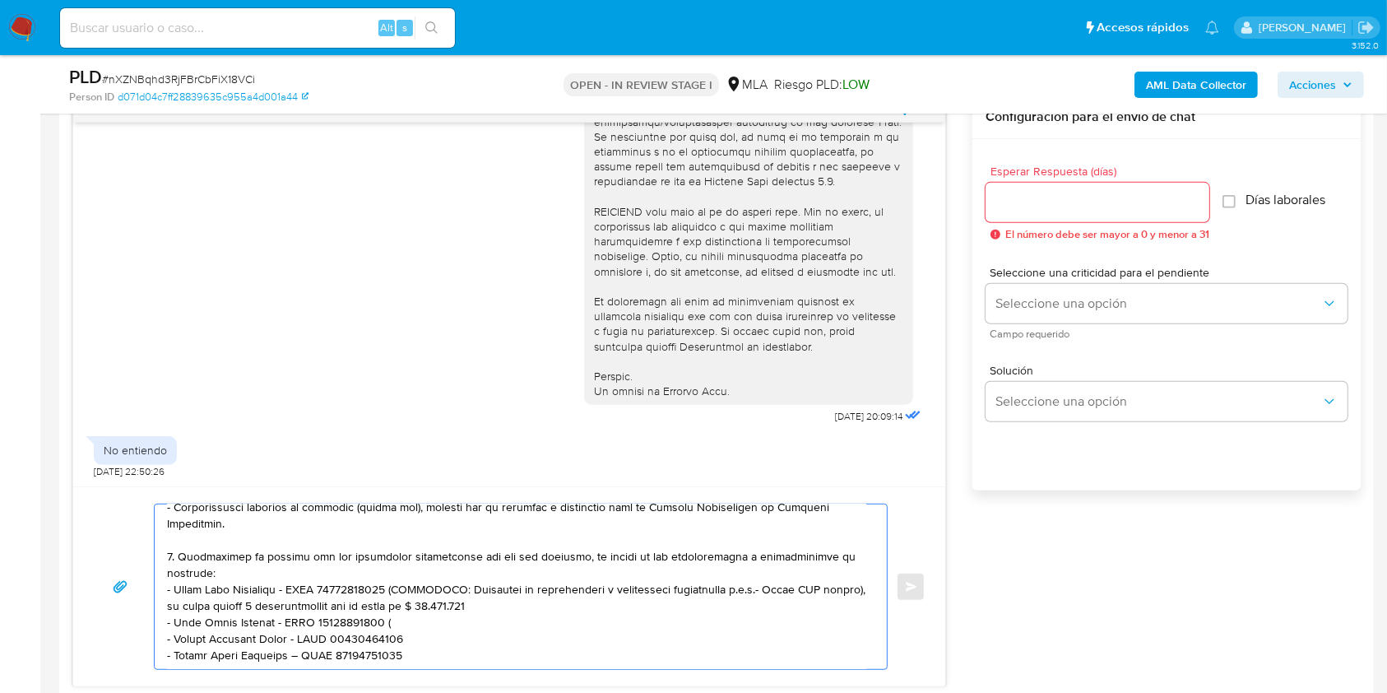
scroll to position [250, 0]
drag, startPoint x: 482, startPoint y: 601, endPoint x: 380, endPoint y: 584, distance: 103.5
click at [380, 584] on textarea at bounding box center [516, 586] width 699 height 165
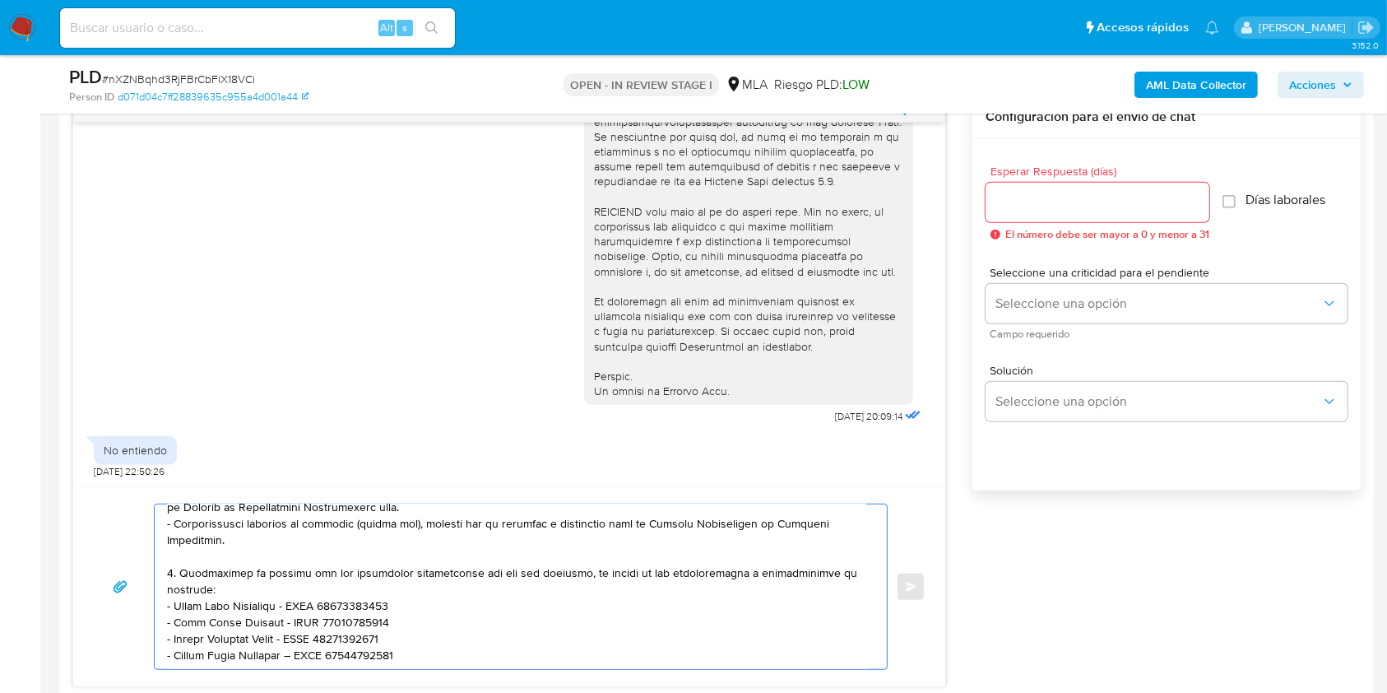
scroll to position [234, 0]
click at [470, 647] on textarea at bounding box center [516, 586] width 699 height 165
paste textarea "- Juan Manuel Cuneo - CUIT 20273185152 (ACTIVIDAD: Explotación de instalaciones…"
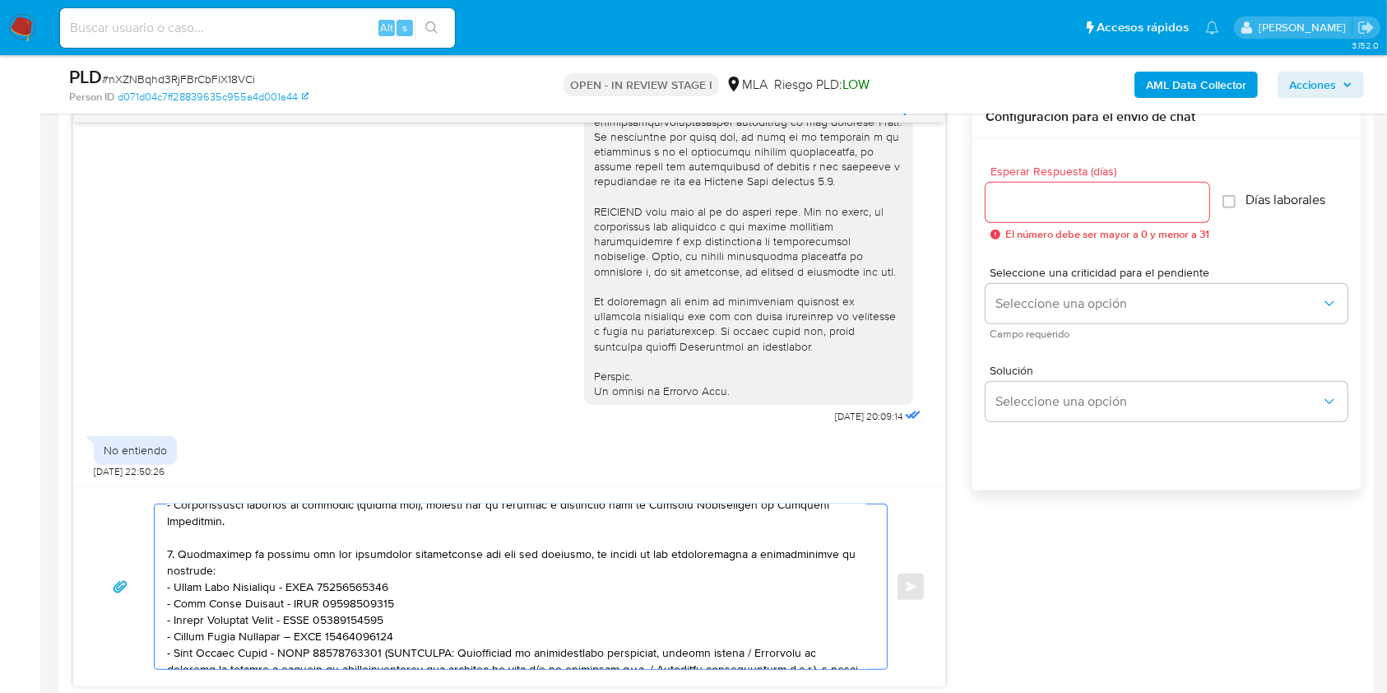
scroll to position [295, 0]
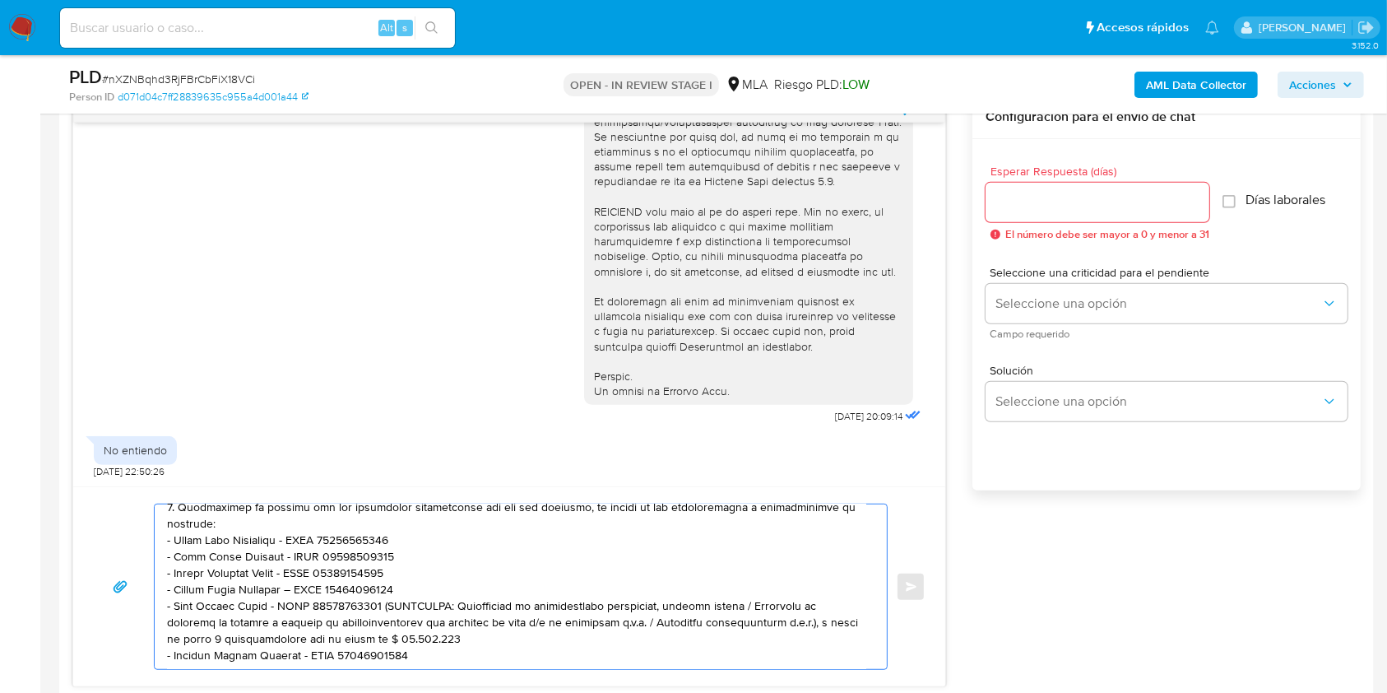
drag, startPoint x: 522, startPoint y: 639, endPoint x: 383, endPoint y: 606, distance: 142.9
click at [383, 606] on textarea at bounding box center [516, 586] width 699 height 165
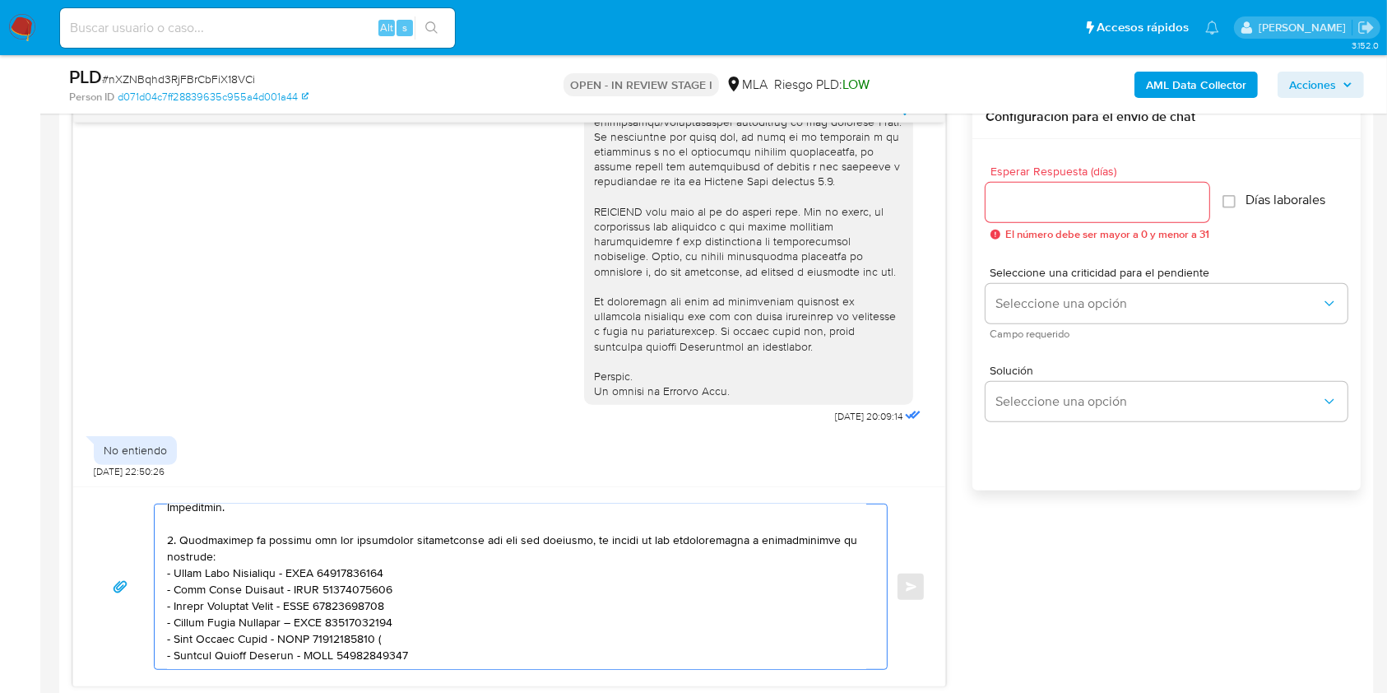
scroll to position [267, 0]
click at [459, 653] on textarea at bounding box center [516, 586] width 699 height 165
drag, startPoint x: 946, startPoint y: 354, endPoint x: 944, endPoint y: 310, distance: 43.7
click at [944, 310] on div "17/07/2025 20:09:14 No entiendo 20/07/2025 22:50:26 Enviar" at bounding box center [509, 391] width 874 height 592
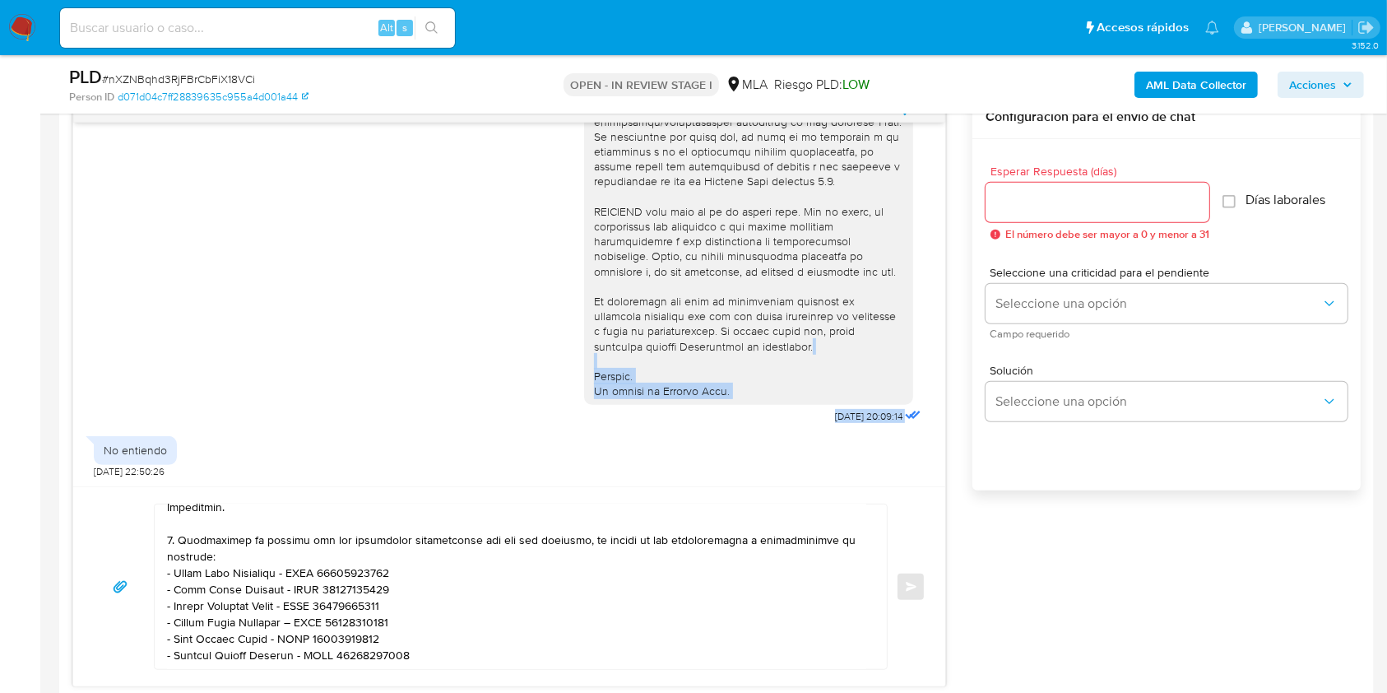
drag, startPoint x: 947, startPoint y: 374, endPoint x: 940, endPoint y: 344, distance: 30.3
click at [940, 344] on div "17/07/2025 20:09:14 No entiendo 20/07/2025 22:50:26 Enviar Configuración para e…" at bounding box center [716, 391] width 1289 height 592
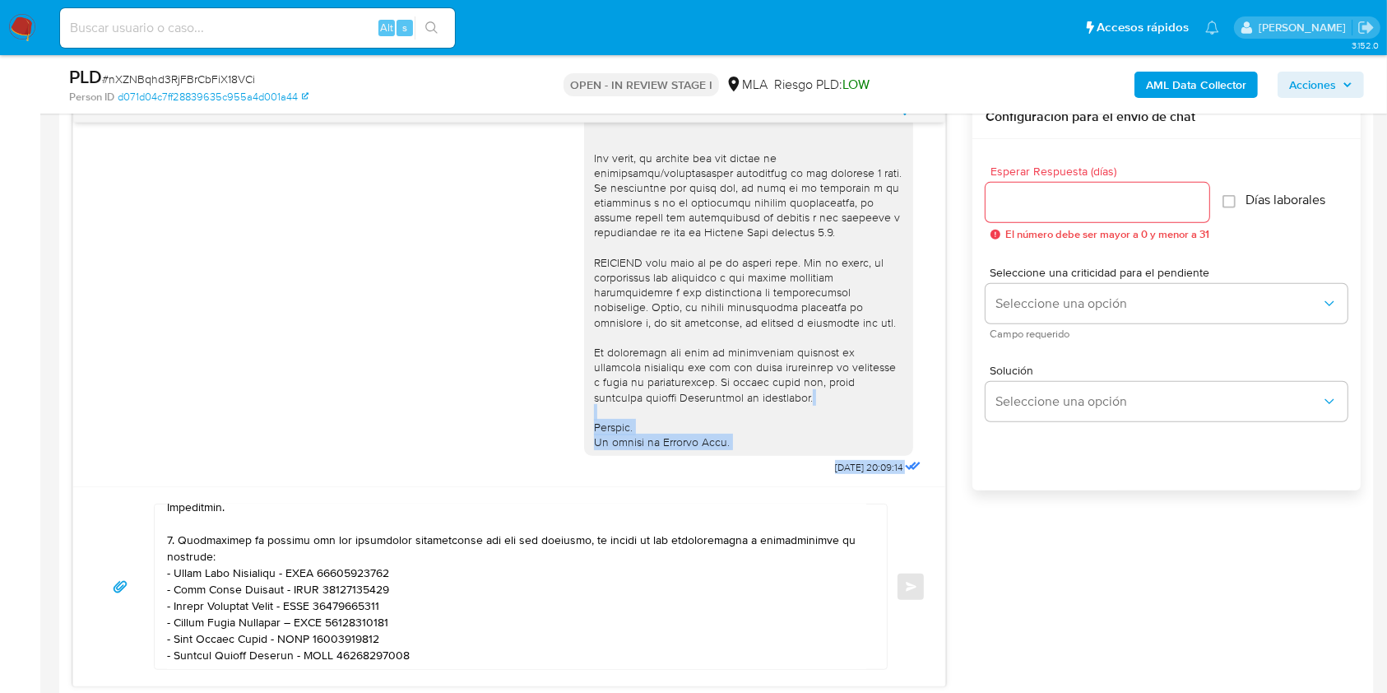
scroll to position [538, 0]
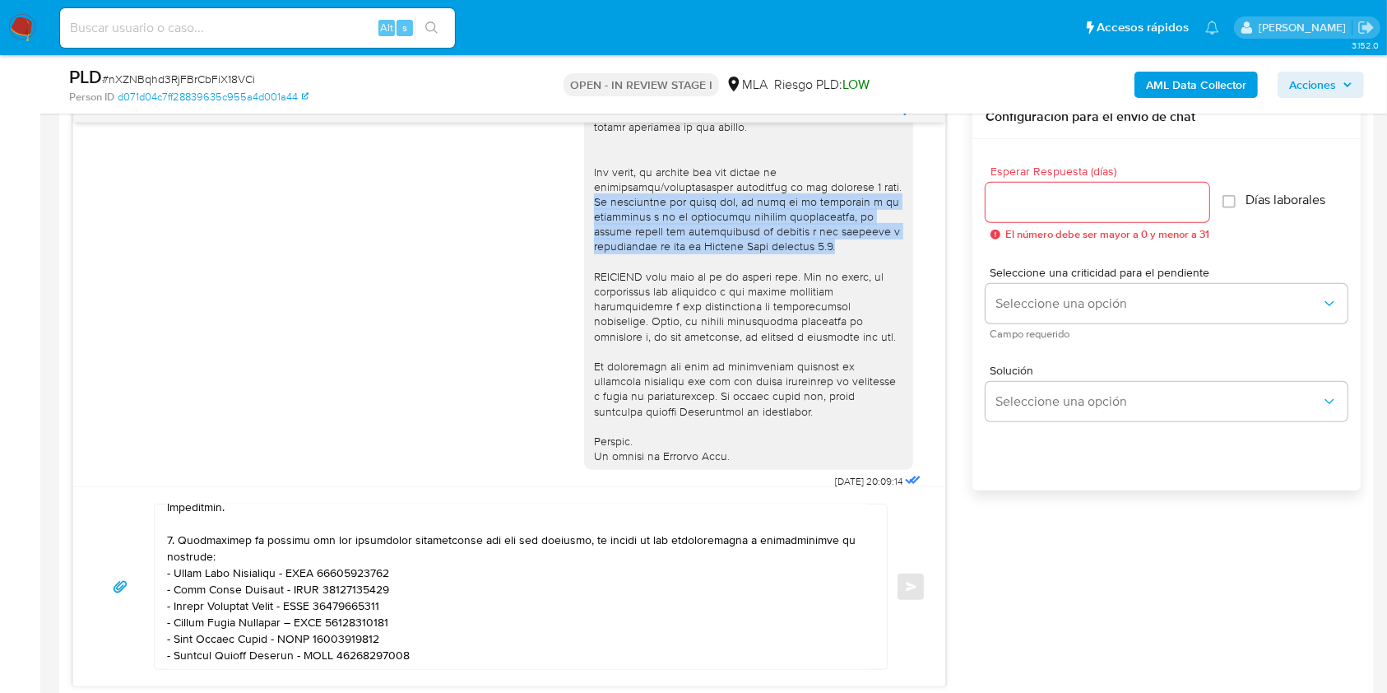
drag, startPoint x: 843, startPoint y: 258, endPoint x: 570, endPoint y: 217, distance: 275.3
click at [584, 217] on div at bounding box center [748, 37] width 329 height 866
copy div "Es importante que sepas que, en caso de no responder a lo solicitado o si lo pr…"
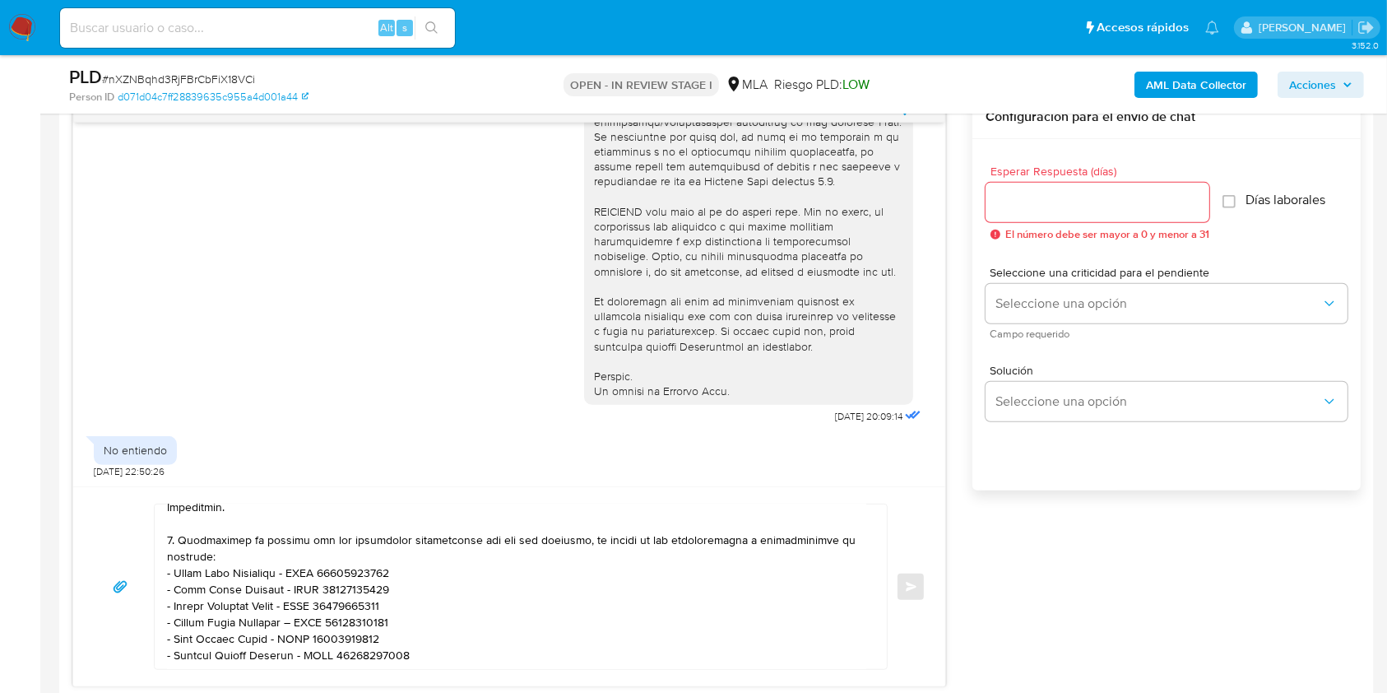
click at [481, 629] on textarea at bounding box center [516, 586] width 699 height 165
paste textarea "Es importante que sepas que, en caso de no responder a lo solicitado o si lo pr…"
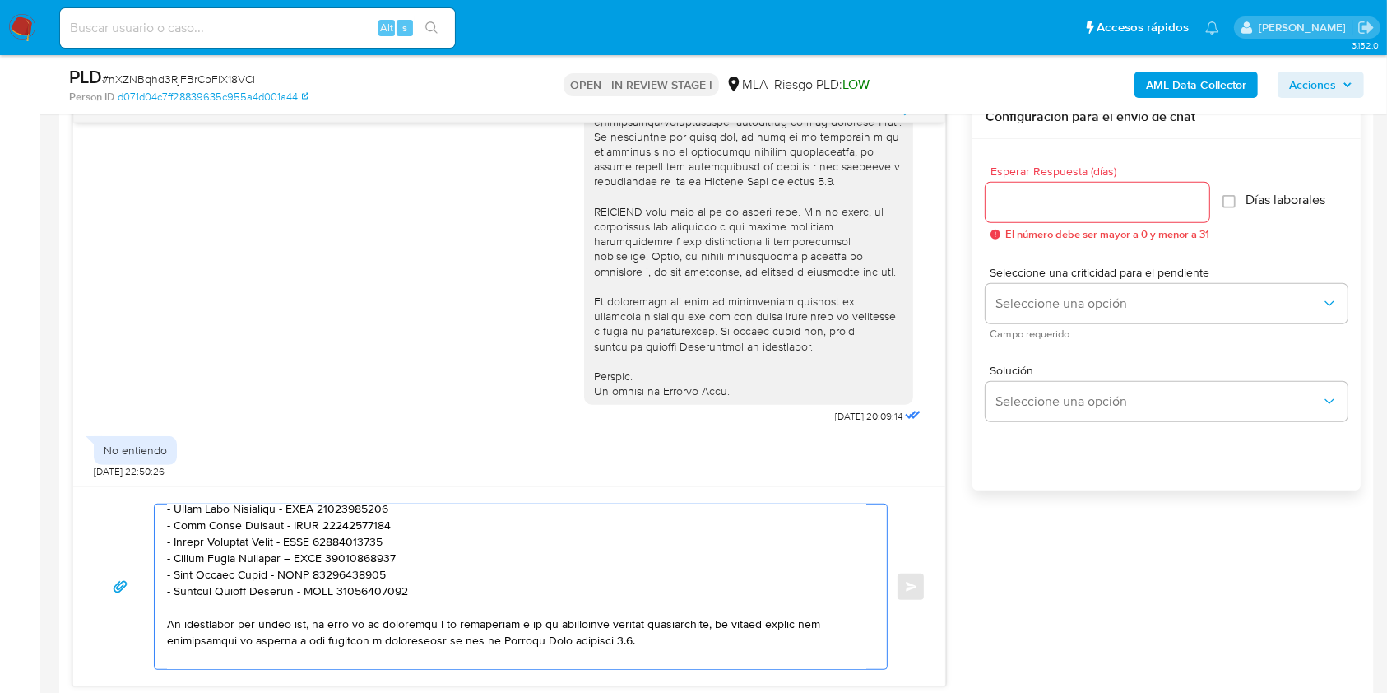
scroll to position [402, 0]
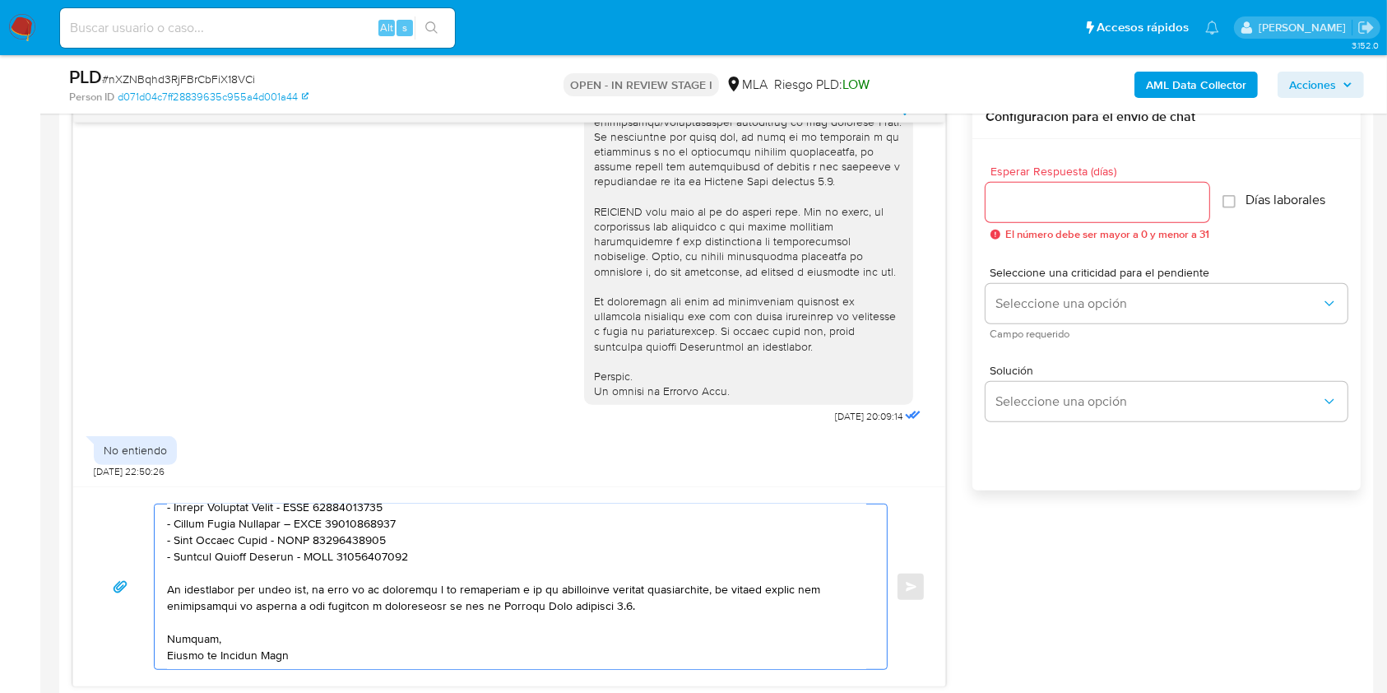
type textarea "Hola, En función de las operaciones registradas en tu cuenta de Mercado Pago, n…"
click at [1105, 187] on div at bounding box center [1098, 202] width 224 height 39
click at [1099, 194] on input "Esperar Respuesta (días)" at bounding box center [1098, 202] width 224 height 21
type input "1"
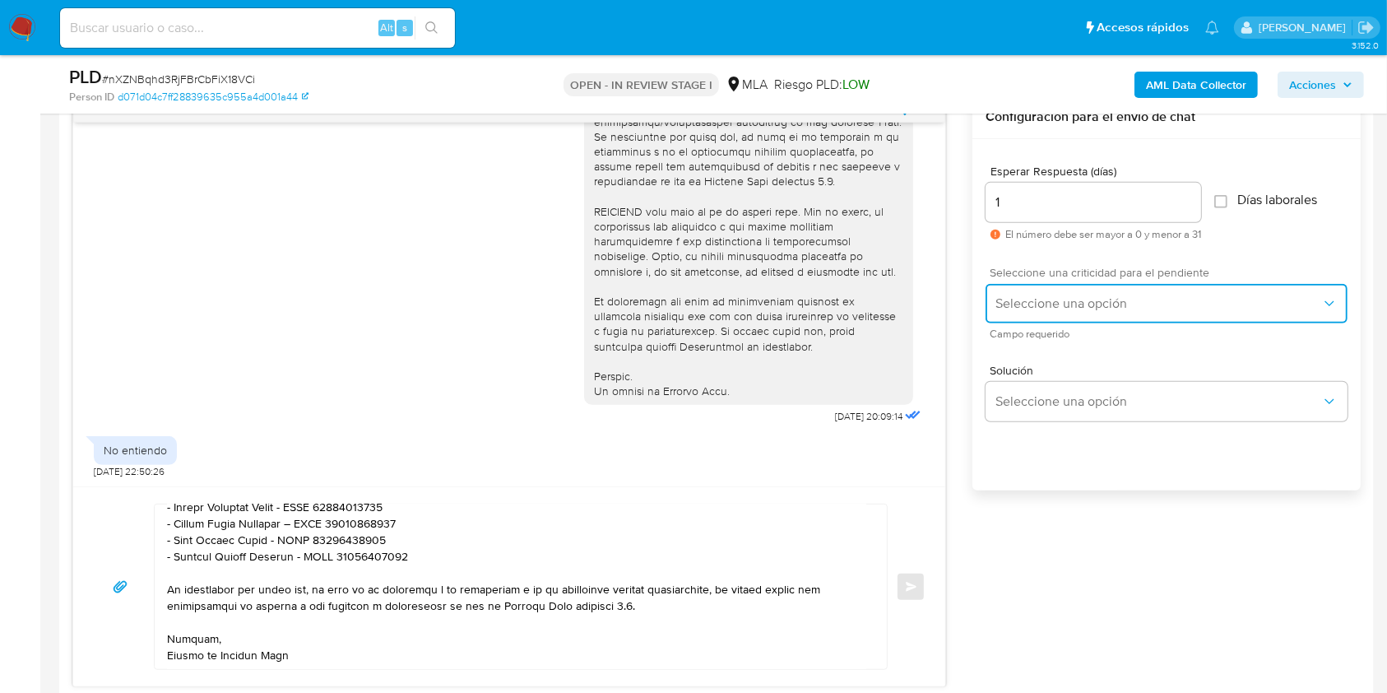
click at [1084, 318] on button "Seleccione una opción" at bounding box center [1167, 303] width 362 height 39
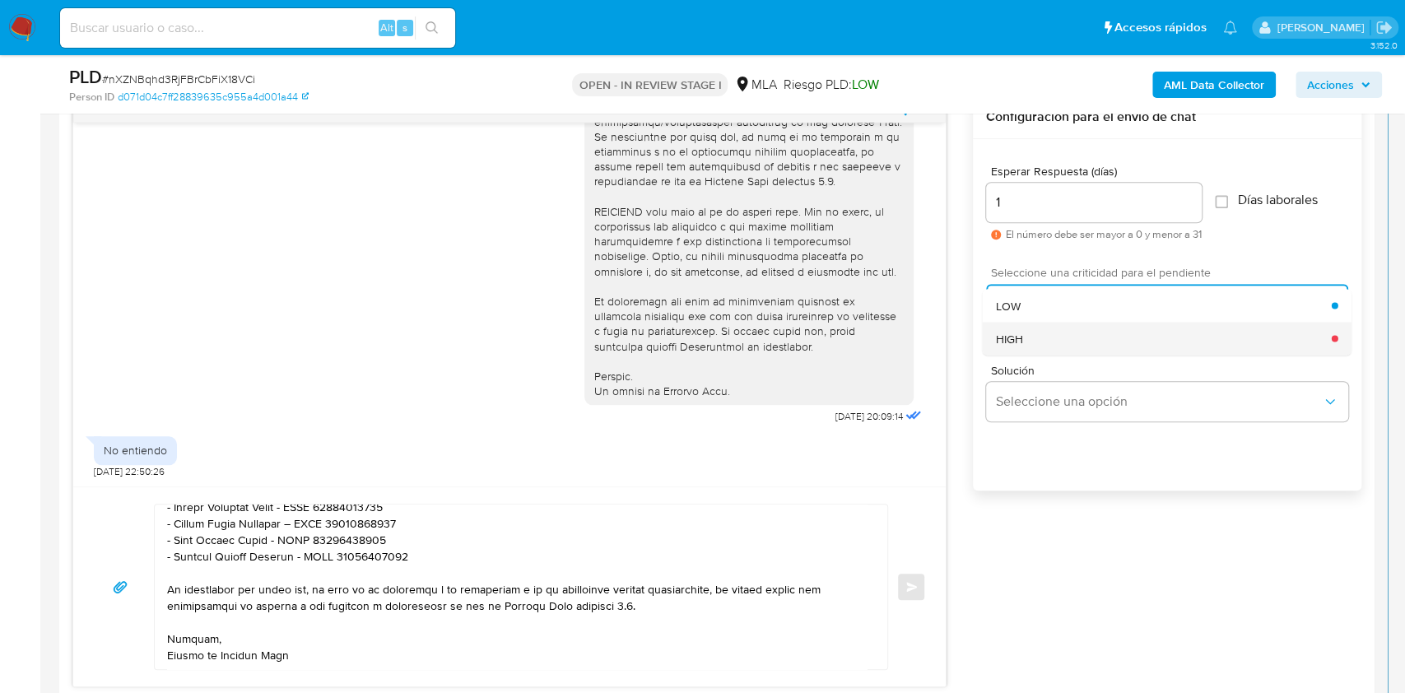
click at [1043, 339] on div "HIGH" at bounding box center [1164, 338] width 336 height 33
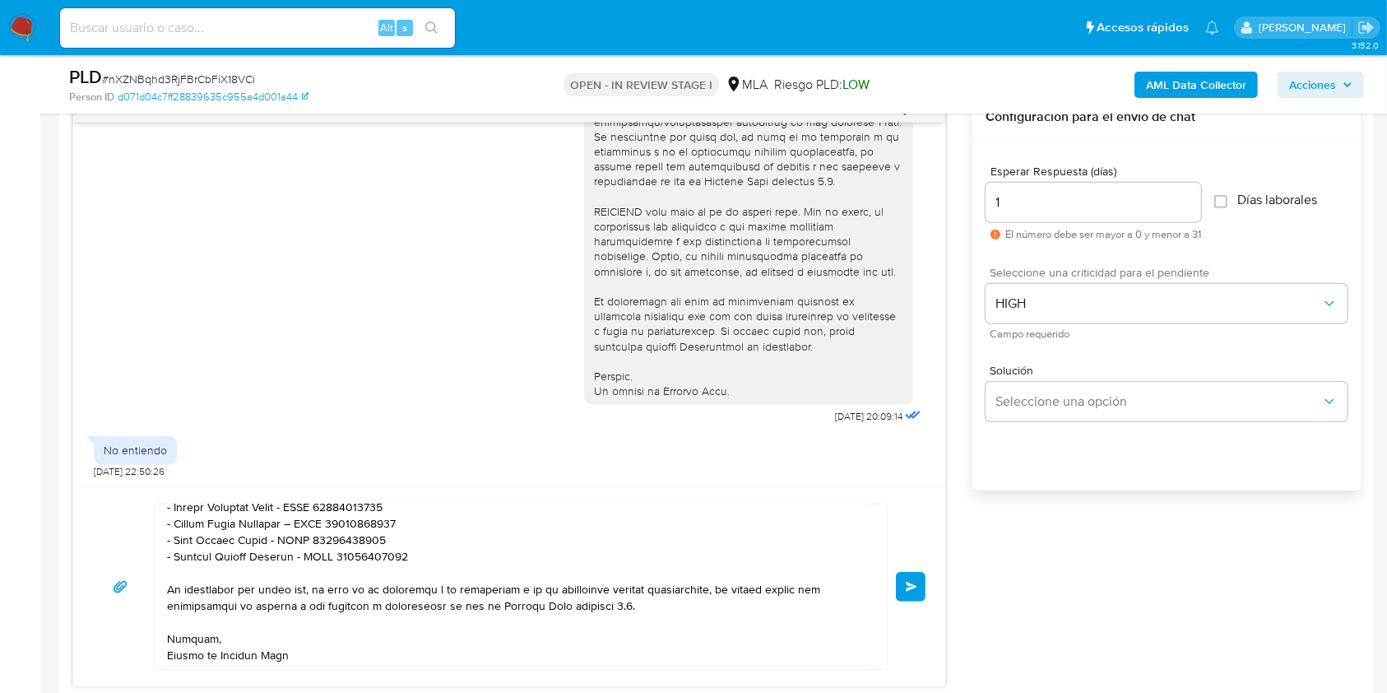
click at [922, 587] on button "Enviar" at bounding box center [911, 587] width 30 height 30
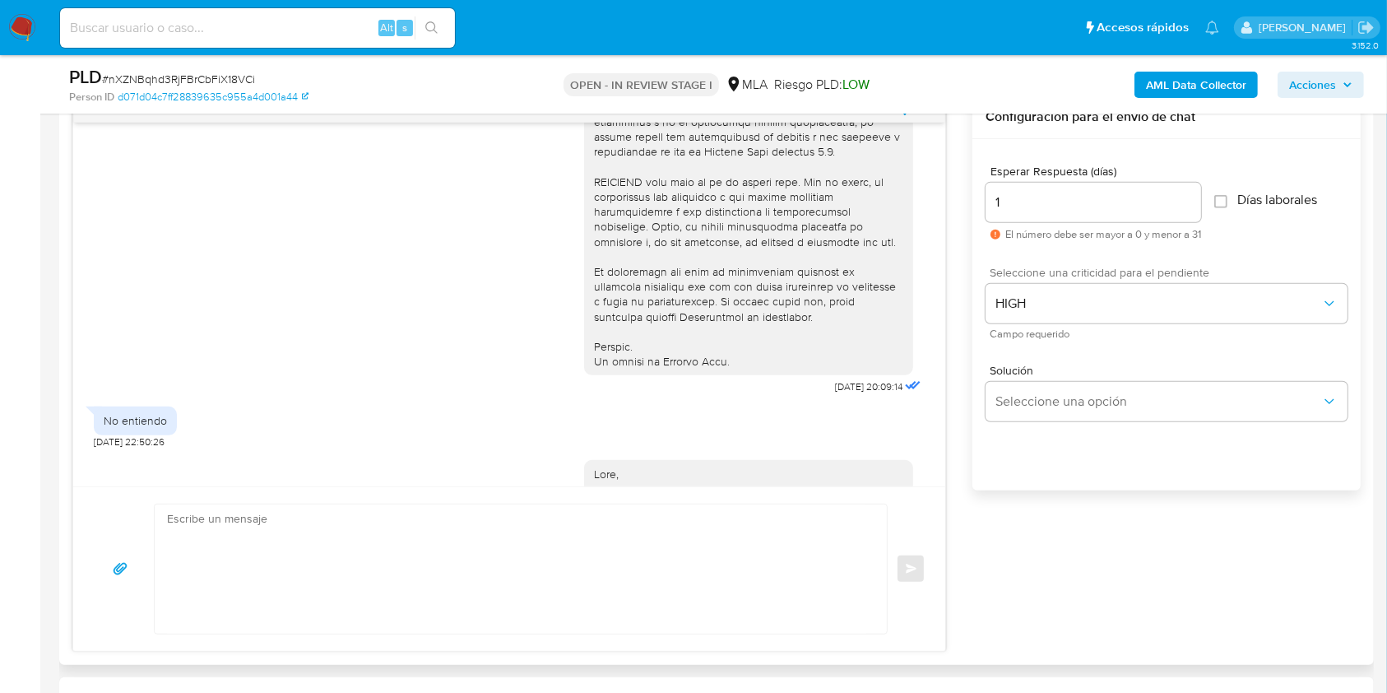
scroll to position [1310, 0]
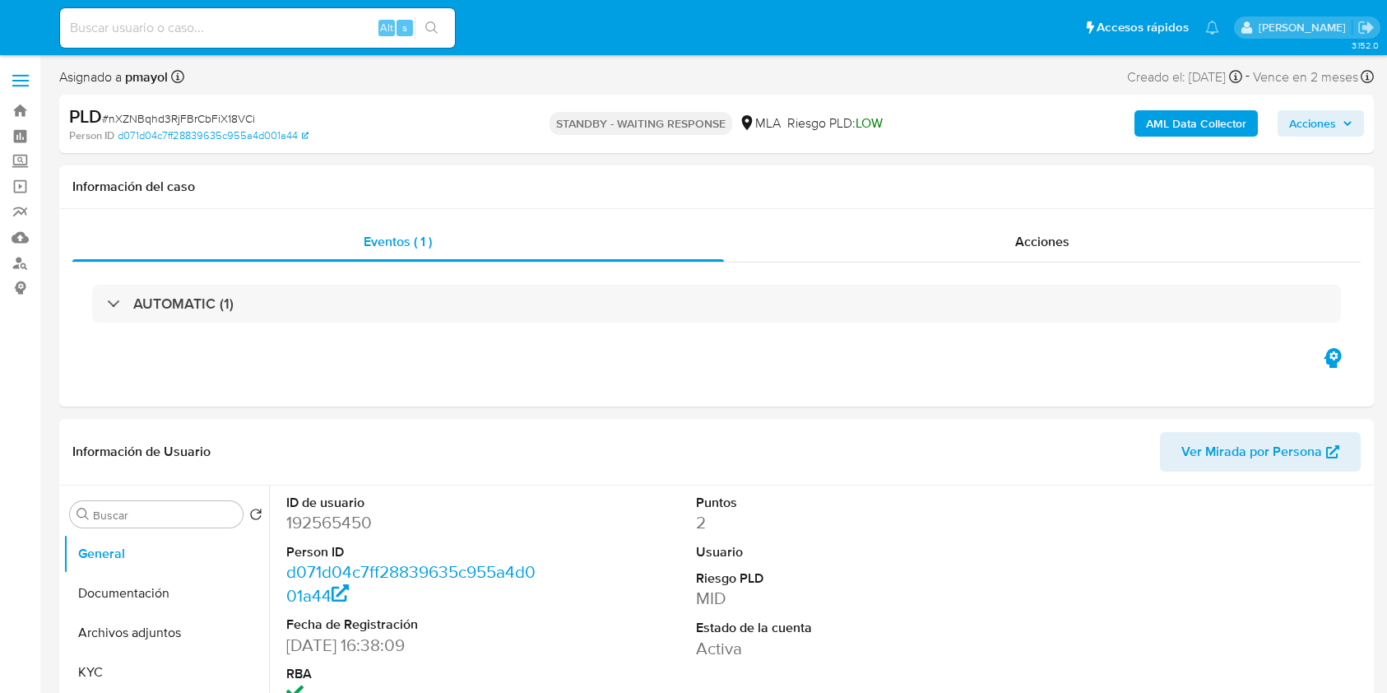
select select "10"
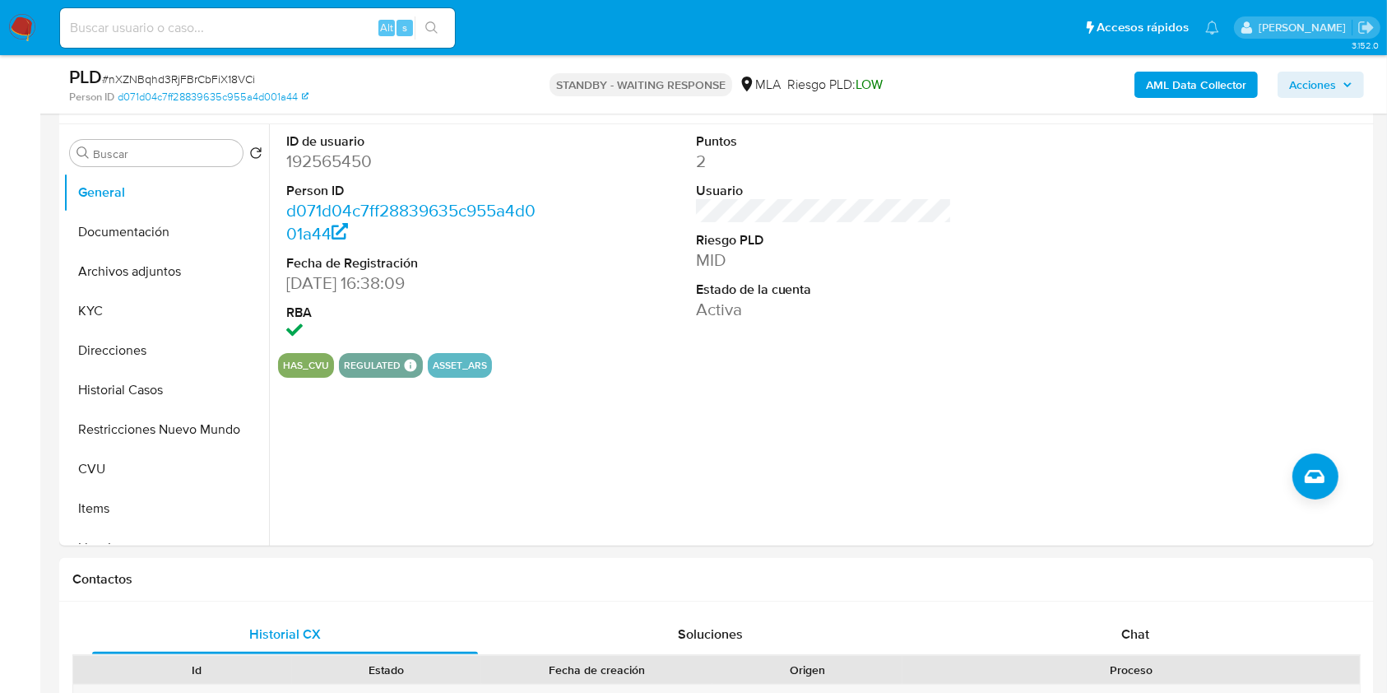
scroll to position [312, 0]
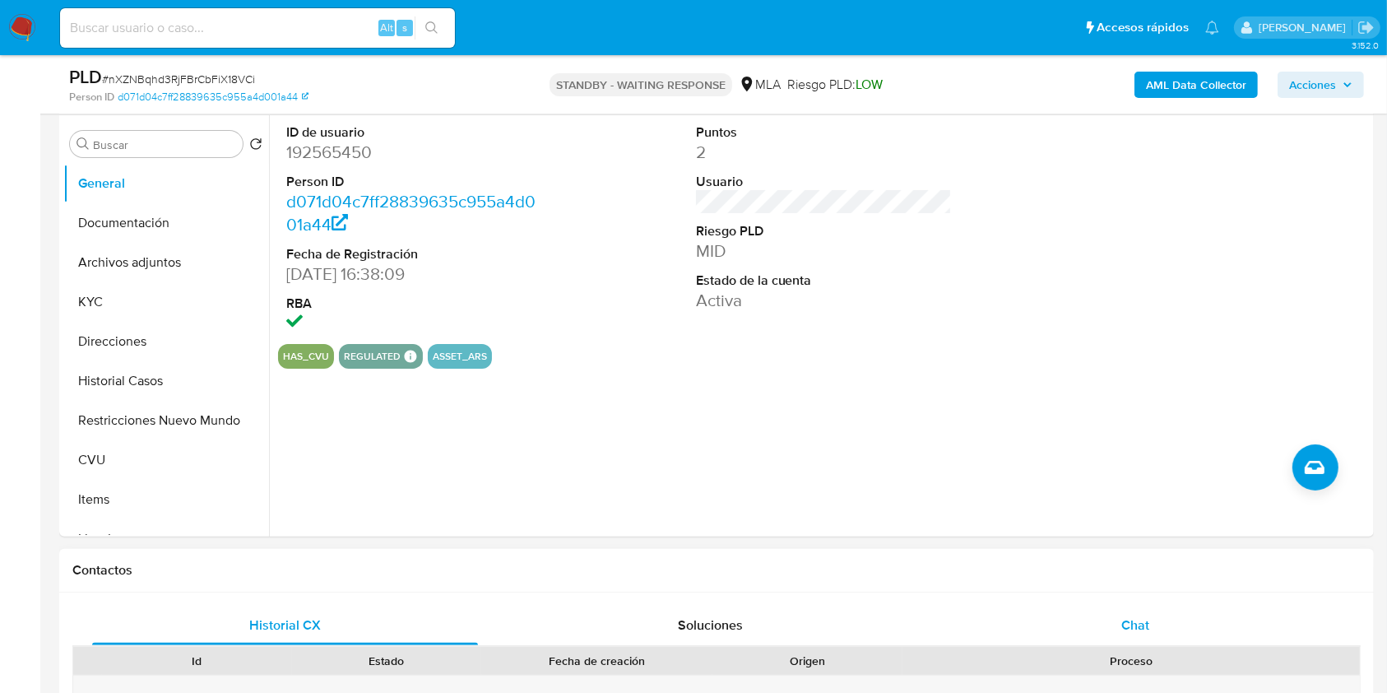
click at [1106, 629] on div "Chat" at bounding box center [1136, 625] width 386 height 39
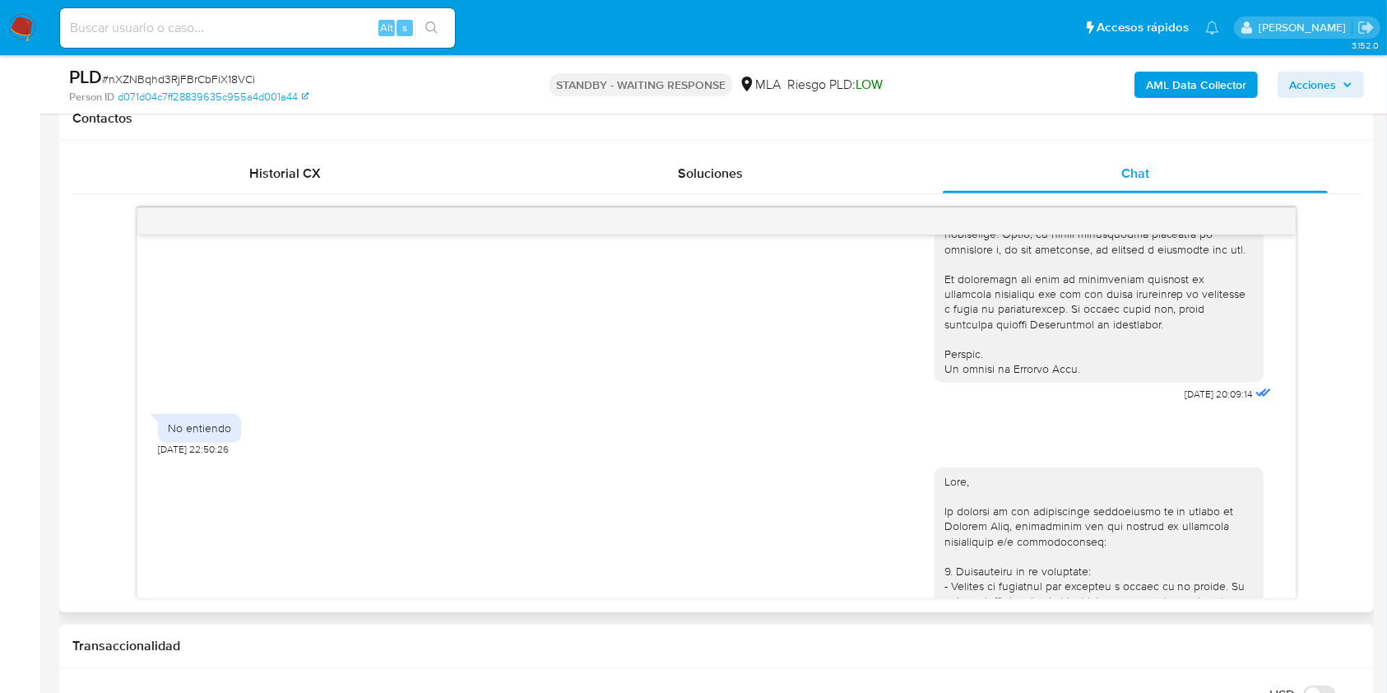
scroll to position [1310, 0]
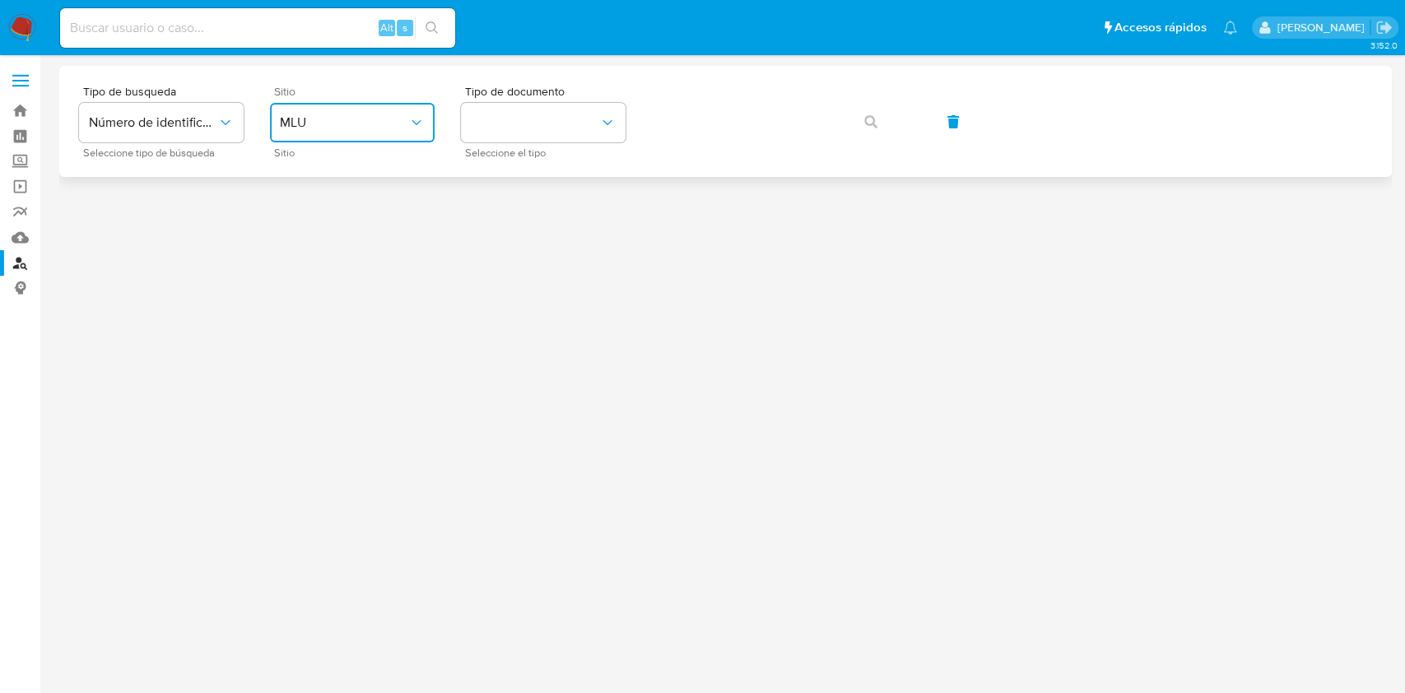
click at [373, 121] on span "MLU" at bounding box center [344, 122] width 128 height 16
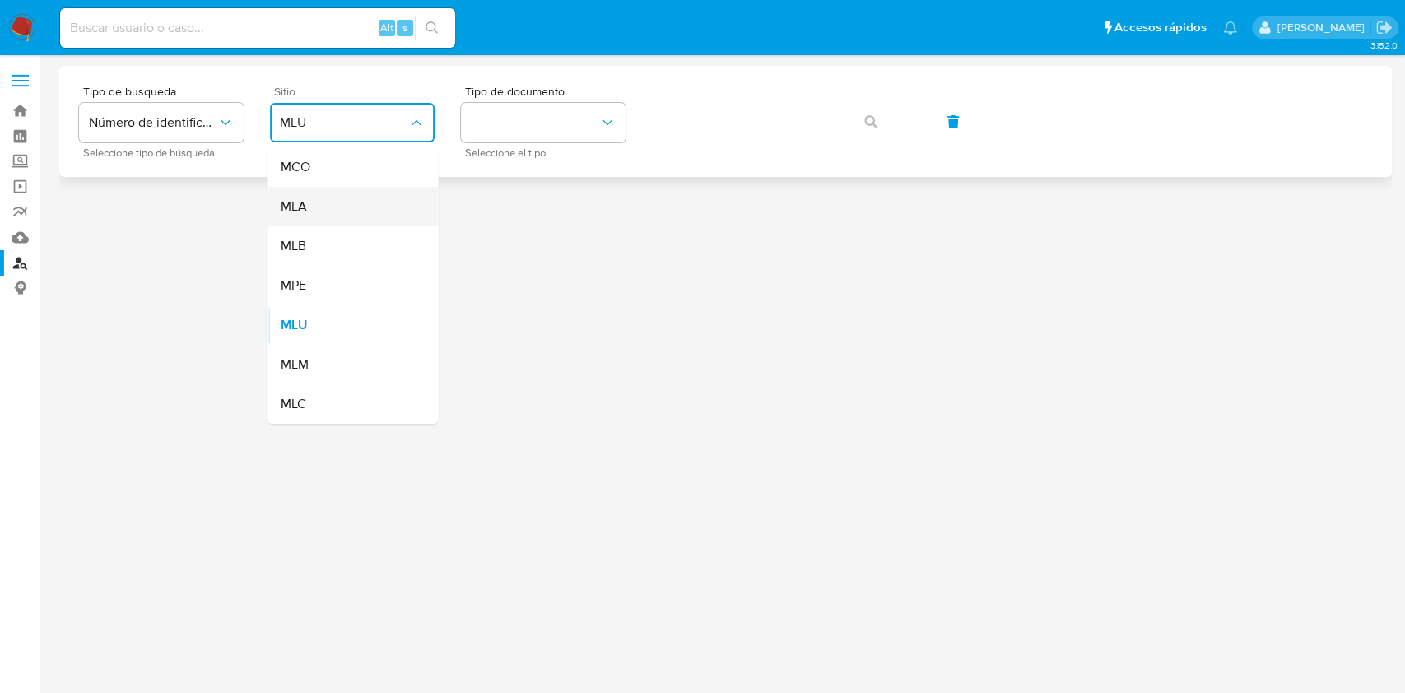
click at [337, 196] on div "MLA" at bounding box center [347, 206] width 135 height 39
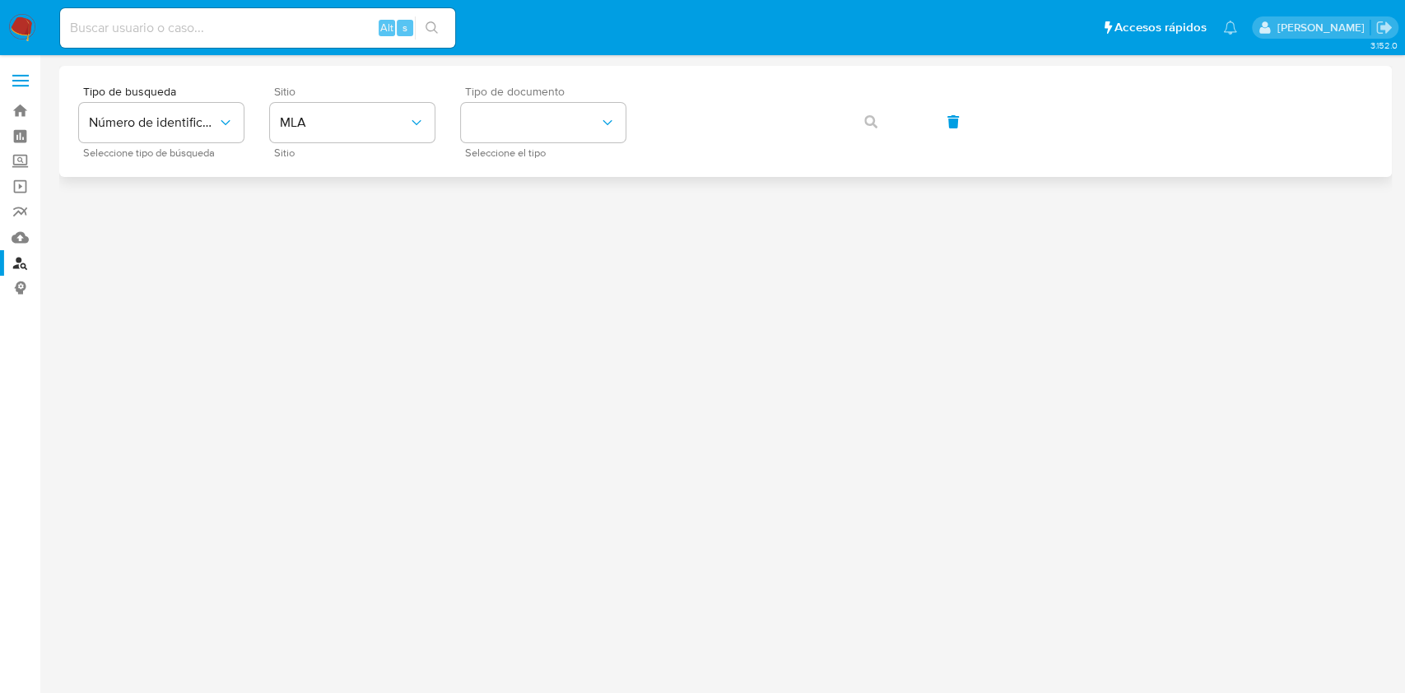
click at [501, 143] on div "Tipo de documento Seleccione el tipo" at bounding box center [543, 122] width 165 height 72
click at [503, 123] on button "identificationType" at bounding box center [543, 122] width 165 height 39
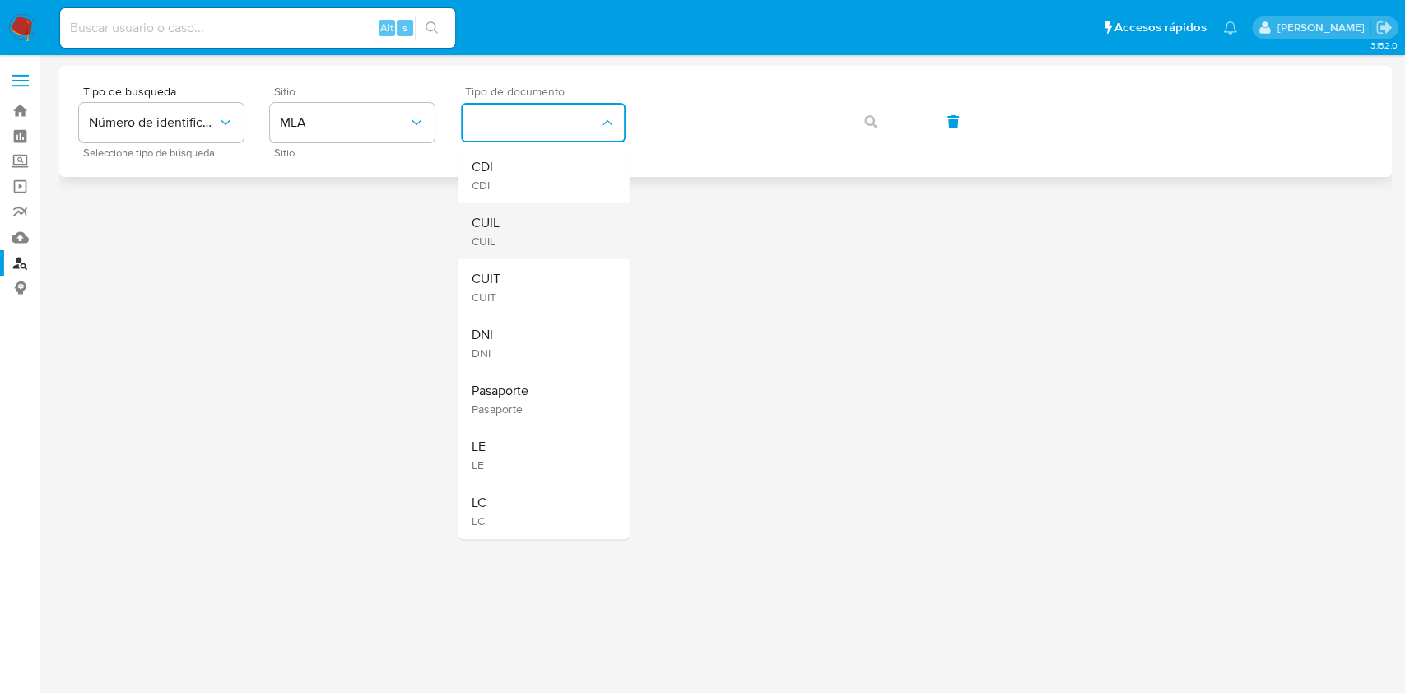
click at [508, 225] on div "CUIL CUIL" at bounding box center [538, 231] width 135 height 56
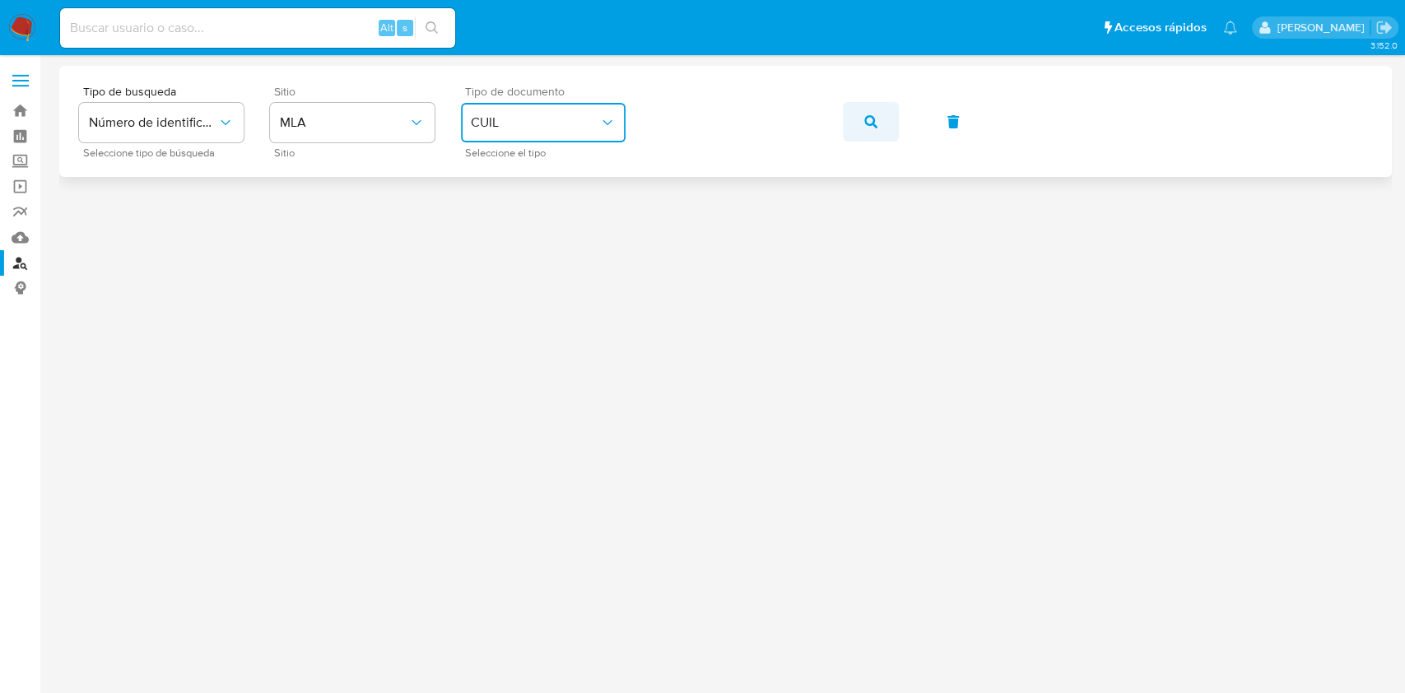
click at [869, 126] on icon "button" at bounding box center [870, 121] width 13 height 13
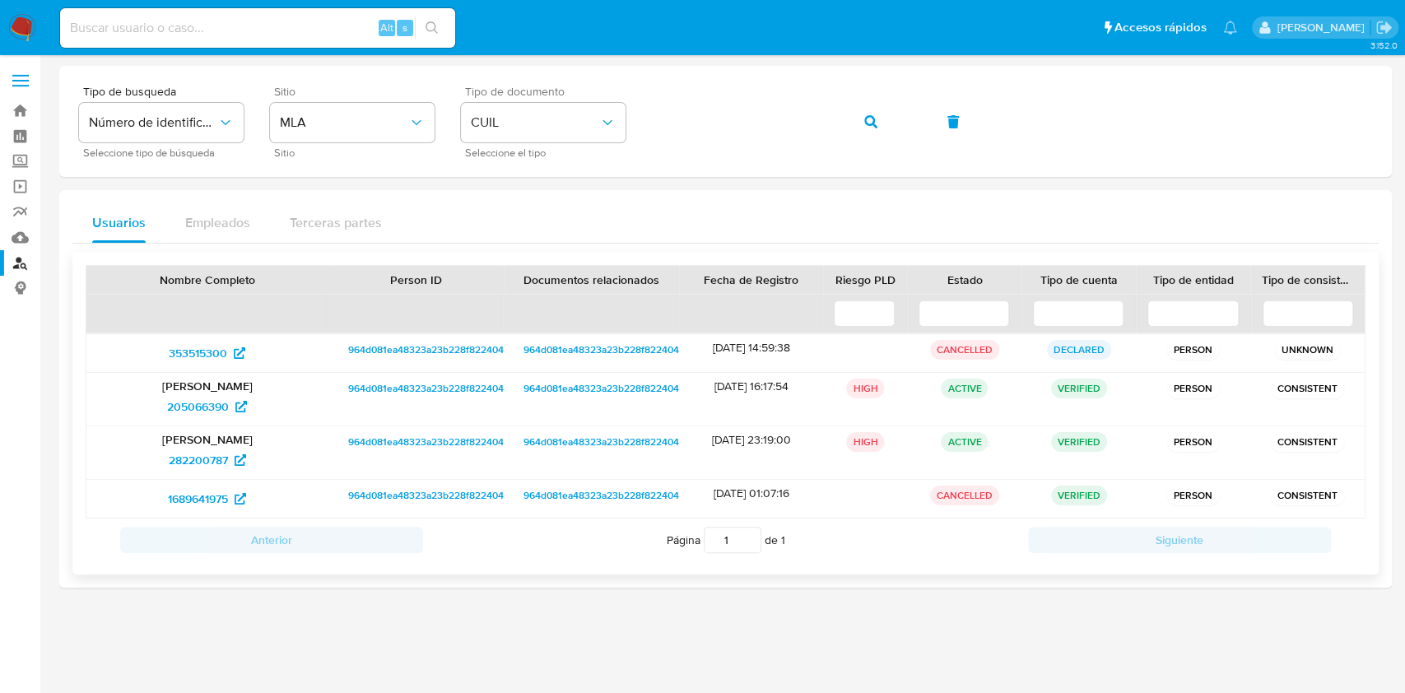
click at [420, 351] on span "964d081ea48323a23b228f8224041400" at bounding box center [436, 350] width 177 height 20
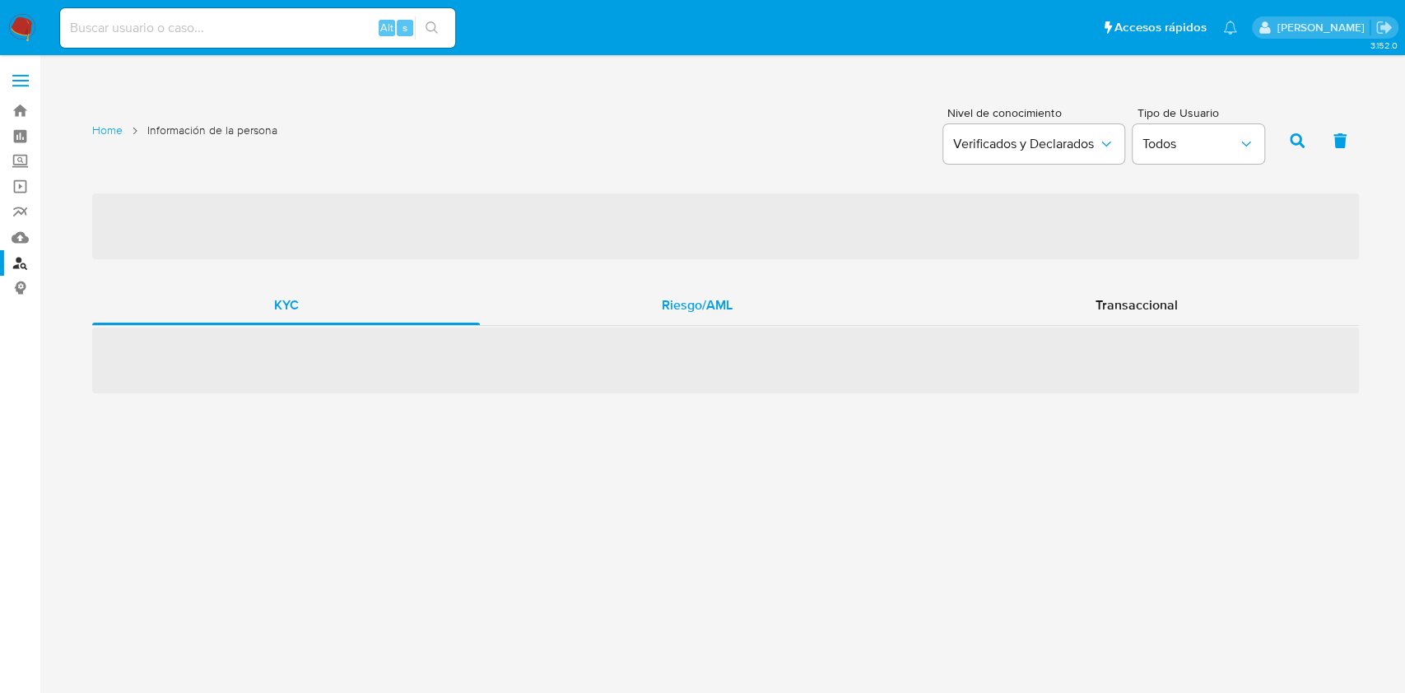
click at [748, 309] on div "Riesgo/AML" at bounding box center [697, 305] width 434 height 39
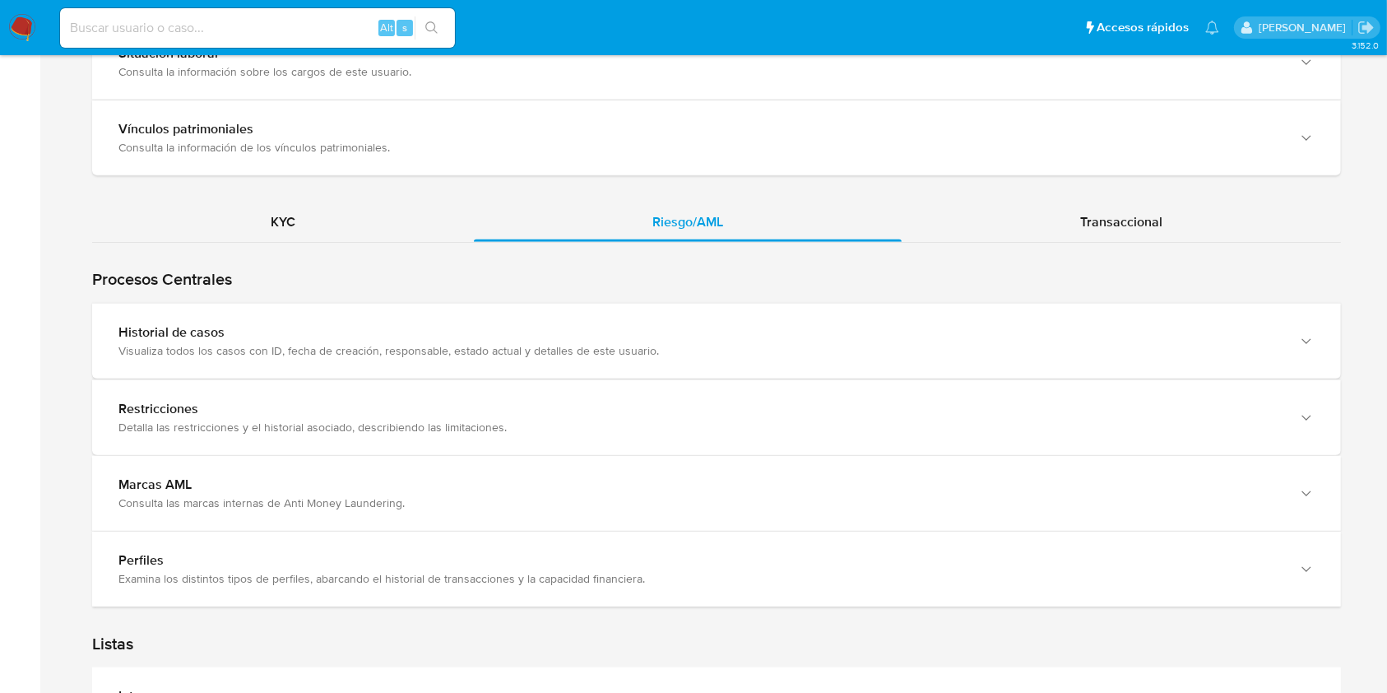
scroll to position [1412, 0]
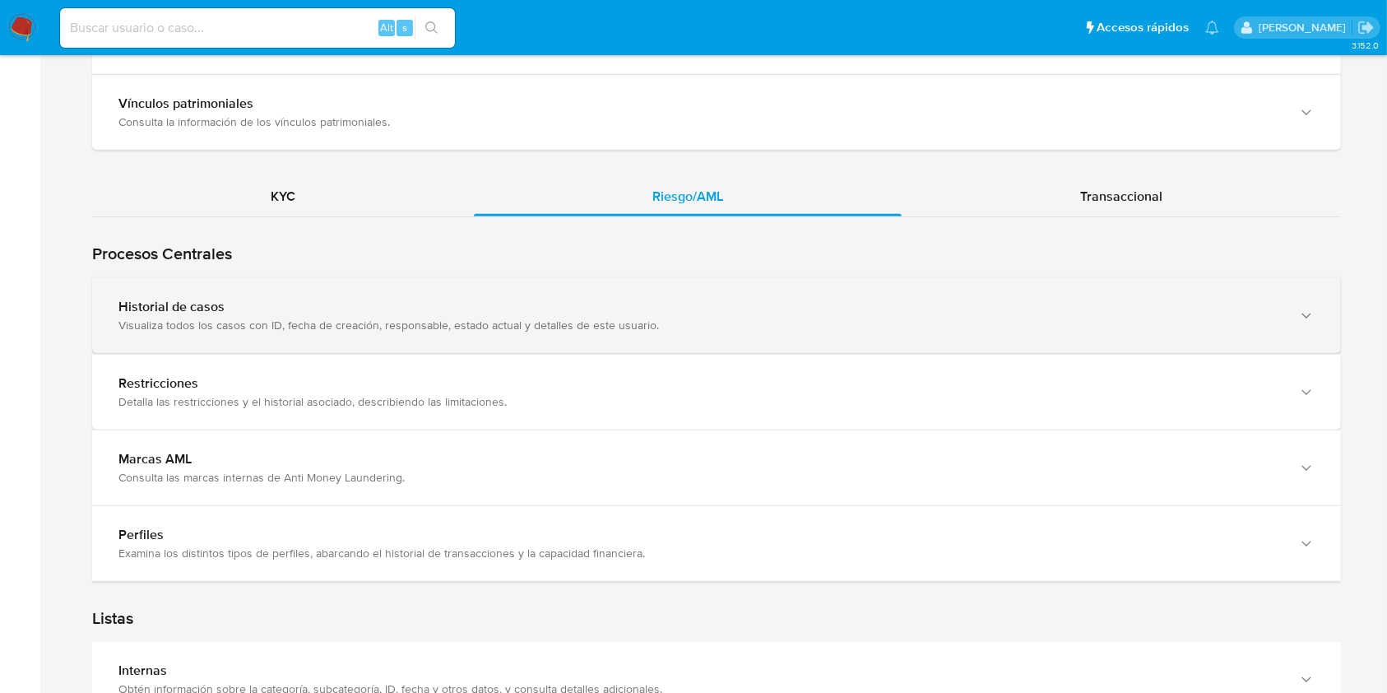
click at [1099, 326] on div "Visualiza todos los casos con ID, fecha de creación, responsable, estado actual…" at bounding box center [699, 325] width 1163 height 15
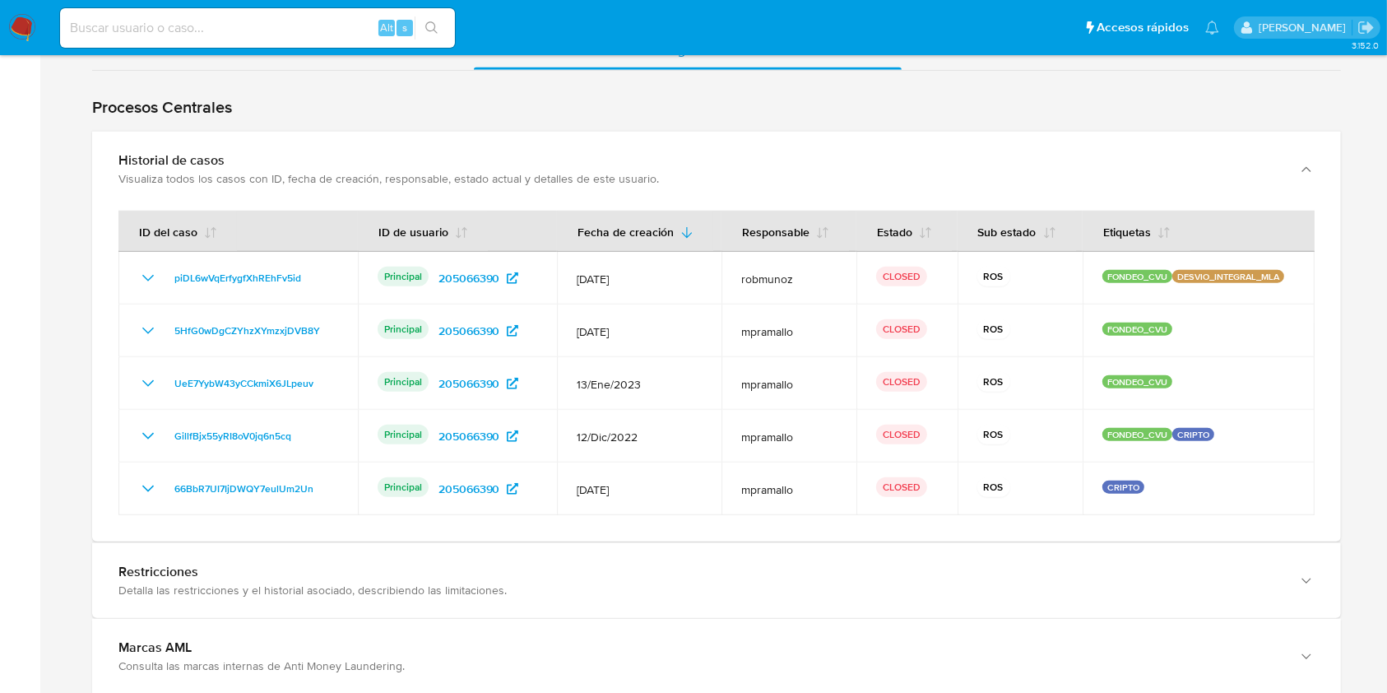
scroll to position [1562, 0]
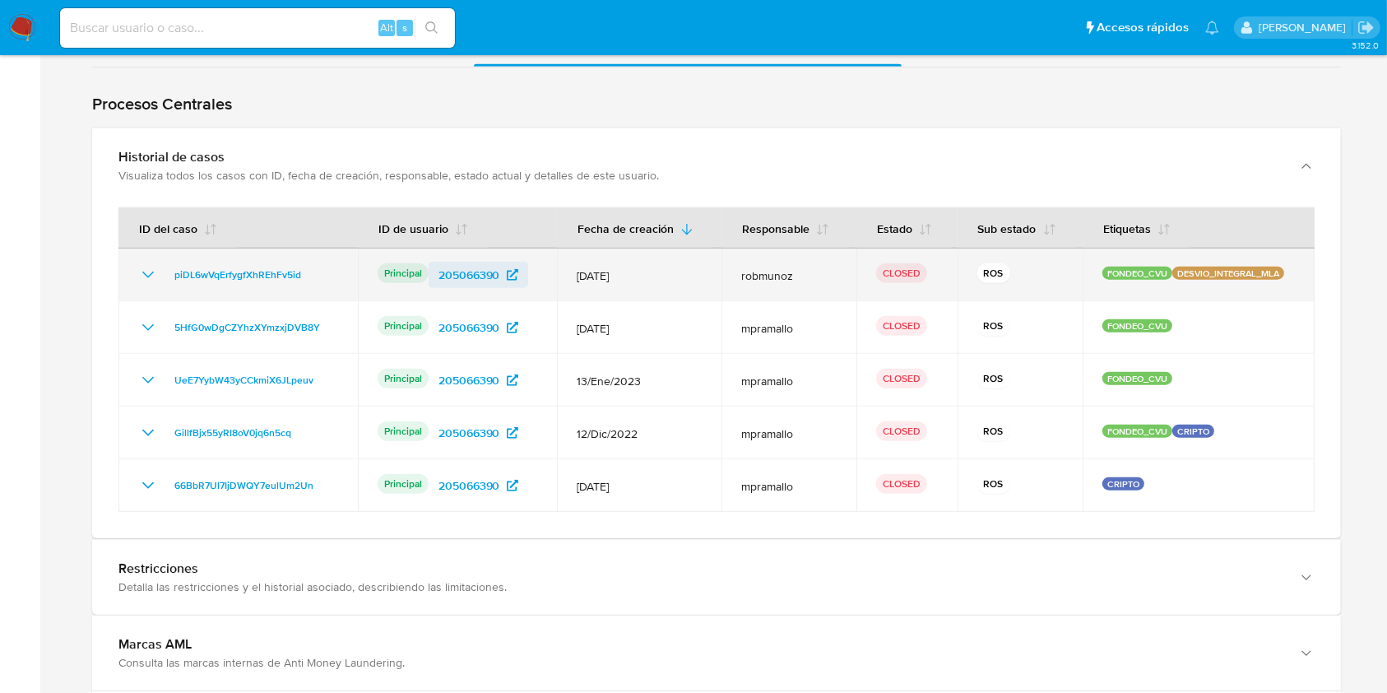
click at [484, 275] on span "205066390" at bounding box center [470, 275] width 62 height 26
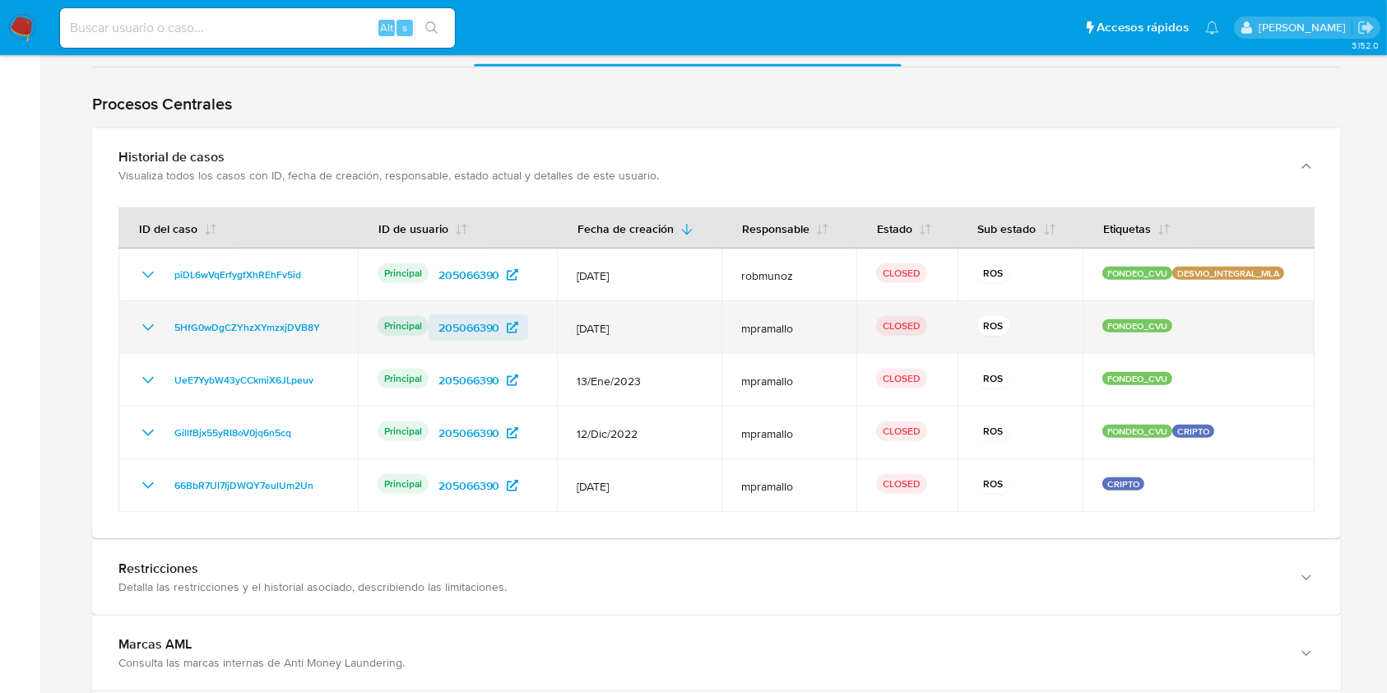
click at [487, 320] on span "205066390" at bounding box center [470, 327] width 62 height 26
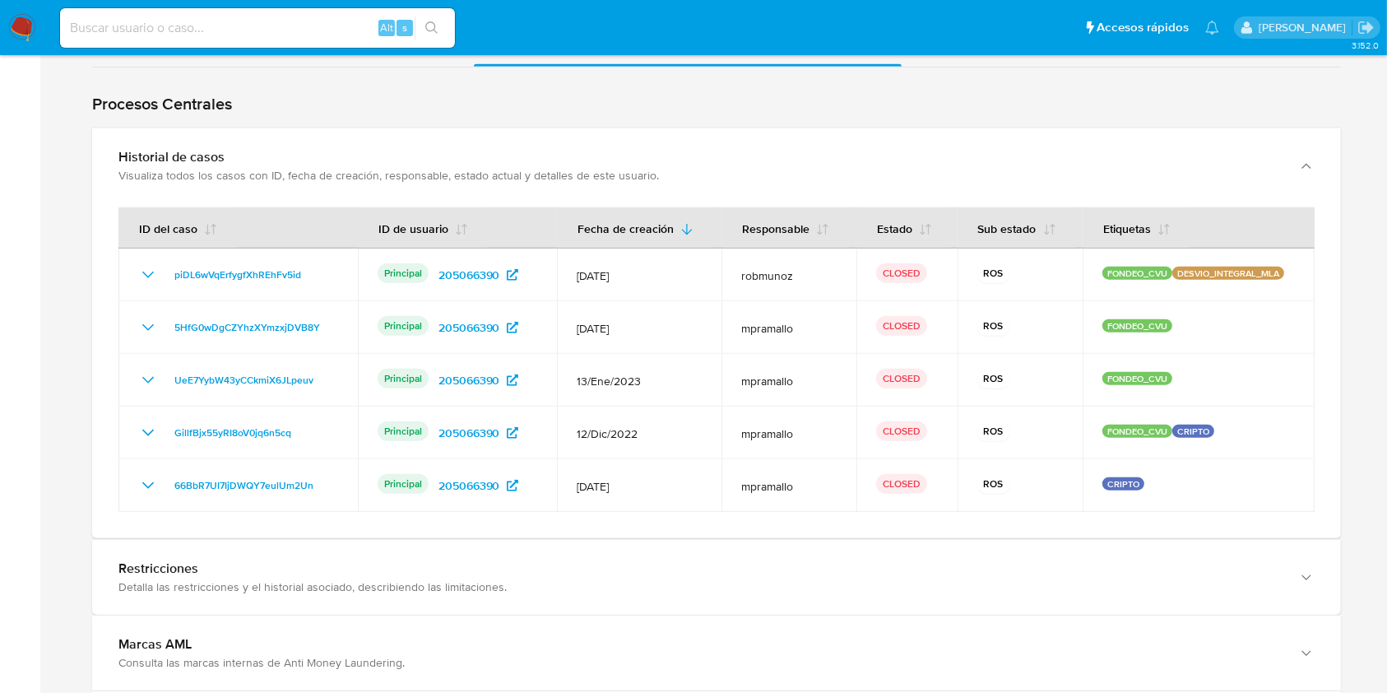
click at [327, 26] on input at bounding box center [257, 27] width 395 height 21
paste input "wG0EPwngIdTrV8g3UeeJD200"
type input "wG0EPwngIdTrV8g3UeeJD200"
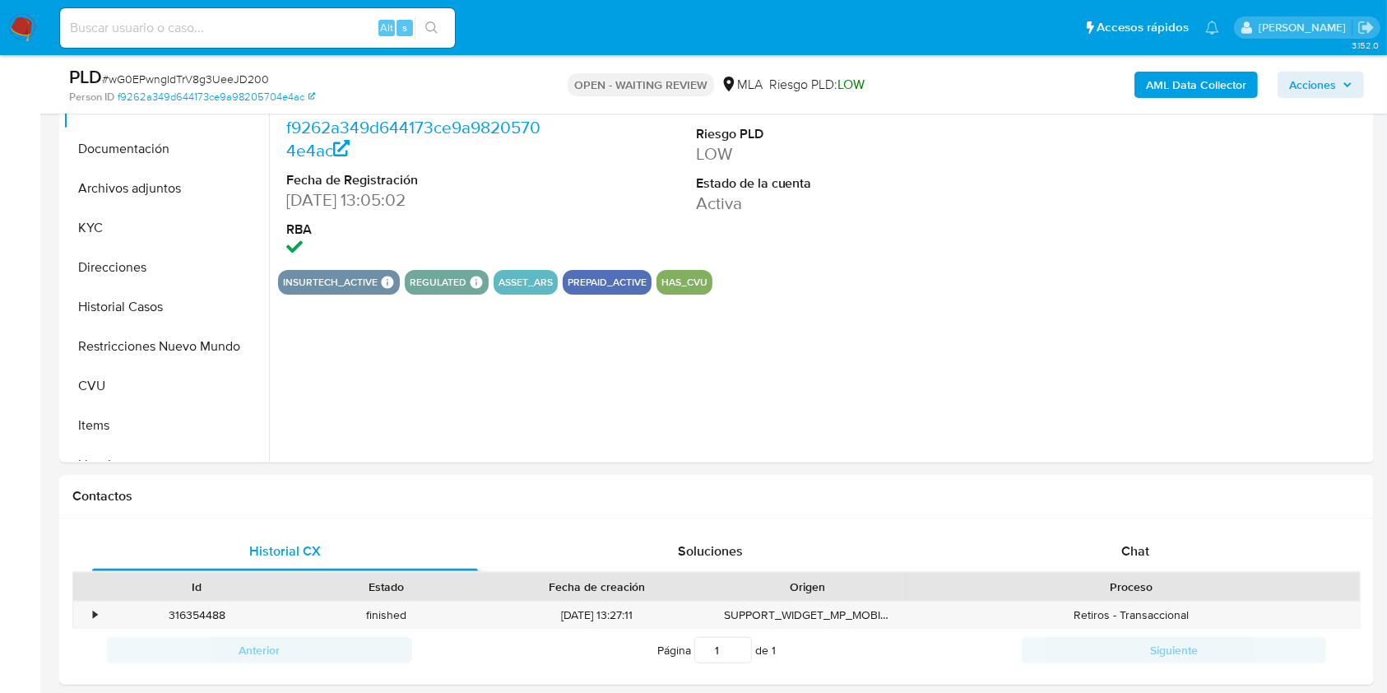
scroll to position [428, 0]
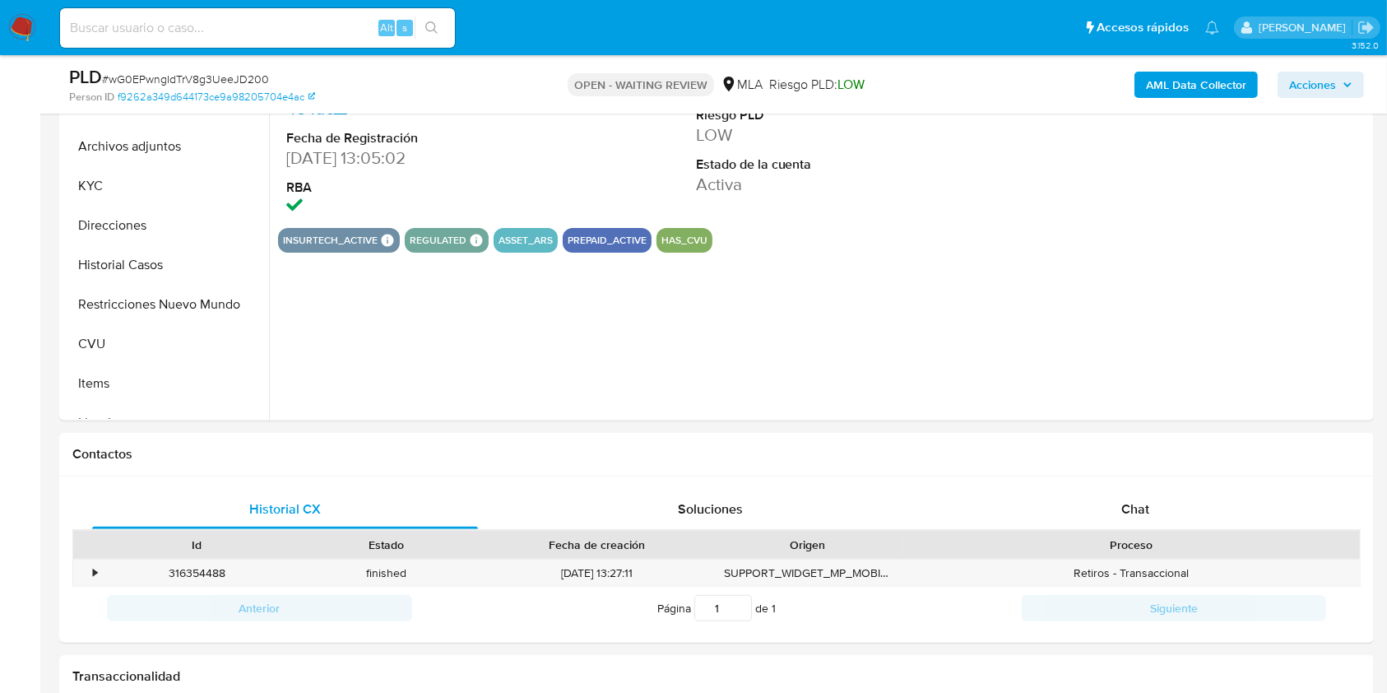
select select "10"
click at [1162, 509] on div "Chat" at bounding box center [1136, 509] width 386 height 39
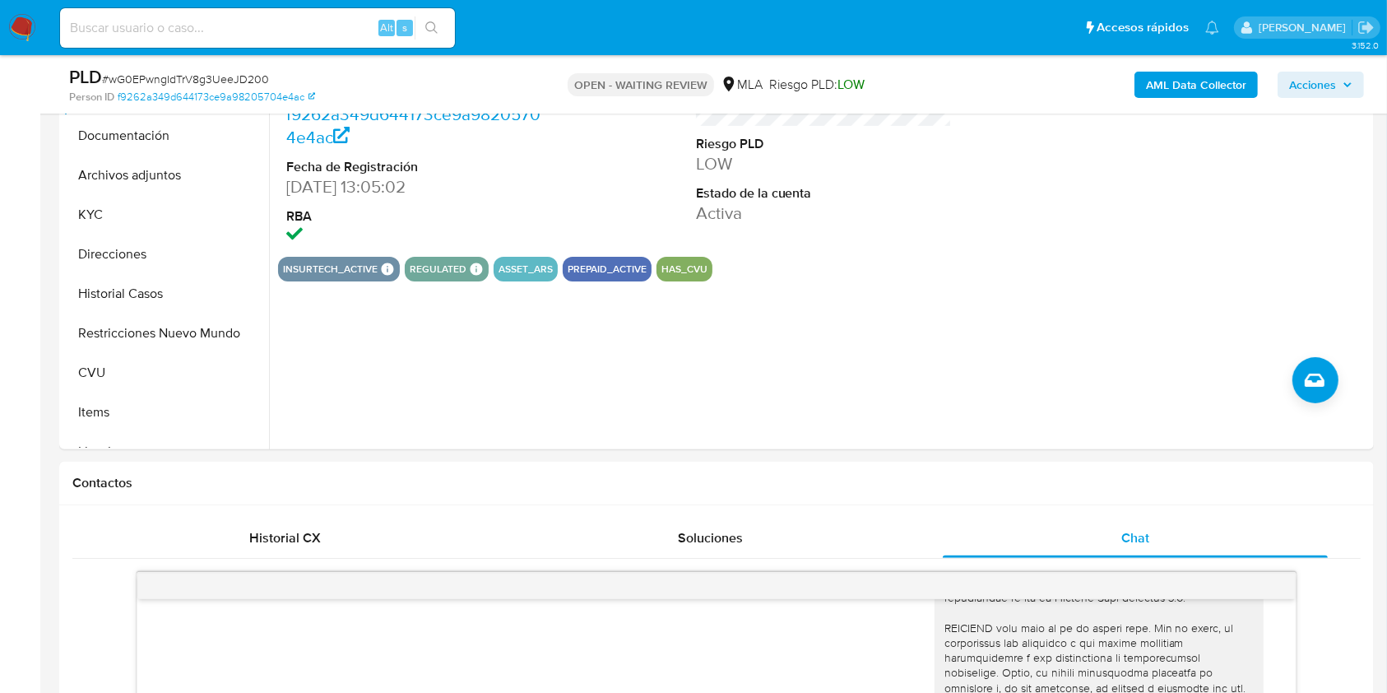
scroll to position [96, 0]
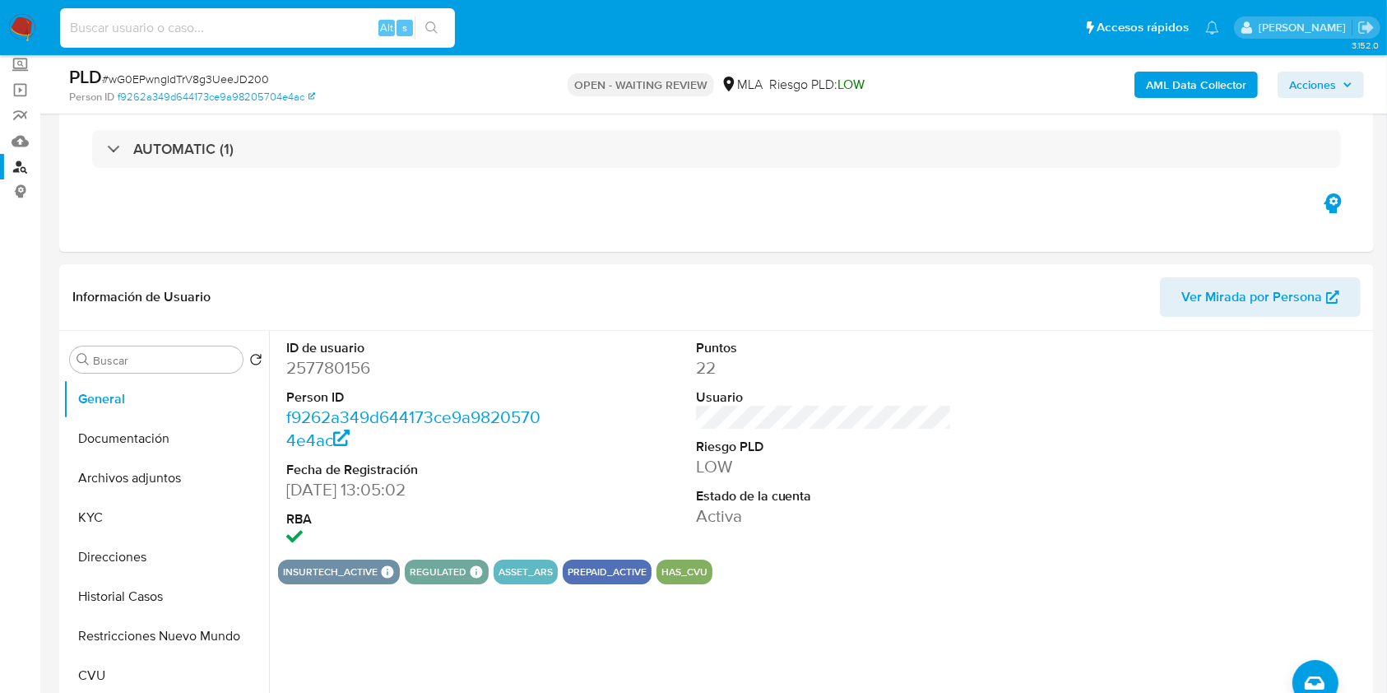
click at [194, 18] on input at bounding box center [257, 27] width 395 height 21
paste input "wG0EPwngIdTrV8g3UeeJD200"
type input "wG0EPwngIdTrV8g3UeeJD200"
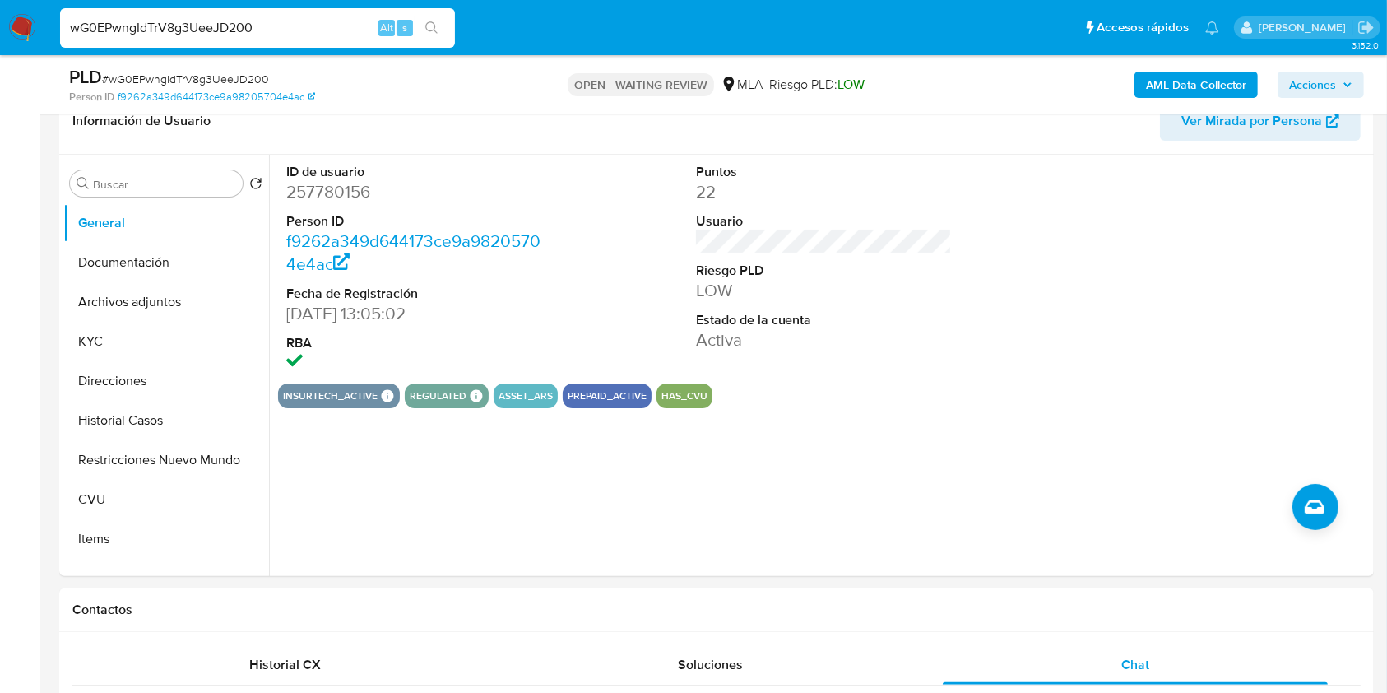
scroll to position [249, 0]
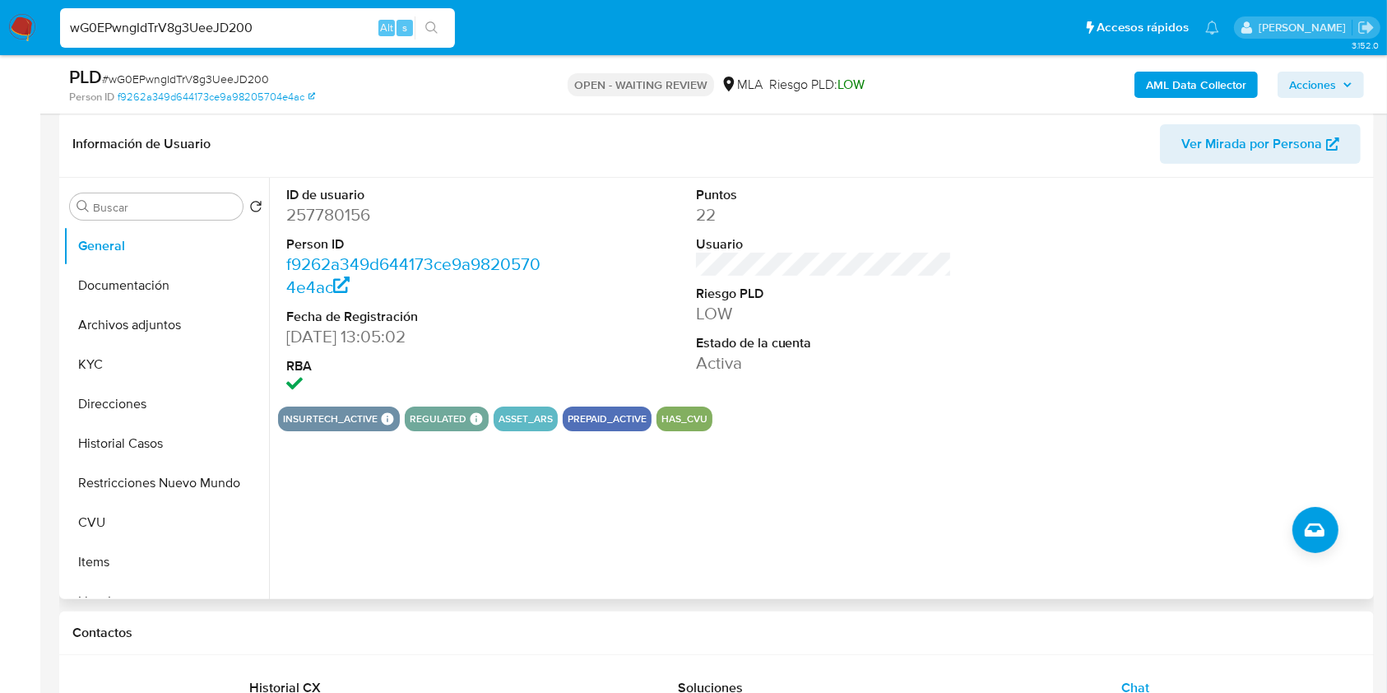
click at [336, 215] on dd "257780156" at bounding box center [414, 214] width 257 height 23
copy dd "257780156"
click at [139, 356] on button "KYC" at bounding box center [159, 364] width 193 height 39
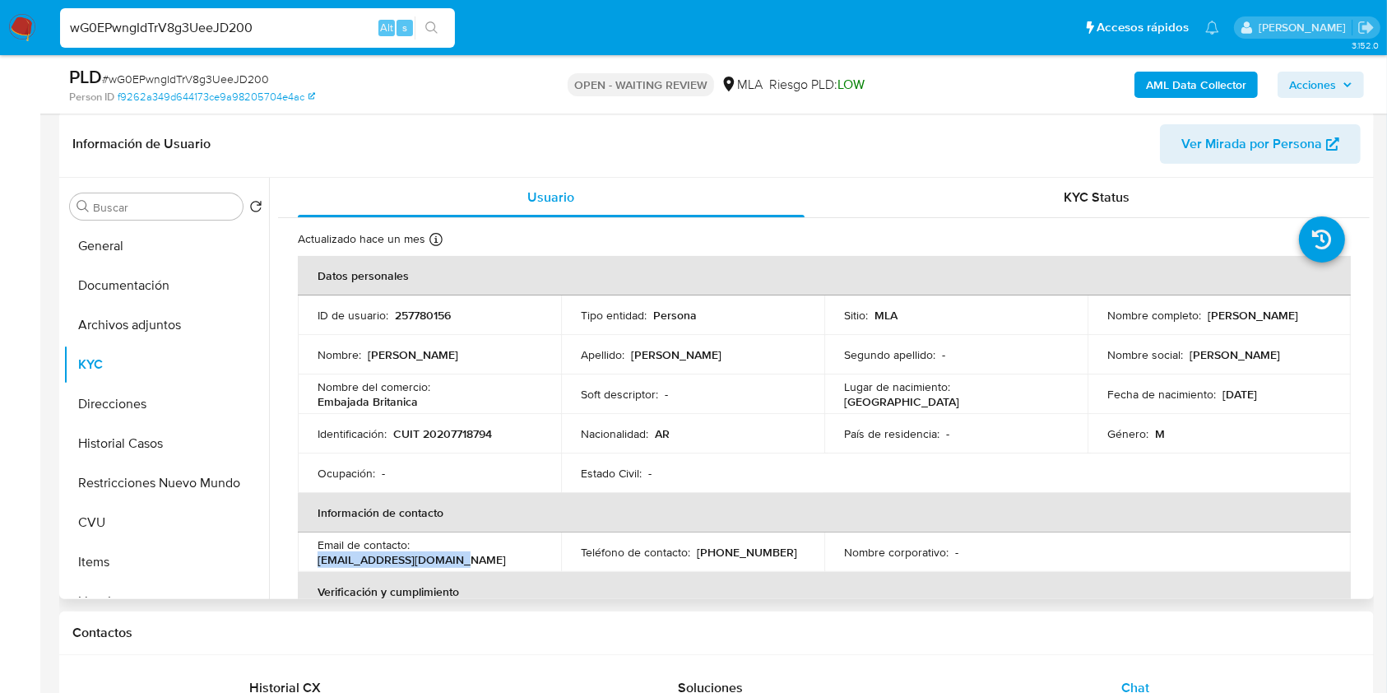
drag, startPoint x: 467, startPoint y: 555, endPoint x: 299, endPoint y: 558, distance: 168.7
click at [299, 558] on td "Email de contacto : [EMAIL_ADDRESS][DOMAIN_NAME]" at bounding box center [429, 551] width 263 height 39
copy p "[EMAIL_ADDRESS][DOMAIN_NAME]"
click at [485, 431] on p "CUIT 20207718794" at bounding box center [442, 433] width 99 height 15
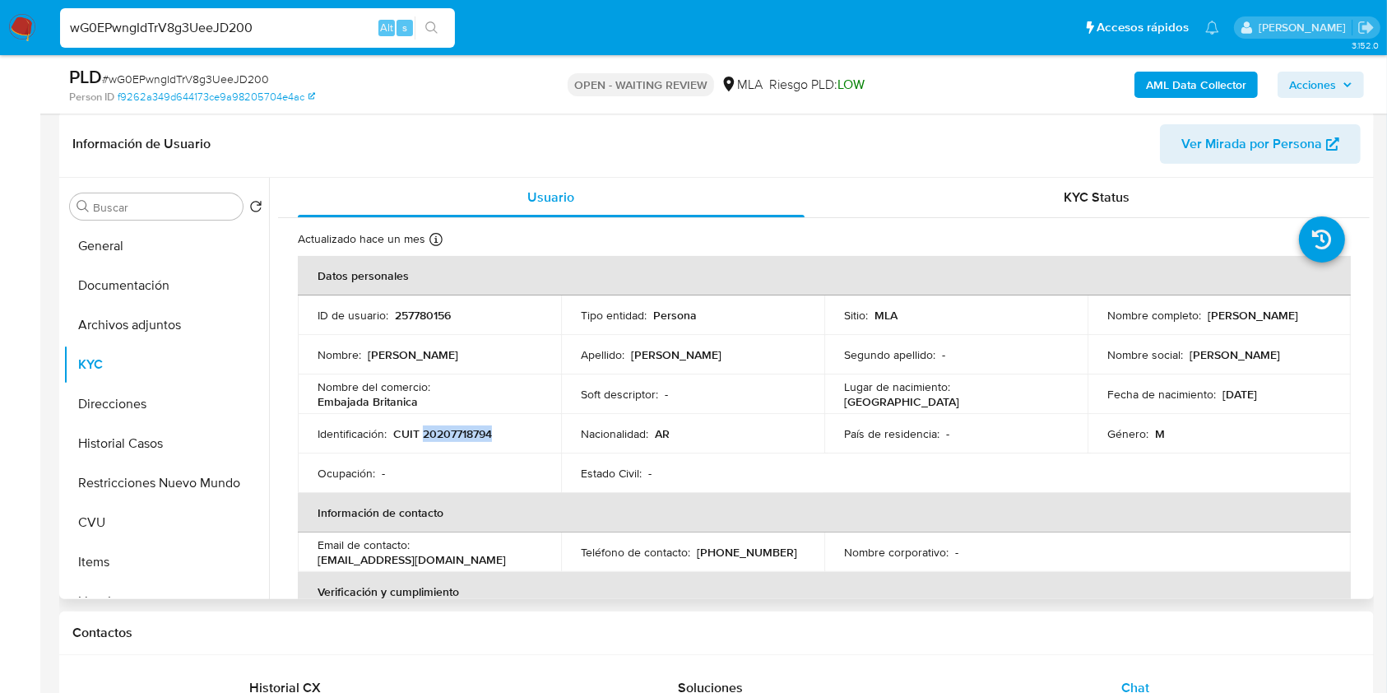
copy p "20207718794"
click at [189, 78] on span "# wG0EPwngIdTrV8g3UeeJD200" at bounding box center [185, 79] width 167 height 16
copy span "wG0EPwngIdTrV8g3UeeJD200"
click at [13, 16] on img at bounding box center [22, 28] width 28 height 28
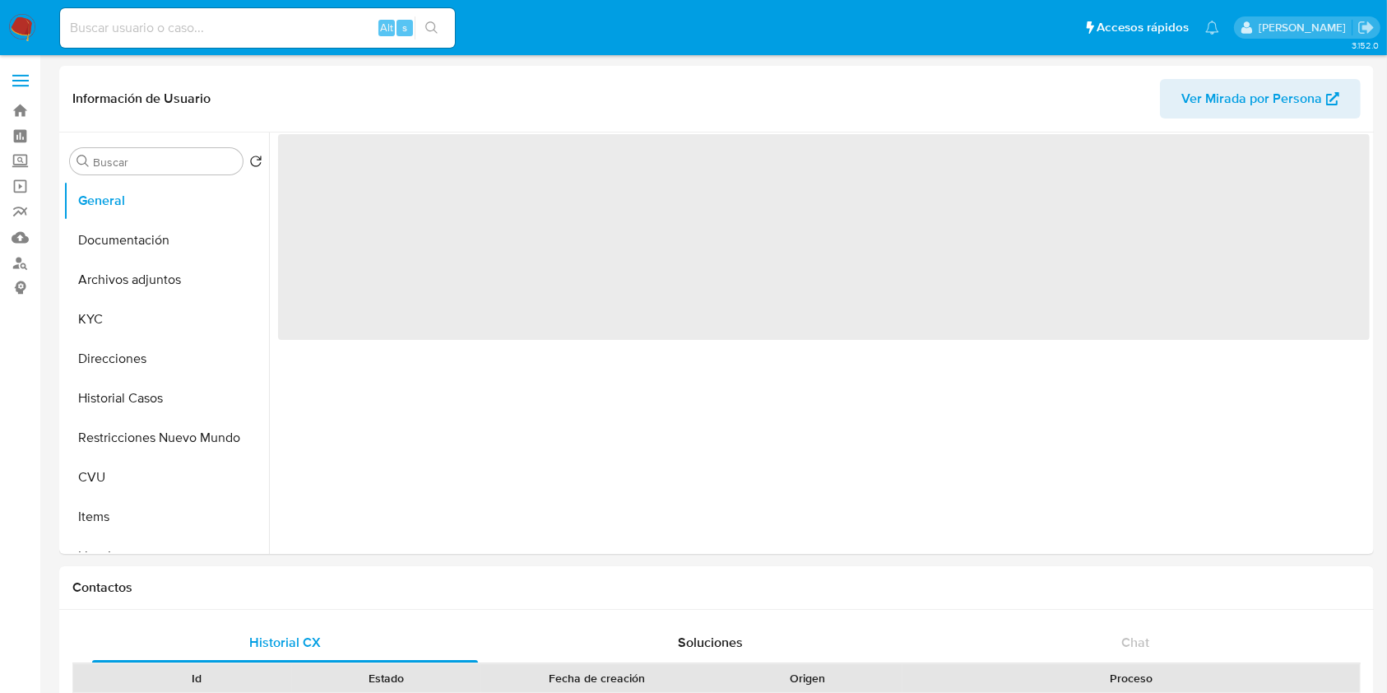
select select "10"
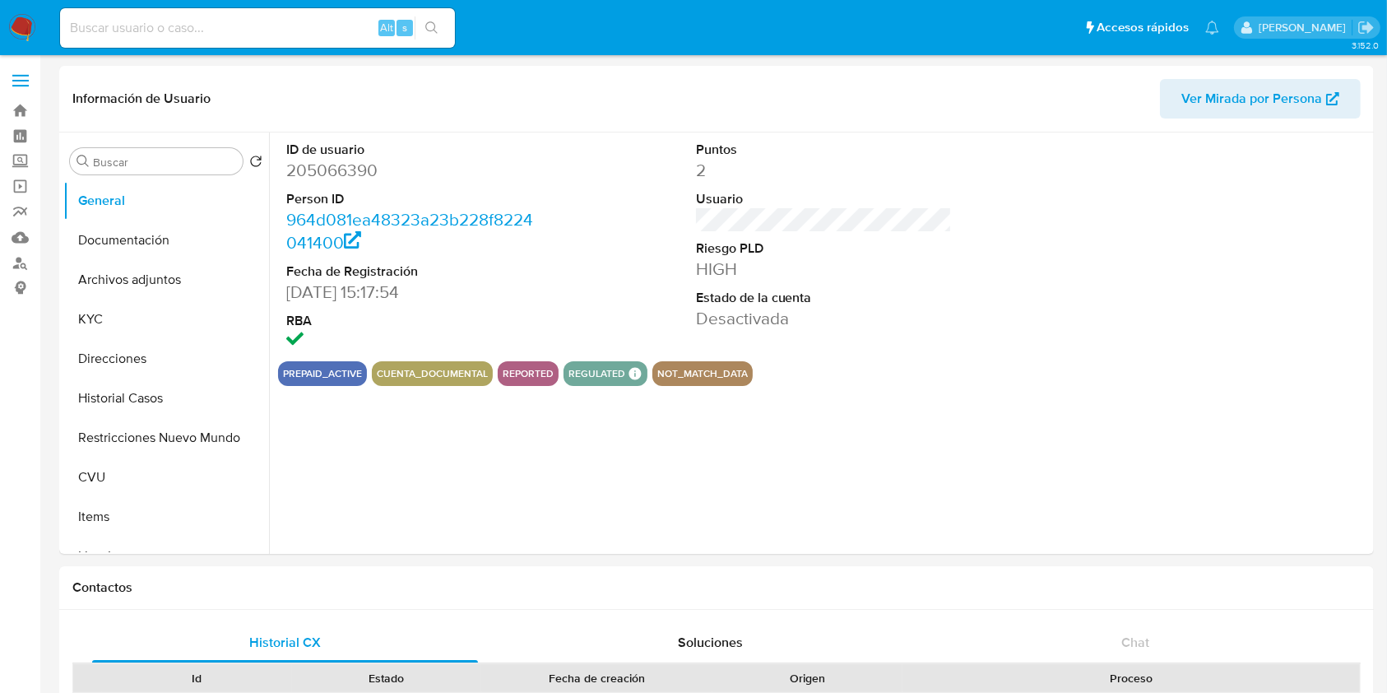
select select "10"
click at [138, 392] on button "Historial Casos" at bounding box center [159, 397] width 193 height 39
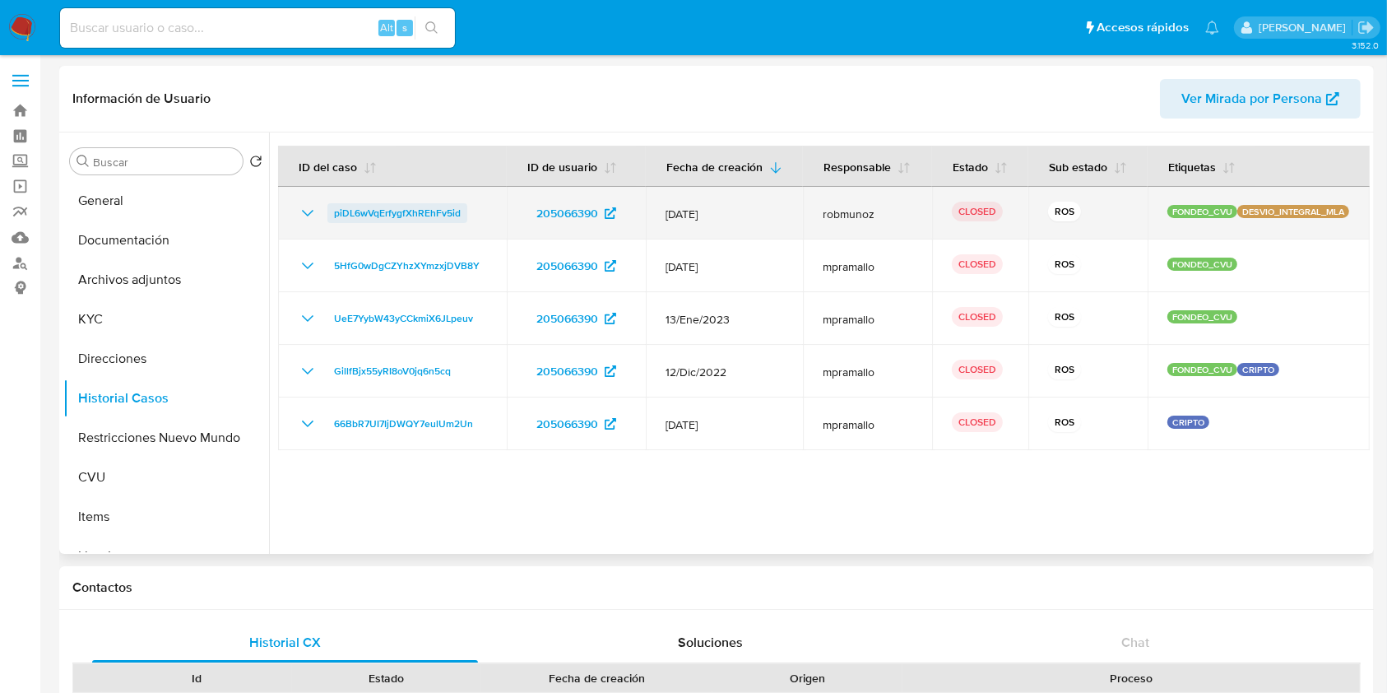
click at [434, 211] on span "piDL6wVqErfygfXhREhFv5id" at bounding box center [397, 213] width 127 height 20
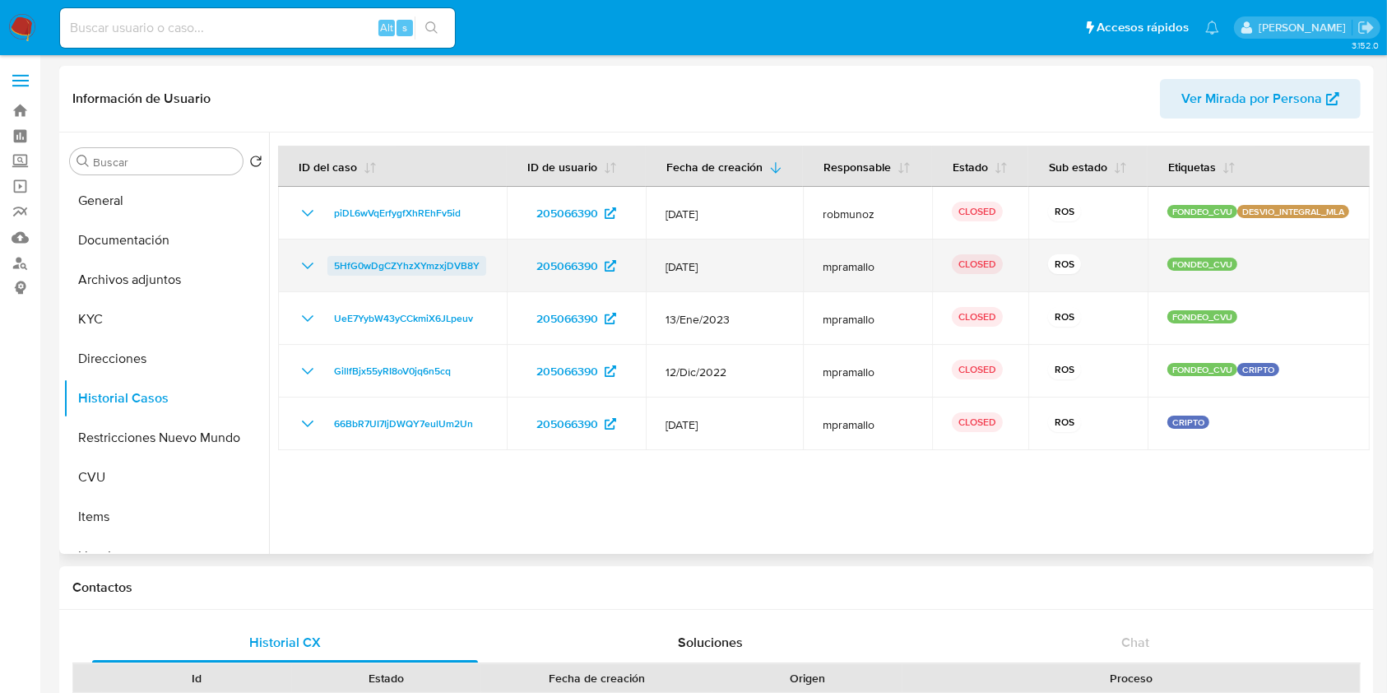
click at [377, 257] on span "5HfG0wDgCZYhzXYmzxjDVB8Y" at bounding box center [407, 266] width 146 height 20
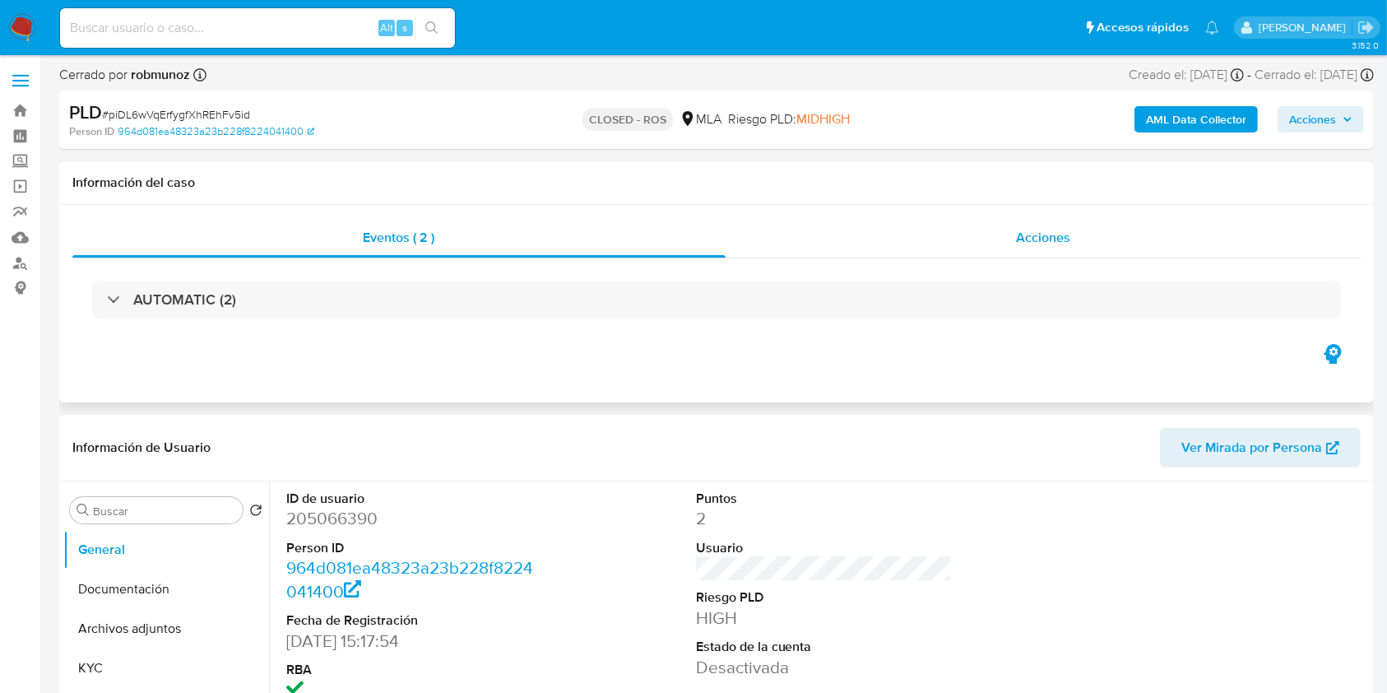
click at [1056, 223] on div "Acciones" at bounding box center [1044, 237] width 636 height 39
select select "10"
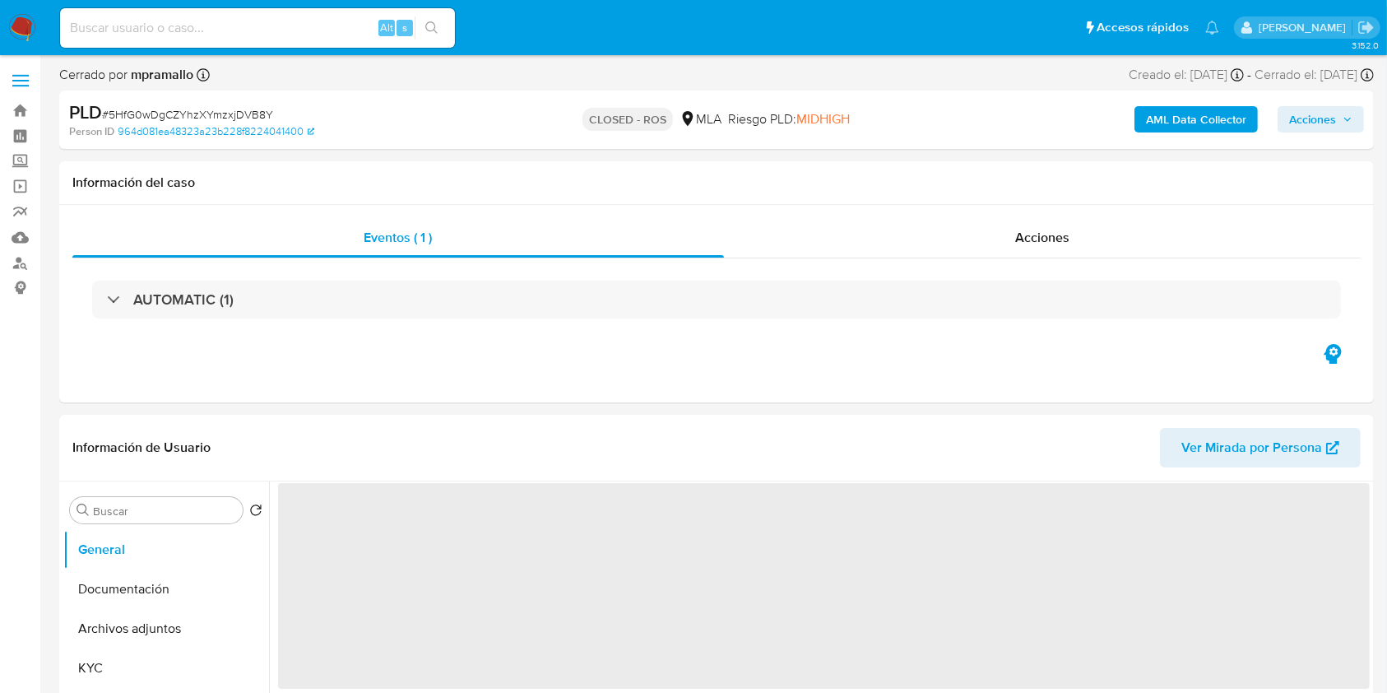
select select "10"
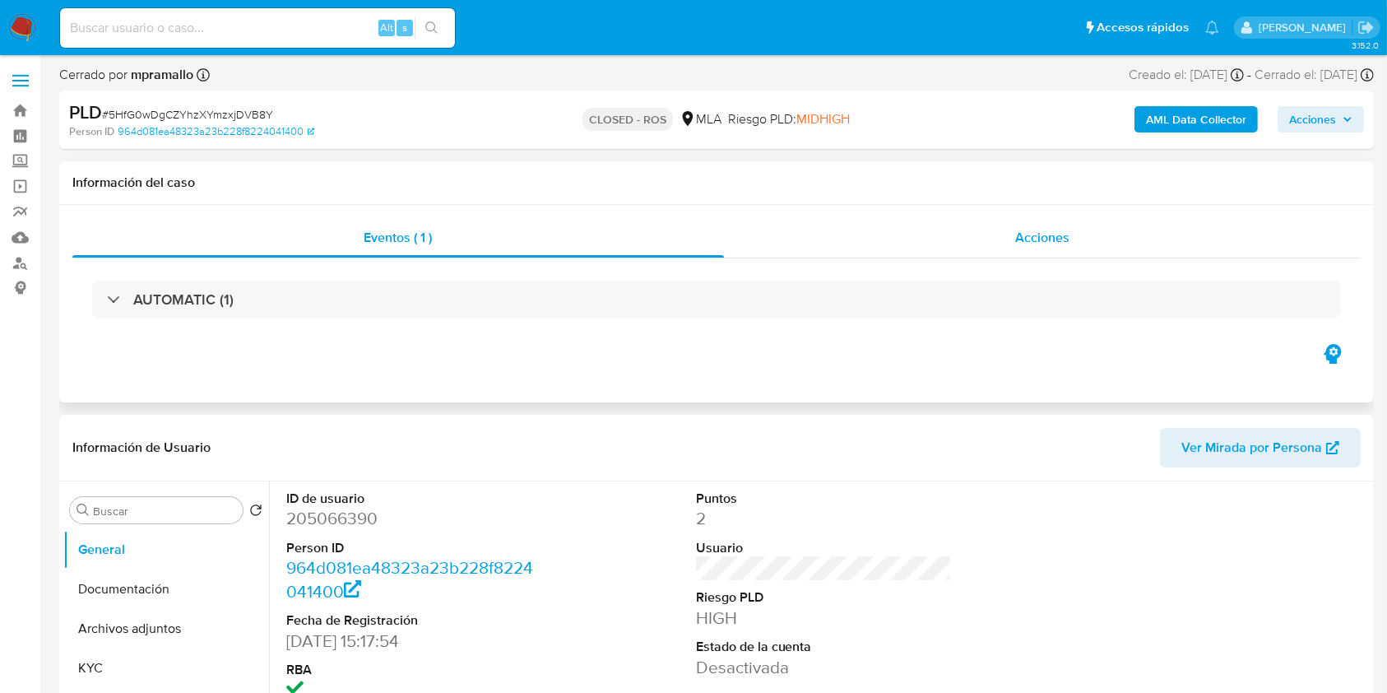
click at [1043, 226] on div "Acciones" at bounding box center [1043, 237] width 638 height 39
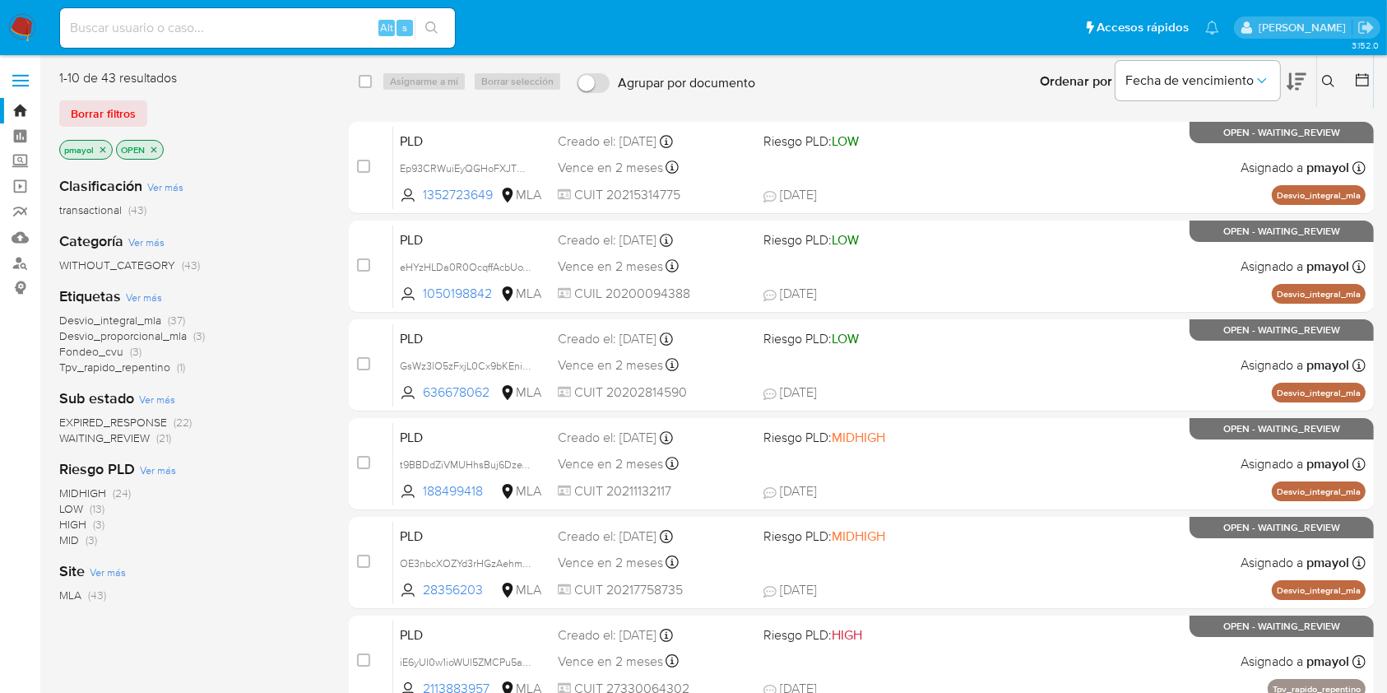
click at [1328, 82] on icon at bounding box center [1328, 81] width 13 height 13
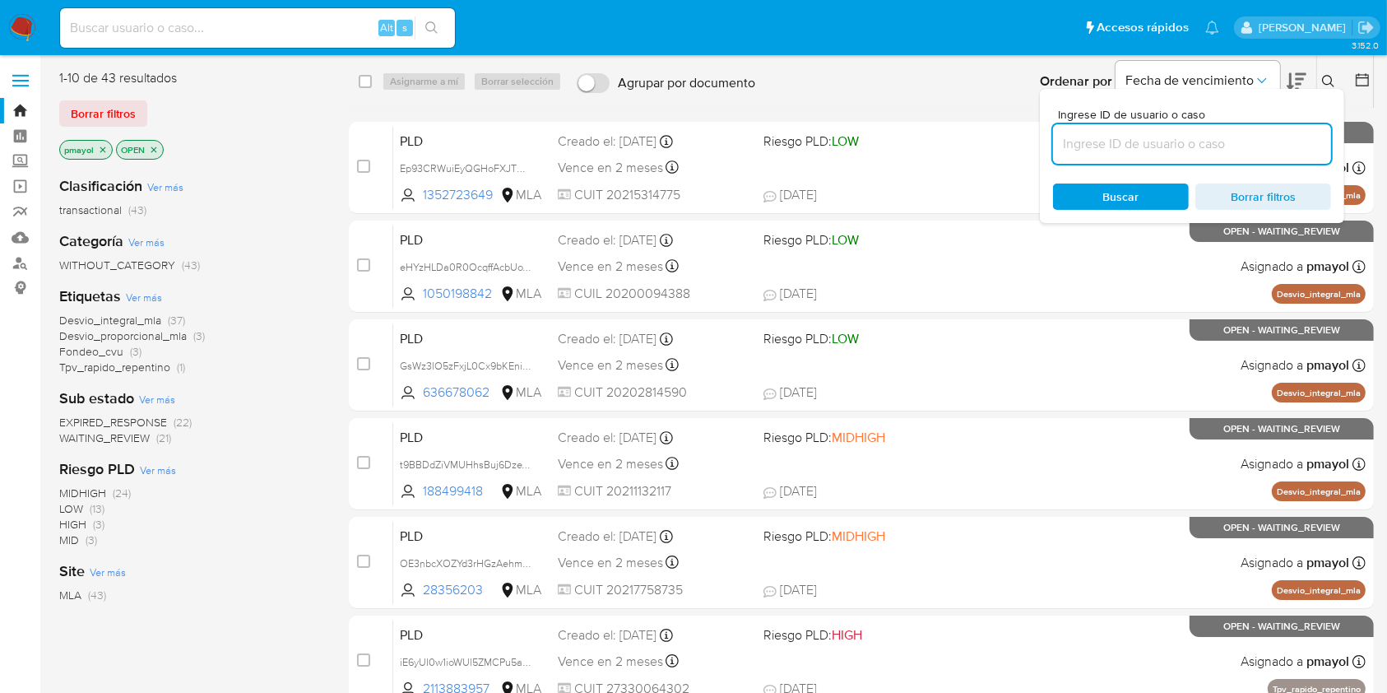
click at [1208, 135] on input at bounding box center [1192, 143] width 278 height 21
type input "wG0EPwngIdTrV8g3UeeJD200"
click at [1109, 207] on span "Buscar" at bounding box center [1121, 196] width 36 height 26
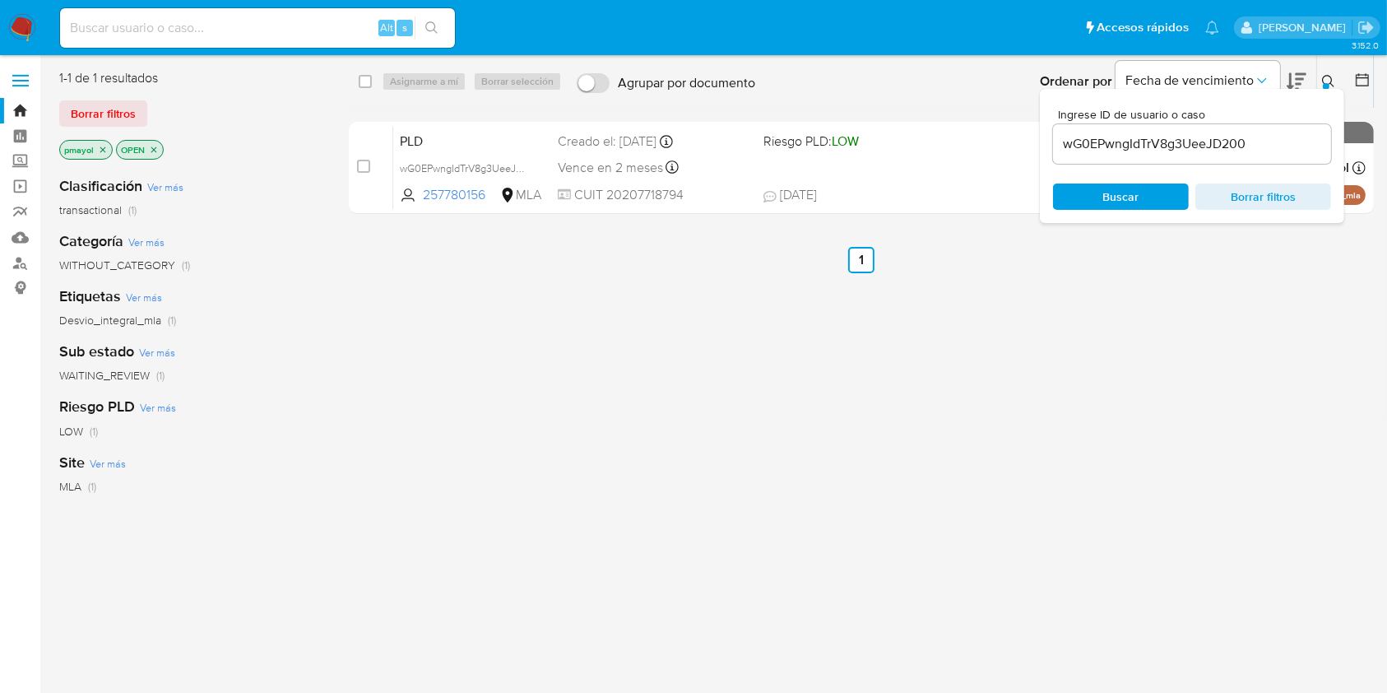
click at [371, 73] on div "select-all-cases-checkbox" at bounding box center [365, 81] width 13 height 16
click at [366, 78] on input "checkbox" at bounding box center [365, 81] width 13 height 13
checkbox input "true"
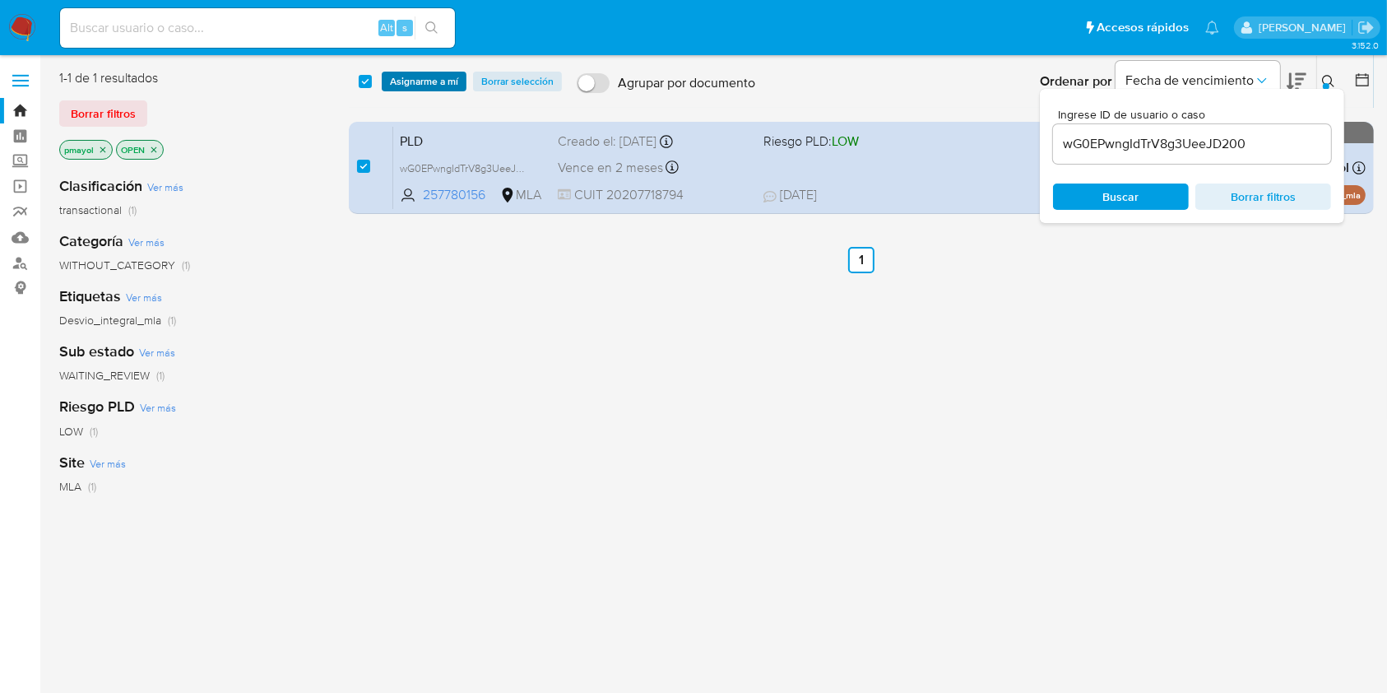
click at [421, 85] on span "Asignarme a mí" at bounding box center [424, 81] width 68 height 16
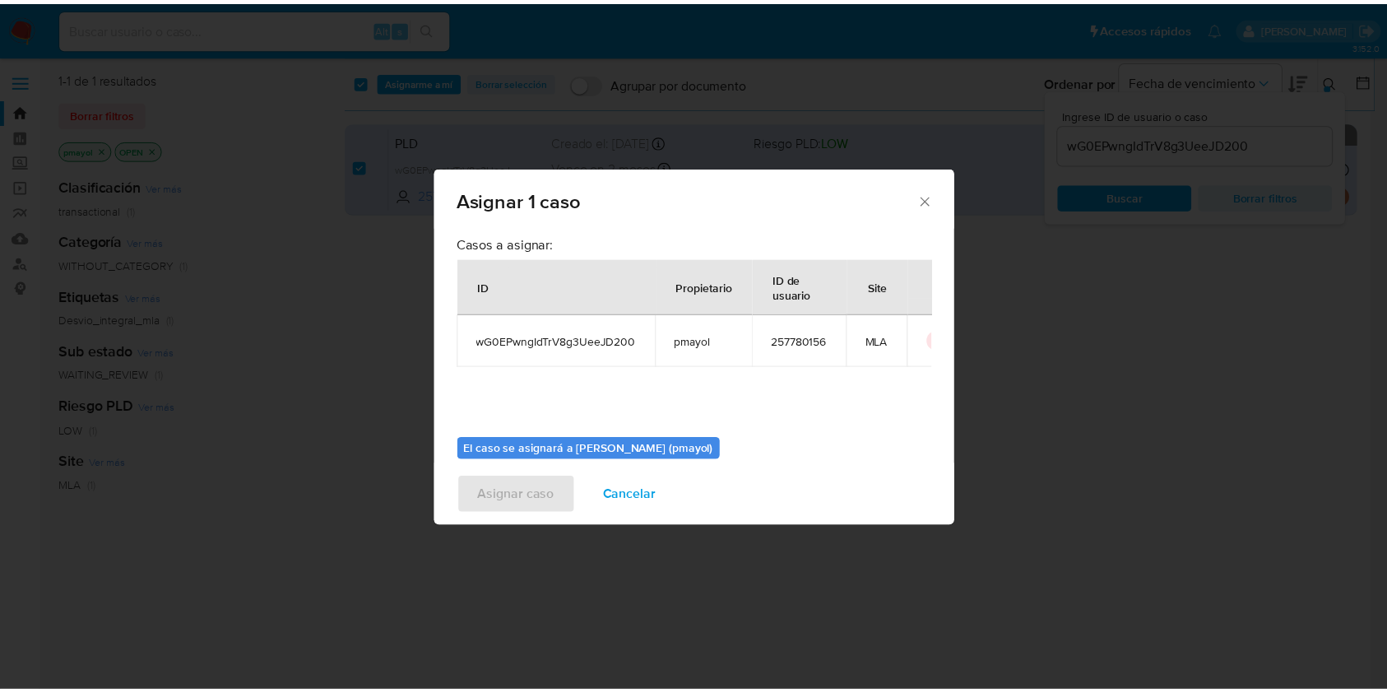
scroll to position [84, 0]
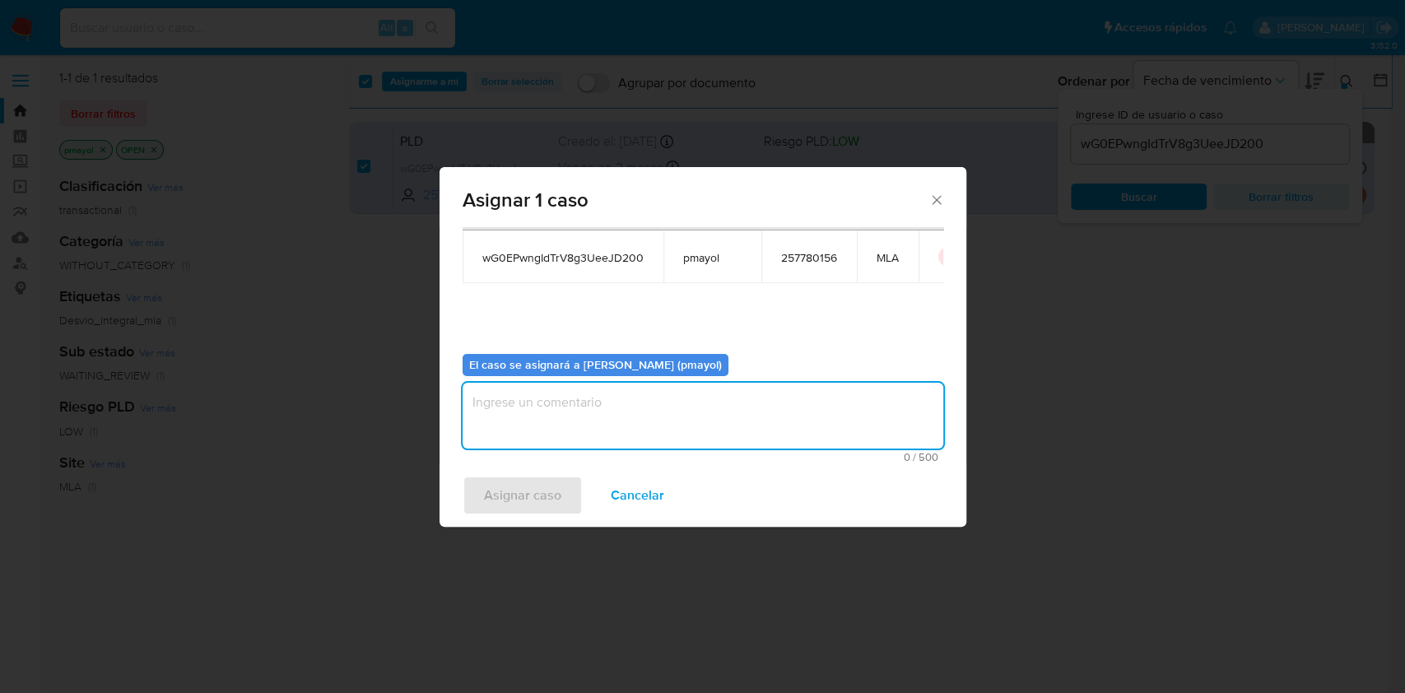
click at [750, 431] on textarea "assign-modal" at bounding box center [702, 416] width 481 height 66
type textarea "Asignación"
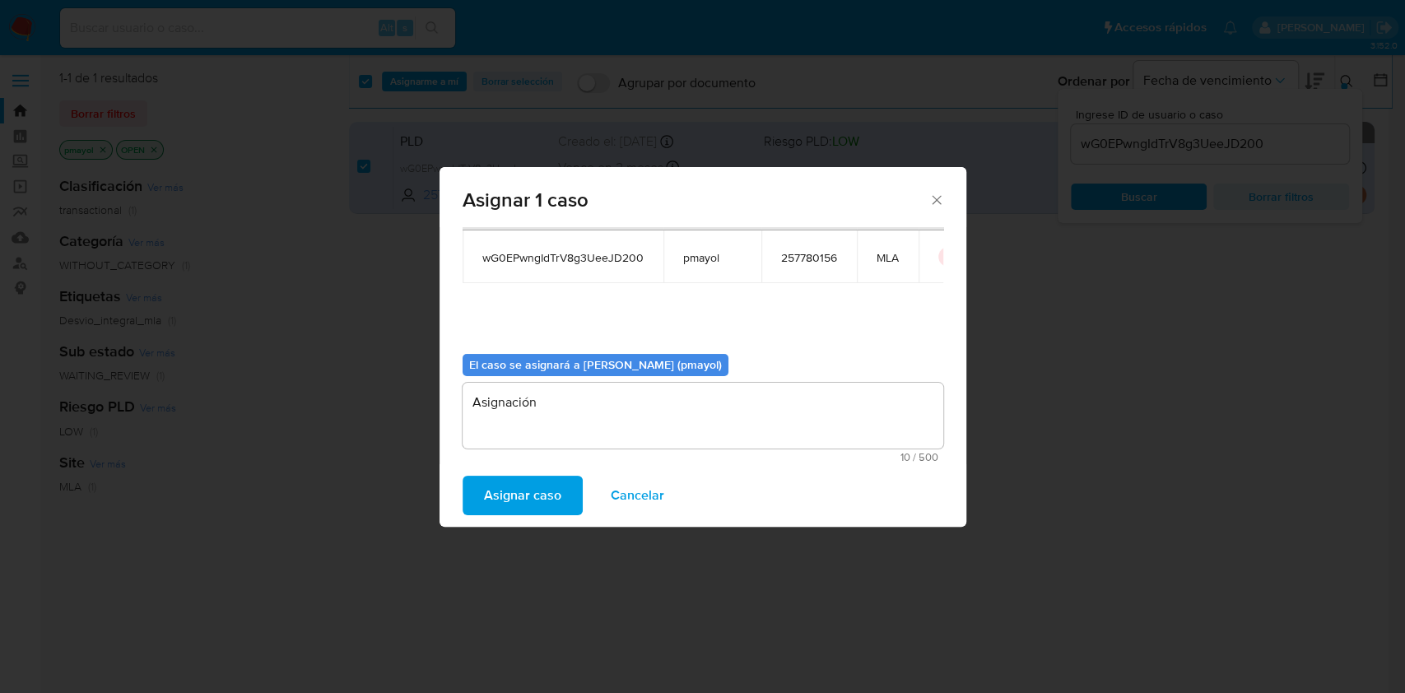
click at [536, 487] on span "Asignar caso" at bounding box center [522, 495] width 77 height 36
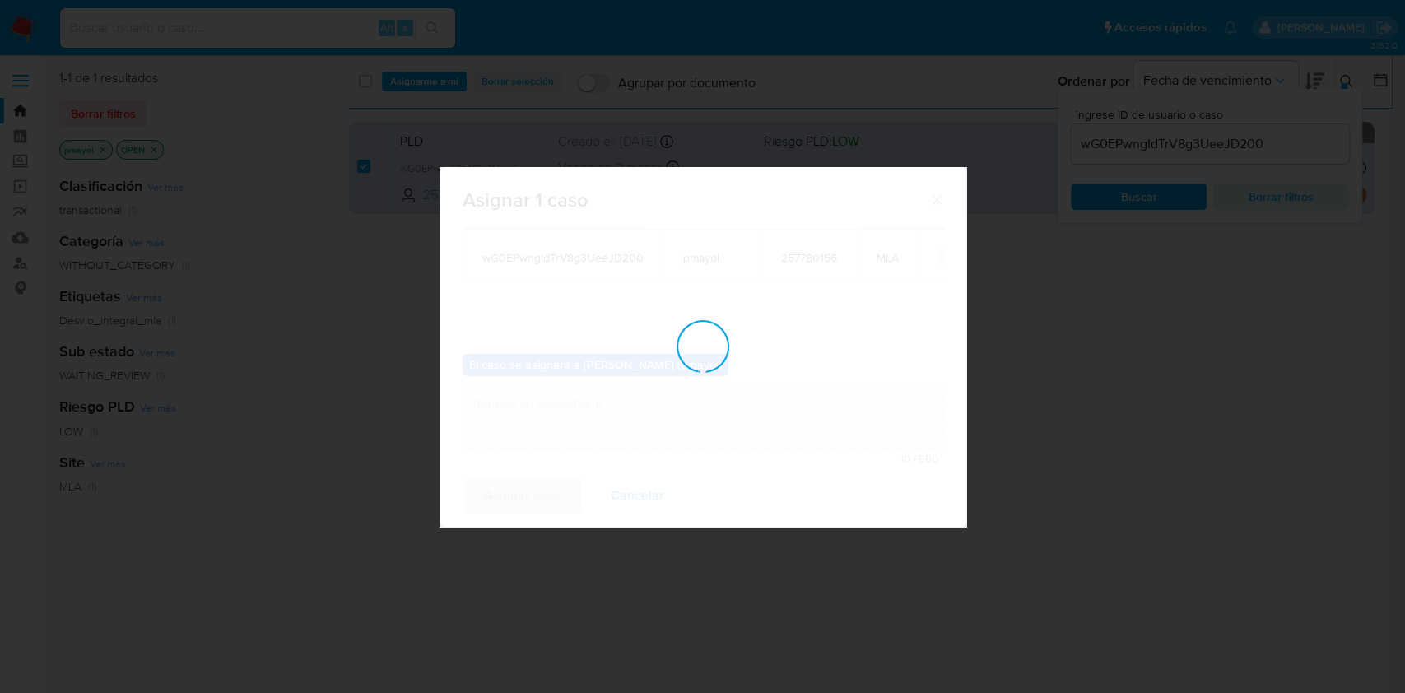
checkbox input "false"
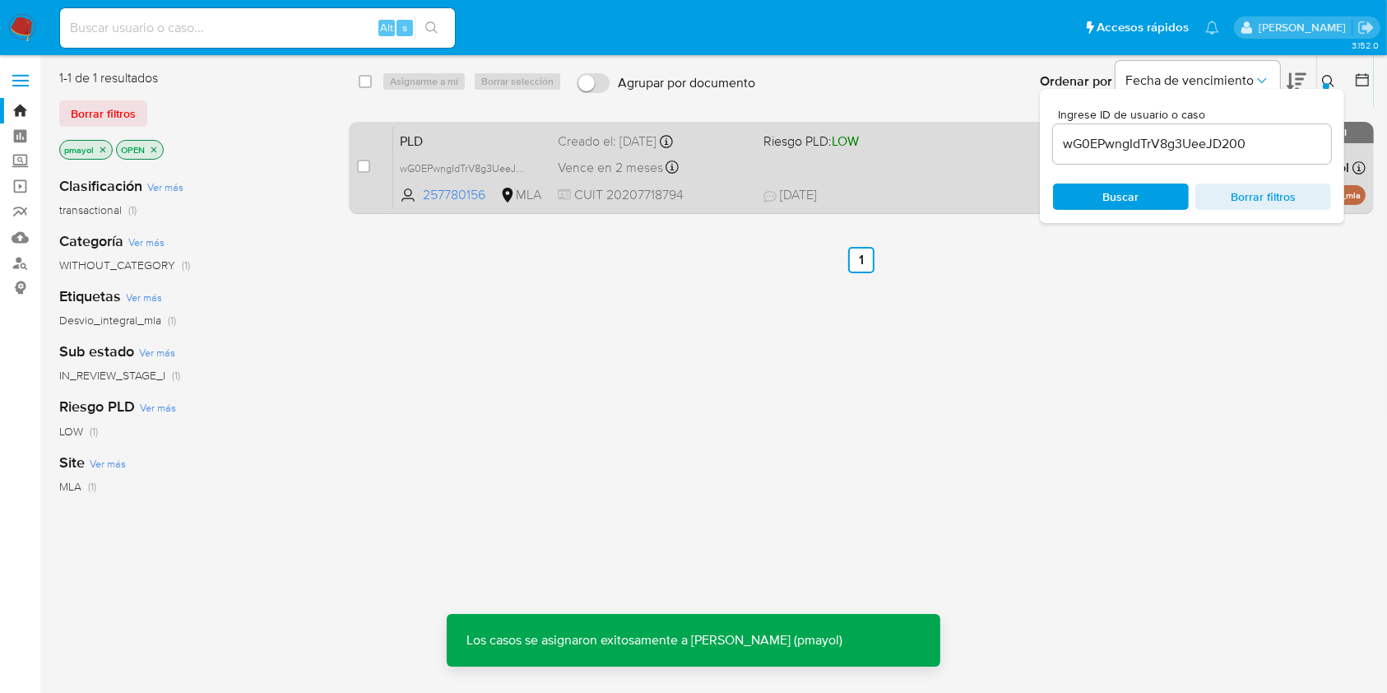
click at [712, 164] on div "Vence en 2 meses Vence el 10/10/2025 03:27:28" at bounding box center [654, 167] width 192 height 22
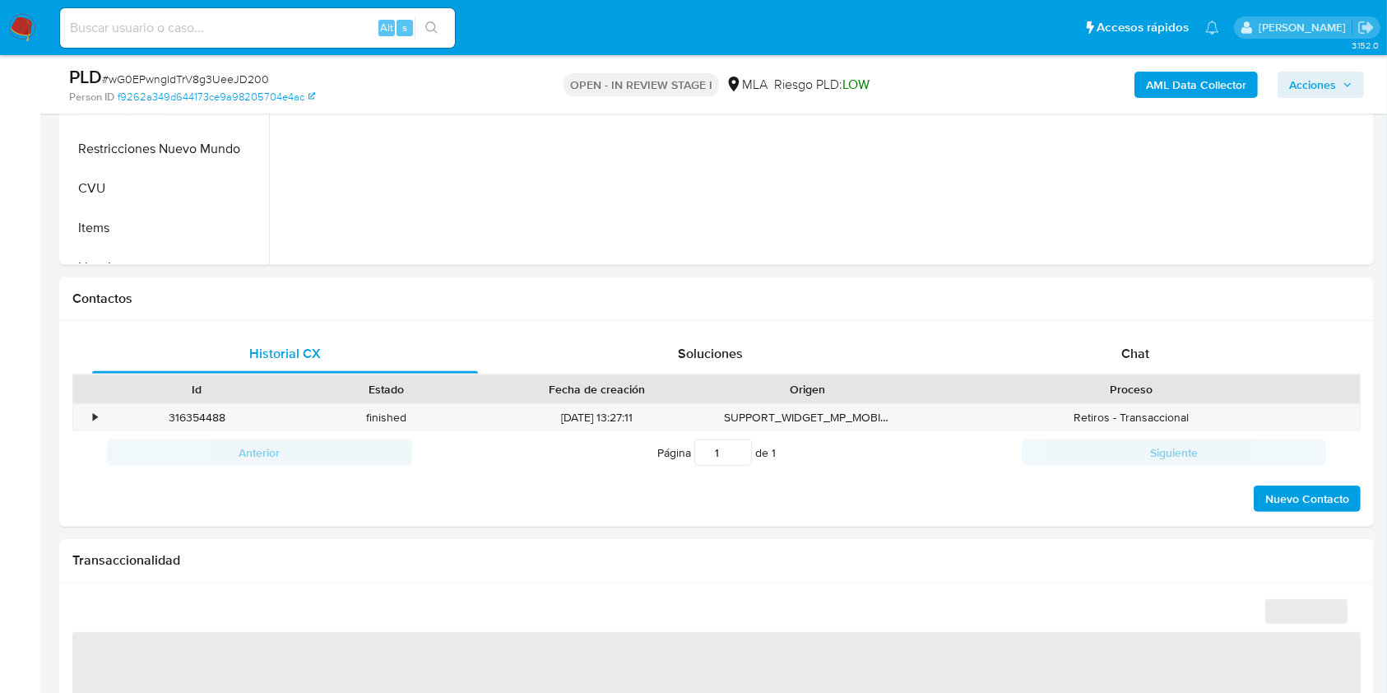
scroll to position [706, 0]
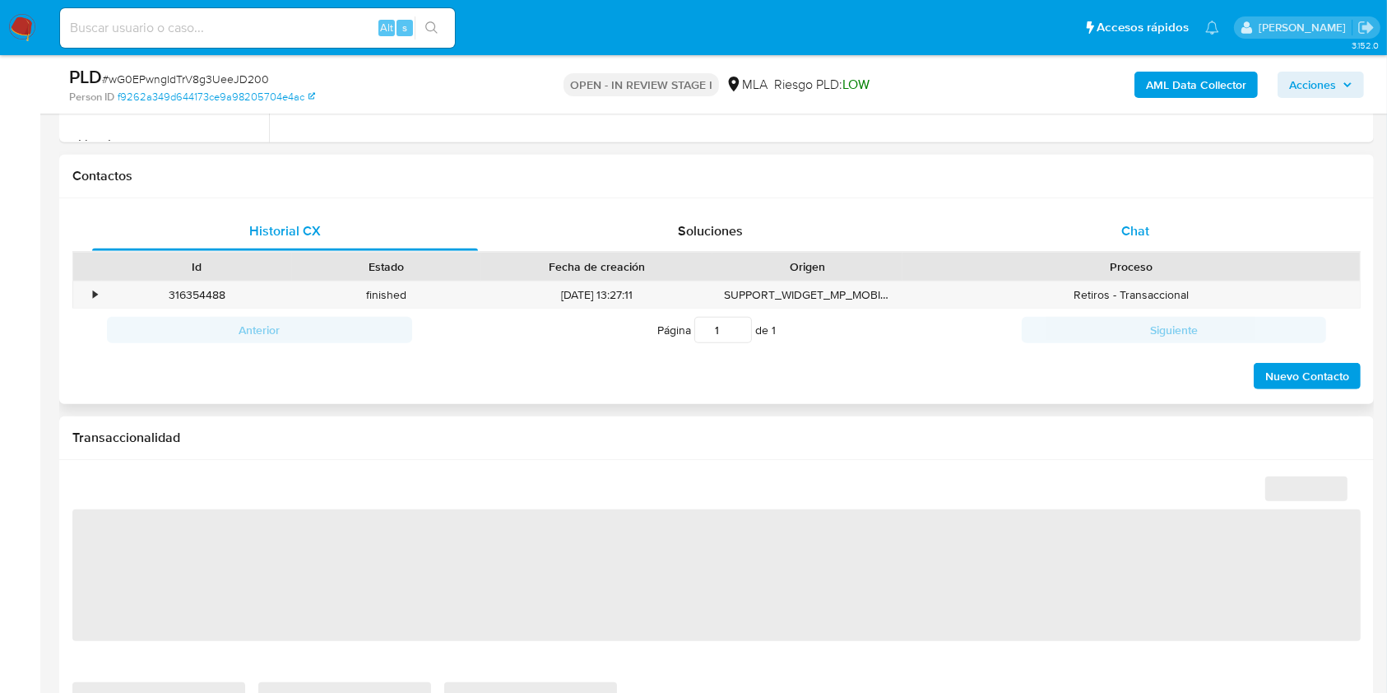
click at [1102, 221] on div "Chat" at bounding box center [1136, 230] width 386 height 39
select select "10"
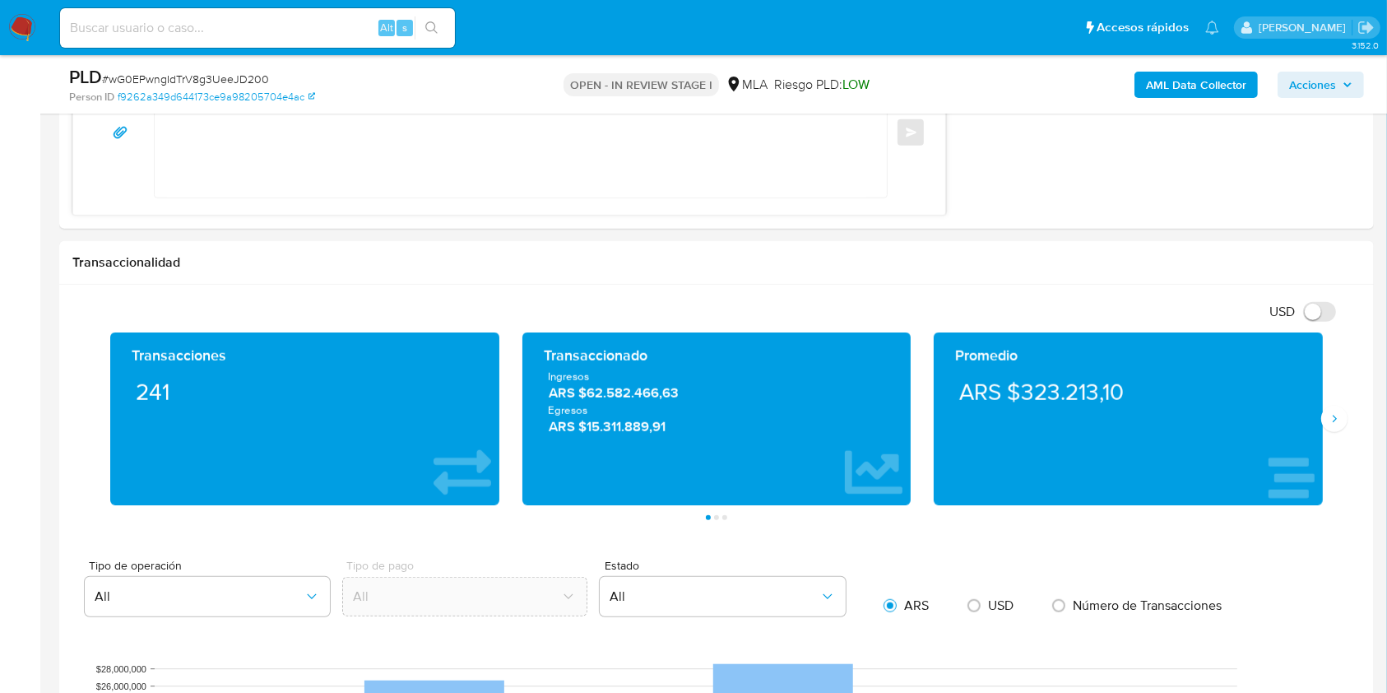
scroll to position [972, 0]
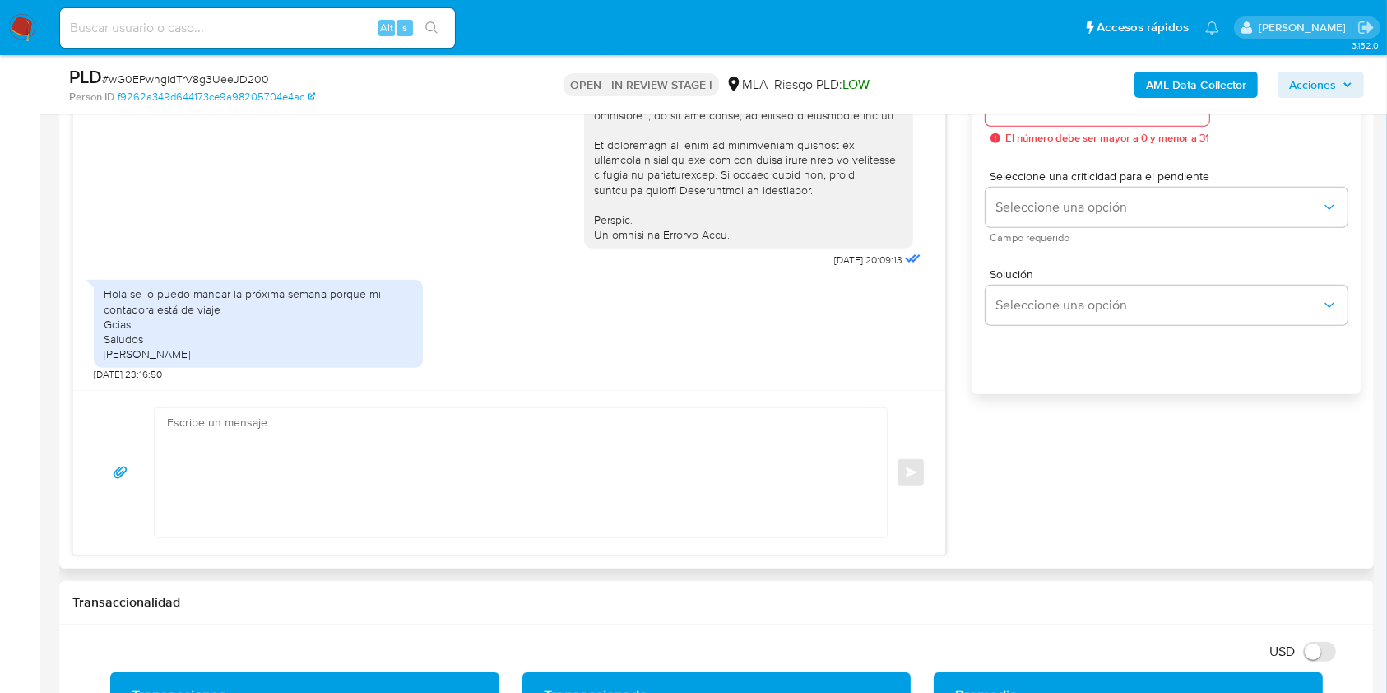
click at [531, 500] on textarea at bounding box center [516, 472] width 699 height 129
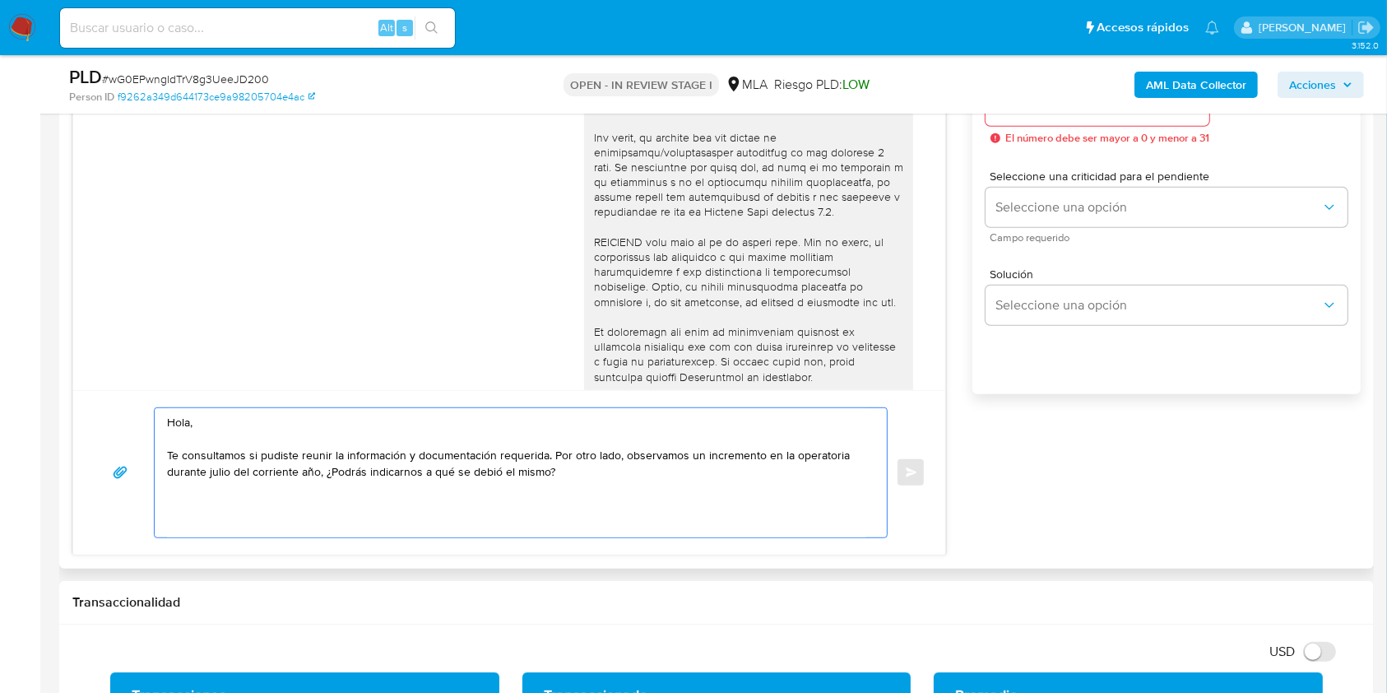
scroll to position [479, 0]
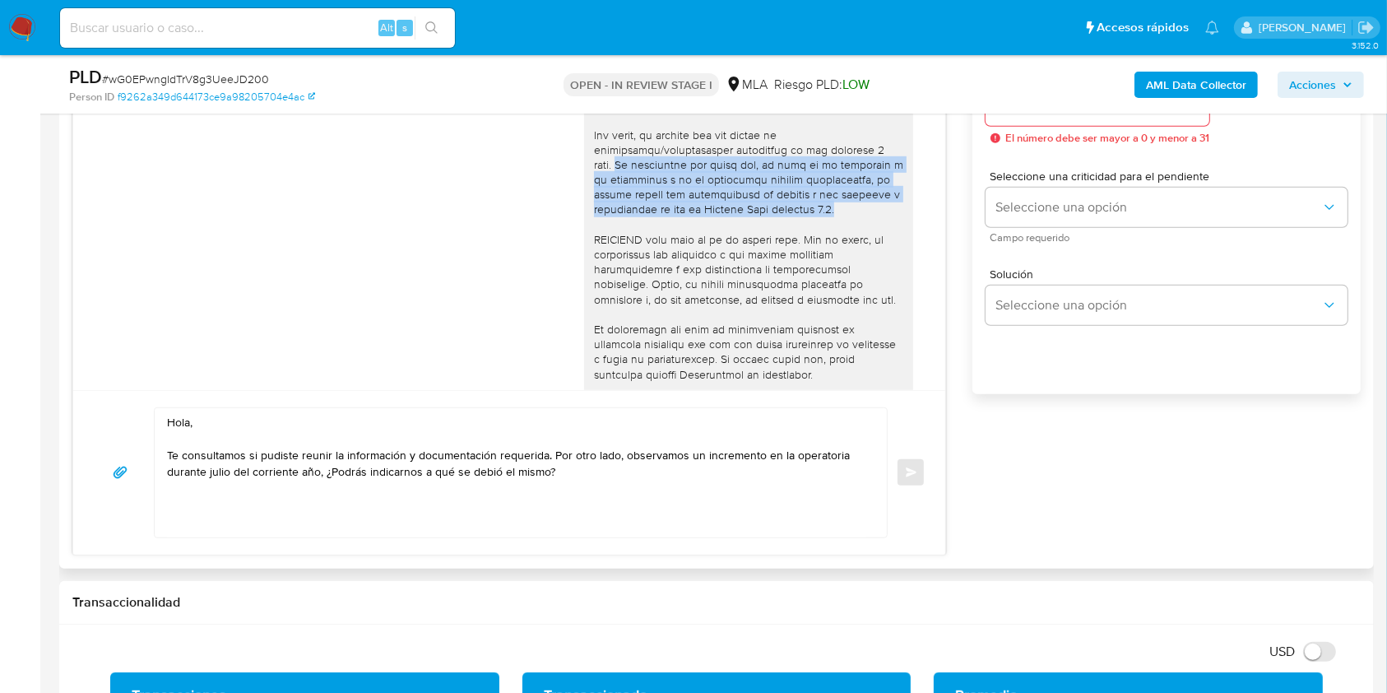
drag, startPoint x: 834, startPoint y: 226, endPoint x: 565, endPoint y: 181, distance: 272.0
click at [565, 181] on div "17/07/2025 20:09:13" at bounding box center [509, 6] width 831 height 901
copy div "Es importante que sepas que, en caso de no responder a lo solicitado o si lo pr…"
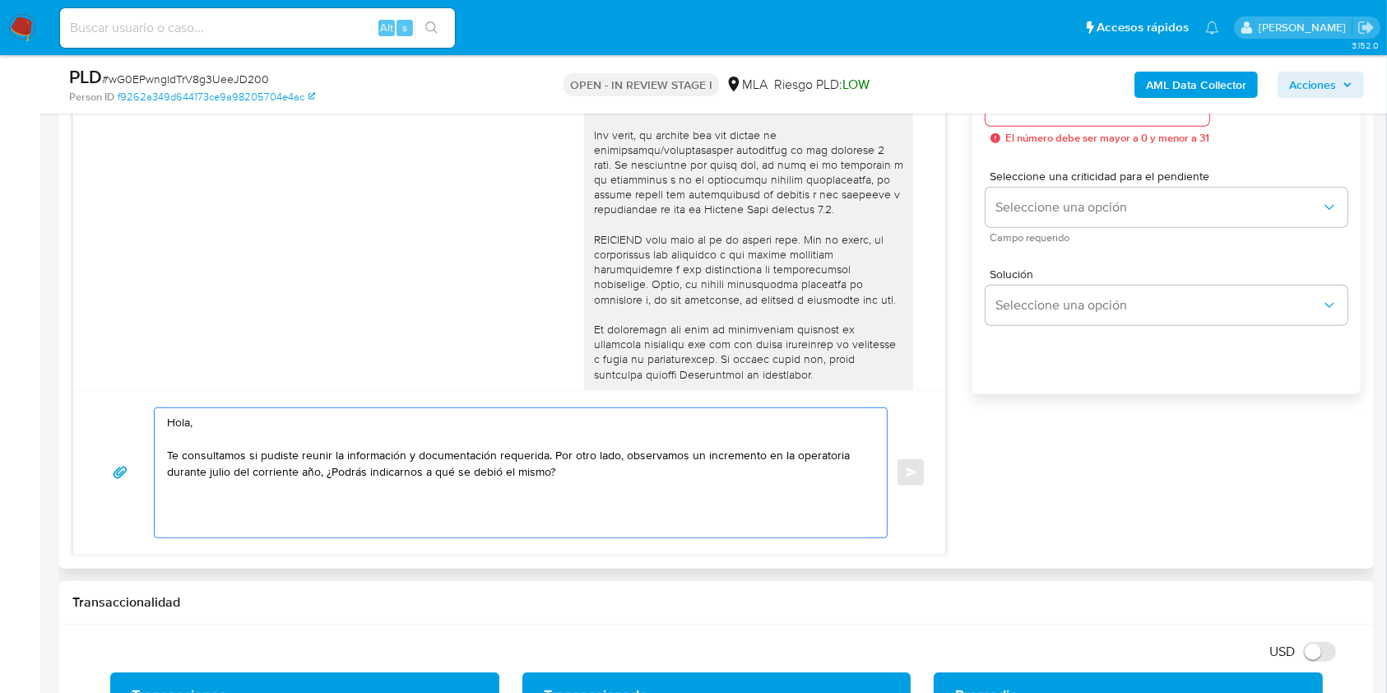
click at [355, 521] on textarea "Hola, Te consultamos si pudiste reunir la información y documentación requerida…" at bounding box center [516, 472] width 699 height 129
paste textarea "Es importante que sepas que, en caso de no responder a lo solicitado o si lo pr…"
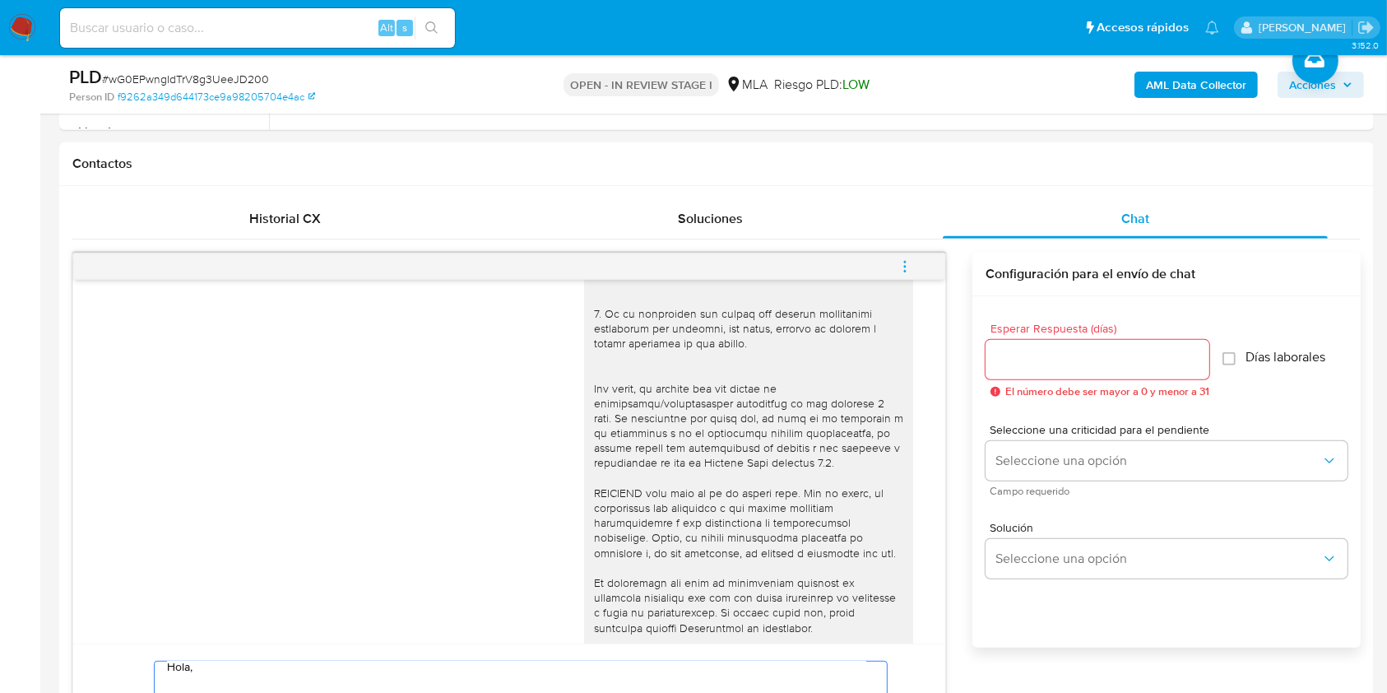
scroll to position [776, 0]
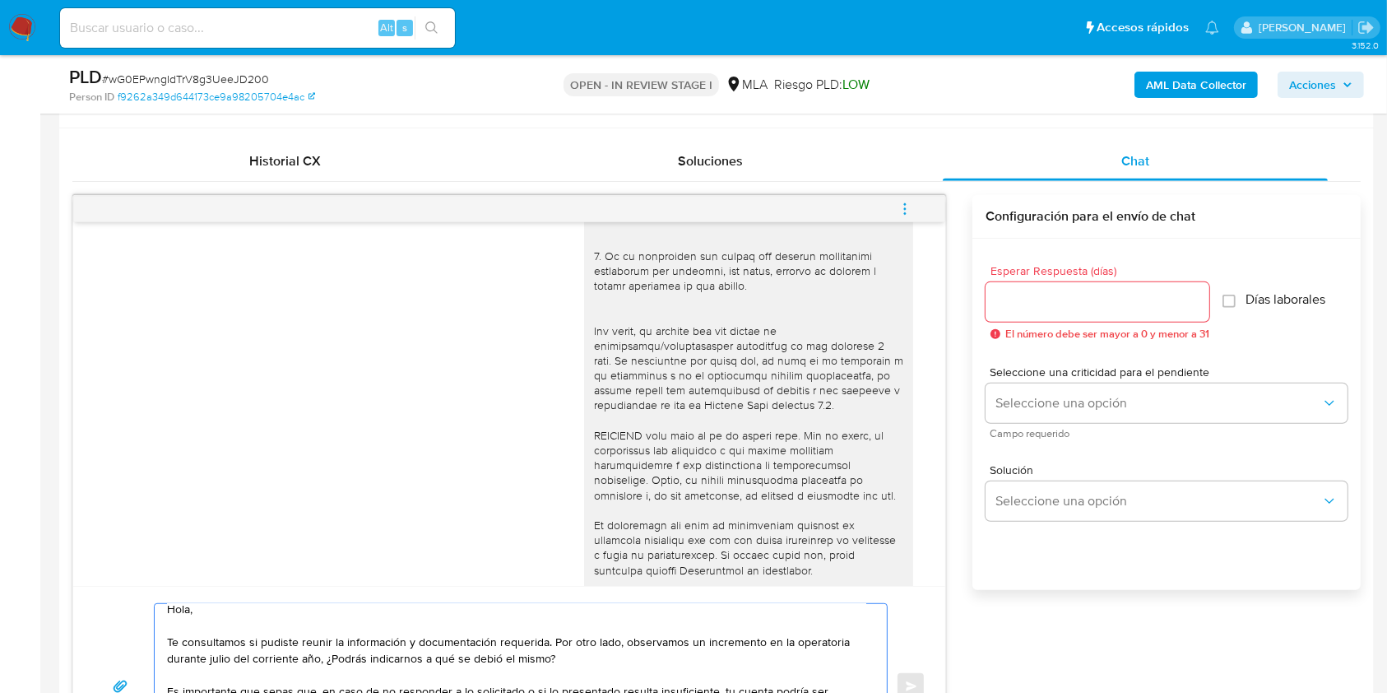
type textarea "Hola, Te consultamos si pudiste reunir la información y documentación requerida…"
click at [1052, 297] on input "1" at bounding box center [1098, 301] width 224 height 21
type input "1"
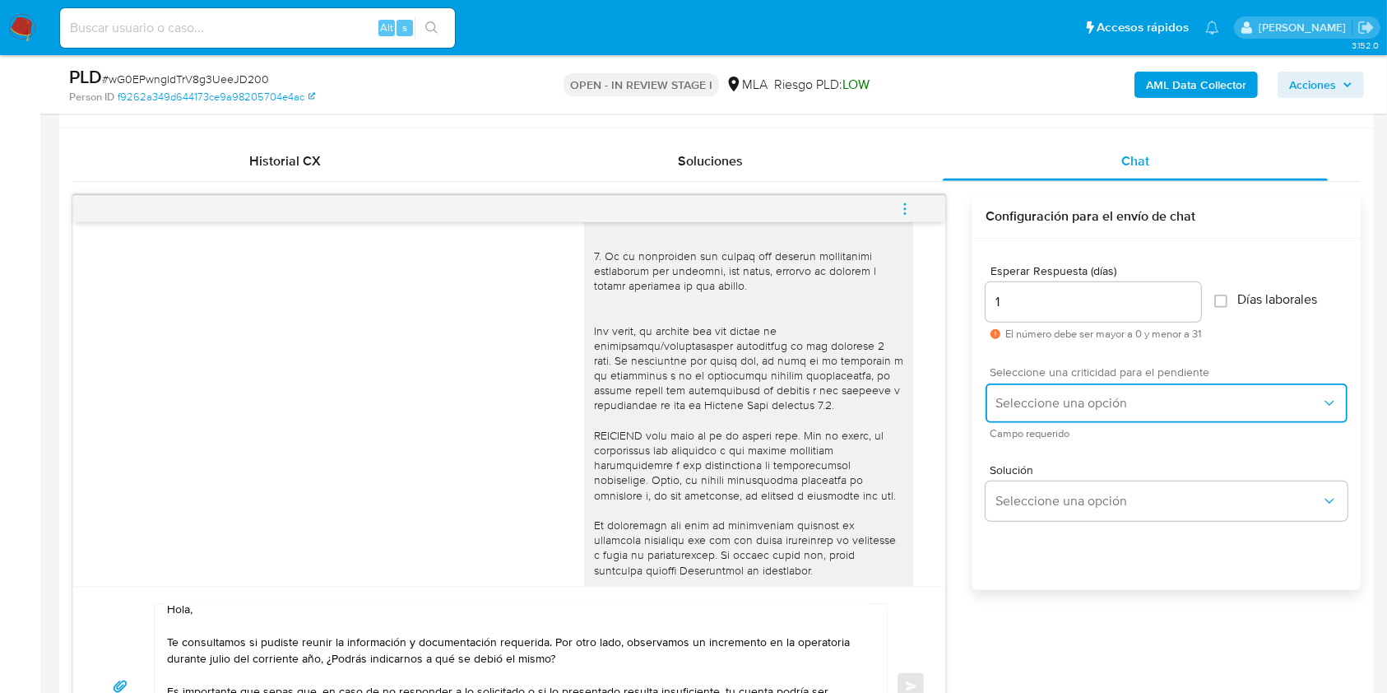
click at [1041, 388] on button "Seleccione una opción" at bounding box center [1167, 402] width 362 height 39
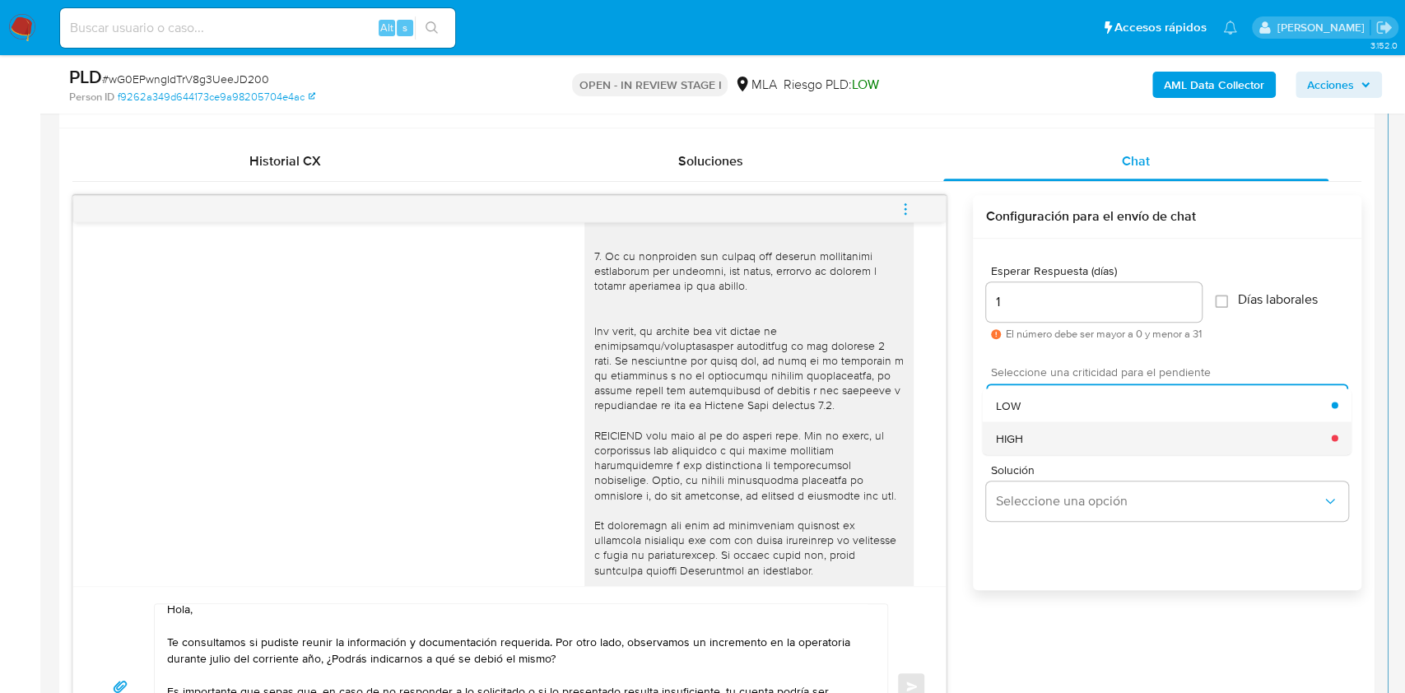
click at [1028, 426] on div "HIGH" at bounding box center [1164, 437] width 336 height 33
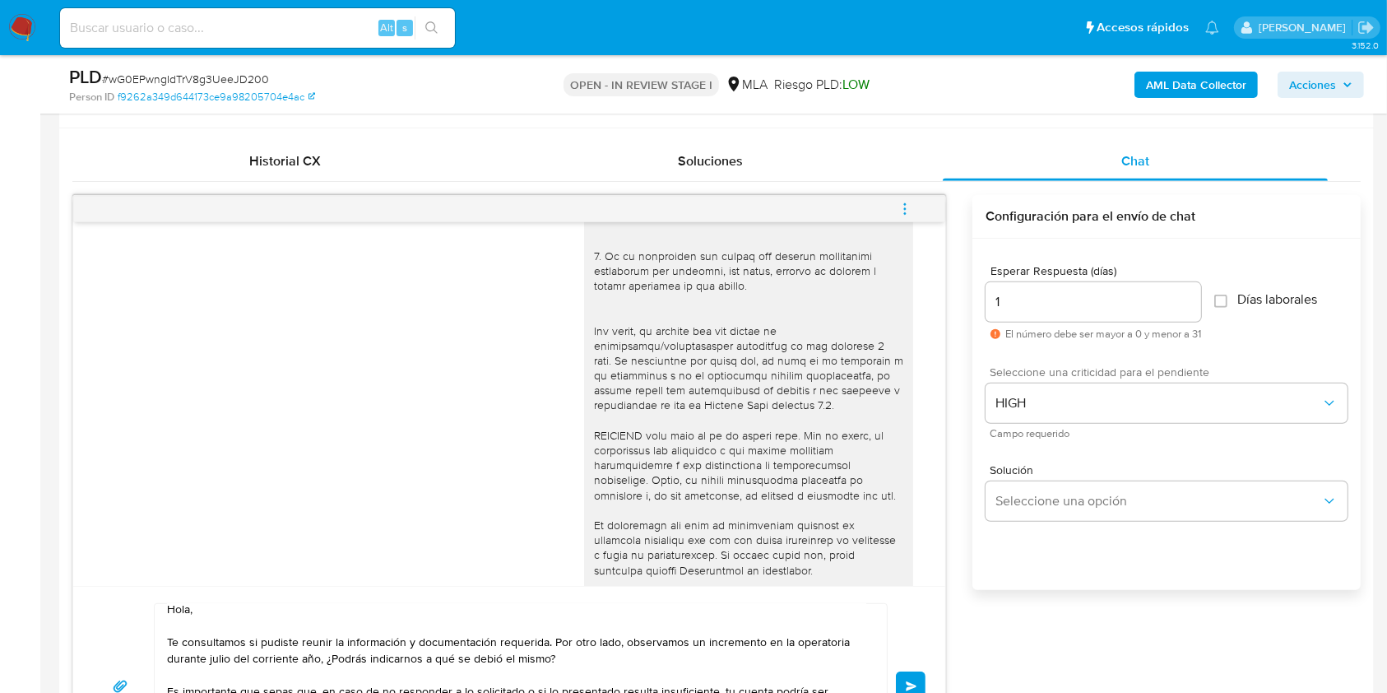
click at [918, 675] on button "Enviar" at bounding box center [911, 686] width 30 height 30
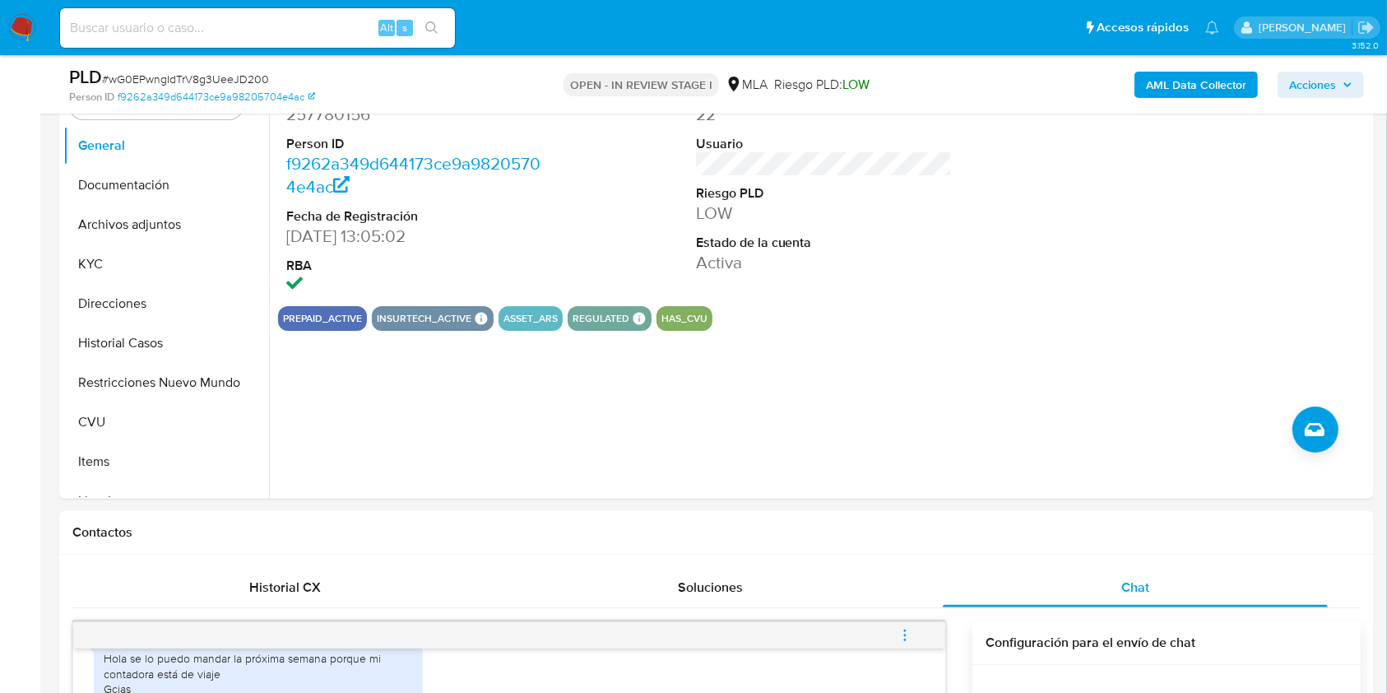
scroll to position [260, 0]
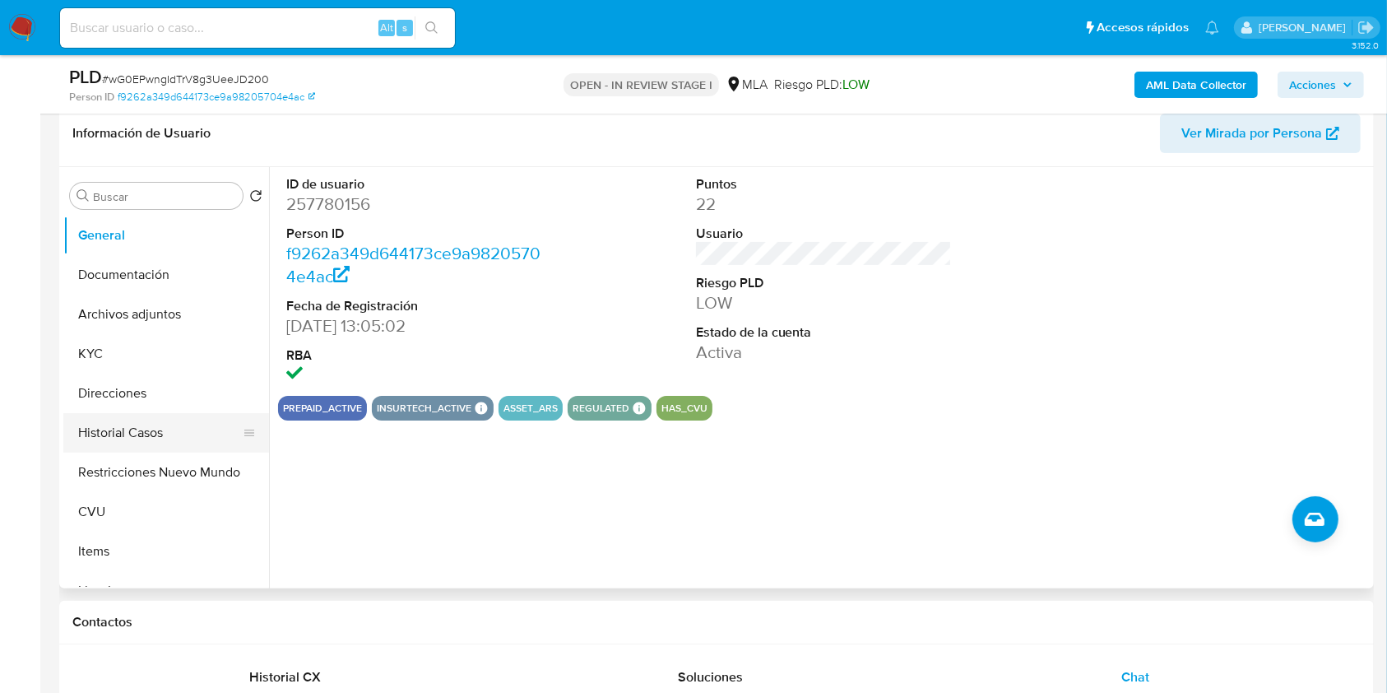
click at [182, 440] on button "Historial Casos" at bounding box center [159, 432] width 193 height 39
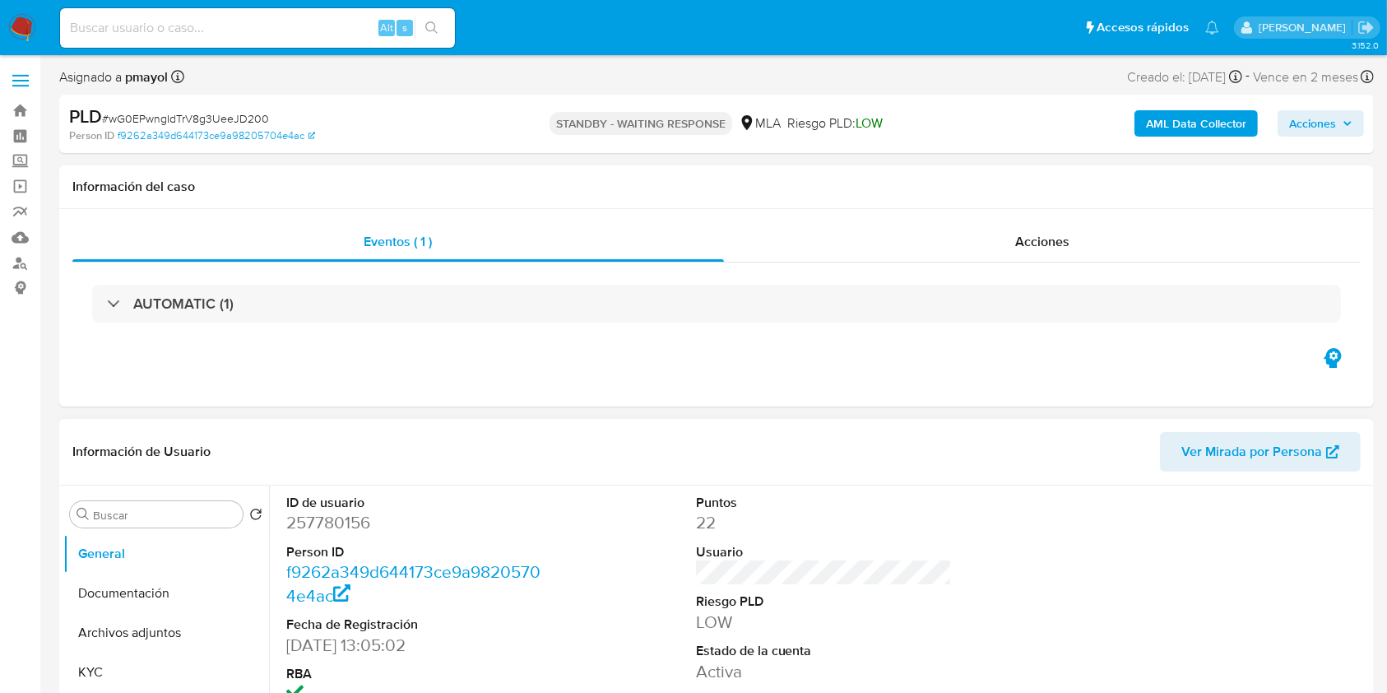
select select "10"
click at [315, 27] on input at bounding box center [257, 27] width 395 height 21
paste input "izW5B5QCRKBgh8DrZReF6XLG"
type input "izW5B5QCRKBgh8DrZReF6XLG"
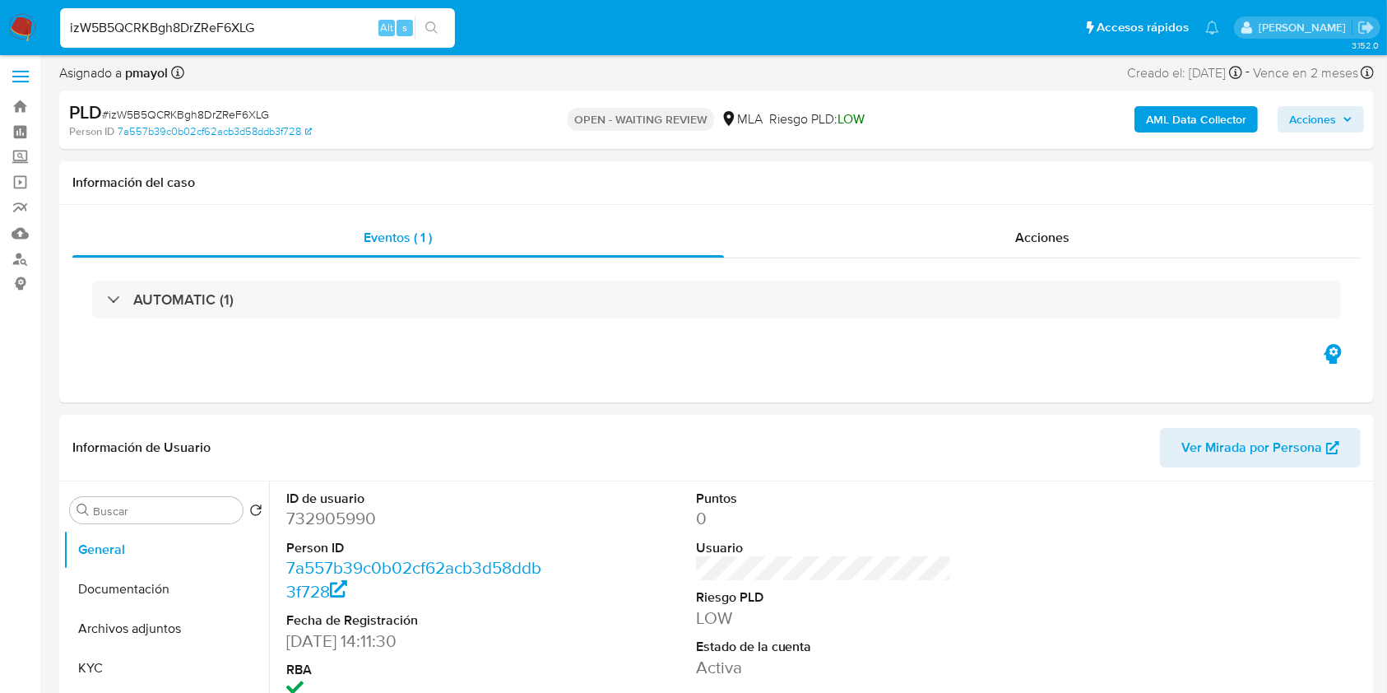
select select "10"
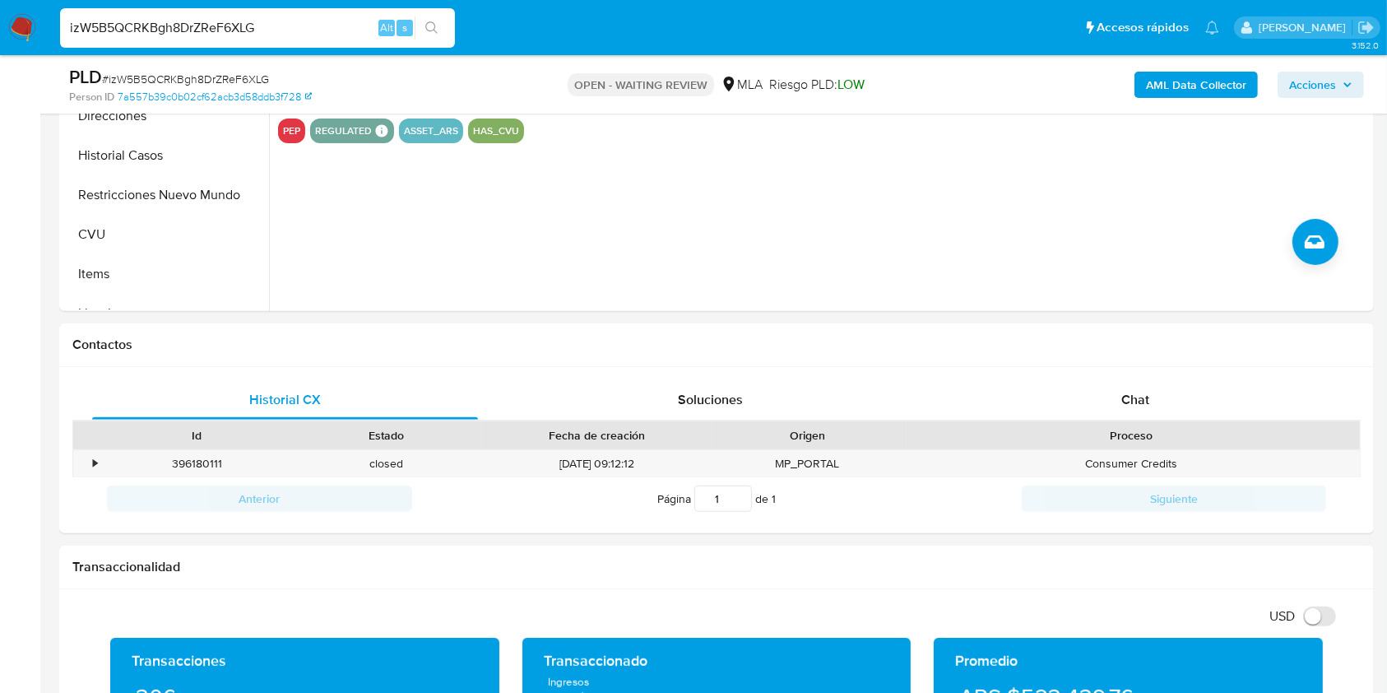
scroll to position [540, 0]
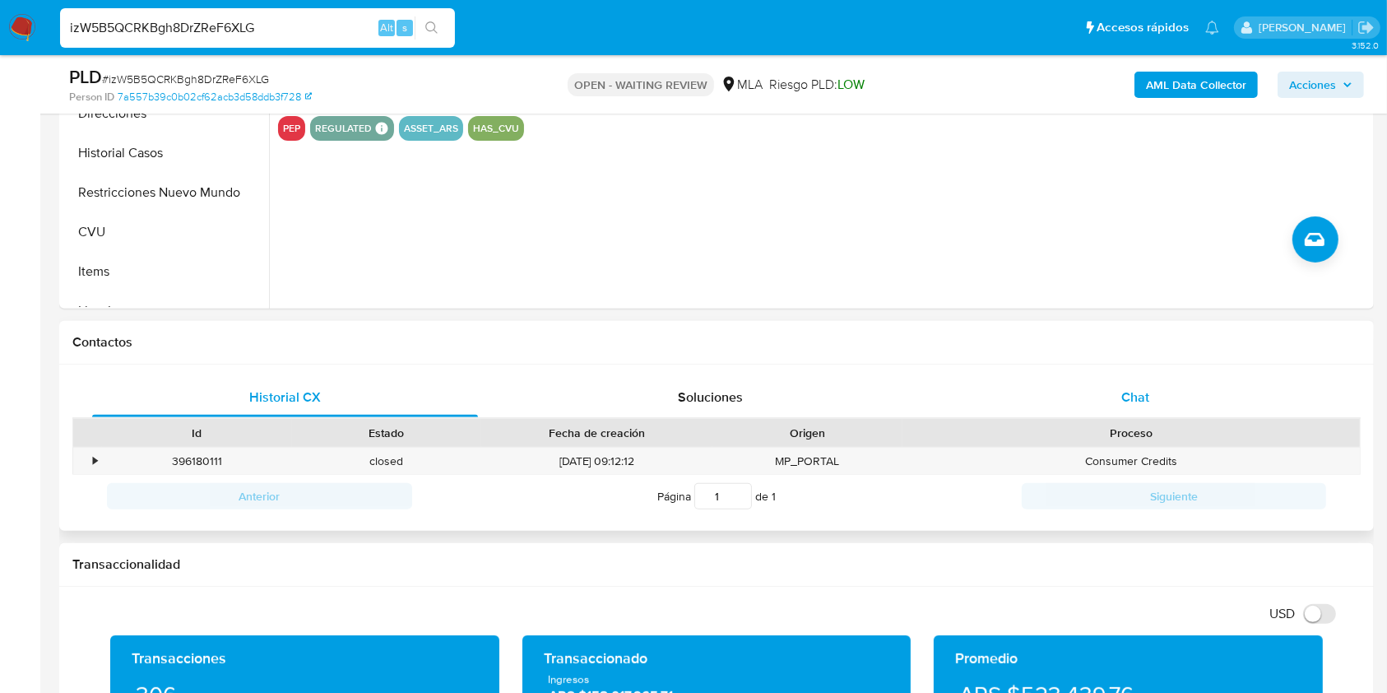
click at [1131, 393] on span "Chat" at bounding box center [1136, 397] width 28 height 19
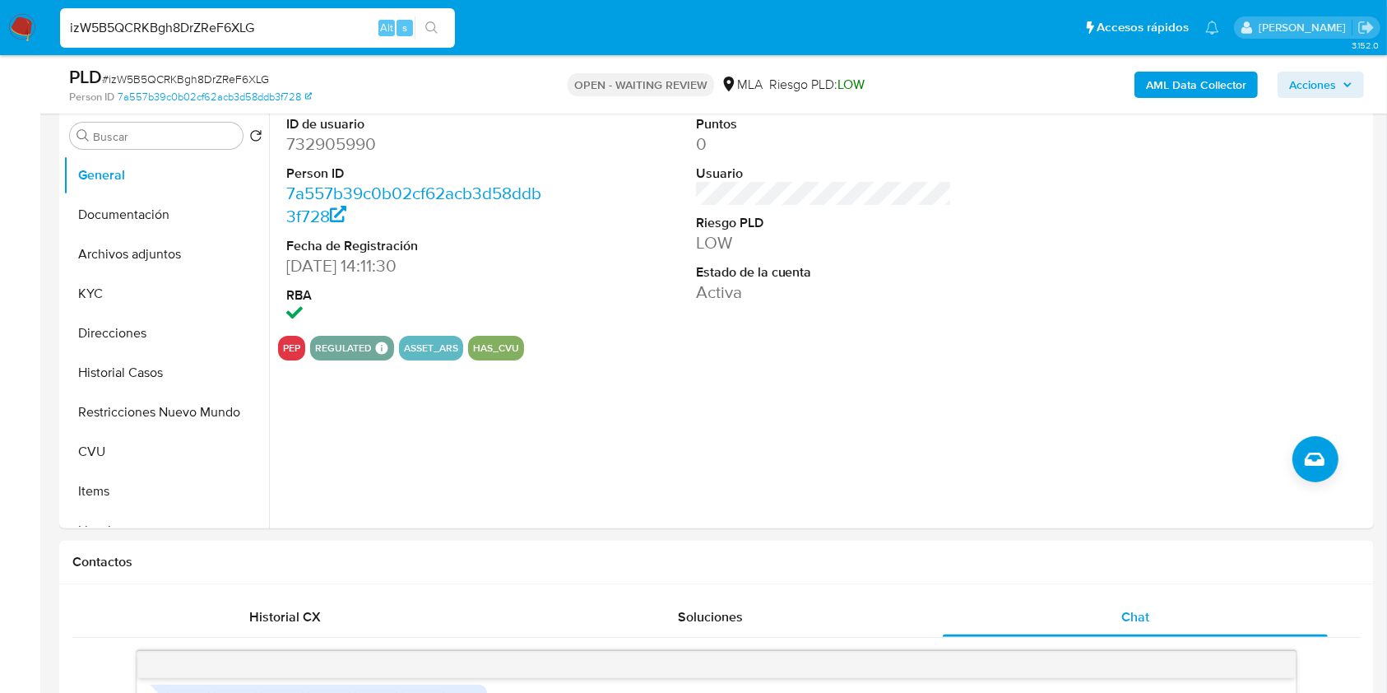
scroll to position [273, 0]
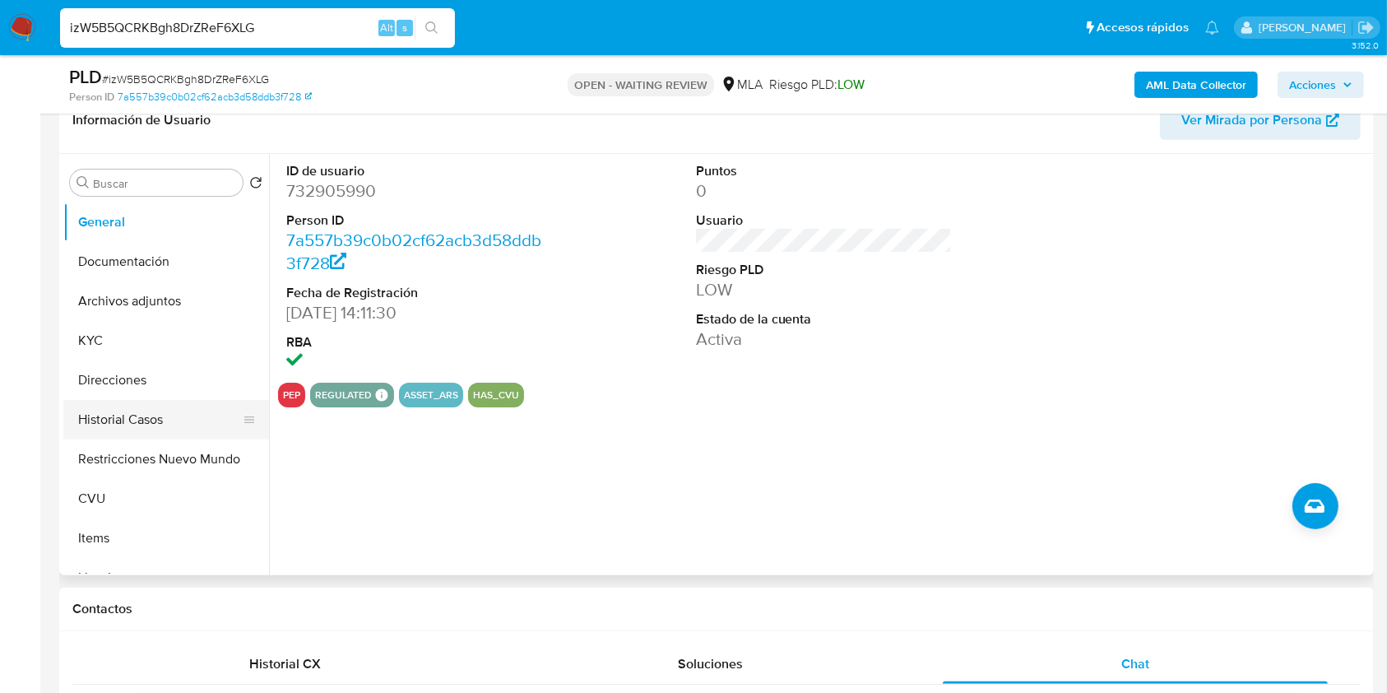
click at [160, 407] on button "Historial Casos" at bounding box center [159, 419] width 193 height 39
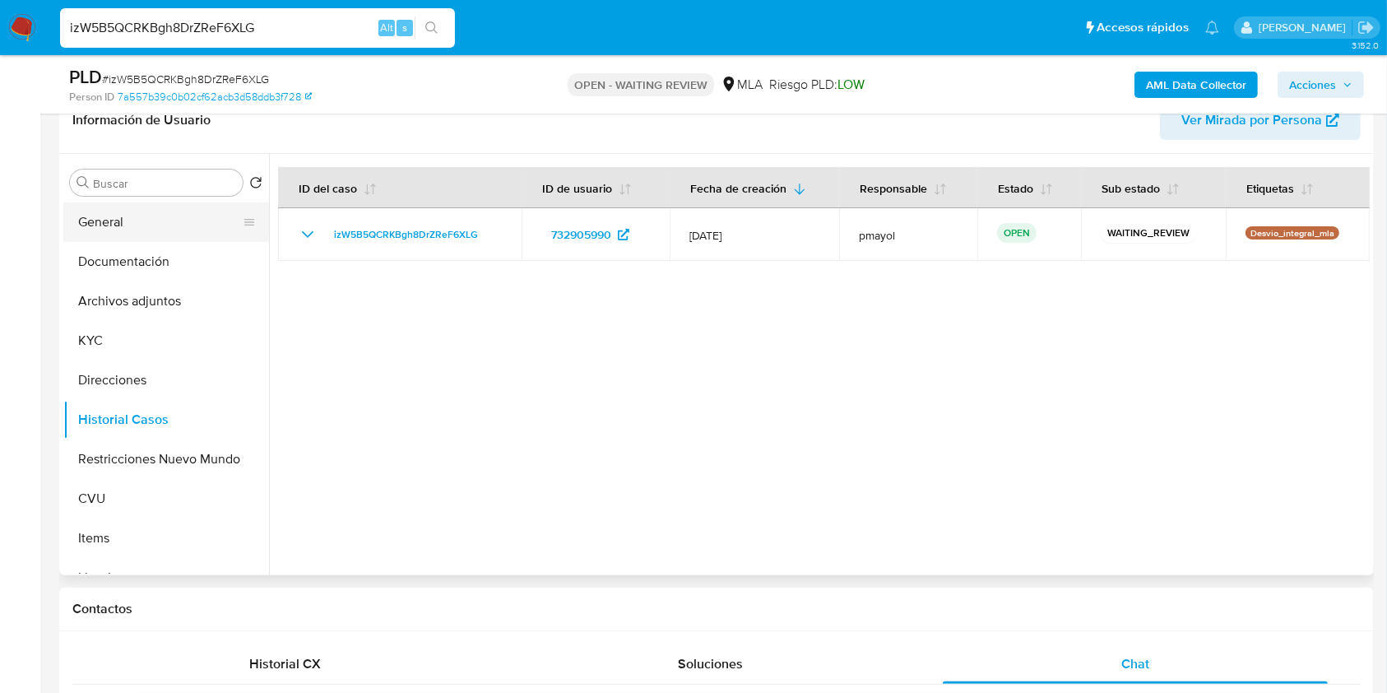
click at [131, 215] on button "General" at bounding box center [159, 221] width 193 height 39
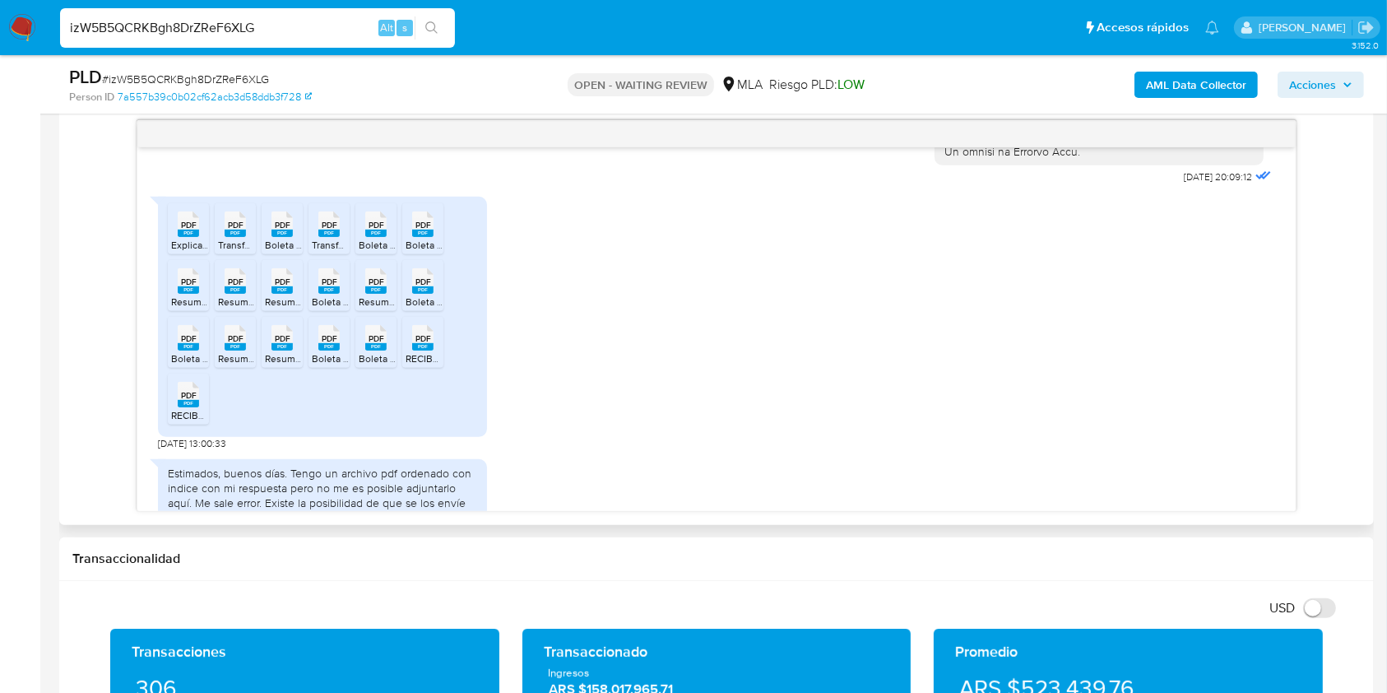
scroll to position [856, 0]
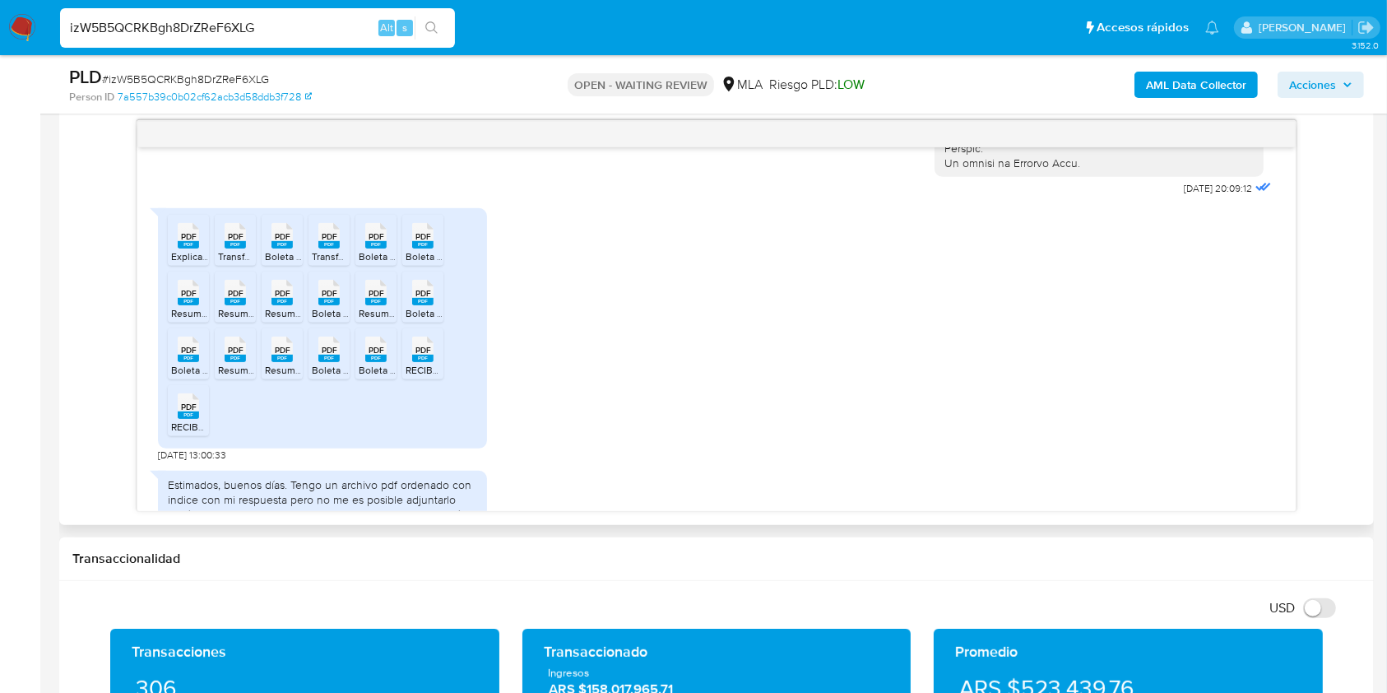
click at [183, 248] on rect at bounding box center [188, 244] width 21 height 7
click at [241, 250] on icon "PDF" at bounding box center [235, 235] width 21 height 29
click at [285, 250] on icon "PDF" at bounding box center [282, 235] width 21 height 29
click at [322, 250] on icon "PDF" at bounding box center [328, 235] width 21 height 29
click at [381, 248] on rect at bounding box center [375, 244] width 21 height 7
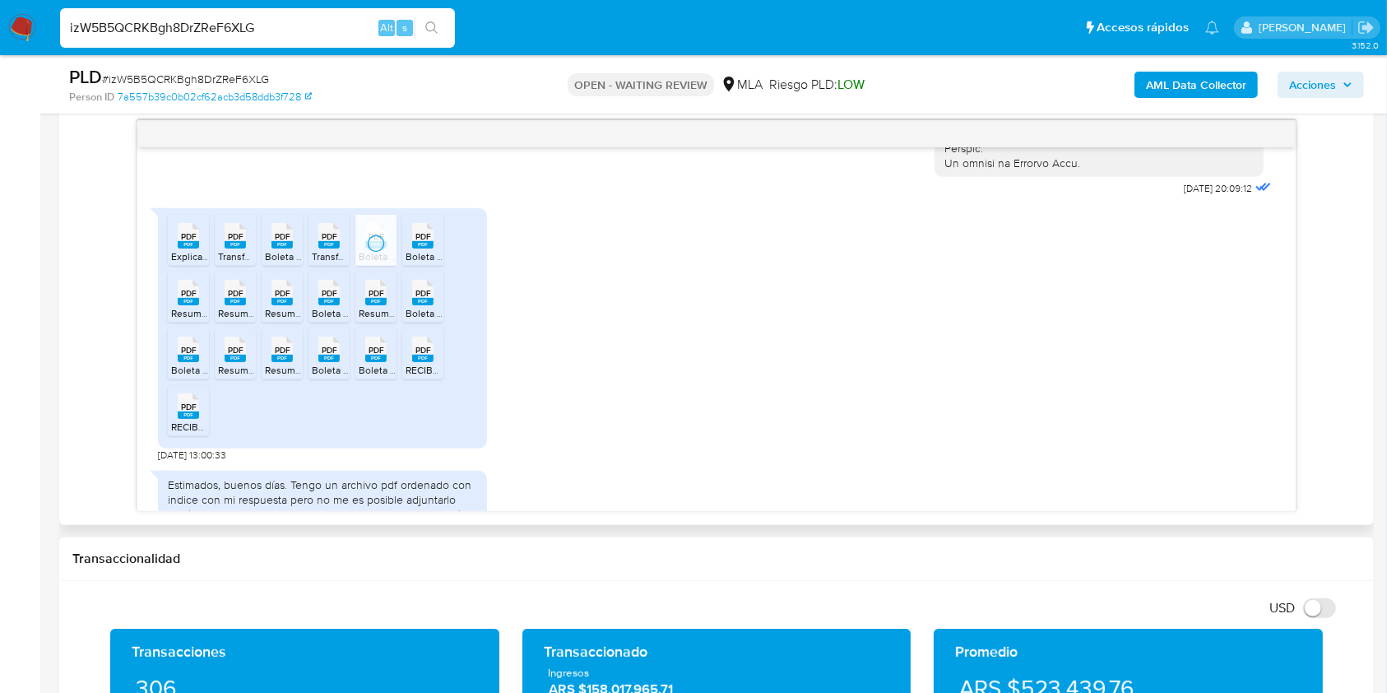
click at [418, 248] on rect at bounding box center [422, 244] width 21 height 7
click at [176, 320] on span "Resumen-Uala_Mayo.pdf" at bounding box center [226, 313] width 110 height 14
click at [222, 320] on span "Resumen Naranja X 202505.pdf" at bounding box center [288, 313] width 141 height 14
click at [292, 320] on span "Resumen-Uala_Junio.pdf" at bounding box center [320, 313] width 111 height 14
click at [334, 320] on span "Boleta 135 MIL FPT 3.pdf" at bounding box center [366, 313] width 109 height 14
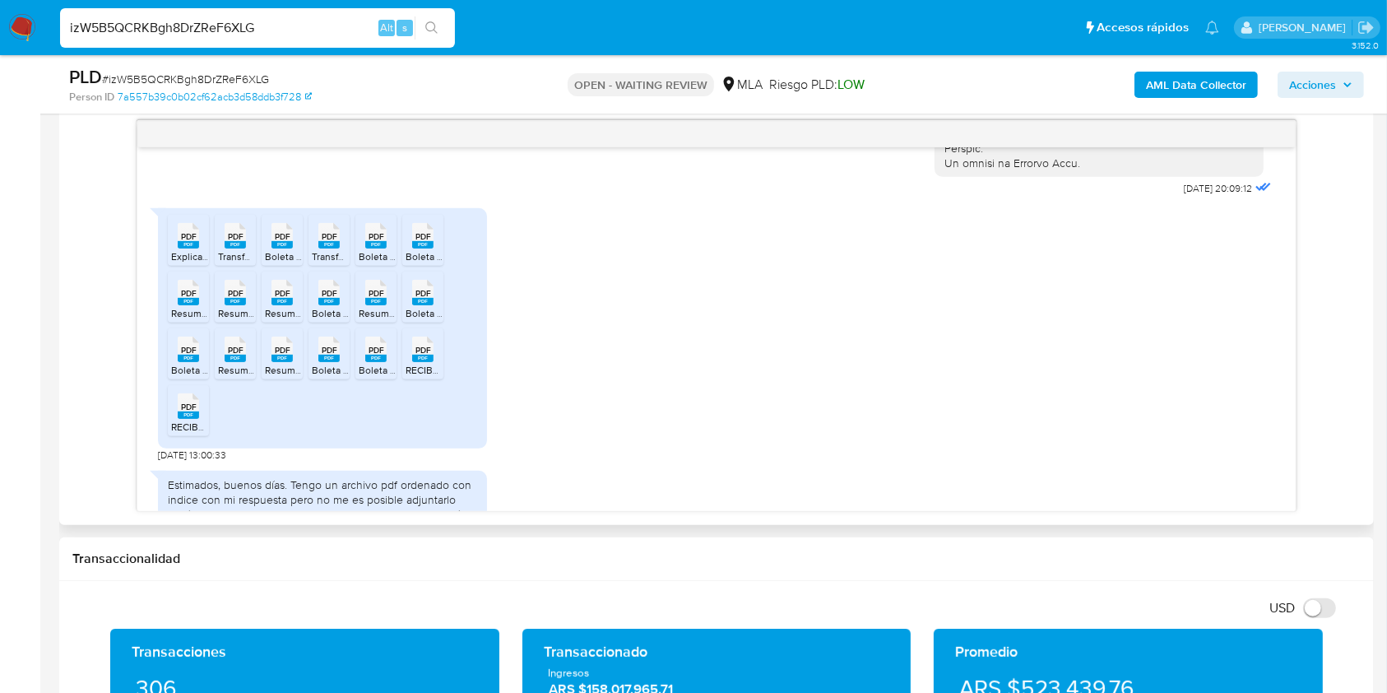
drag, startPoint x: 383, startPoint y: 331, endPoint x: 425, endPoint y: 327, distance: 42.9
click at [383, 305] on rect at bounding box center [375, 301] width 21 height 7
click at [430, 305] on rect at bounding box center [422, 301] width 21 height 7
drag, startPoint x: 185, startPoint y: 380, endPoint x: 229, endPoint y: 396, distance: 46.3
click at [185, 355] on span "PDF" at bounding box center [189, 350] width 16 height 11
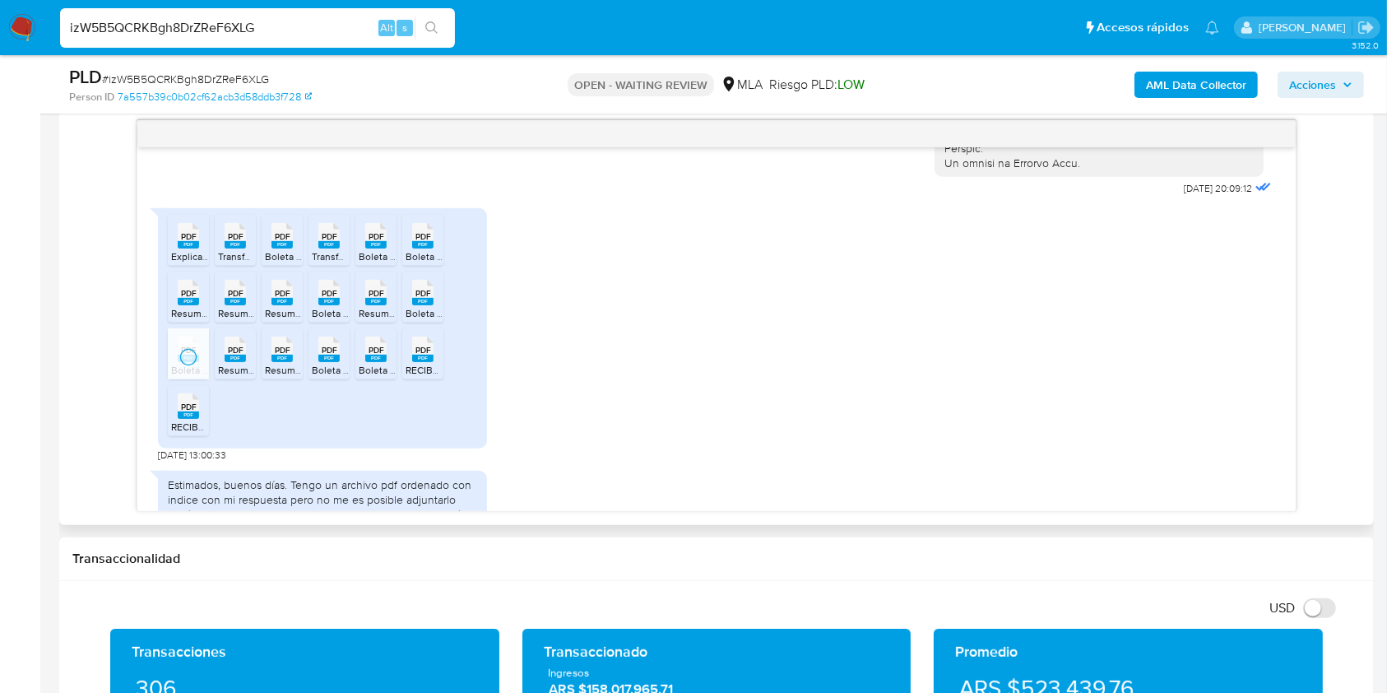
click at [230, 377] on span "Resumen Tarjeta de Credito BBVA 20250531.pdf" at bounding box center [325, 370] width 214 height 14
click at [281, 377] on span "Resumen Tarjeta de Credito BBVA 20250628.pdf" at bounding box center [373, 370] width 216 height 14
click at [335, 377] on span "Boleta Senasa 2.pdf" at bounding box center [356, 370] width 88 height 14
click at [382, 377] on span "Boleta Senasa 1.pdf" at bounding box center [402, 370] width 86 height 14
click at [427, 364] on icon "PDF" at bounding box center [422, 349] width 21 height 29
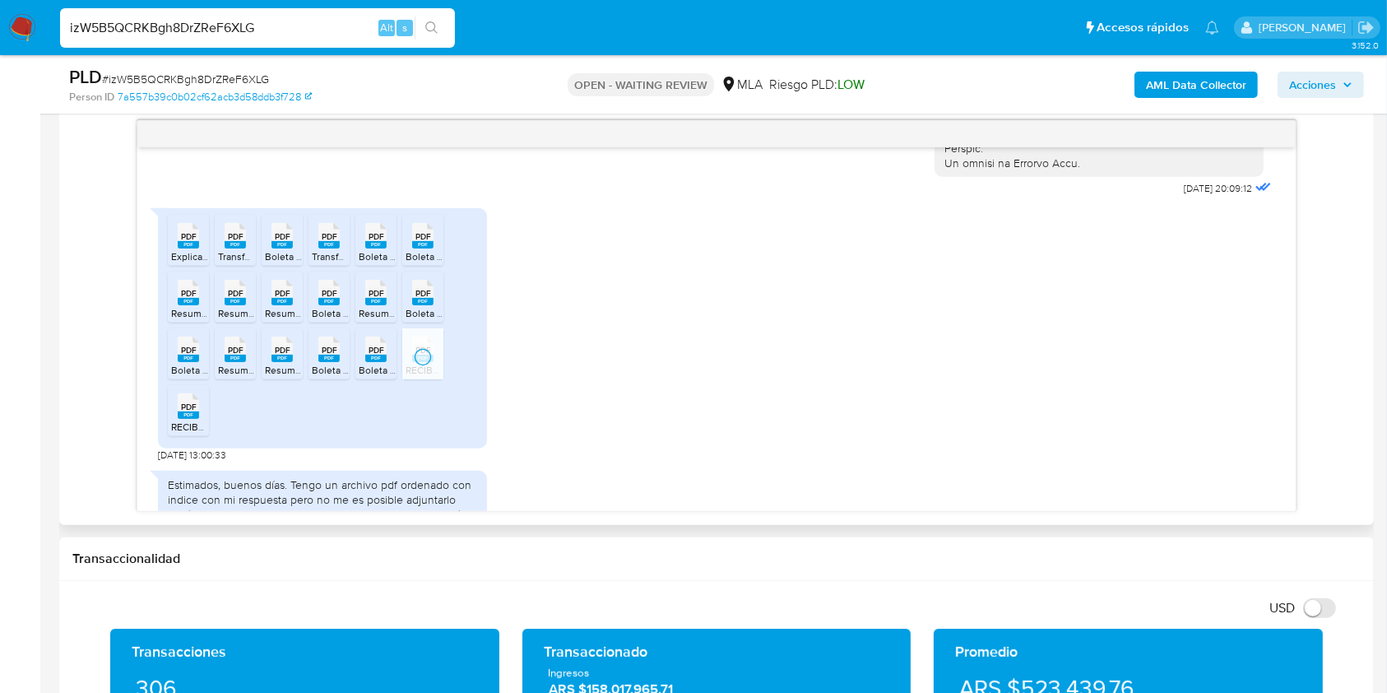
click at [184, 412] on span "PDF" at bounding box center [189, 407] width 16 height 11
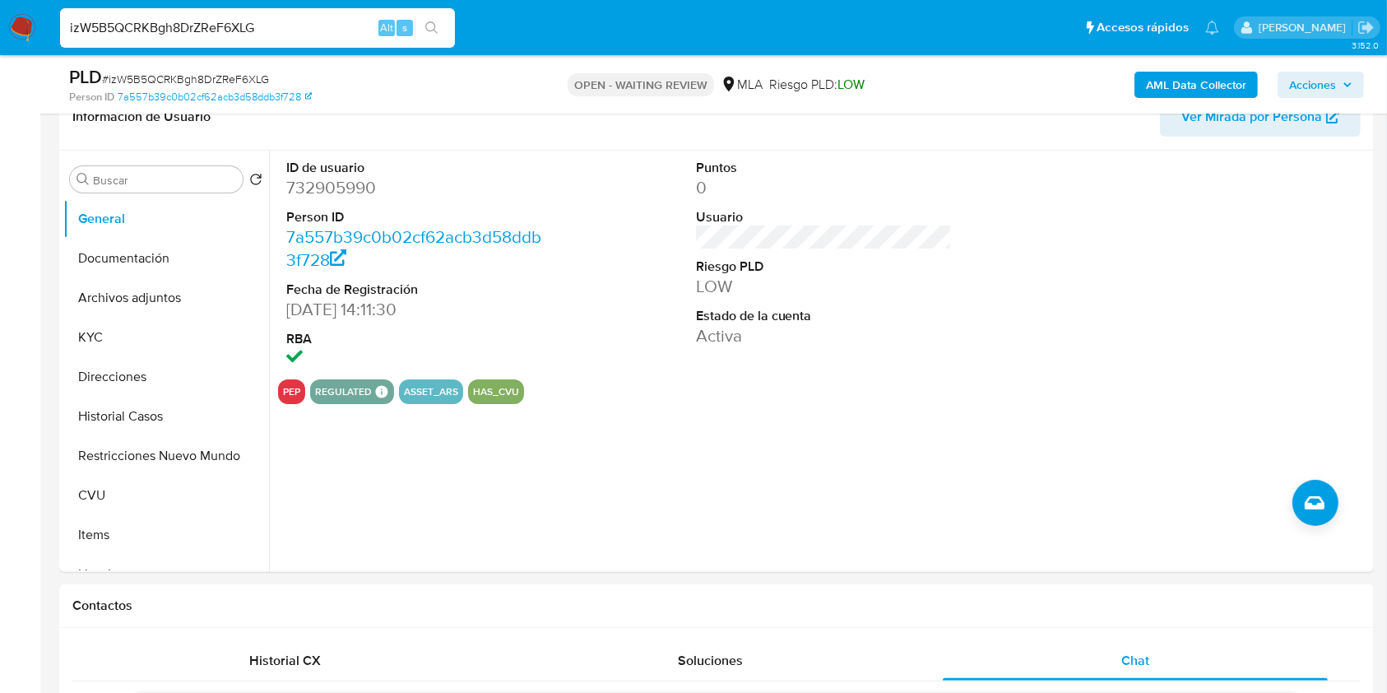
scroll to position [273, 0]
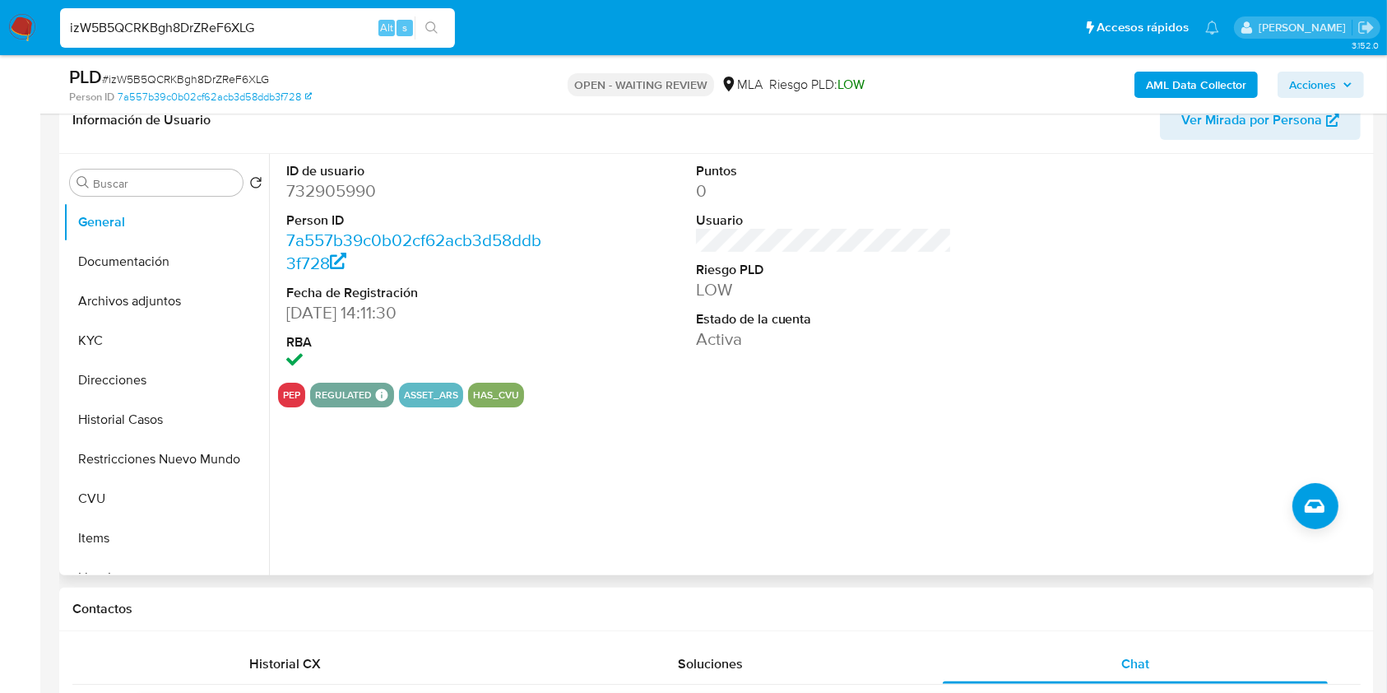
click at [316, 192] on dd "732905990" at bounding box center [414, 190] width 257 height 23
copy dd "732905990"
click at [152, 422] on button "Historial Casos" at bounding box center [159, 419] width 193 height 39
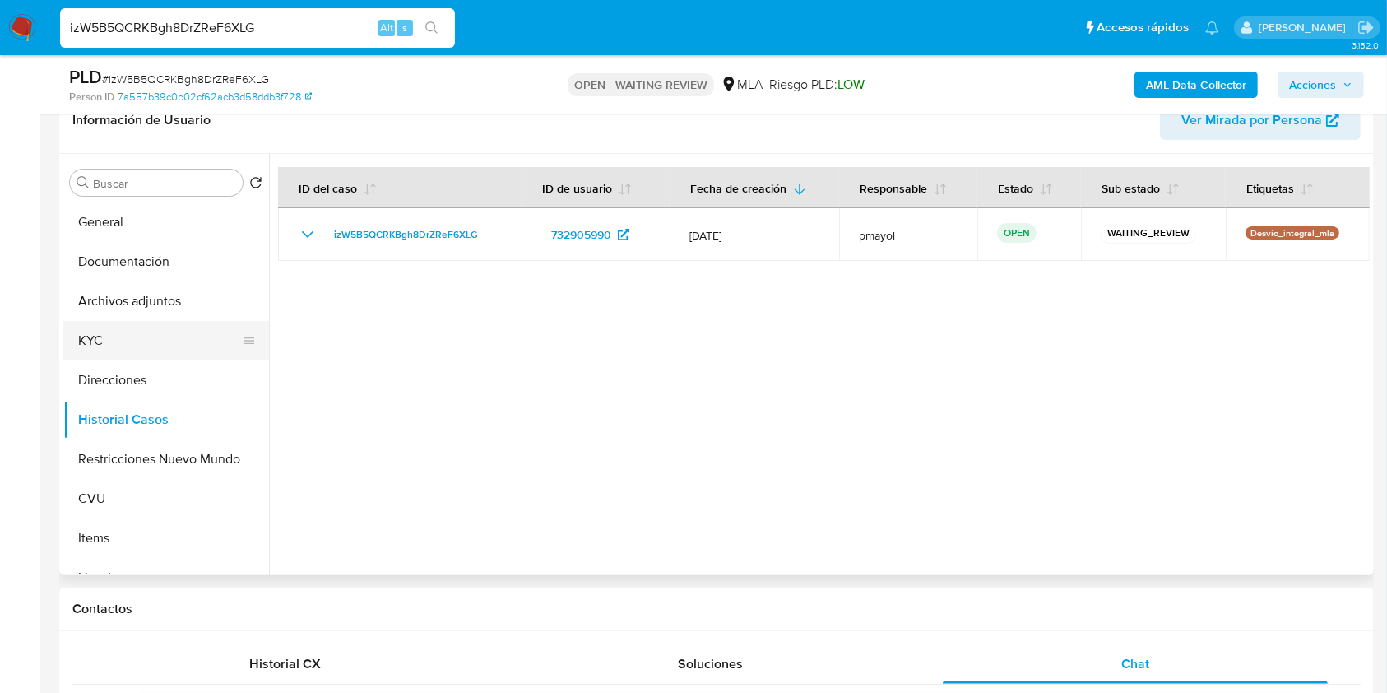
click at [134, 335] on button "KYC" at bounding box center [159, 340] width 193 height 39
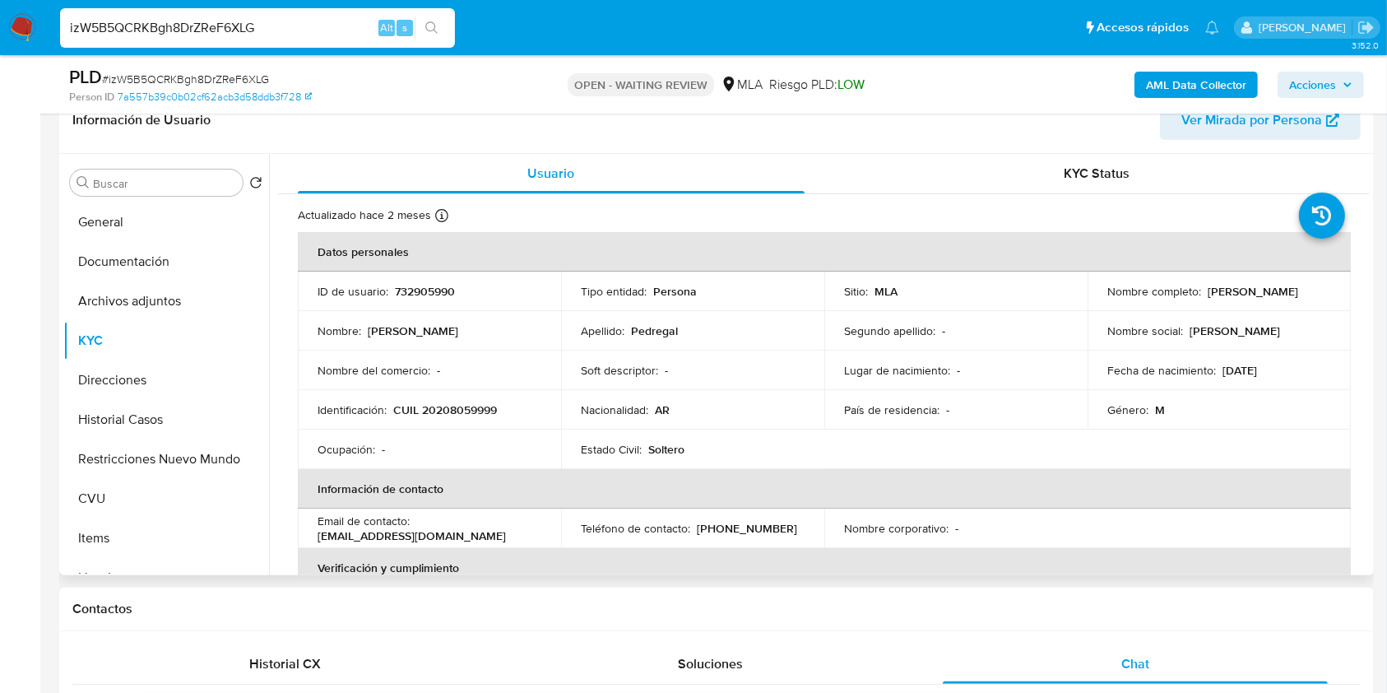
click at [460, 402] on p "CUIL 20208059999" at bounding box center [445, 409] width 104 height 15
copy p "20208059999"
click at [156, 295] on button "Archivos adjuntos" at bounding box center [159, 300] width 193 height 39
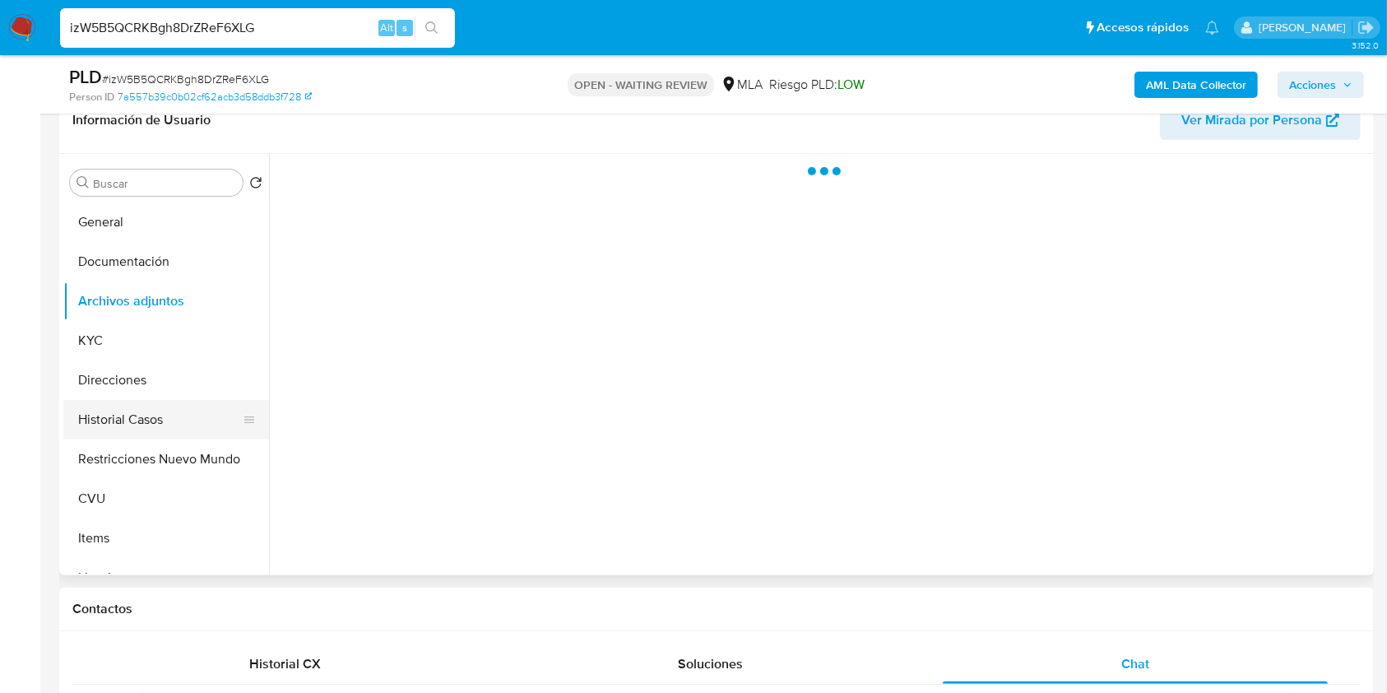
click at [142, 424] on button "Historial Casos" at bounding box center [159, 419] width 193 height 39
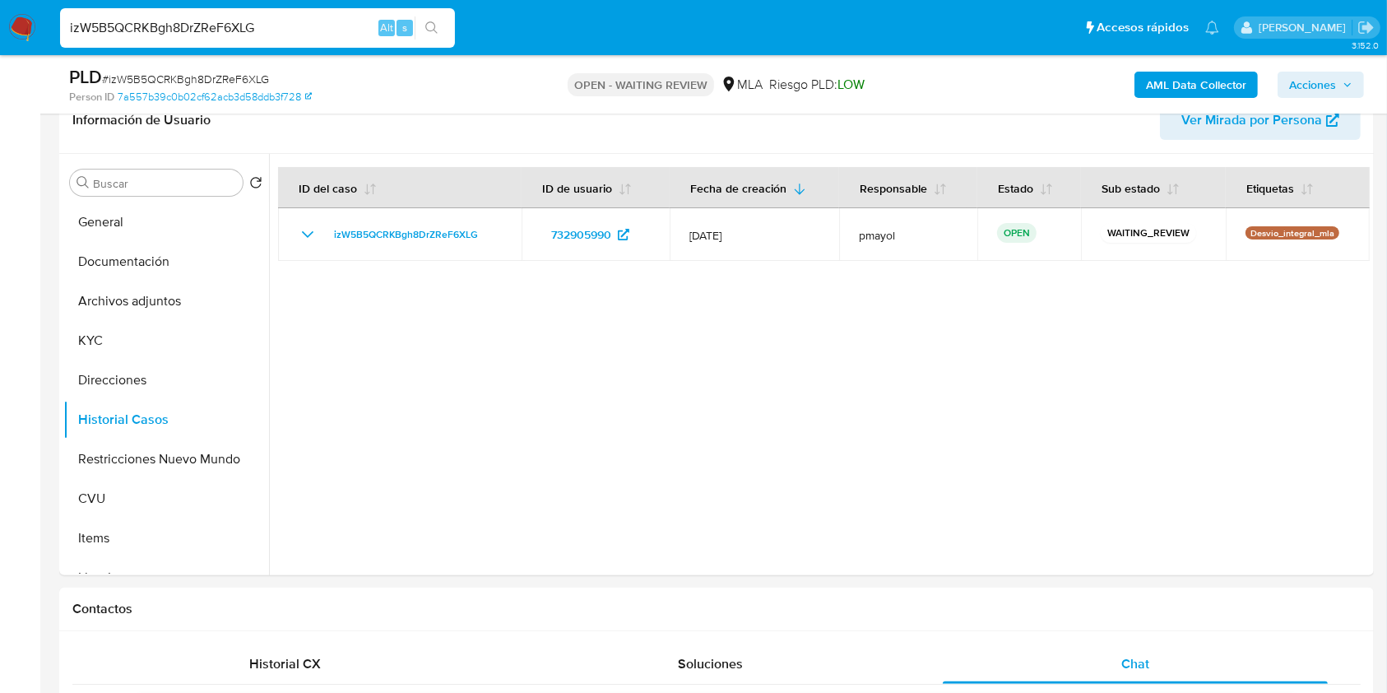
click at [154, 77] on span "# izW5B5QCRKBgh8DrZReF6XLG" at bounding box center [185, 79] width 167 height 16
copy span "izW5B5QCRKBgh8DrZReF6XLG"
click at [26, 33] on img at bounding box center [22, 28] width 28 height 28
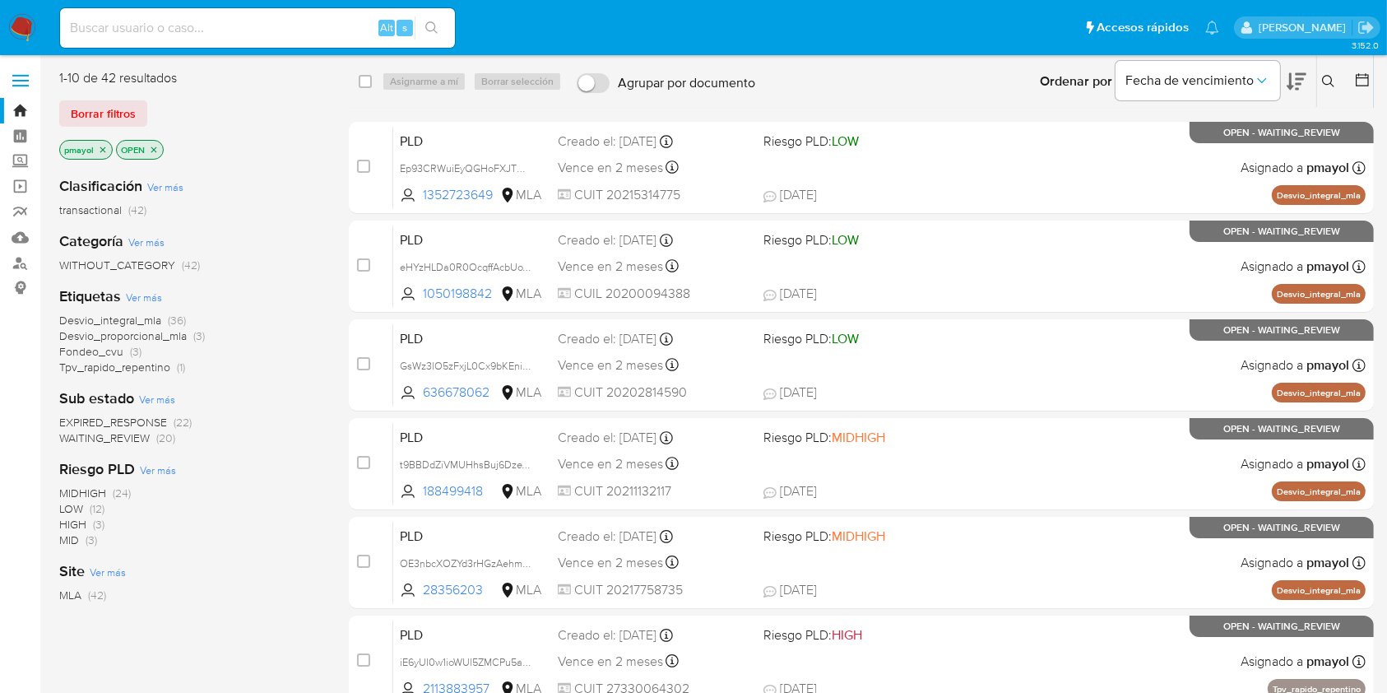
click at [1326, 84] on icon at bounding box center [1328, 81] width 12 height 12
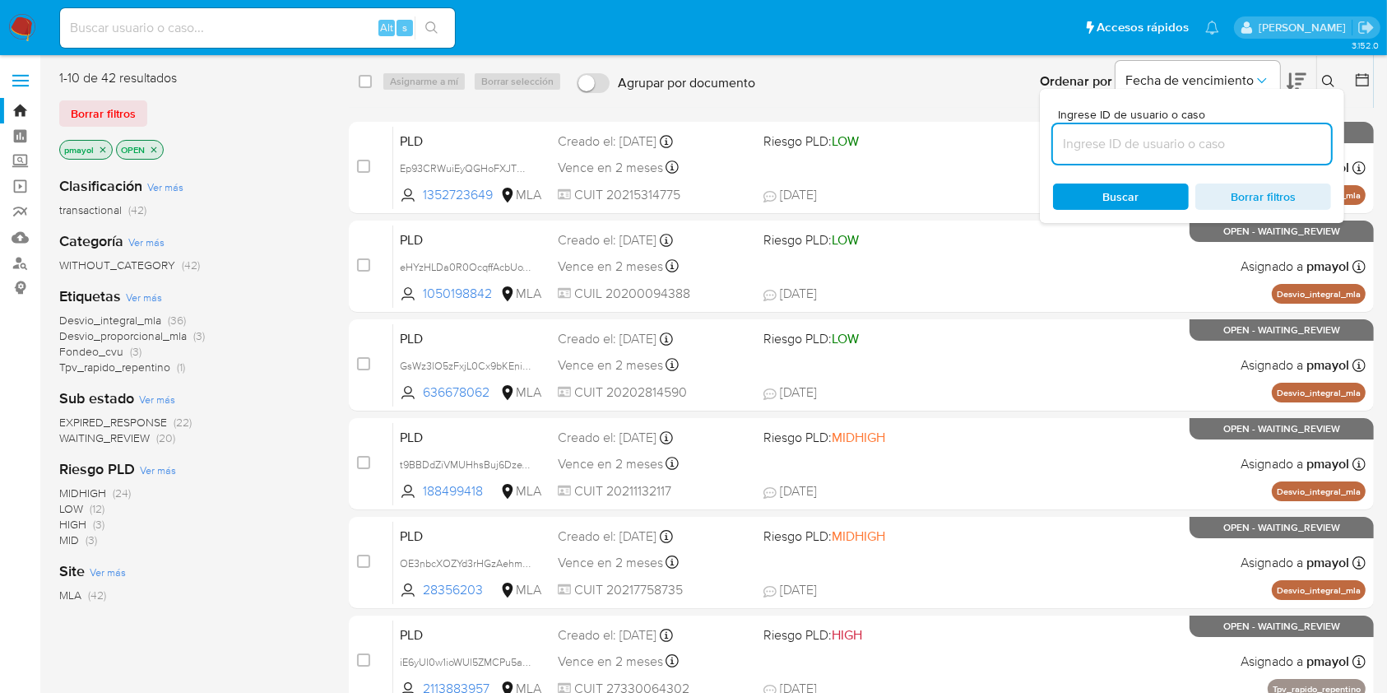
click at [1168, 149] on input at bounding box center [1192, 143] width 278 height 21
type input "izW5B5QCRKBgh8DrZReF6XLG"
click at [1130, 188] on span "Buscar" at bounding box center [1121, 196] width 36 height 26
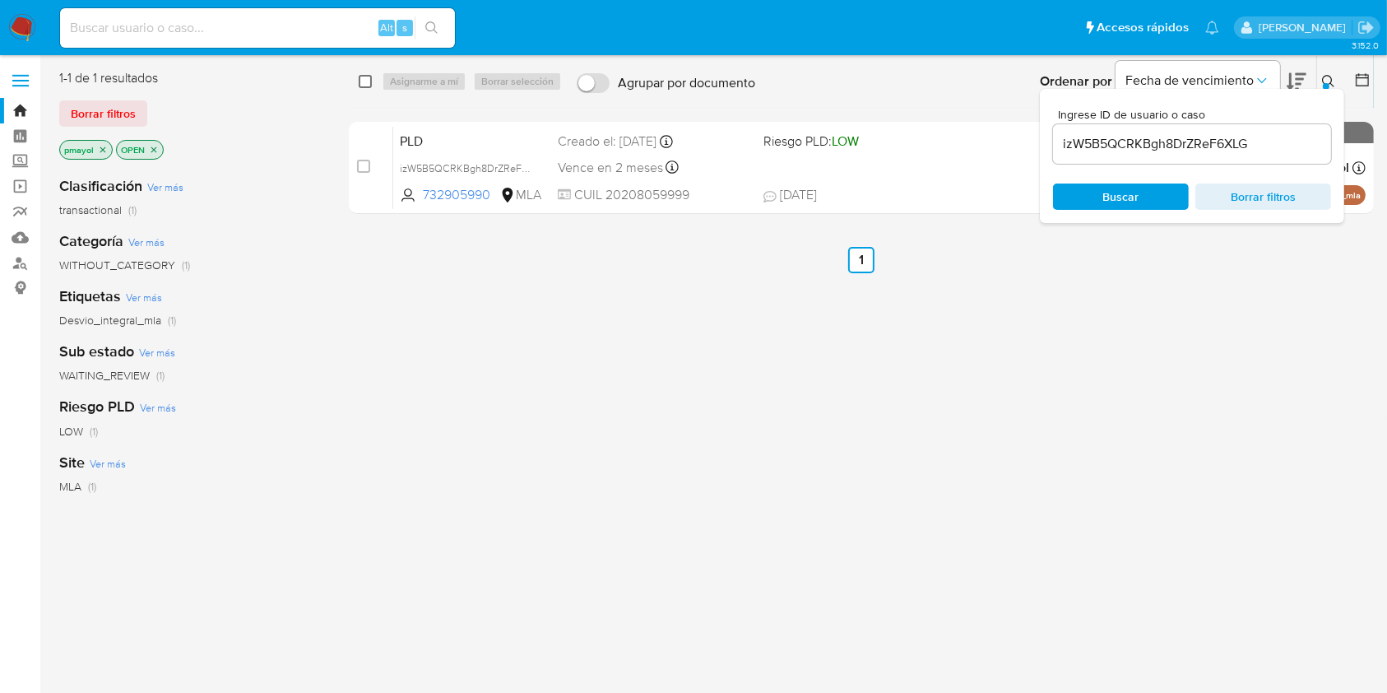
click at [364, 78] on input "checkbox" at bounding box center [365, 81] width 13 height 13
checkbox input "true"
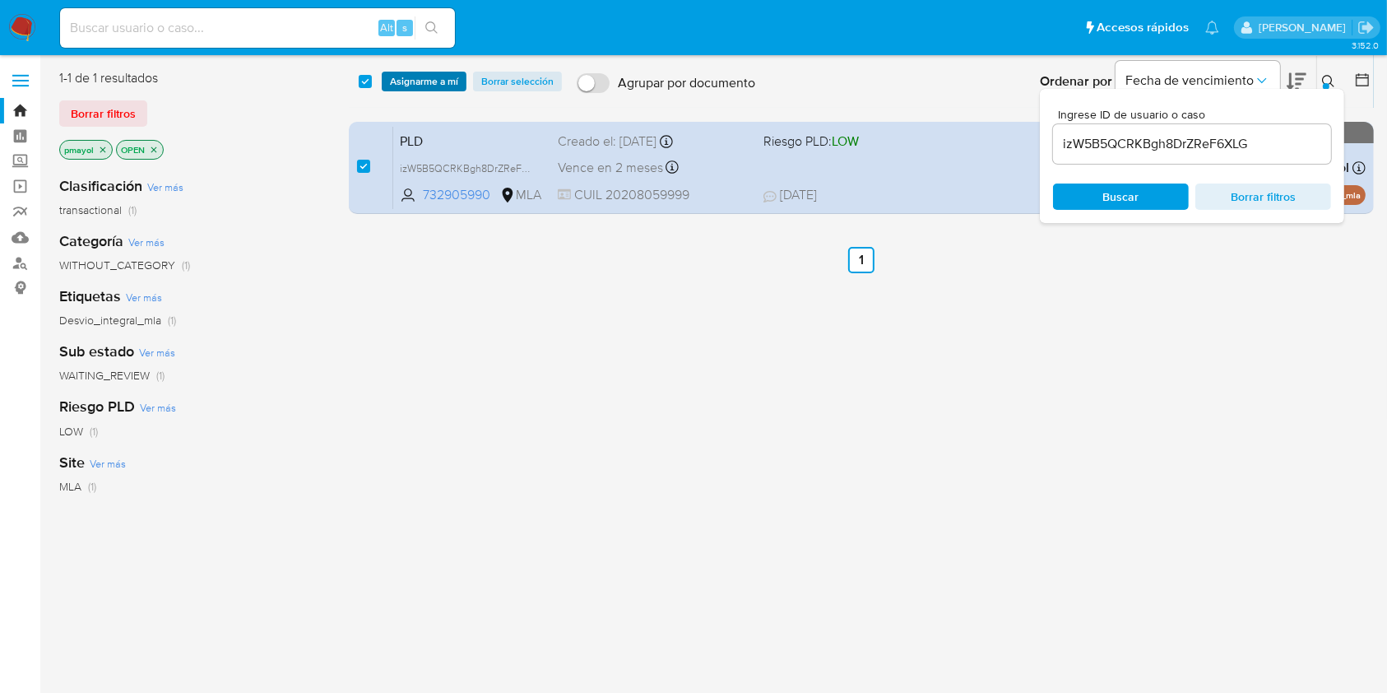
click at [402, 80] on span "Asignarme a mí" at bounding box center [424, 81] width 68 height 16
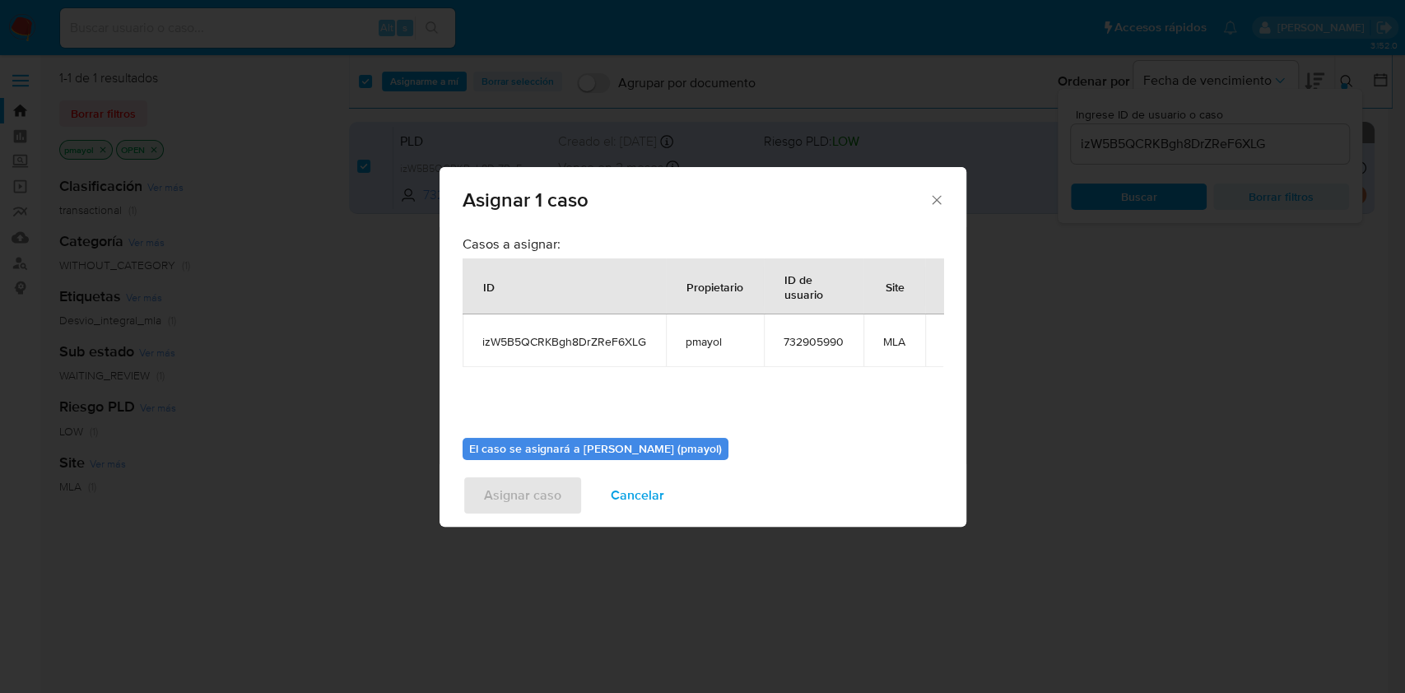
scroll to position [84, 0]
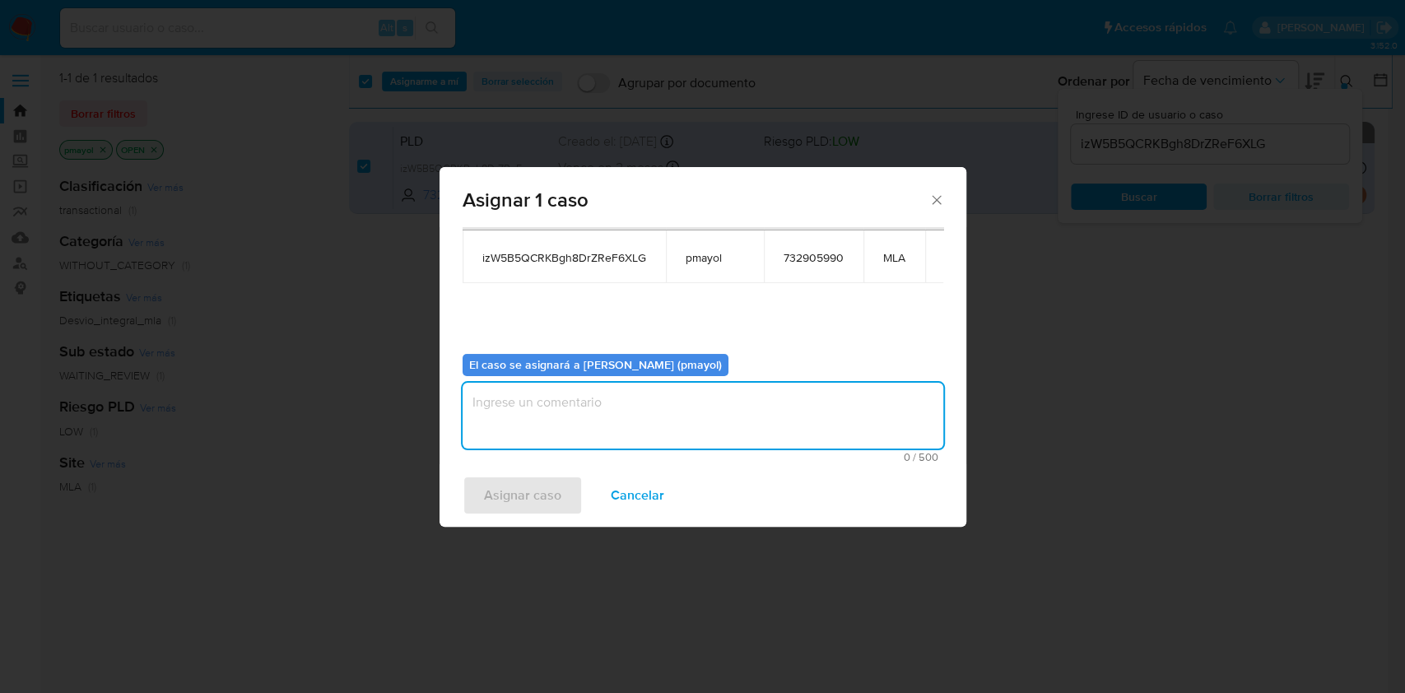
click at [783, 448] on textarea "assign-modal" at bounding box center [702, 416] width 481 height 66
type textarea "<"
type textarea "a"
type textarea "Asignación"
click at [548, 487] on span "Asignar caso" at bounding box center [522, 495] width 77 height 36
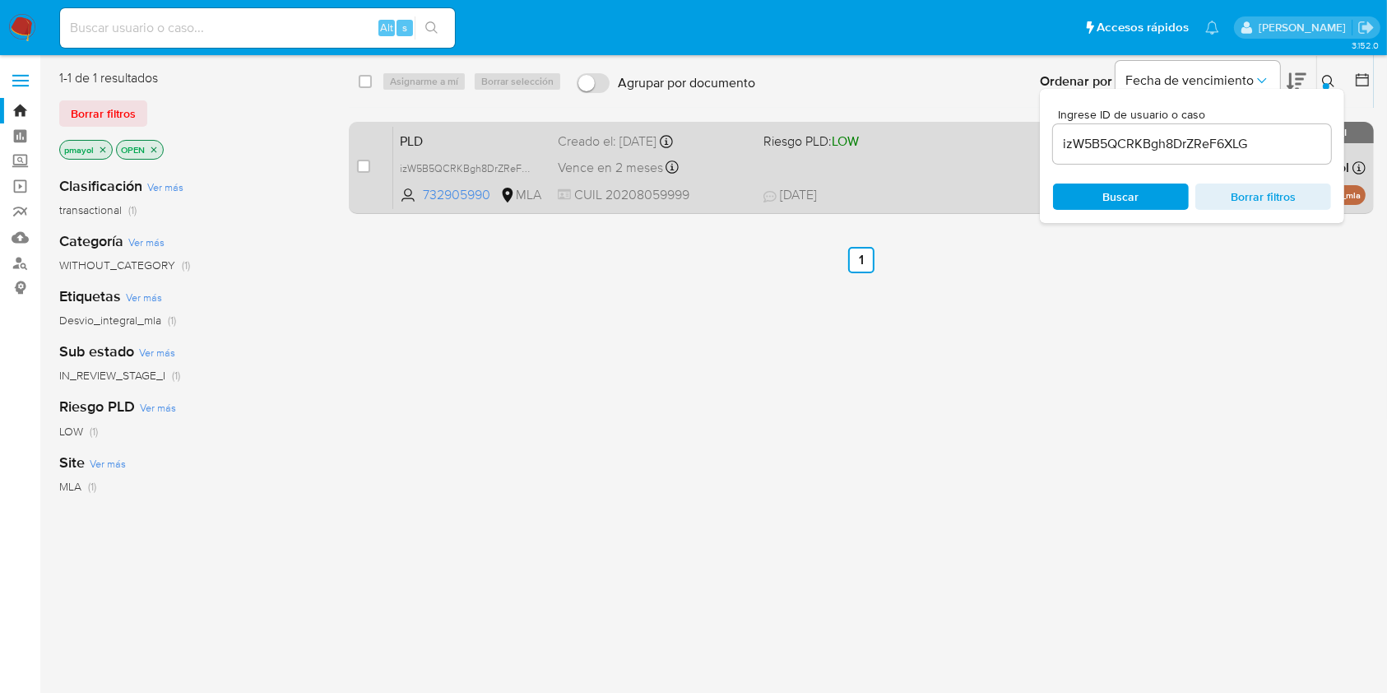
click at [951, 148] on span "Riesgo PLD: LOW" at bounding box center [860, 139] width 192 height 21
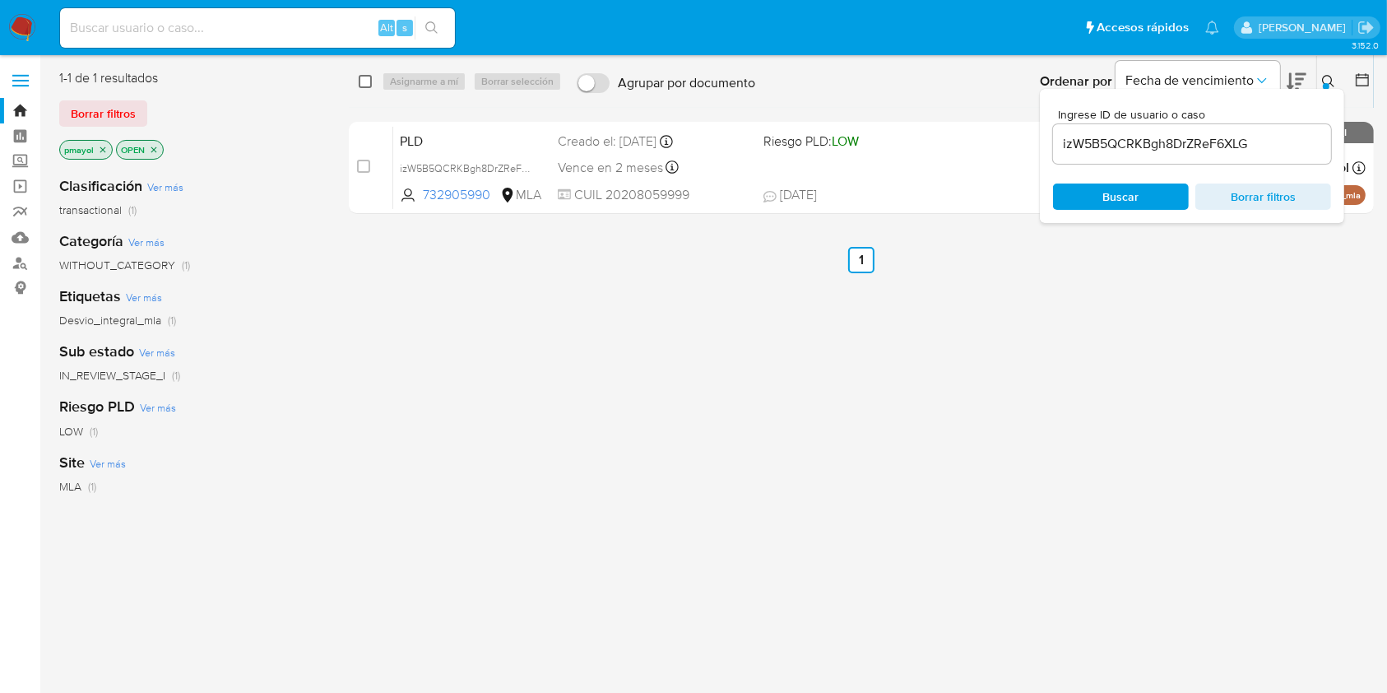
click at [365, 85] on input "checkbox" at bounding box center [365, 81] width 13 height 13
checkbox input "true"
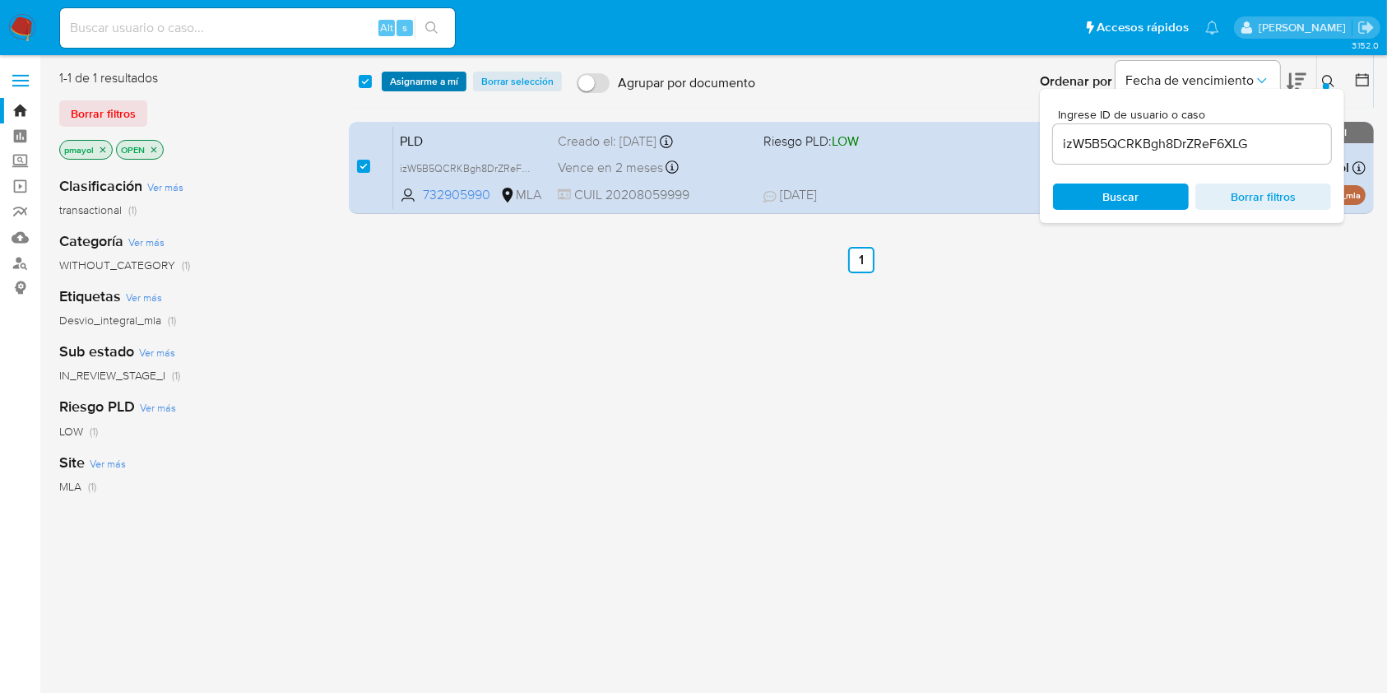
click at [387, 86] on button "Asignarme a mí" at bounding box center [424, 82] width 85 height 20
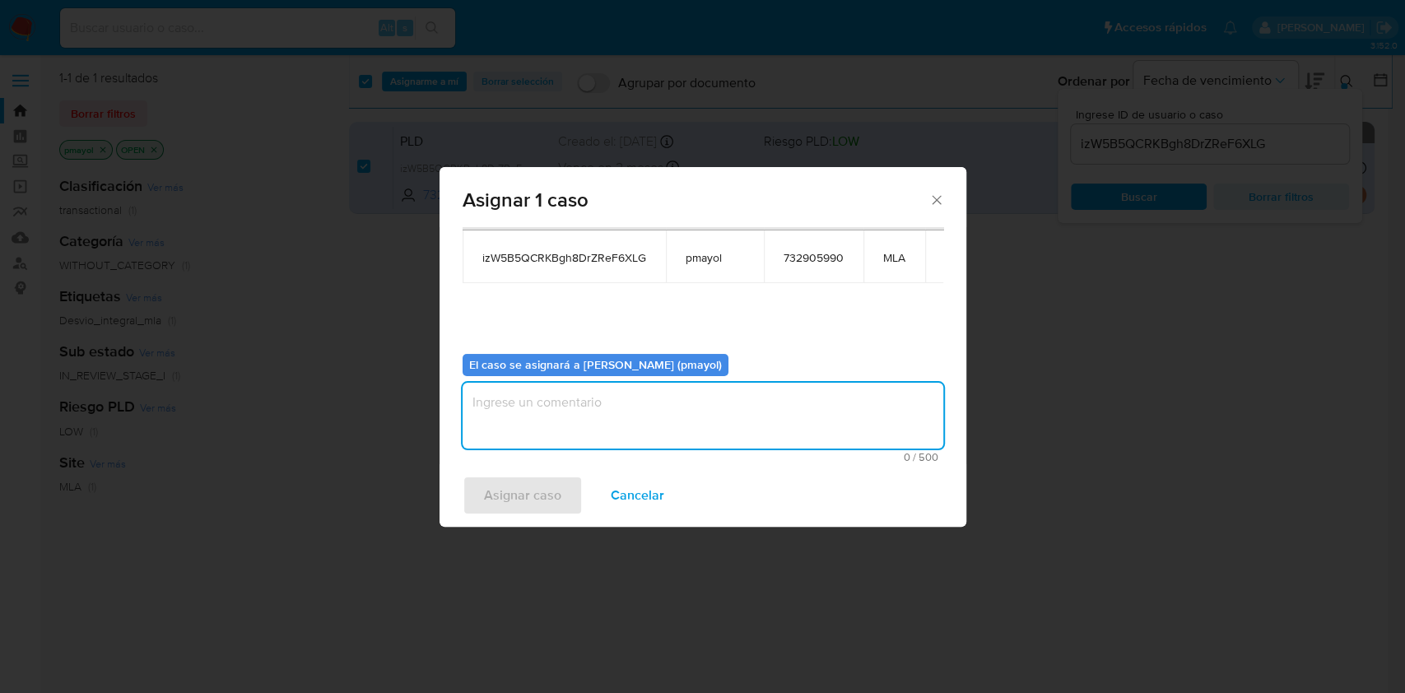
click at [824, 443] on textarea "assign-modal" at bounding box center [702, 416] width 481 height 66
paste textarea "izW5B5QCRKBgh8DrZReF6XLG"
click at [824, 443] on textarea "izW5B5QCRKBgh8DrZReF6XLG" at bounding box center [702, 416] width 481 height 66
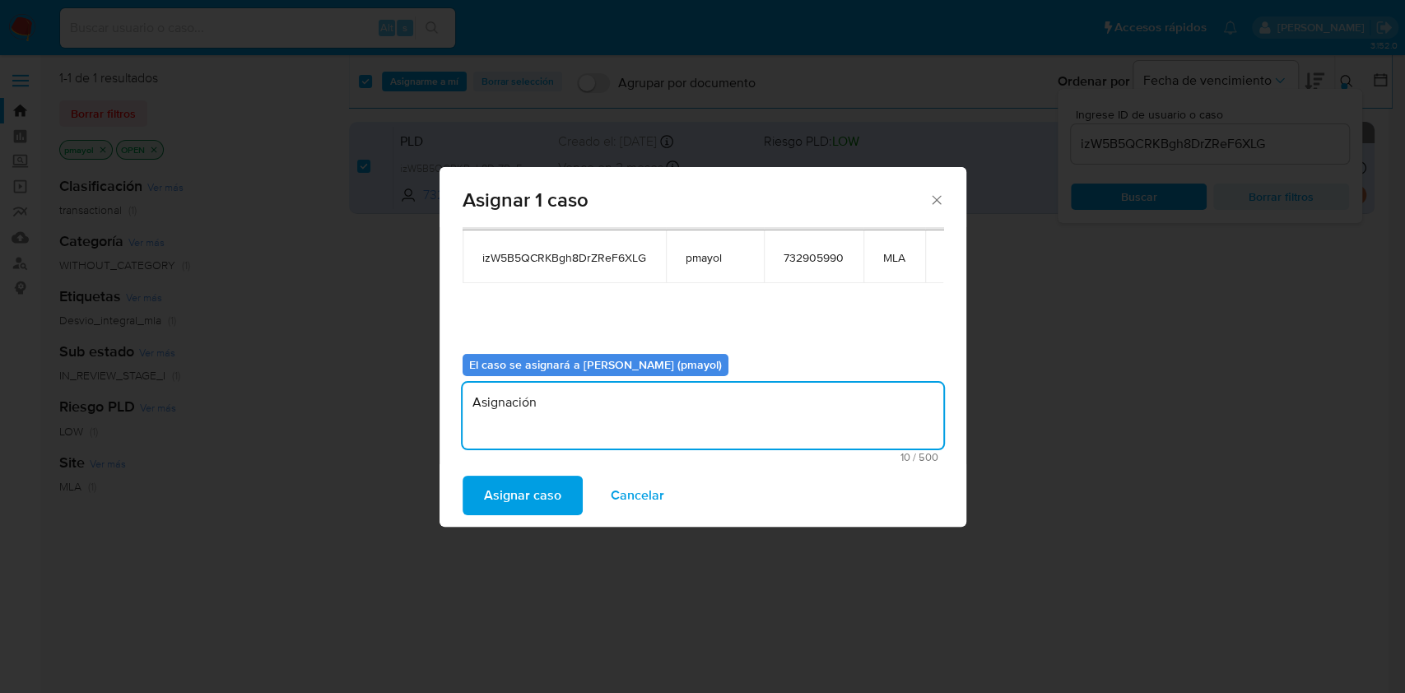
type textarea "Asignación"
click at [530, 490] on span "Asignar caso" at bounding box center [522, 495] width 77 height 36
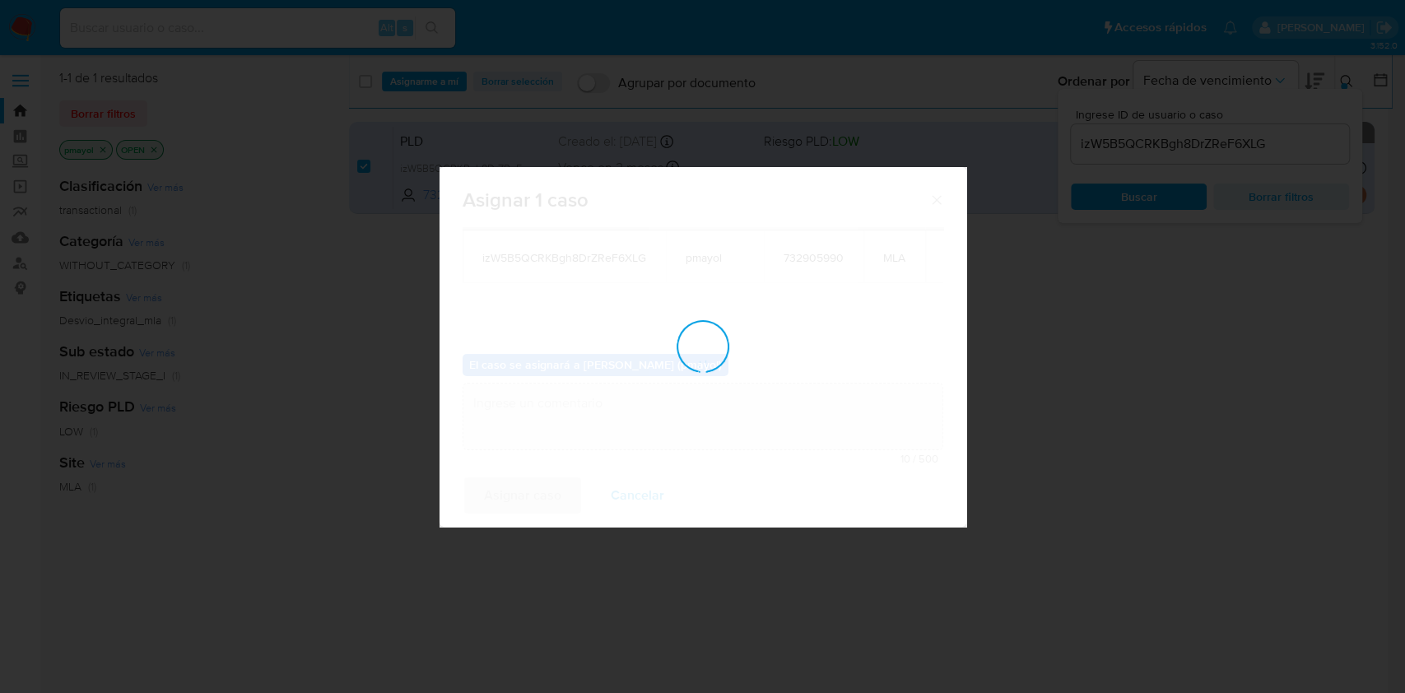
checkbox input "false"
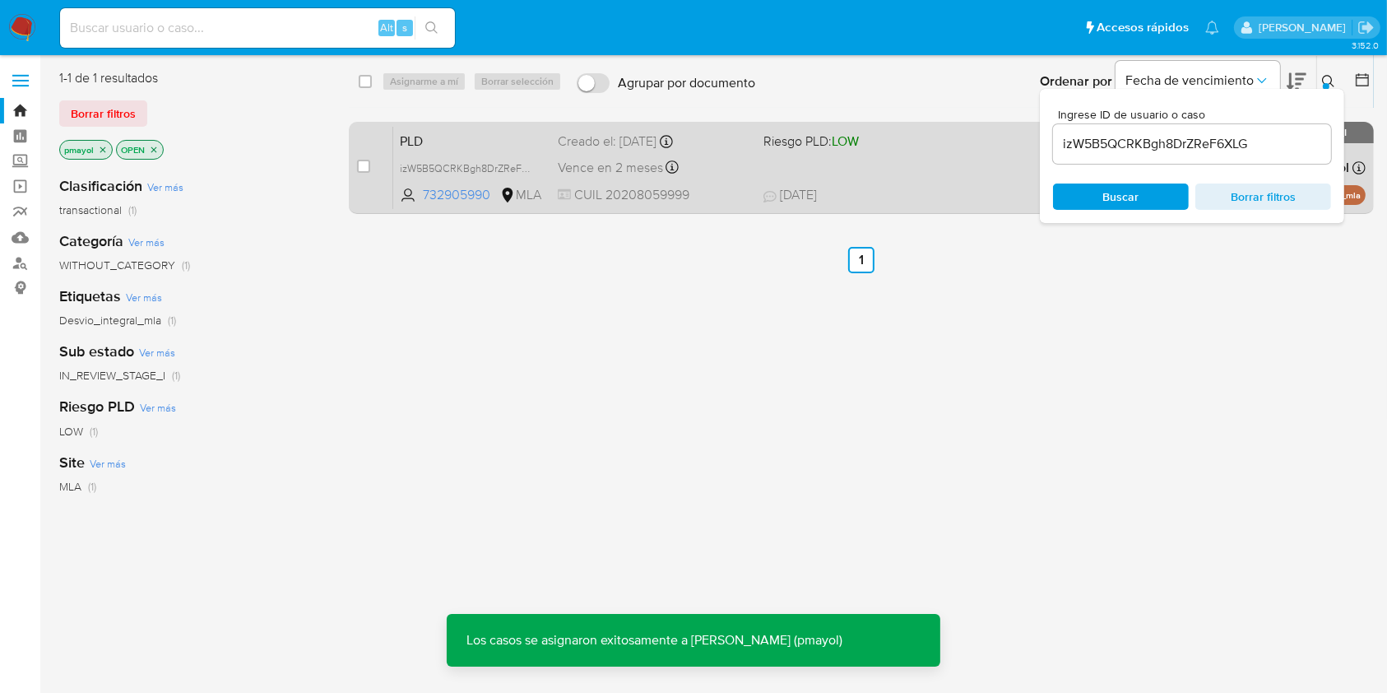
click at [733, 169] on div "Vence en 2 meses Vence el [DATE] 03:13:49" at bounding box center [654, 167] width 192 height 22
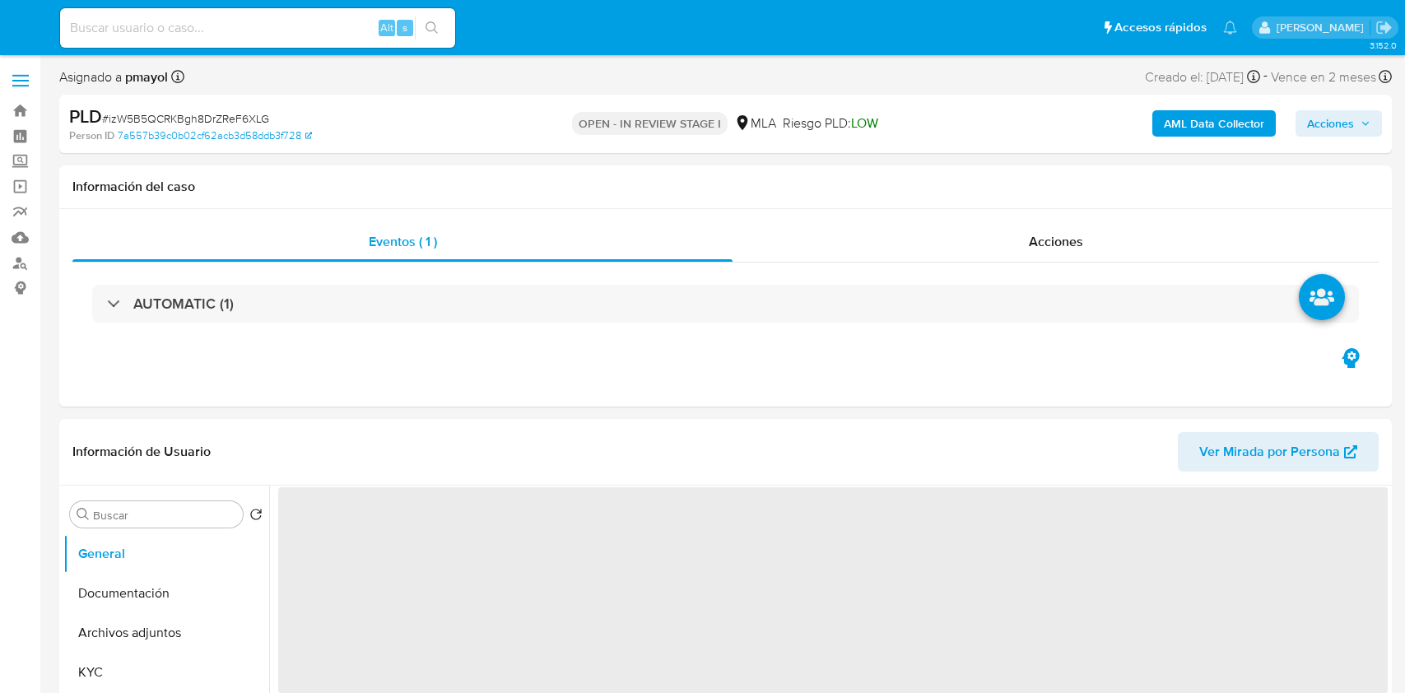
select select "10"
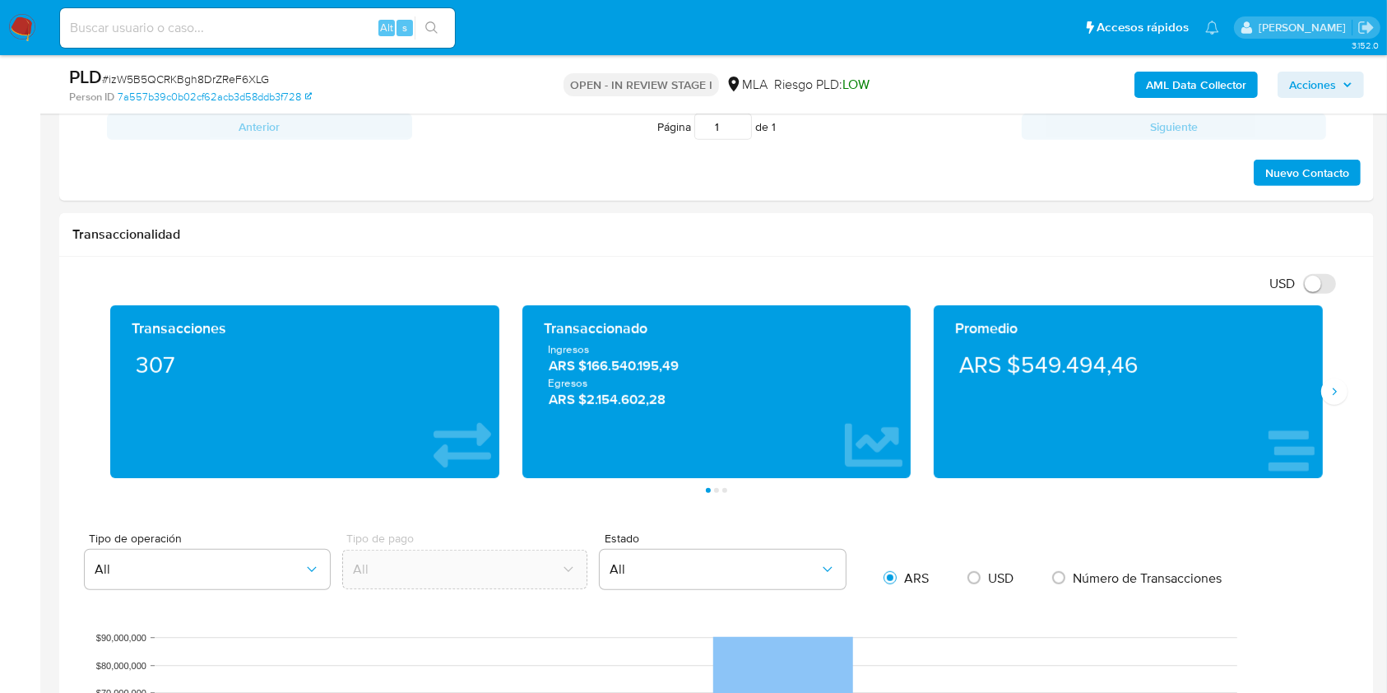
scroll to position [690, 0]
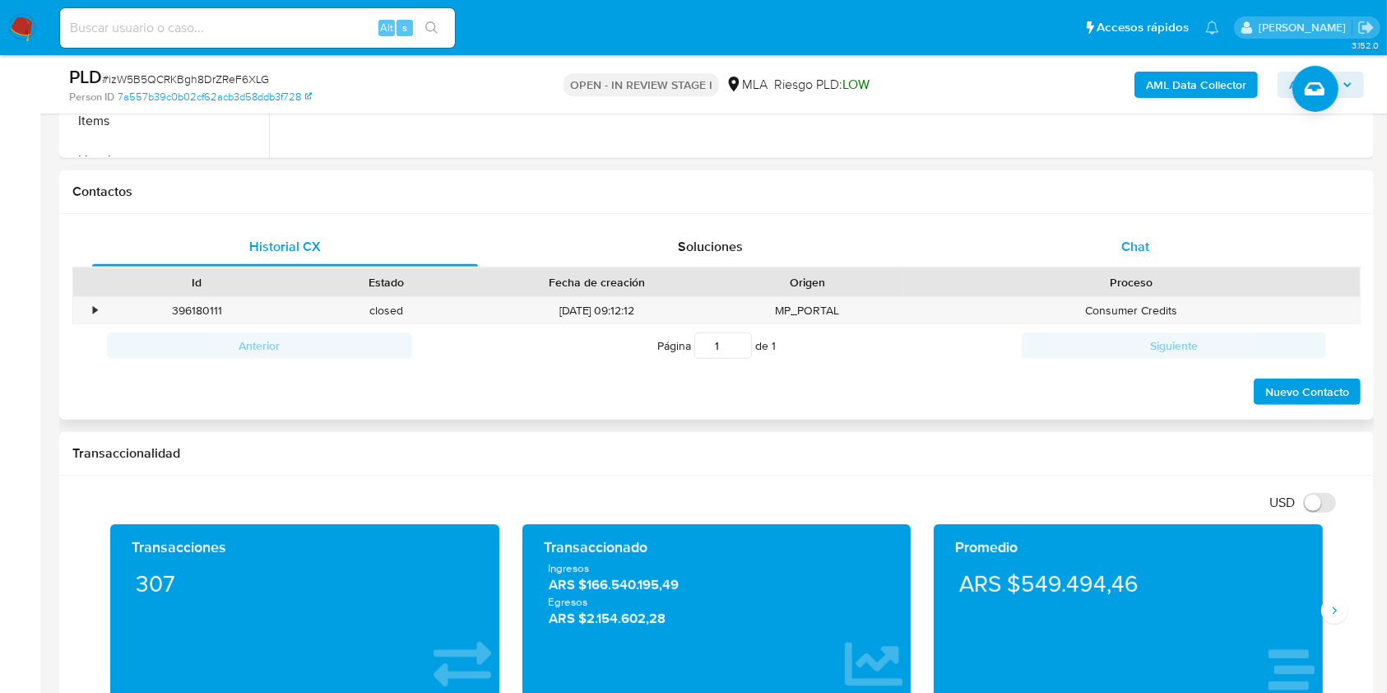
click at [1131, 245] on span "Chat" at bounding box center [1136, 246] width 28 height 19
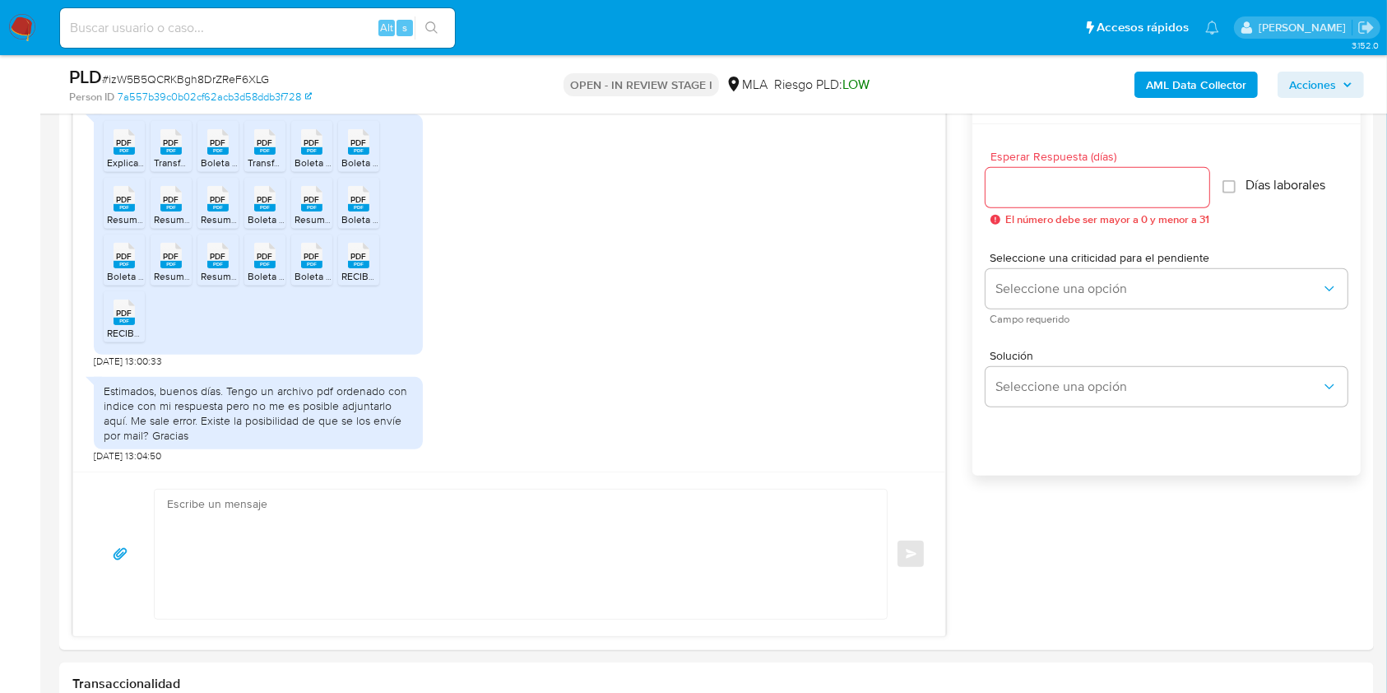
scroll to position [912, 0]
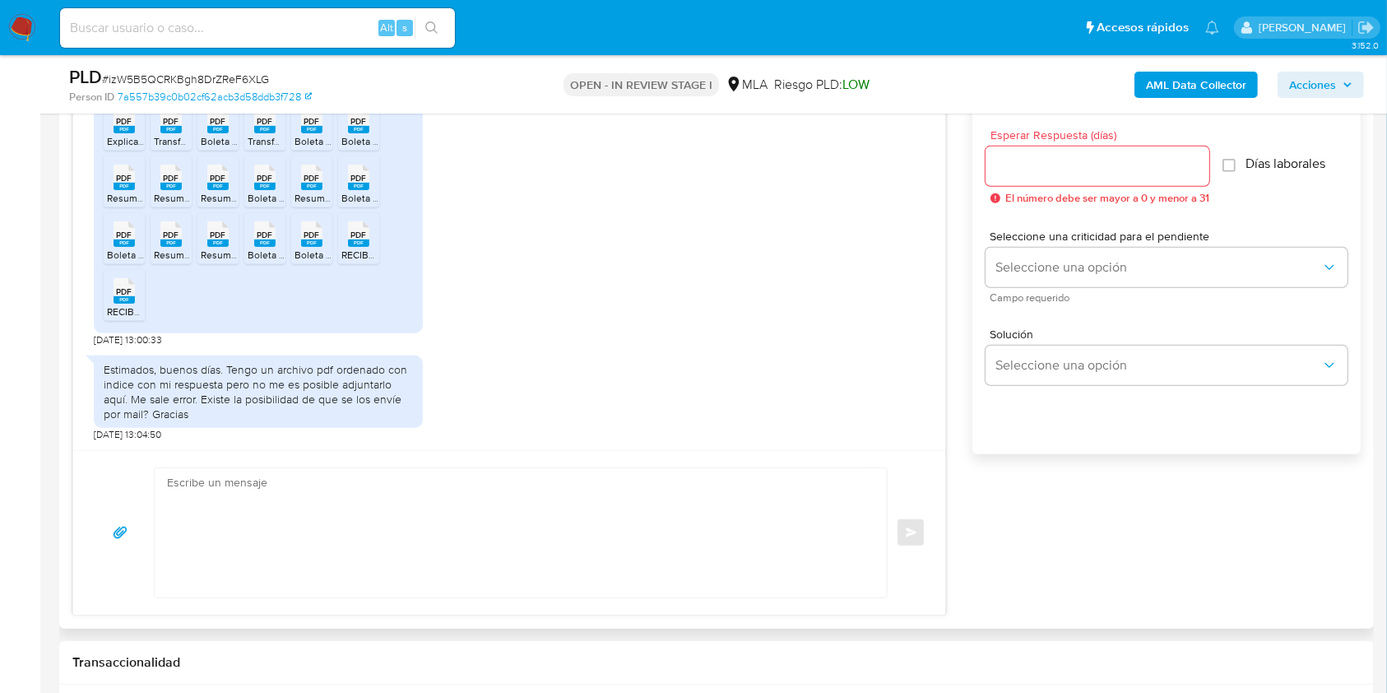
click at [383, 547] on textarea at bounding box center [516, 532] width 699 height 129
paste textarea "Hola, ¡Muchas gracias por tu respuesta! Confirmamos la recepción de la document…"
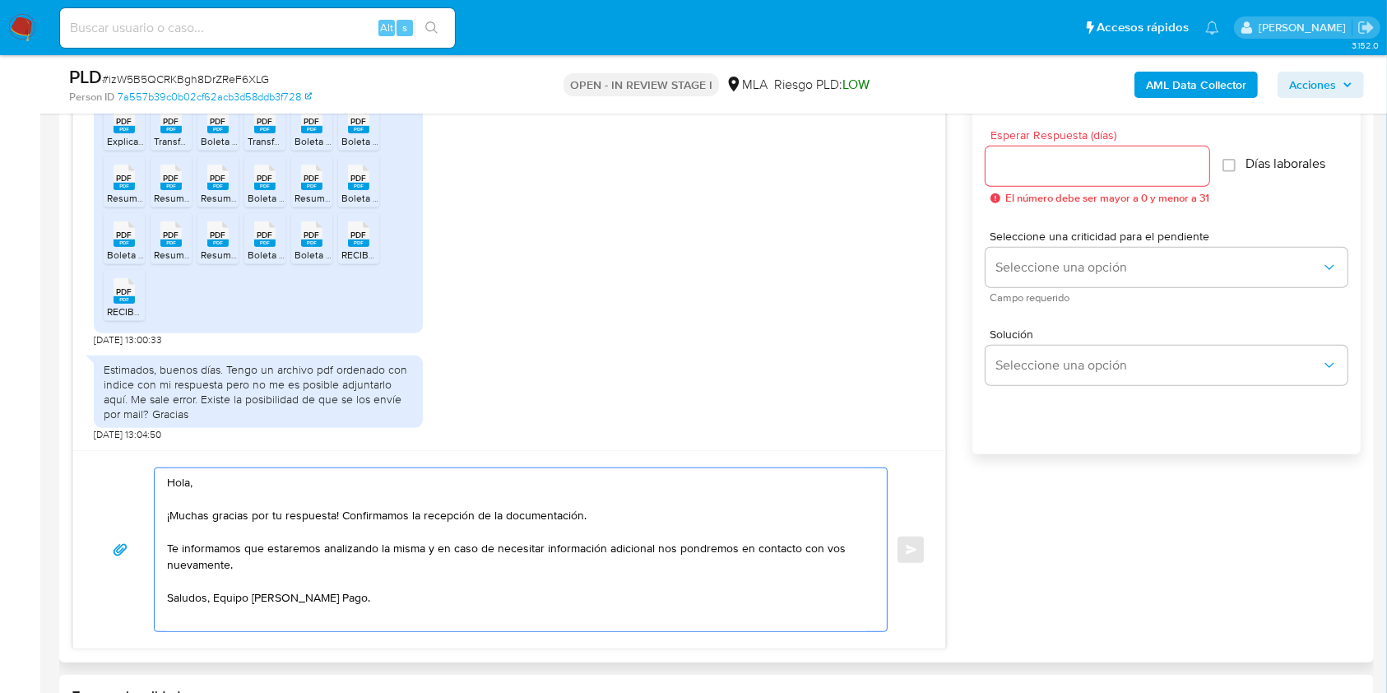
click at [408, 563] on textarea "Hola, ¡Muchas gracias por tu respuesta! Confirmamos la recepción de la document…" at bounding box center [516, 549] width 699 height 163
paste textarea "Queremos informarte que el uso de la cuenta es personal y no se deben canalizar…"
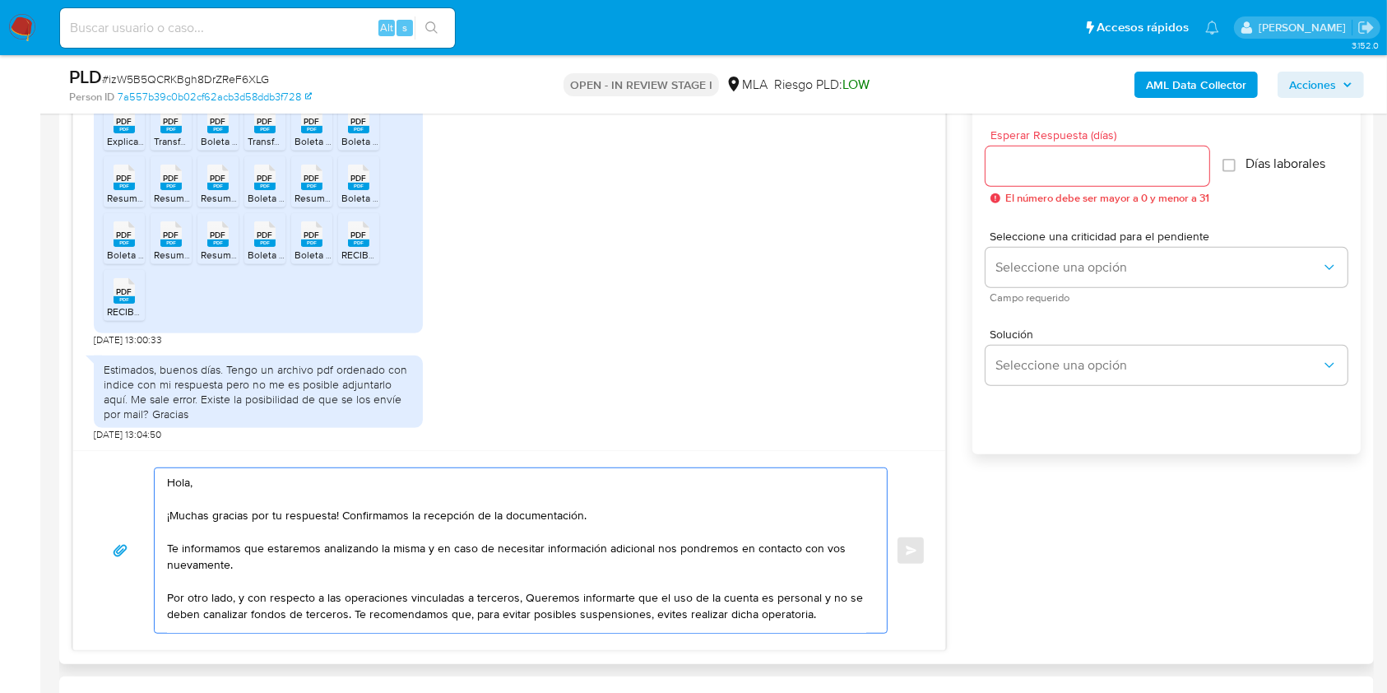
click at [536, 601] on textarea "Hola, ¡Muchas gracias por tu respuesta! Confirmamos la recepción de la document…" at bounding box center [516, 550] width 699 height 165
click at [566, 615] on textarea "Hola, ¡Muchas gracias por tu respuesta! Confirmamos la recepción de la document…" at bounding box center [516, 550] width 699 height 165
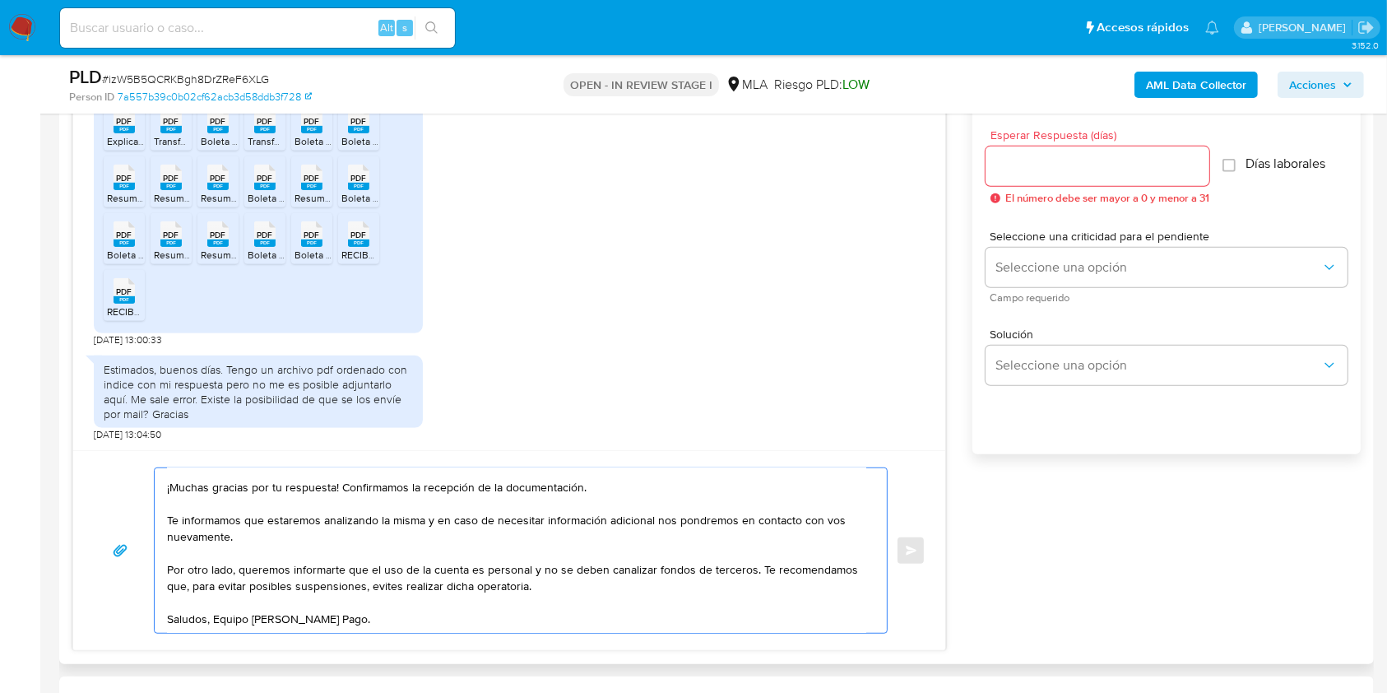
scroll to position [49, 0]
click at [222, 605] on textarea "Hola, ¡Muchas gracias por tu respuesta! Confirmamos la recepción de la document…" at bounding box center [516, 550] width 699 height 165
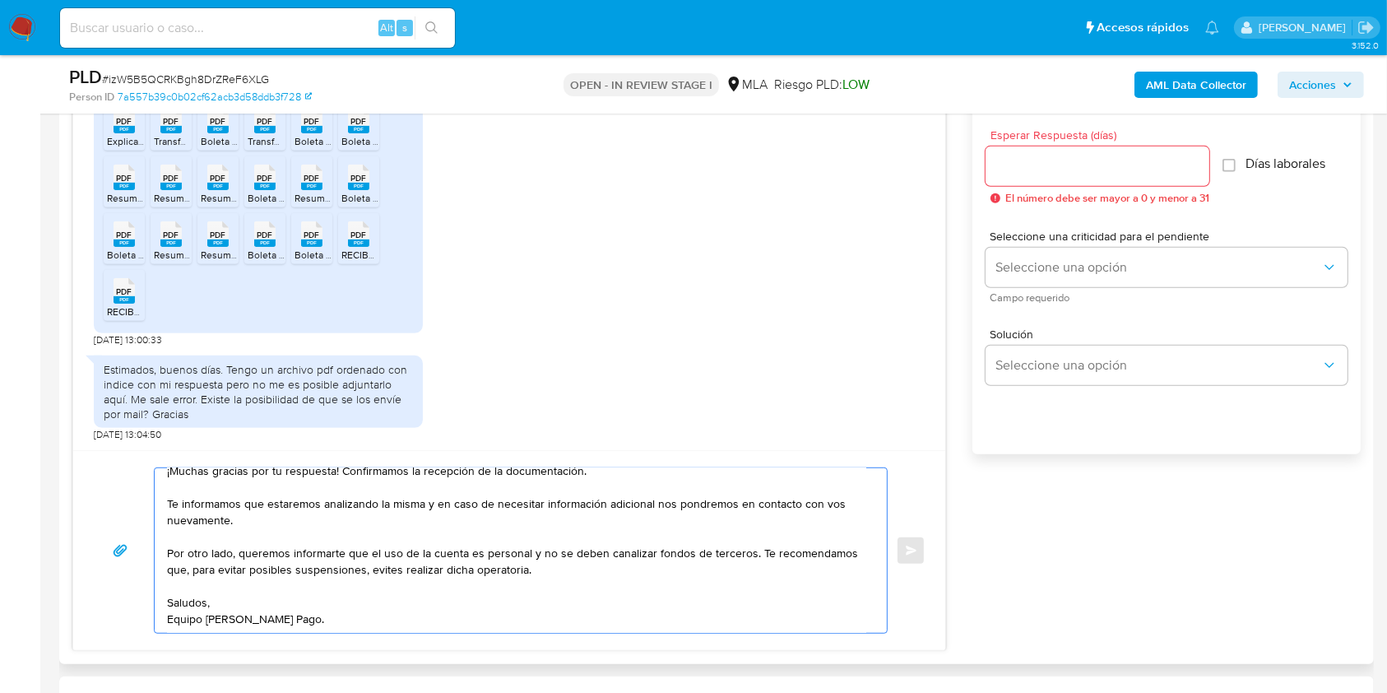
scroll to position [66, 0]
type textarea "Hola, ¡Muchas gracias por tu respuesta! Confirmamos la recepción de la document…"
click at [1060, 153] on div at bounding box center [1098, 165] width 224 height 39
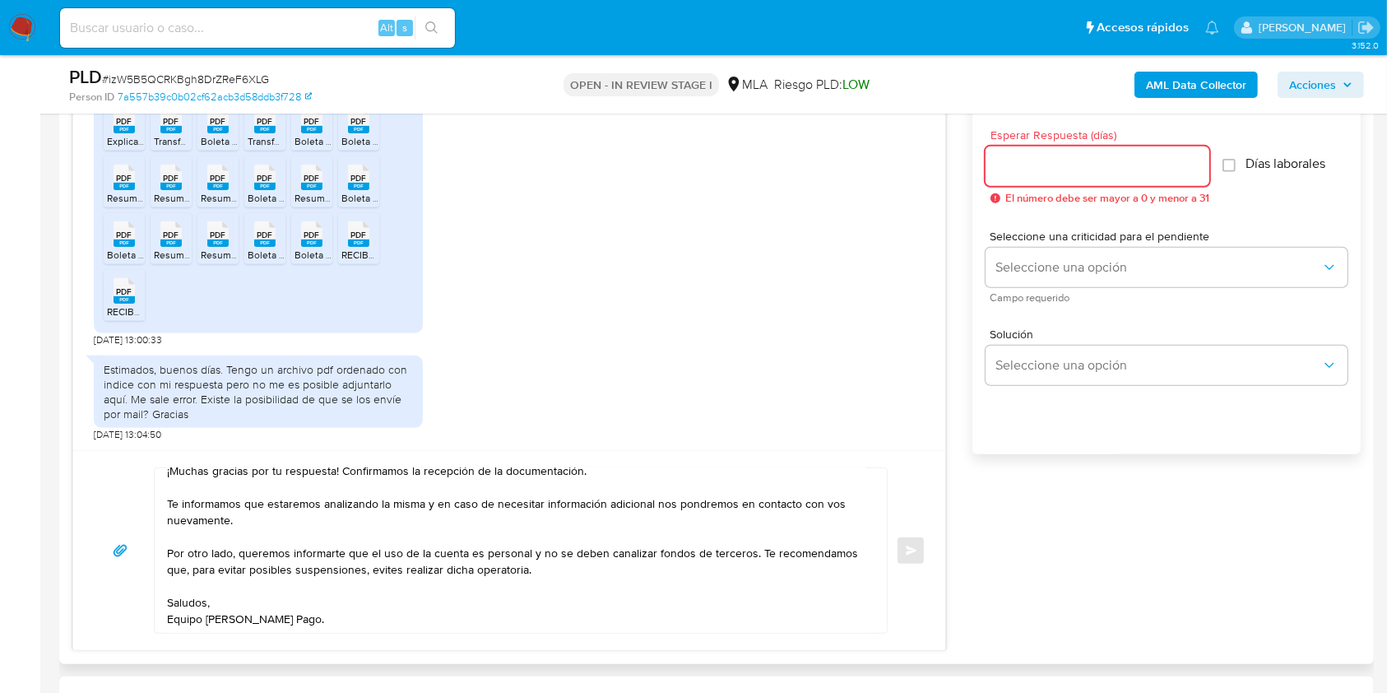
click at [1057, 168] on input "Esperar Respuesta (días)" at bounding box center [1098, 166] width 224 height 21
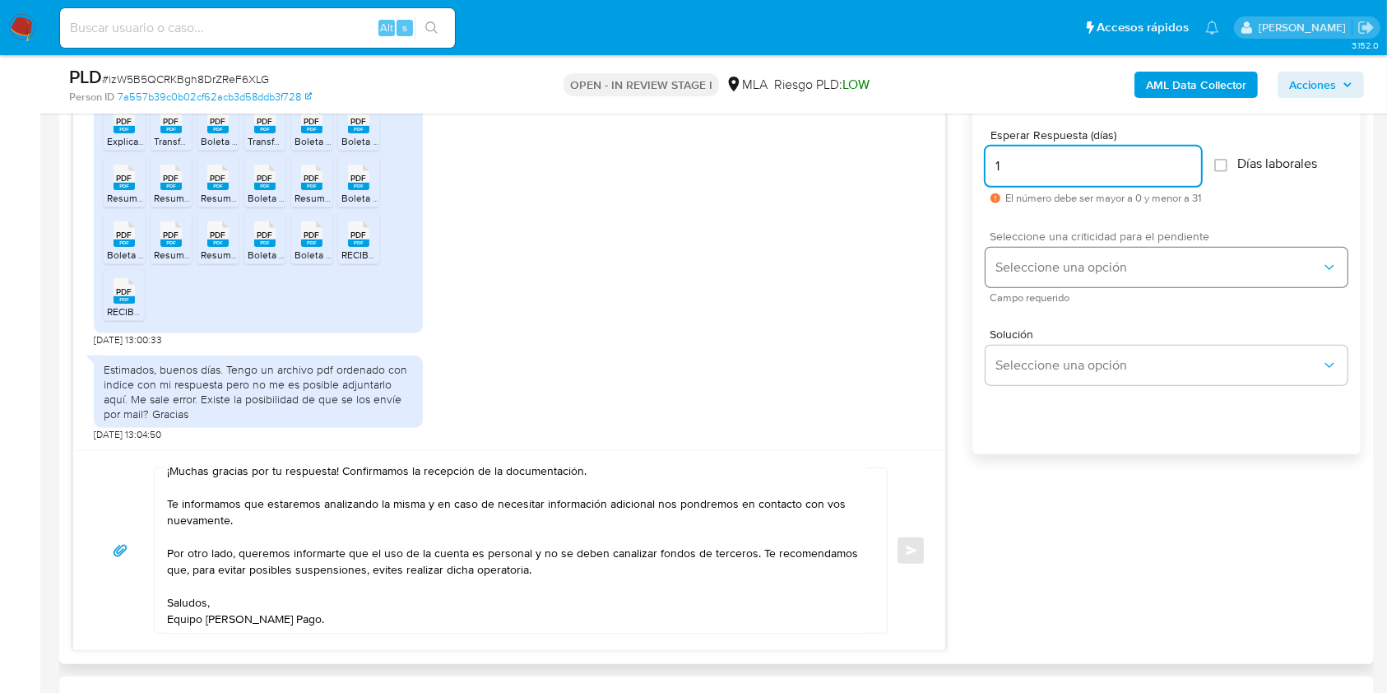
type input "1"
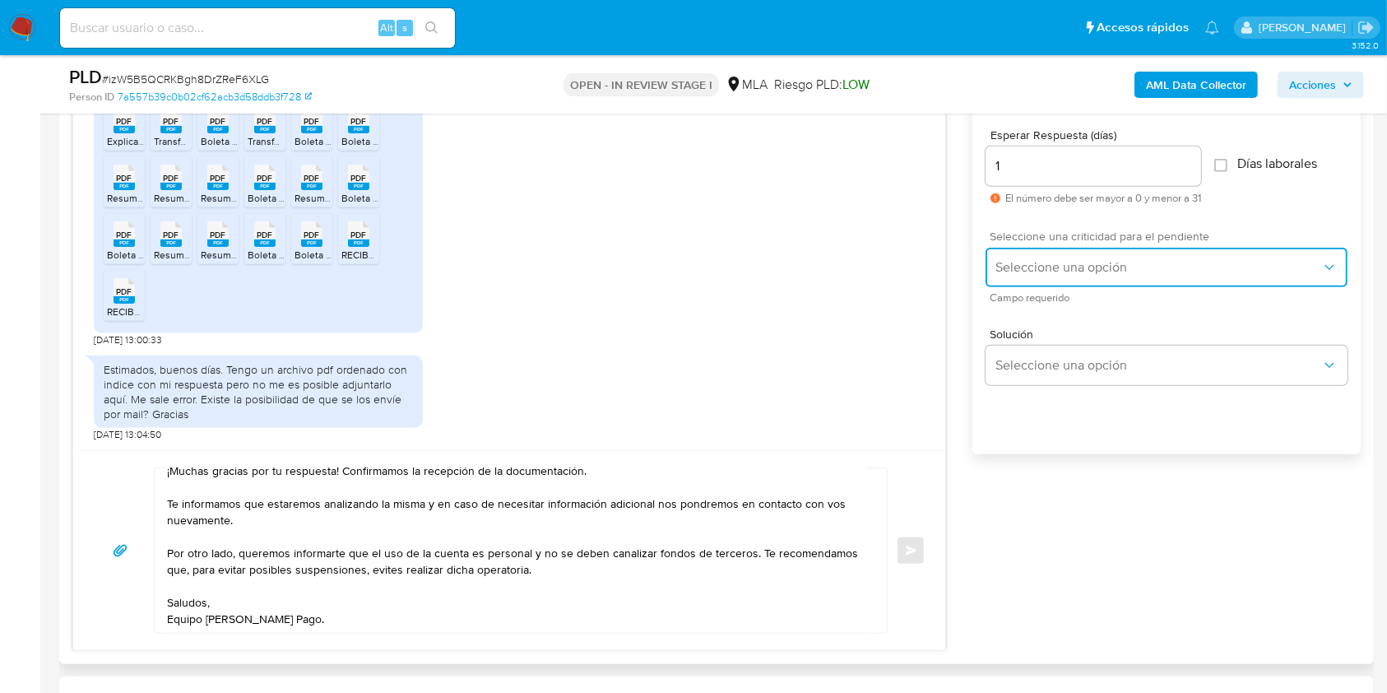
click at [1008, 267] on span "Seleccione una opción" at bounding box center [1159, 267] width 326 height 16
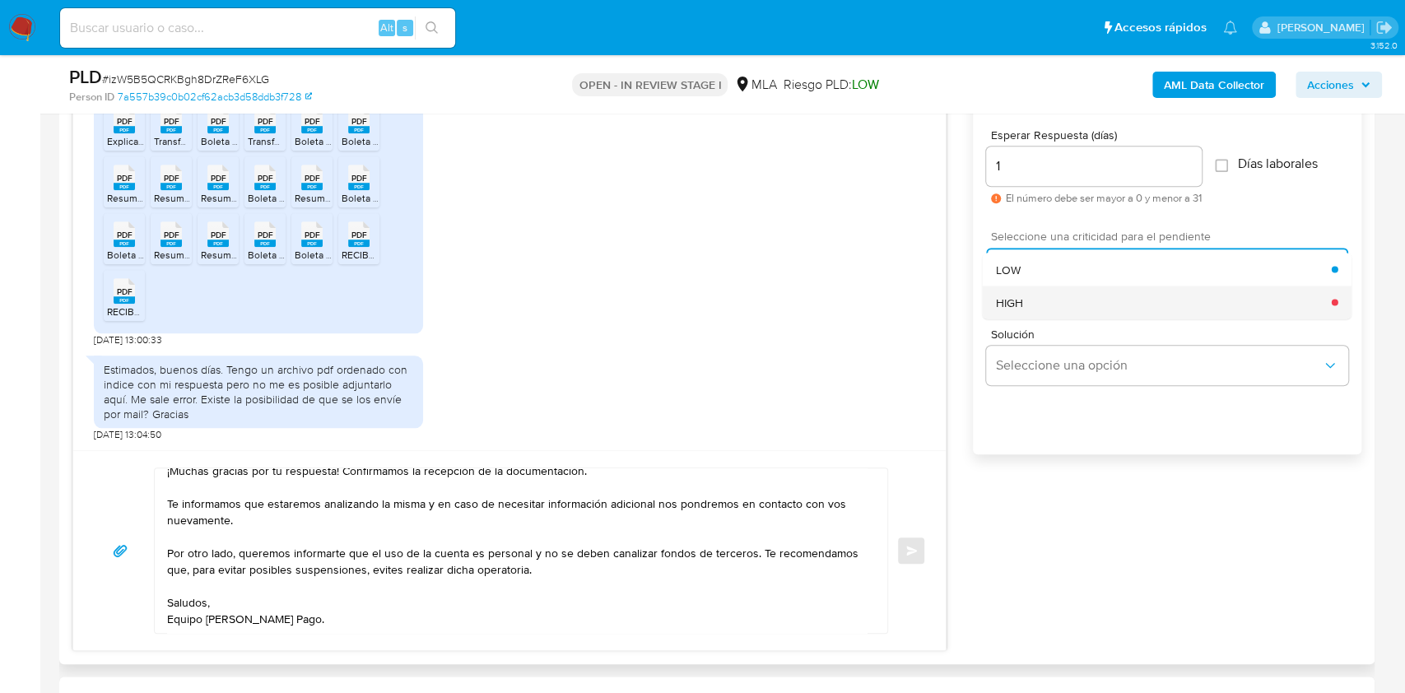
click at [1007, 299] on span "HIGH" at bounding box center [1009, 302] width 27 height 15
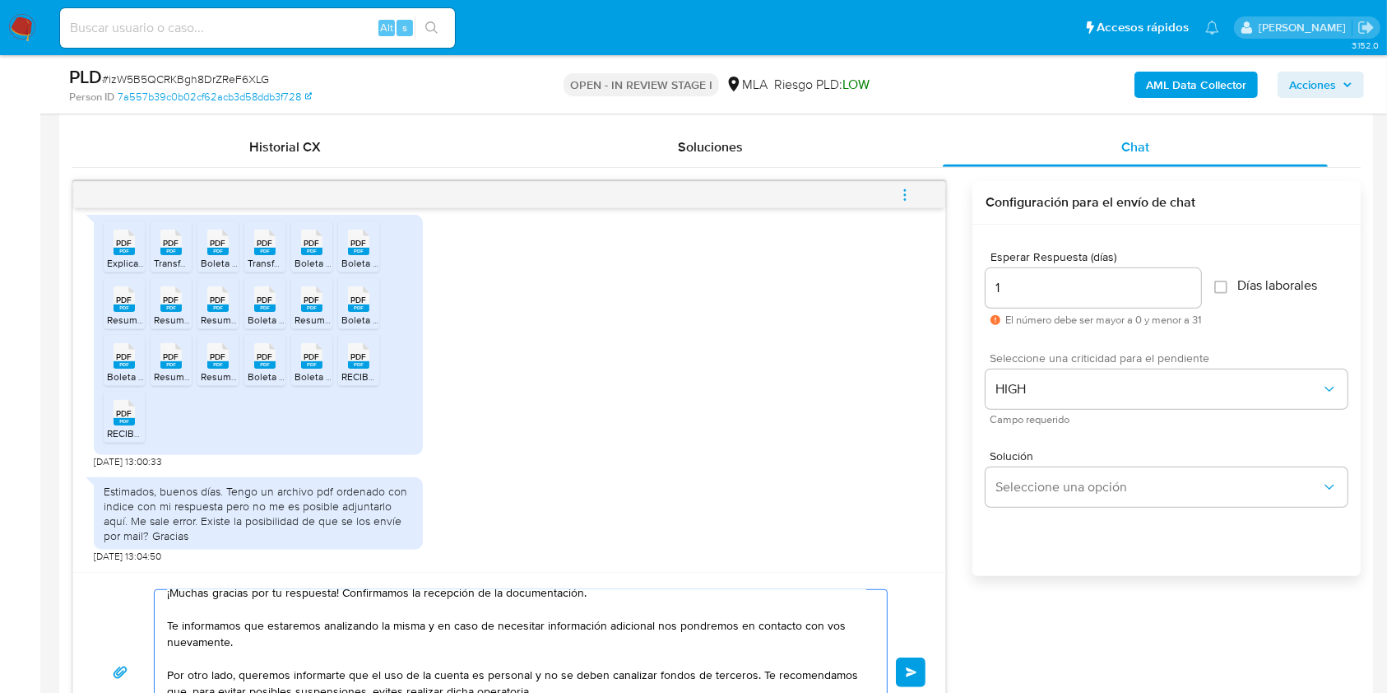
scroll to position [798, 0]
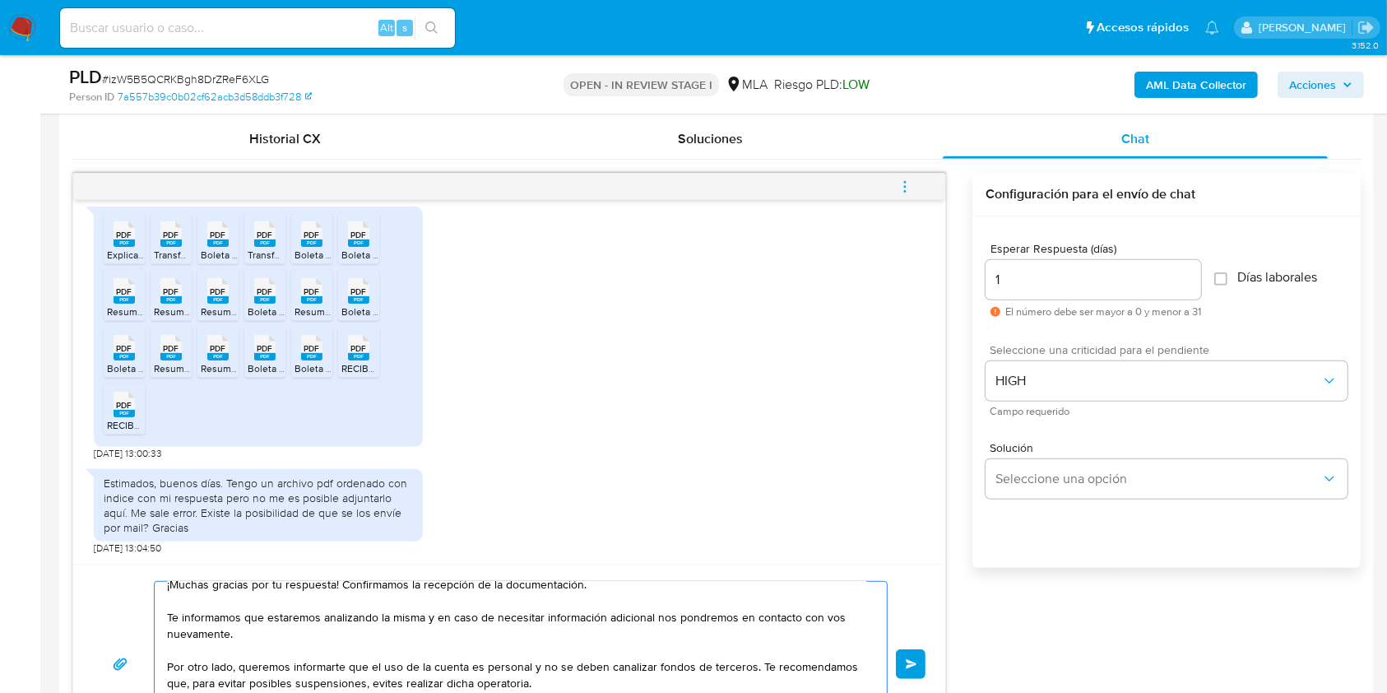
click at [924, 647] on div "Hola, ¡Muchas gracias por tu respuesta! Confirmamos la recepción de la document…" at bounding box center [509, 664] width 833 height 166
click at [907, 665] on span "Enviar" at bounding box center [912, 664] width 12 height 10
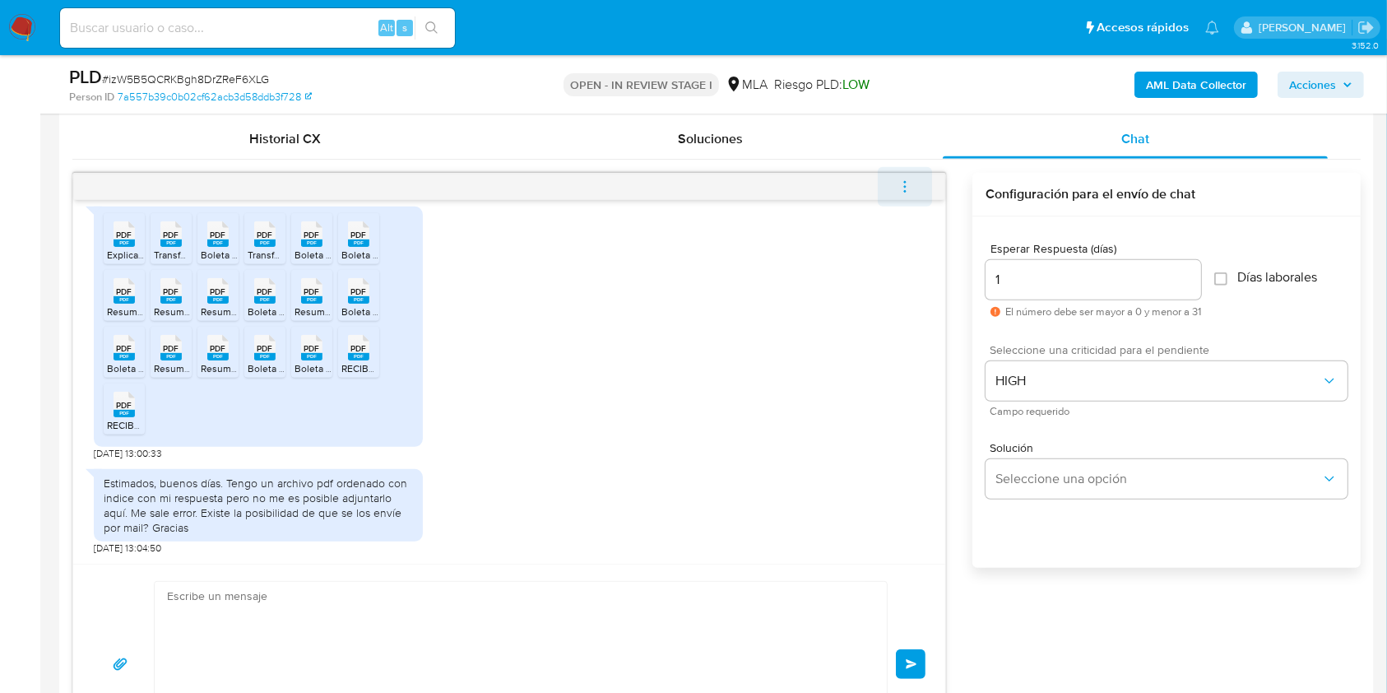
scroll to position [1227, 0]
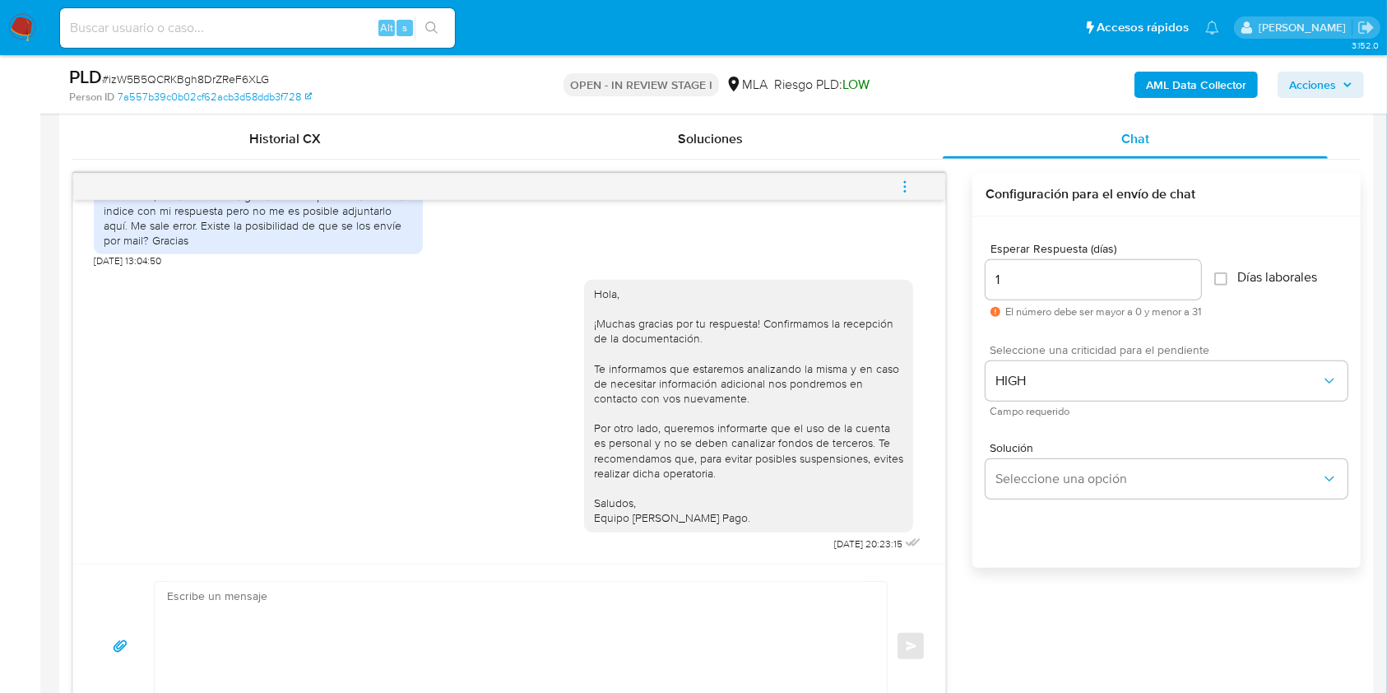
click at [908, 187] on icon "menu-action" at bounding box center [905, 186] width 15 height 15
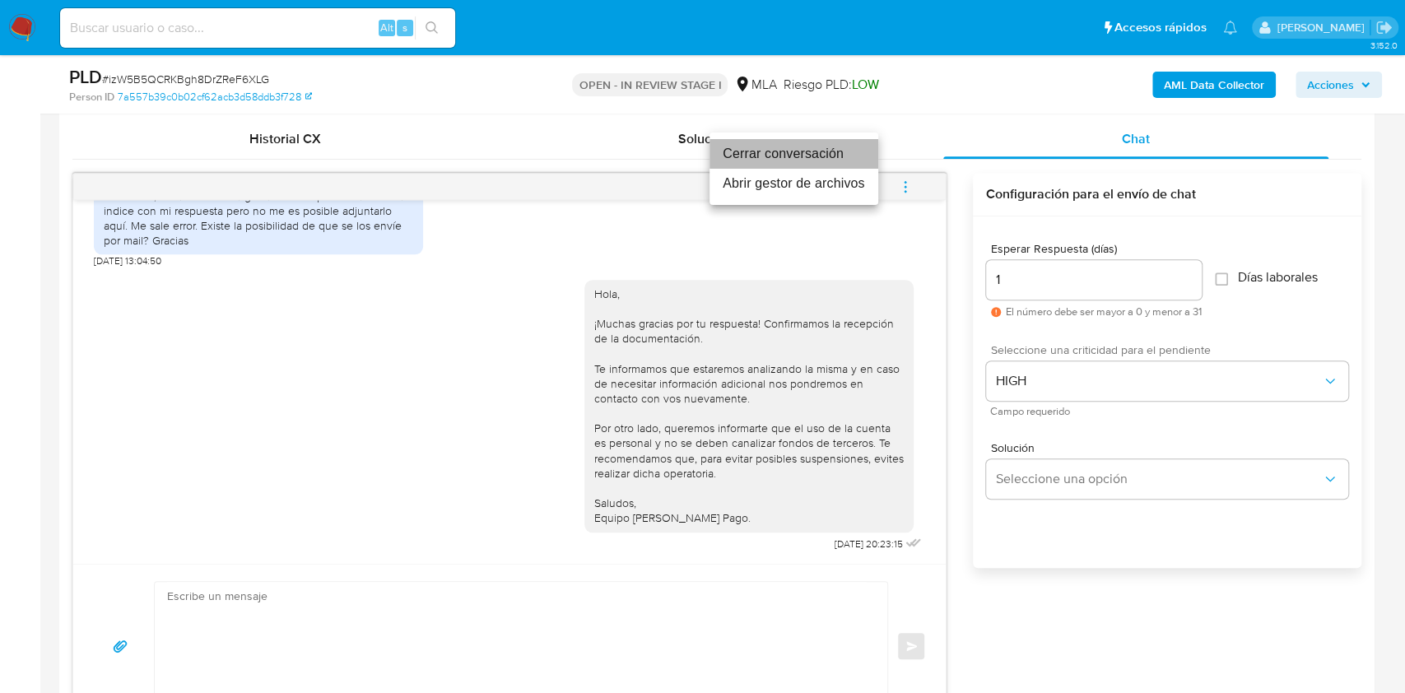
click at [788, 155] on li "Cerrar conversación" at bounding box center [793, 154] width 169 height 30
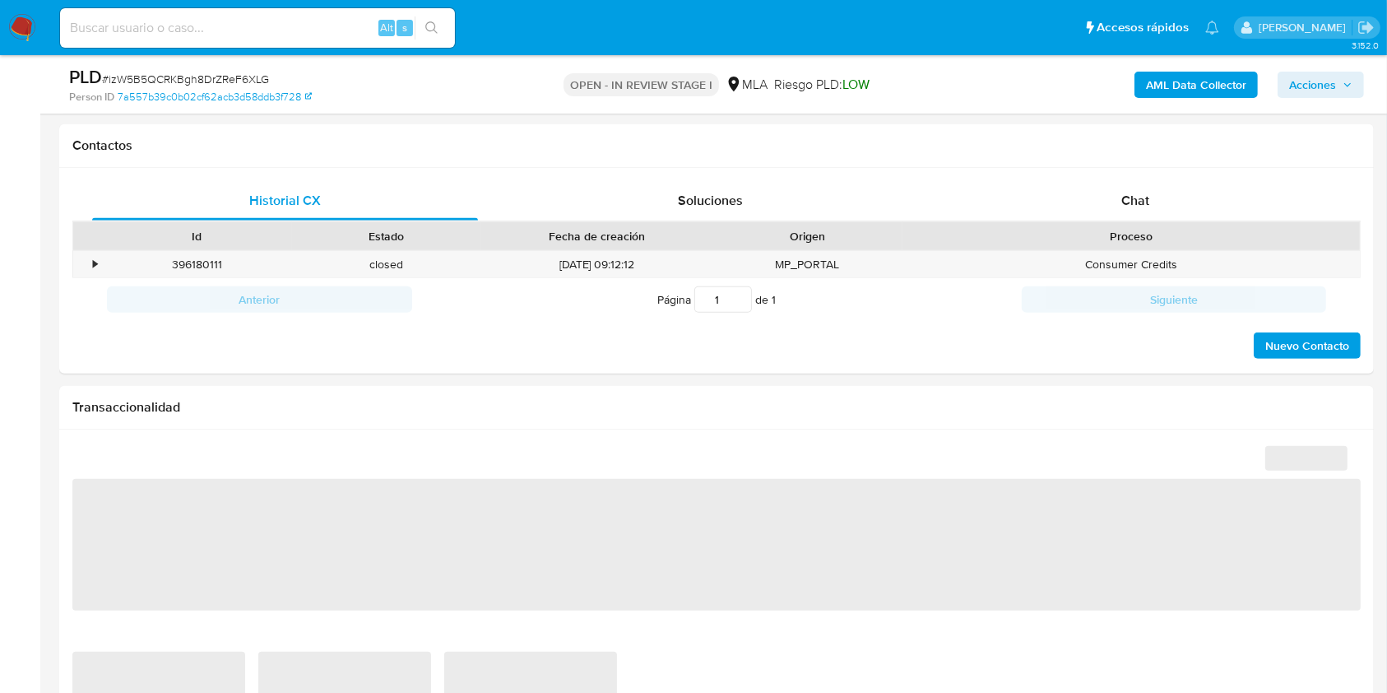
scroll to position [651, 0]
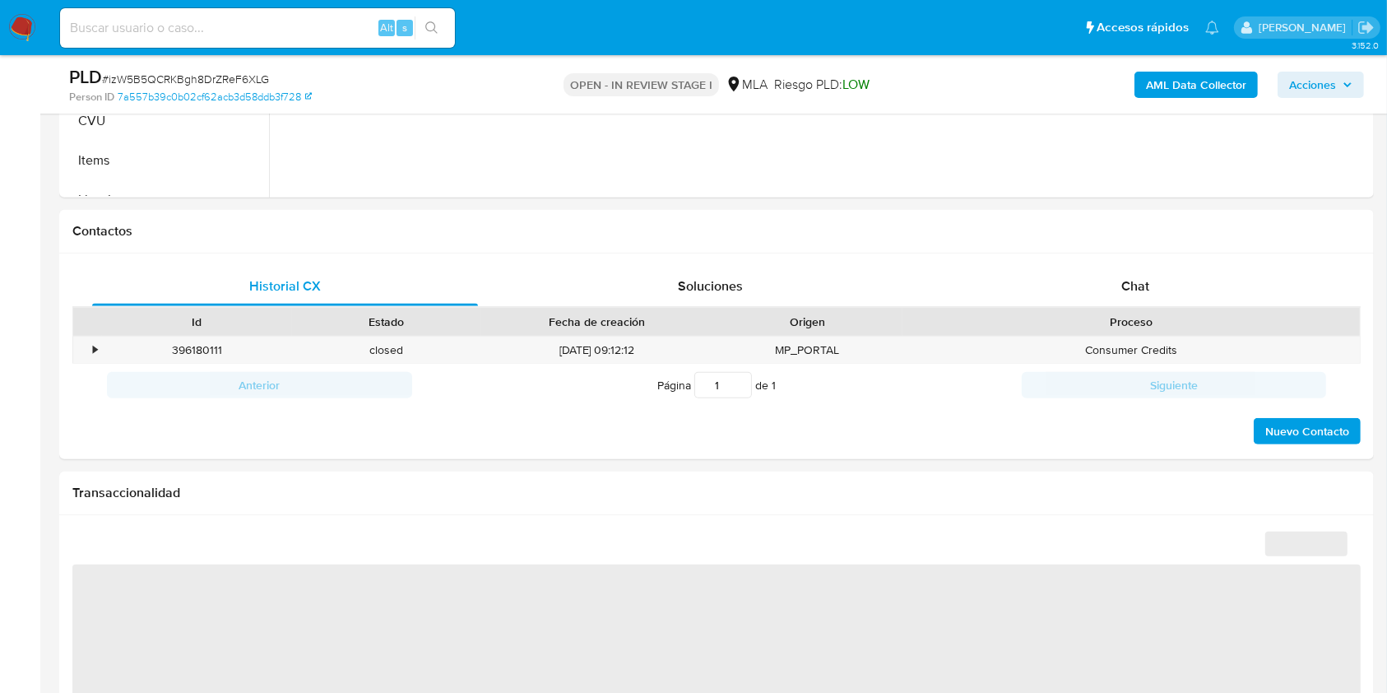
select select "10"
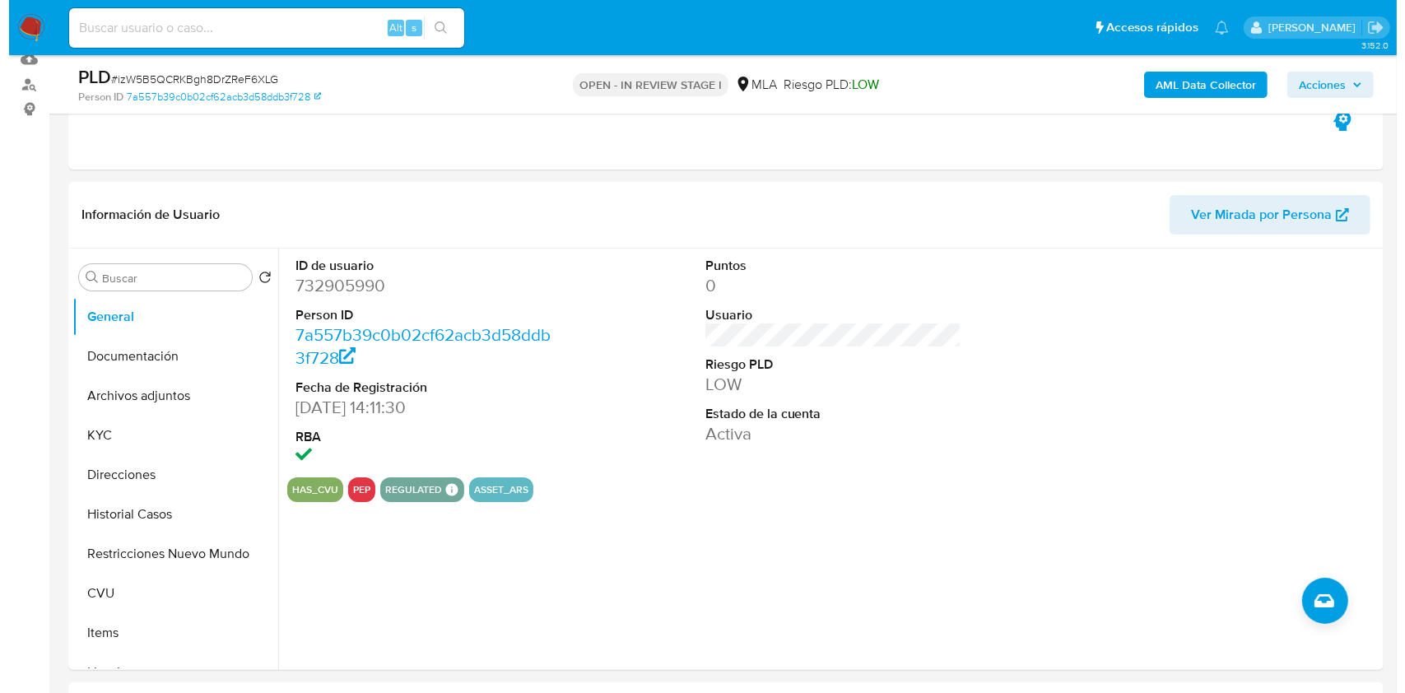
scroll to position [183, 0]
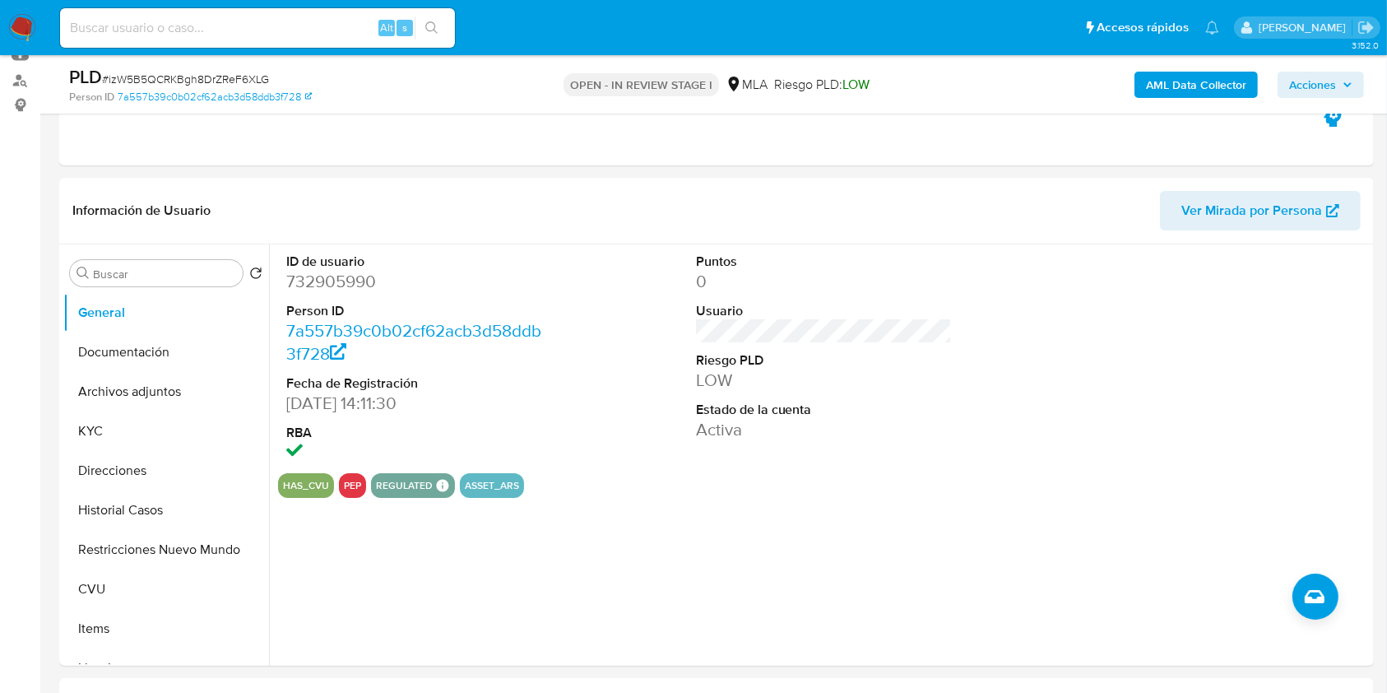
click at [1193, 84] on b "AML Data Collector" at bounding box center [1196, 85] width 100 height 26
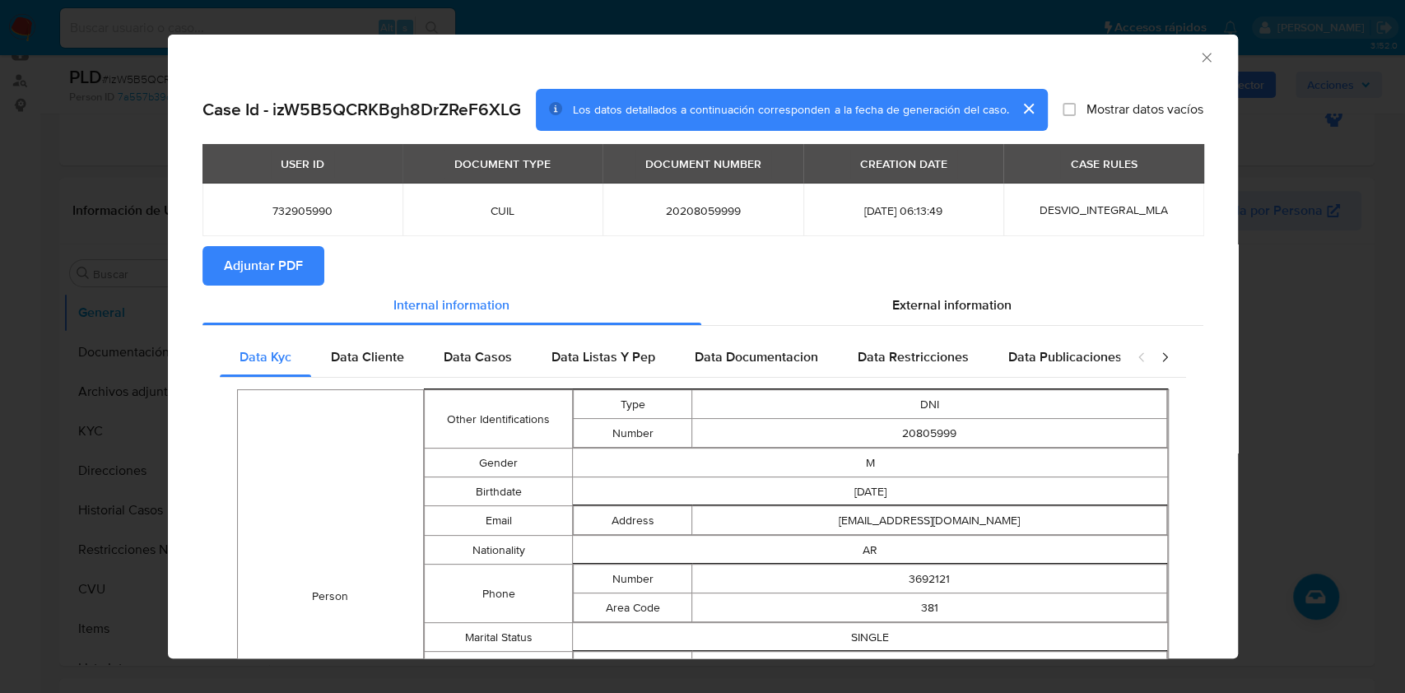
click at [309, 258] on button "Adjuntar PDF" at bounding box center [263, 265] width 122 height 39
click at [921, 312] on span "External information" at bounding box center [951, 308] width 119 height 19
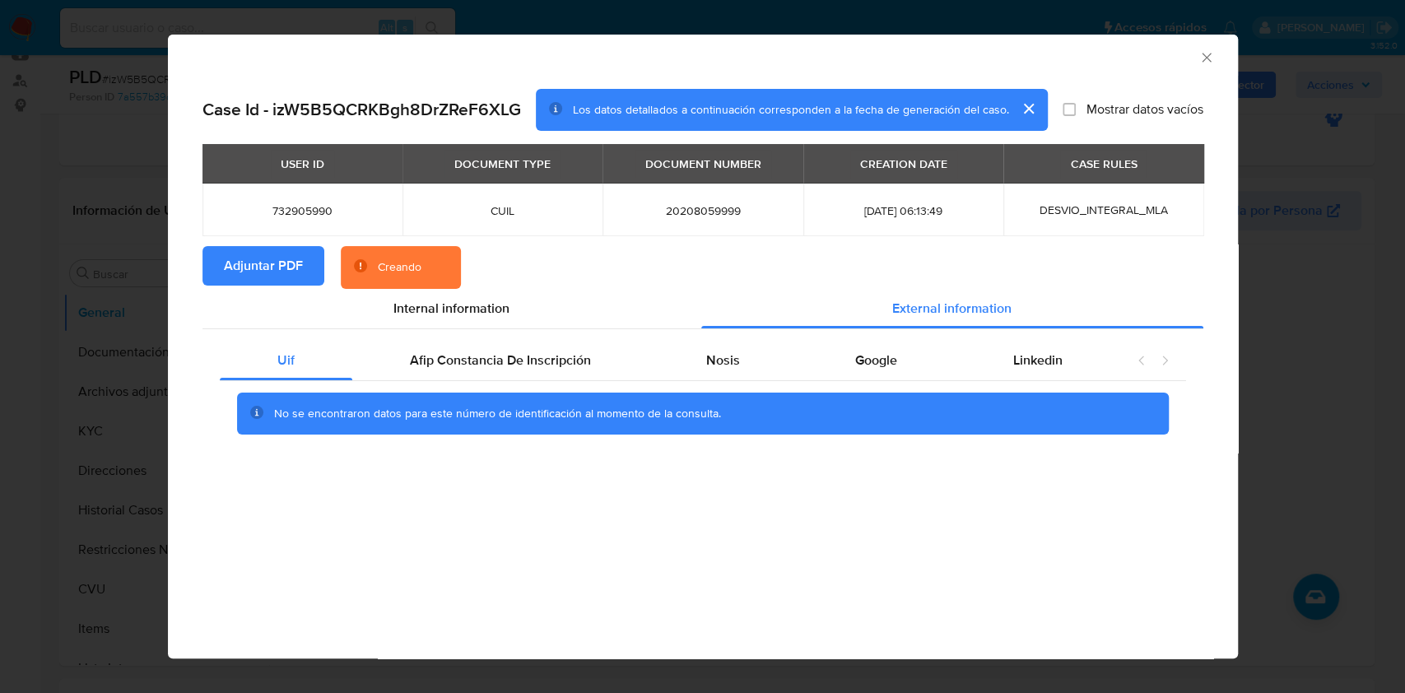
click at [1204, 63] on icon "Cerrar ventana" at bounding box center [1206, 57] width 16 height 16
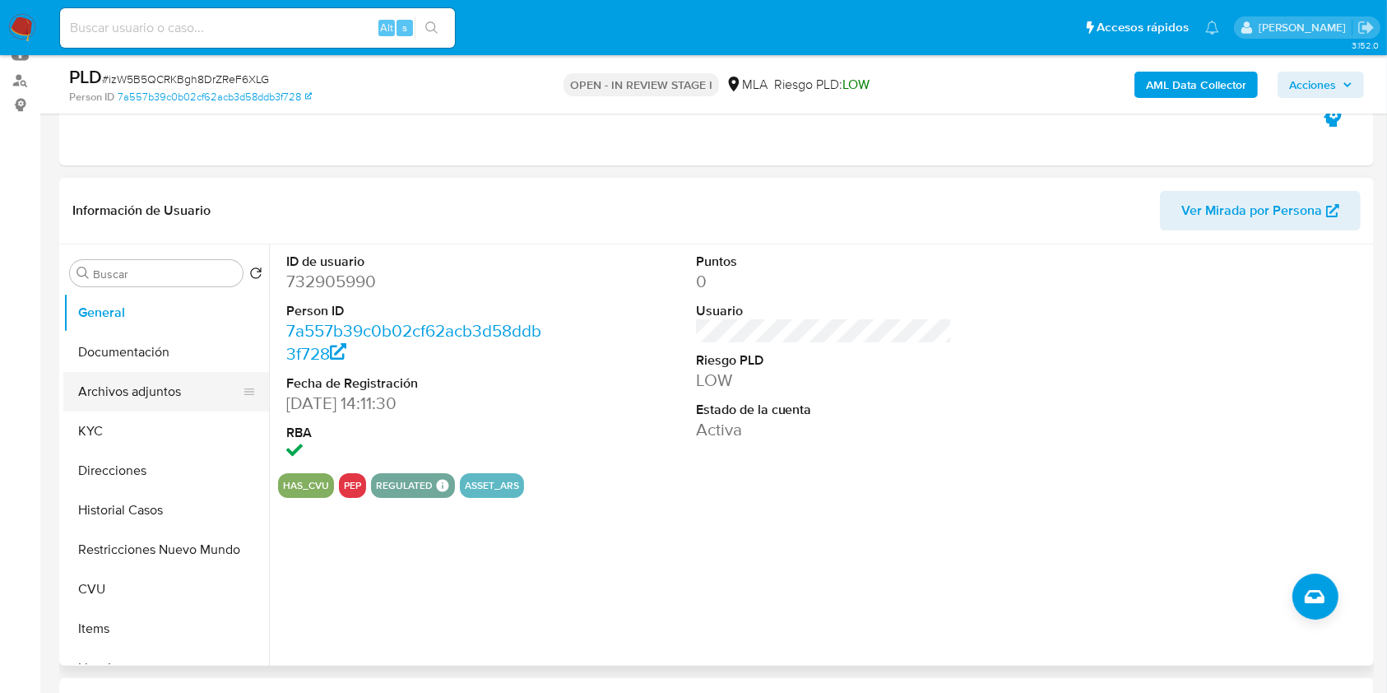
click at [95, 401] on button "Archivos adjuntos" at bounding box center [159, 391] width 193 height 39
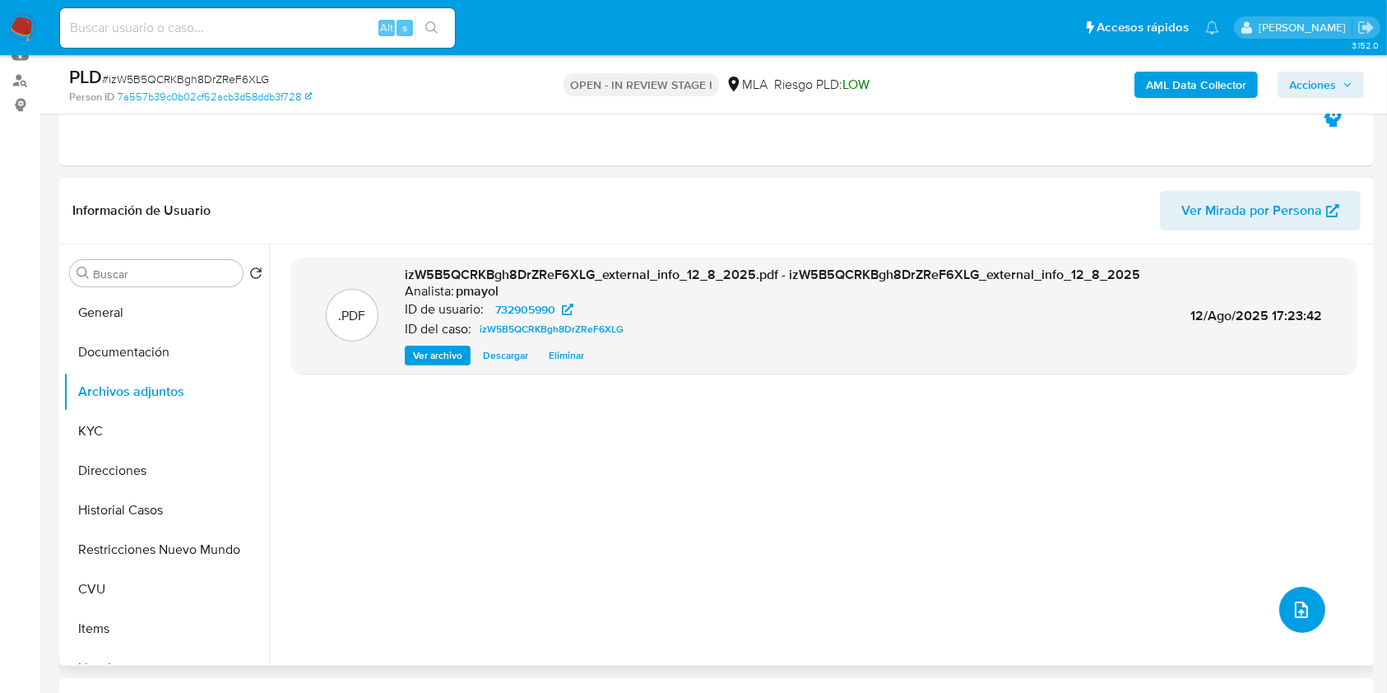
click at [1292, 604] on icon "upload-file" at bounding box center [1302, 610] width 20 height 20
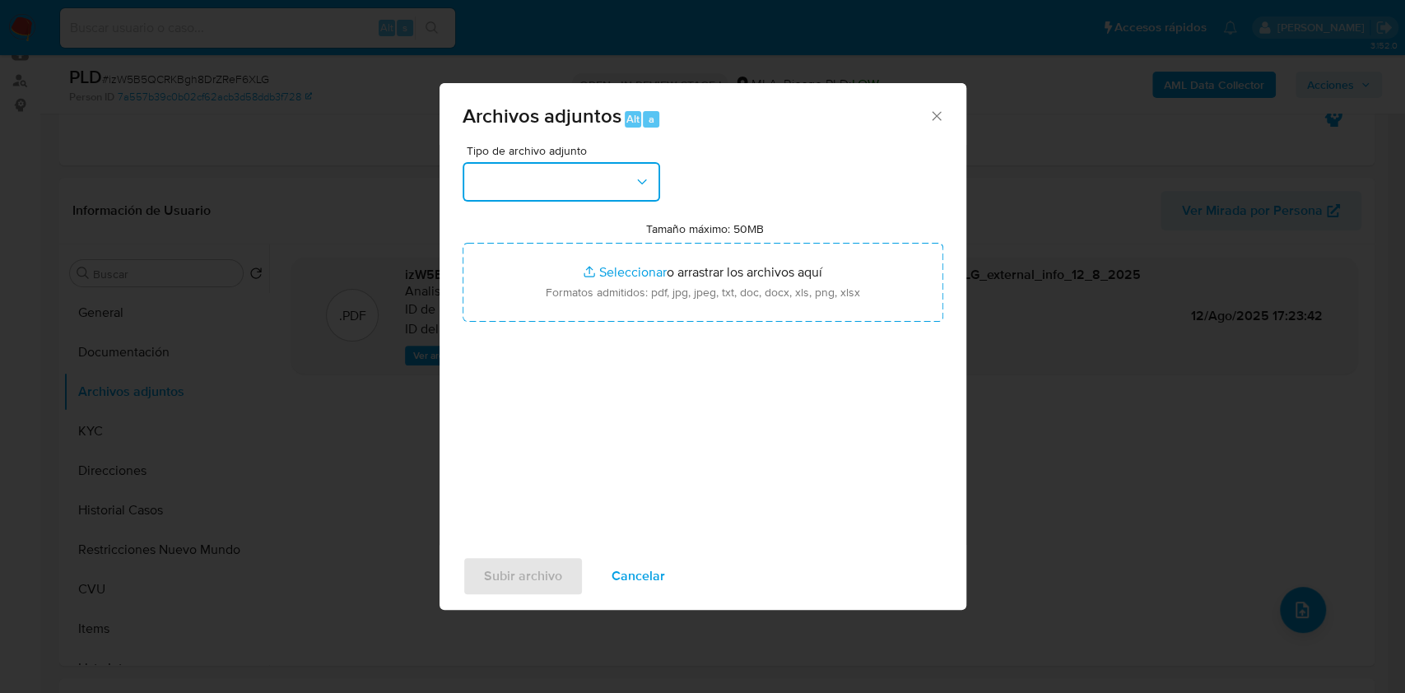
click at [597, 185] on button "button" at bounding box center [560, 181] width 197 height 39
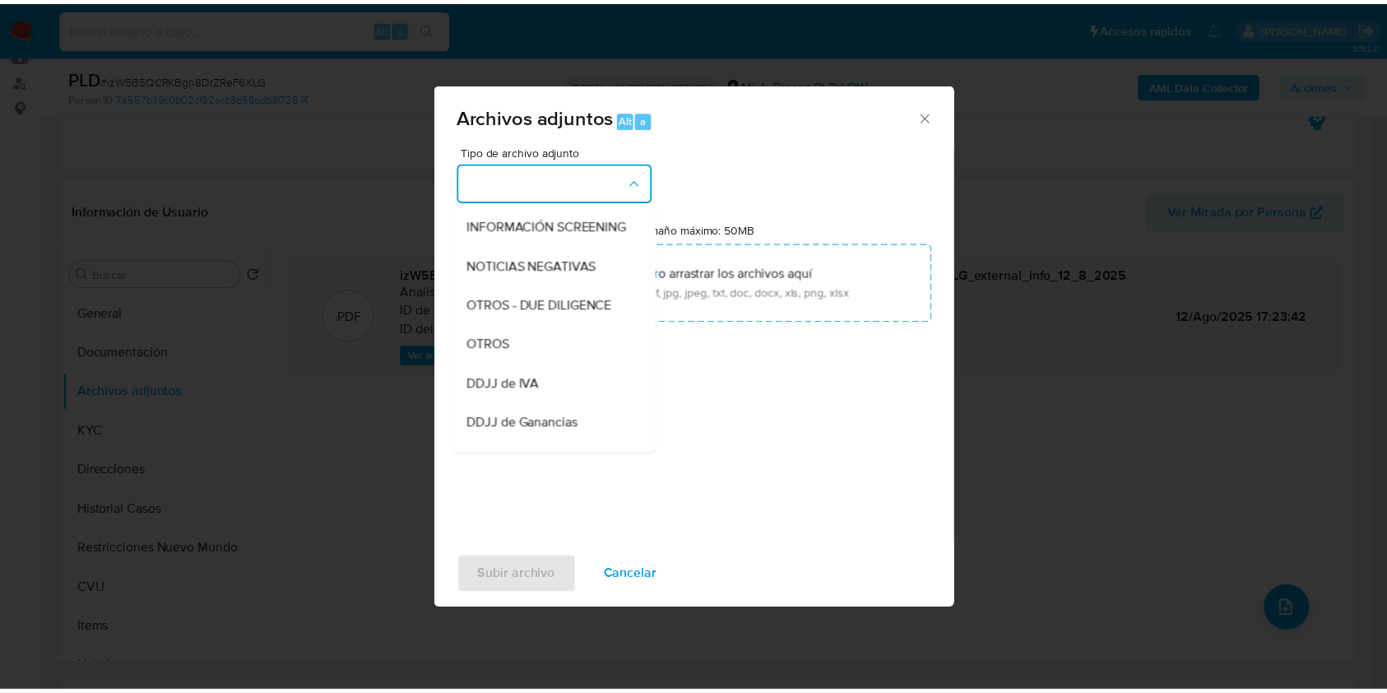
scroll to position [250, 0]
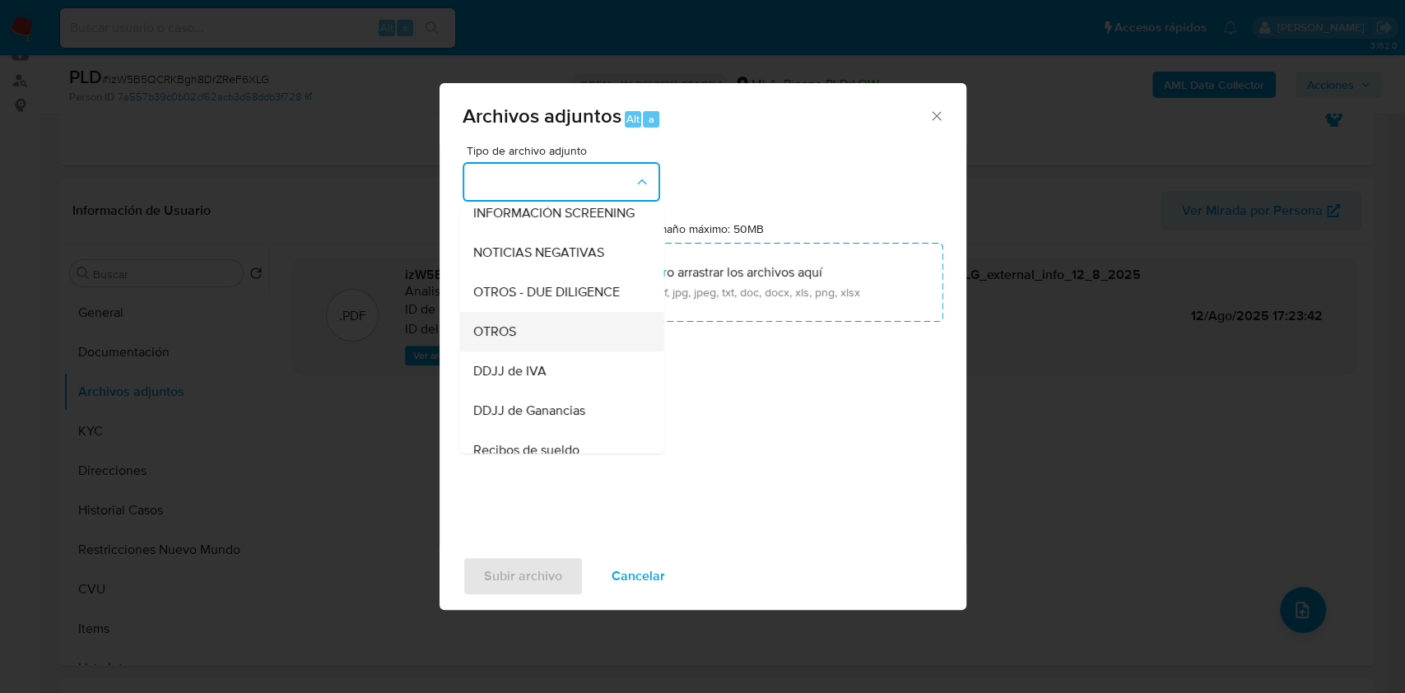
click at [520, 341] on div "OTROS" at bounding box center [556, 331] width 168 height 39
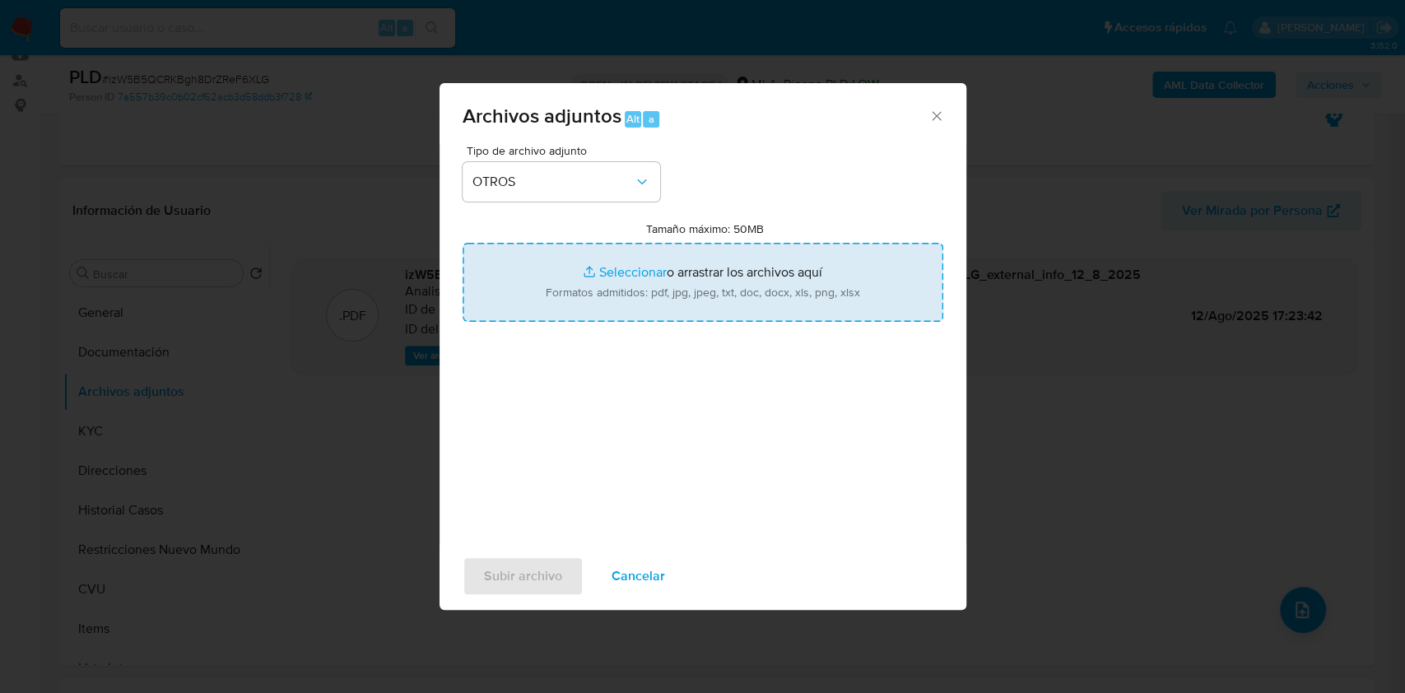
click at [592, 286] on input "Tamaño máximo: 50MB Seleccionar archivos" at bounding box center [702, 282] width 481 height 79
type input "C:\fakepath\Caselog izW5B5QCRKBgh8DrZReF6XLG.docx"
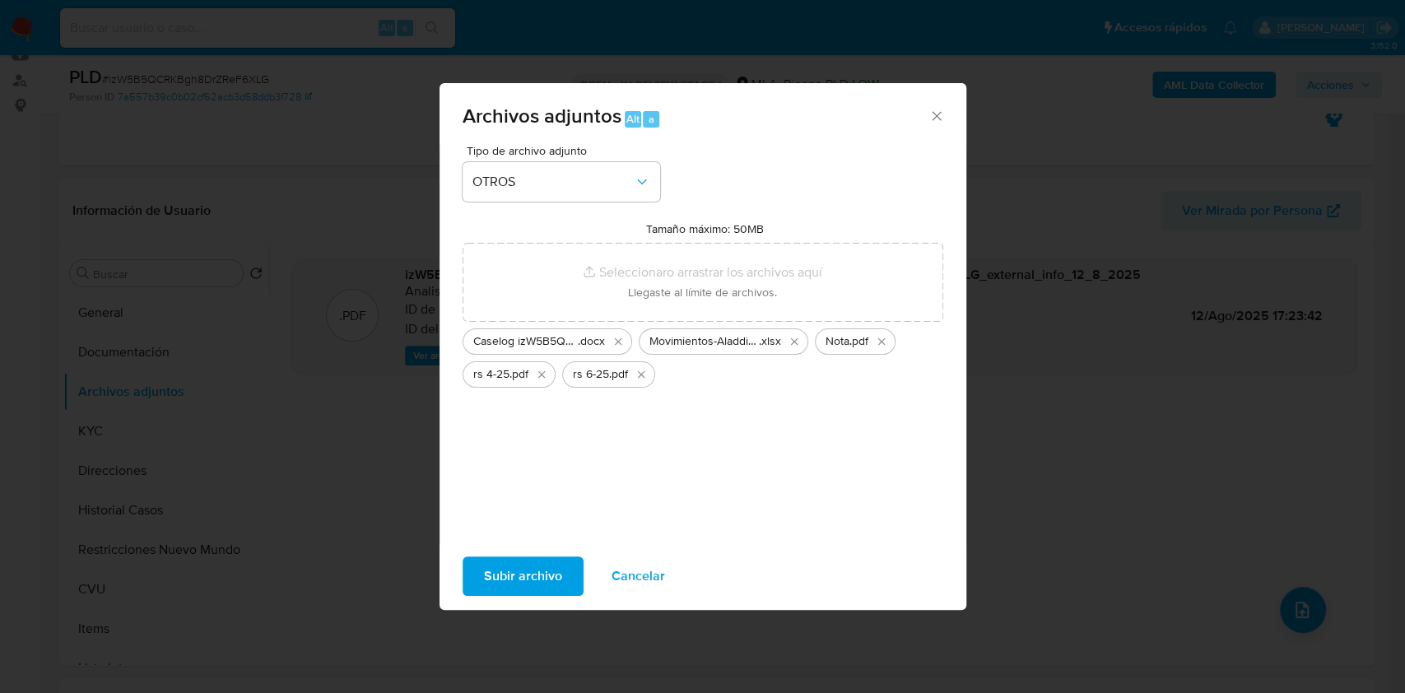
click at [507, 572] on span "Subir archivo" at bounding box center [523, 576] width 78 height 36
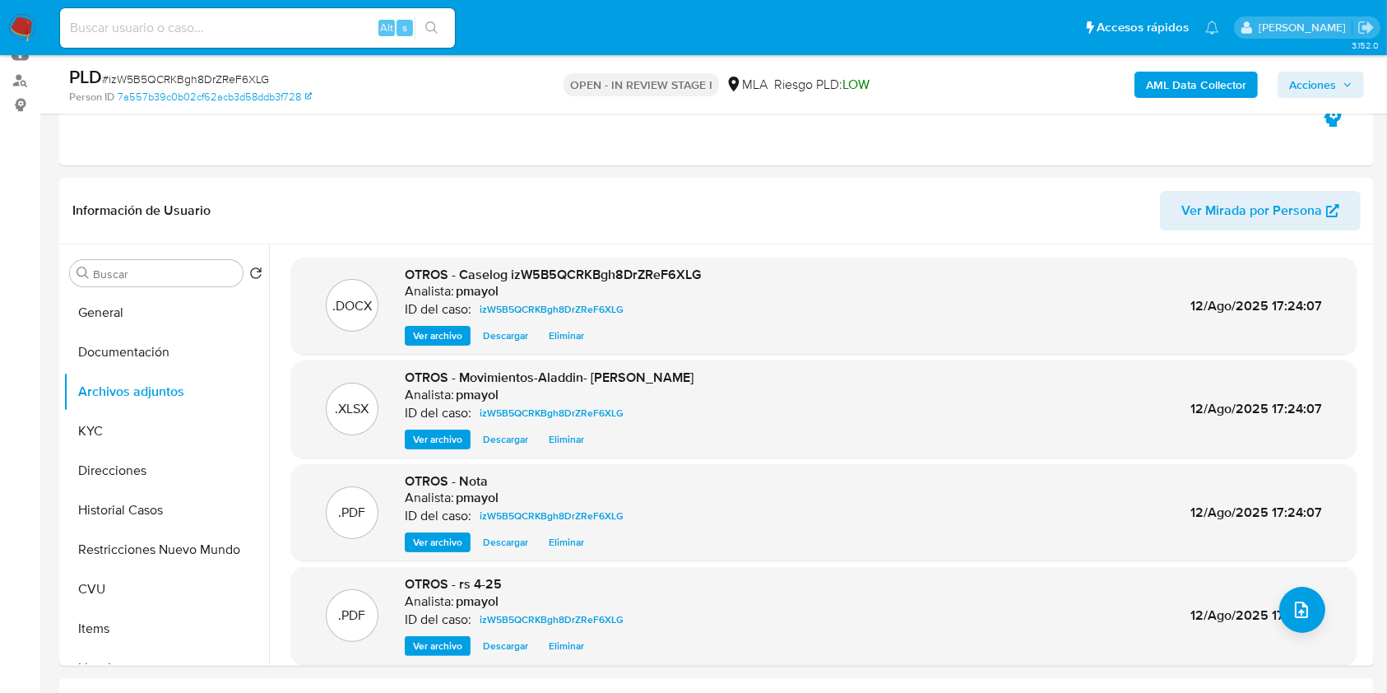
click at [1336, 86] on span "Acciones" at bounding box center [1312, 85] width 47 height 26
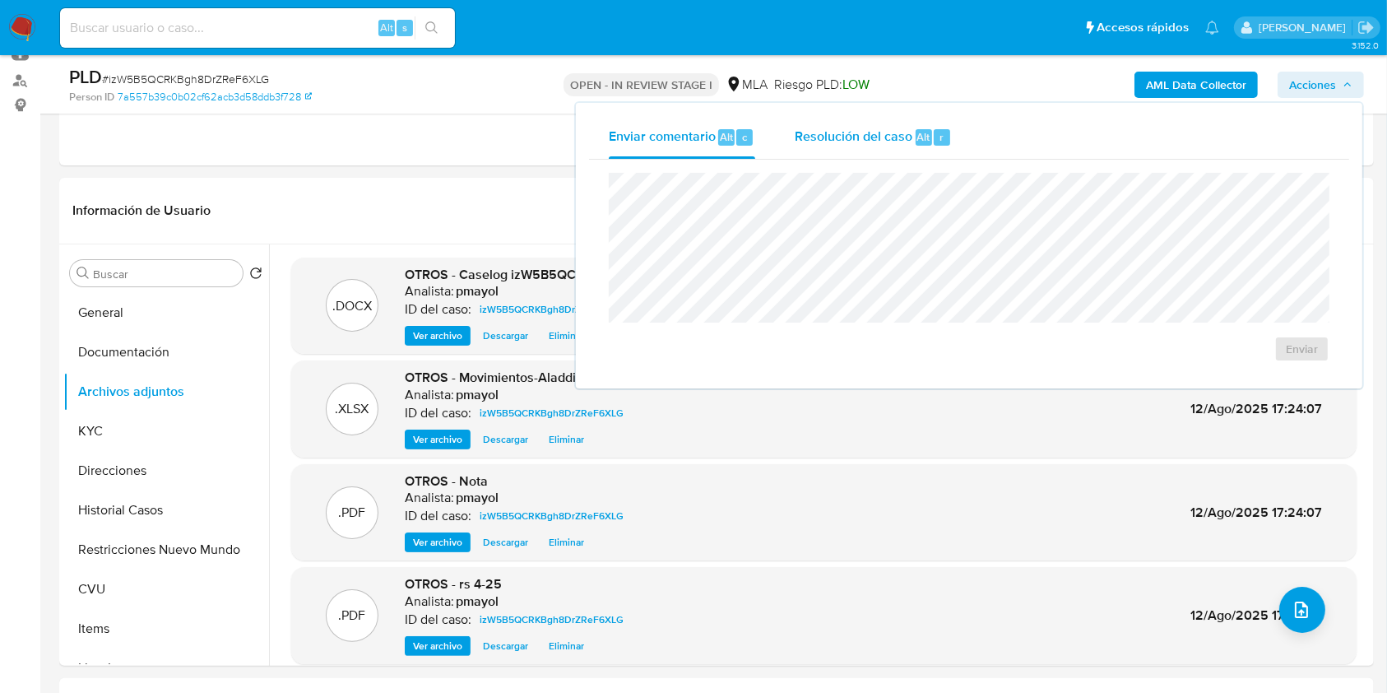
click at [918, 135] on span "Alt" at bounding box center [923, 137] width 13 height 16
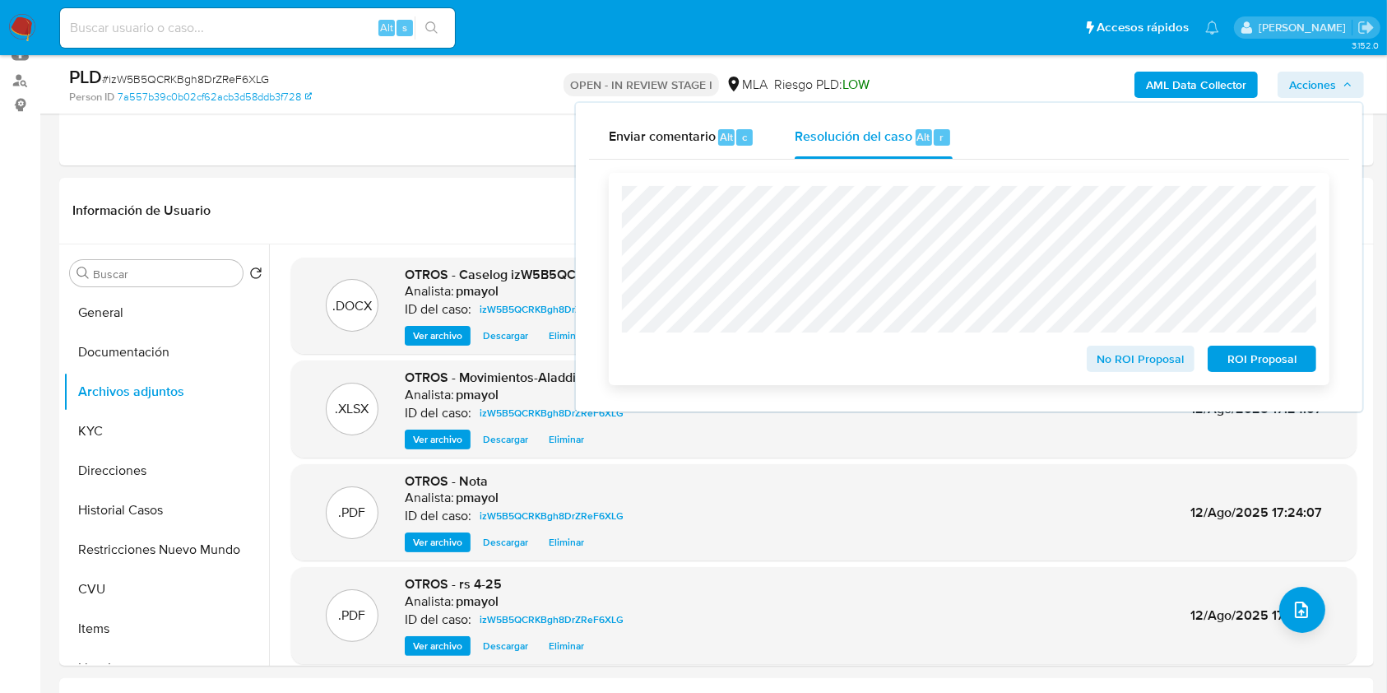
click at [1117, 362] on span "No ROI Proposal" at bounding box center [1141, 358] width 86 height 23
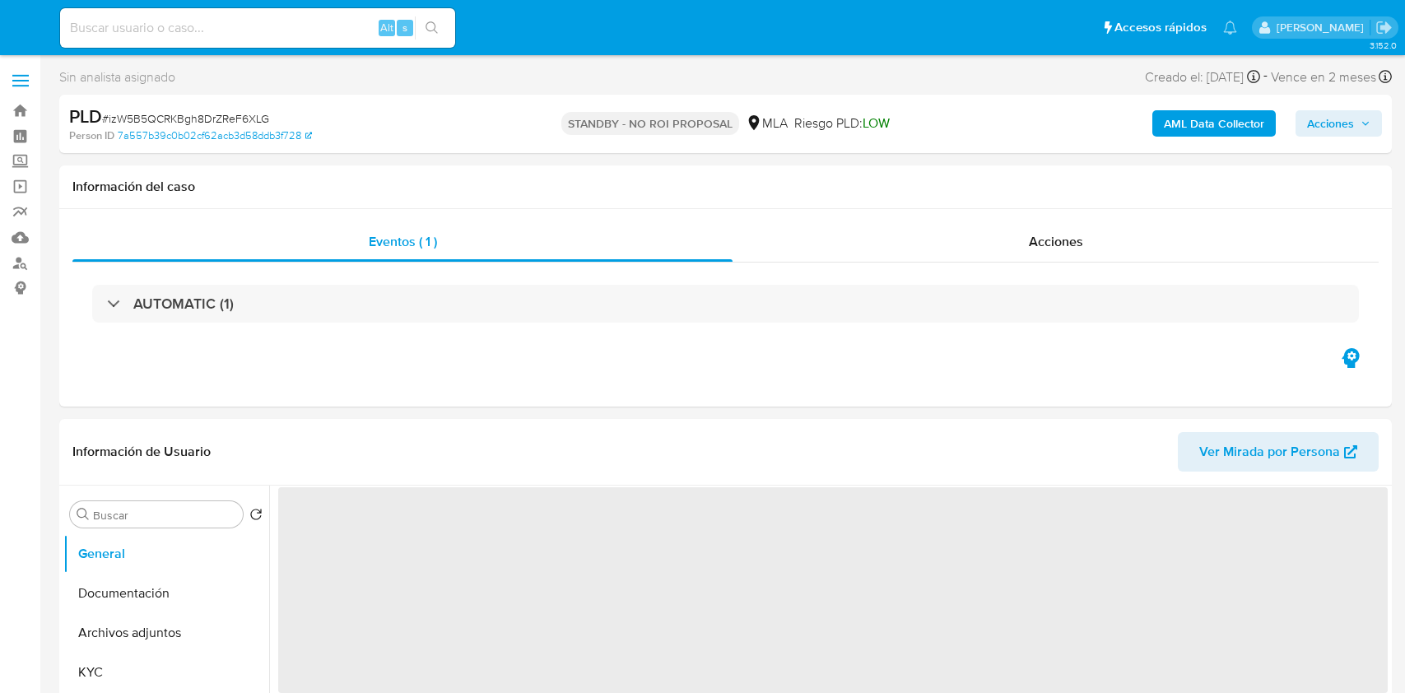
select select "10"
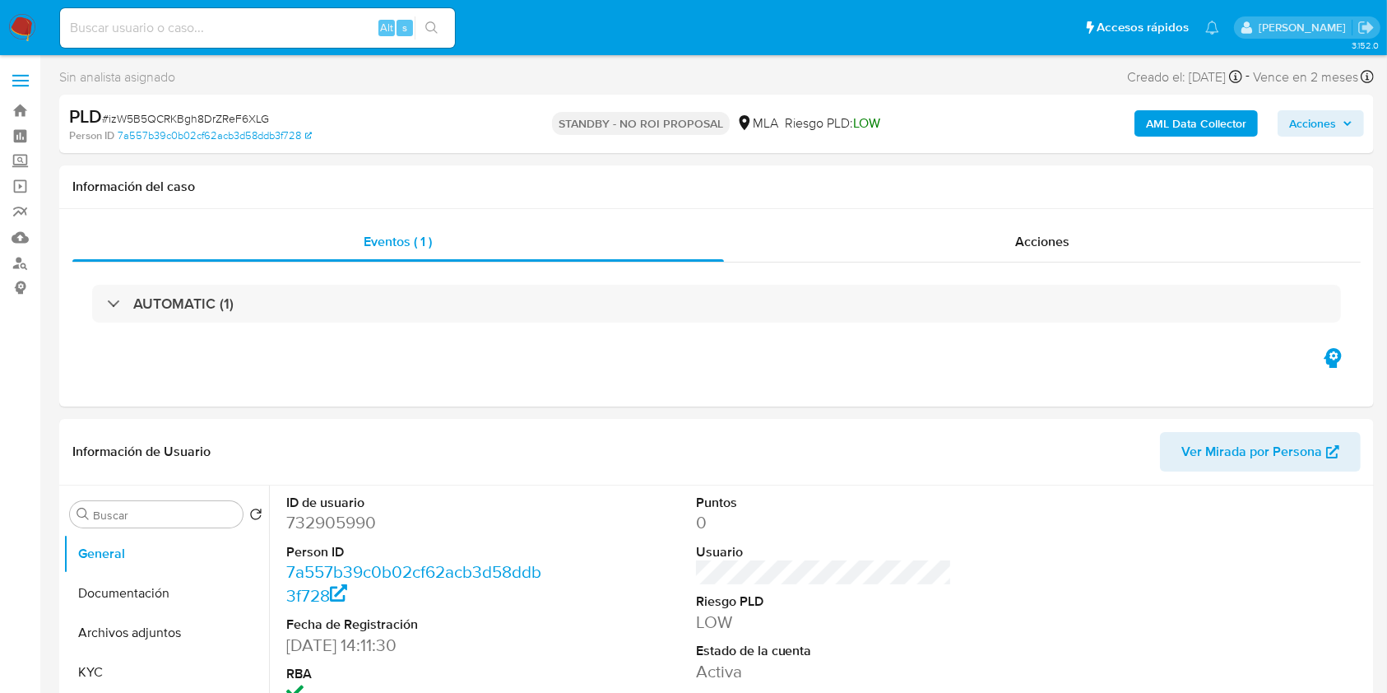
click at [20, 22] on img at bounding box center [22, 28] width 28 height 28
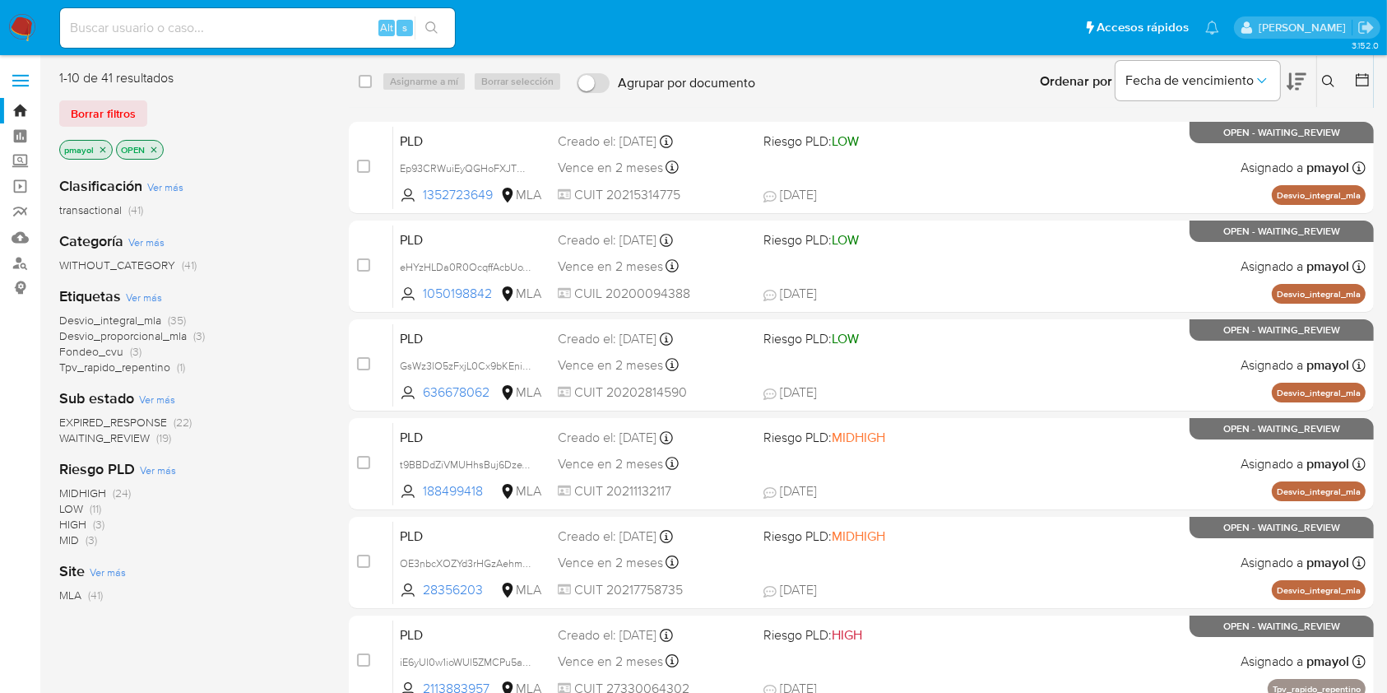
click at [101, 152] on icon "close-filter" at bounding box center [103, 150] width 10 height 10
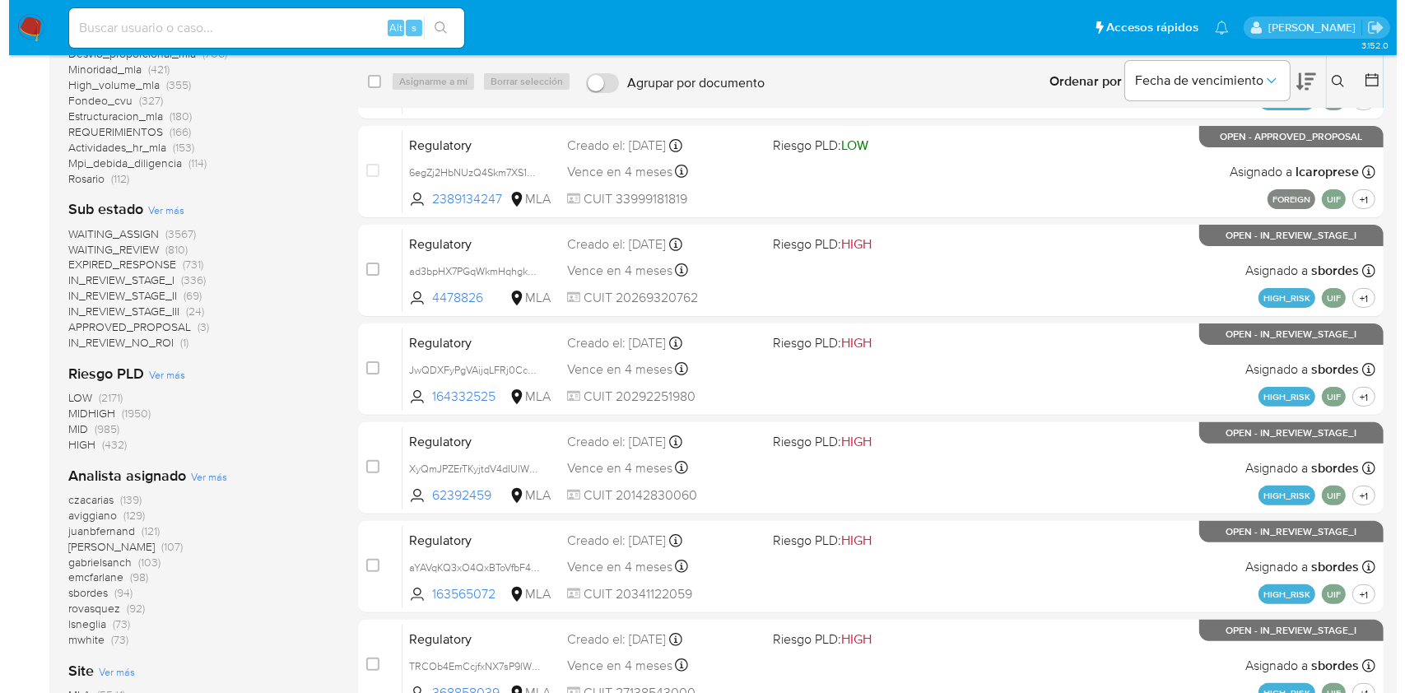
scroll to position [396, 0]
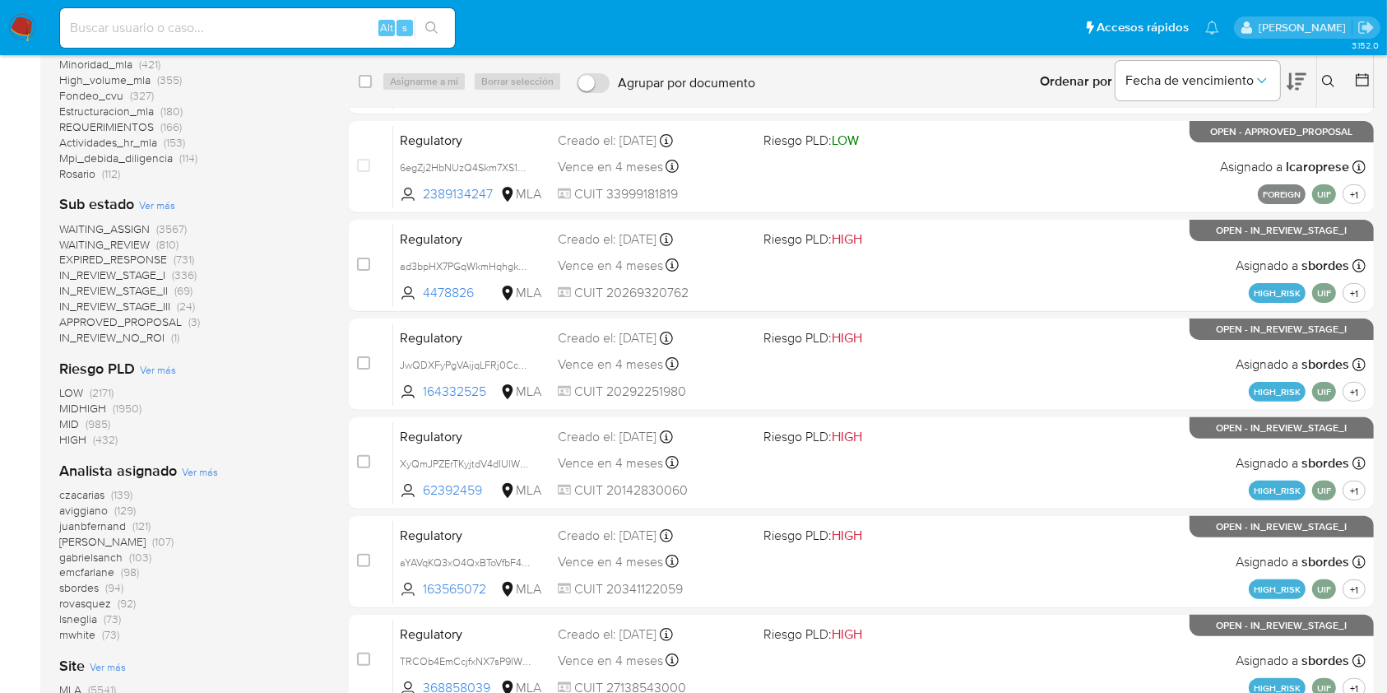
click at [190, 476] on span "Ver más" at bounding box center [200, 471] width 36 height 15
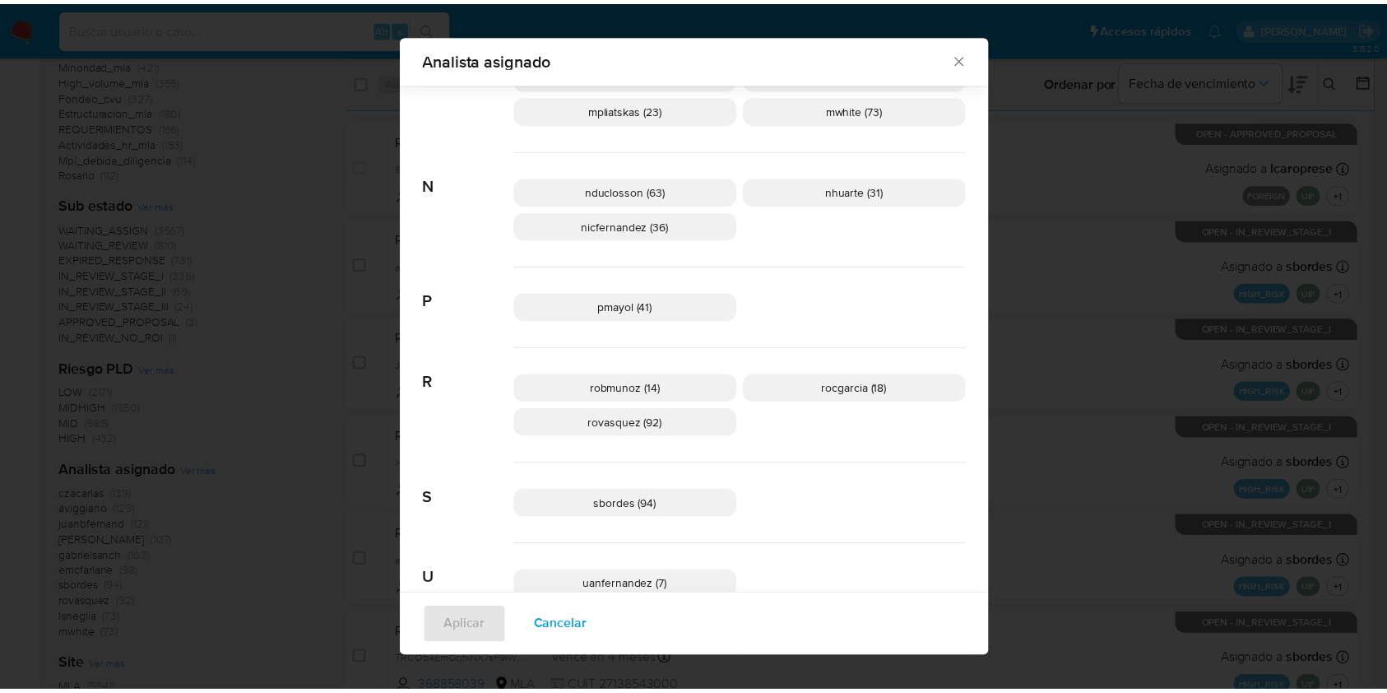
scroll to position [1020, 0]
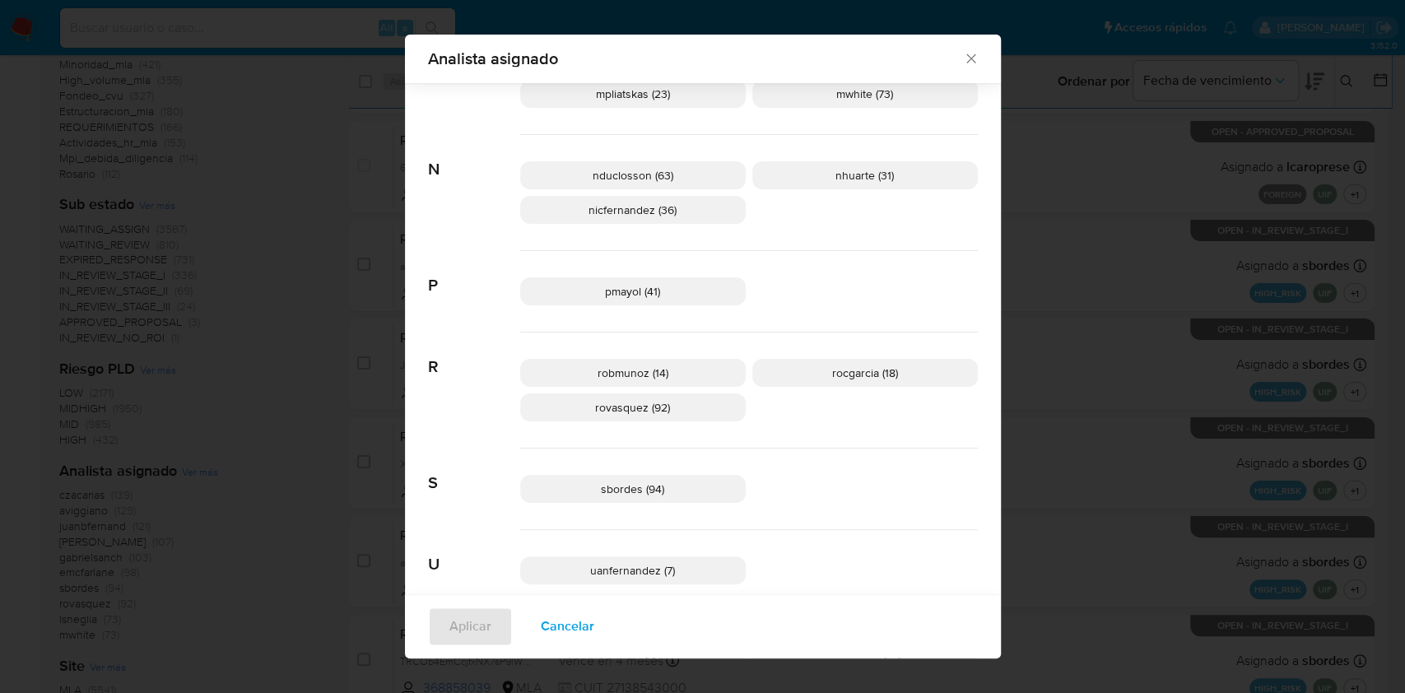
click at [963, 56] on icon "Cerrar" at bounding box center [971, 58] width 16 height 16
